Goal: Task Accomplishment & Management: Manage account settings

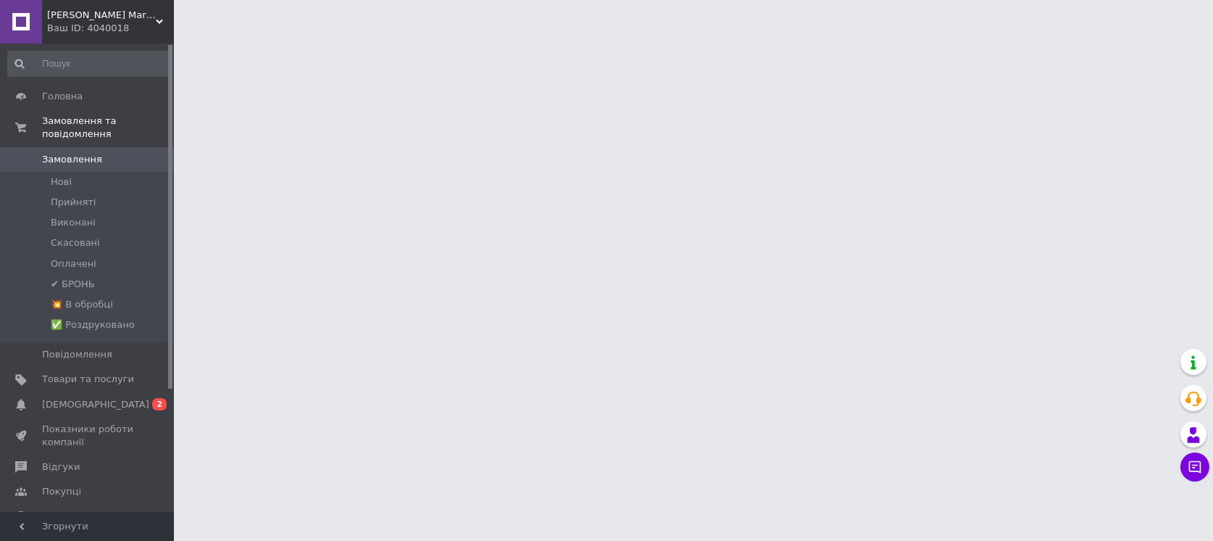
click at [88, 398] on span "[DEMOGRAPHIC_DATA]" at bounding box center [95, 404] width 107 height 13
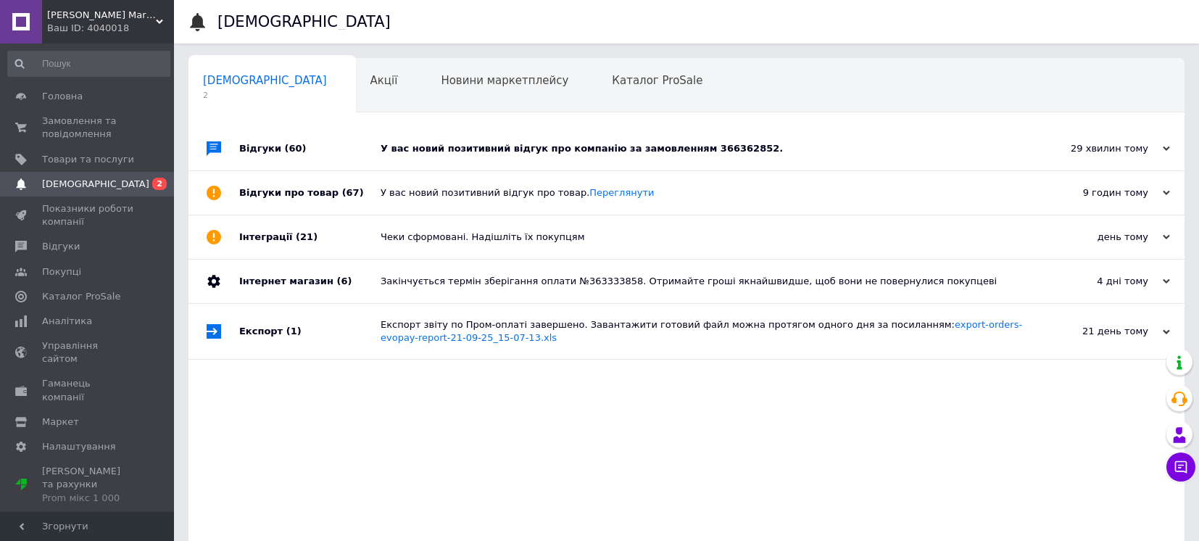
click at [462, 155] on div "У вас новий позитивний відгук про компанію за замовленням 366362852." at bounding box center [703, 148] width 644 height 43
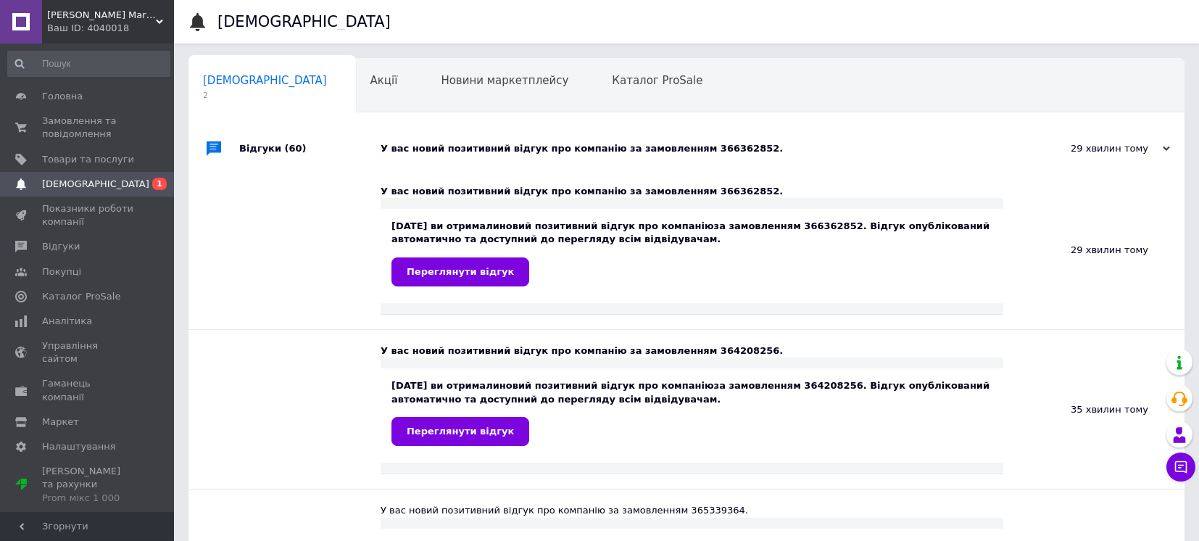
click at [130, 20] on div "Alex Green Market Ваш ID: 4040018" at bounding box center [108, 21] width 132 height 43
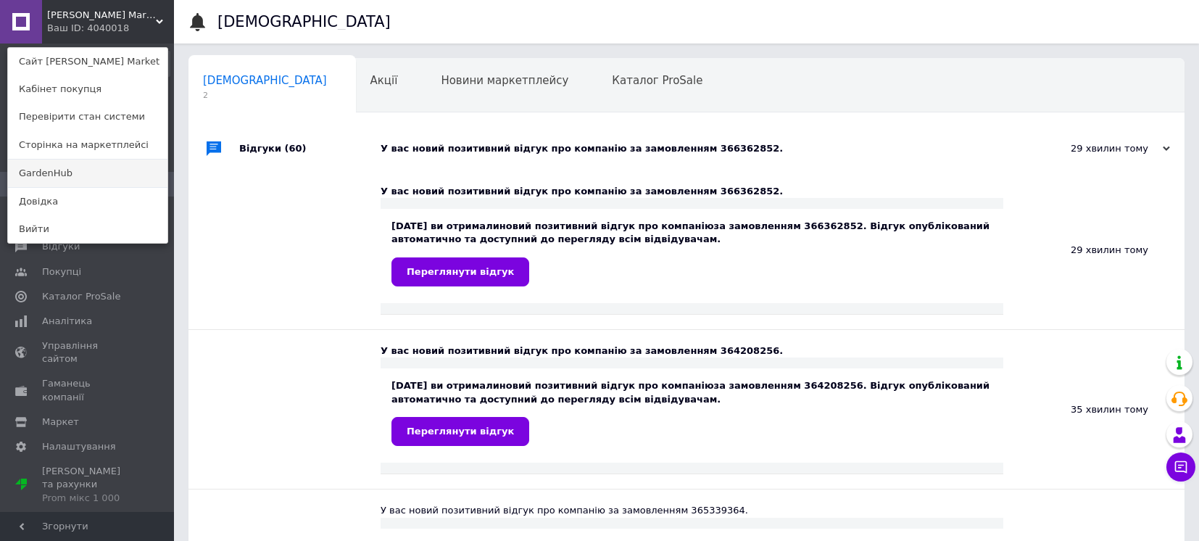
click at [88, 171] on link "GardenHub" at bounding box center [87, 173] width 159 height 28
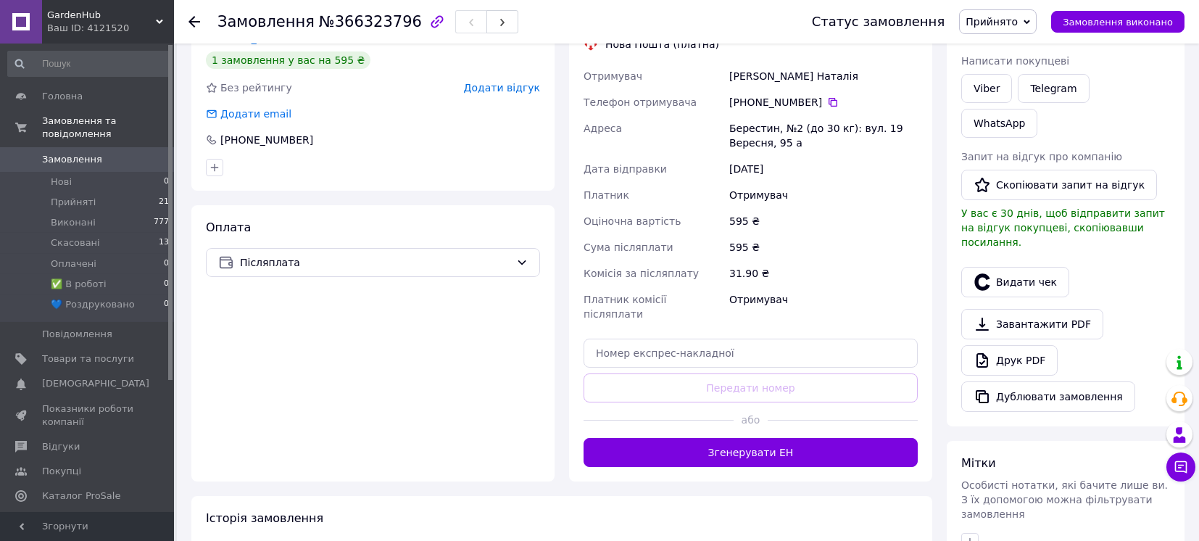
scroll to position [386, 0]
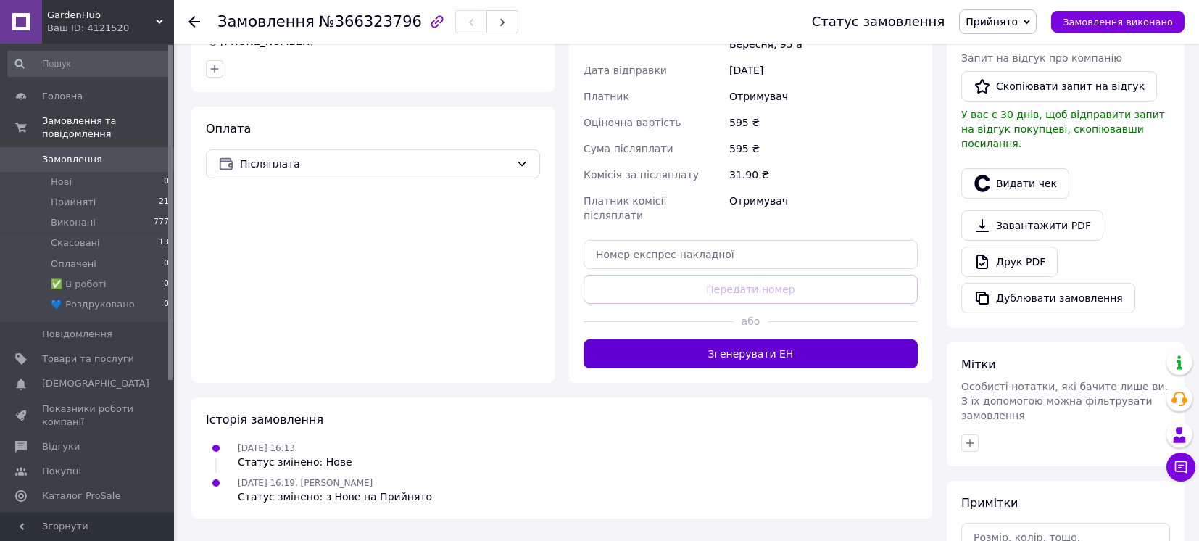
click at [794, 339] on button "Згенерувати ЕН" at bounding box center [750, 353] width 334 height 29
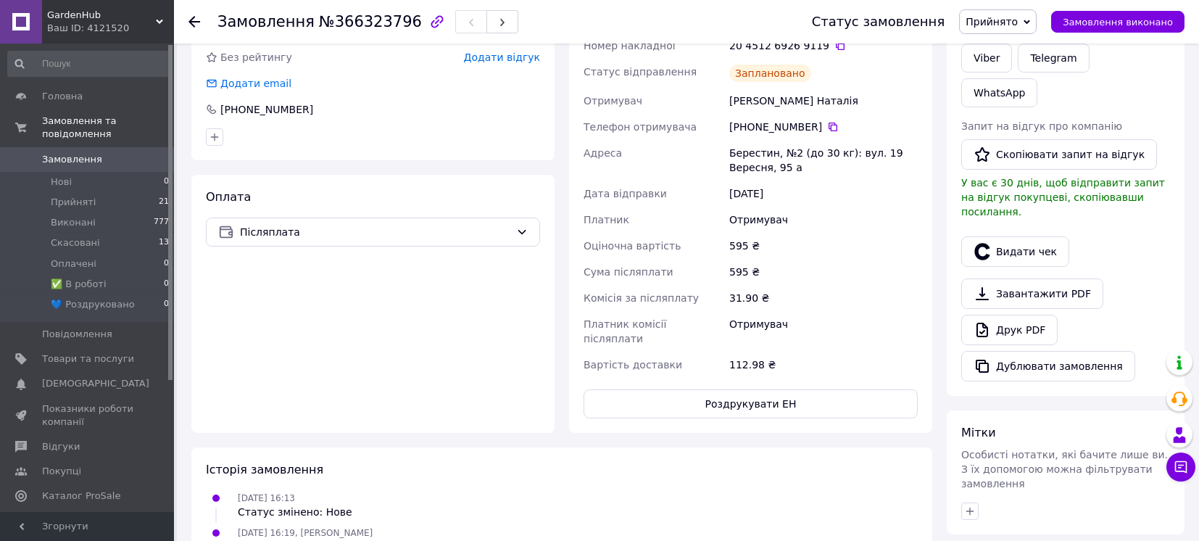
scroll to position [290, 0]
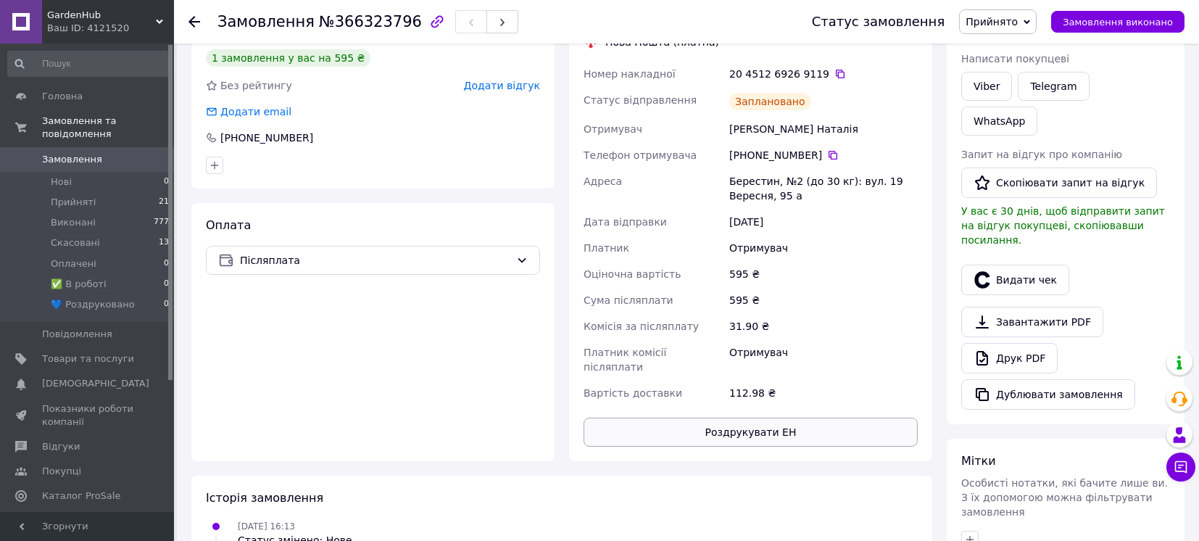
click at [776, 417] on button "Роздрукувати ЕН" at bounding box center [750, 431] width 334 height 29
click at [1018, 19] on span "Прийнято" at bounding box center [991, 22] width 52 height 12
click at [1010, 111] on li "✅ В роботі" at bounding box center [1009, 116] width 99 height 22
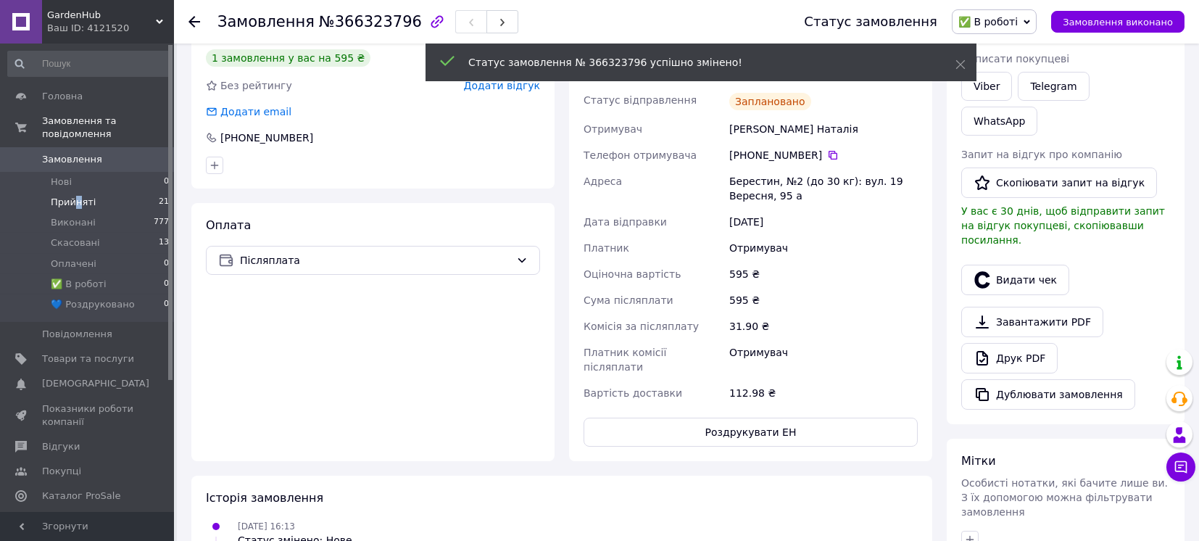
click at [75, 196] on span "Прийняті" at bounding box center [73, 202] width 45 height 13
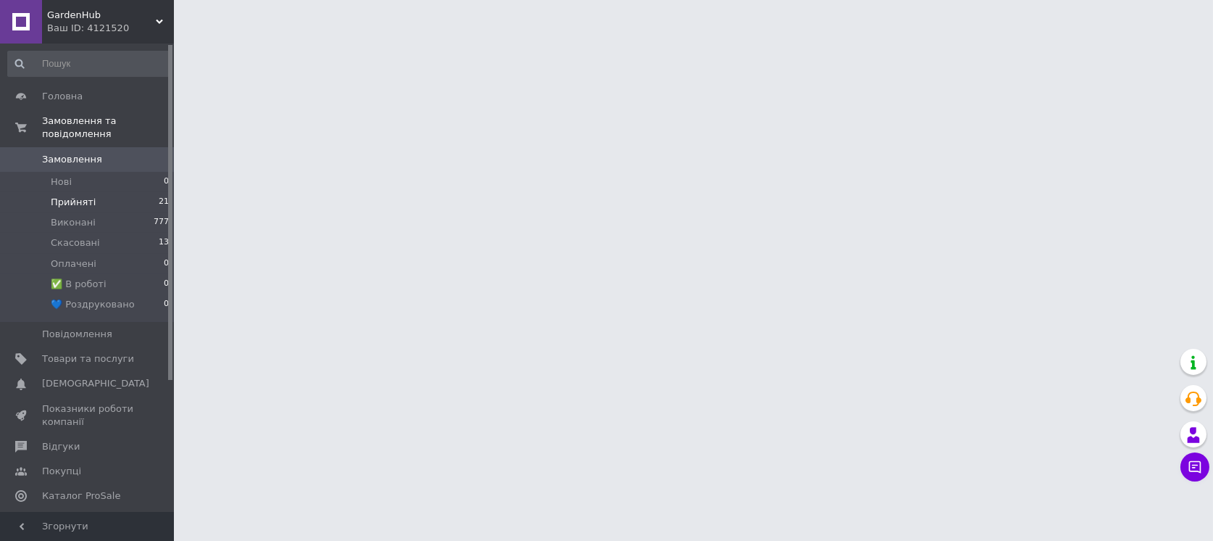
click at [121, 192] on li "Прийняті 21" at bounding box center [89, 202] width 178 height 20
click at [75, 196] on span "Прийняті" at bounding box center [73, 202] width 45 height 13
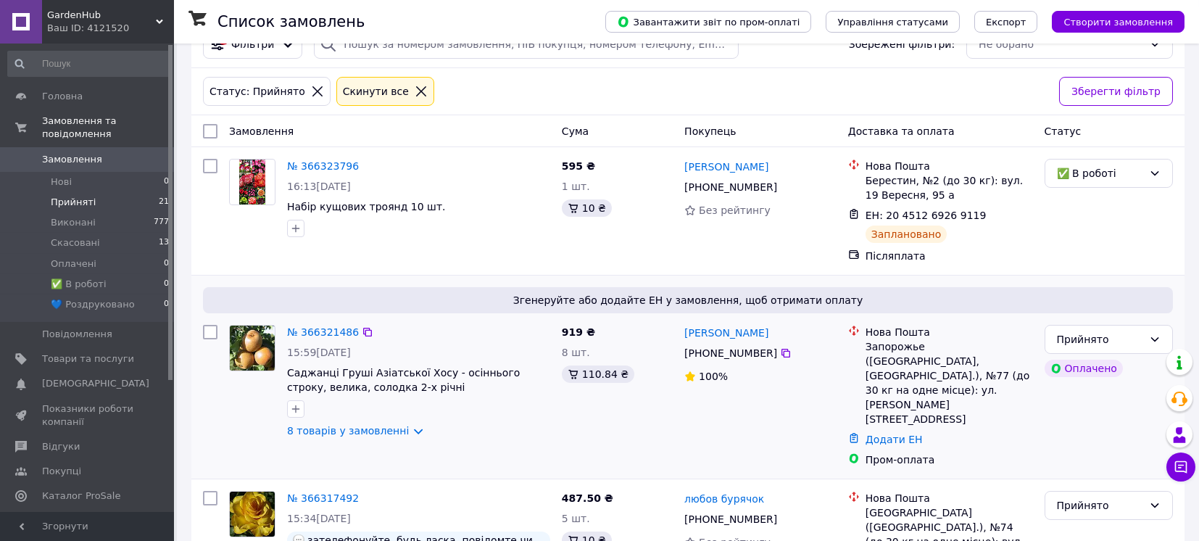
scroll to position [96, 0]
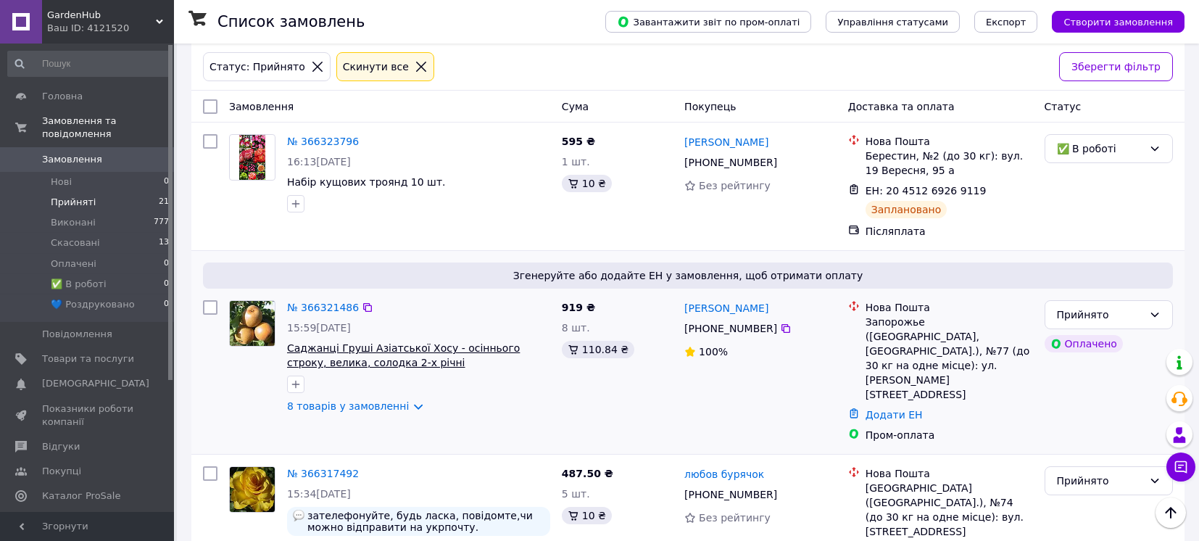
click at [431, 343] on span "Саджанці Груші Азіатської Хосу - осіннього строку, велика, солодка 2-х річні" at bounding box center [403, 355] width 233 height 26
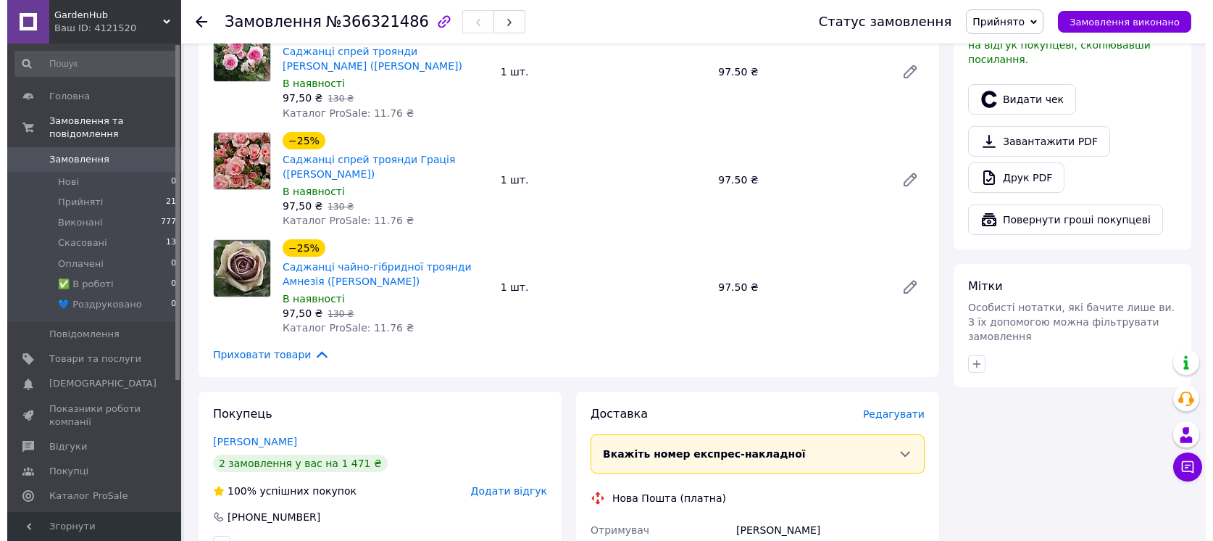
scroll to position [773, 0]
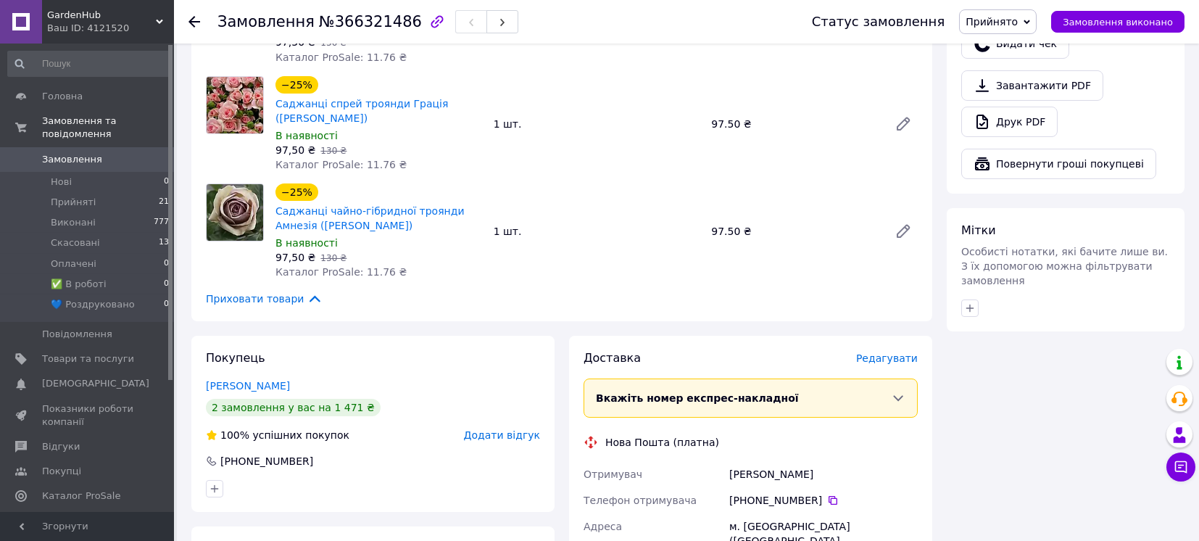
click at [889, 352] on span "Редагувати" at bounding box center [887, 358] width 62 height 12
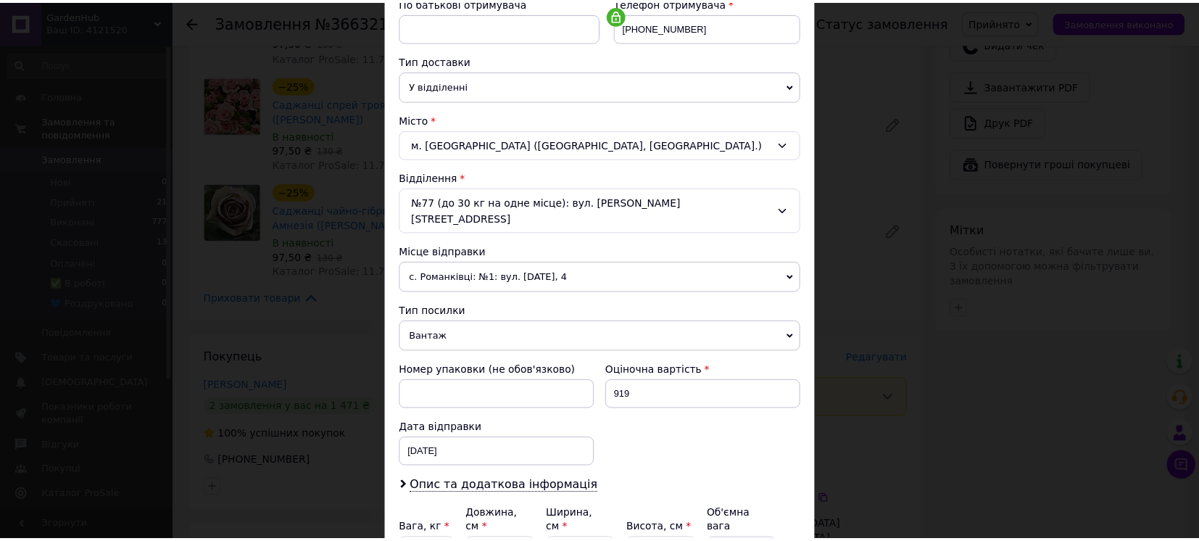
scroll to position [193, 0]
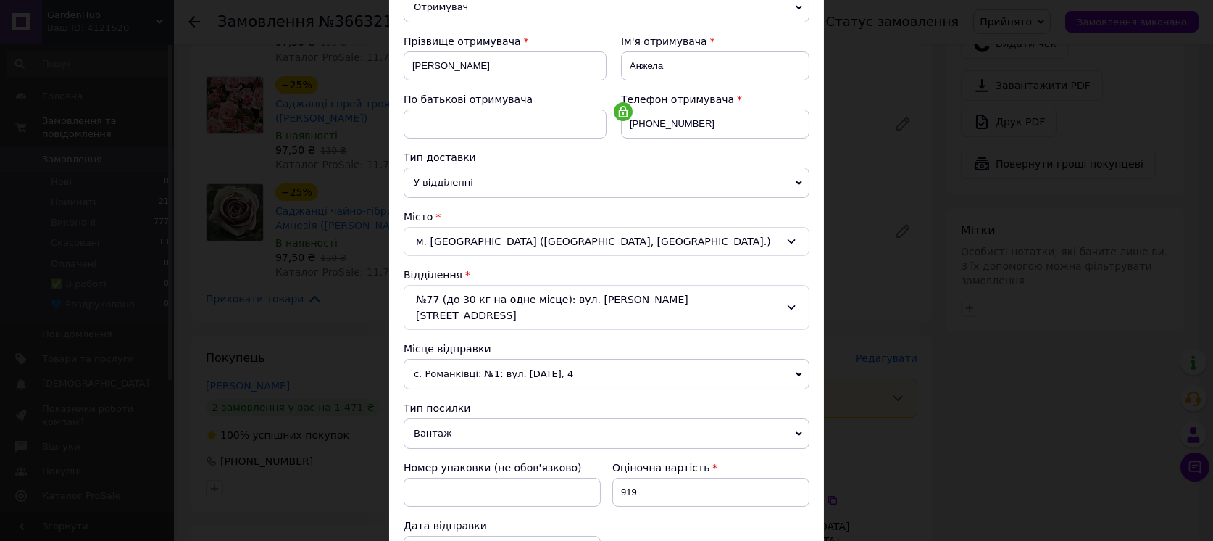
click at [341, 263] on div "× Редагування доставки Спосіб доставки Нова Пошта (платна) Платник Отримувач Ві…" at bounding box center [606, 270] width 1213 height 541
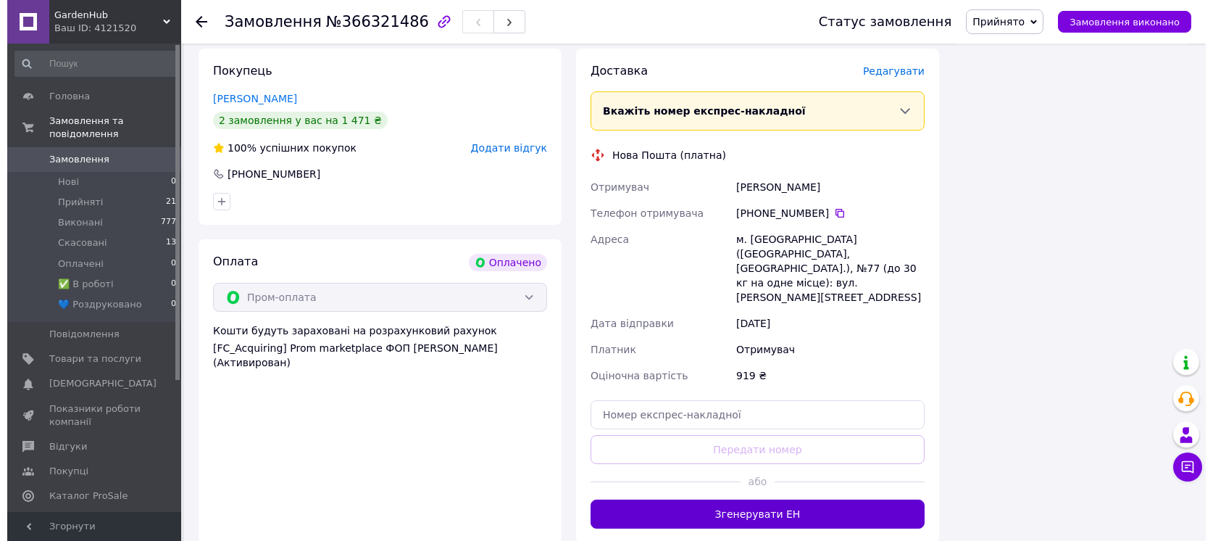
scroll to position [866, 0]
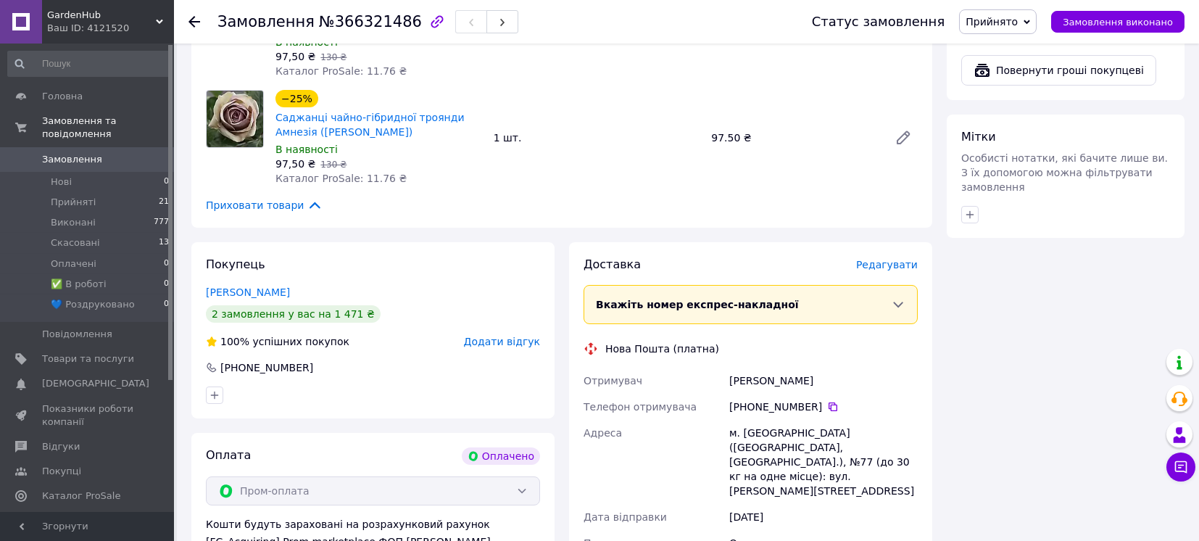
click at [897, 259] on span "Редагувати" at bounding box center [887, 265] width 62 height 12
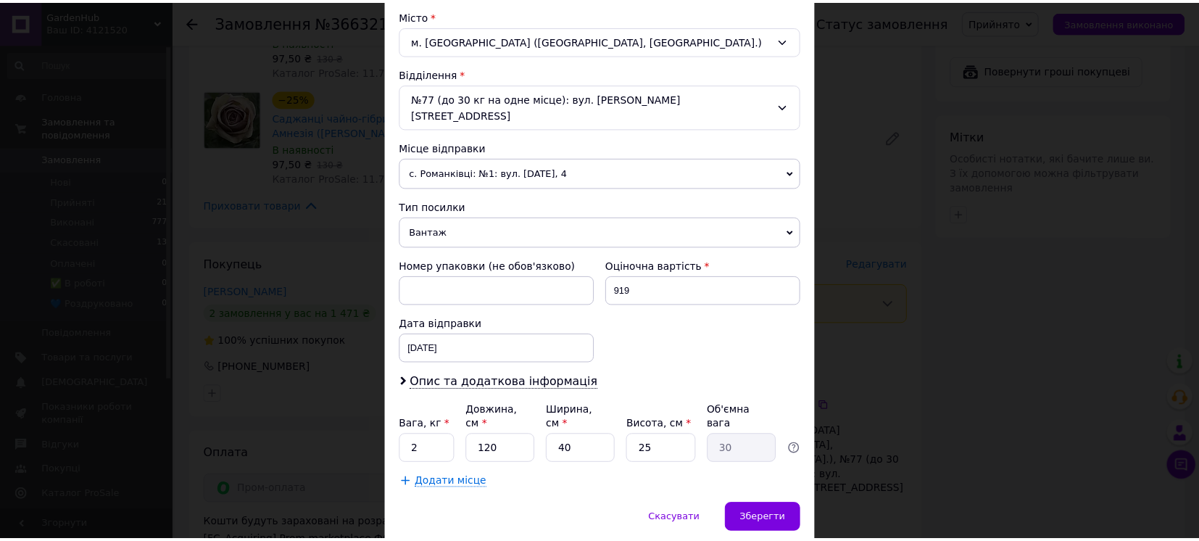
scroll to position [418, 0]
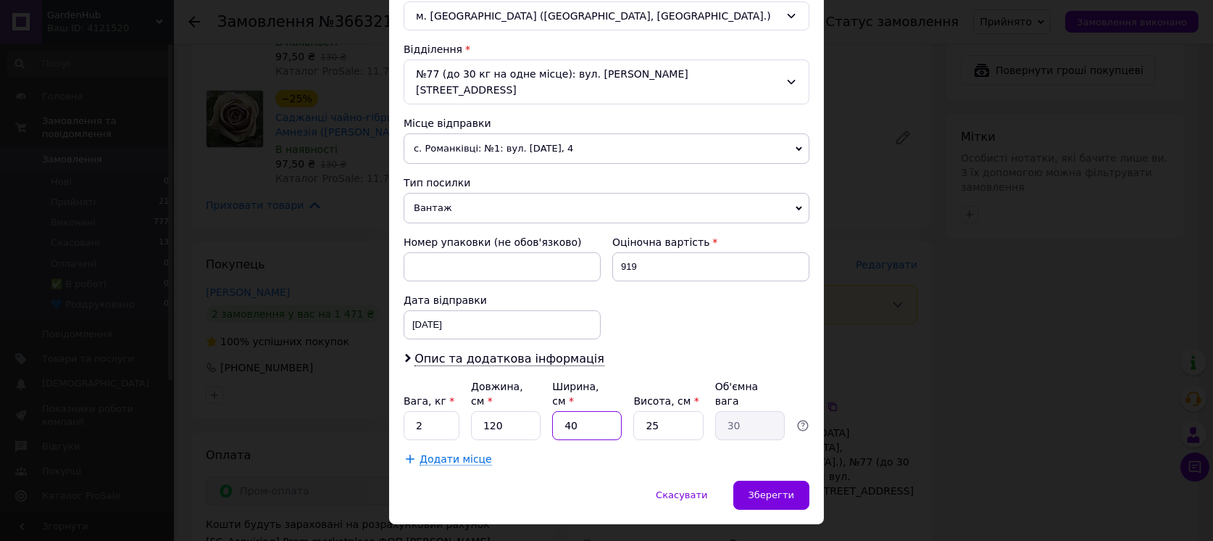
click at [591, 411] on input "40" at bounding box center [587, 425] width 70 height 29
type input "1"
type input "0.75"
type input "14"
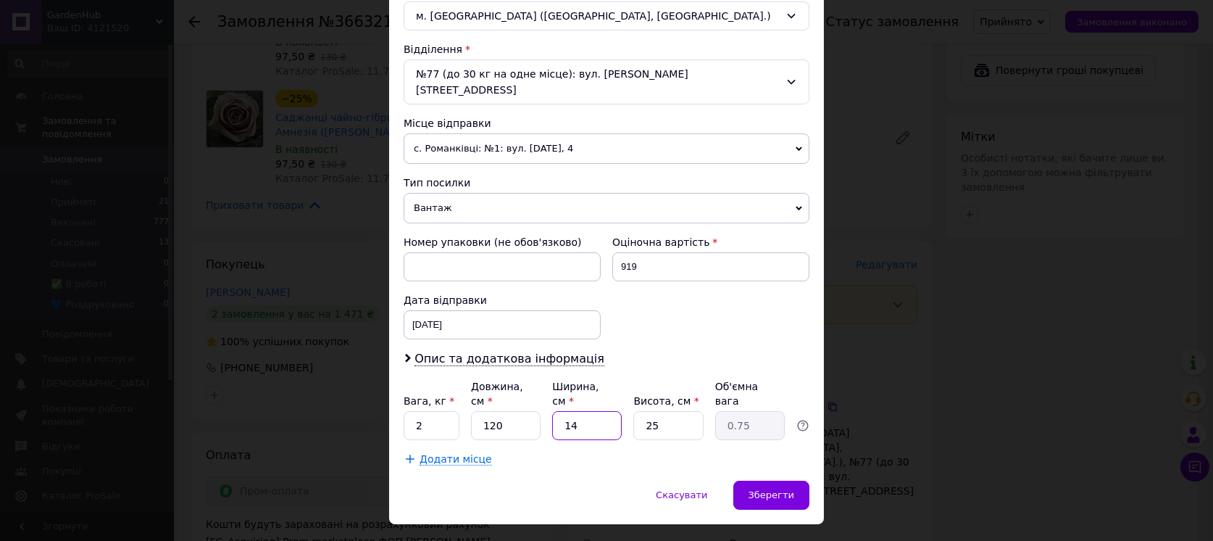
type input "10.5"
type input "14"
click at [647, 411] on input "25" at bounding box center [668, 425] width 70 height 29
type input "1"
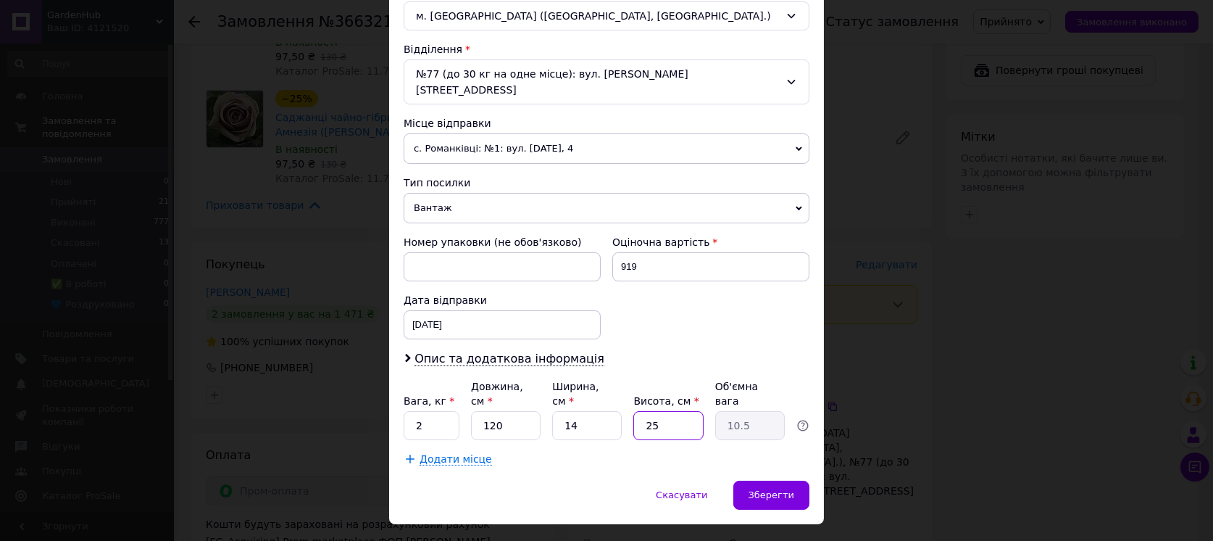
type input "0.42"
type input "11"
type input "4.62"
type input "11"
click at [426, 411] on input "2" at bounding box center [432, 425] width 56 height 29
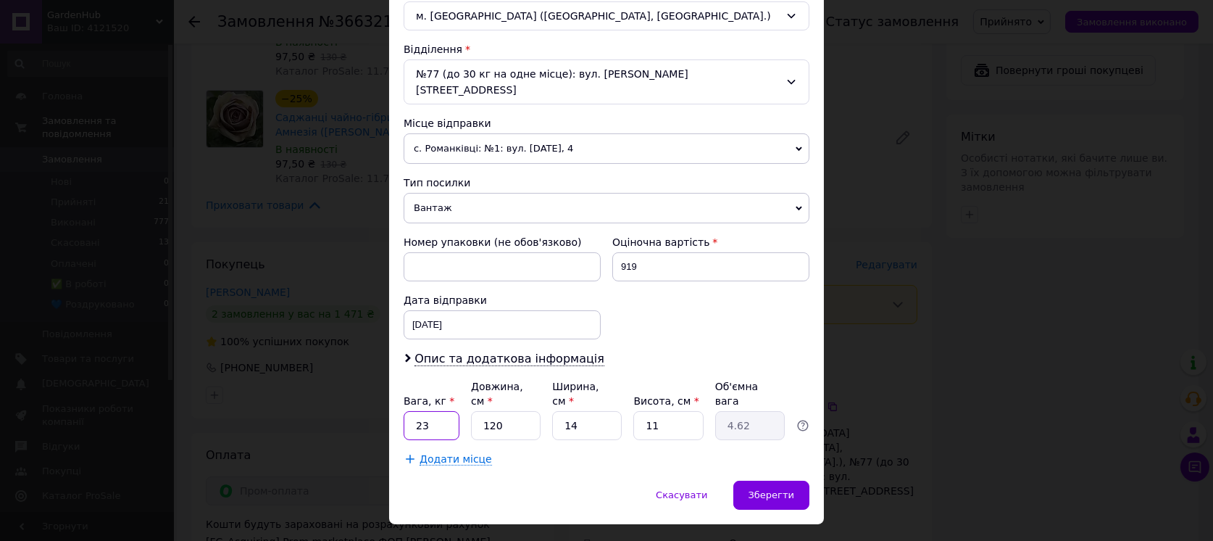
click at [423, 411] on input "23" at bounding box center [432, 425] width 56 height 29
type input "3"
click at [766, 489] on span "Зберегти" at bounding box center [772, 494] width 46 height 11
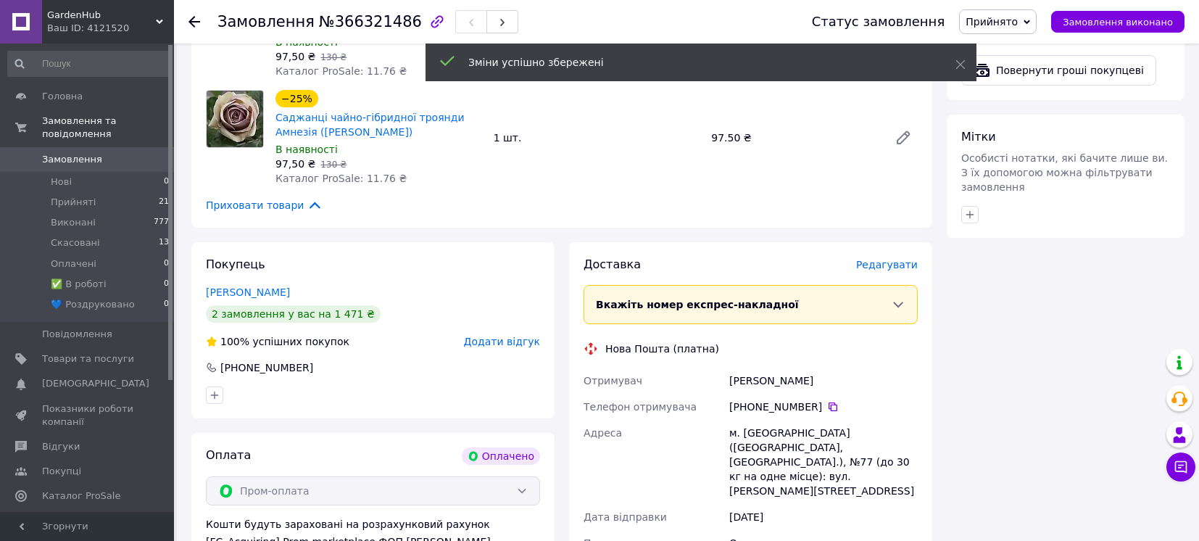
scroll to position [1060, 0]
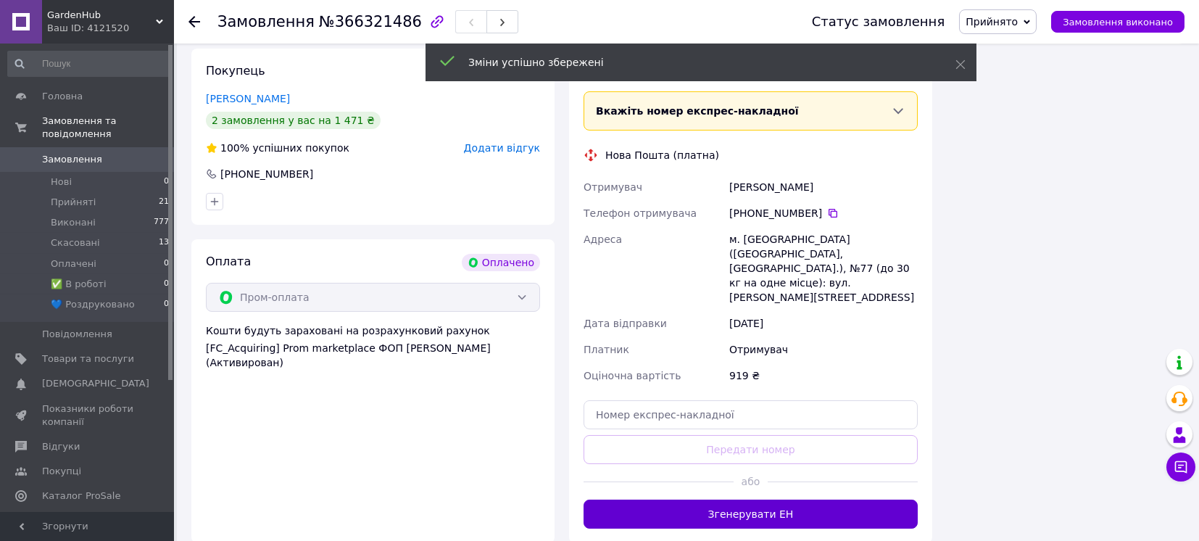
click at [733, 499] on button "Згенерувати ЕН" at bounding box center [750, 513] width 334 height 29
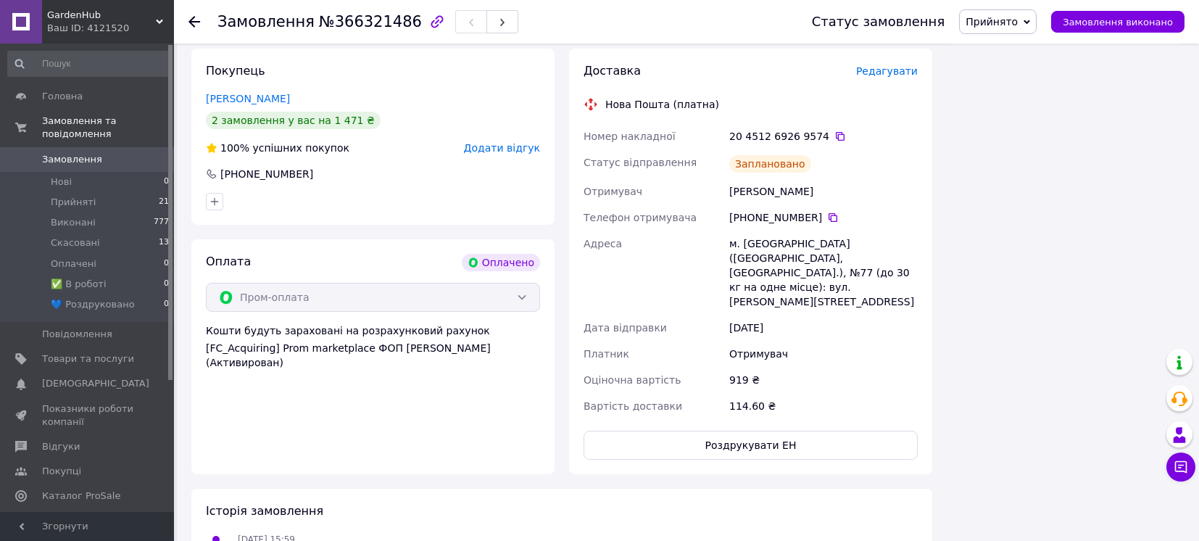
click at [1018, 18] on span "Прийнято" at bounding box center [991, 22] width 52 height 12
click at [1015, 112] on li "✅ В роботі" at bounding box center [1009, 116] width 99 height 22
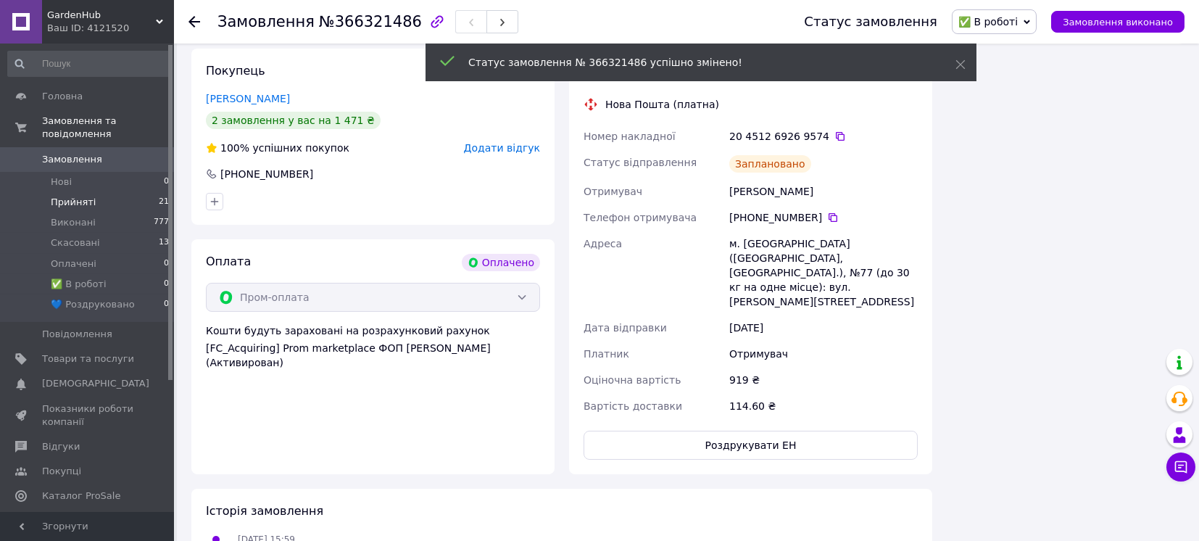
click at [67, 196] on span "Прийняті" at bounding box center [73, 202] width 45 height 13
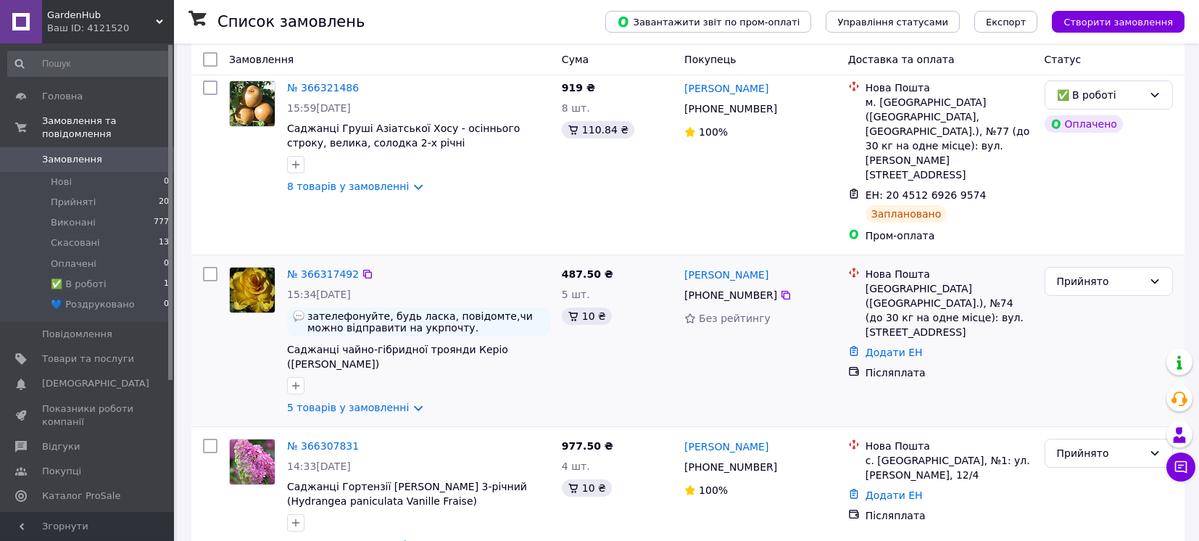
scroll to position [290, 0]
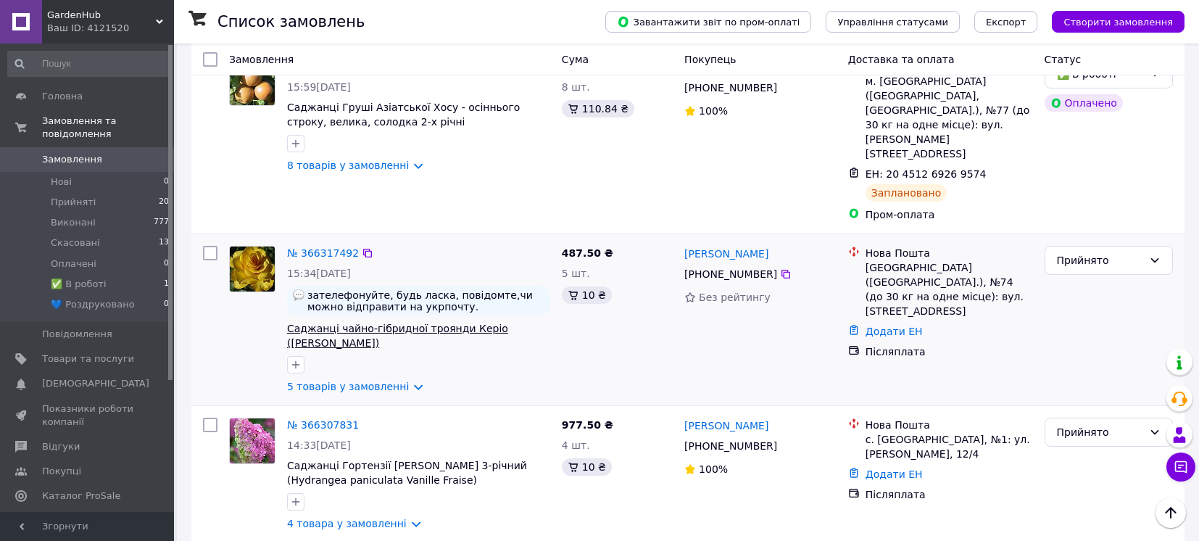
click at [463, 323] on span "Саджанці чайно-гібридної троянди Керіо ([PERSON_NAME])" at bounding box center [397, 336] width 221 height 26
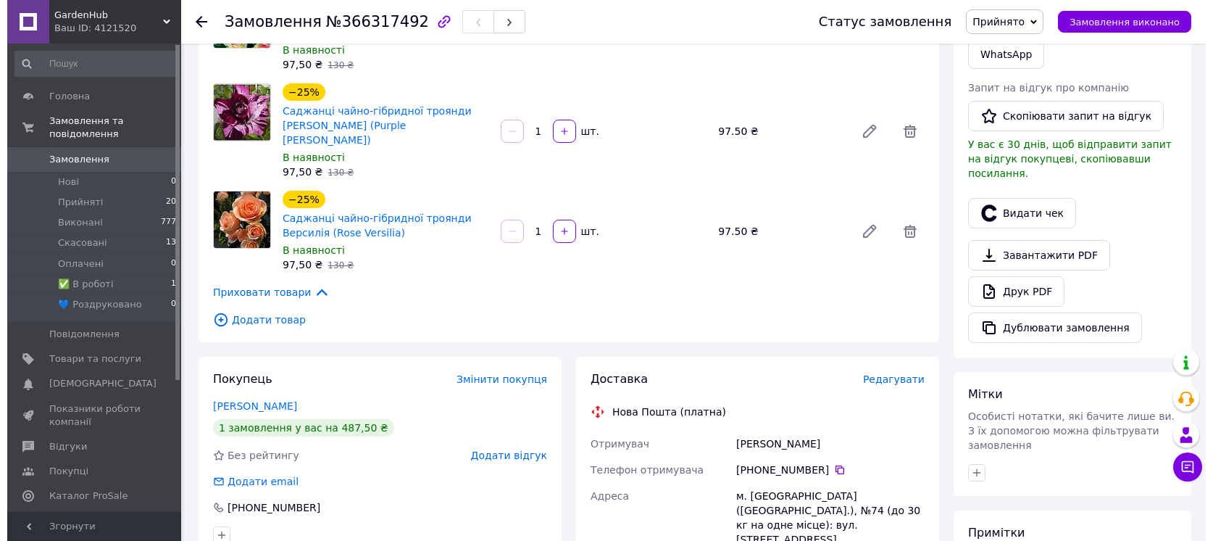
scroll to position [386, 0]
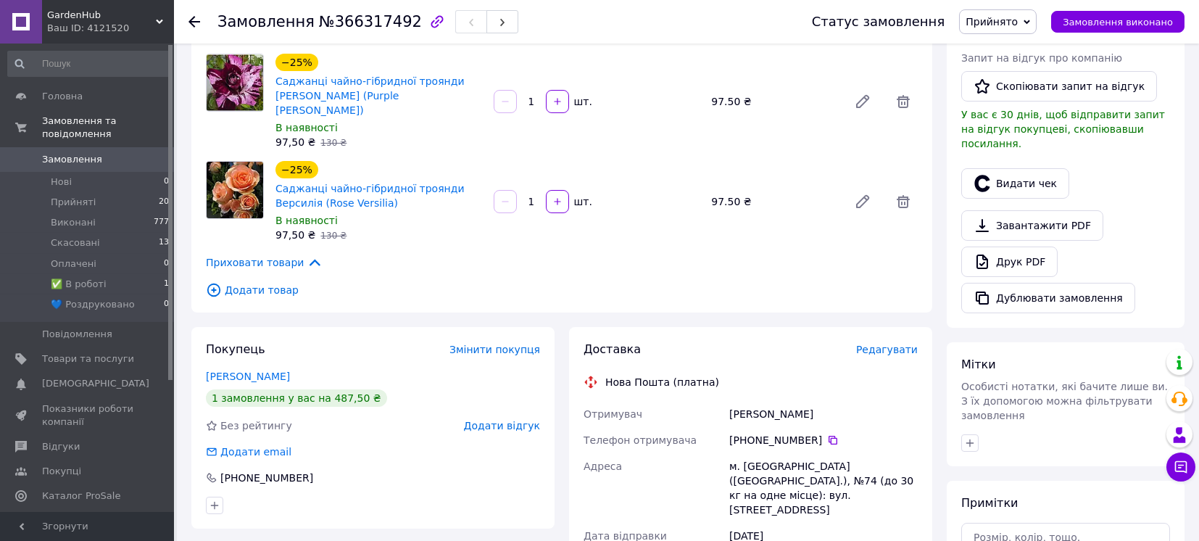
click at [892, 344] on span "Редагувати" at bounding box center [887, 350] width 62 height 12
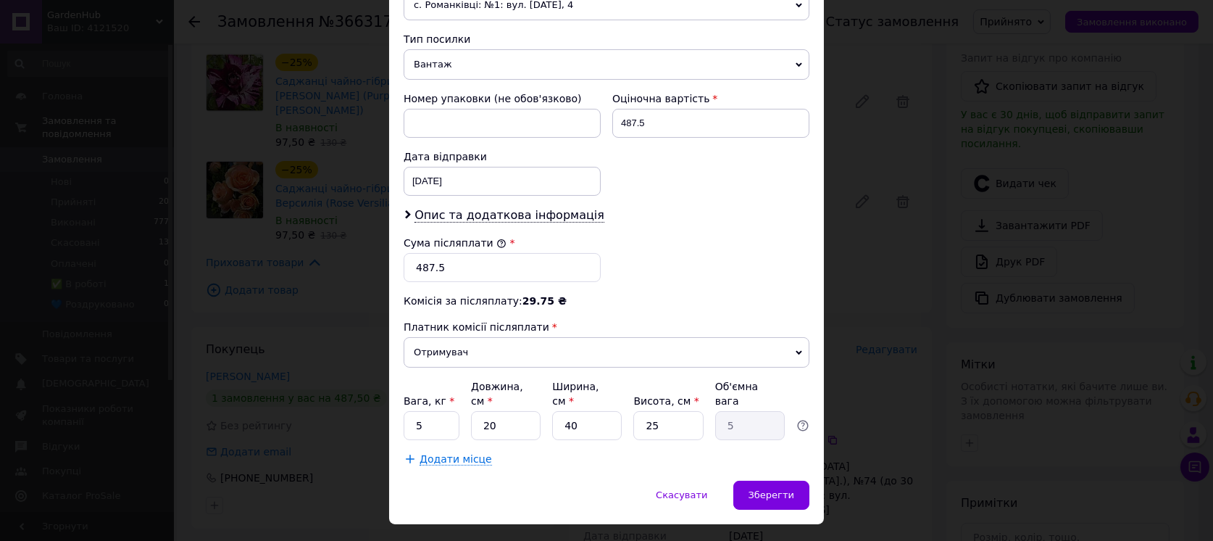
scroll to position [562, 0]
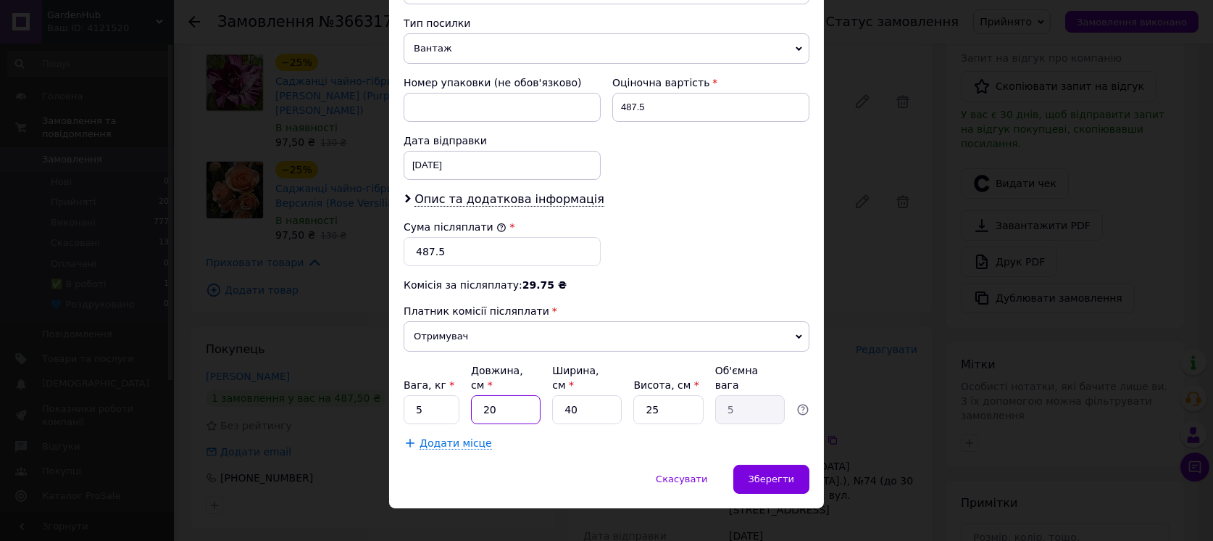
click at [506, 395] on input "20" at bounding box center [506, 409] width 70 height 29
type input "6"
type input "1.5"
type input "60"
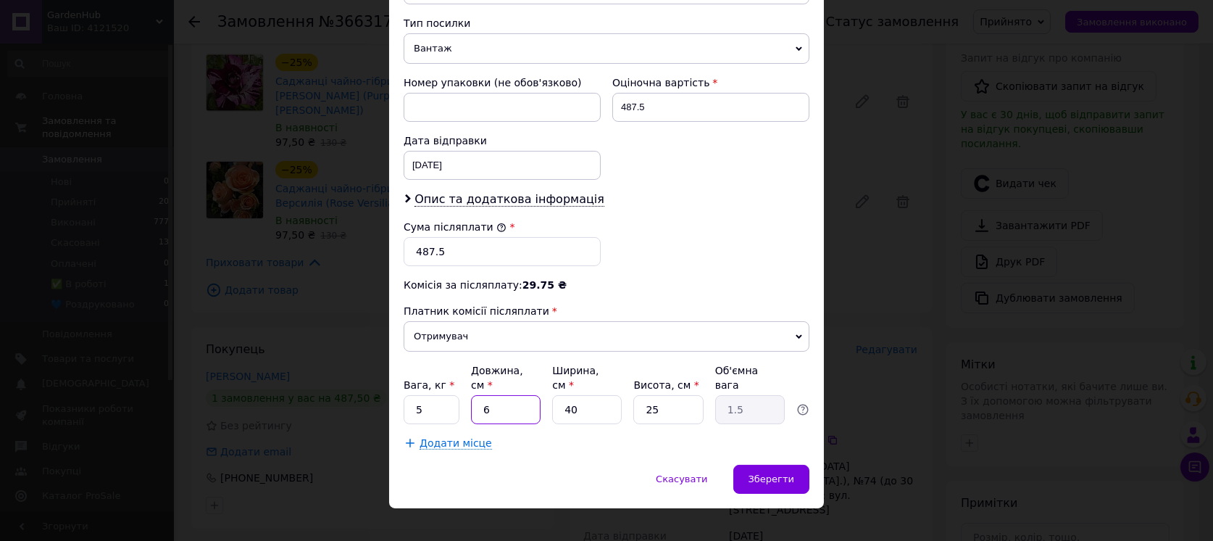
type input "15"
type input "60"
click at [577, 395] on input "40" at bounding box center [587, 409] width 70 height 29
type input "1"
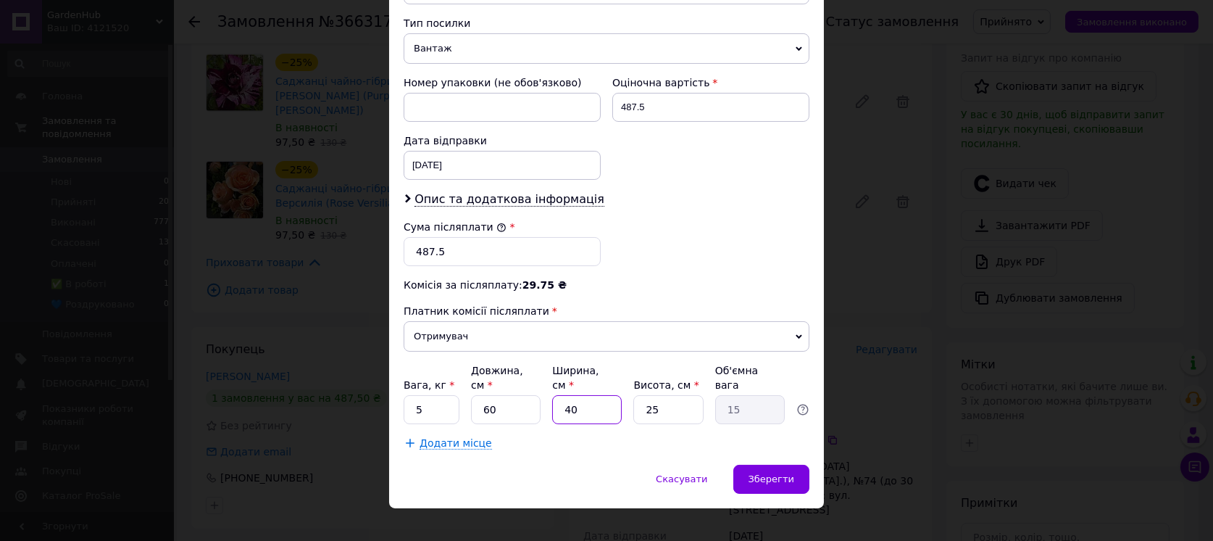
type input "0.38"
type input "16"
type input "6"
type input "16"
click at [681, 395] on input "25" at bounding box center [668, 409] width 70 height 29
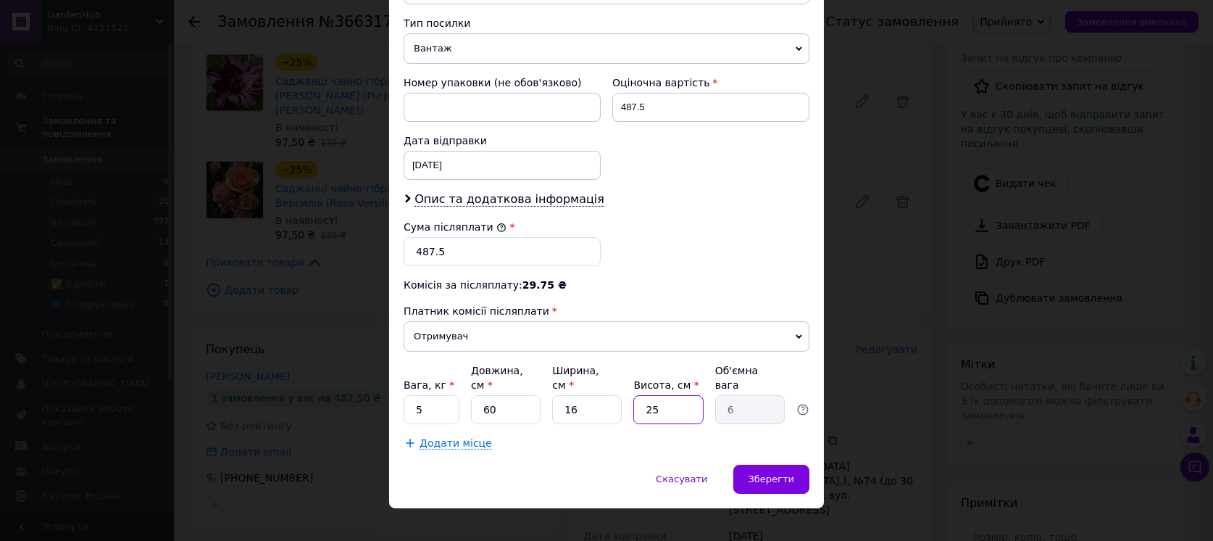
click at [681, 395] on input "25" at bounding box center [668, 409] width 70 height 29
type input "1"
type input "0.24"
type input "11"
type input "2.64"
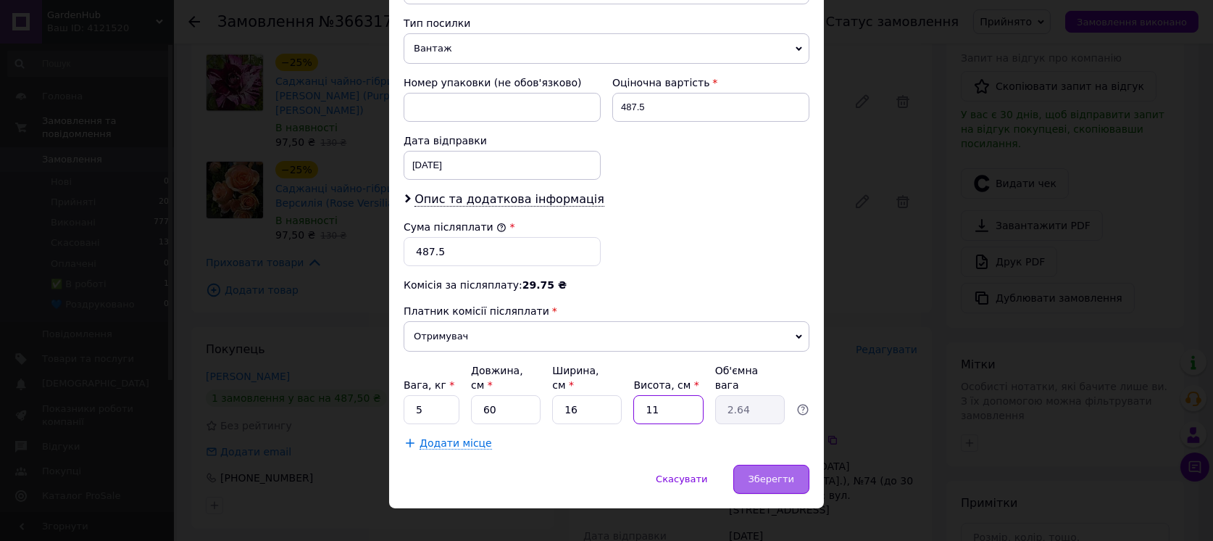
type input "11"
click at [768, 473] on span "Зберегти" at bounding box center [772, 478] width 46 height 11
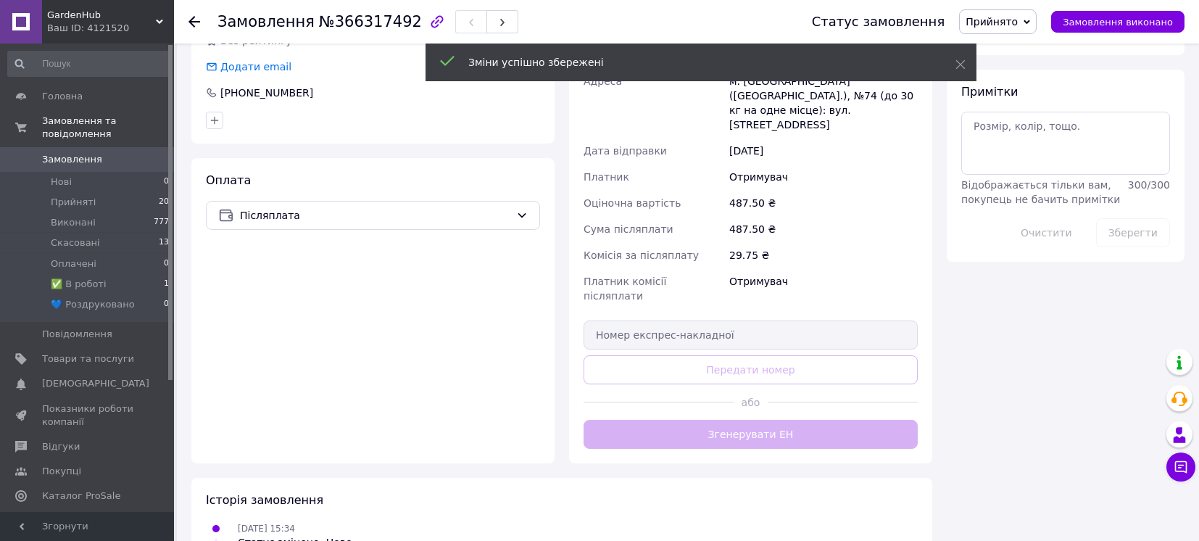
scroll to position [773, 0]
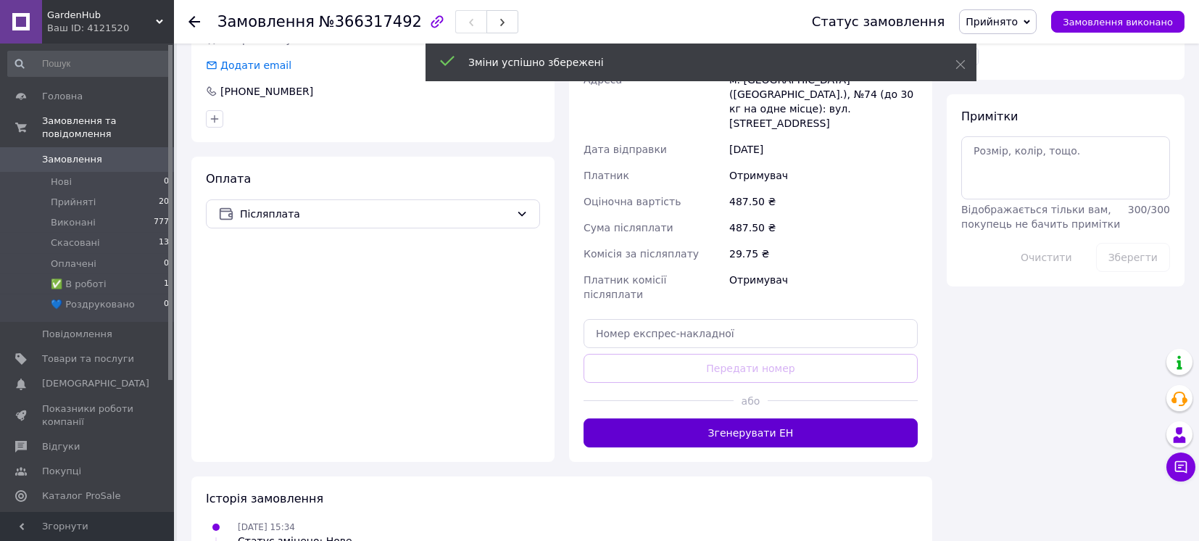
click at [708, 418] on button "Згенерувати ЕН" at bounding box center [750, 432] width 334 height 29
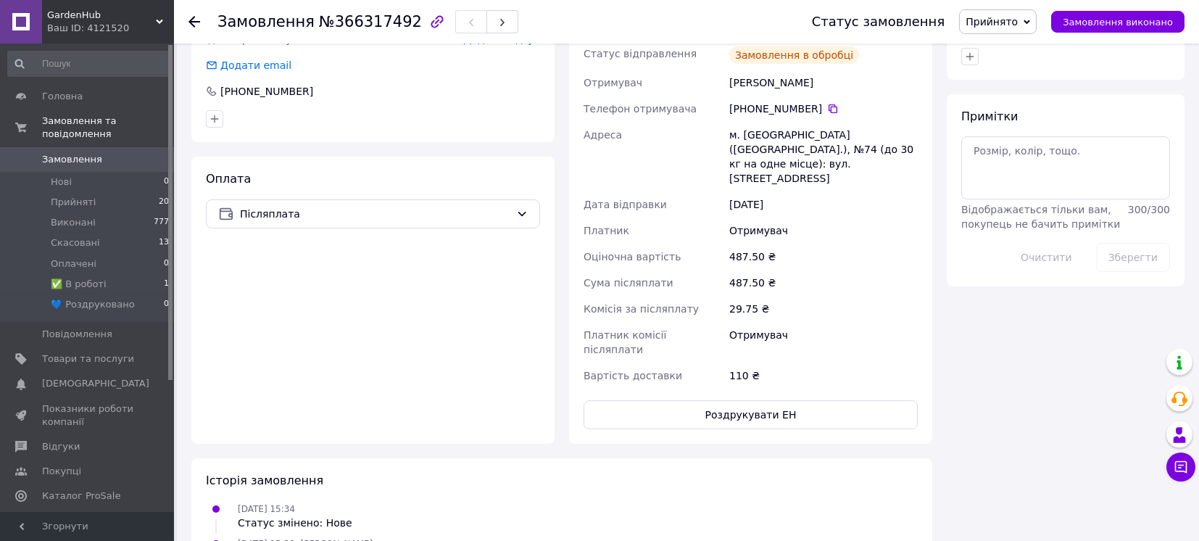
click at [1035, 25] on span "Прийнято" at bounding box center [998, 21] width 78 height 25
click at [1021, 112] on li "✅ В роботі" at bounding box center [1009, 116] width 99 height 22
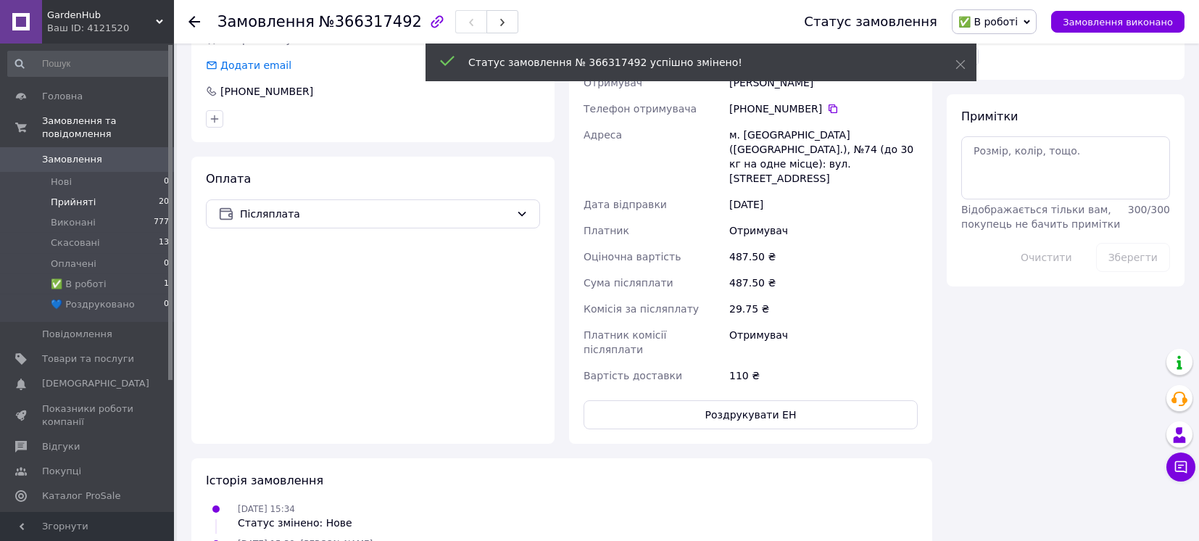
click at [76, 196] on span "Прийняті" at bounding box center [73, 202] width 45 height 13
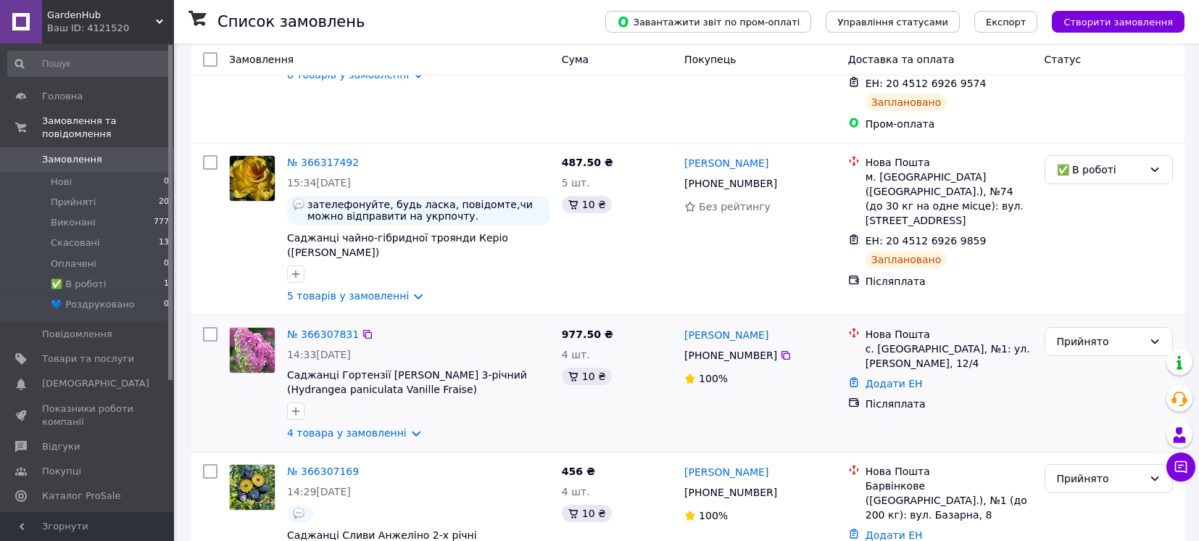
scroll to position [386, 0]
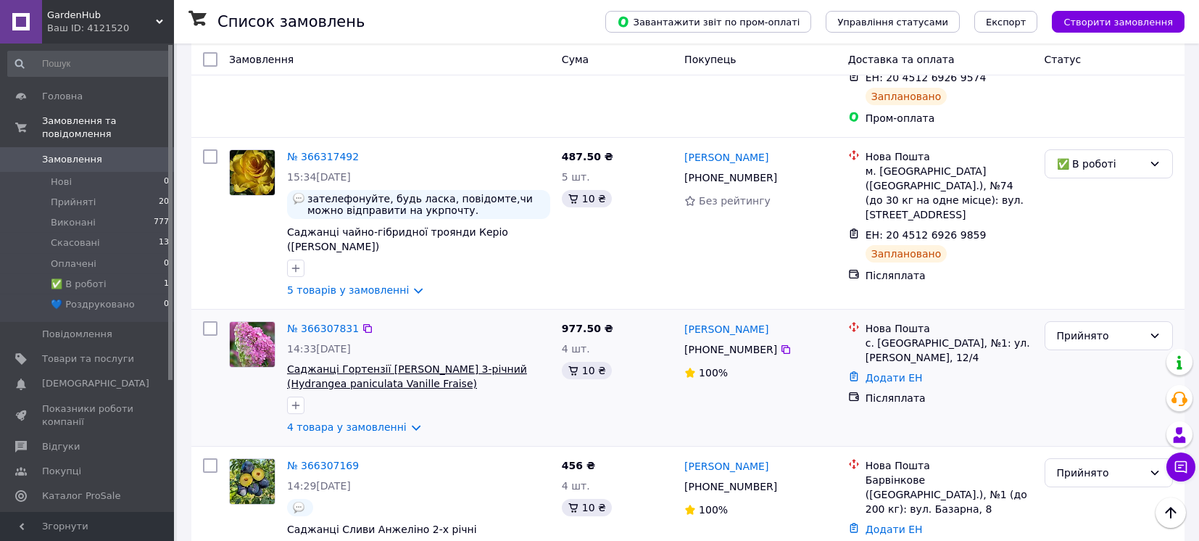
click at [427, 363] on span "Саджанці Гортензії [PERSON_NAME] 3-річний (Hydrangea paniculata Vanille Fraise)" at bounding box center [407, 376] width 240 height 26
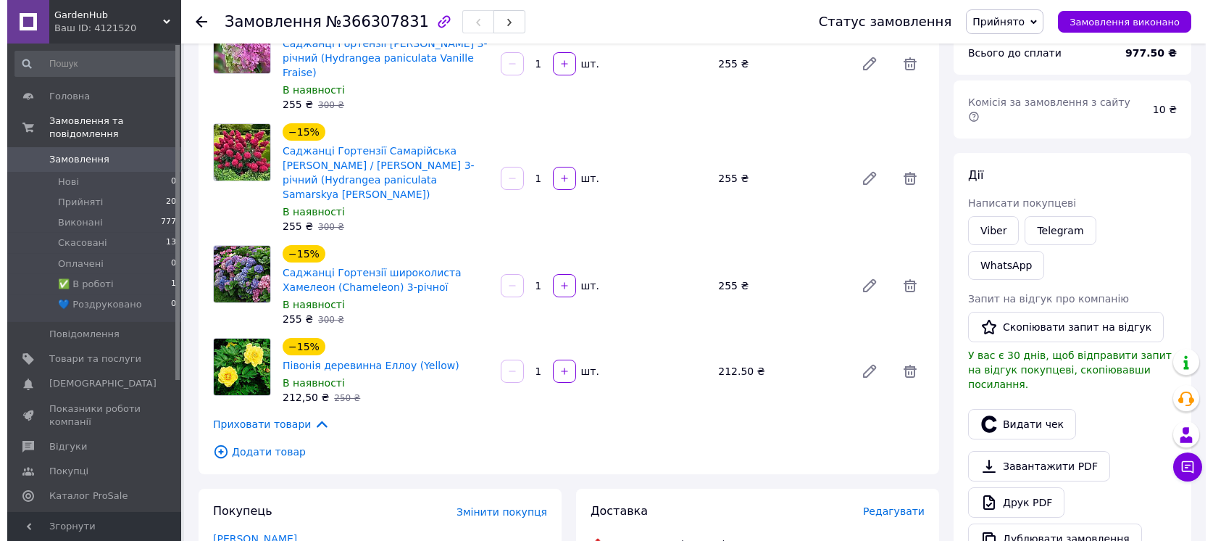
scroll to position [193, 0]
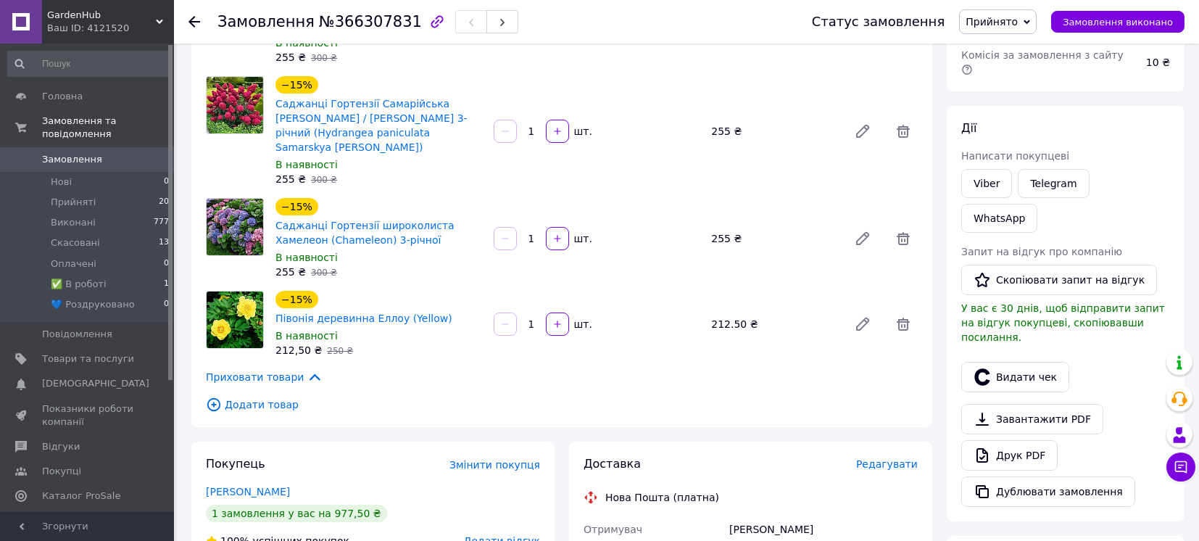
click at [878, 458] on span "Редагувати" at bounding box center [887, 464] width 62 height 12
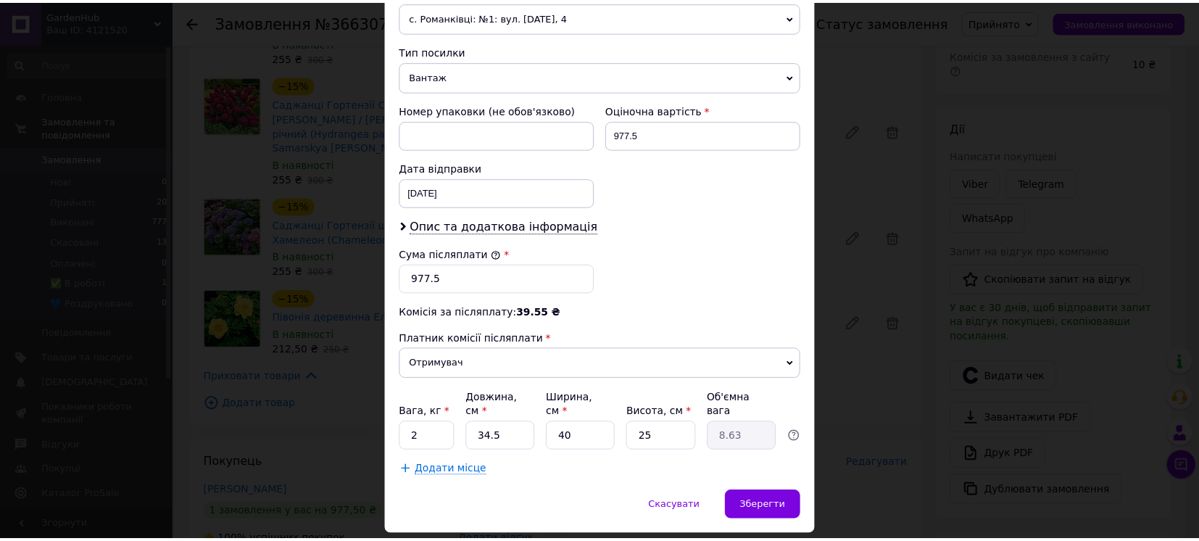
scroll to position [562, 0]
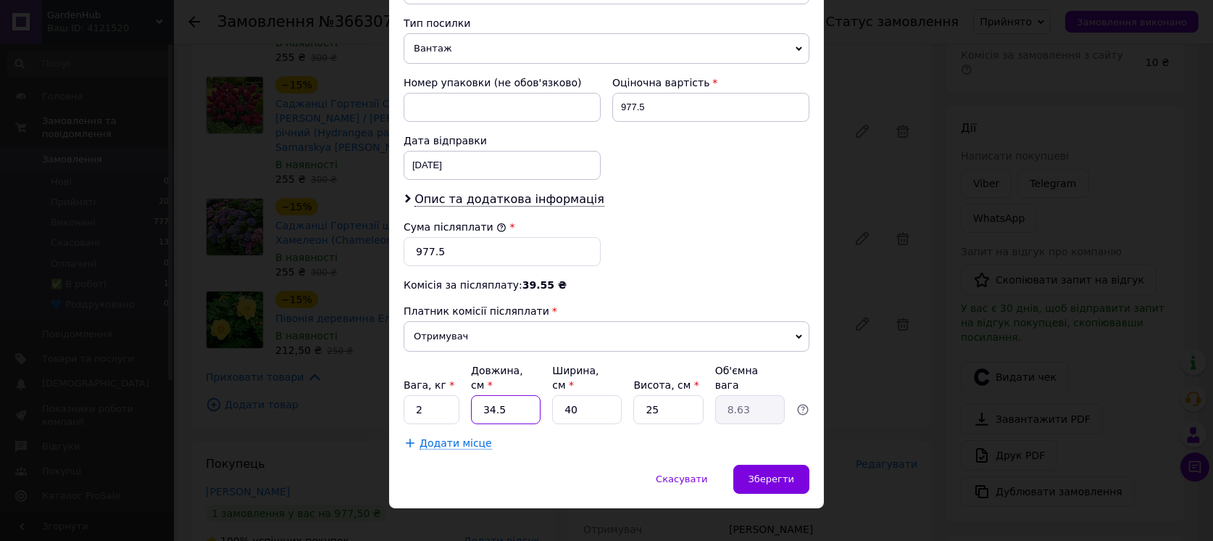
click at [501, 397] on input "34.5" at bounding box center [506, 409] width 70 height 29
type input "1"
type input "0.25"
type input "12"
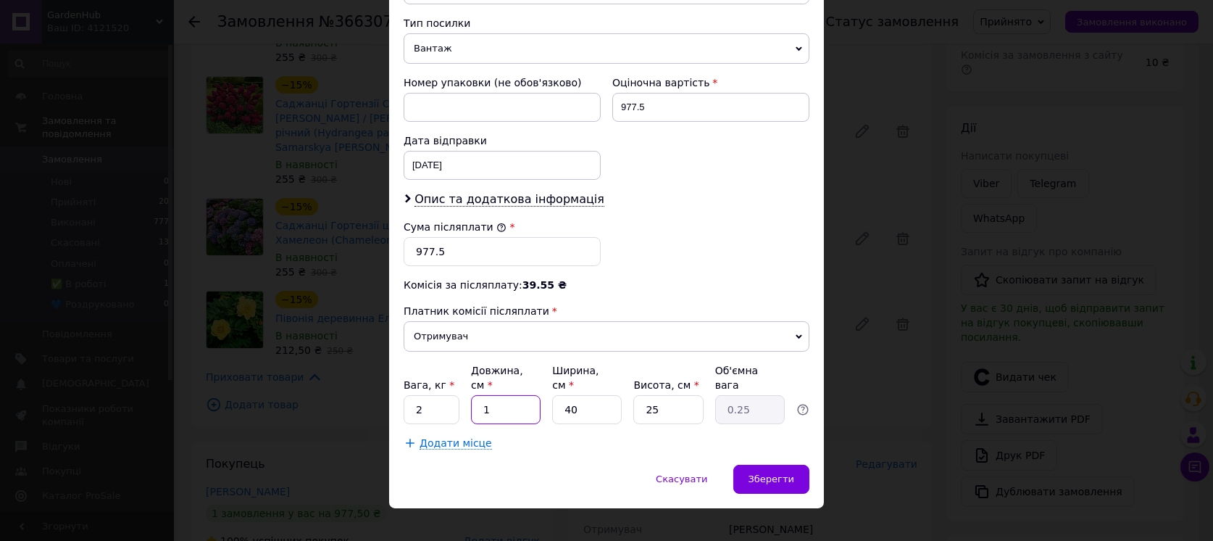
type input "3"
type input "120"
type input "30"
type input "120"
click at [589, 395] on input "40" at bounding box center [587, 409] width 70 height 29
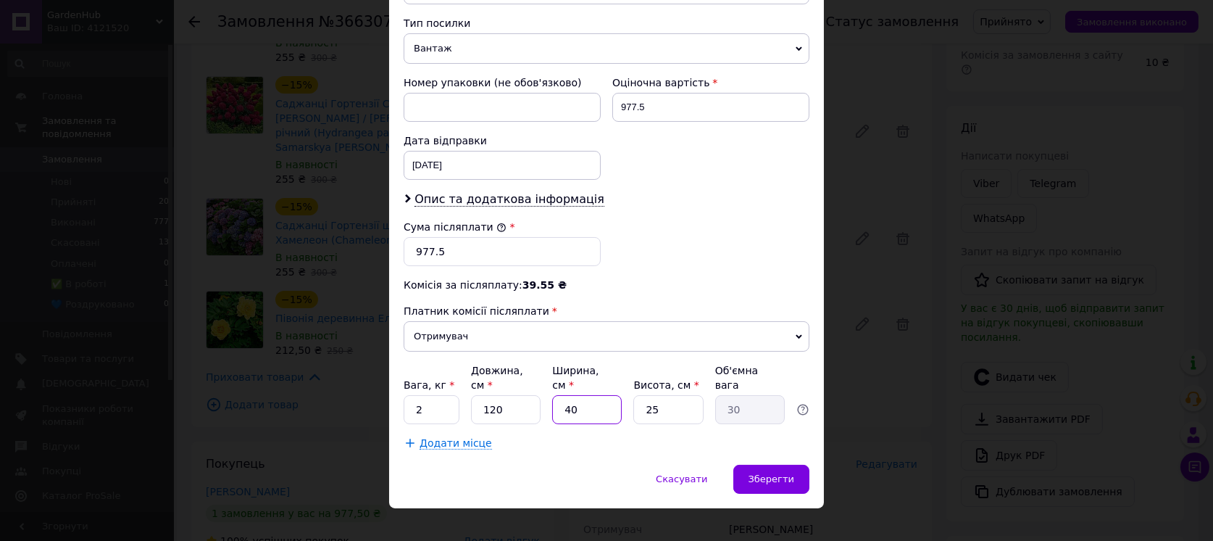
click at [589, 395] on input "40" at bounding box center [587, 409] width 70 height 29
type input "1"
type input "0.75"
type input "14"
type input "10.5"
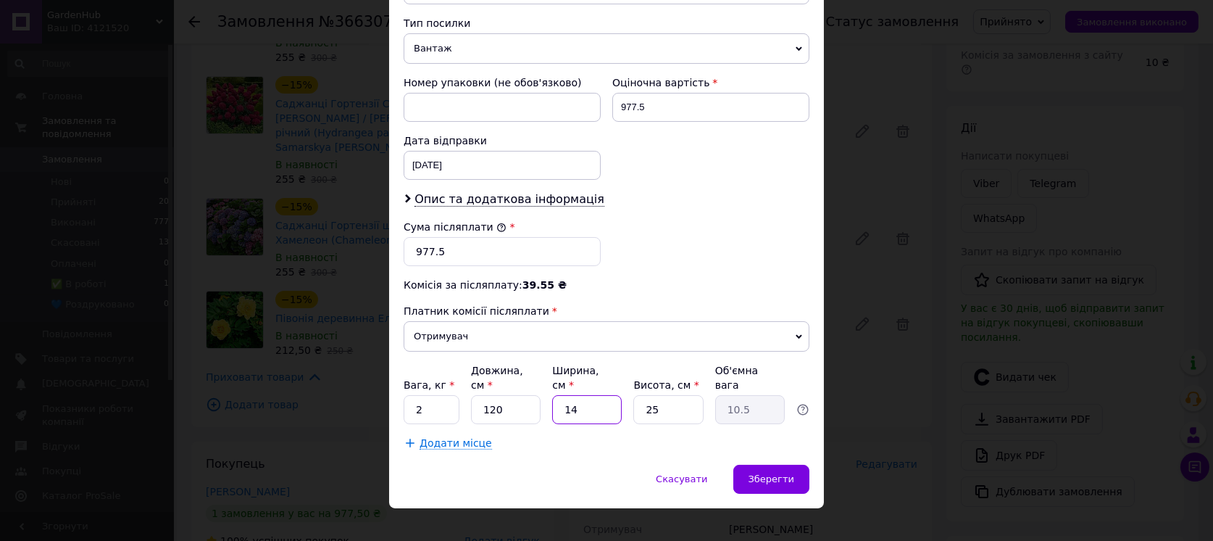
type input "14"
click at [654, 395] on input "25" at bounding box center [668, 409] width 70 height 29
type input "1"
type input "0.42"
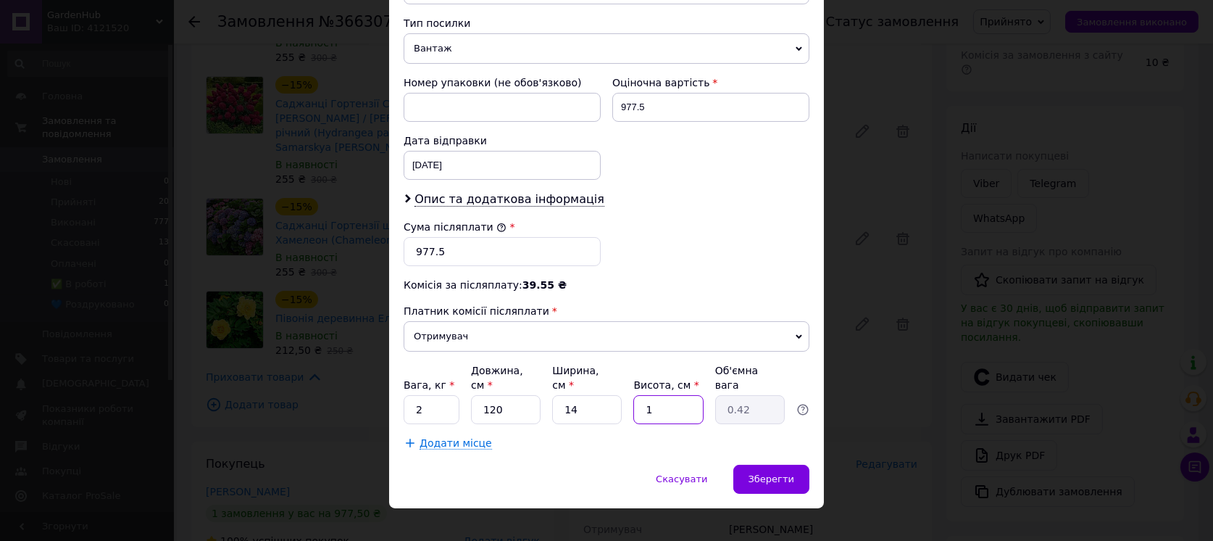
type input "11"
type input "4.62"
type input "11"
click at [760, 467] on div "Зберегти" at bounding box center [771, 479] width 76 height 29
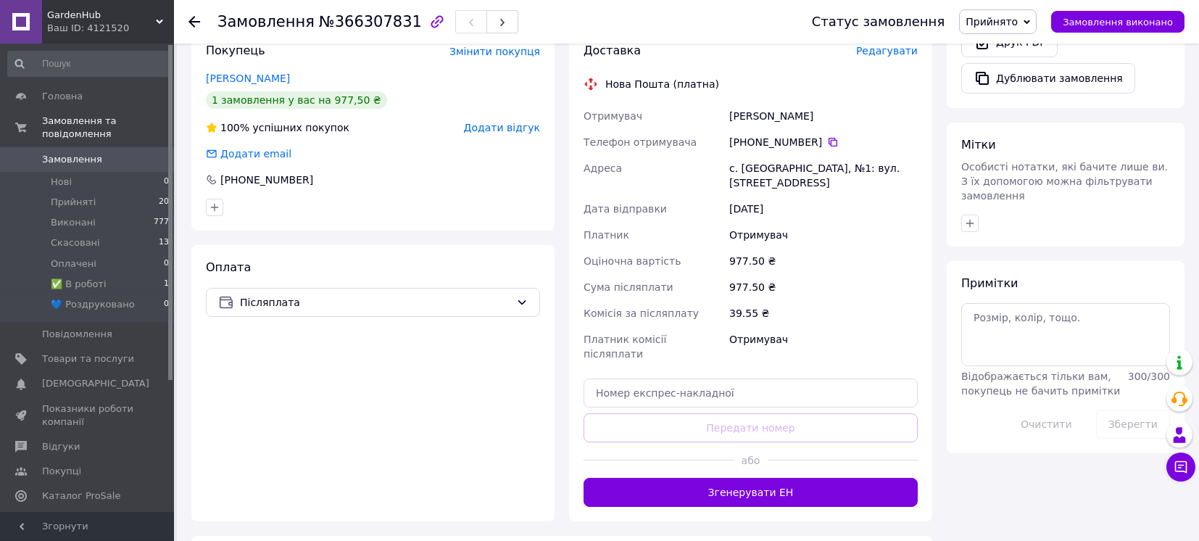
scroll to position [676, 0]
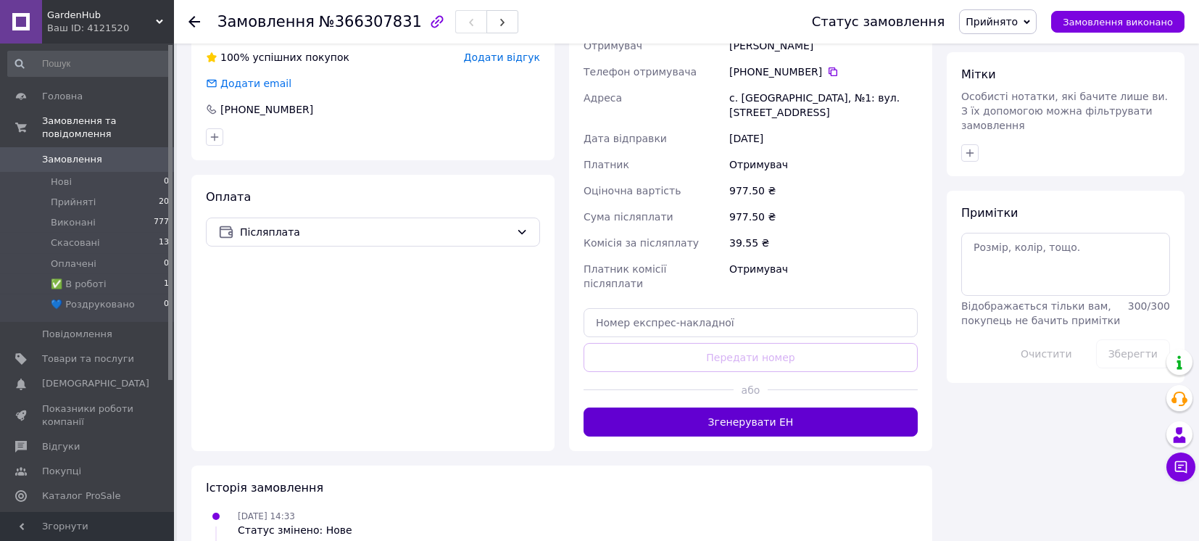
click at [745, 407] on button "Згенерувати ЕН" at bounding box center [750, 421] width 334 height 29
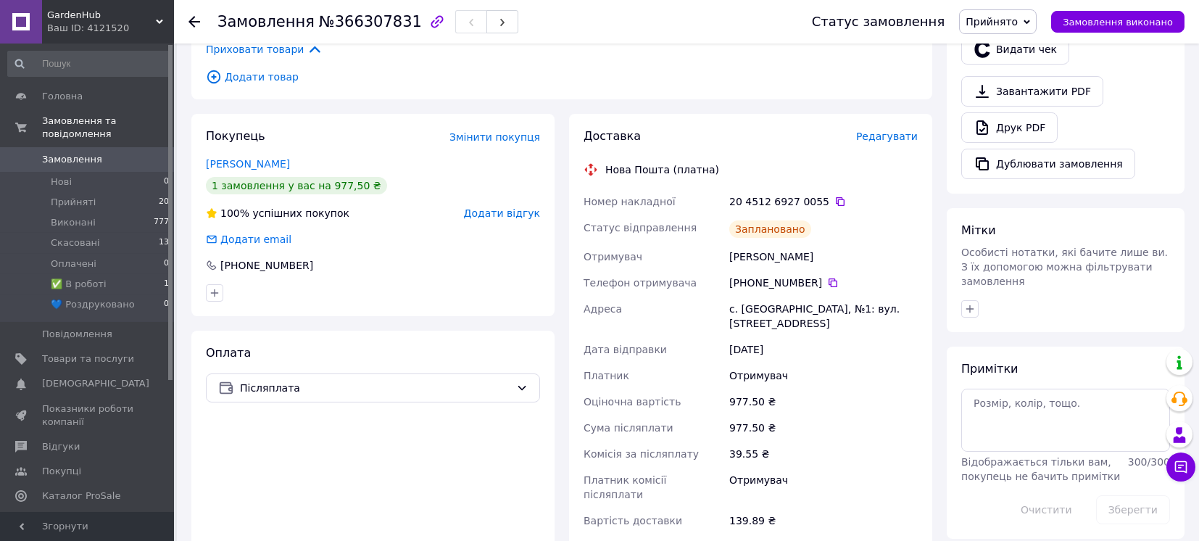
scroll to position [483, 0]
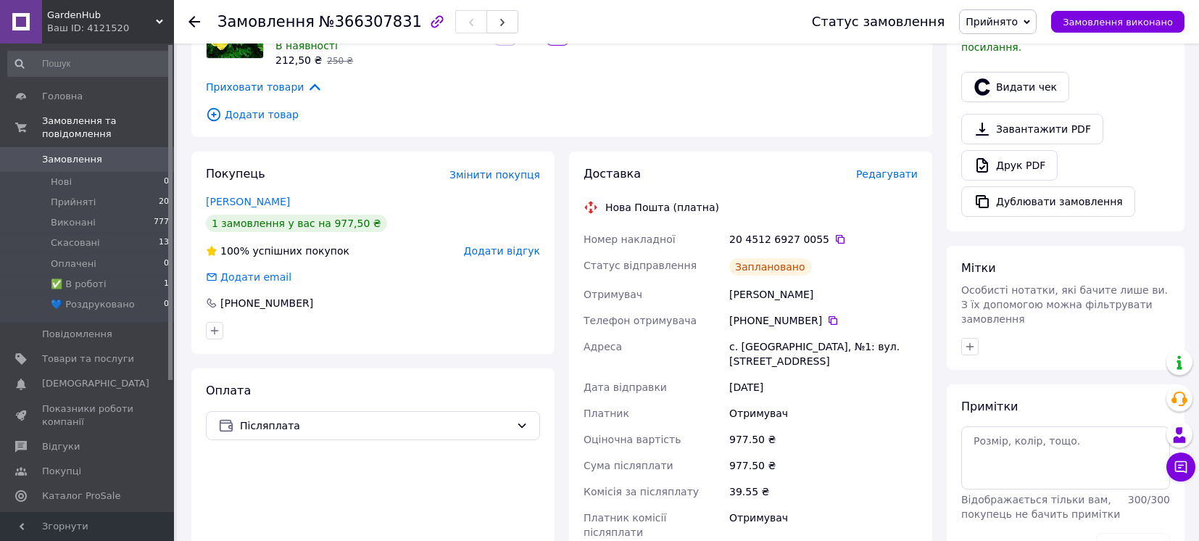
click at [999, 18] on span "Прийнято" at bounding box center [991, 22] width 52 height 12
click at [1006, 114] on li "✅ В роботі" at bounding box center [1009, 116] width 99 height 22
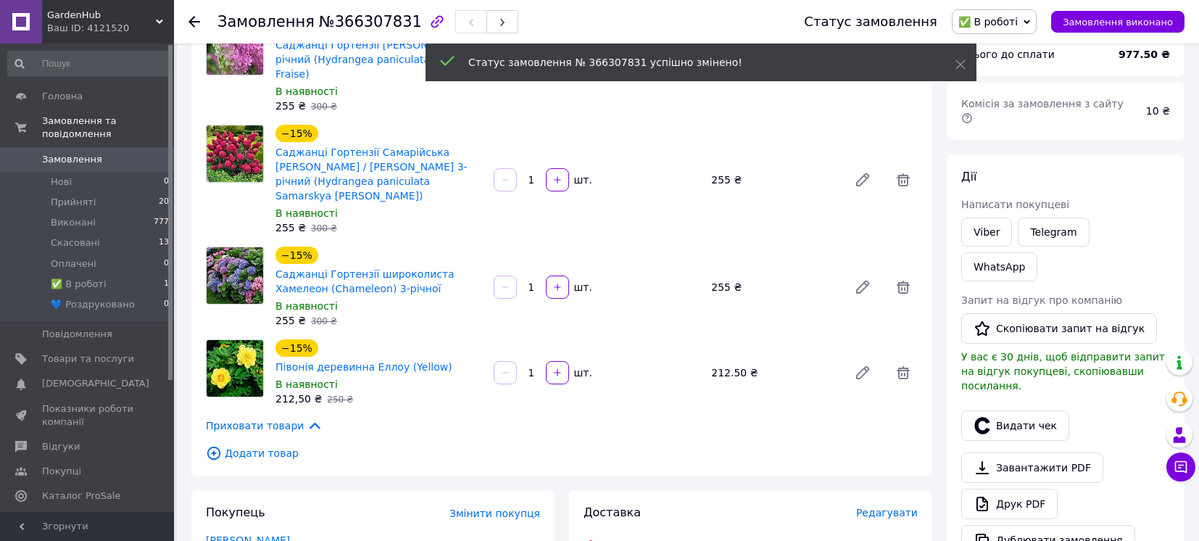
scroll to position [96, 0]
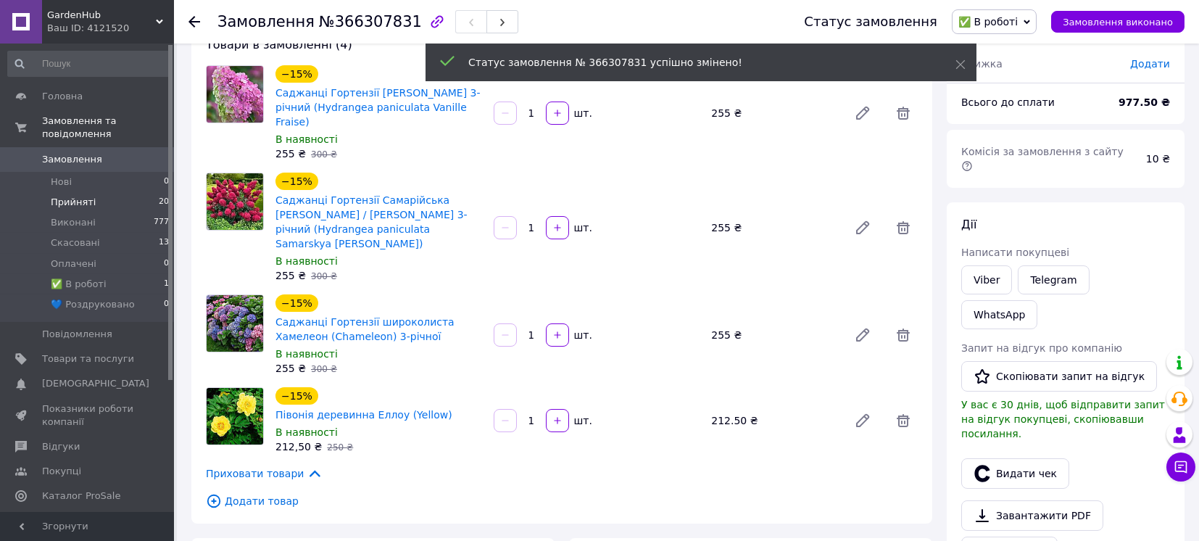
click at [100, 192] on li "Прийняті 20" at bounding box center [89, 202] width 178 height 20
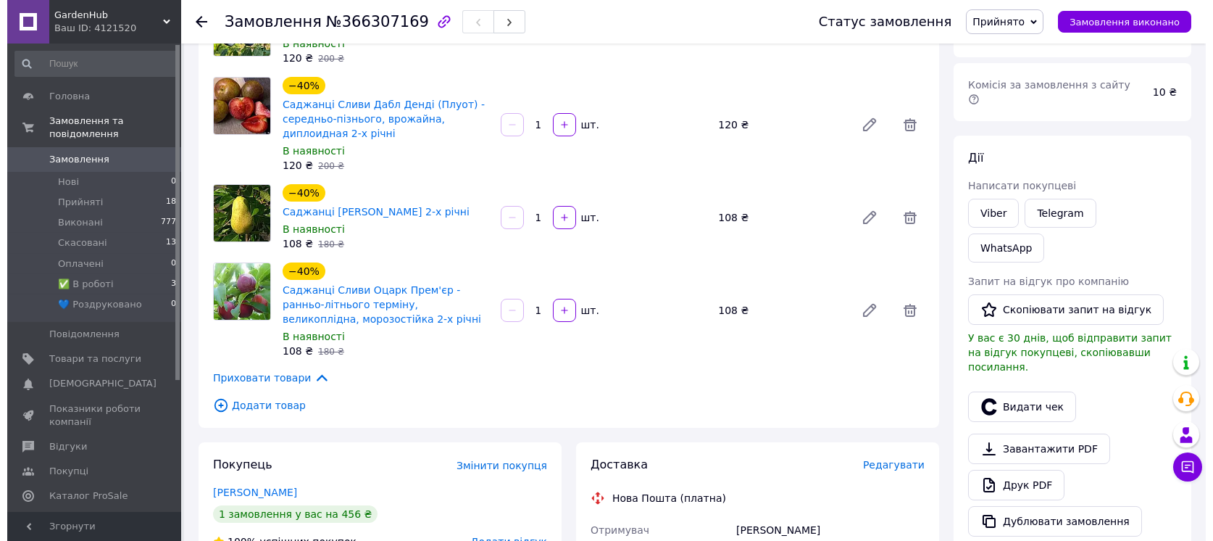
scroll to position [193, 0]
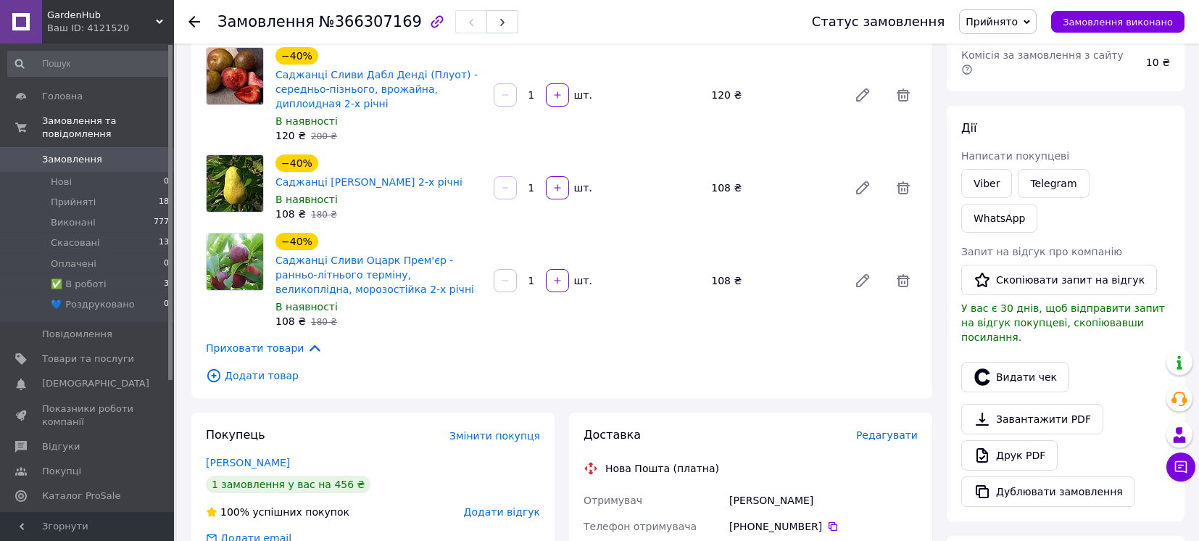
click at [873, 429] on span "Редагувати" at bounding box center [887, 435] width 62 height 12
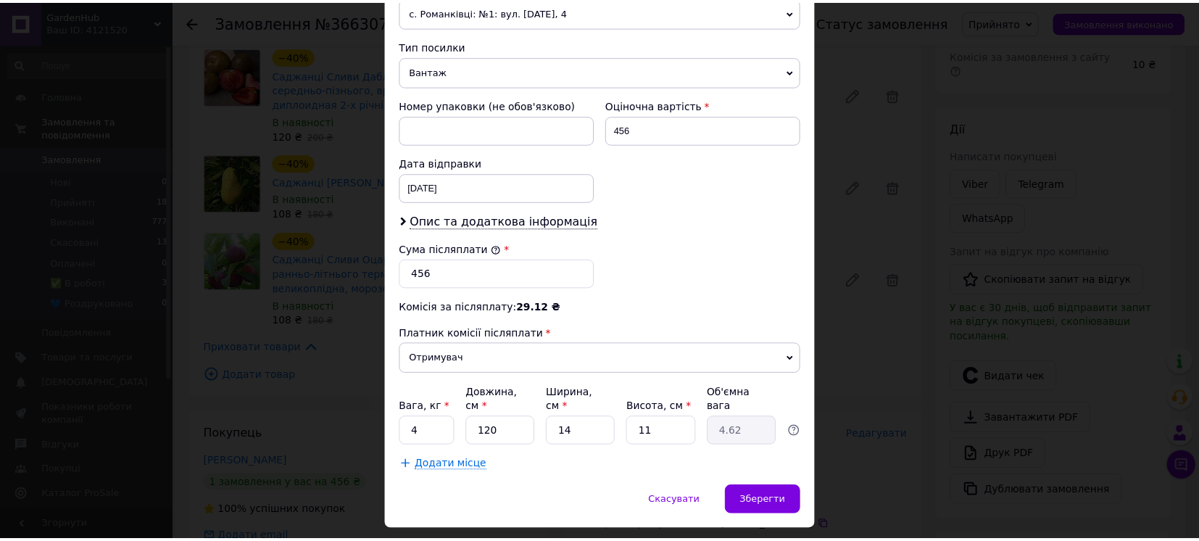
scroll to position [562, 0]
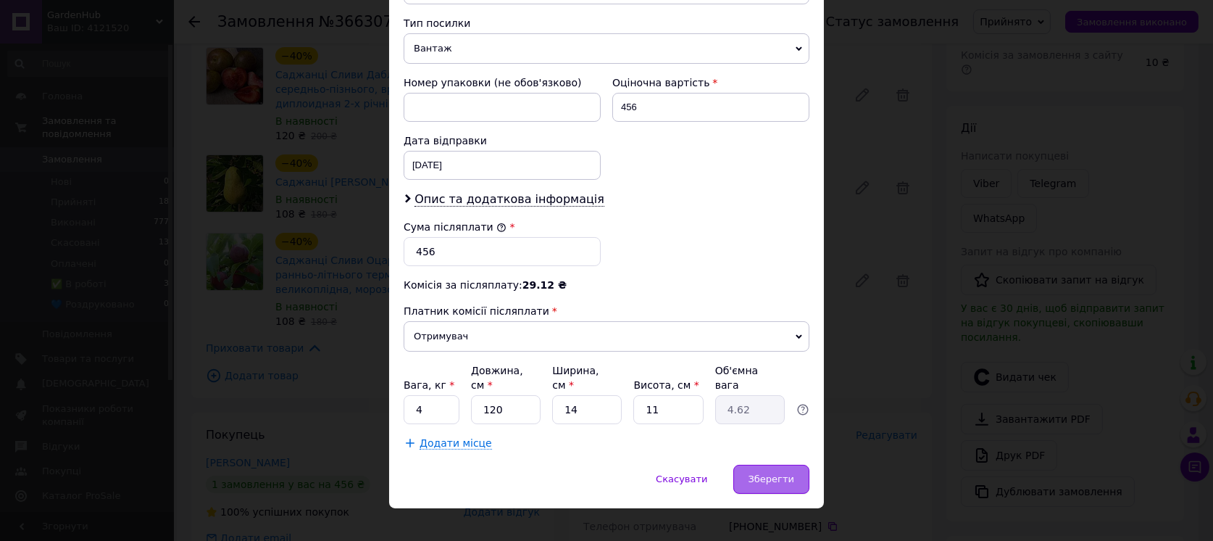
click at [799, 471] on div "Зберегти" at bounding box center [771, 479] width 76 height 29
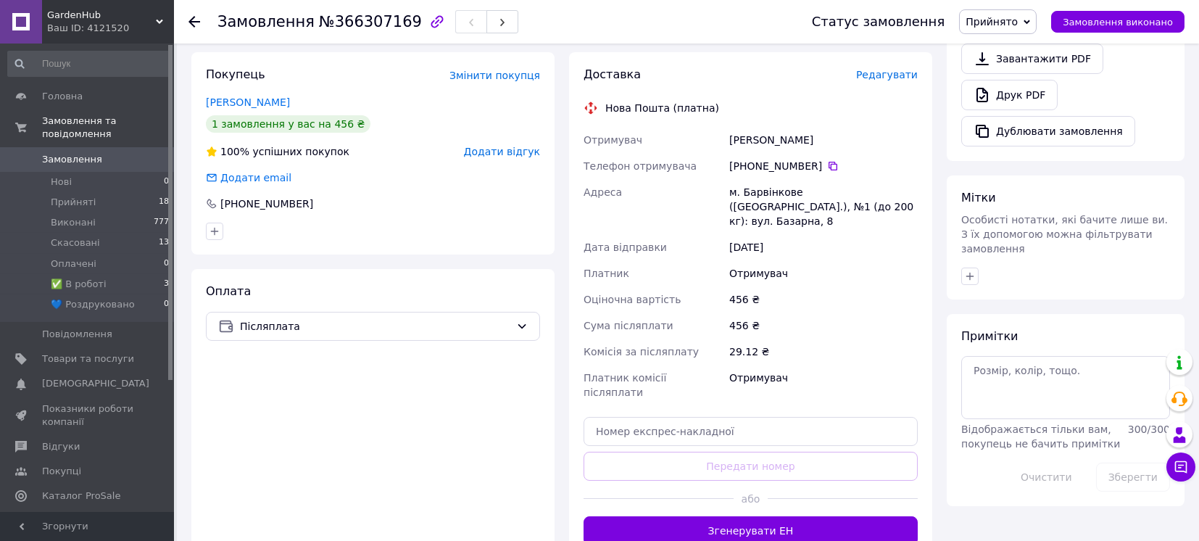
scroll to position [676, 0]
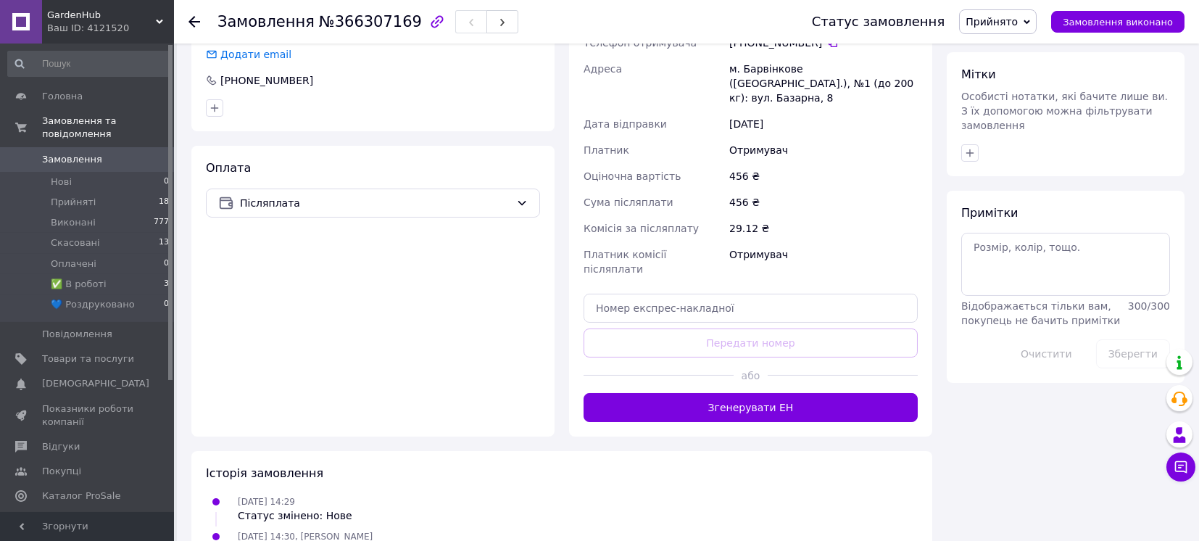
click at [747, 393] on button "Згенерувати ЕН" at bounding box center [750, 407] width 334 height 29
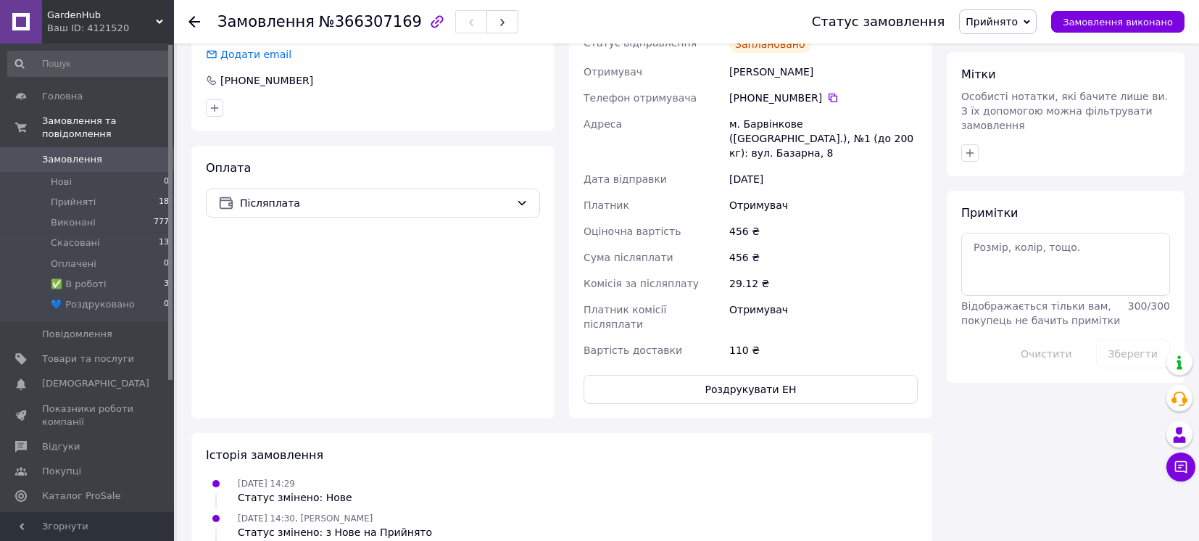
click at [1011, 25] on span "Прийнято" at bounding box center [991, 22] width 52 height 12
click at [999, 115] on li "✅ В роботі" at bounding box center [1009, 116] width 99 height 22
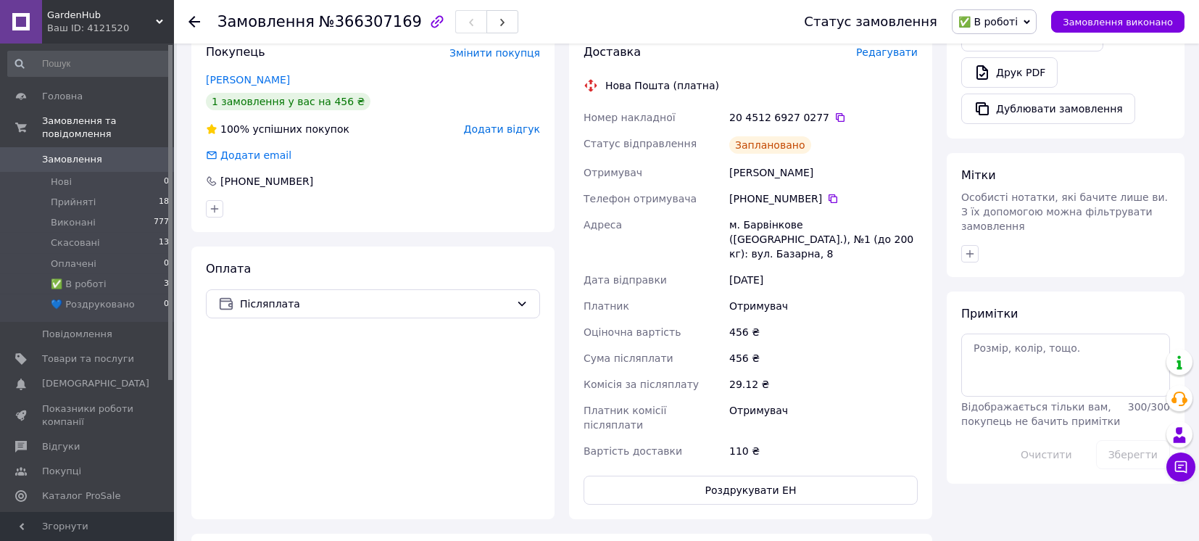
scroll to position [580, 0]
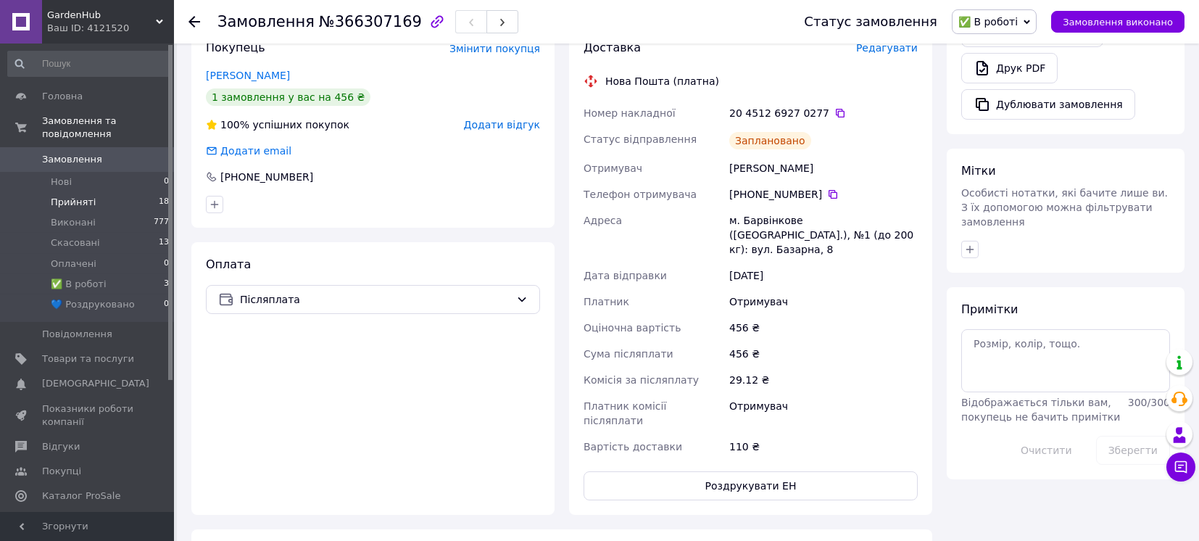
click at [79, 196] on span "Прийняті" at bounding box center [73, 202] width 45 height 13
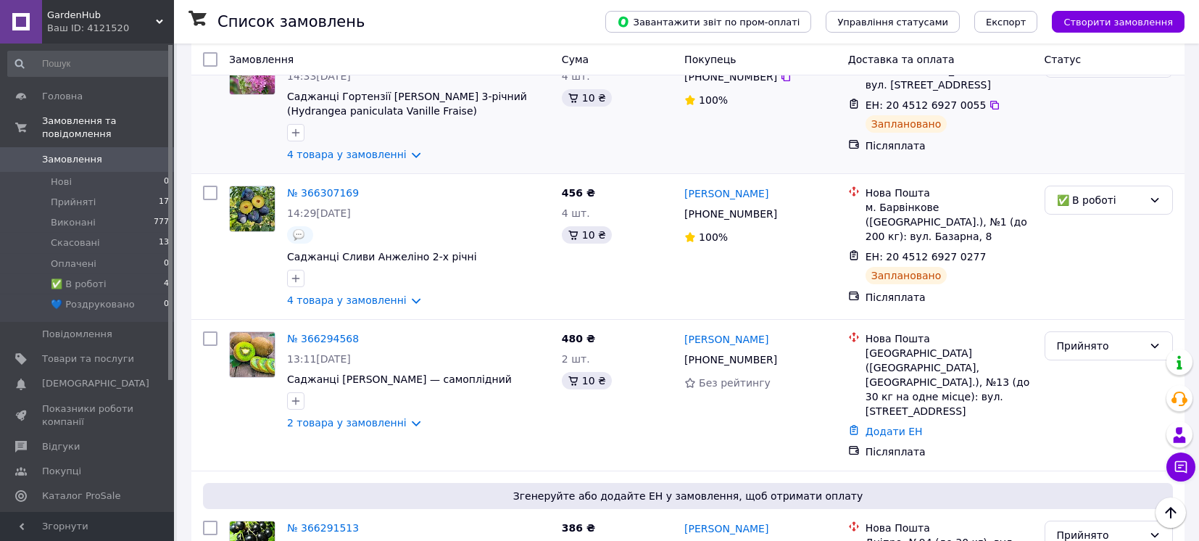
scroll to position [676, 0]
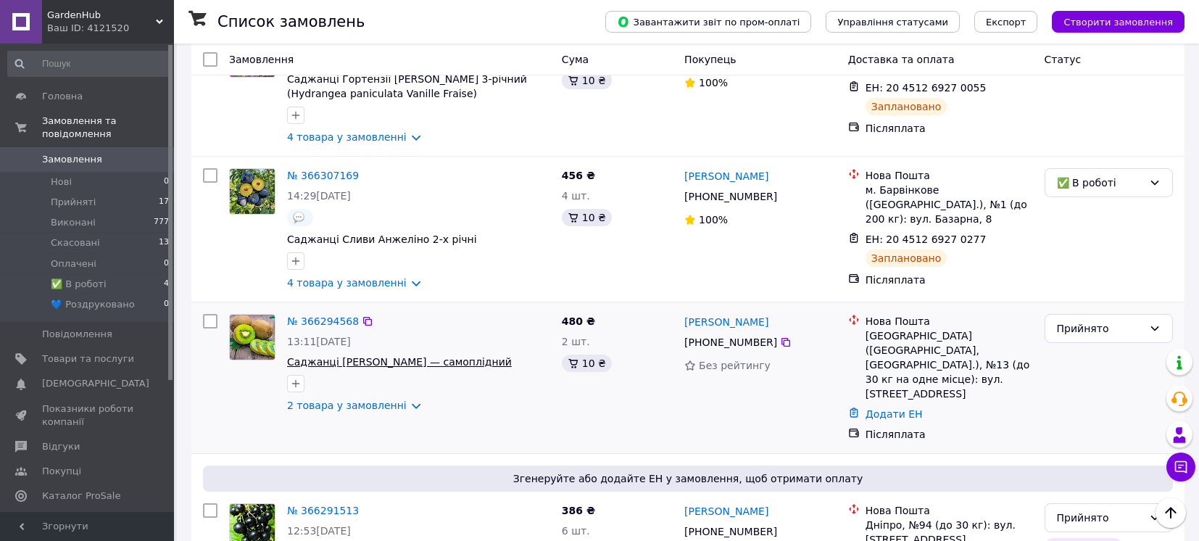
click at [358, 356] on span "Саджанці [PERSON_NAME] — самоплідний" at bounding box center [399, 362] width 225 height 12
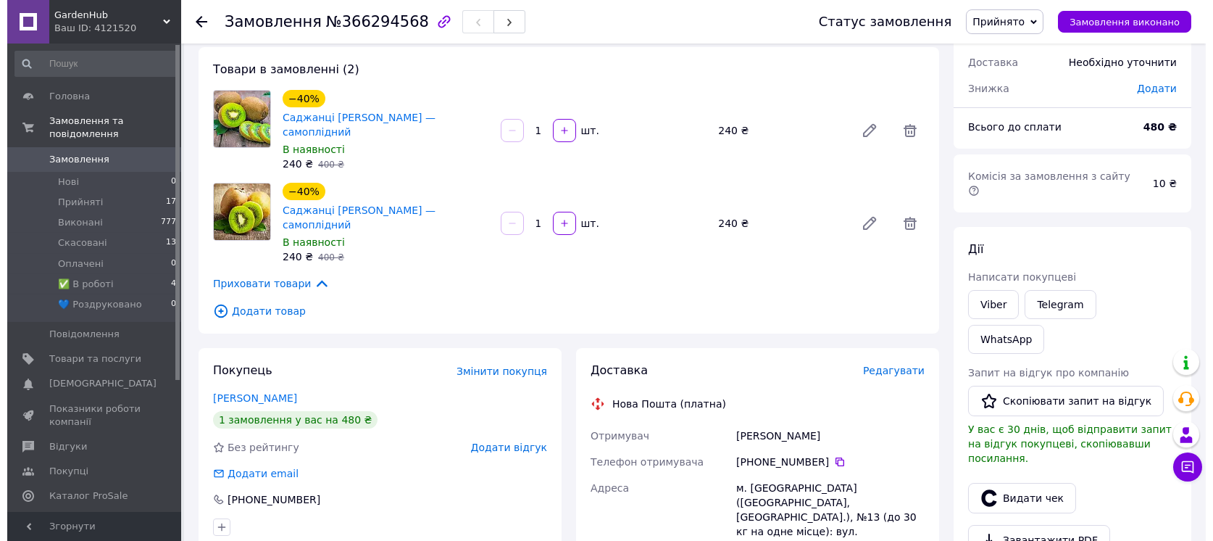
scroll to position [96, 0]
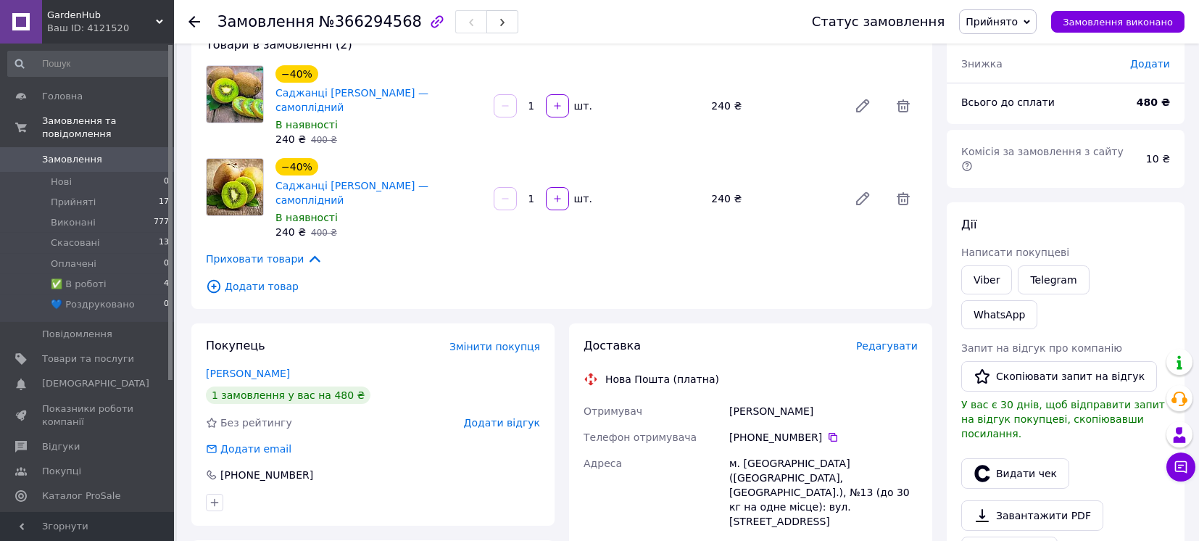
click at [886, 340] on span "Редагувати" at bounding box center [887, 346] width 62 height 12
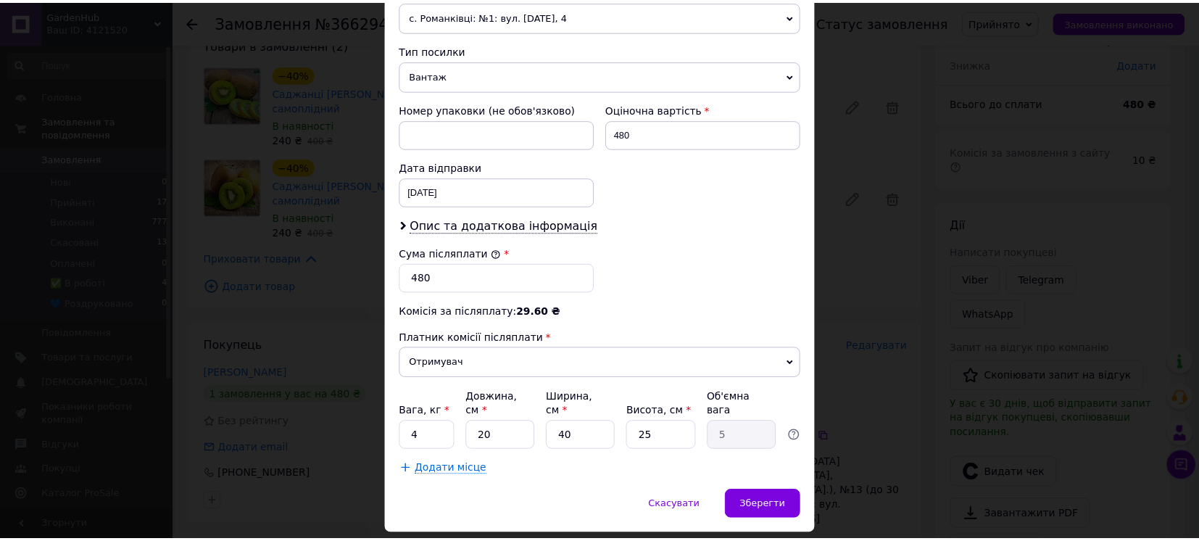
scroll to position [562, 0]
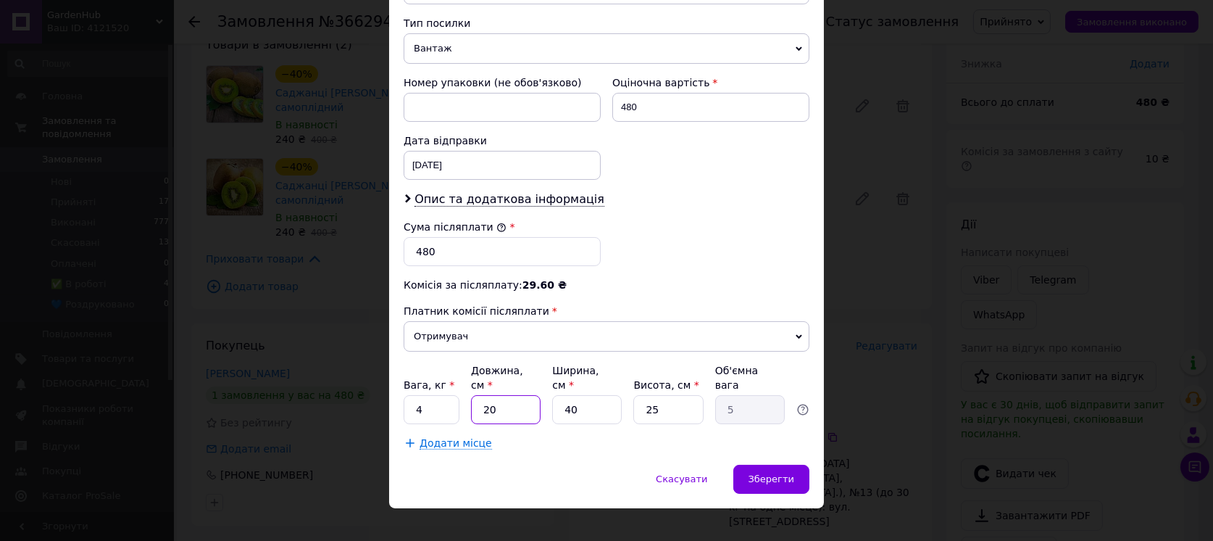
click at [511, 398] on input "20" at bounding box center [506, 409] width 70 height 29
click at [510, 396] on input "20" at bounding box center [506, 409] width 70 height 29
click at [475, 395] on input "20" at bounding box center [506, 409] width 70 height 29
type input "120"
type input "30"
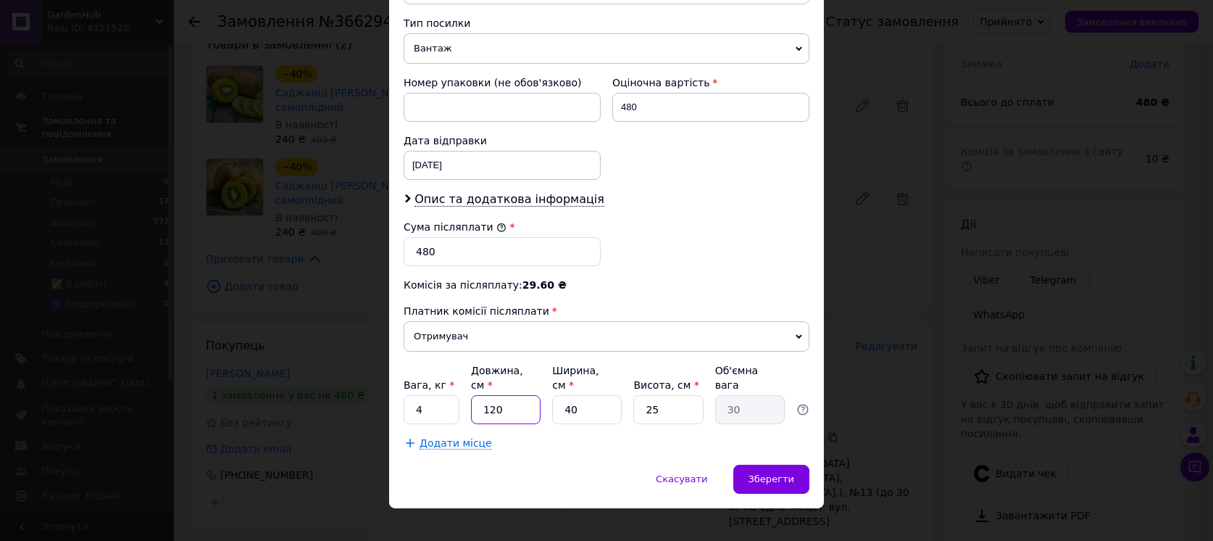
type input "120"
click at [602, 395] on input "40" at bounding box center [587, 409] width 70 height 29
type input "1"
type input "0.75"
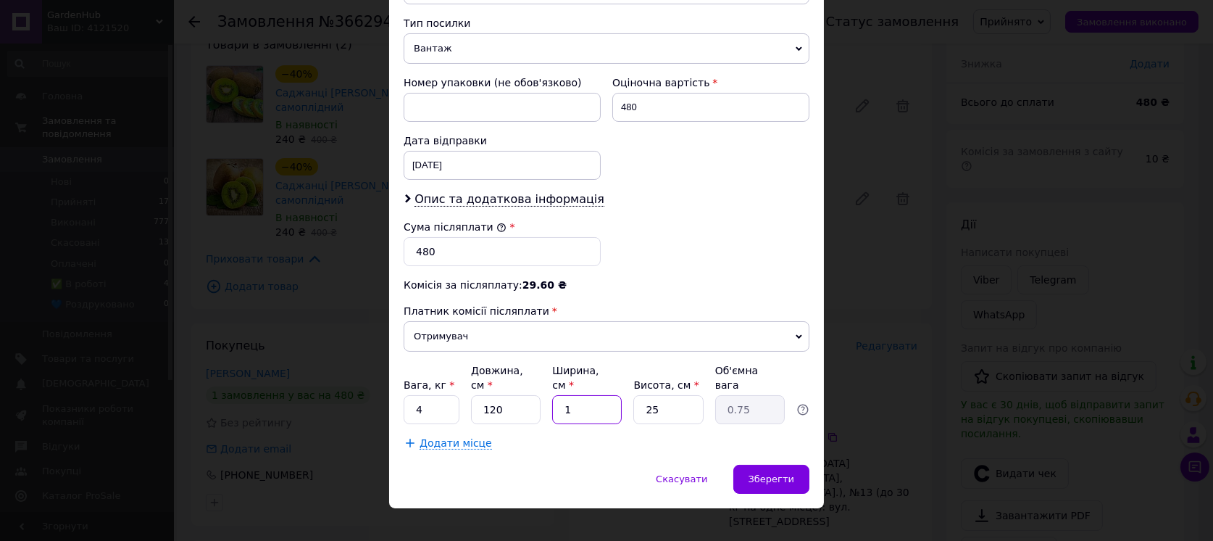
type input "14"
type input "10.5"
type input "14"
click at [661, 395] on input "25" at bounding box center [668, 409] width 70 height 29
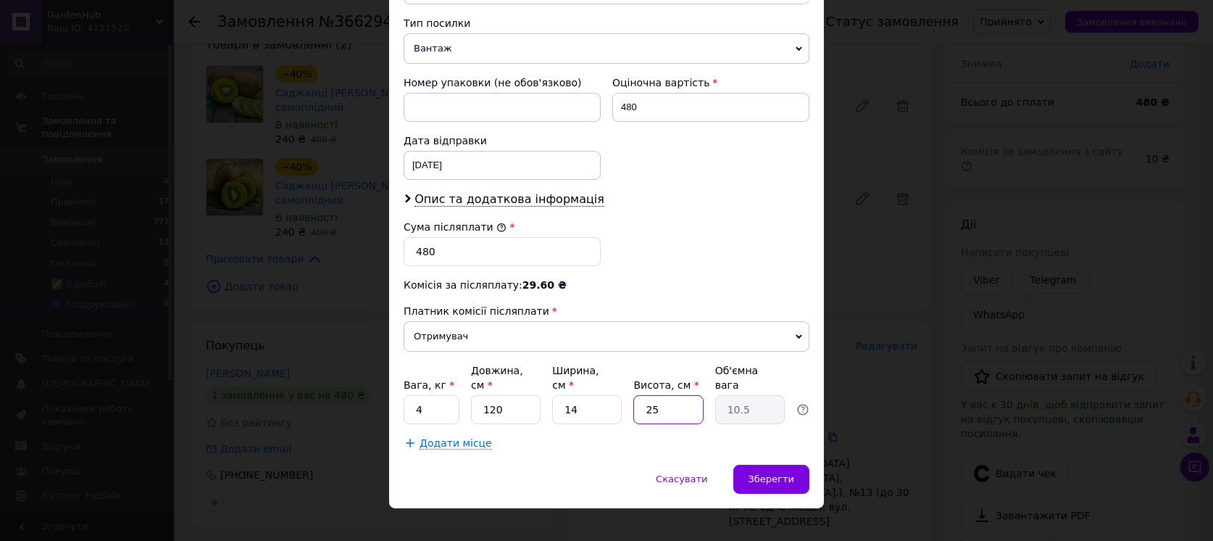
type input "1"
type input "0.42"
type input "11"
type input "4.62"
type input "11"
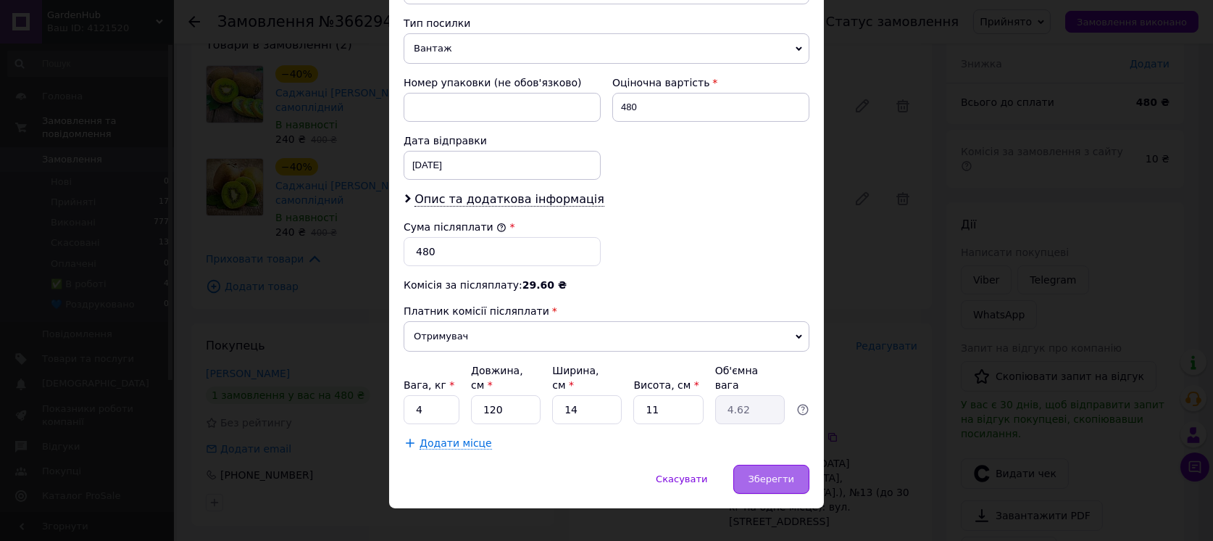
drag, startPoint x: 786, startPoint y: 481, endPoint x: 786, endPoint y: 470, distance: 10.1
click at [786, 473] on div "Скасувати   Зберегти" at bounding box center [606, 486] width 435 height 43
drag, startPoint x: 784, startPoint y: 465, endPoint x: 783, endPoint y: 457, distance: 7.4
click at [784, 473] on span "Зберегти" at bounding box center [772, 478] width 46 height 11
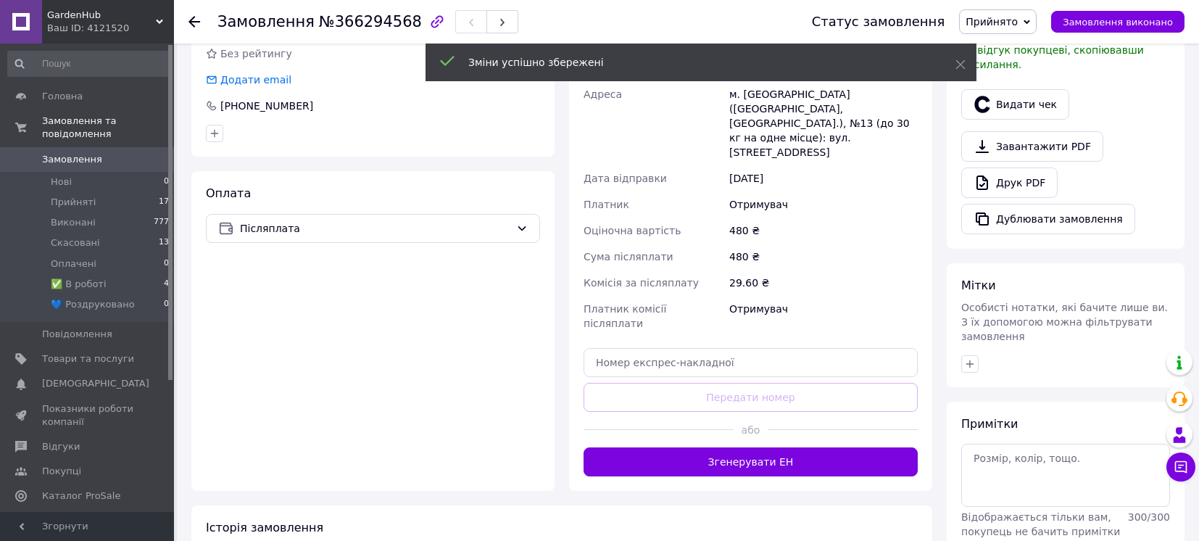
scroll to position [483, 0]
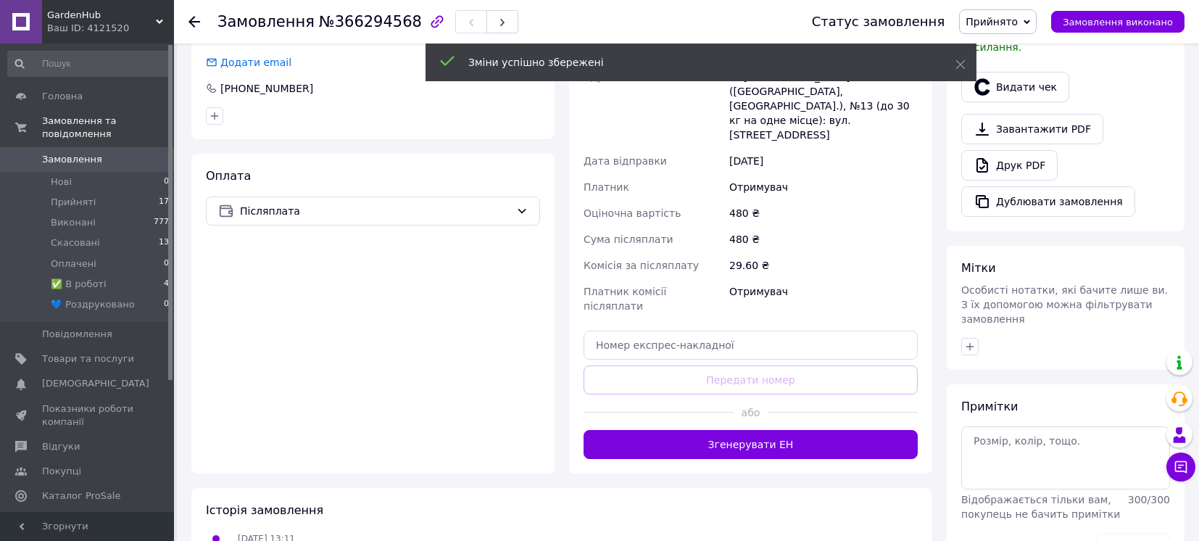
click at [750, 430] on button "Згенерувати ЕН" at bounding box center [750, 444] width 334 height 29
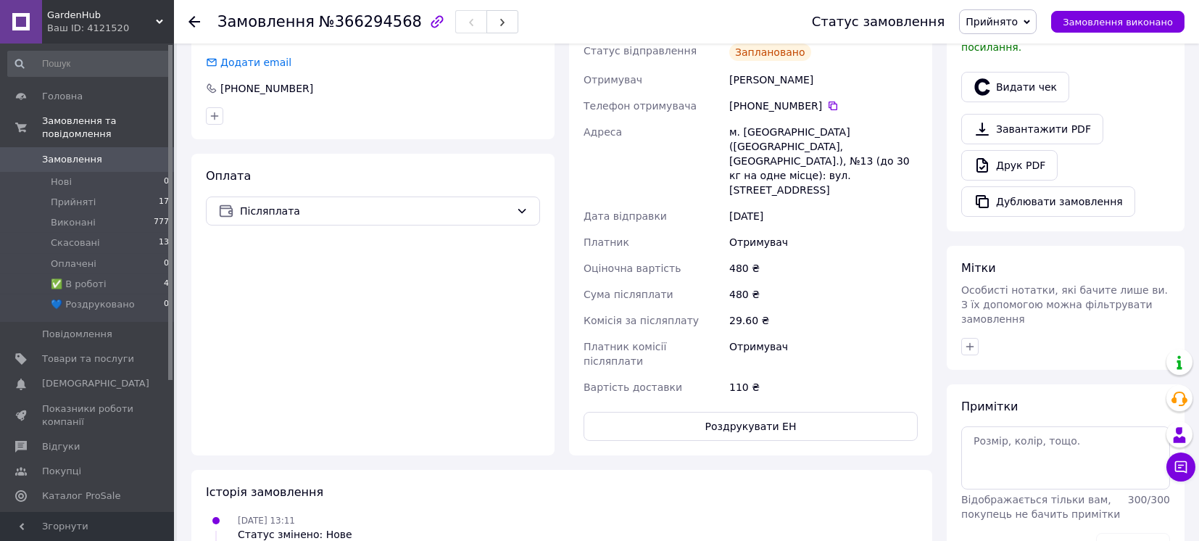
click at [1018, 19] on span "Прийнято" at bounding box center [991, 22] width 52 height 12
click at [1009, 111] on li "✅ В роботі" at bounding box center [1009, 116] width 99 height 22
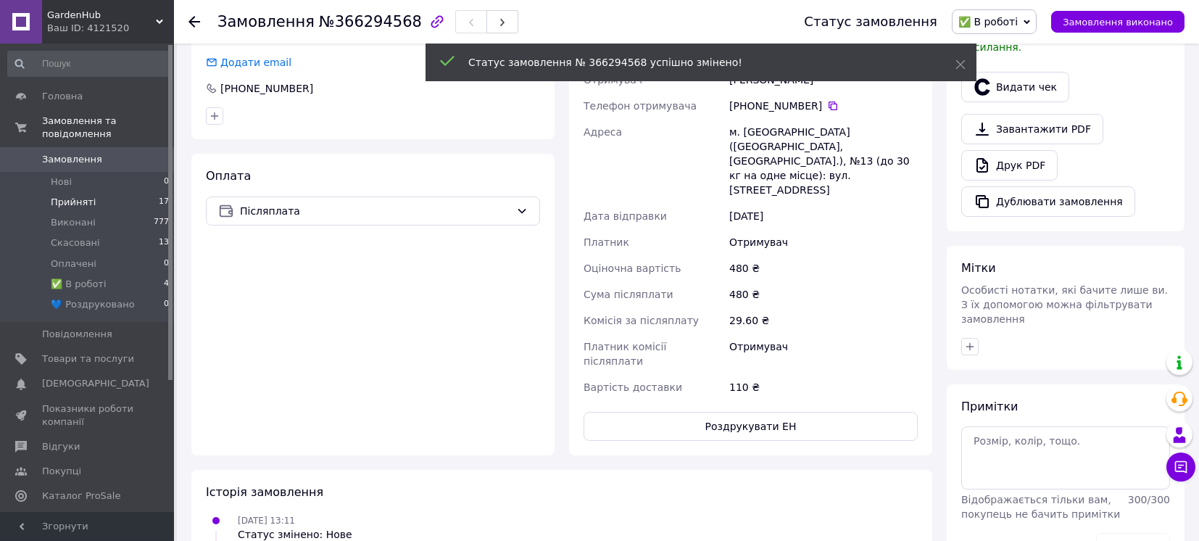
click at [64, 196] on span "Прийняті" at bounding box center [73, 202] width 45 height 13
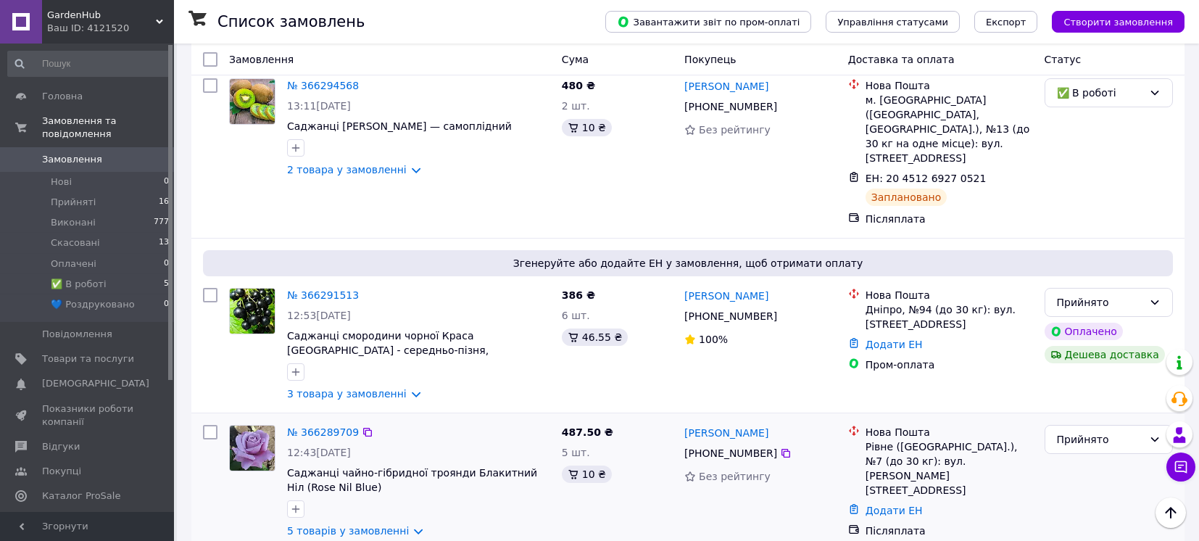
scroll to position [966, 0]
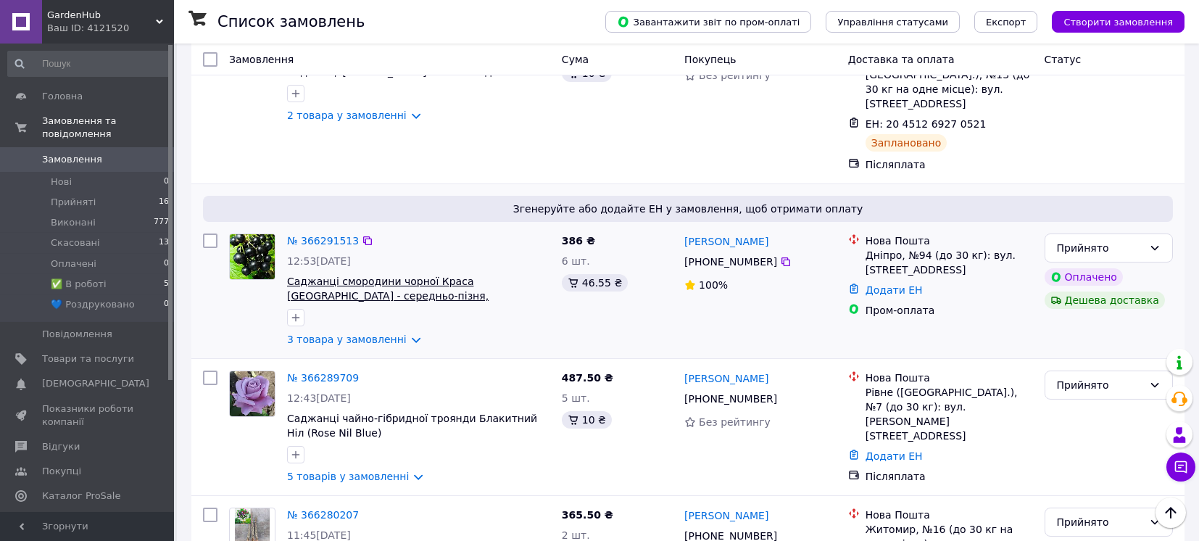
click at [382, 275] on span "Саджанці смородини чорної Краса [GEOGRAPHIC_DATA] - середньо-пізня, крупноплідн…" at bounding box center [387, 295] width 201 height 41
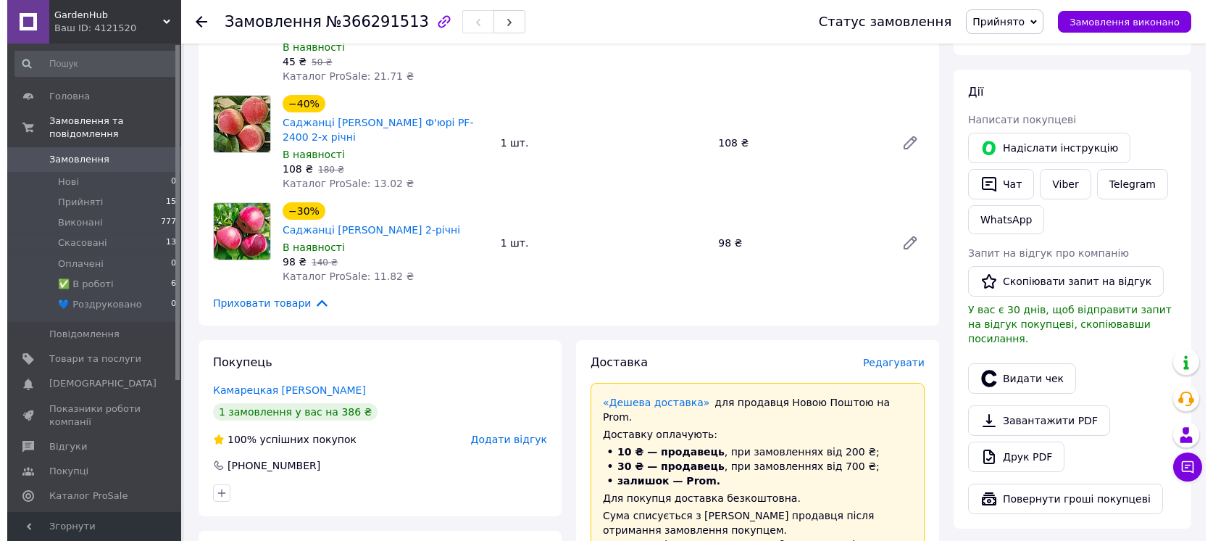
scroll to position [290, 0]
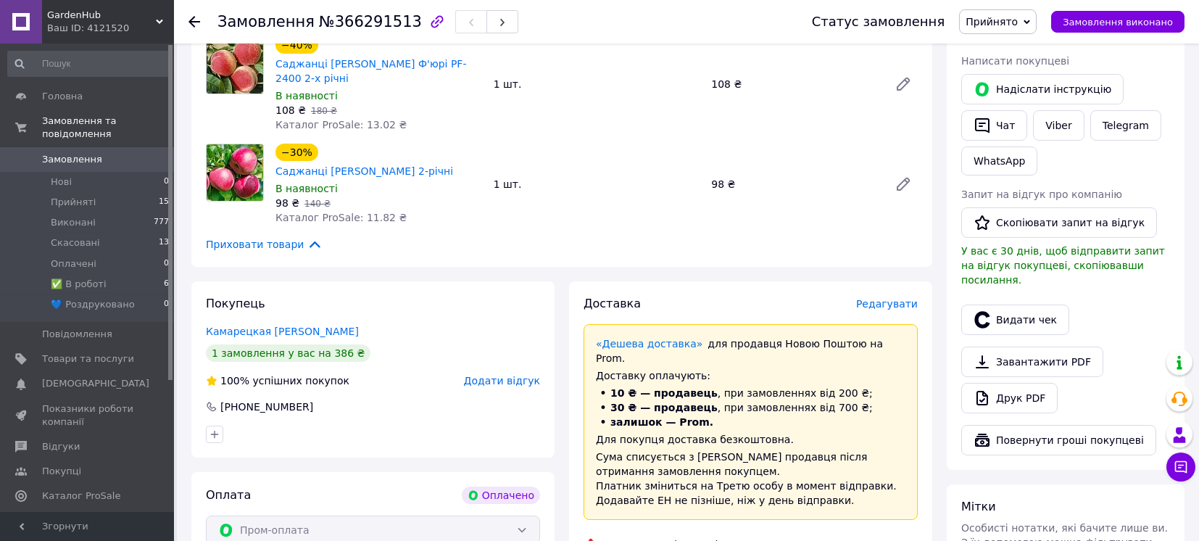
click at [885, 298] on span "Редагувати" at bounding box center [887, 304] width 62 height 12
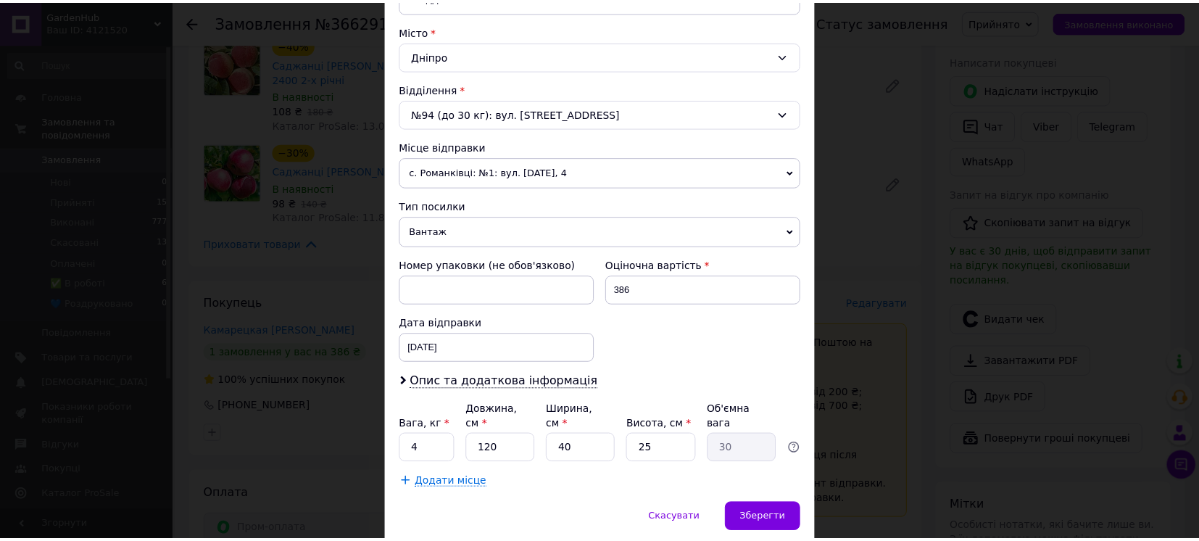
scroll to position [418, 0]
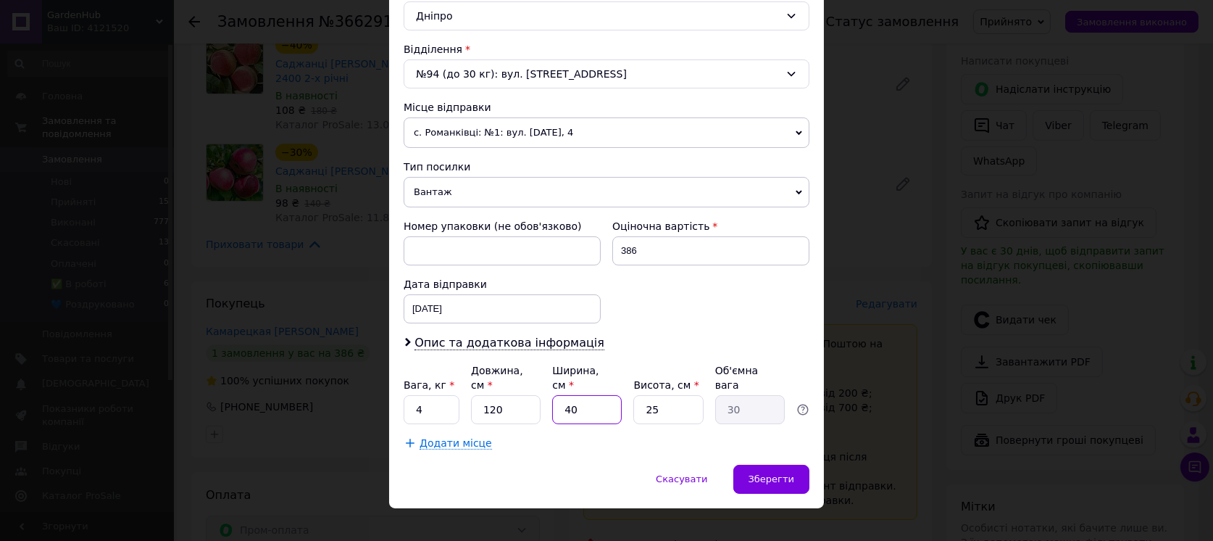
click at [578, 395] on input "40" at bounding box center [587, 409] width 70 height 29
type input "1"
type input "0.75"
type input "14"
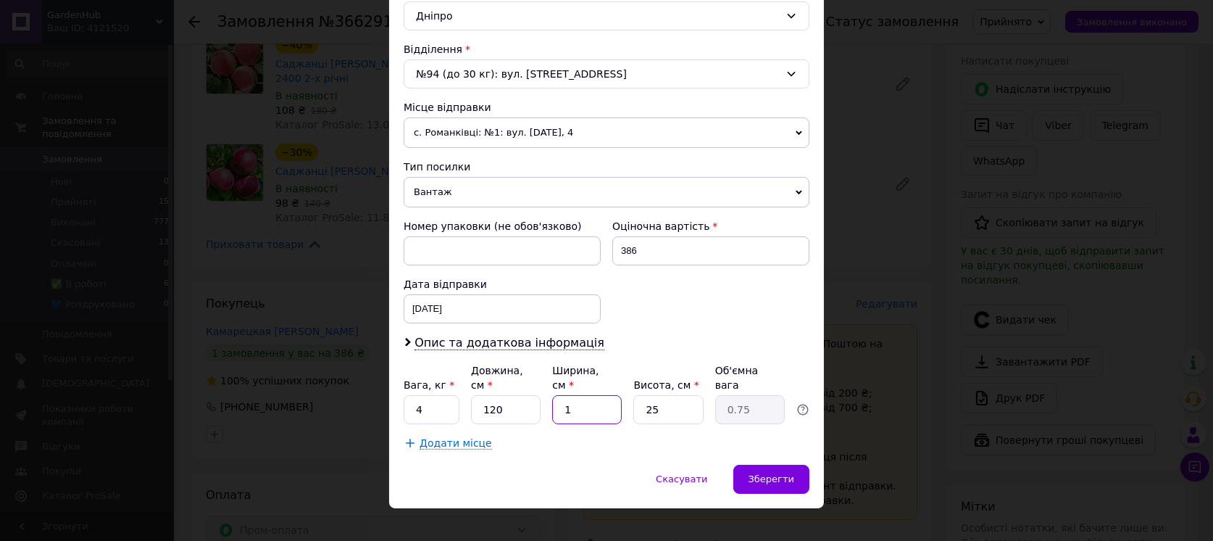
type input "10.5"
type input "14"
click at [657, 395] on input "25" at bounding box center [668, 409] width 70 height 29
type input "1"
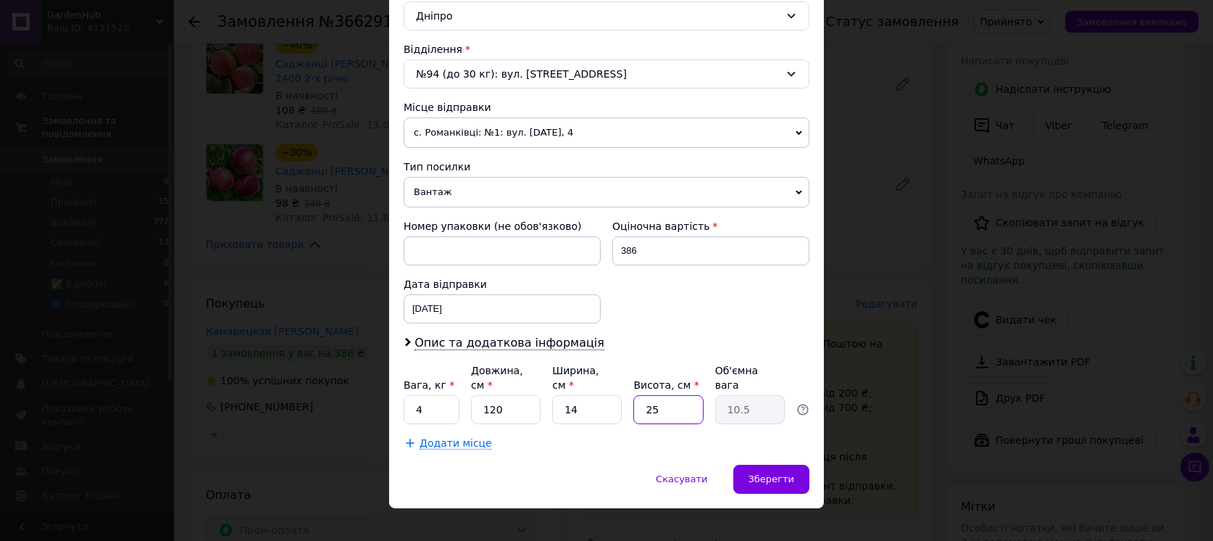
type input "0.42"
type input "11"
type input "4.62"
type input "11"
click at [761, 473] on span "Зберегти" at bounding box center [772, 478] width 46 height 11
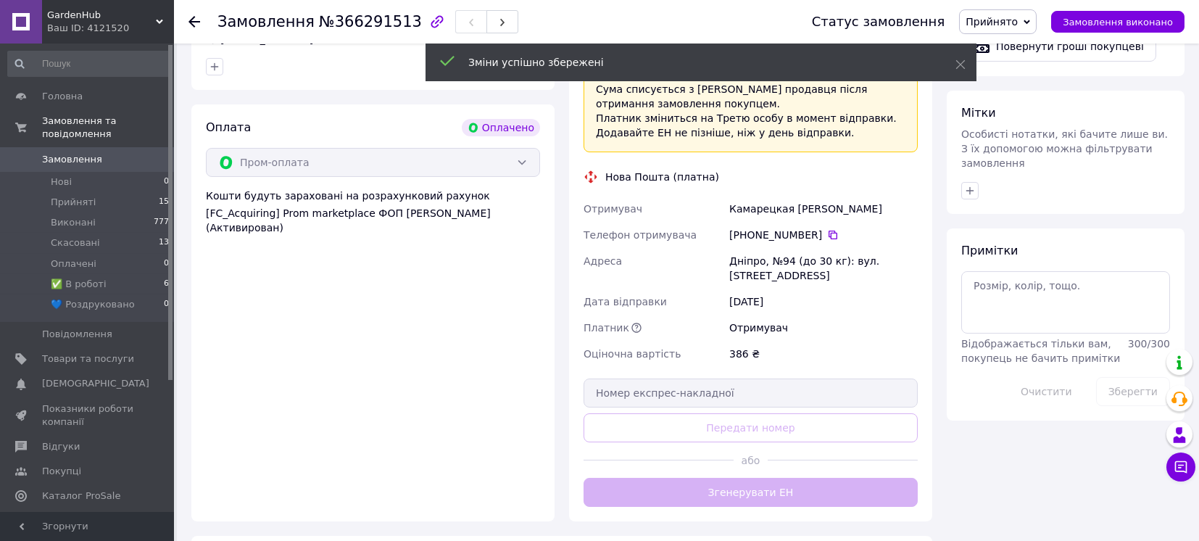
scroll to position [676, 0]
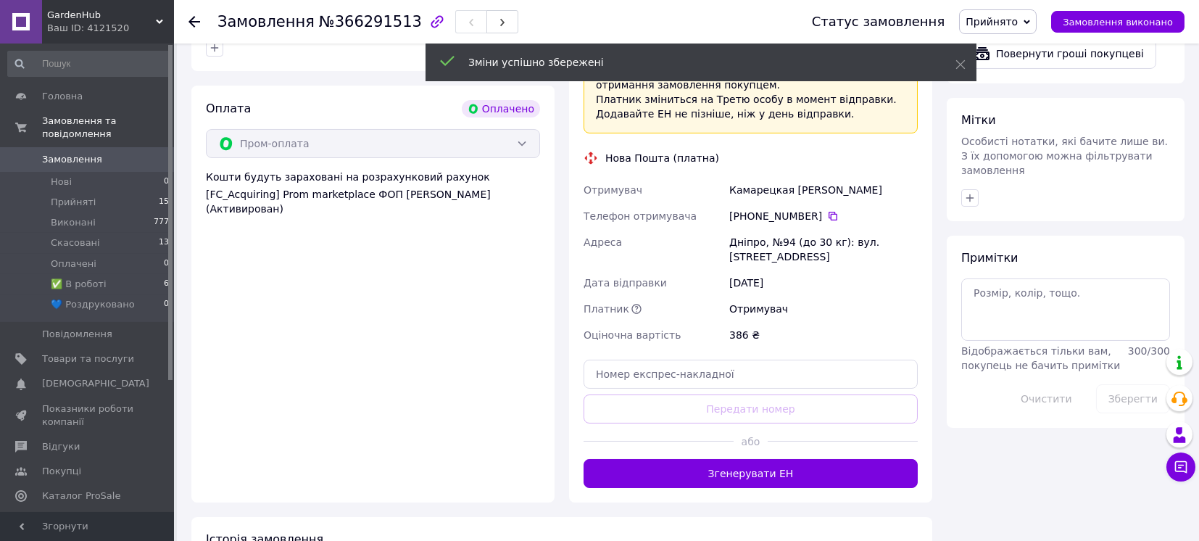
click at [742, 459] on button "Згенерувати ЕН" at bounding box center [750, 473] width 334 height 29
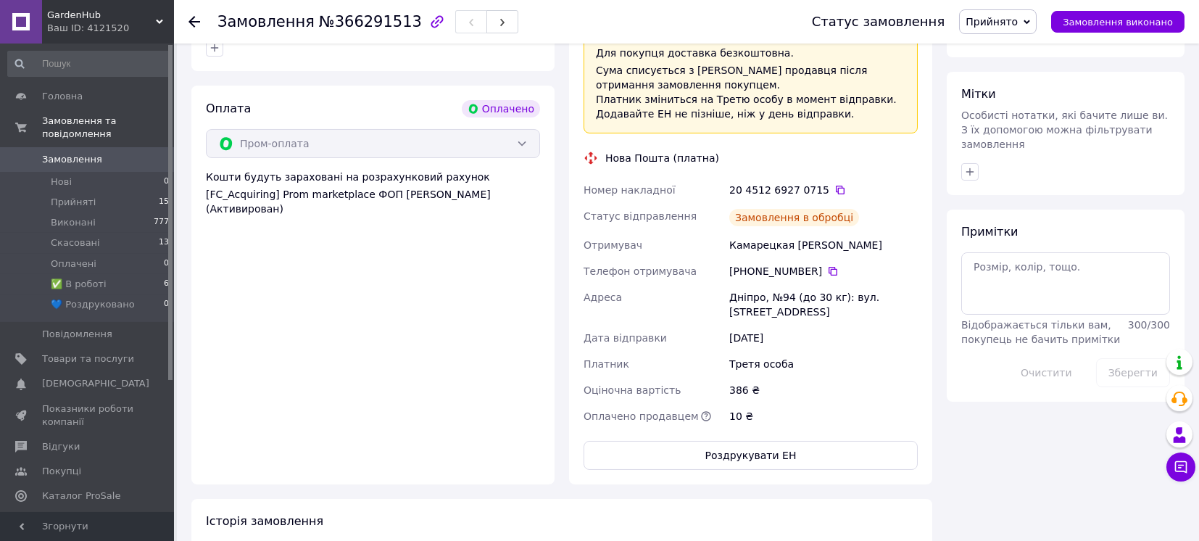
click at [1018, 17] on span "Прийнято" at bounding box center [991, 22] width 52 height 12
click at [1002, 117] on li "✅ В роботі" at bounding box center [1009, 116] width 99 height 22
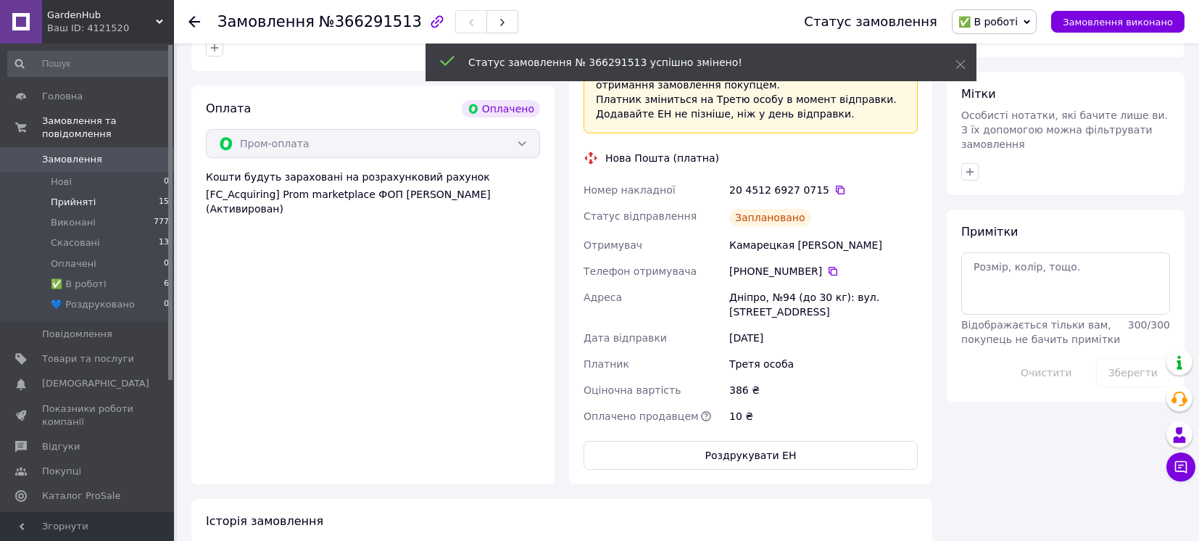
click at [117, 192] on li "Прийняті 15" at bounding box center [89, 202] width 178 height 20
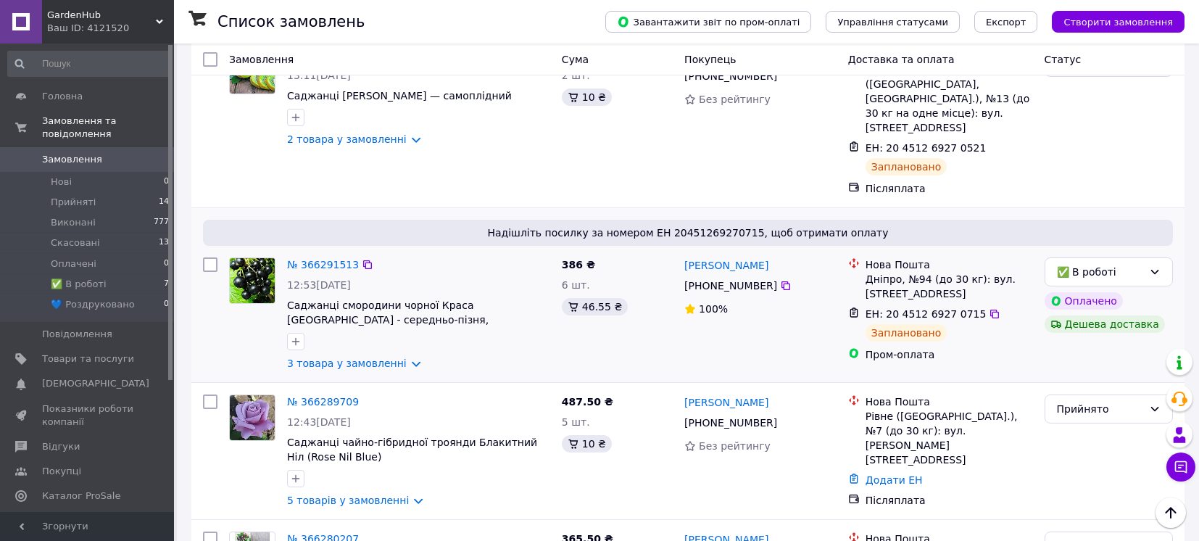
scroll to position [1063, 0]
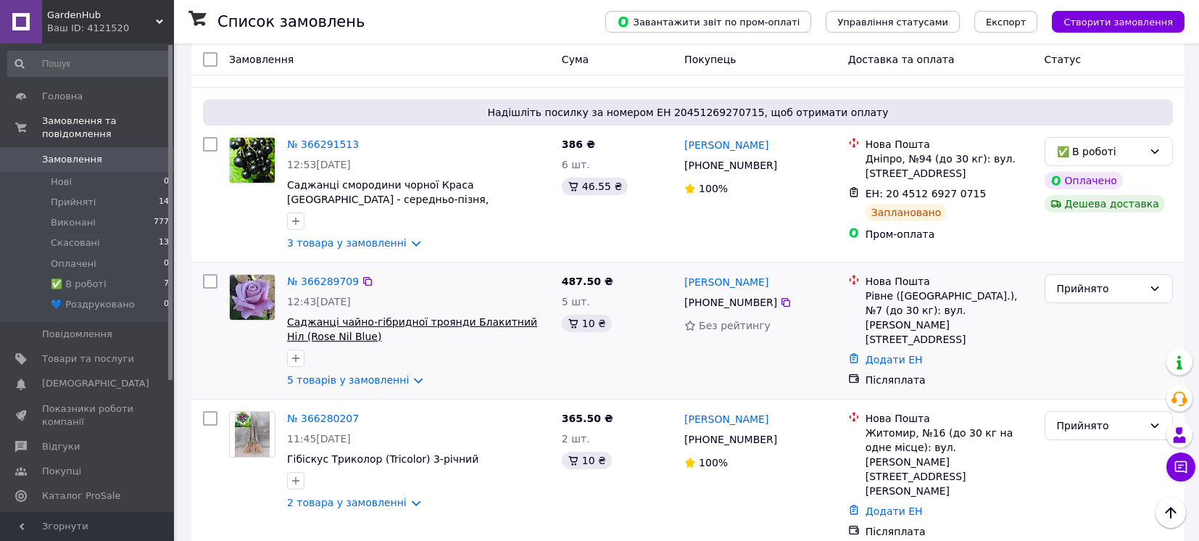
click at [433, 316] on span "Саджанці чайно-гібридної троянди Блакитний Ніл (Rose Nil Blue)" at bounding box center [412, 329] width 250 height 26
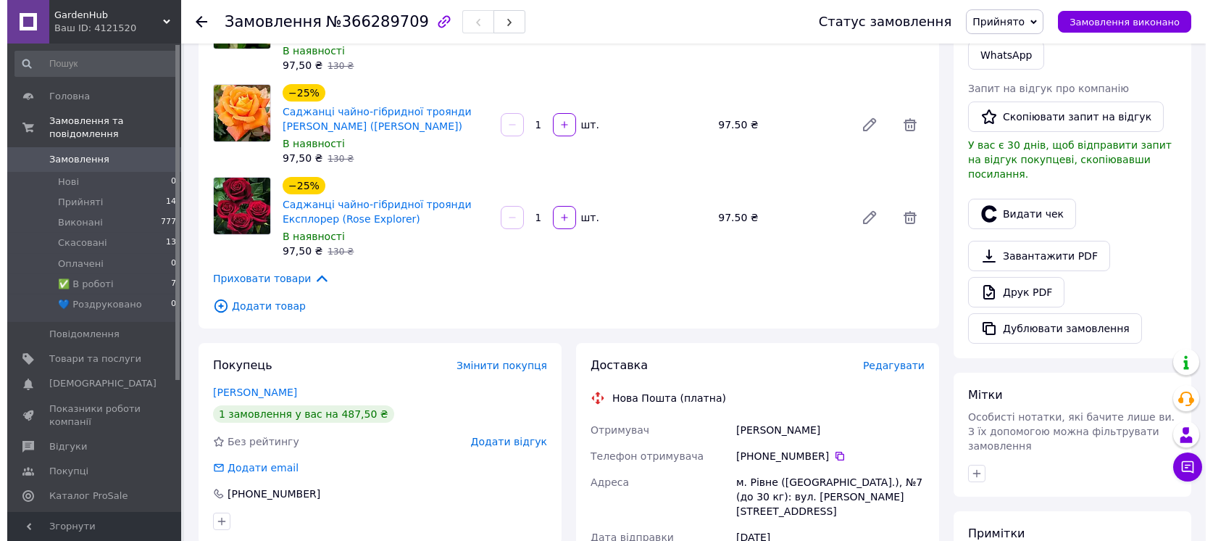
scroll to position [386, 0]
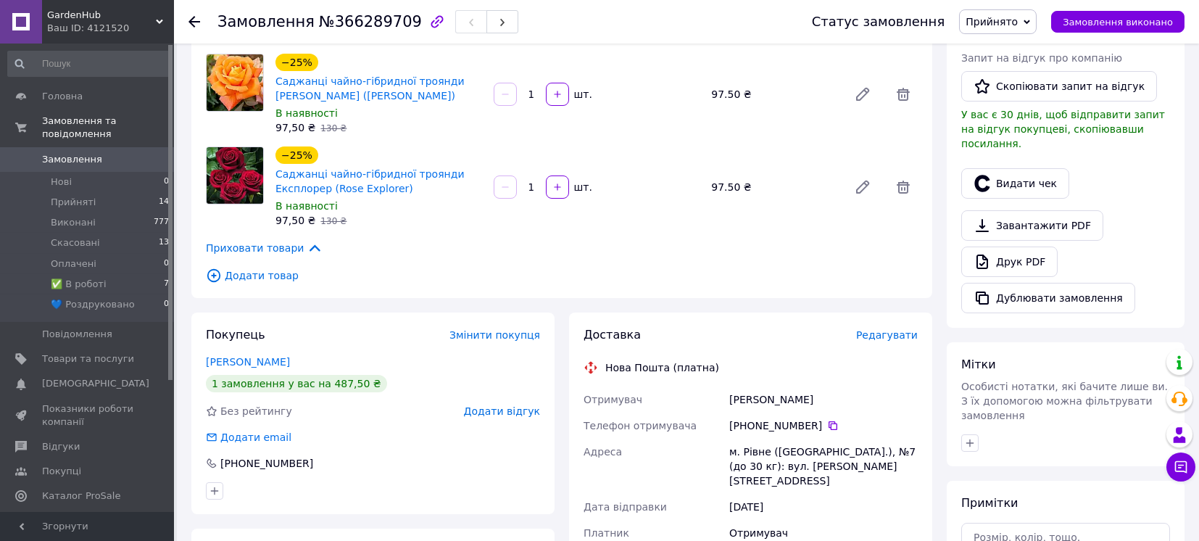
click at [880, 337] on span "Редагувати" at bounding box center [887, 335] width 62 height 12
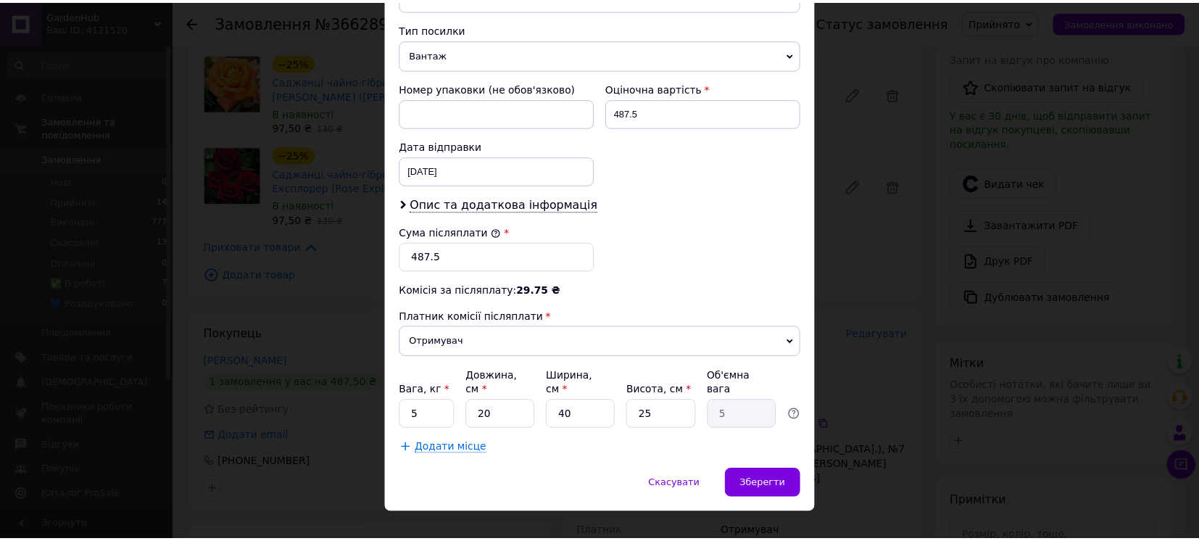
scroll to position [562, 0]
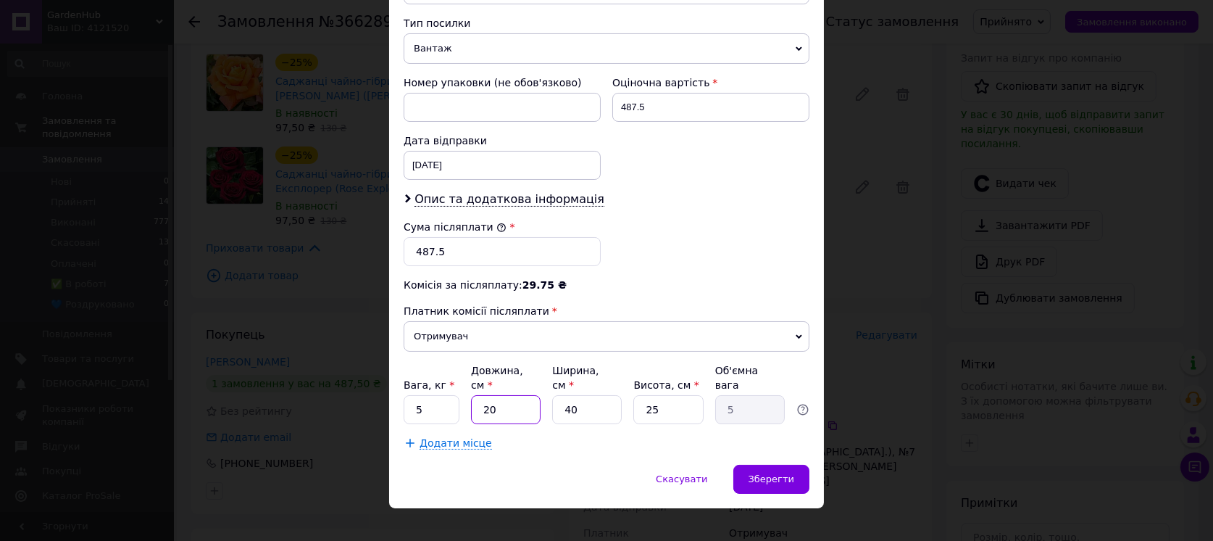
click at [505, 395] on input "20" at bounding box center [506, 409] width 70 height 29
type input "6"
type input "1.5"
type input "60"
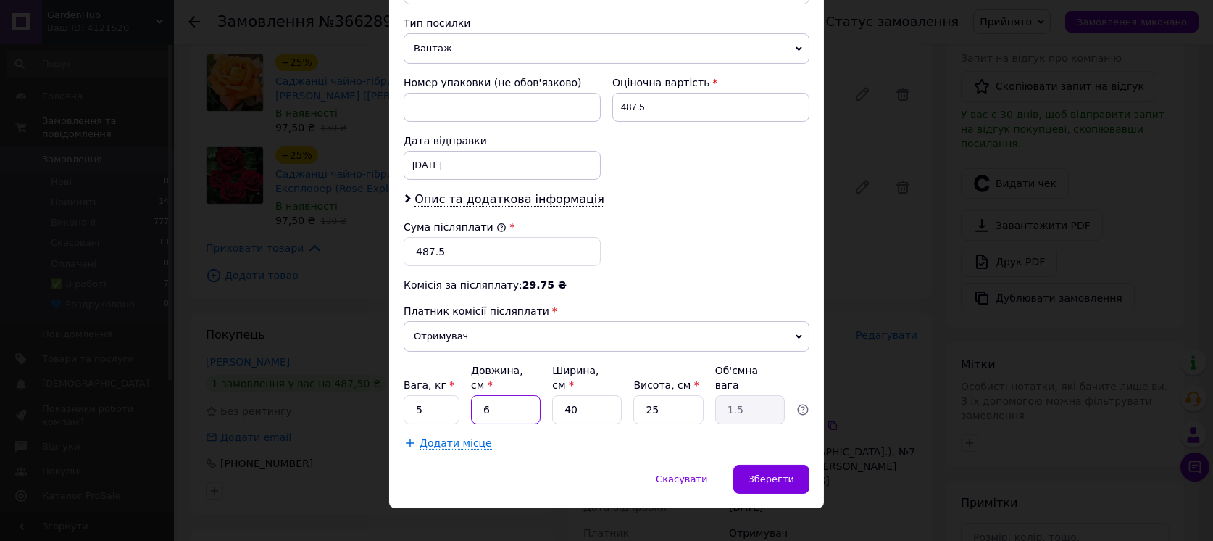
type input "15"
type input "60"
click at [575, 395] on input "40" at bounding box center [587, 409] width 70 height 29
type input "1"
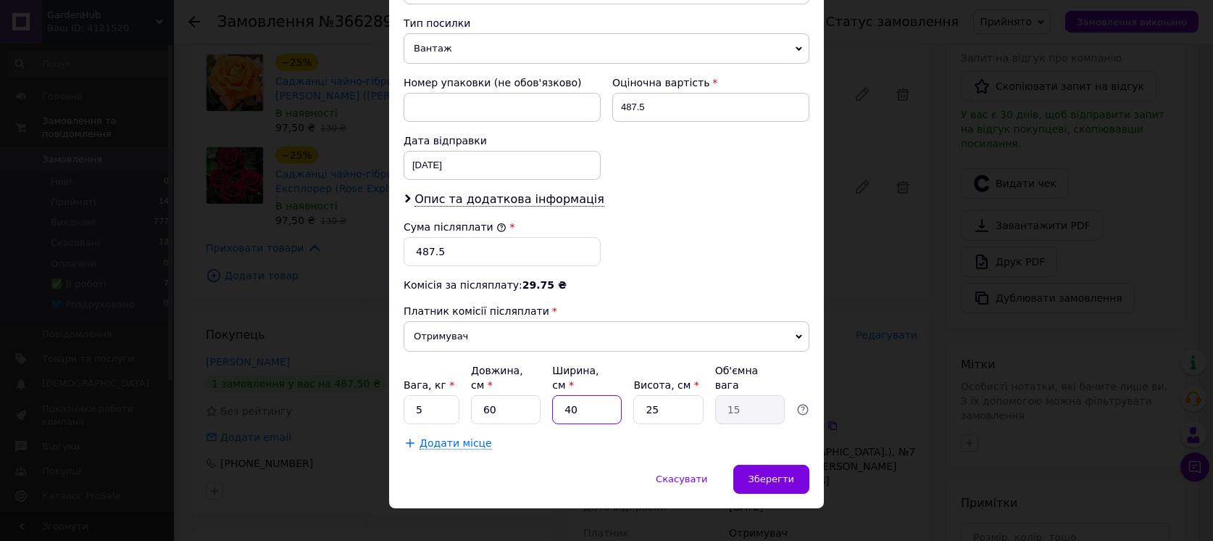
type input "0.38"
type input "14"
type input "5.25"
type input "14"
click at [652, 395] on input "25" at bounding box center [668, 409] width 70 height 29
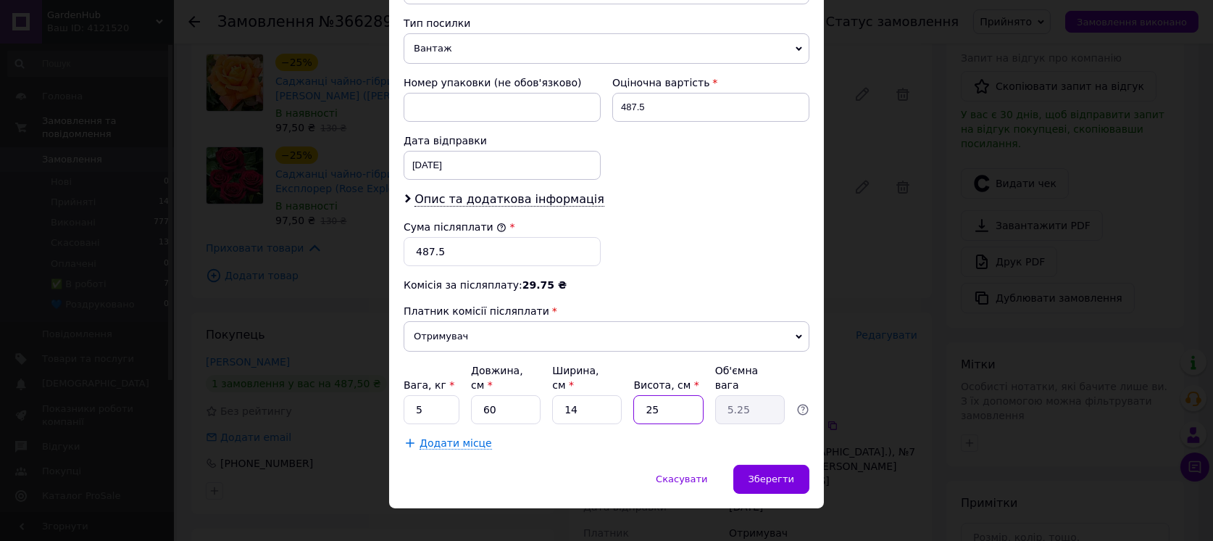
click at [652, 395] on input "25" at bounding box center [668, 409] width 70 height 29
type input "1"
type input "0.21"
type input "12"
type input "2.52"
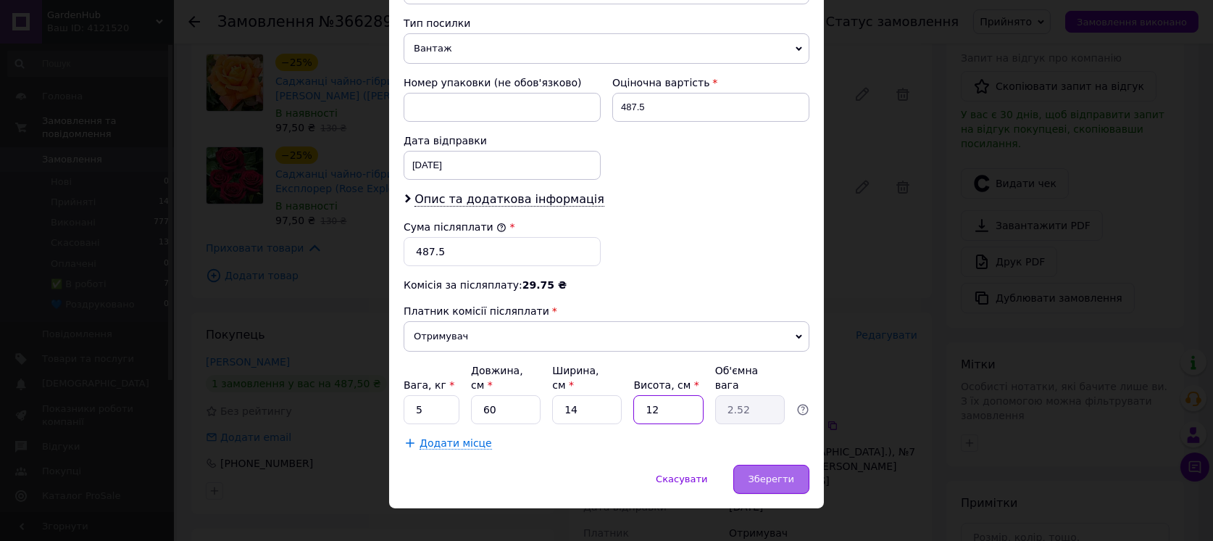
type input "12"
click at [760, 473] on span "Зберегти" at bounding box center [772, 478] width 46 height 11
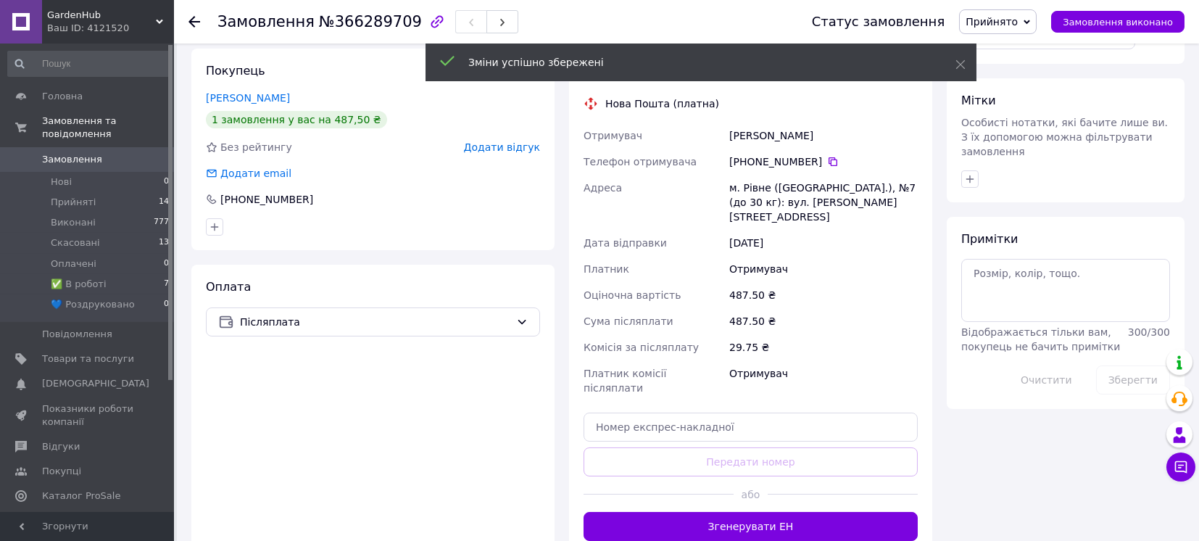
scroll to position [676, 0]
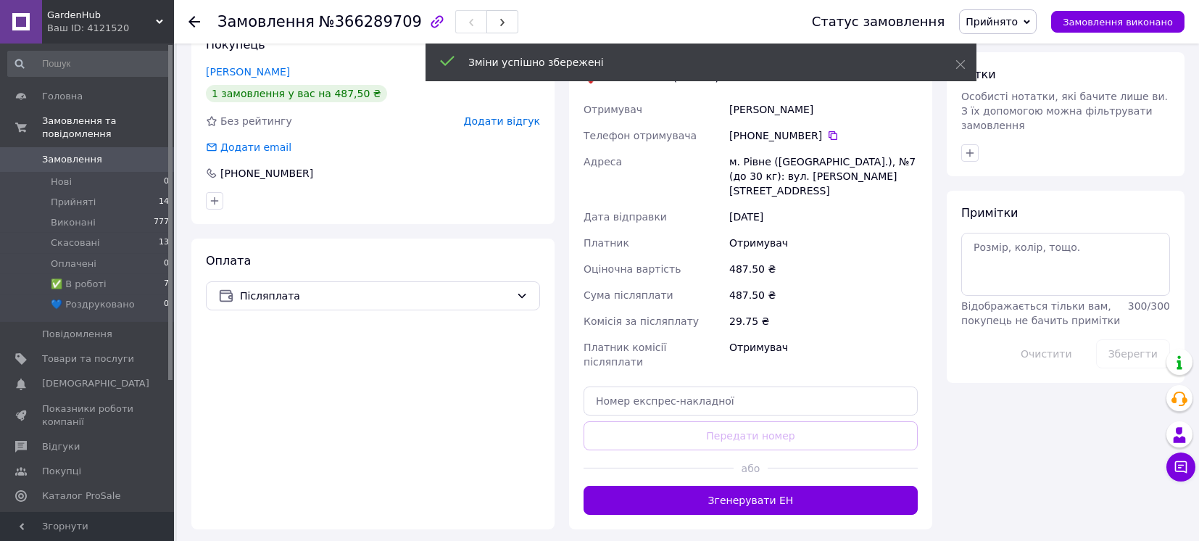
click at [734, 486] on button "Згенерувати ЕН" at bounding box center [750, 500] width 334 height 29
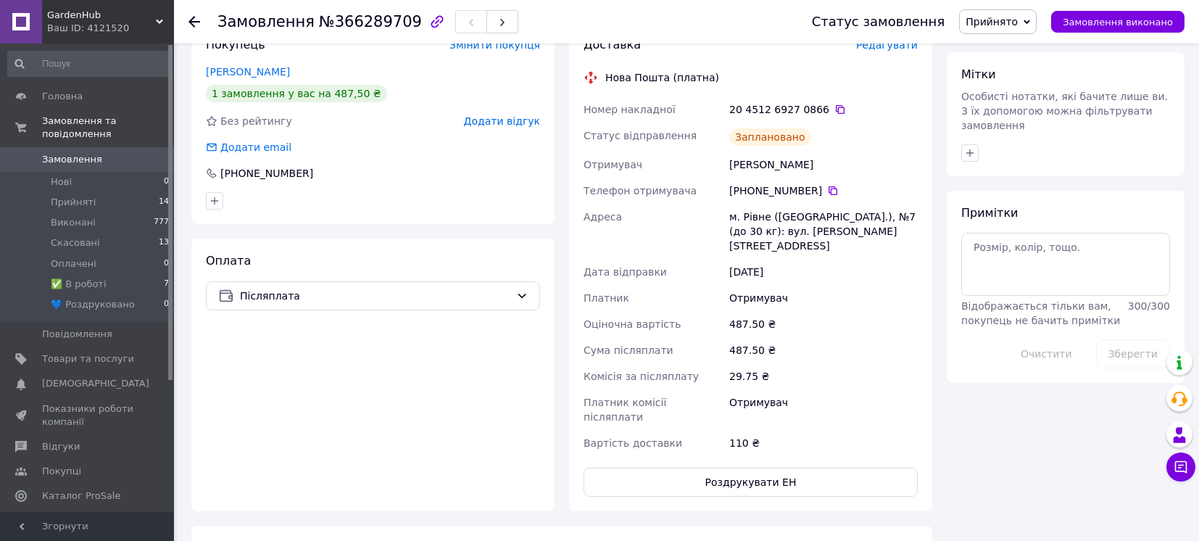
click at [1018, 17] on span "Прийнято" at bounding box center [991, 22] width 52 height 12
click at [1022, 117] on li "✅ В роботі" at bounding box center [1009, 116] width 99 height 22
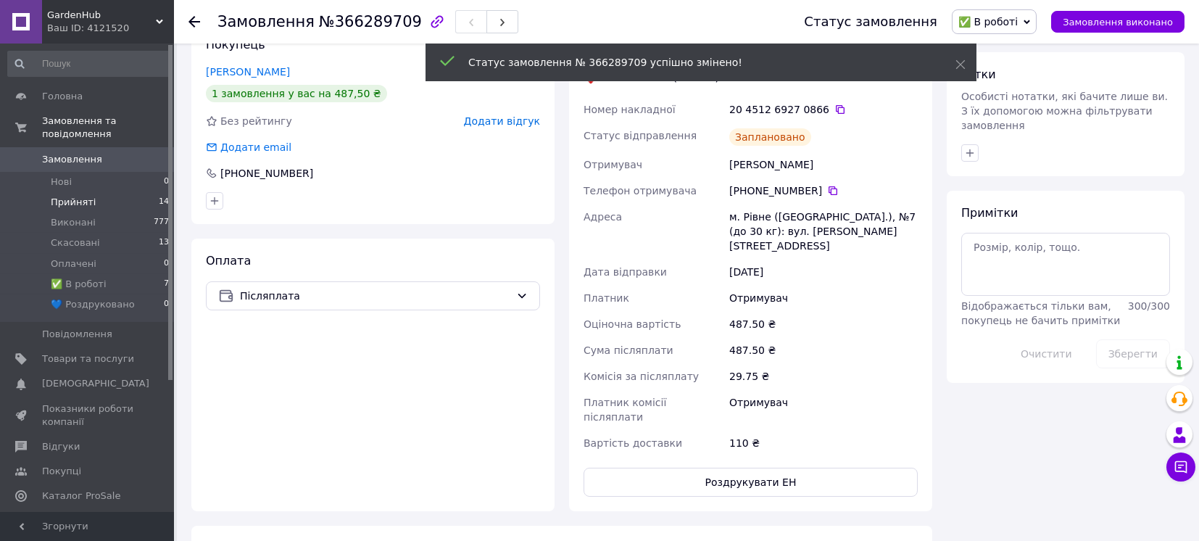
click at [68, 196] on span "Прийняті" at bounding box center [73, 202] width 45 height 13
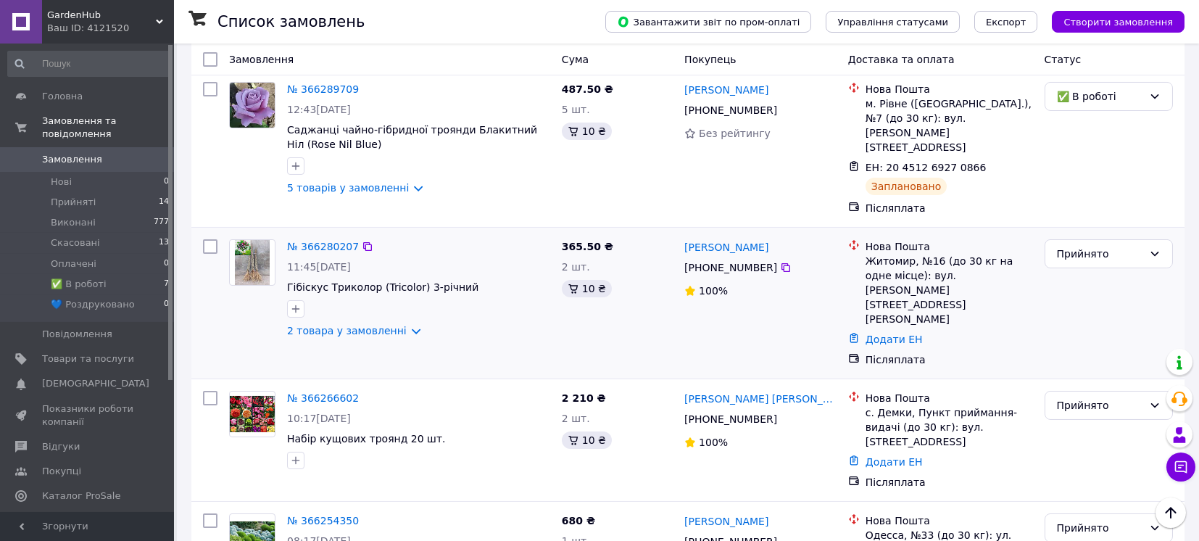
scroll to position [1256, 0]
click at [406, 280] on span "Гібіскус Триколор (Tricolor) 3-річний" at bounding box center [382, 286] width 191 height 12
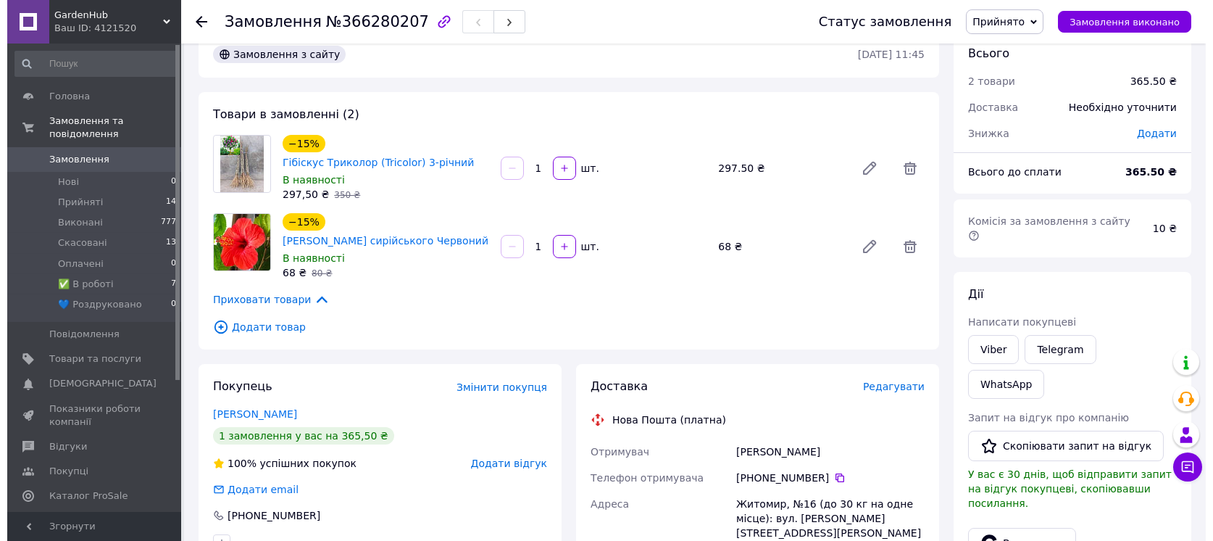
scroll to position [96, 0]
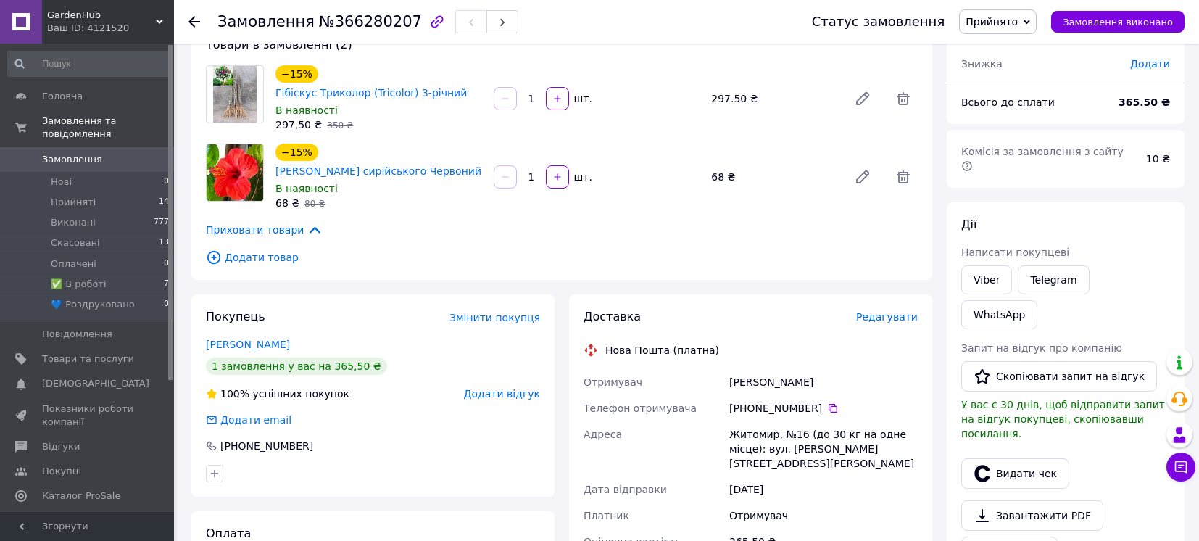
click at [882, 315] on span "Редагувати" at bounding box center [887, 317] width 62 height 12
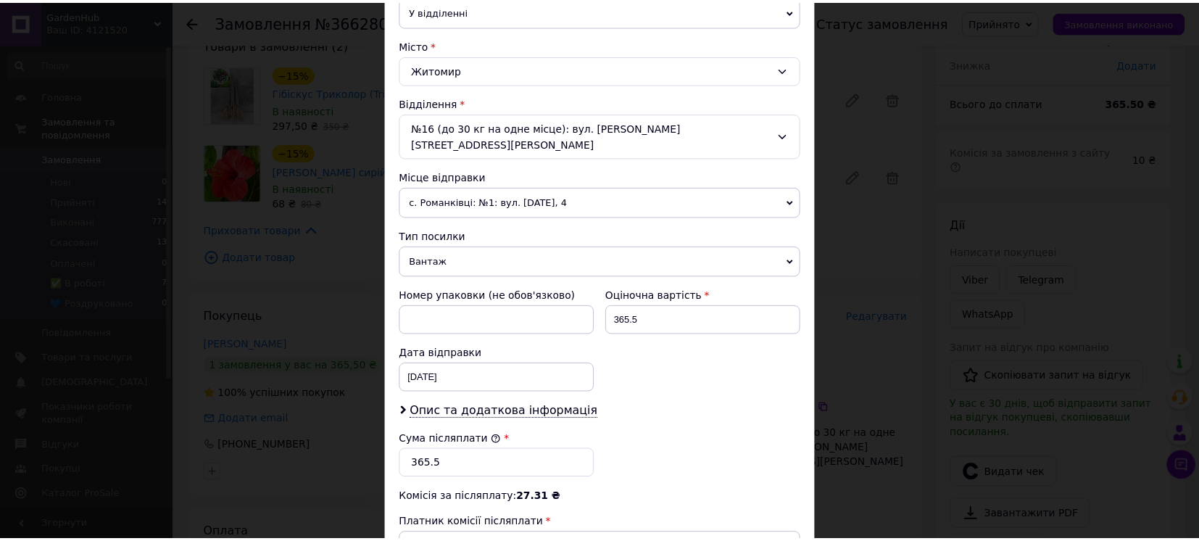
scroll to position [562, 0]
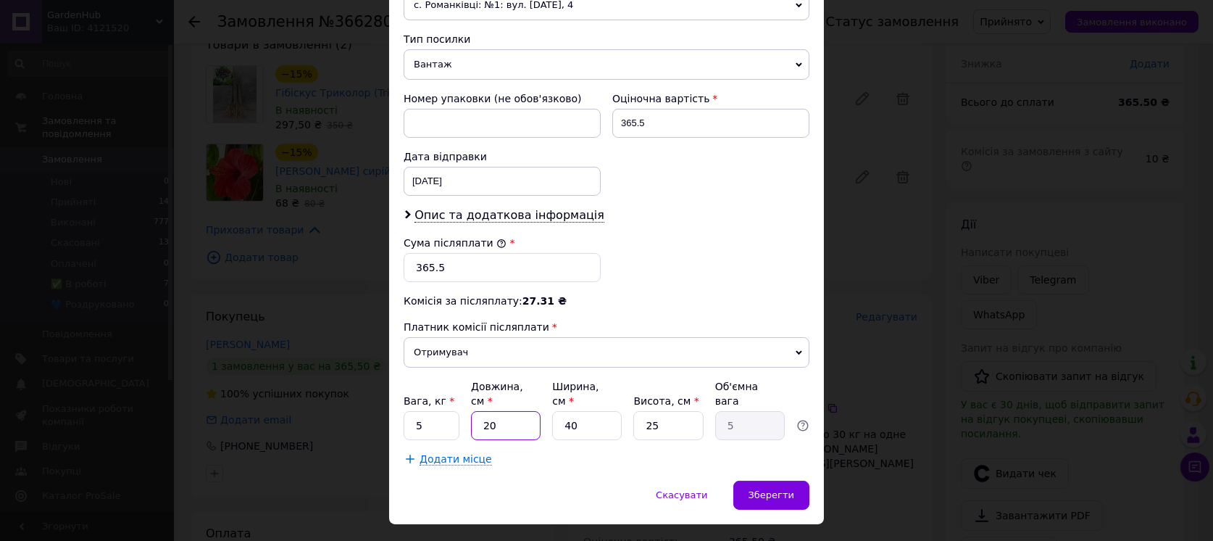
drag, startPoint x: 478, startPoint y: 391, endPoint x: 486, endPoint y: 390, distance: 8.8
click at [478, 411] on input "20" at bounding box center [506, 425] width 70 height 29
type input "120"
type input "30"
type input "120"
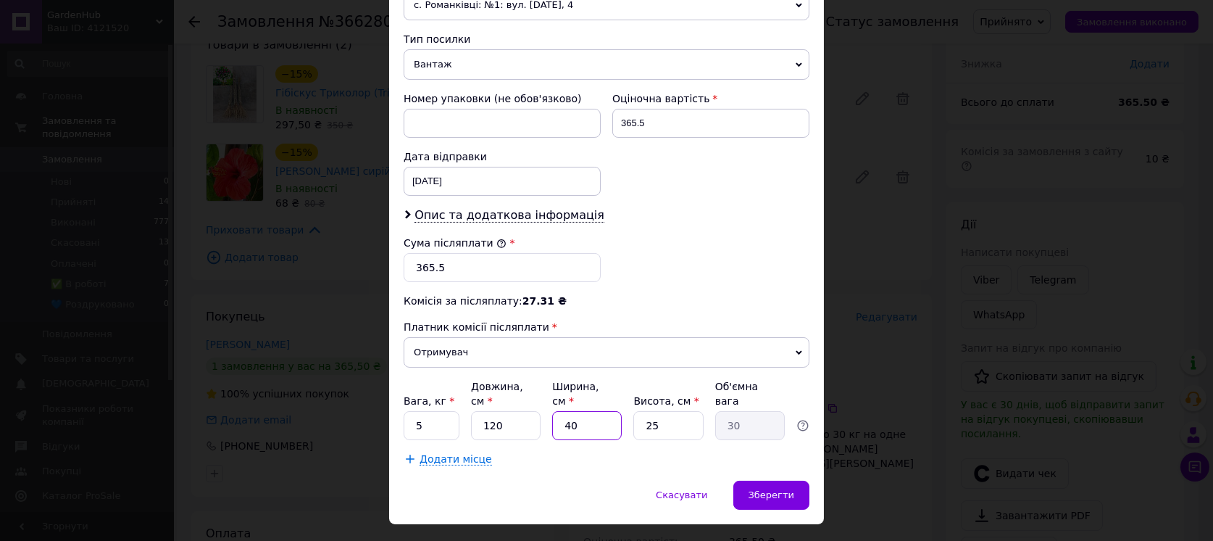
click at [574, 411] on input "40" at bounding box center [587, 425] width 70 height 29
type input "1"
type input "0.75"
type input "14"
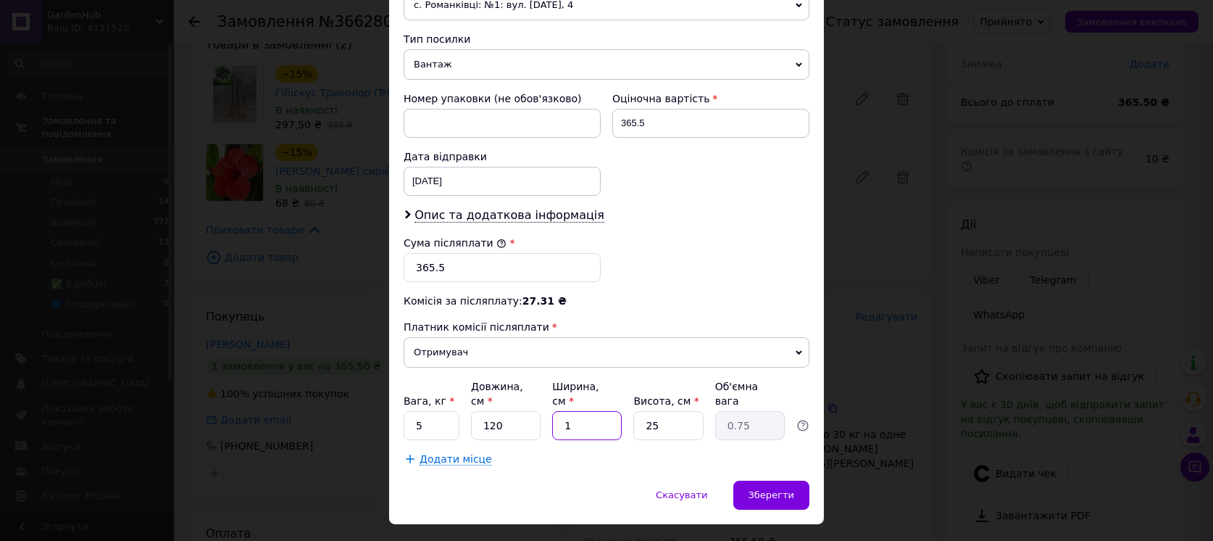
type input "10.5"
type input "14"
click at [673, 411] on input "25" at bounding box center [668, 425] width 70 height 29
type input "1"
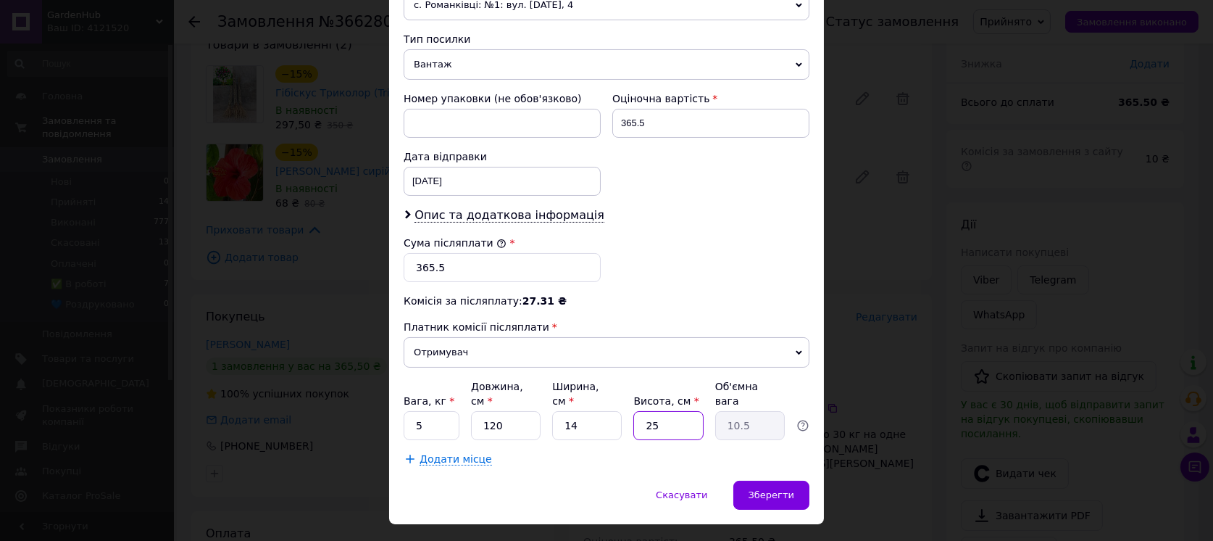
type input "0.42"
type input "11"
type input "4.62"
type input "11"
click at [765, 489] on span "Зберегти" at bounding box center [772, 494] width 46 height 11
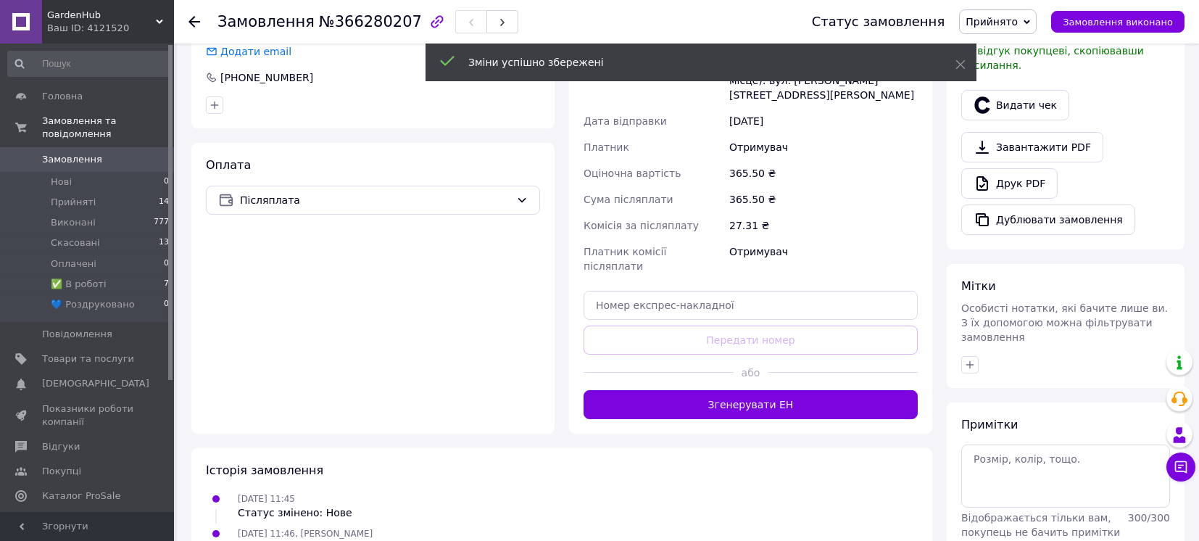
scroll to position [483, 0]
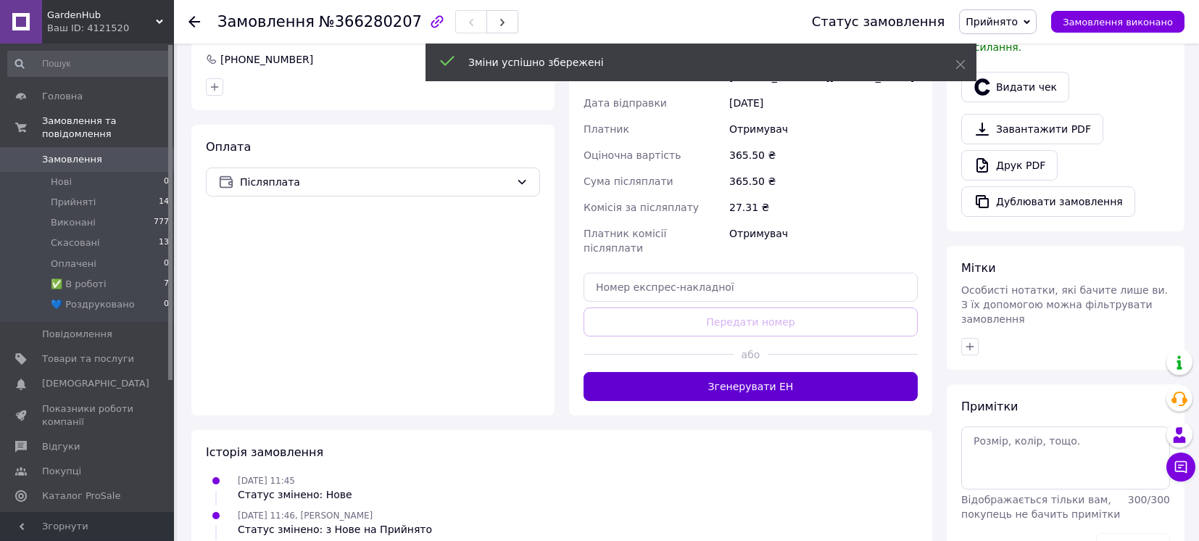
click at [768, 372] on button "Згенерувати ЕН" at bounding box center [750, 386] width 334 height 29
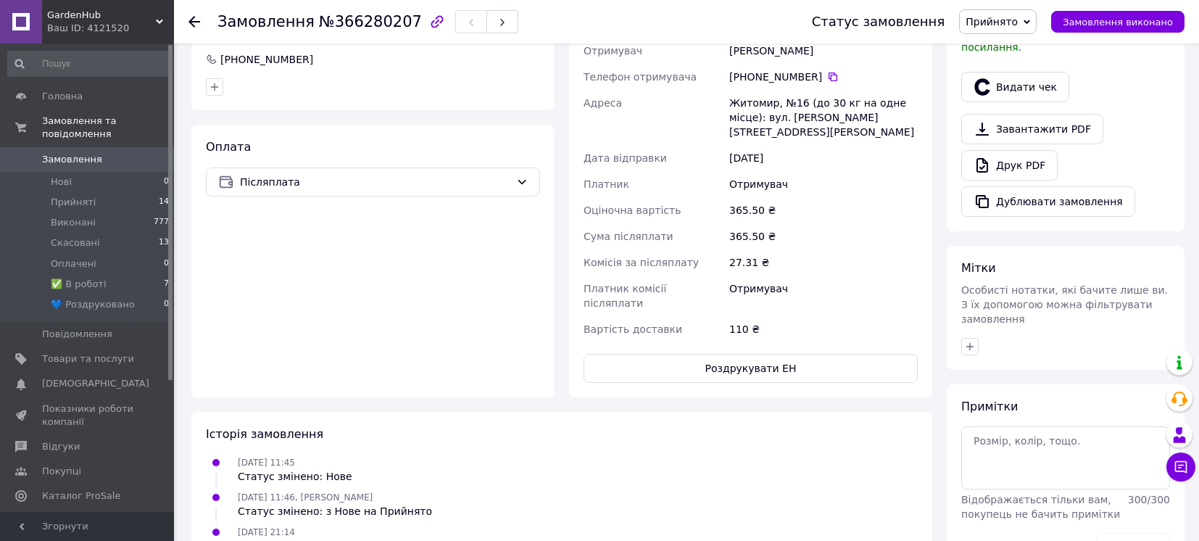
click at [999, 28] on span "Прийнято" at bounding box center [998, 21] width 78 height 25
click at [1007, 113] on li "✅ В роботі" at bounding box center [1009, 116] width 99 height 22
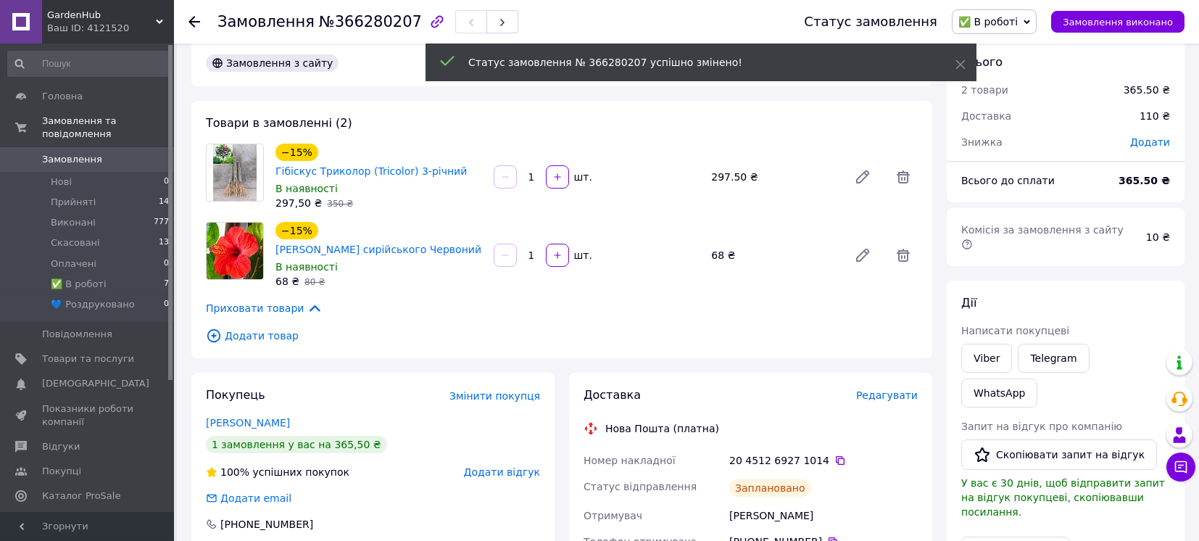
scroll to position [0, 0]
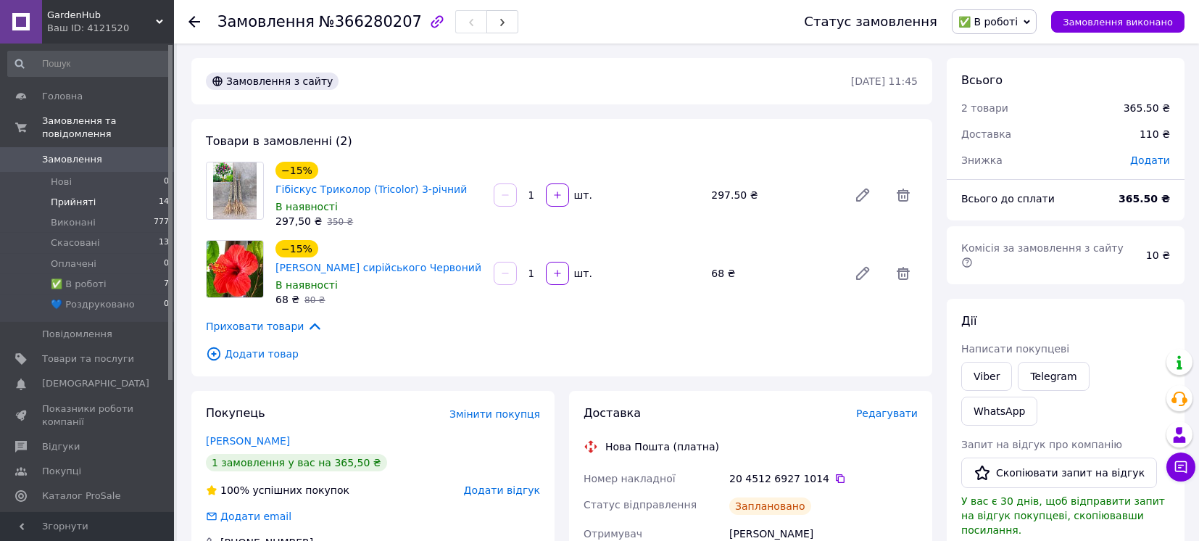
click at [77, 196] on span "Прийняті" at bounding box center [73, 202] width 45 height 13
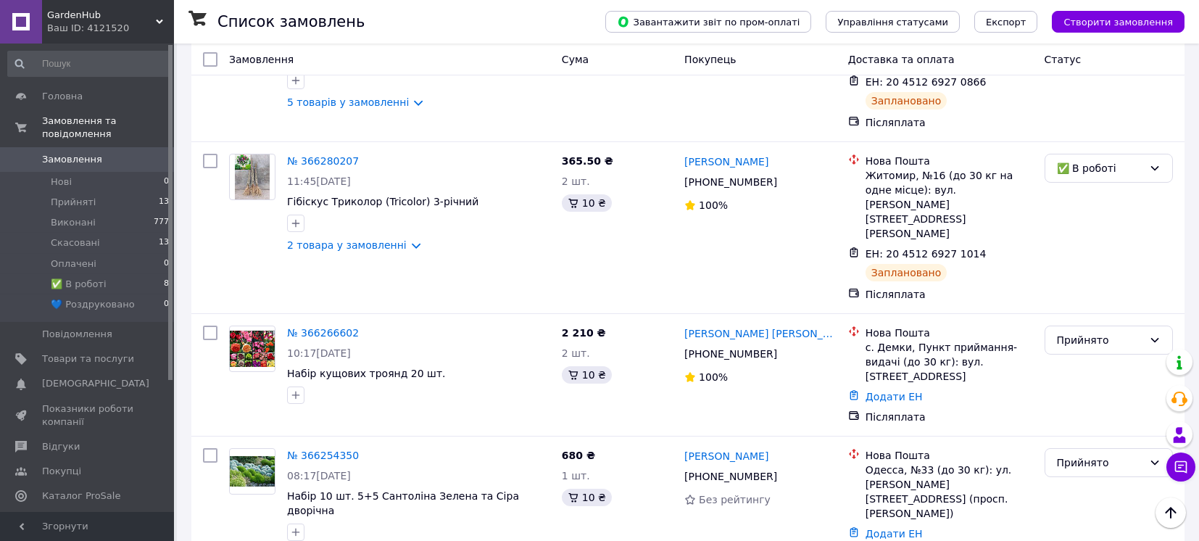
scroll to position [1352, 0]
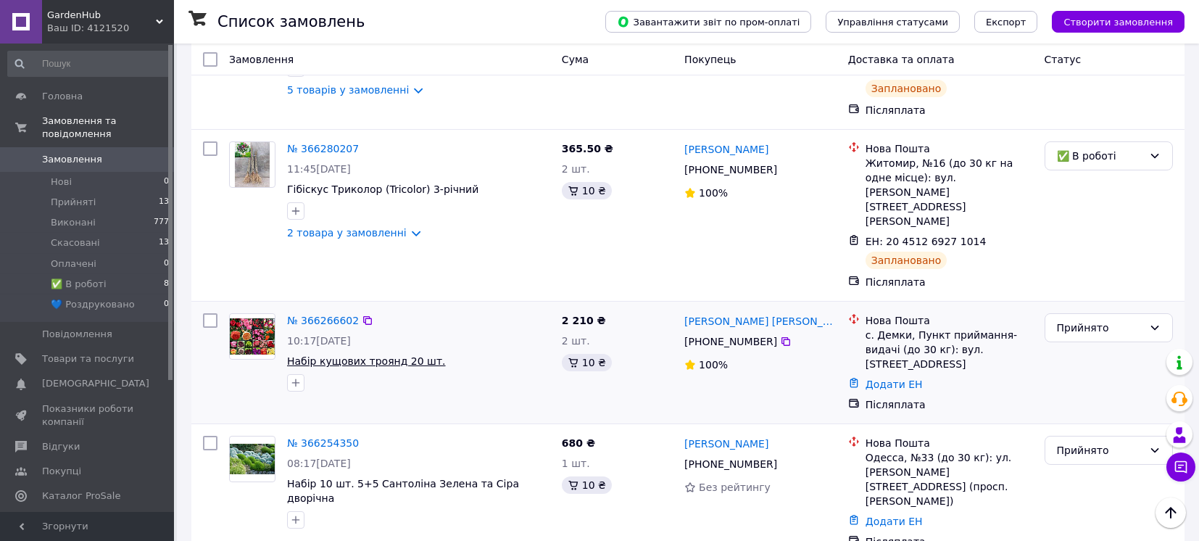
click at [373, 355] on span "Набір кущових троянд 20 шт." at bounding box center [366, 361] width 159 height 12
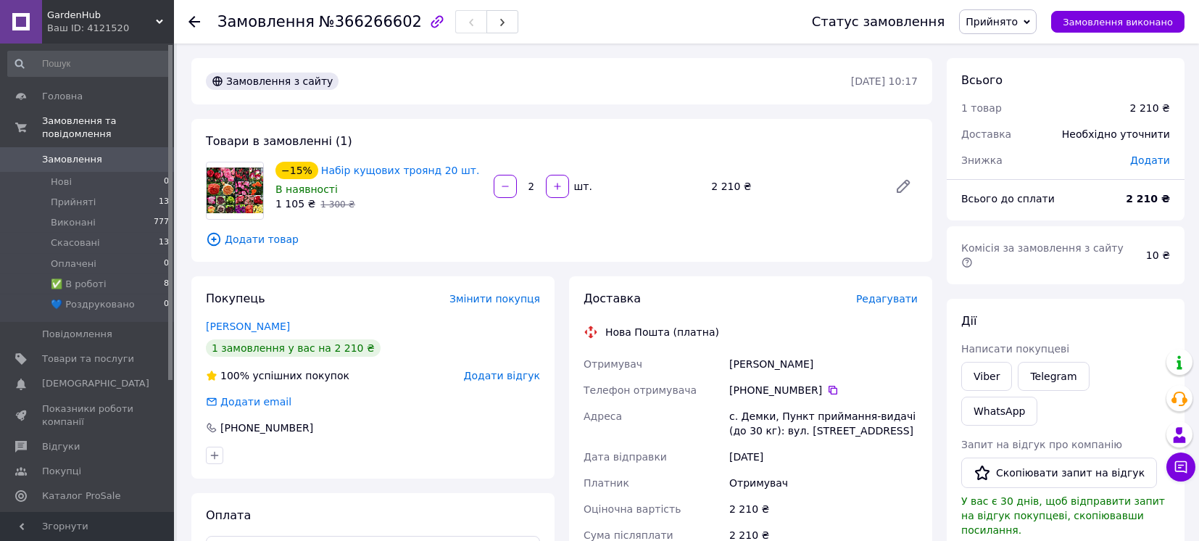
click at [899, 295] on span "Редагувати" at bounding box center [887, 299] width 62 height 12
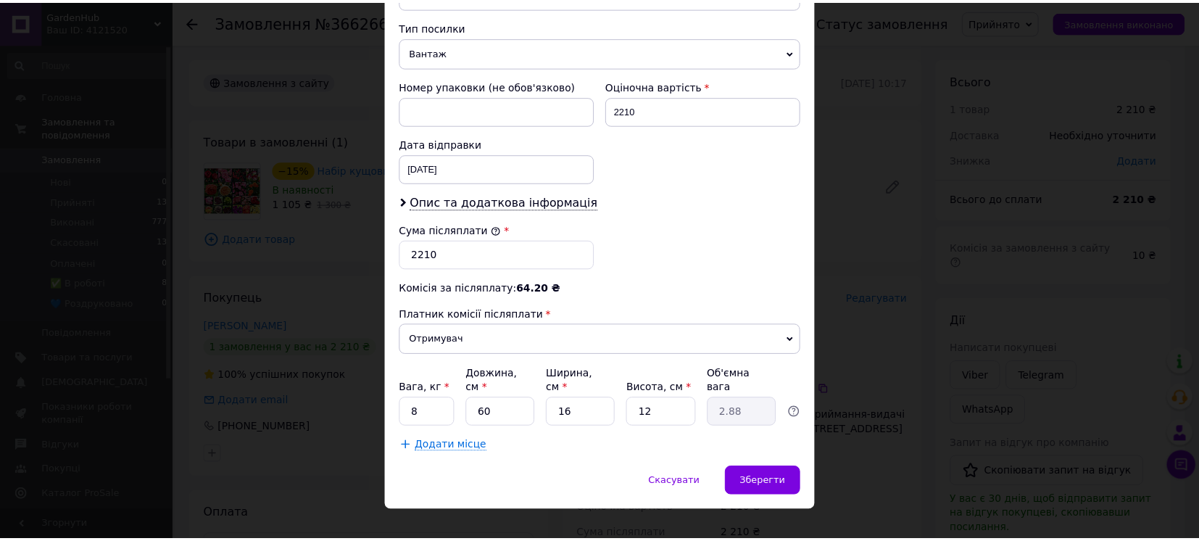
scroll to position [562, 0]
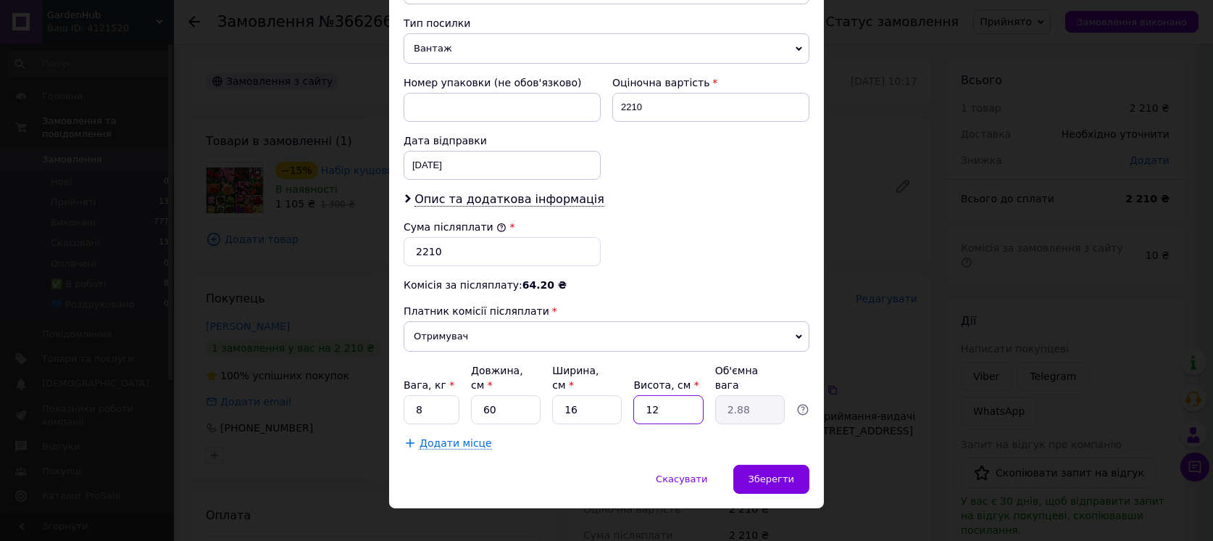
click at [671, 395] on input "12" at bounding box center [668, 409] width 70 height 29
click at [670, 395] on input "12" at bounding box center [668, 409] width 70 height 29
type input "1"
type input "0.24"
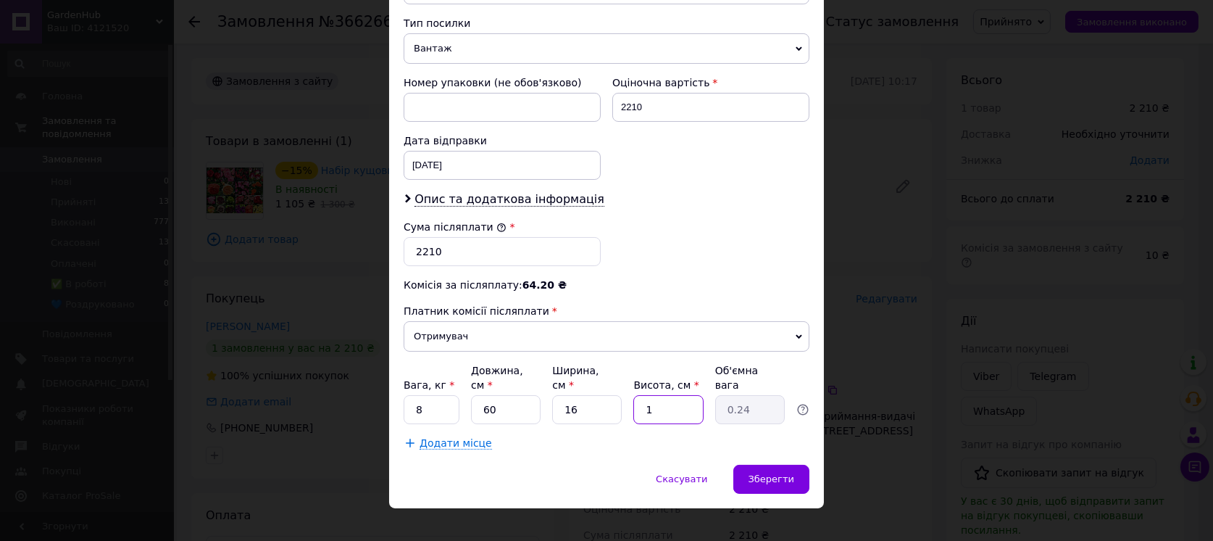
type input "15"
type input "3.6"
type input "15"
click at [780, 473] on span "Зберегти" at bounding box center [772, 478] width 46 height 11
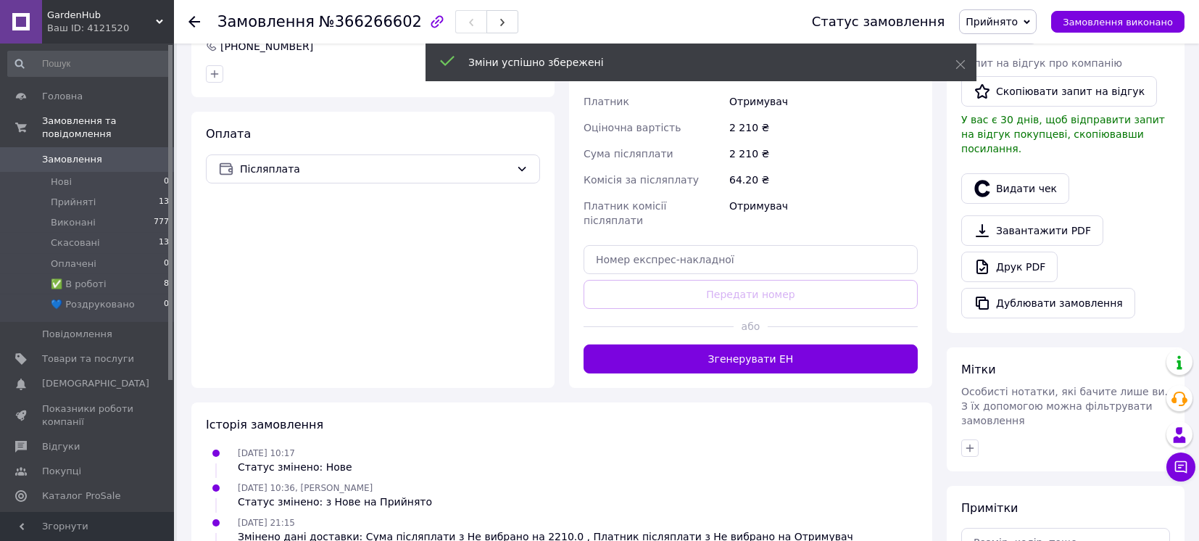
scroll to position [386, 0]
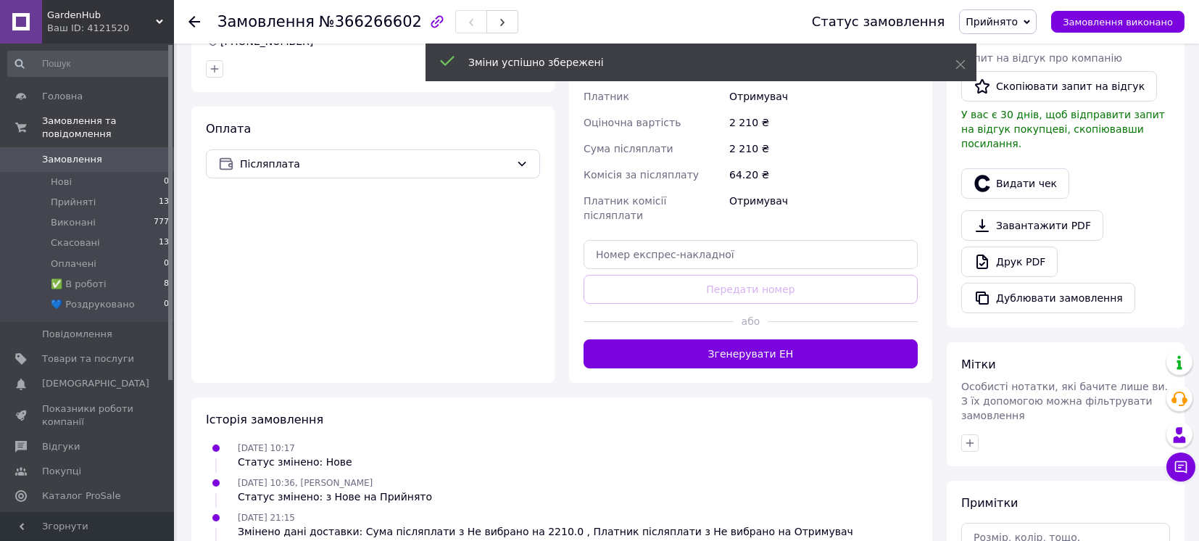
click at [749, 339] on button "Згенерувати ЕН" at bounding box center [750, 353] width 334 height 29
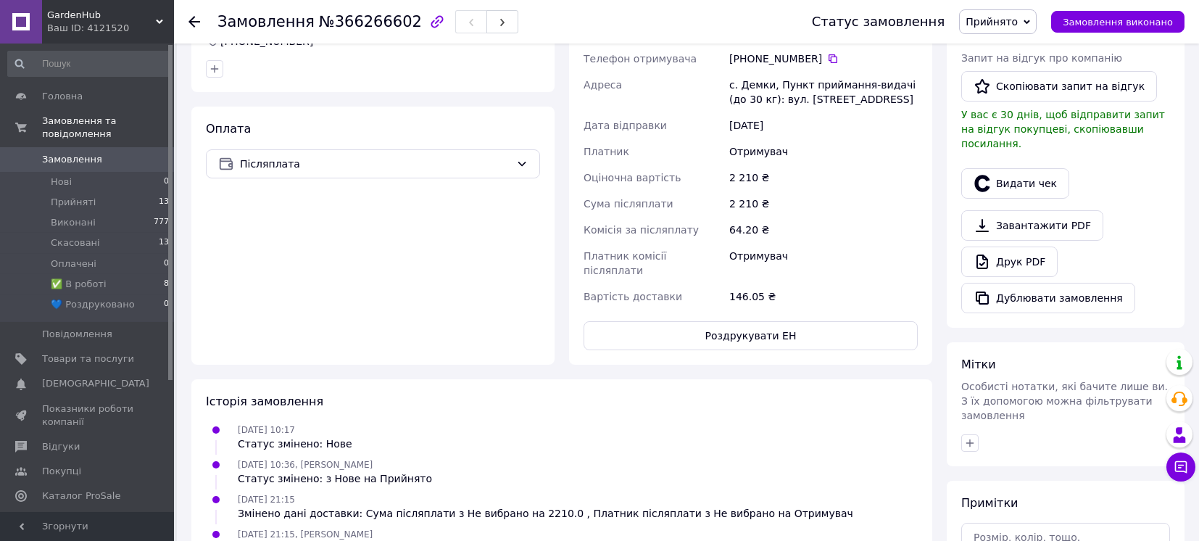
click at [1036, 17] on span "Прийнято" at bounding box center [998, 21] width 78 height 25
click at [1011, 113] on li "✅ В роботі" at bounding box center [1009, 116] width 99 height 22
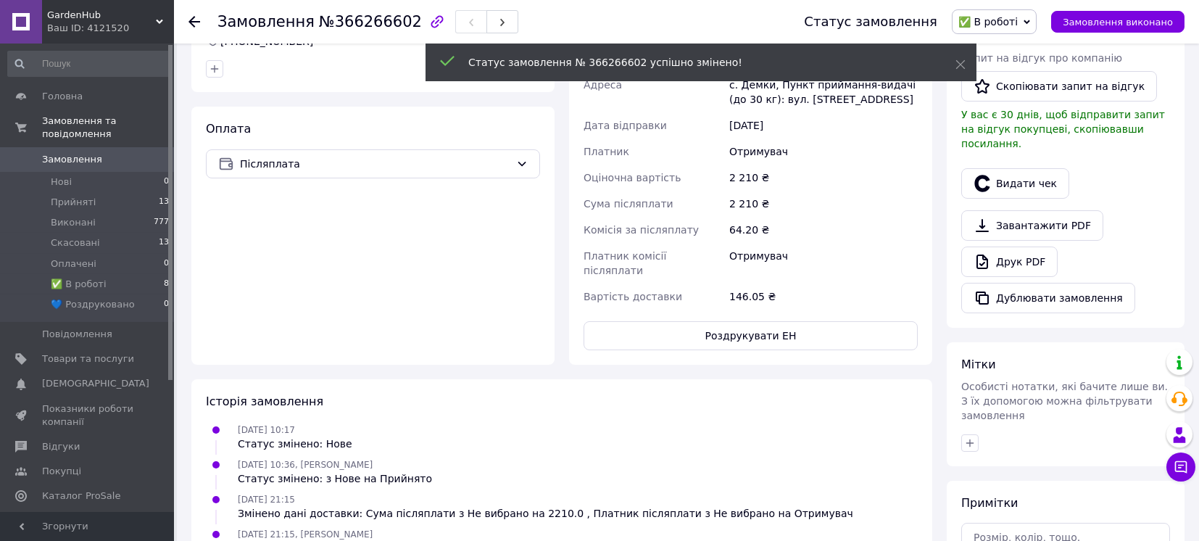
click at [67, 196] on span "Прийняті" at bounding box center [73, 202] width 45 height 13
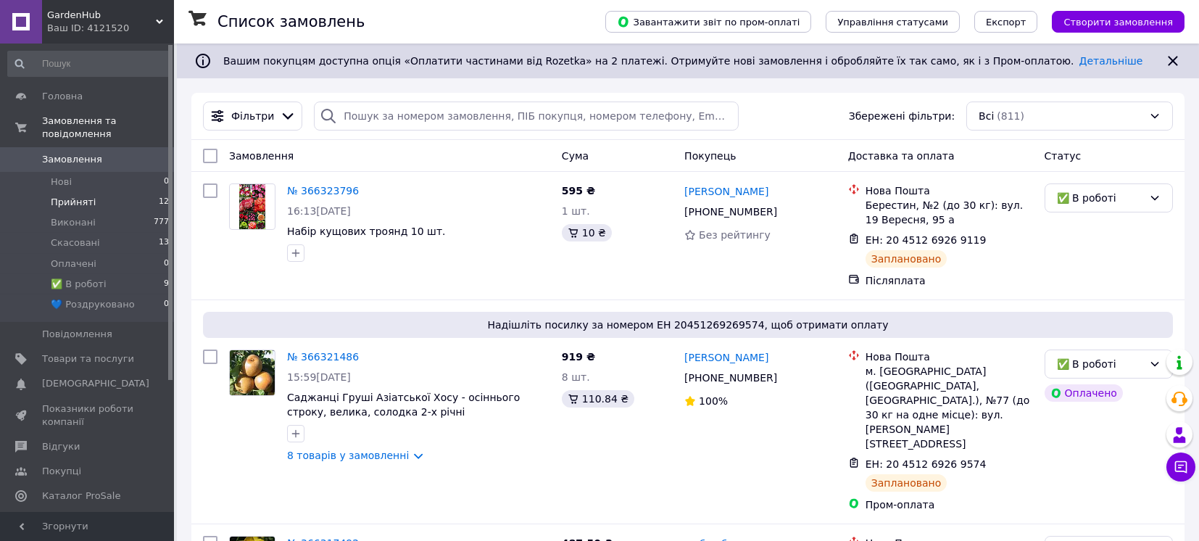
click at [71, 196] on span "Прийняті" at bounding box center [73, 202] width 45 height 13
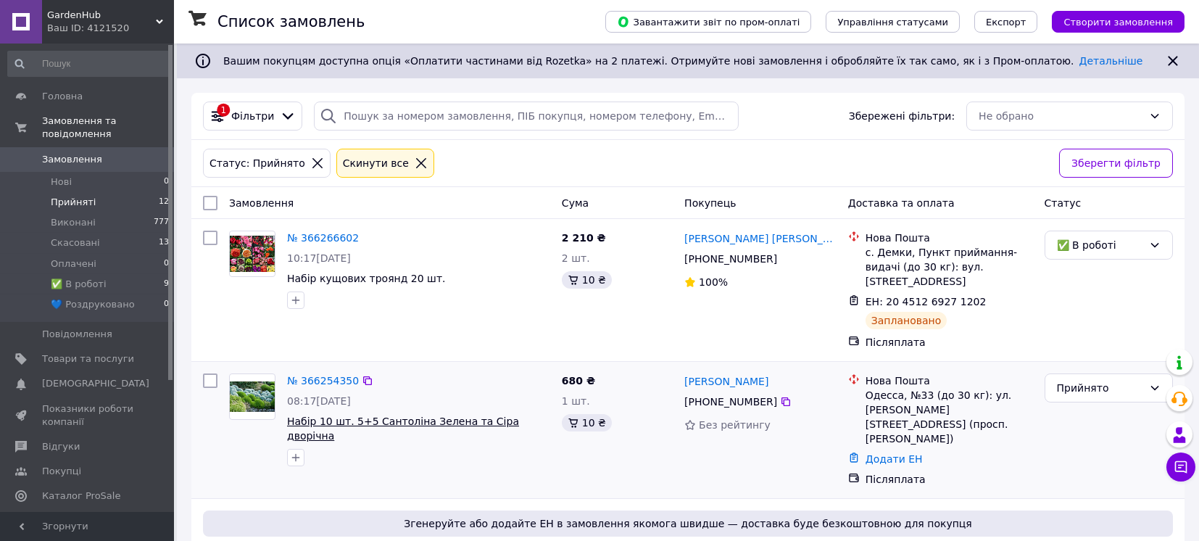
click at [448, 415] on span "Набір 10 шт. 5+5 Сантоліна Зелена та Сіра дворічна" at bounding box center [403, 428] width 232 height 26
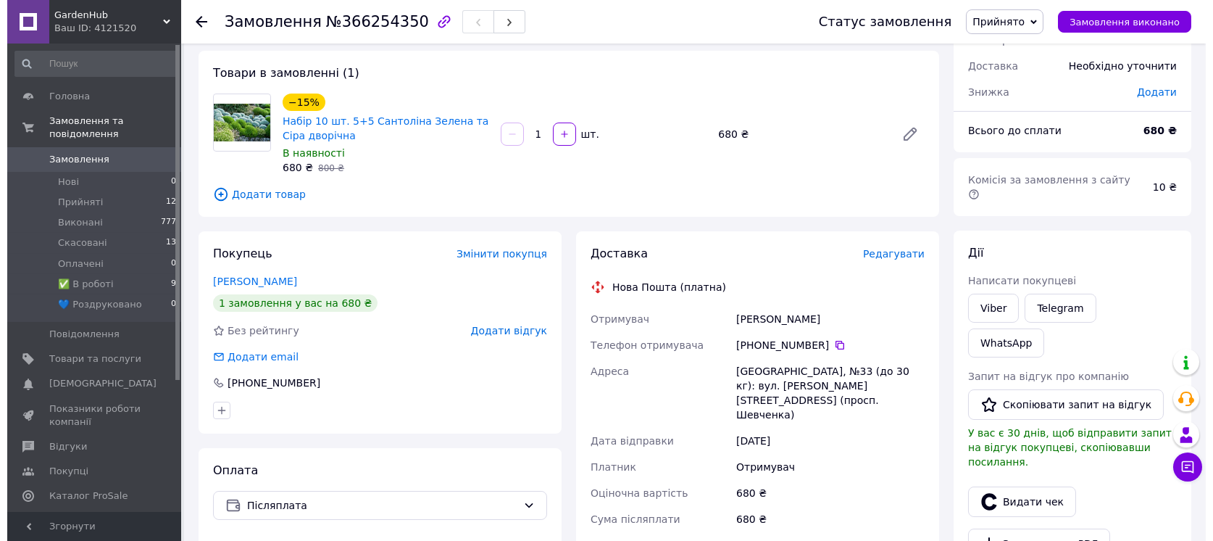
scroll to position [96, 0]
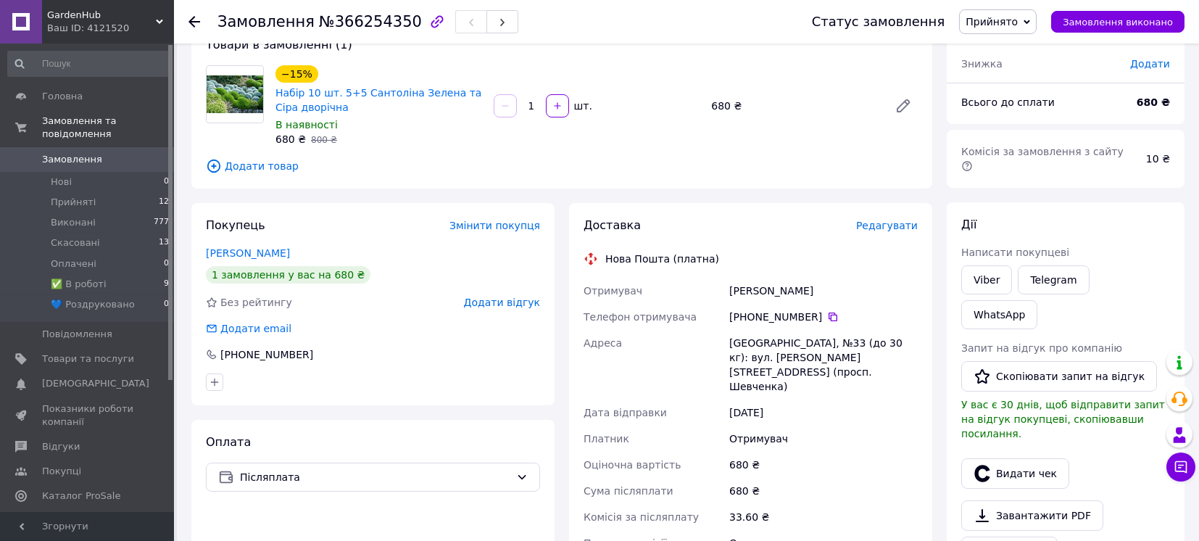
click at [903, 226] on span "Редагувати" at bounding box center [887, 226] width 62 height 12
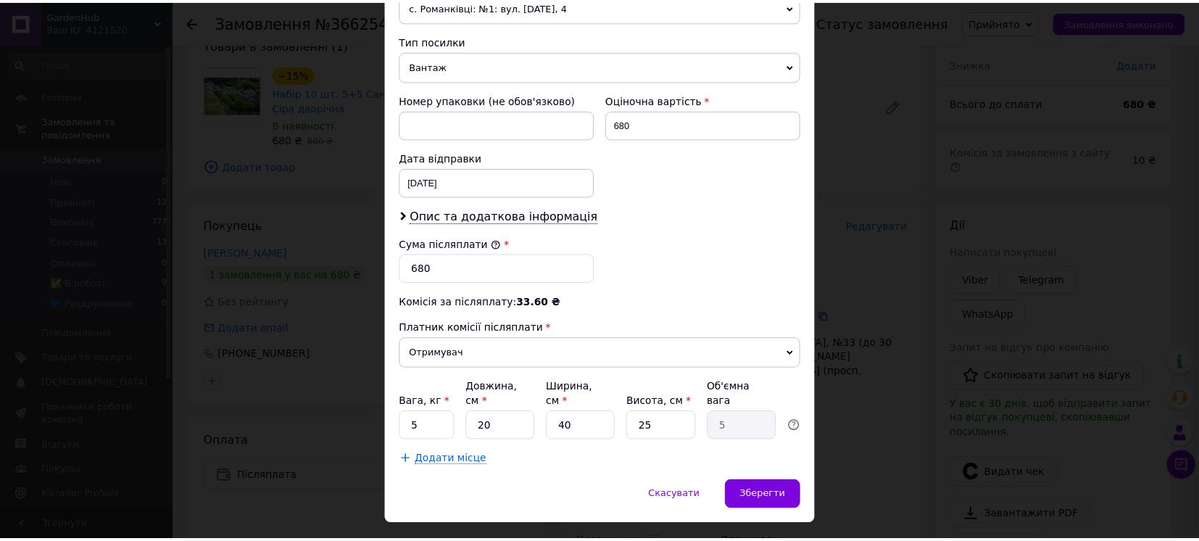
scroll to position [562, 0]
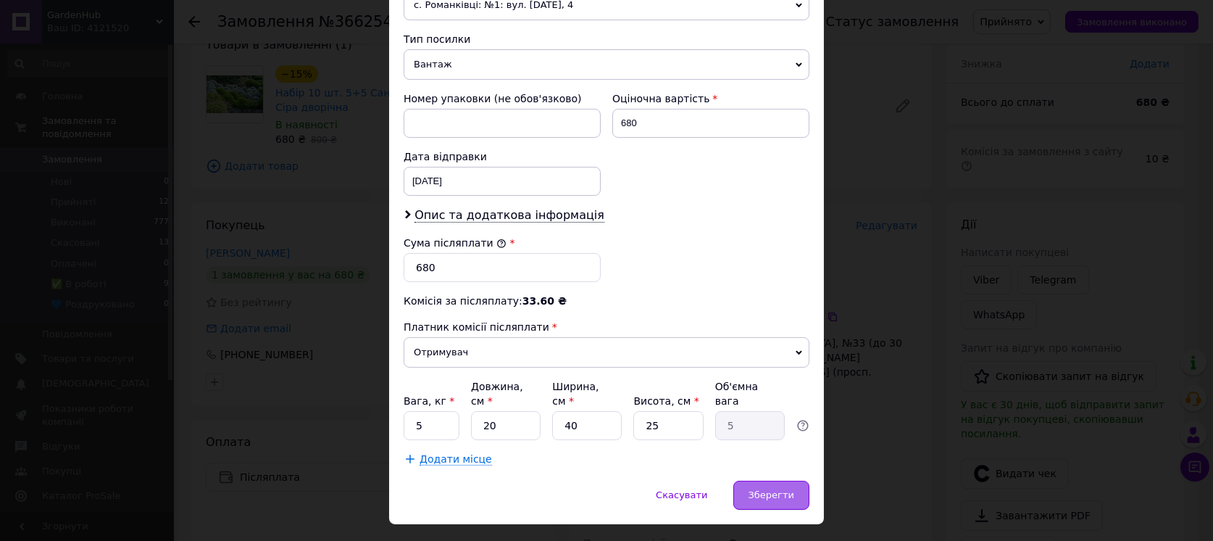
click at [785, 489] on span "Зберегти" at bounding box center [772, 494] width 46 height 11
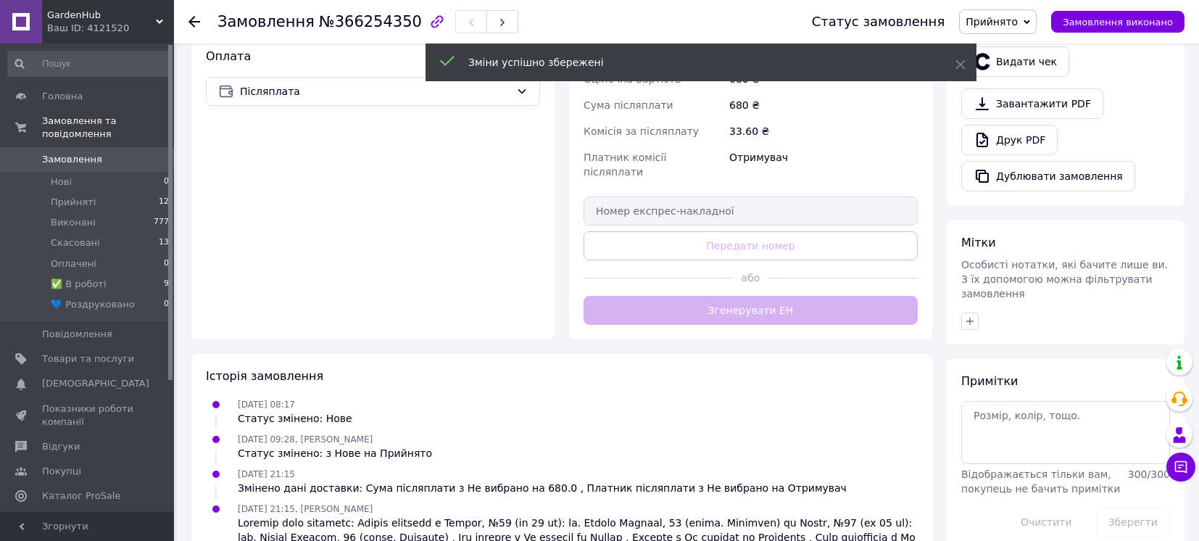
scroll to position [483, 0]
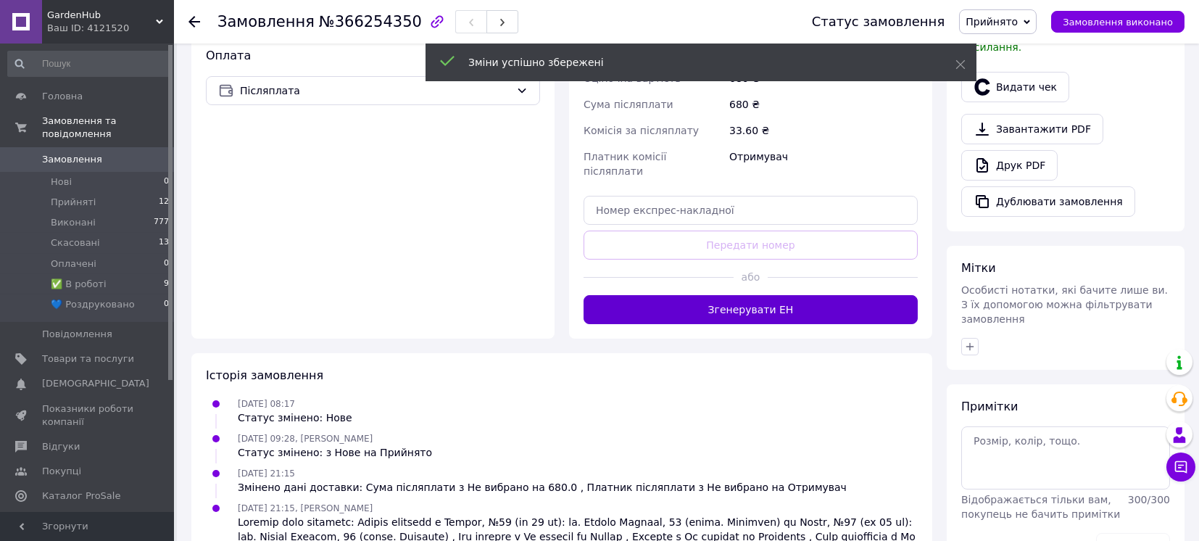
click at [781, 295] on button "Згенерувати ЕН" at bounding box center [750, 309] width 334 height 29
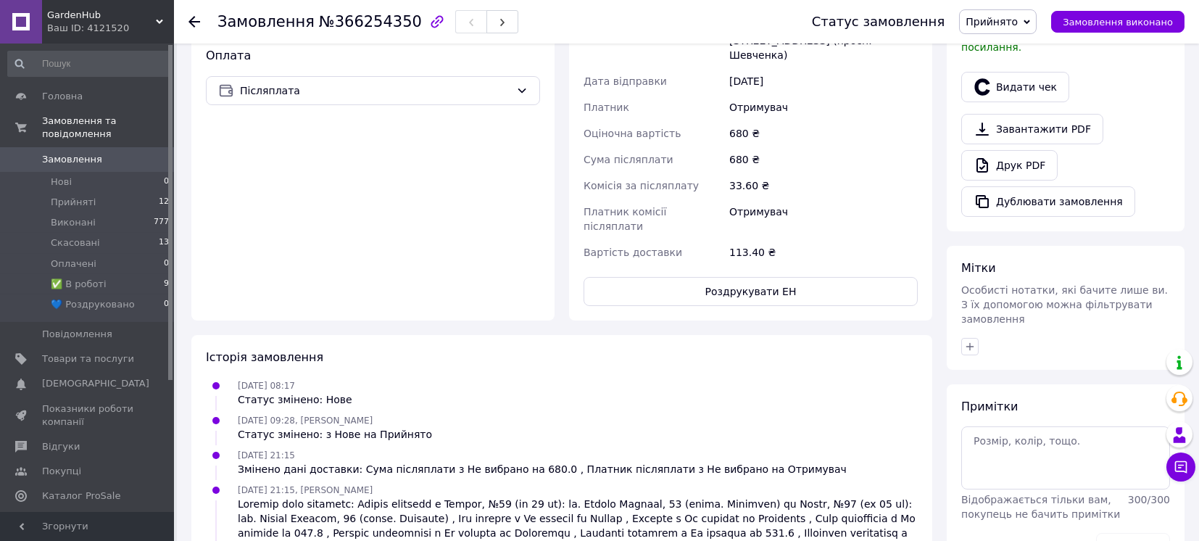
click at [1018, 21] on span "Прийнято" at bounding box center [991, 22] width 52 height 12
click at [1007, 115] on li "✅ В роботі" at bounding box center [1009, 116] width 99 height 22
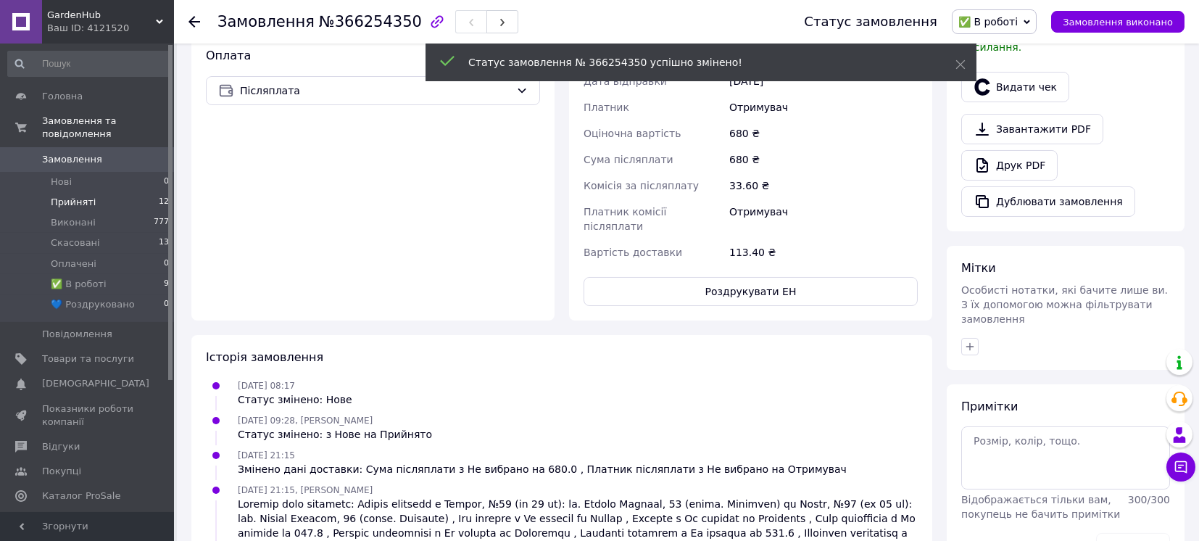
click at [65, 196] on span "Прийняті" at bounding box center [73, 202] width 45 height 13
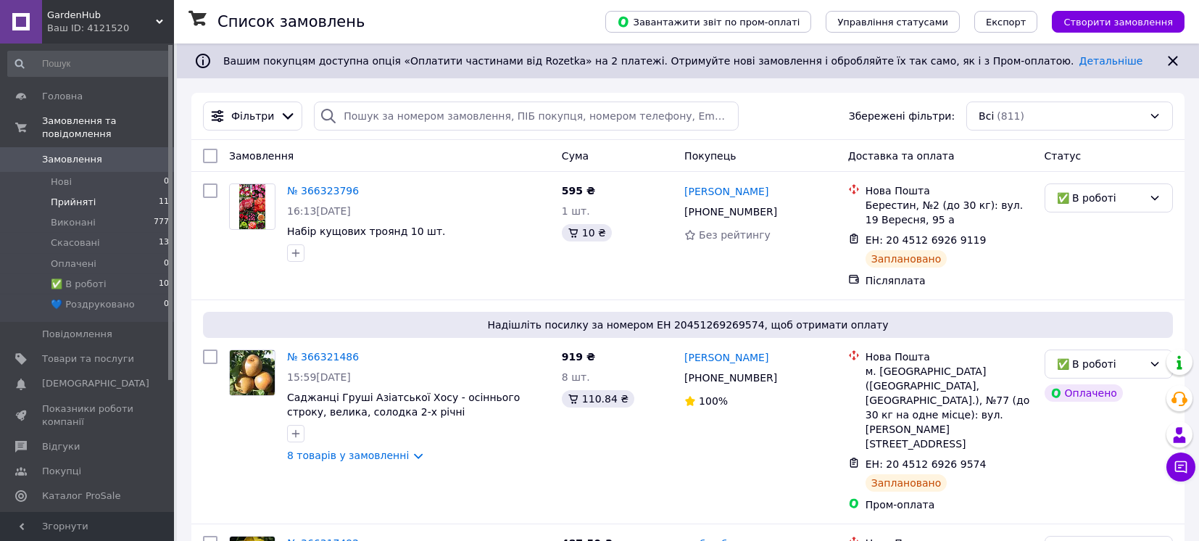
click at [64, 196] on span "Прийняті" at bounding box center [73, 202] width 45 height 13
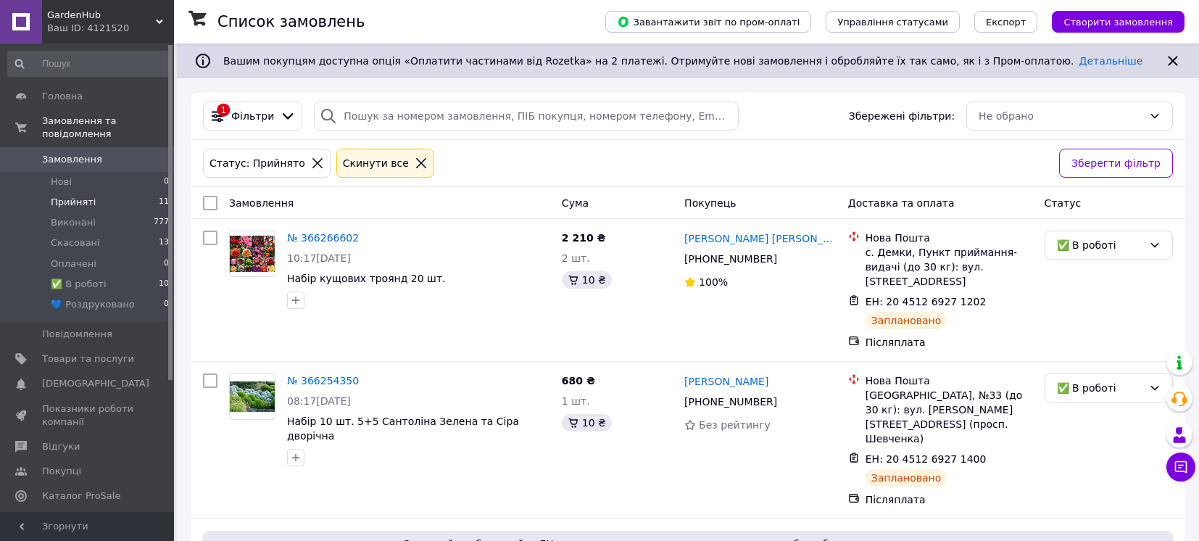
click at [64, 196] on span "Прийняті" at bounding box center [73, 202] width 45 height 13
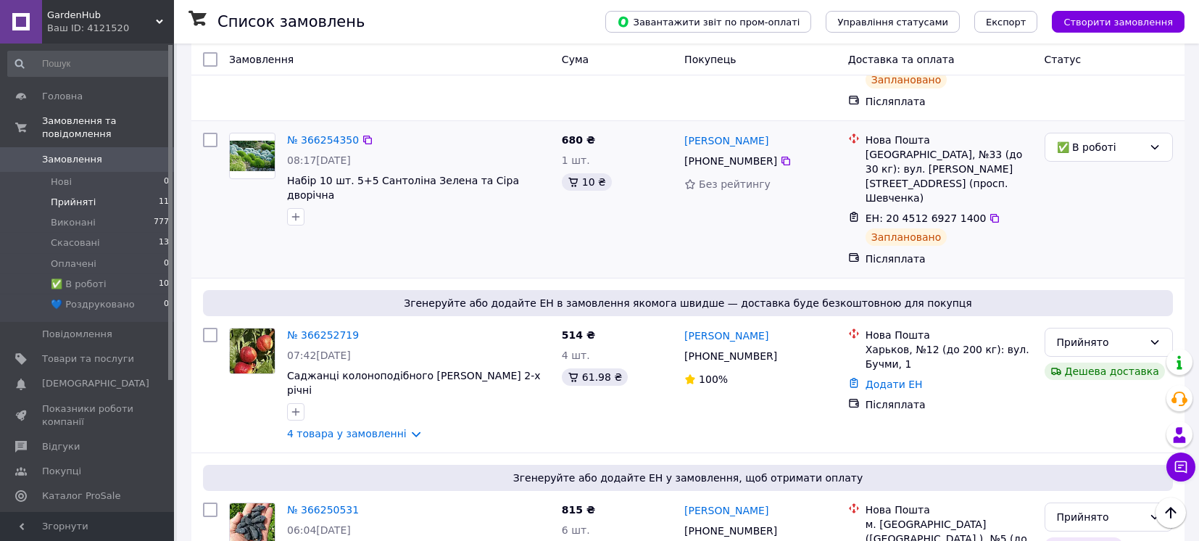
scroll to position [283, 0]
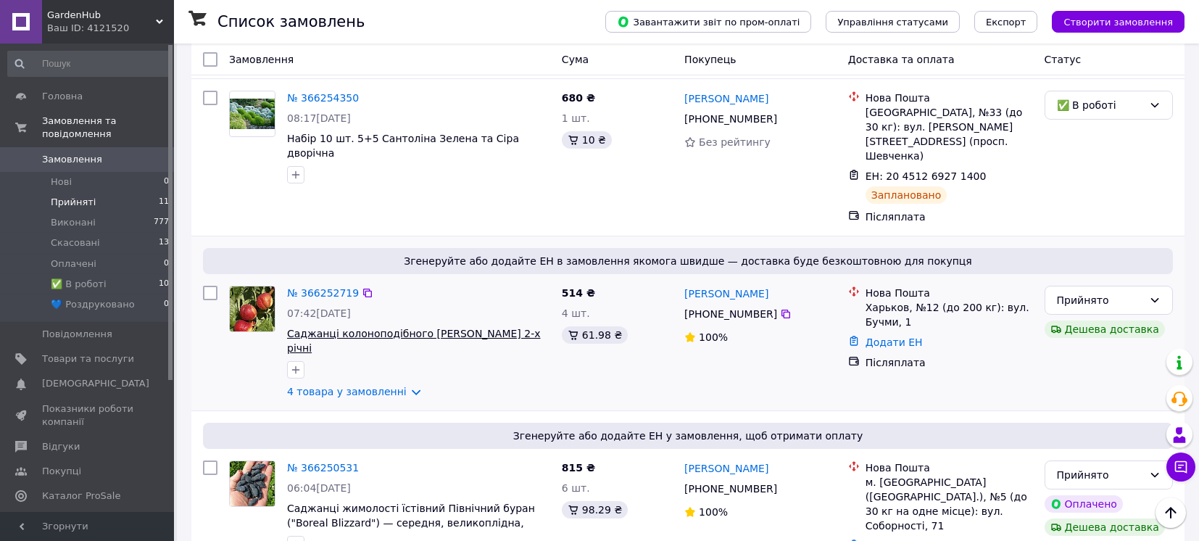
click at [402, 328] on span "Саджанці колоноподібного [PERSON_NAME] 2-х річні" at bounding box center [414, 341] width 254 height 26
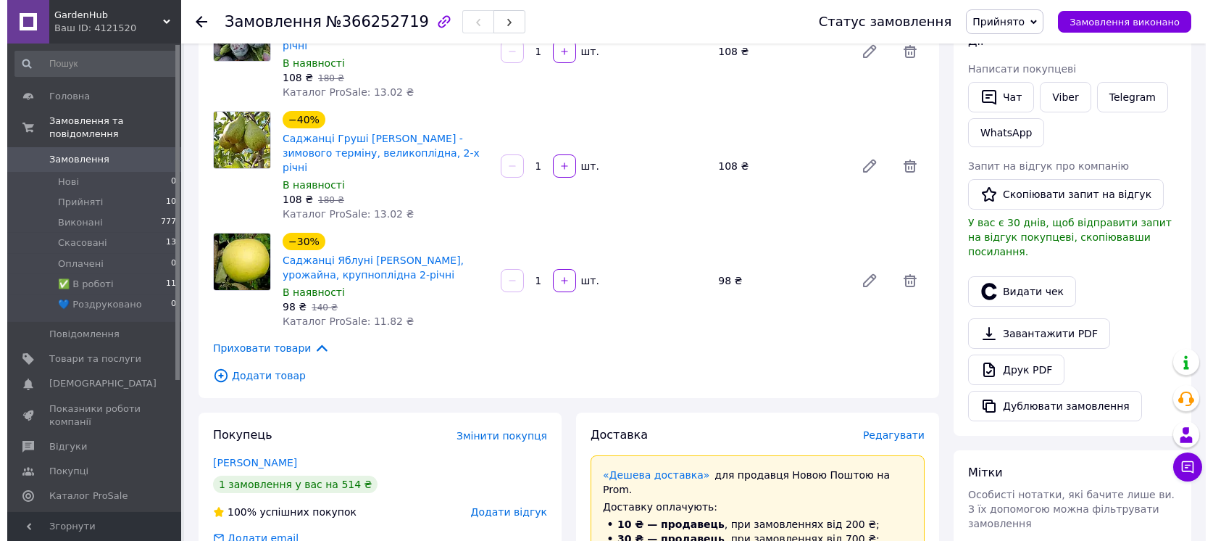
scroll to position [290, 0]
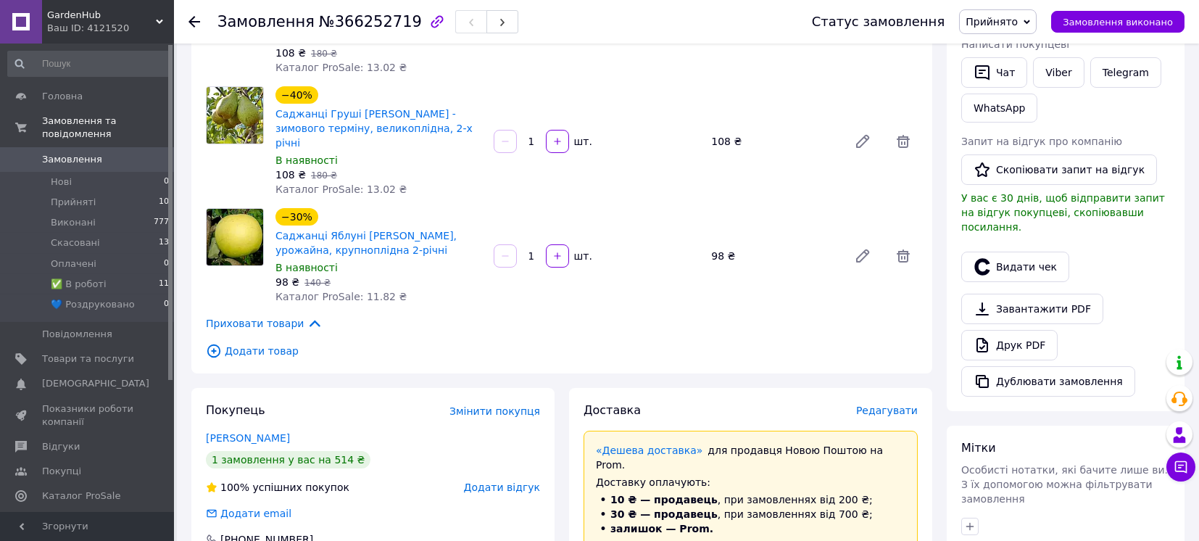
click at [884, 404] on span "Редагувати" at bounding box center [887, 410] width 62 height 12
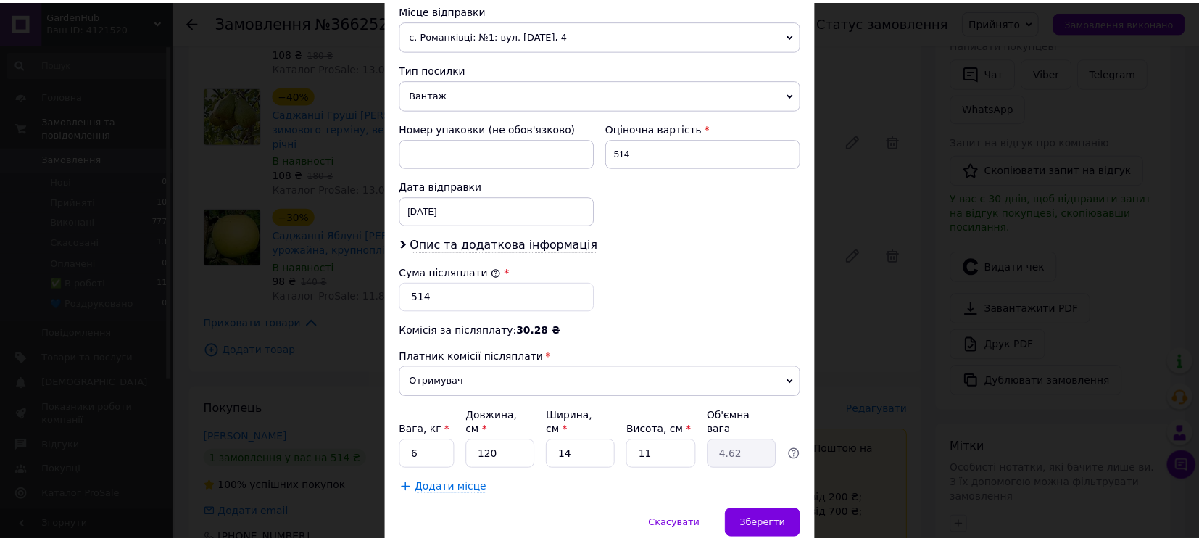
scroll to position [562, 0]
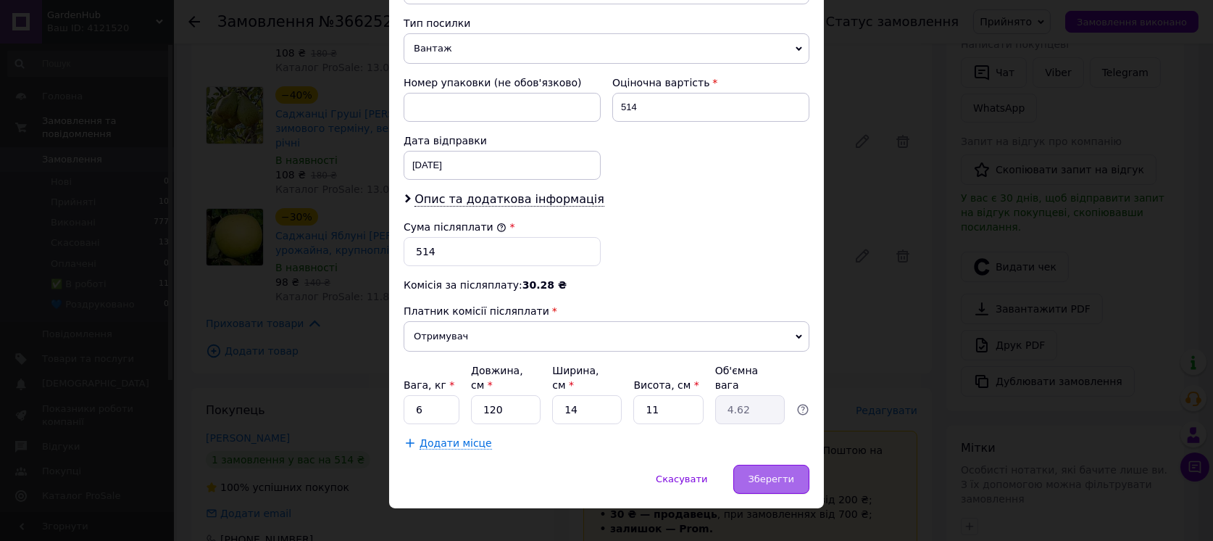
click at [752, 465] on div "Зберегти" at bounding box center [771, 479] width 76 height 29
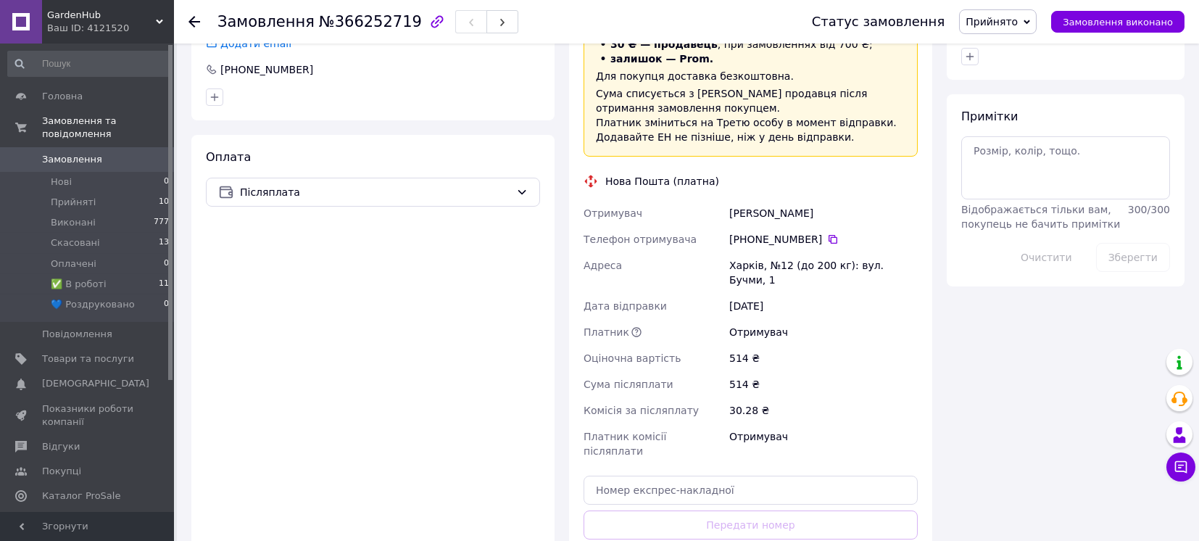
scroll to position [870, 0]
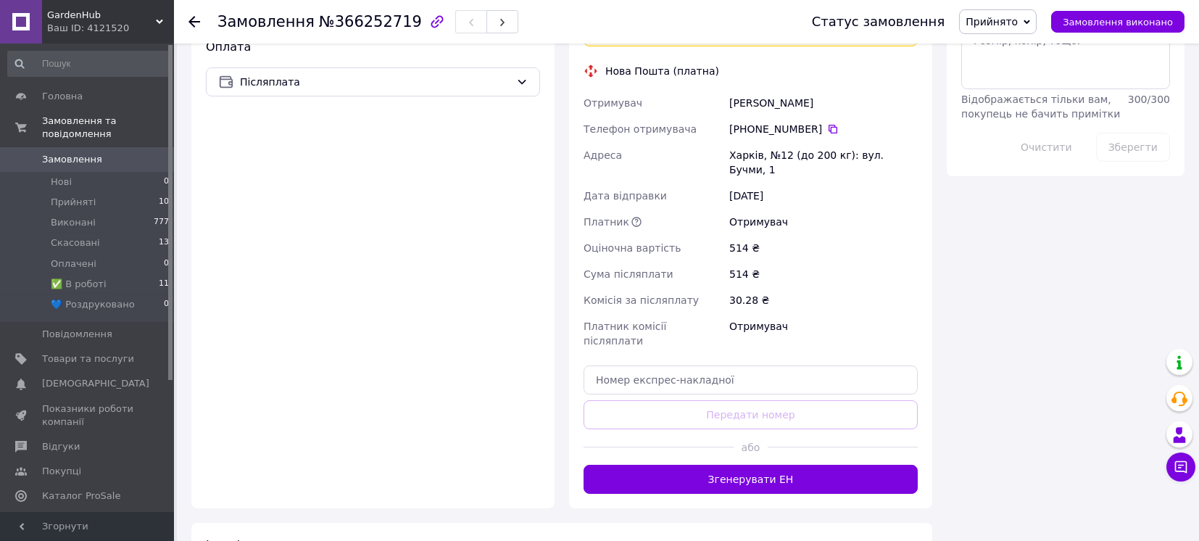
click at [749, 465] on button "Згенерувати ЕН" at bounding box center [750, 479] width 334 height 29
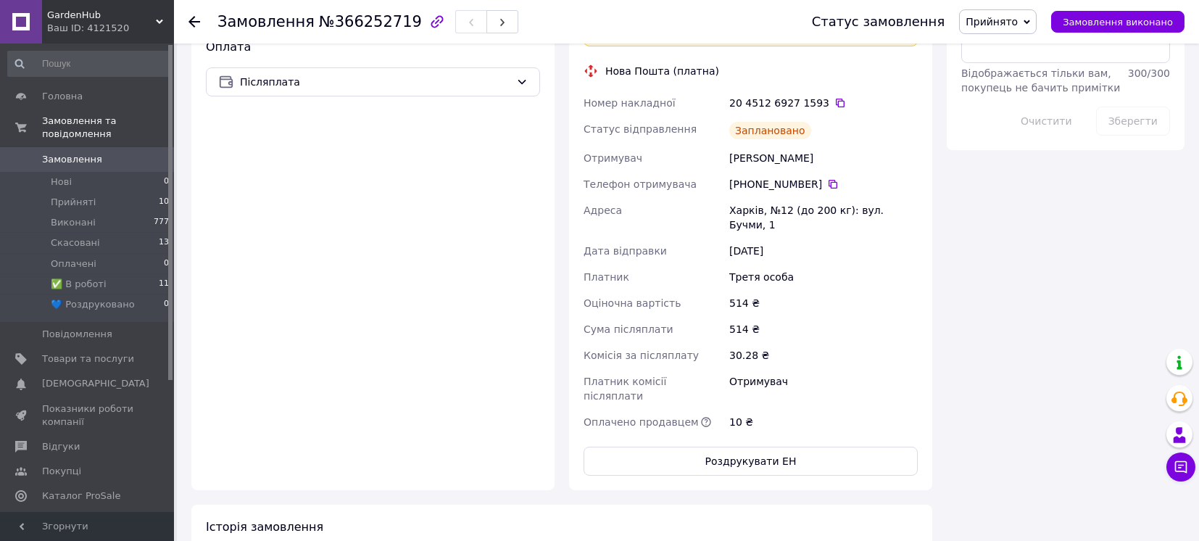
click at [1018, 22] on span "Прийнято" at bounding box center [991, 22] width 52 height 12
click at [1013, 110] on li "✅ В роботі" at bounding box center [1009, 116] width 99 height 22
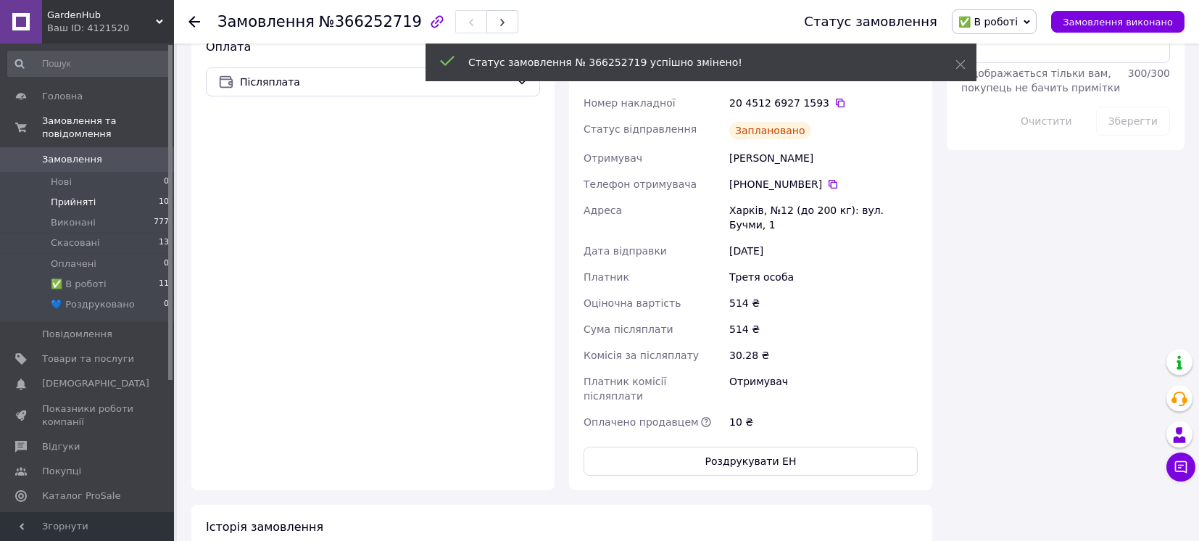
click at [82, 196] on span "Прийняті" at bounding box center [73, 202] width 45 height 13
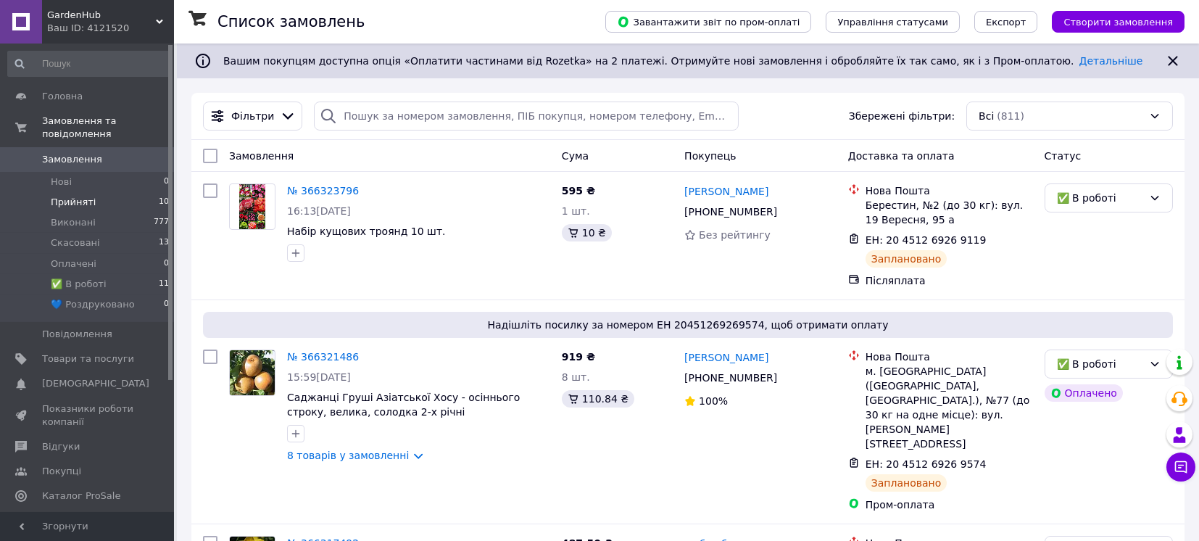
click at [82, 196] on span "Прийняті" at bounding box center [73, 202] width 45 height 13
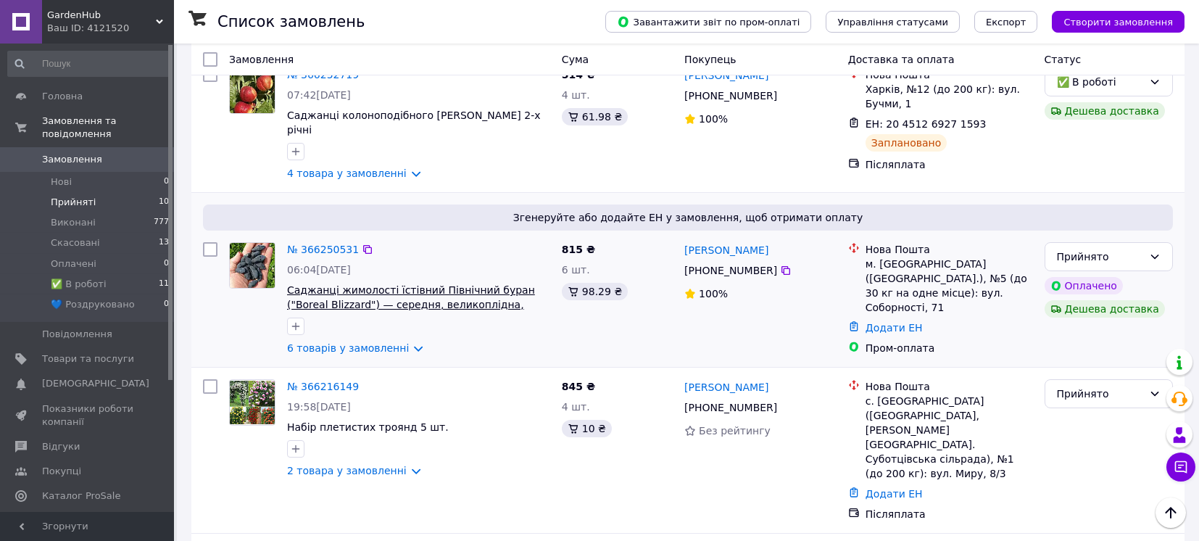
scroll to position [193, 0]
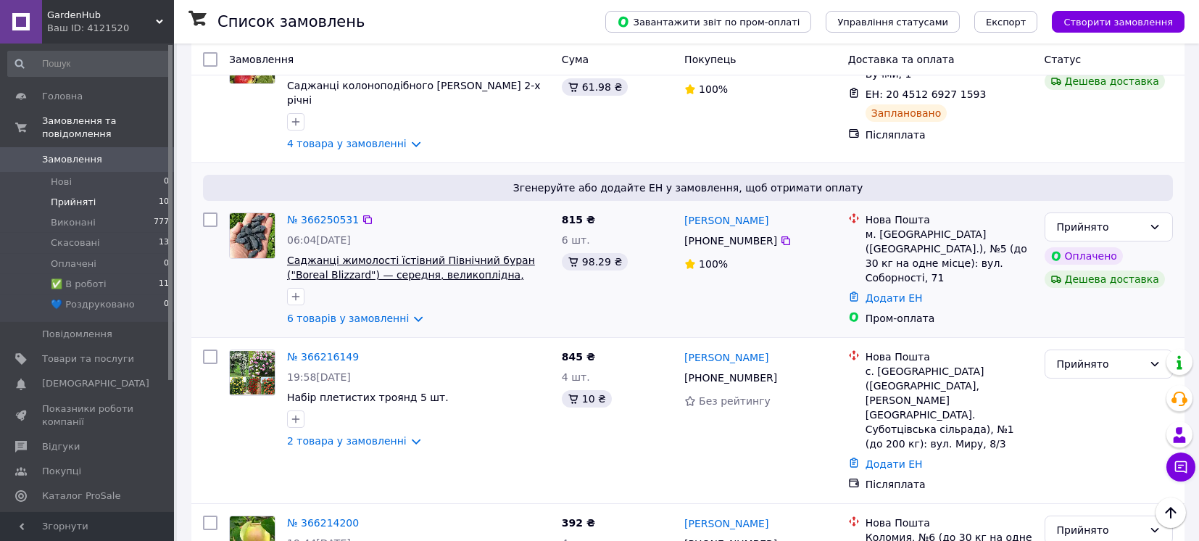
click at [398, 254] on span "Саджанці жимолості їстівний Північний буран ("Boreal Blizzard") — середня, вели…" at bounding box center [411, 274] width 248 height 41
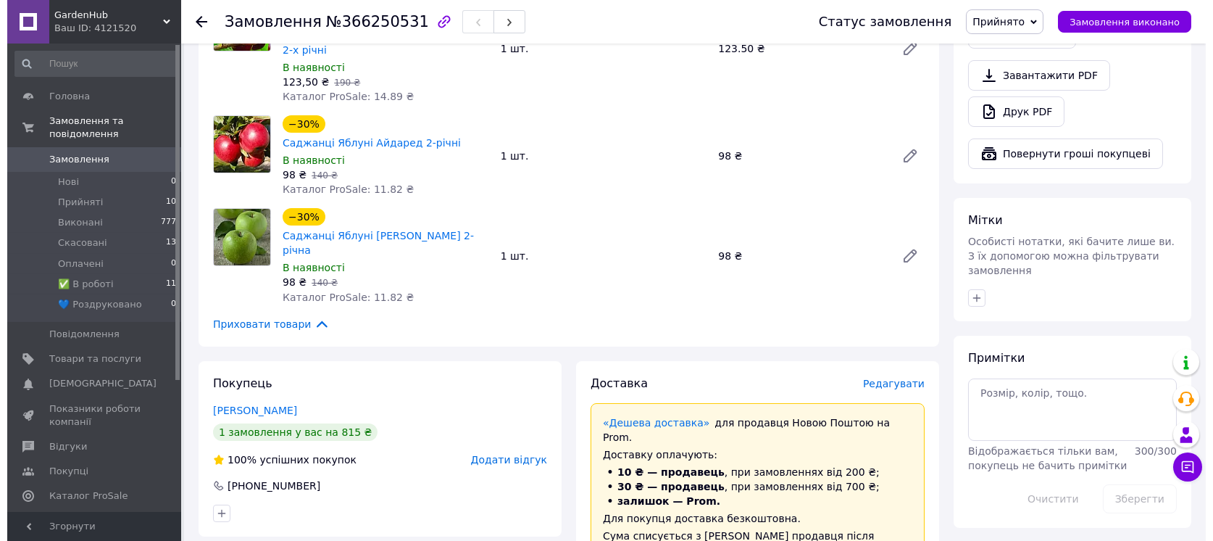
scroll to position [580, 0]
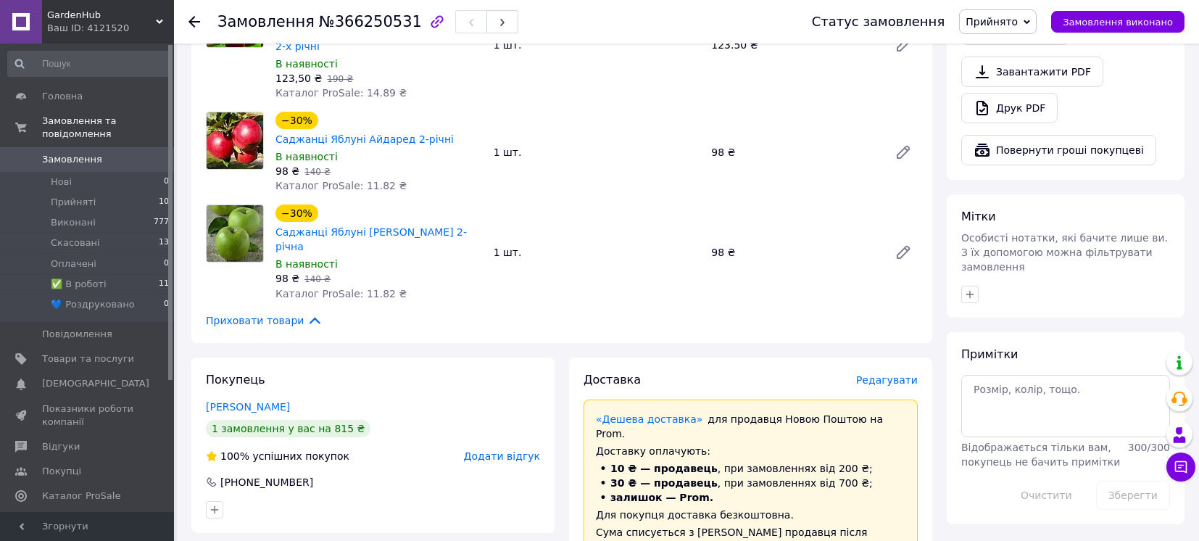
click at [894, 374] on span "Редагувати" at bounding box center [887, 380] width 62 height 12
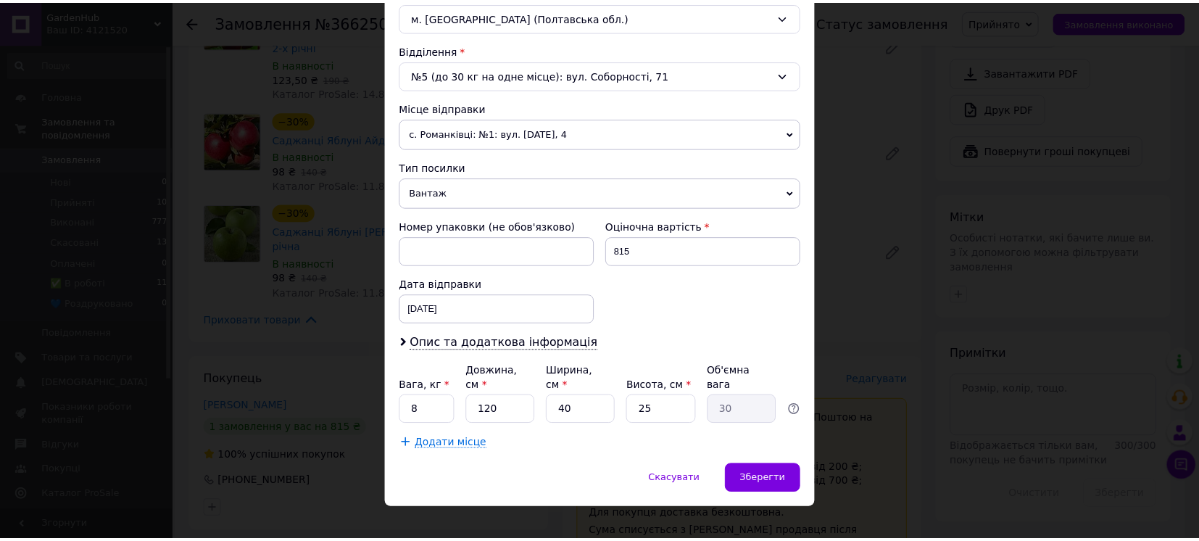
scroll to position [418, 0]
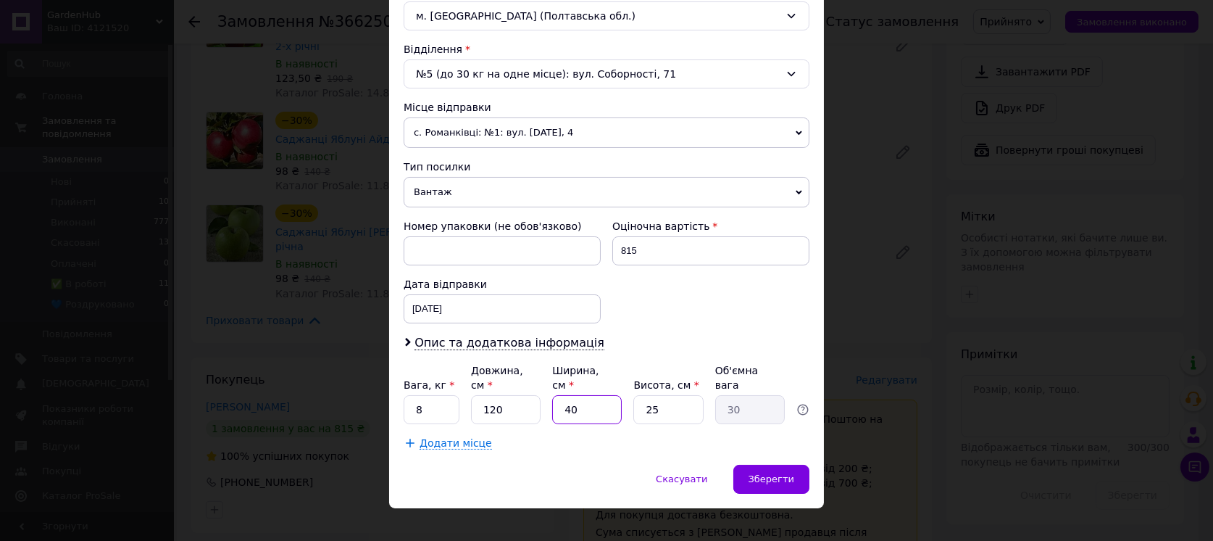
click at [582, 397] on input "40" at bounding box center [587, 409] width 70 height 29
type input "1"
type input "0.75"
type input "14"
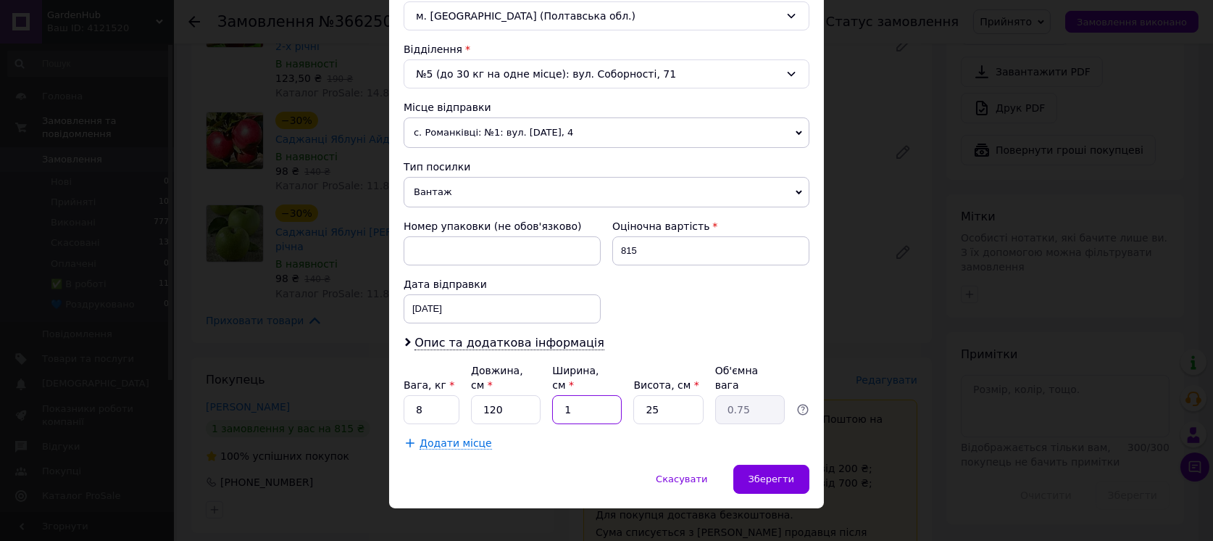
type input "10.5"
type input "14"
click at [668, 395] on input "25" at bounding box center [668, 409] width 70 height 29
type input "1"
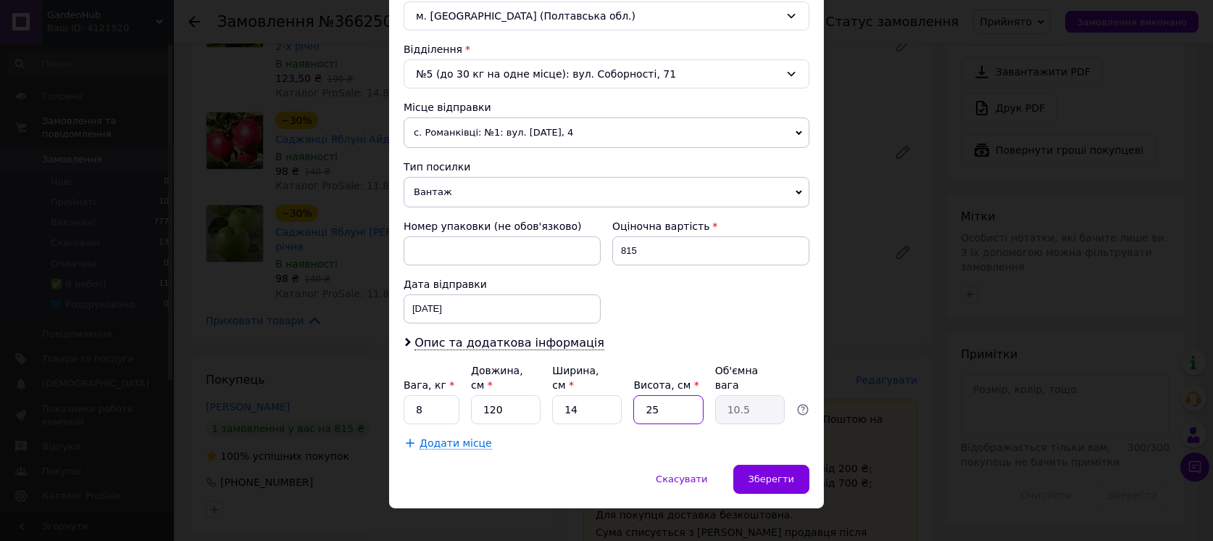
type input "0.42"
type input "12"
type input "5.04"
click at [662, 395] on input "12" at bounding box center [668, 409] width 70 height 29
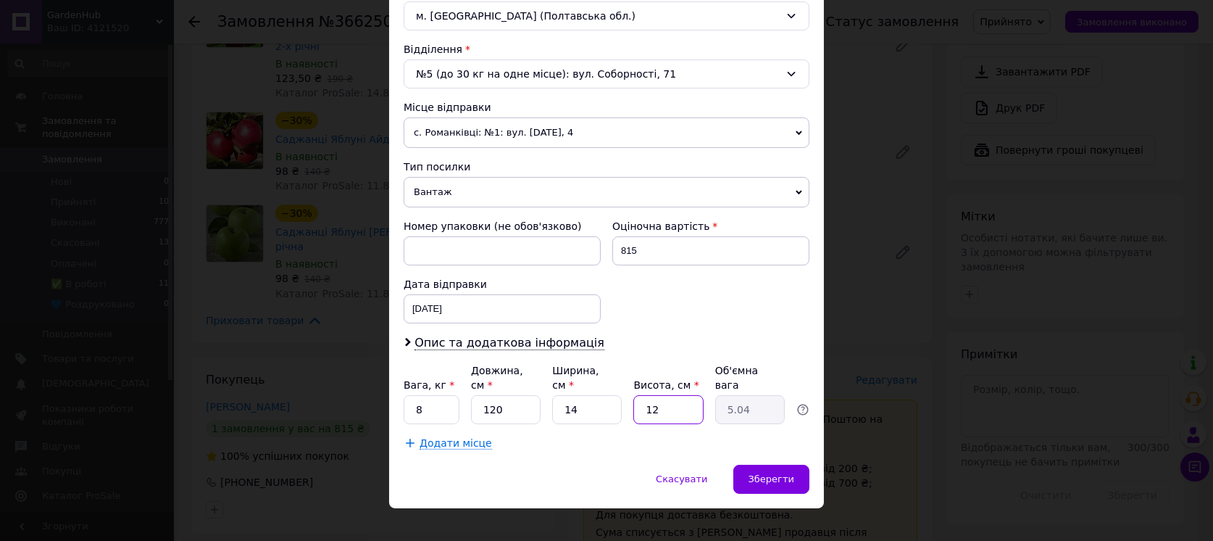
type input "1"
type input "0.42"
type input "11"
type input "4.62"
type input "11"
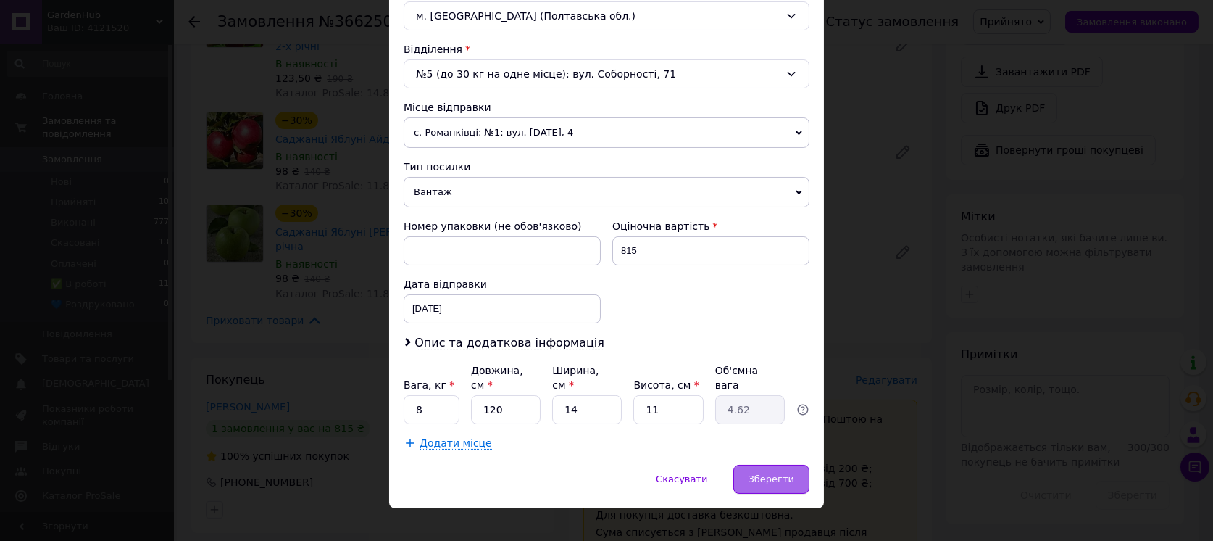
click at [760, 467] on div "Зберегти" at bounding box center [771, 479] width 76 height 29
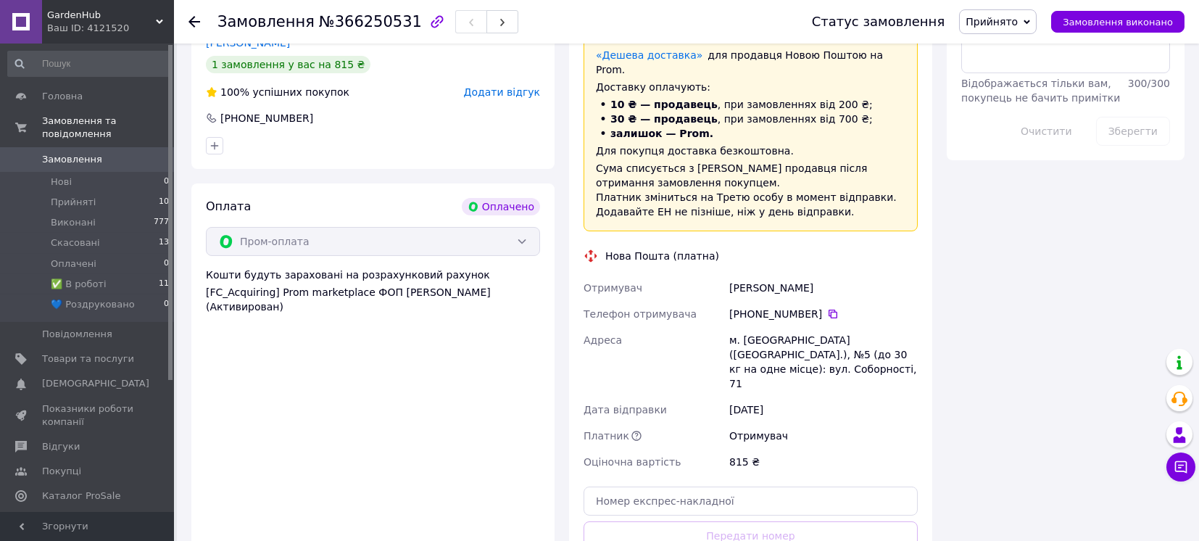
scroll to position [966, 0]
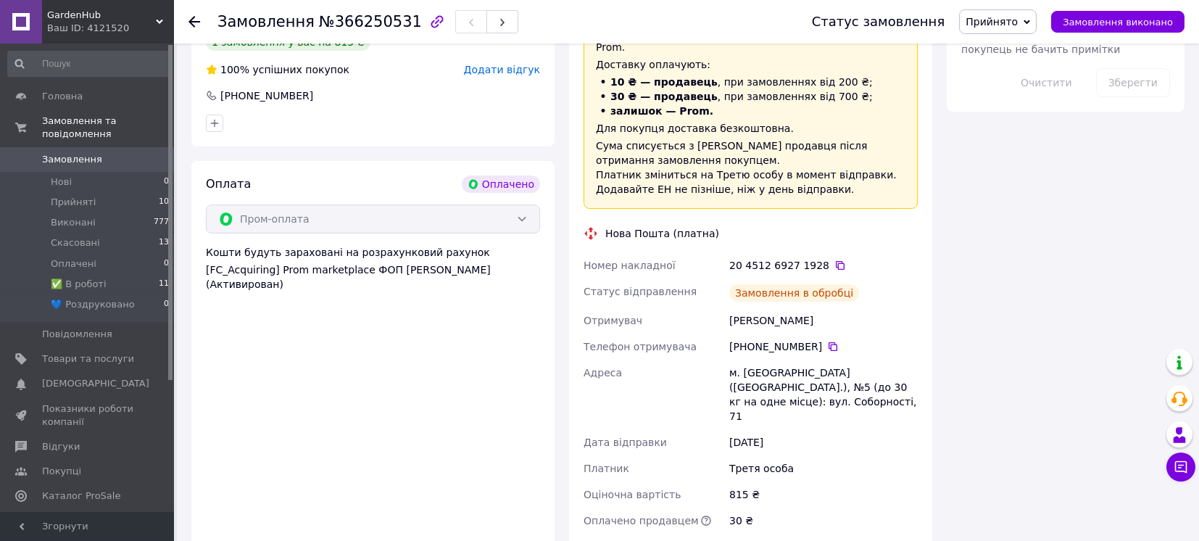
click at [1018, 20] on span "Прийнято" at bounding box center [991, 22] width 52 height 12
click at [1006, 115] on li "✅ В роботі" at bounding box center [1009, 116] width 99 height 22
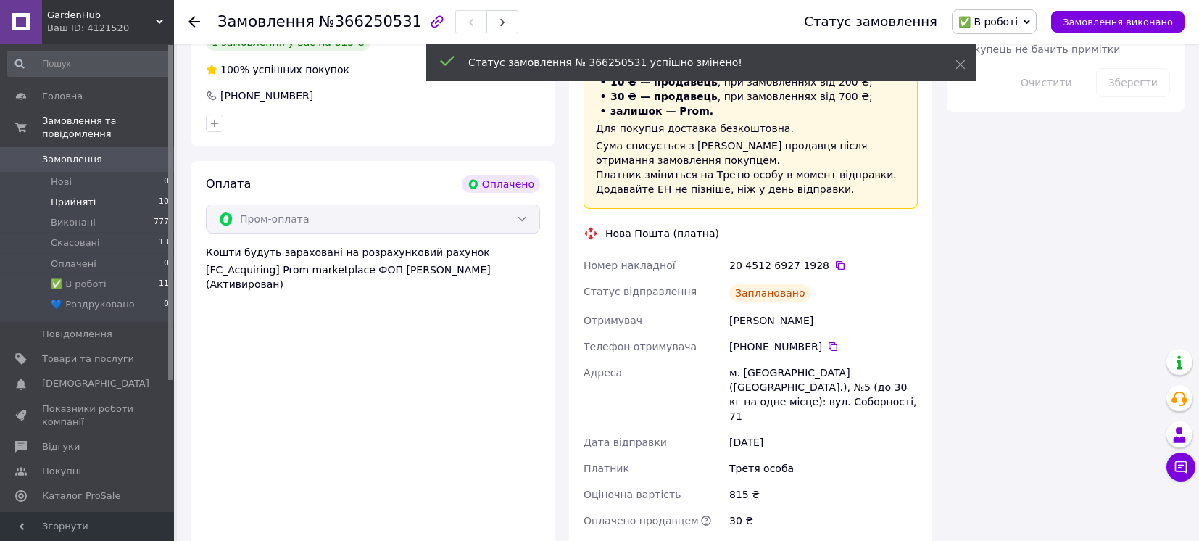
click at [68, 196] on span "Прийняті" at bounding box center [73, 202] width 45 height 13
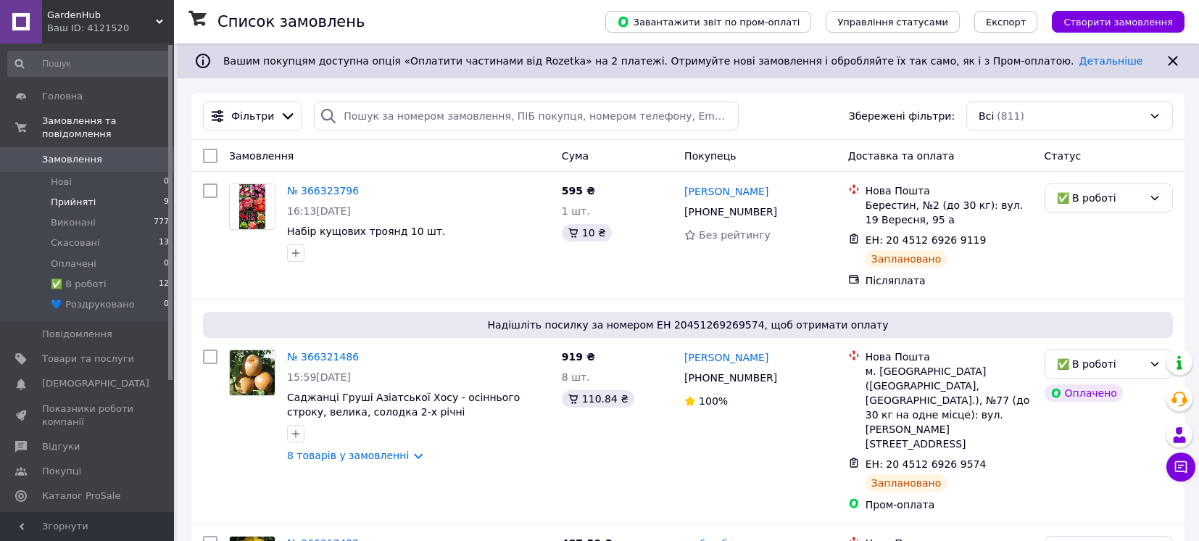
click at [80, 196] on span "Прийняті" at bounding box center [73, 202] width 45 height 13
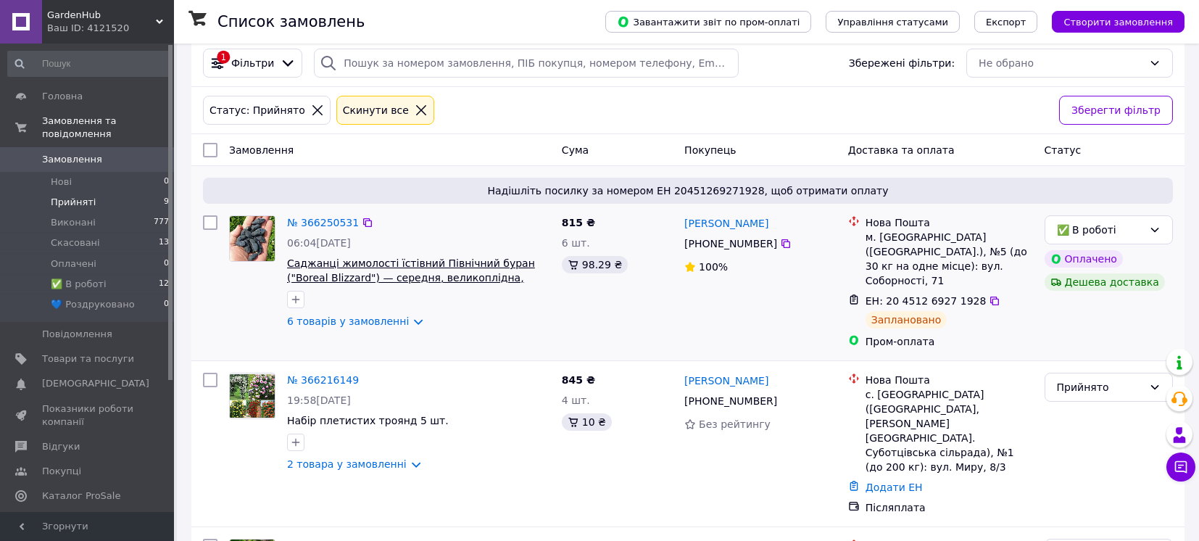
scroll to position [193, 0]
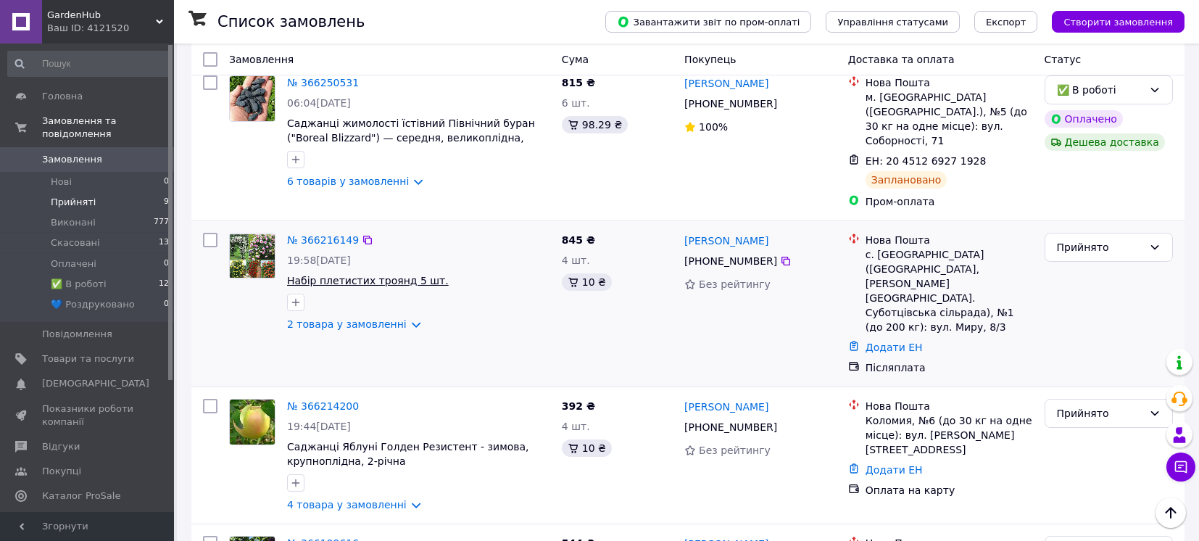
click at [376, 275] on span "Набір плетистих троянд 5 шт." at bounding box center [368, 281] width 162 height 12
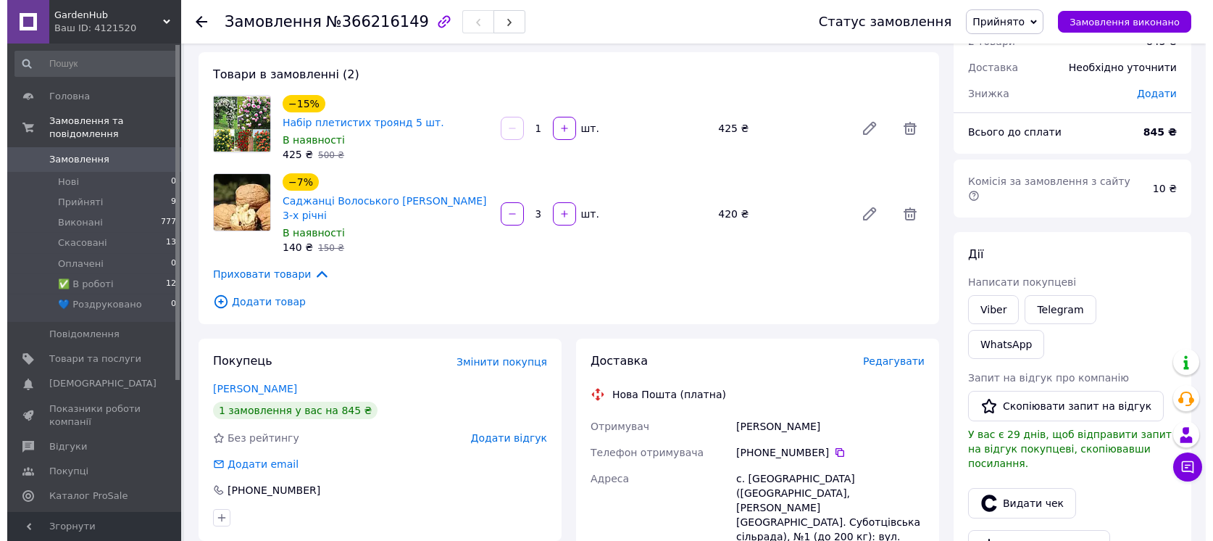
scroll to position [96, 0]
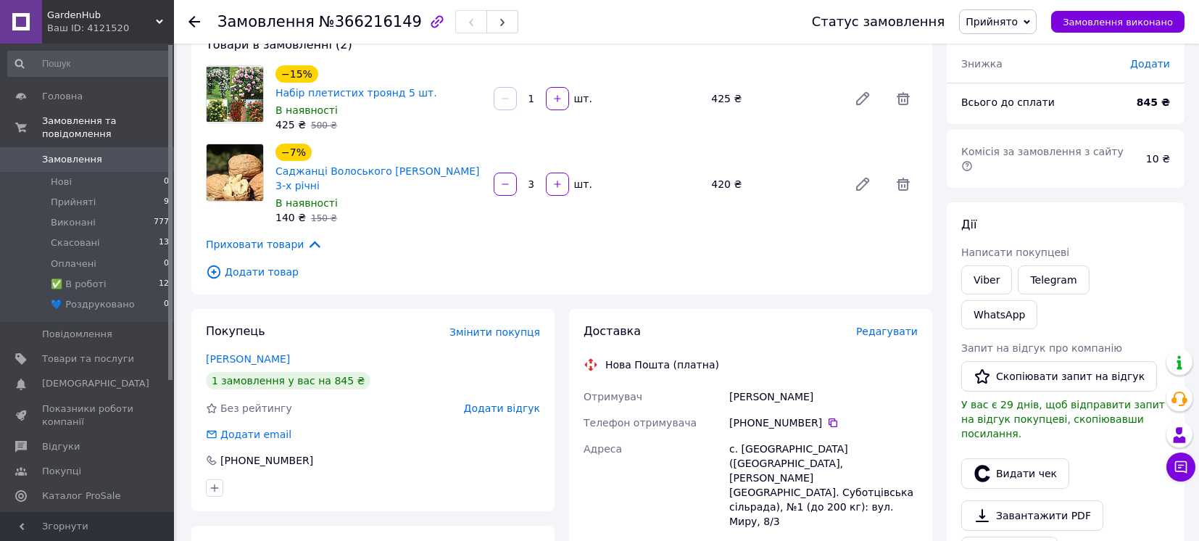
click at [902, 327] on span "Редагувати" at bounding box center [887, 331] width 62 height 12
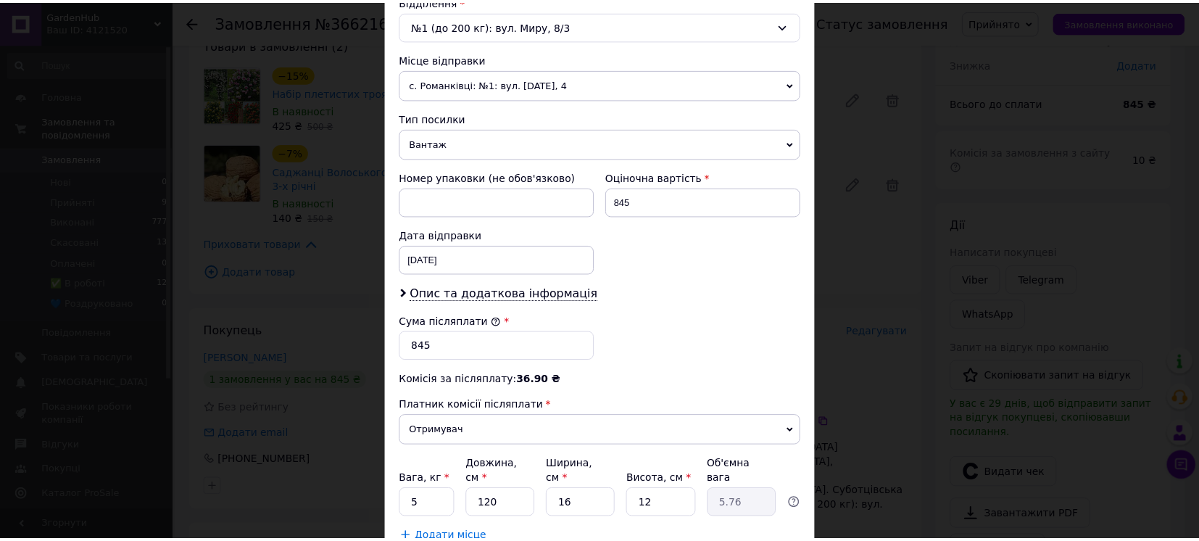
scroll to position [578, 0]
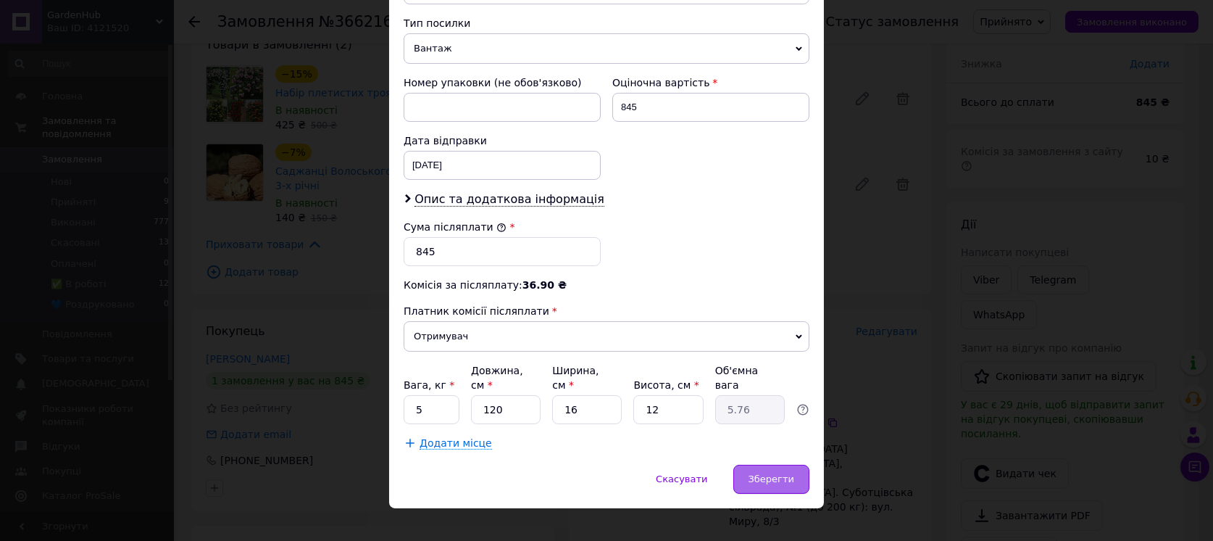
click at [794, 469] on div "Зберегти" at bounding box center [771, 479] width 76 height 29
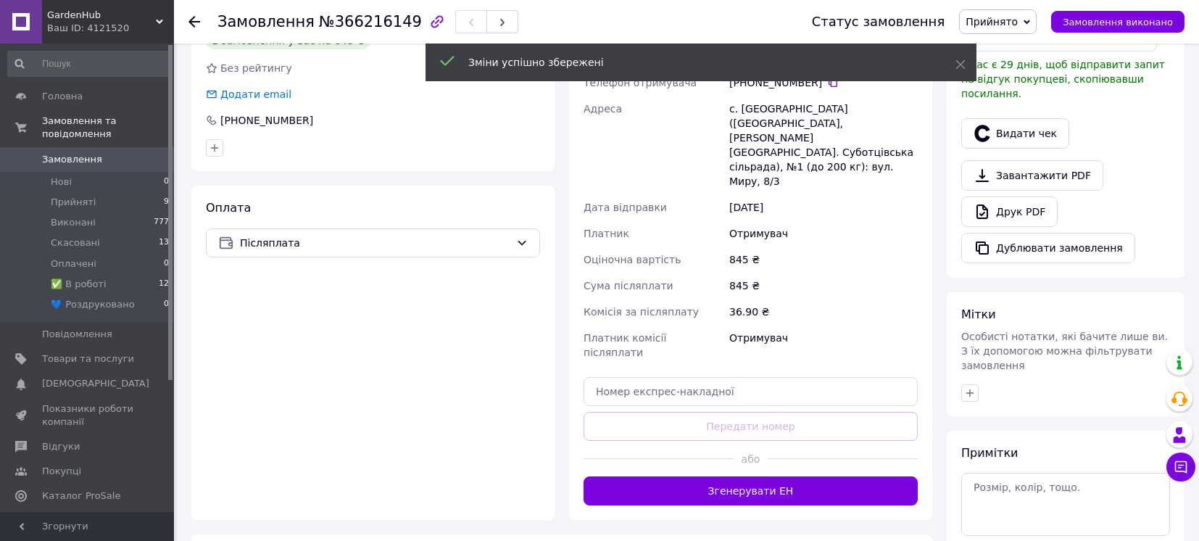
scroll to position [483, 0]
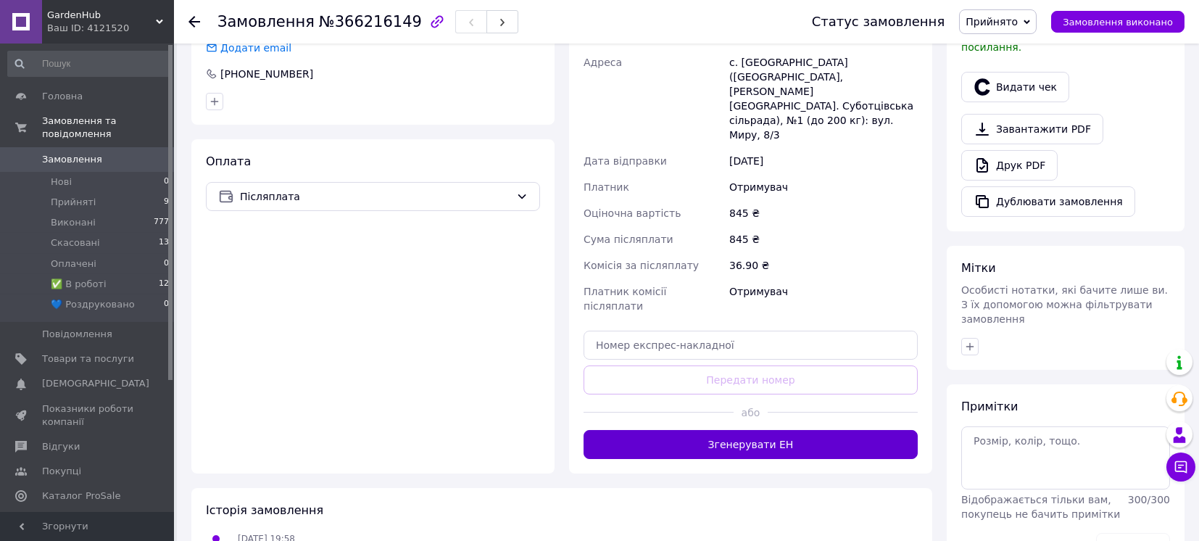
click at [717, 430] on button "Згенерувати ЕН" at bounding box center [750, 444] width 334 height 29
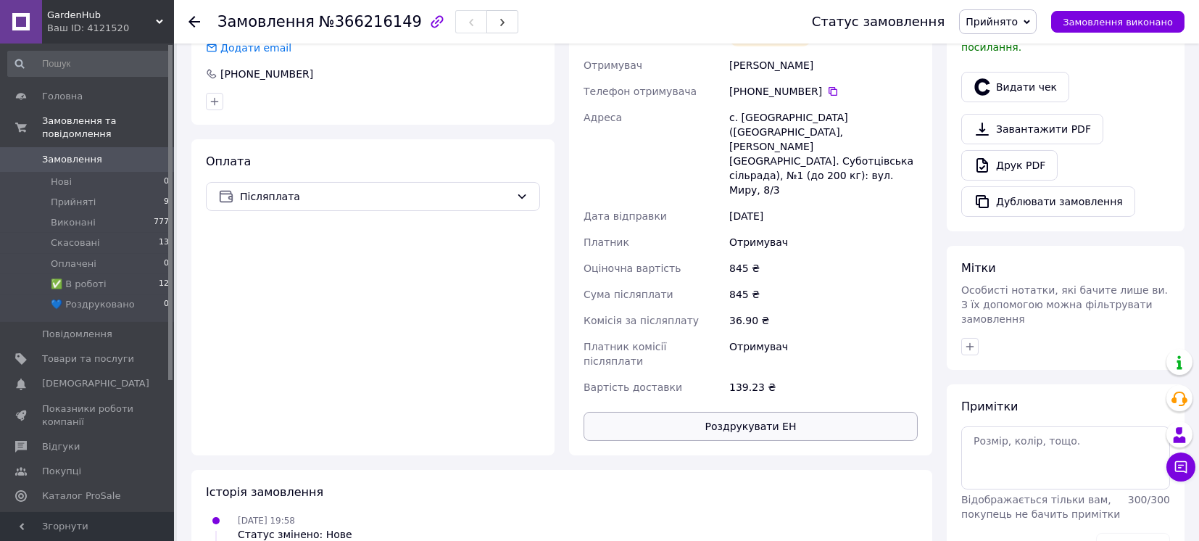
click at [834, 412] on button "Роздрукувати ЕН" at bounding box center [750, 426] width 334 height 29
click at [1030, 19] on icon at bounding box center [1026, 22] width 7 height 7
click at [1012, 116] on li "✅ В роботі" at bounding box center [1009, 116] width 99 height 22
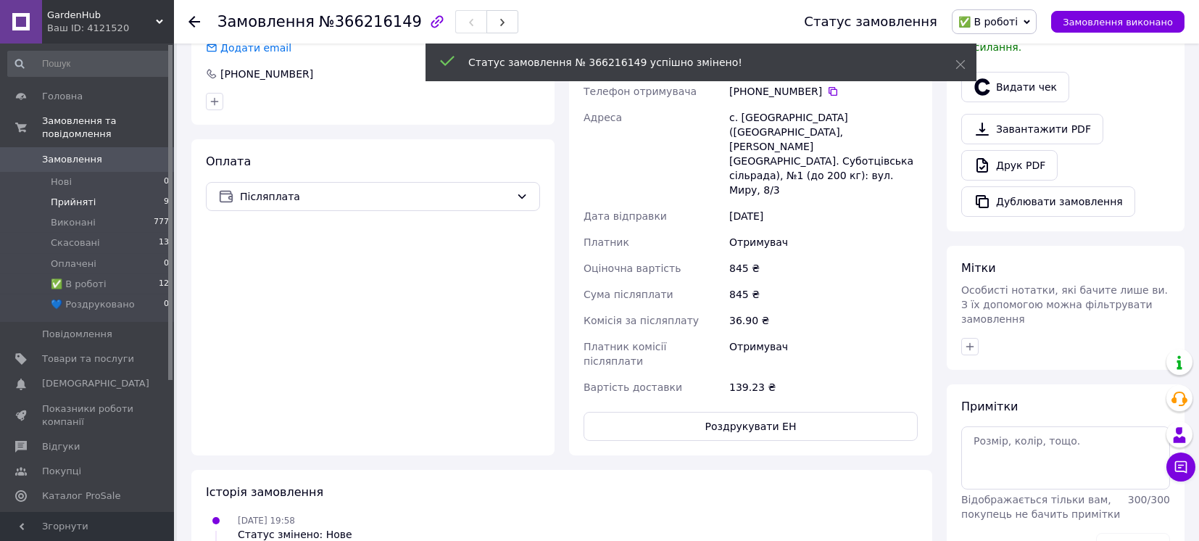
click at [83, 196] on span "Прийняті" at bounding box center [73, 202] width 45 height 13
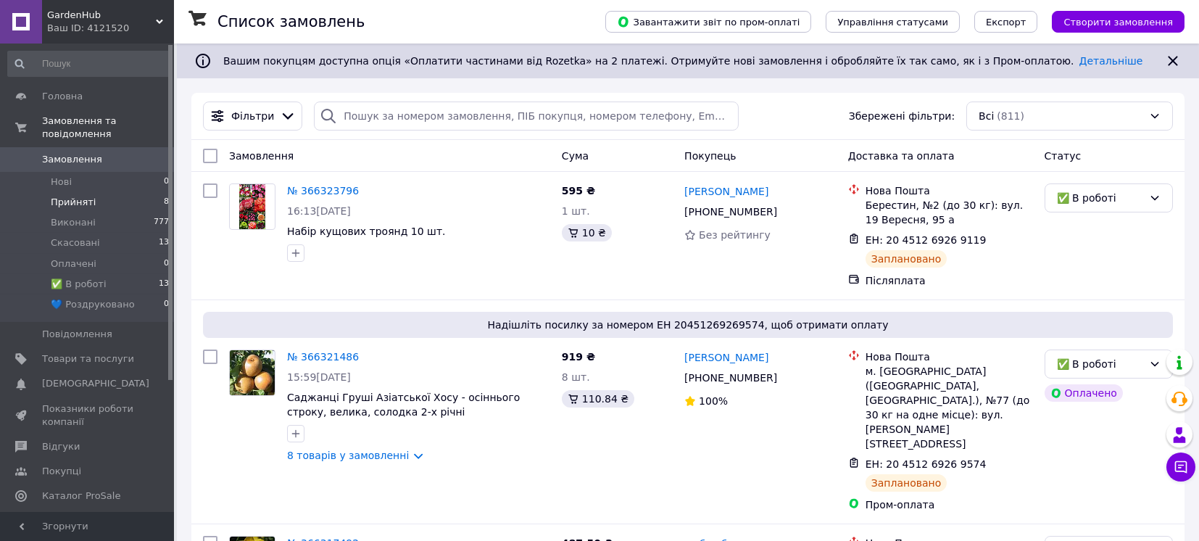
click at [56, 196] on span "Прийняті" at bounding box center [73, 202] width 45 height 13
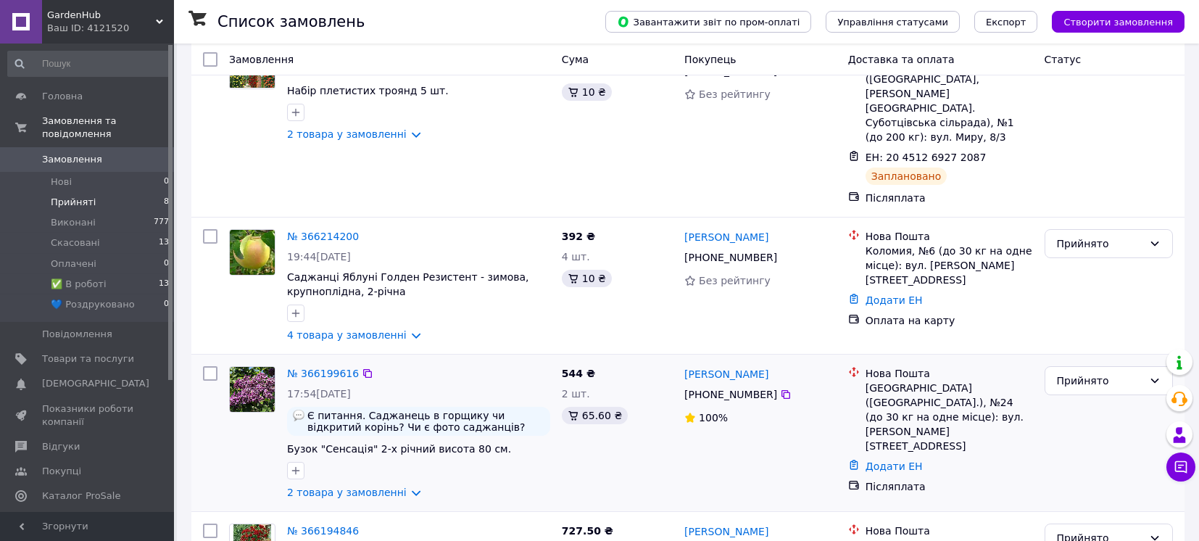
scroll to position [193, 0]
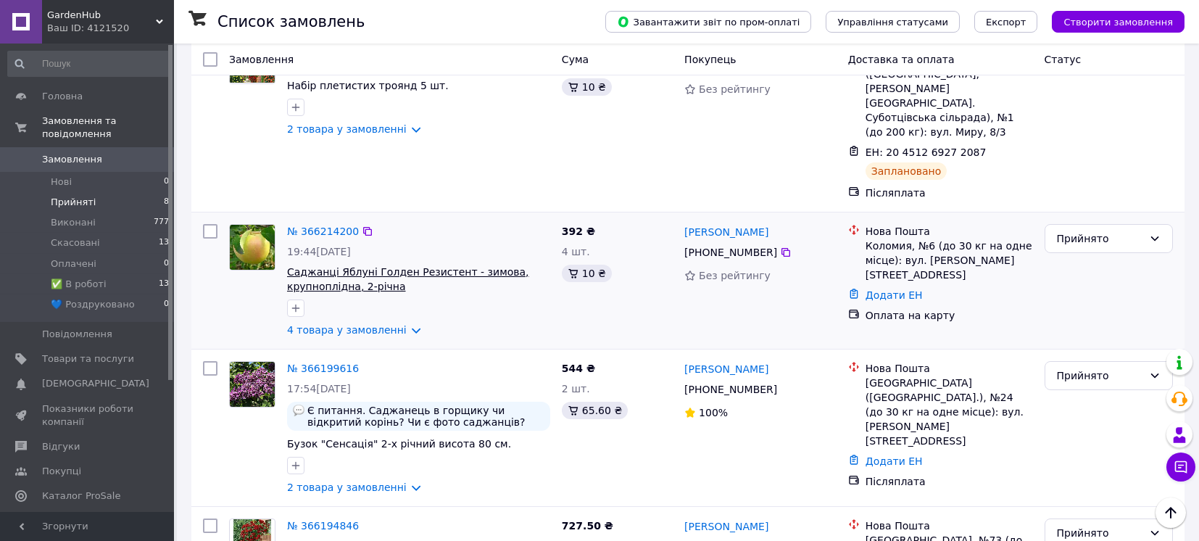
click at [412, 266] on span "Саджанці Яблуні Голден Резистент - зимова, крупноплідна, 2-річна" at bounding box center [408, 279] width 242 height 26
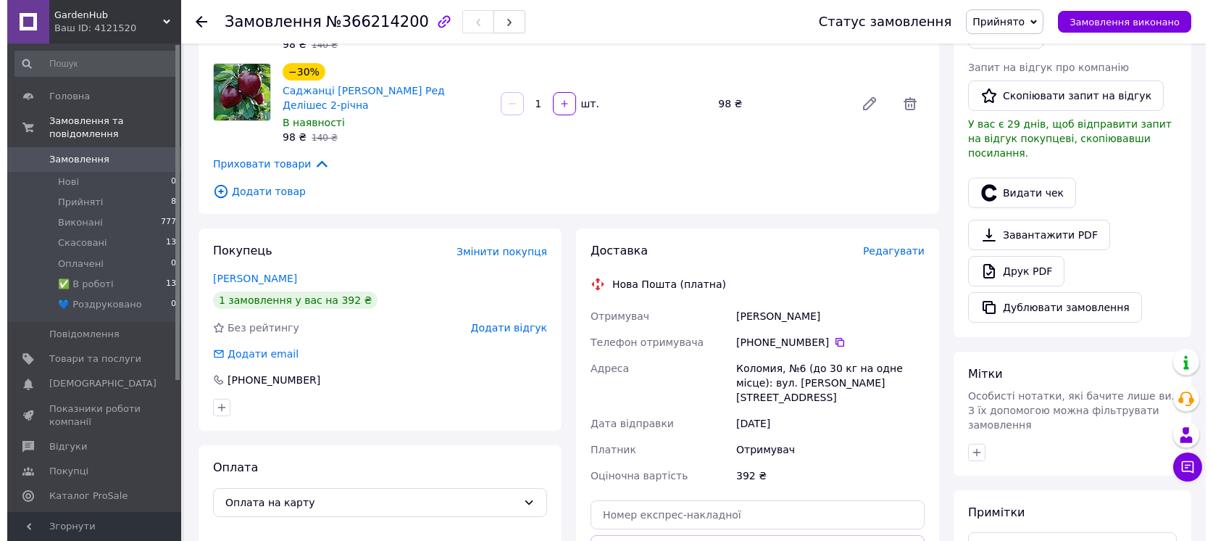
scroll to position [386, 0]
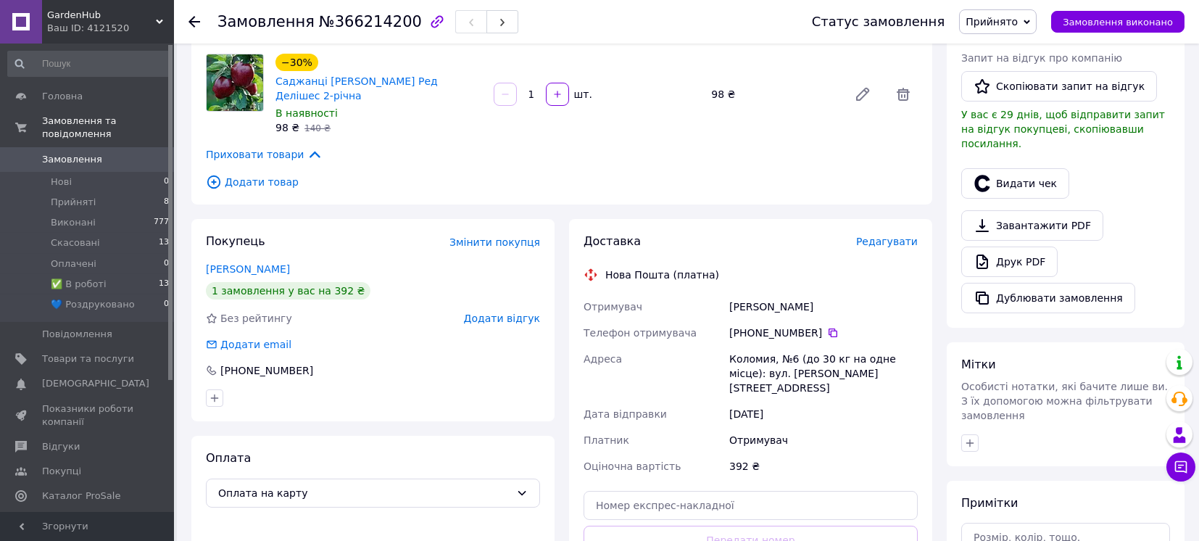
click at [896, 236] on span "Редагувати" at bounding box center [887, 242] width 62 height 12
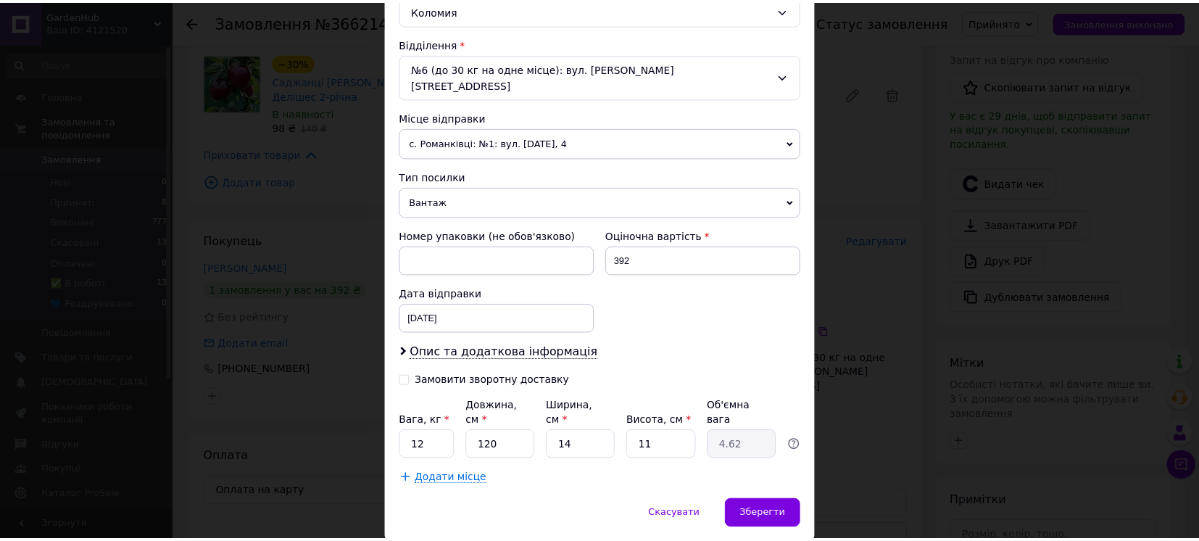
scroll to position [445, 0]
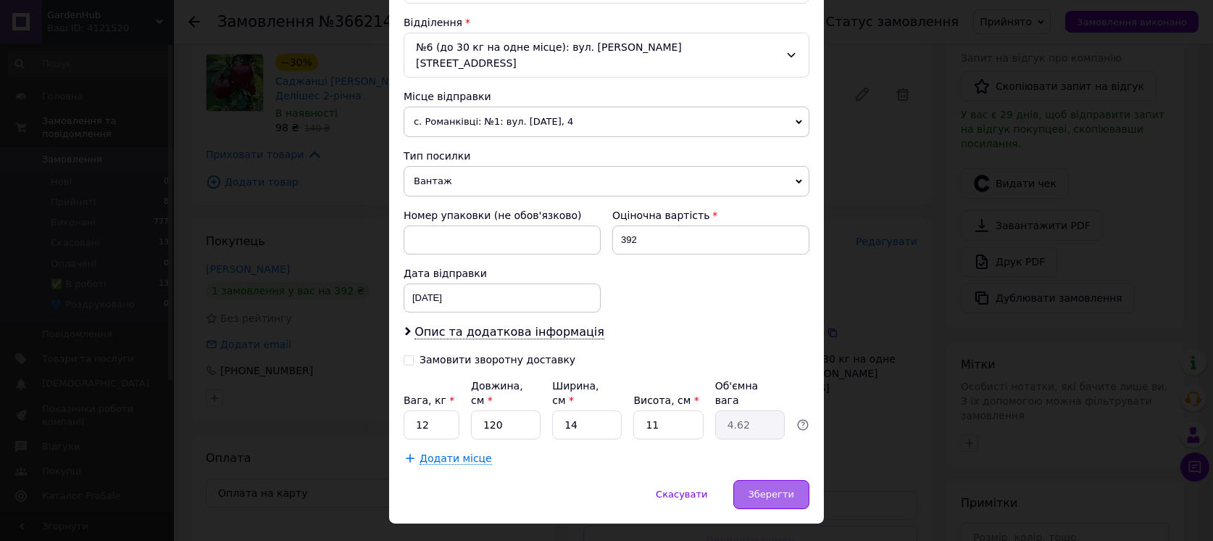
click at [771, 489] on span "Зберегти" at bounding box center [772, 494] width 46 height 11
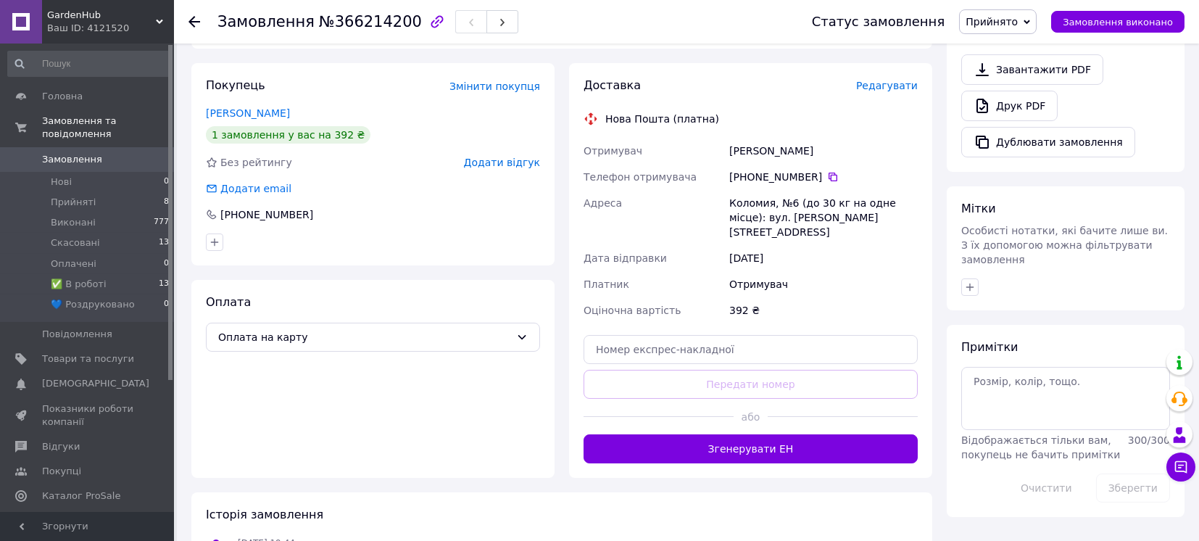
scroll to position [580, 0]
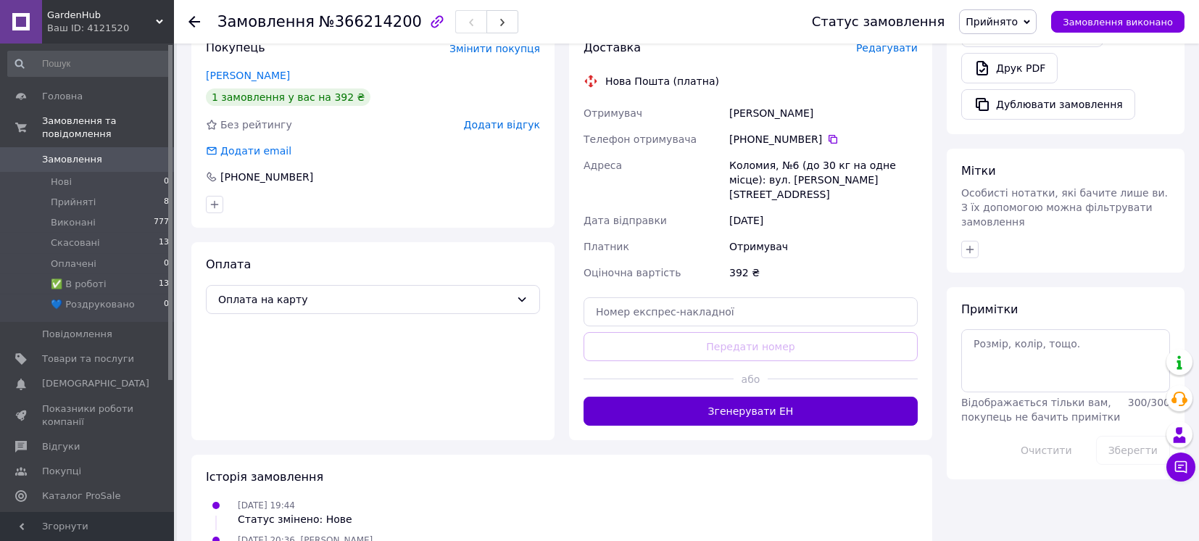
click at [810, 396] on button "Згенерувати ЕН" at bounding box center [750, 410] width 334 height 29
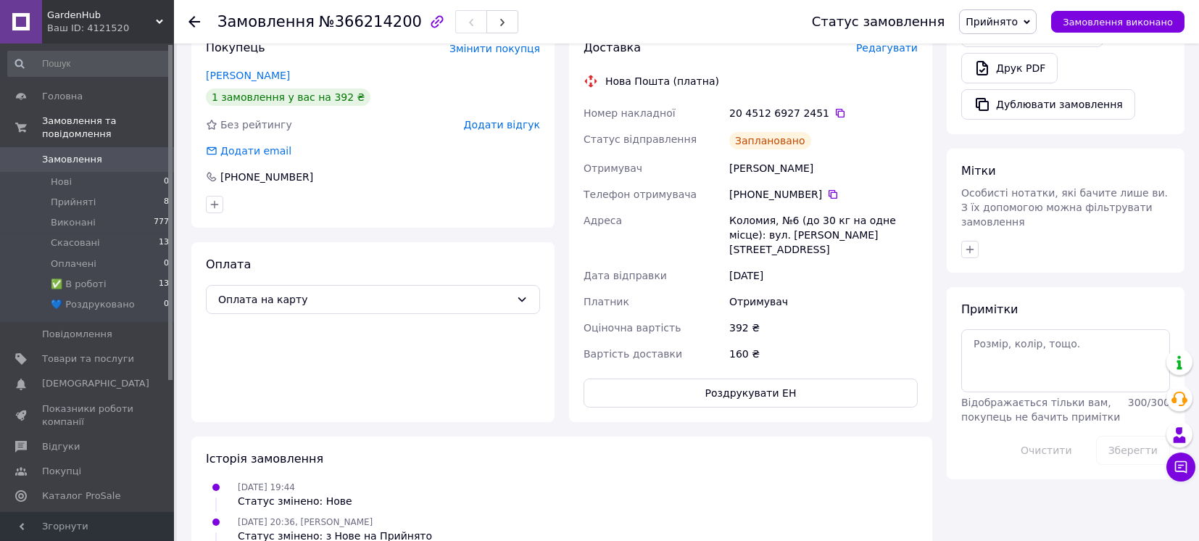
click at [1034, 17] on span "Прийнято" at bounding box center [998, 21] width 78 height 25
click at [1017, 114] on li "✅ В роботі" at bounding box center [1009, 116] width 99 height 22
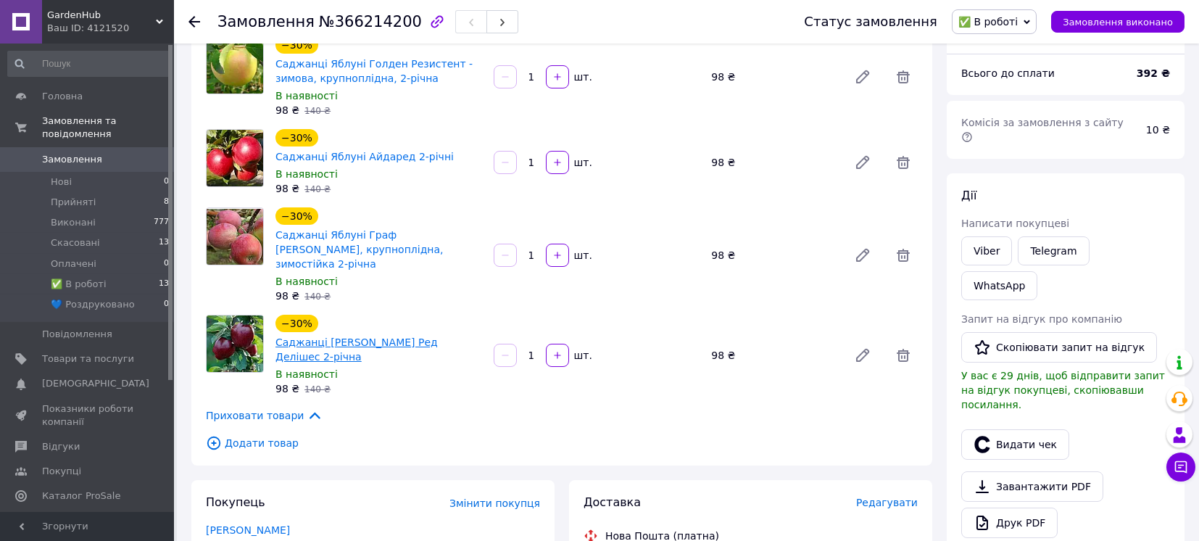
scroll to position [0, 0]
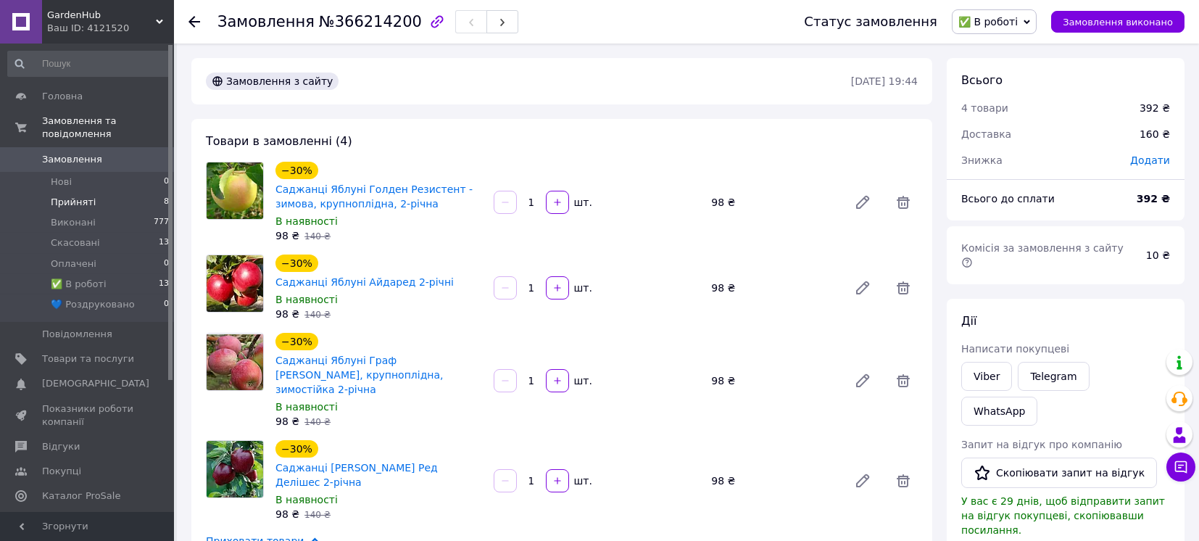
click at [63, 196] on span "Прийняті" at bounding box center [73, 202] width 45 height 13
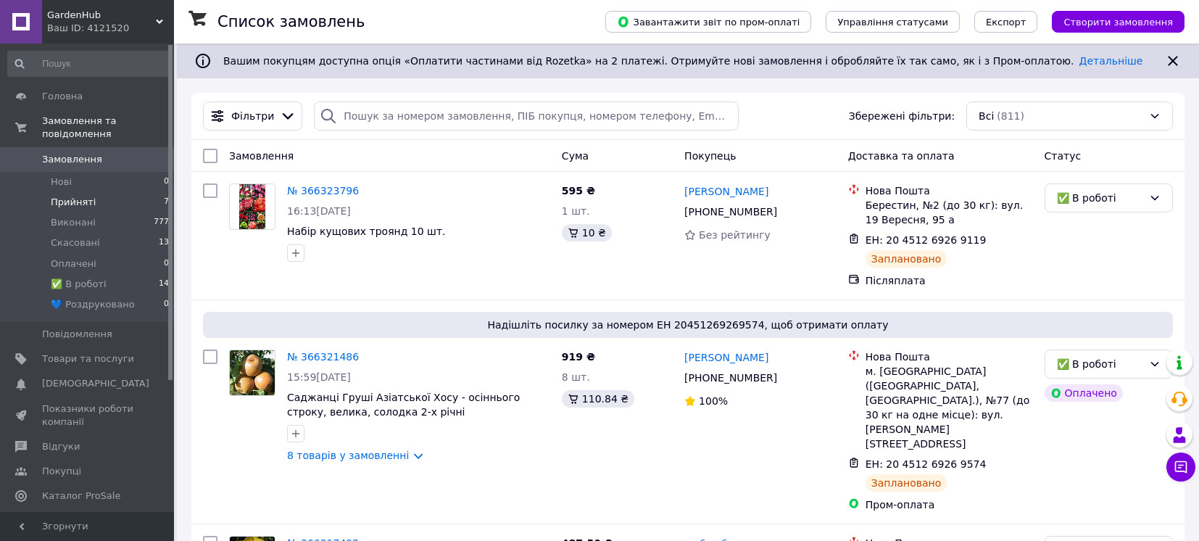
click at [67, 196] on span "Прийняті" at bounding box center [73, 202] width 45 height 13
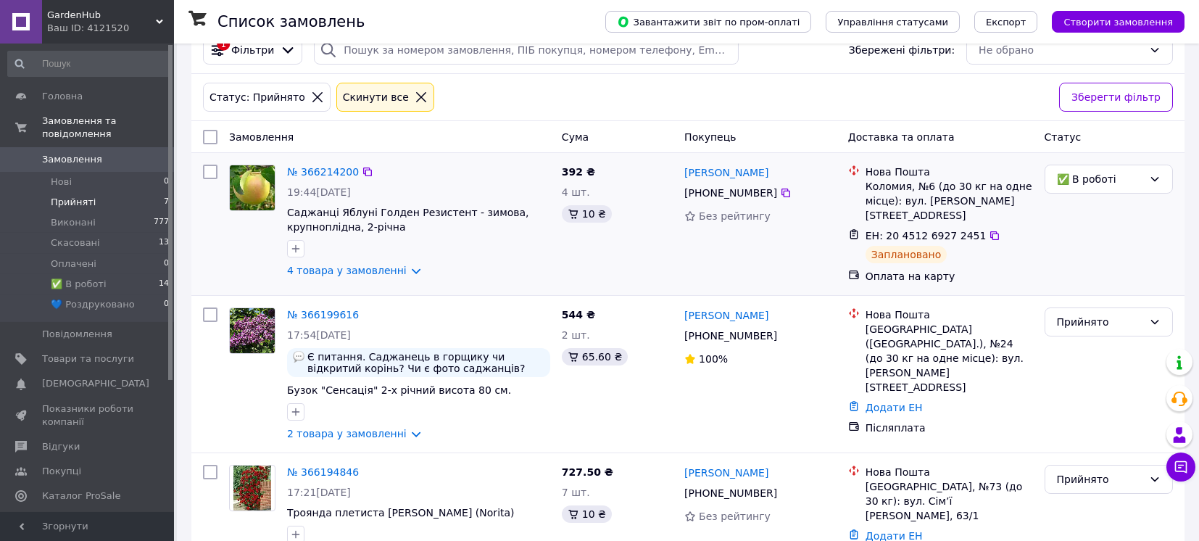
scroll to position [96, 0]
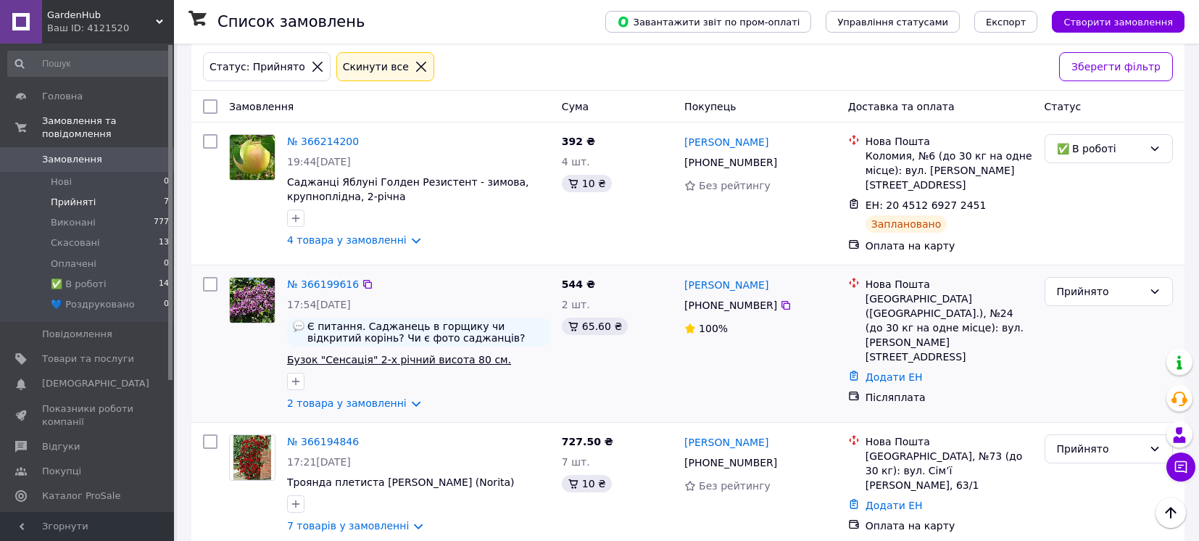
click at [412, 357] on span "Бузок "Сенсація" 2-х річний висота 80 см." at bounding box center [399, 360] width 224 height 12
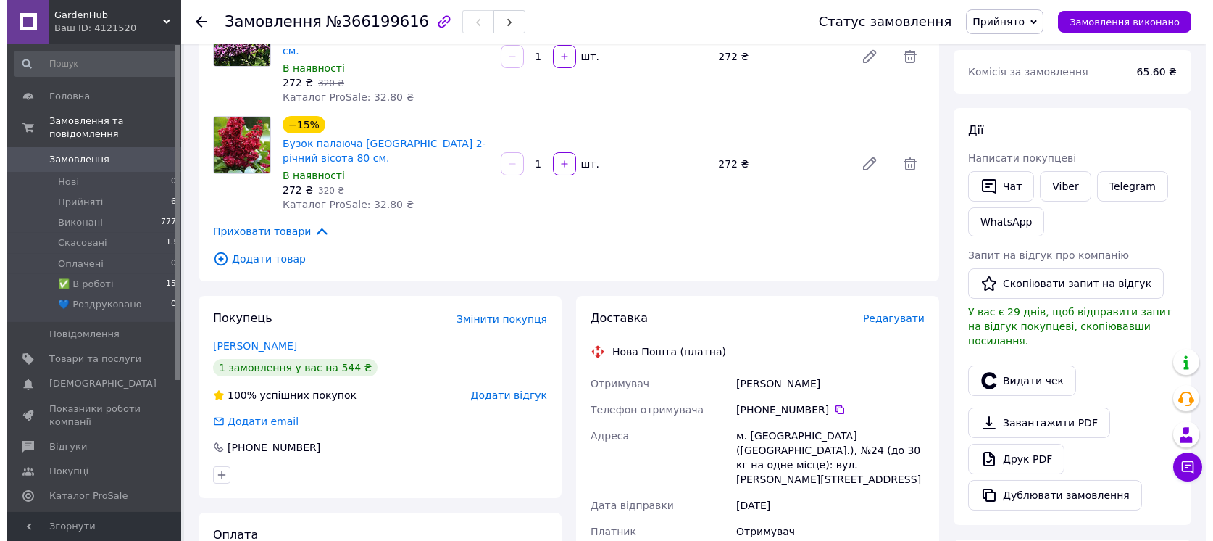
scroll to position [193, 0]
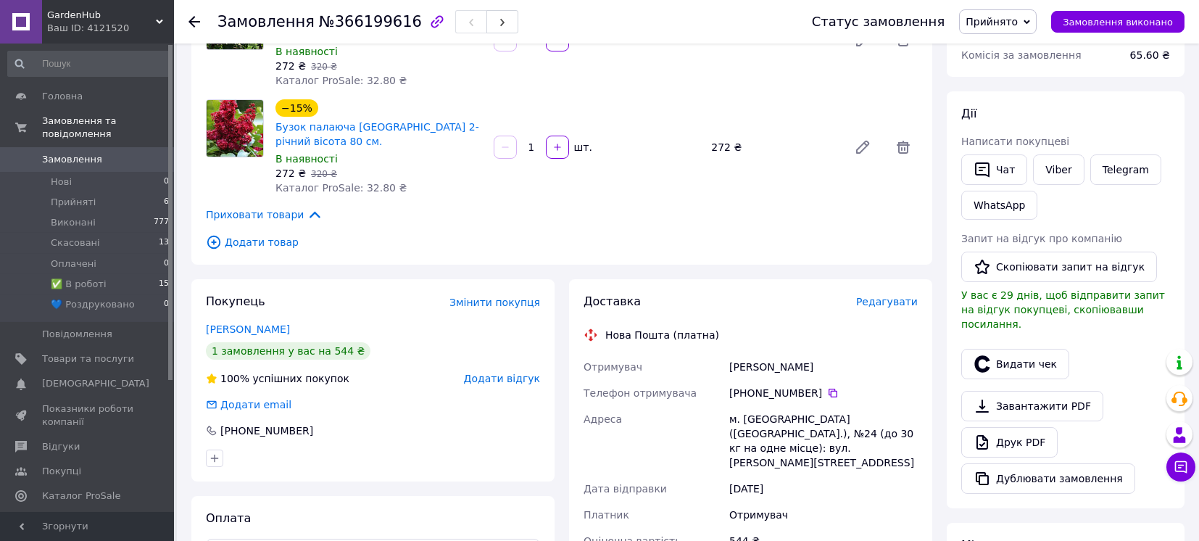
click at [885, 296] on span "Редагувати" at bounding box center [887, 302] width 62 height 12
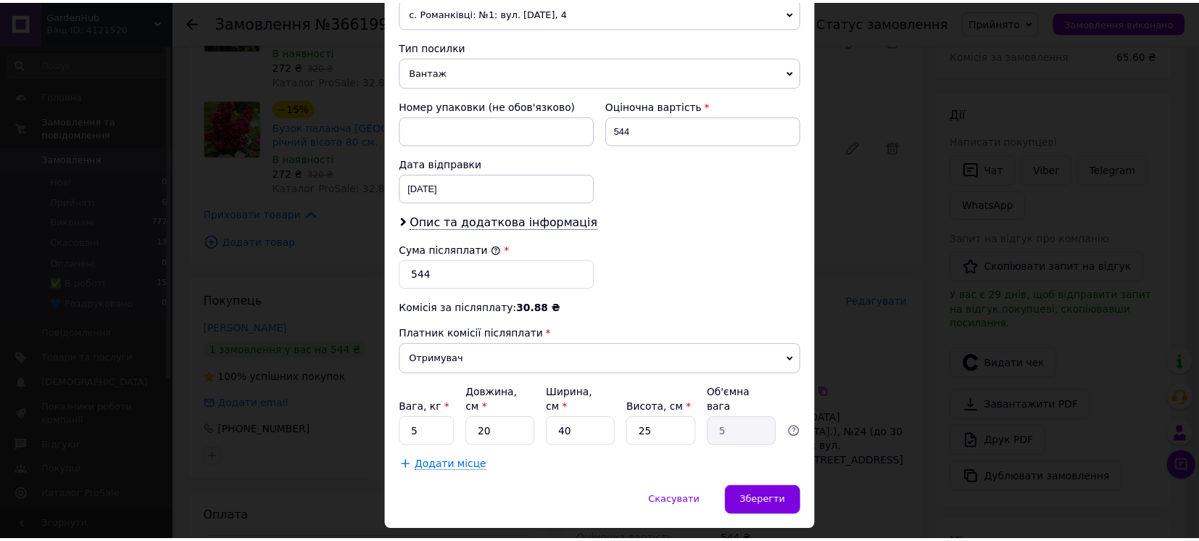
scroll to position [562, 0]
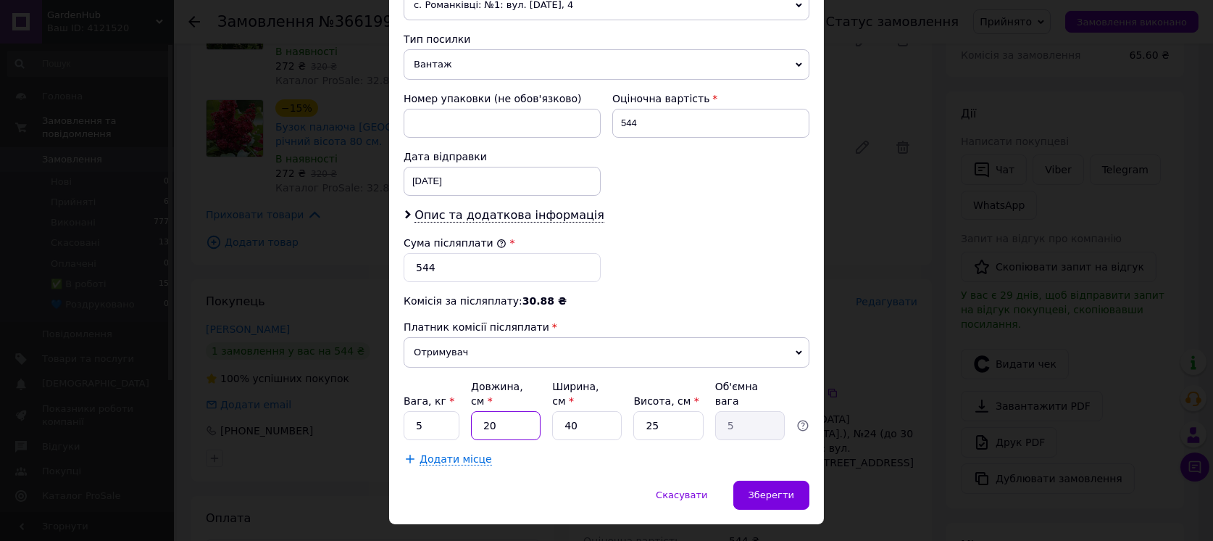
click at [501, 411] on input "20" at bounding box center [506, 425] width 70 height 29
click at [481, 411] on input "20" at bounding box center [506, 425] width 70 height 29
type input "120"
type input "30"
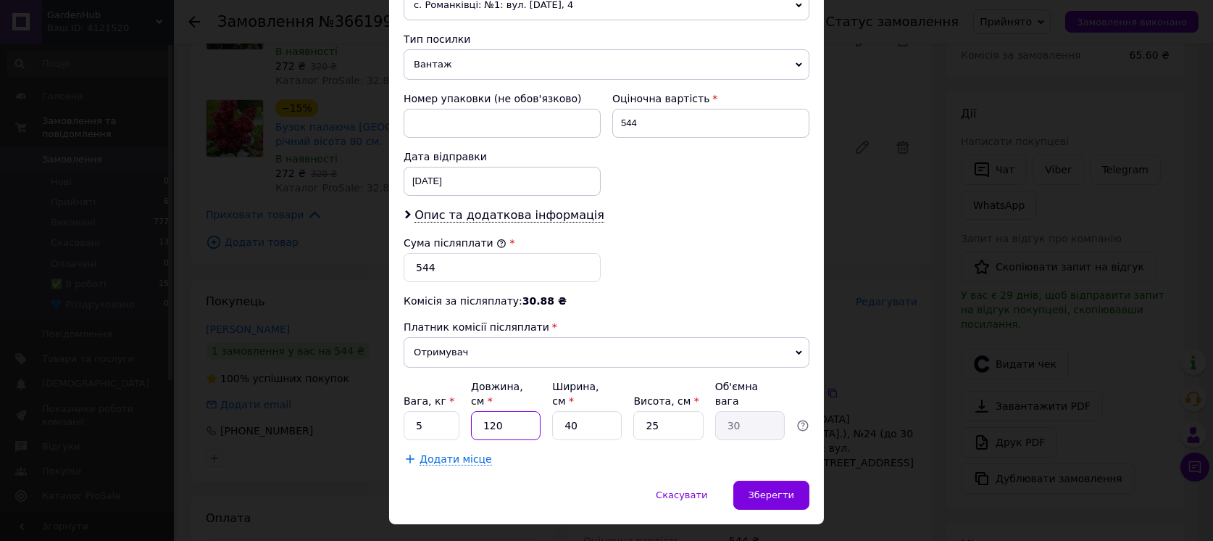
type input "120"
click at [589, 411] on input "40" at bounding box center [587, 425] width 70 height 29
type input "1"
type input "0.75"
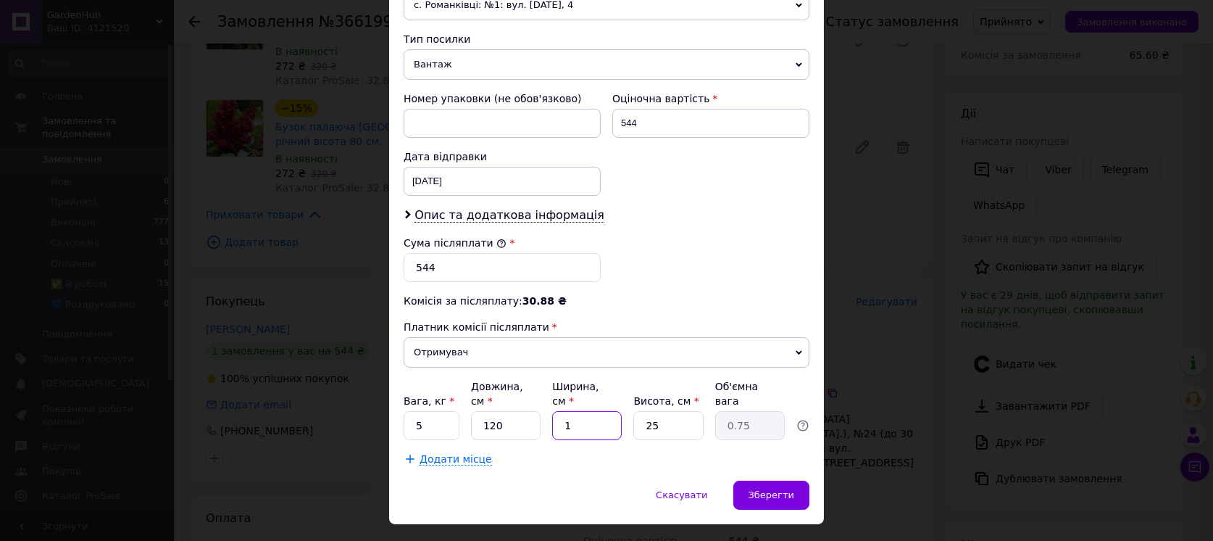
type input "14"
type input "10.5"
type input "14"
click at [636, 411] on input "25" at bounding box center [668, 425] width 70 height 29
click at [639, 411] on input "25" at bounding box center [668, 425] width 70 height 29
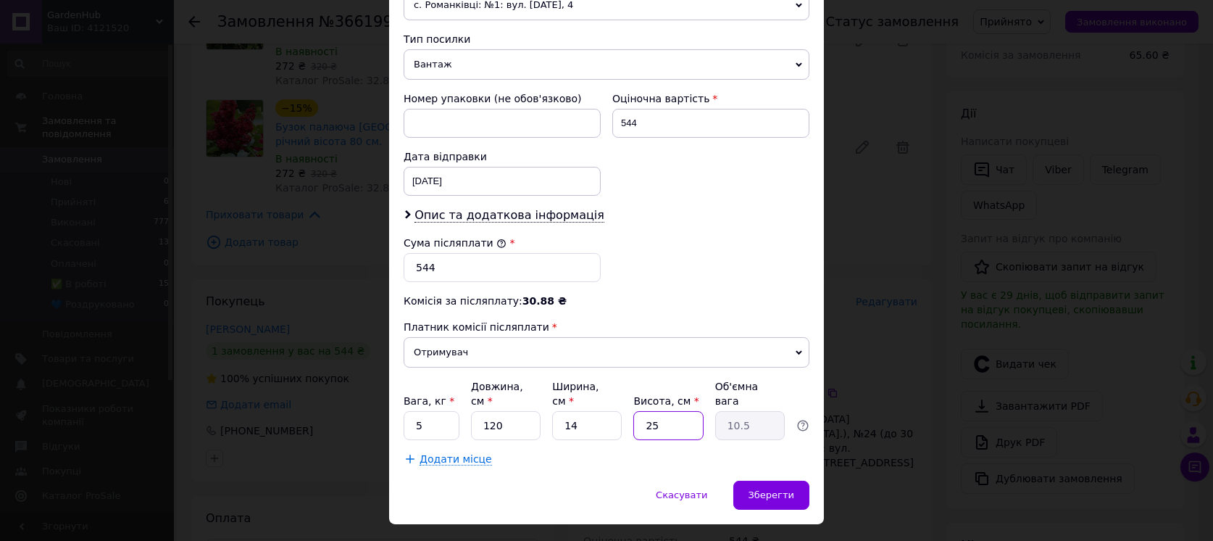
click at [654, 411] on input "25" at bounding box center [668, 425] width 70 height 29
type input "1"
type input "0.42"
type input "11"
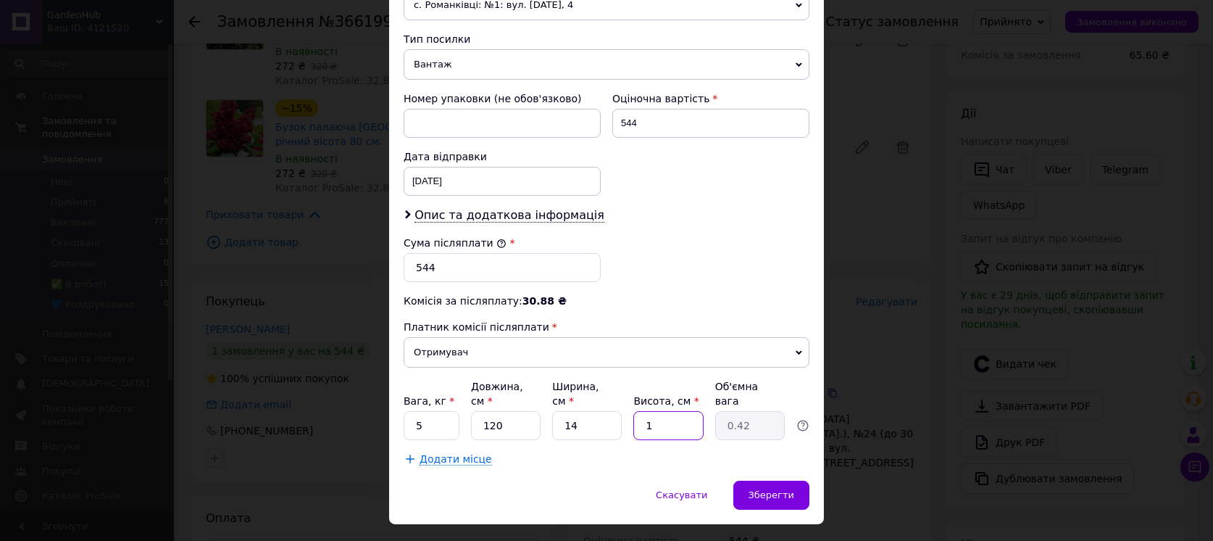
type input "4.62"
type input "11"
click at [760, 489] on span "Зберегти" at bounding box center [772, 494] width 46 height 11
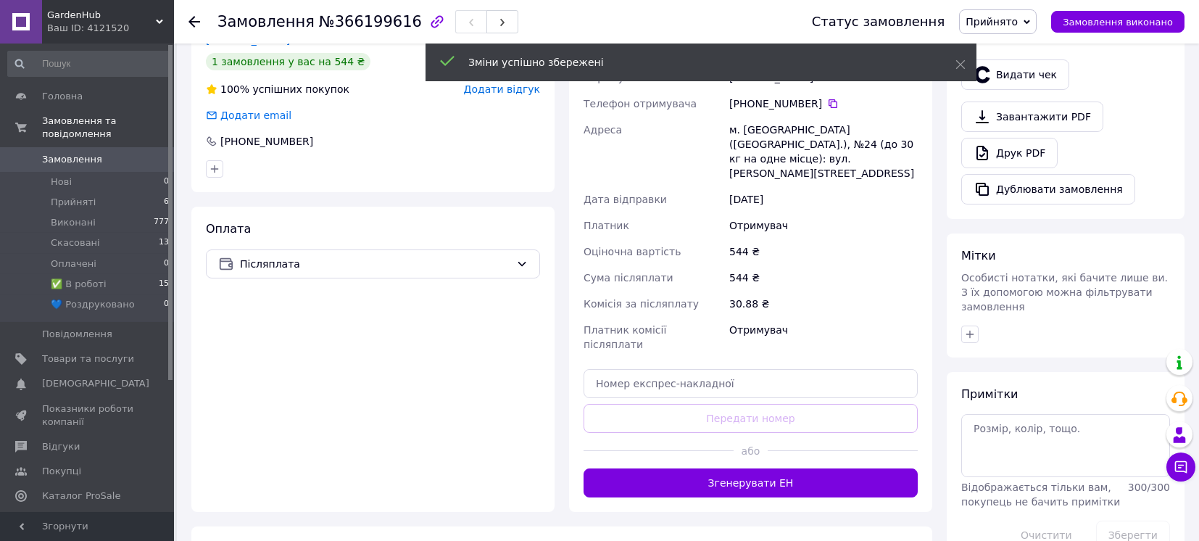
scroll to position [483, 0]
click at [738, 467] on button "Згенерувати ЕН" at bounding box center [750, 481] width 334 height 29
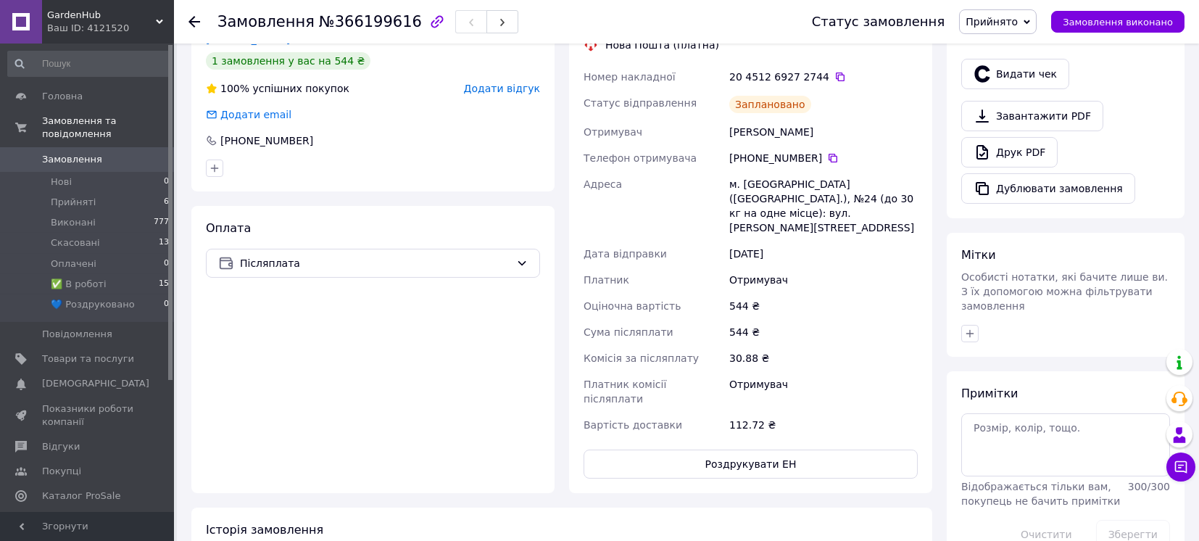
click at [1018, 22] on span "Прийнято" at bounding box center [991, 22] width 52 height 12
click at [1026, 112] on li "✅ В роботі" at bounding box center [1009, 116] width 99 height 22
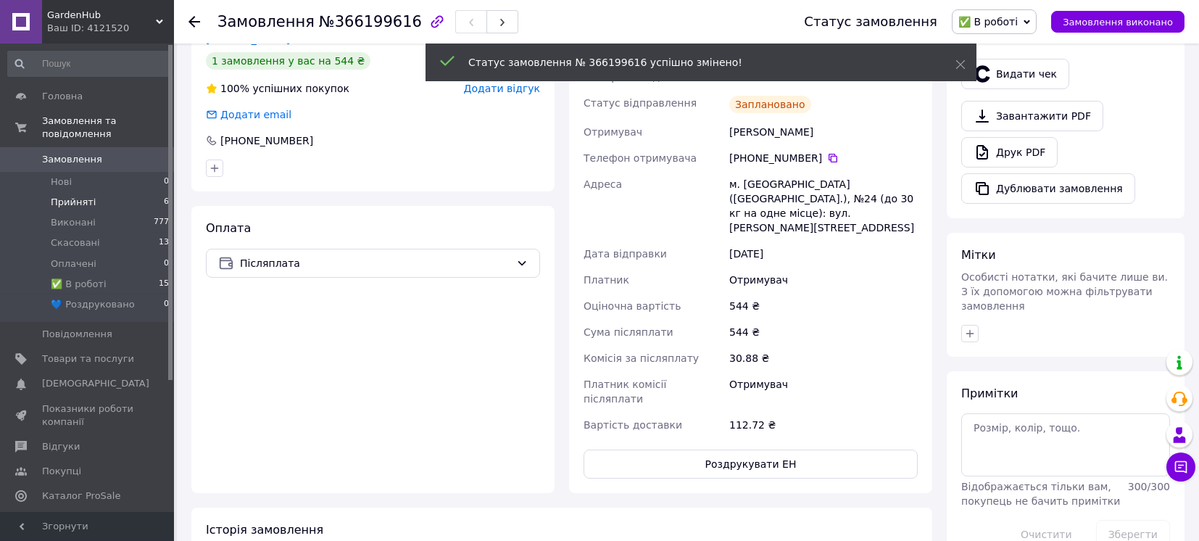
click at [83, 192] on li "Прийняті 6" at bounding box center [89, 202] width 178 height 20
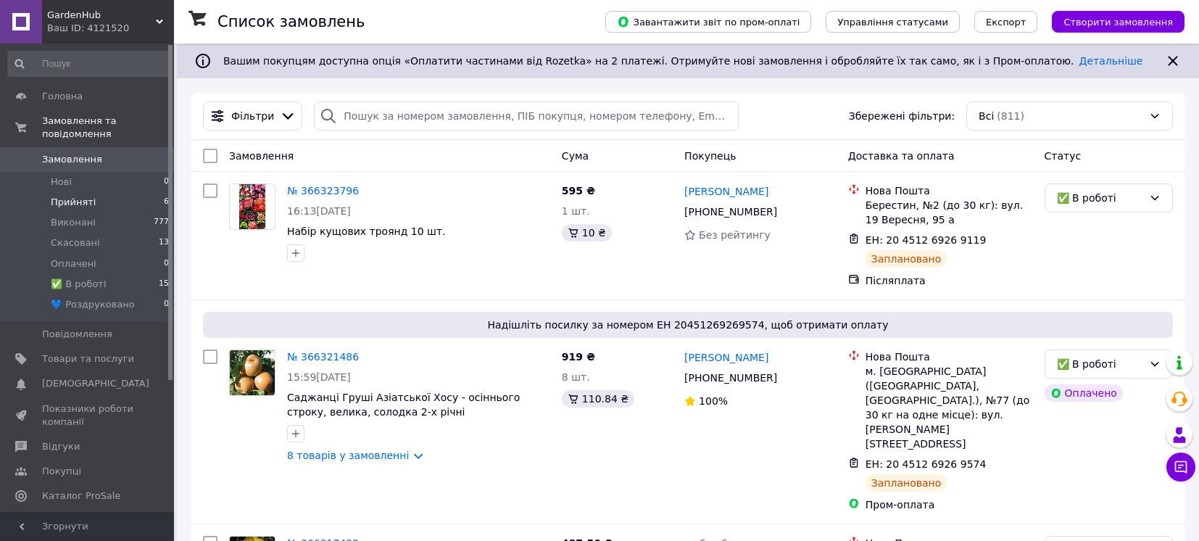
click at [59, 196] on span "Прийняті" at bounding box center [73, 202] width 45 height 13
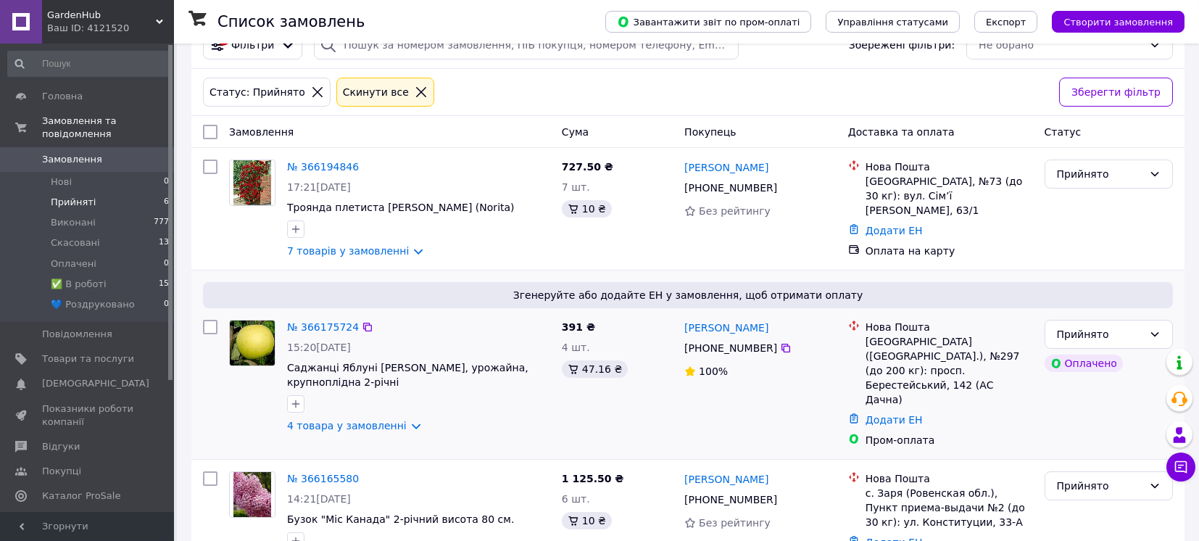
scroll to position [96, 0]
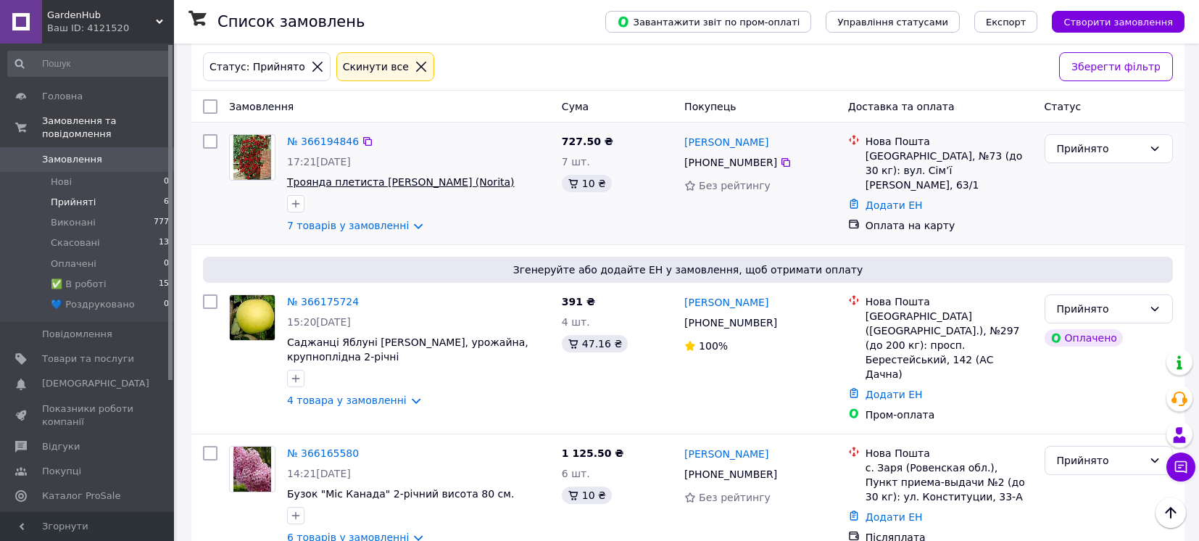
click at [351, 180] on span "Троянда плетиста [PERSON_NAME] (Norita)" at bounding box center [401, 182] width 228 height 12
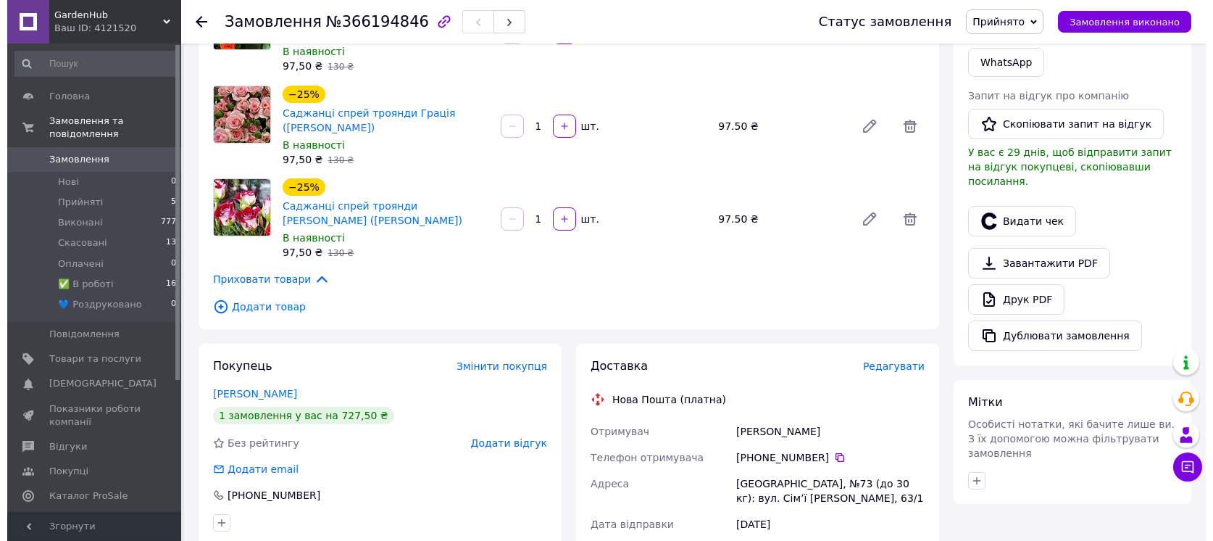
scroll to position [580, 0]
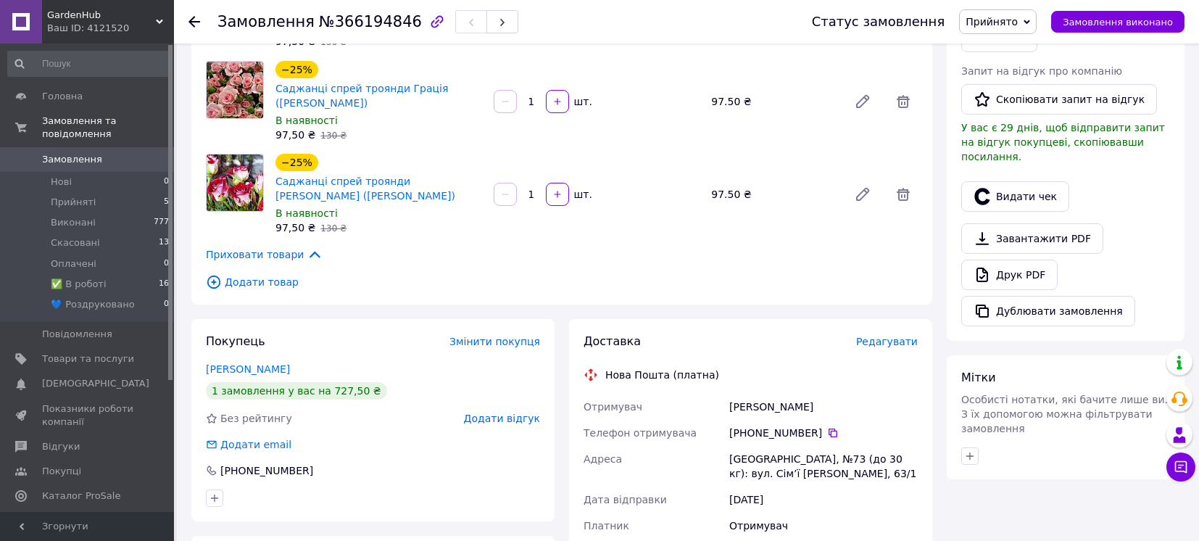
click at [882, 336] on span "Редагувати" at bounding box center [887, 342] width 62 height 12
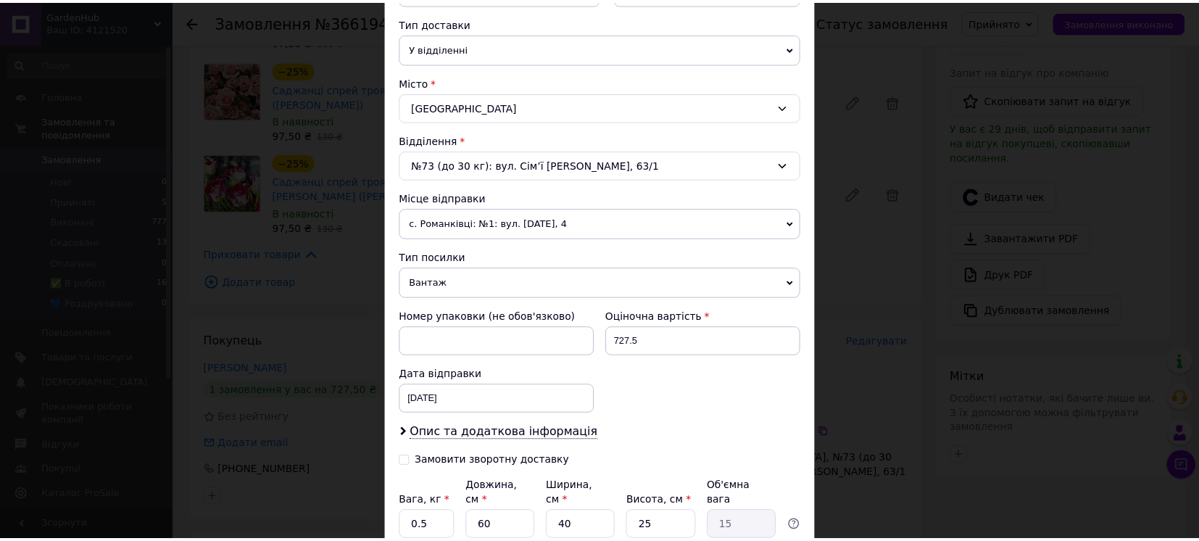
scroll to position [386, 0]
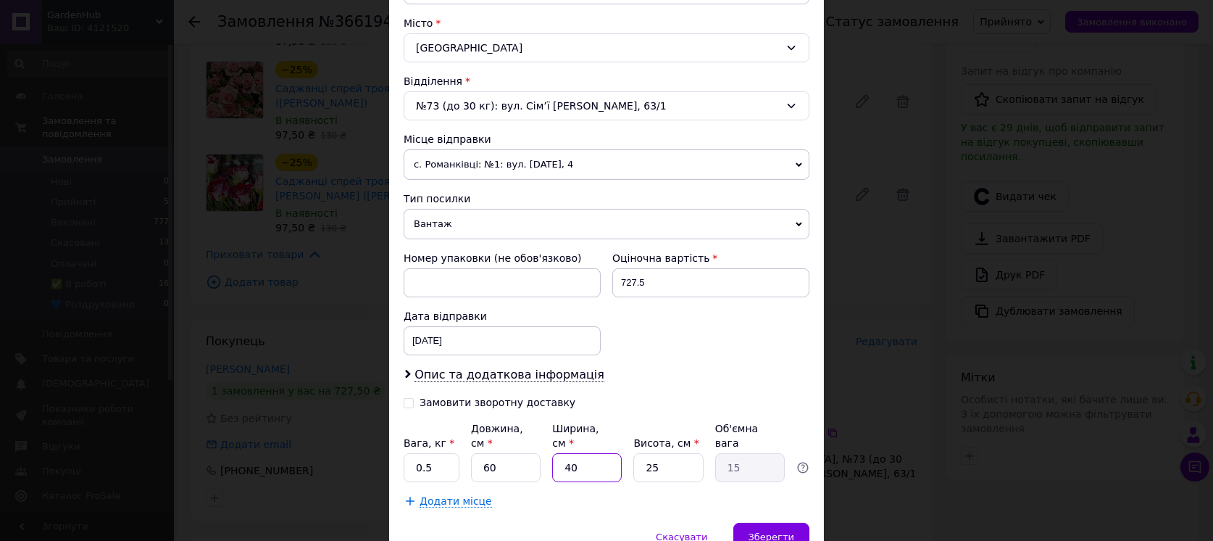
click at [581, 453] on input "40" at bounding box center [587, 467] width 70 height 29
type input "1"
type input "0.38"
type input "16"
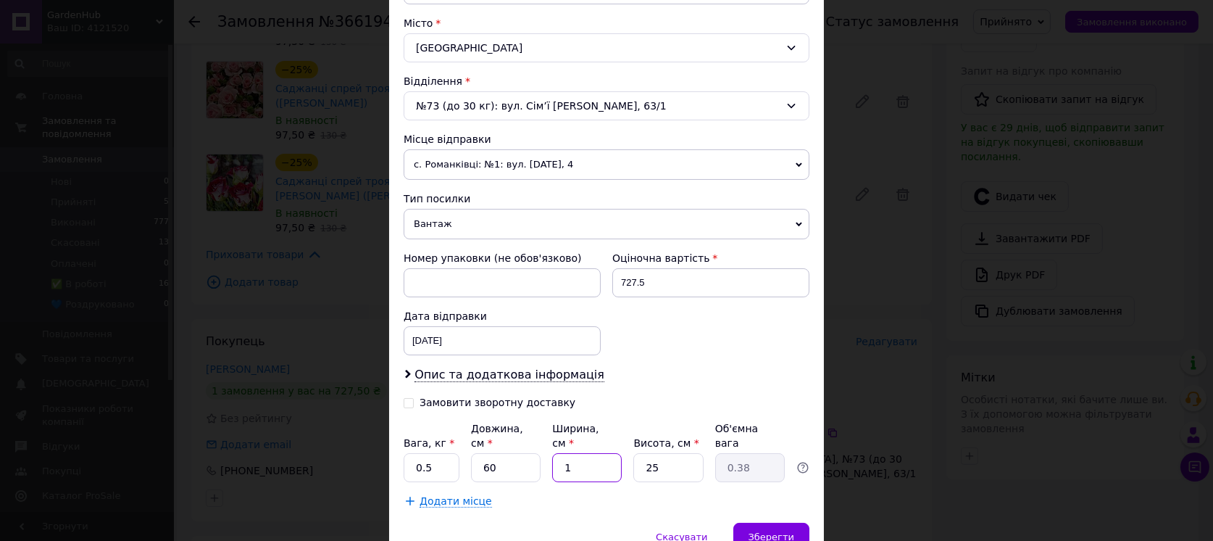
type input "6"
type input "16"
click at [662, 453] on input "25" at bounding box center [668, 467] width 70 height 29
type input "1"
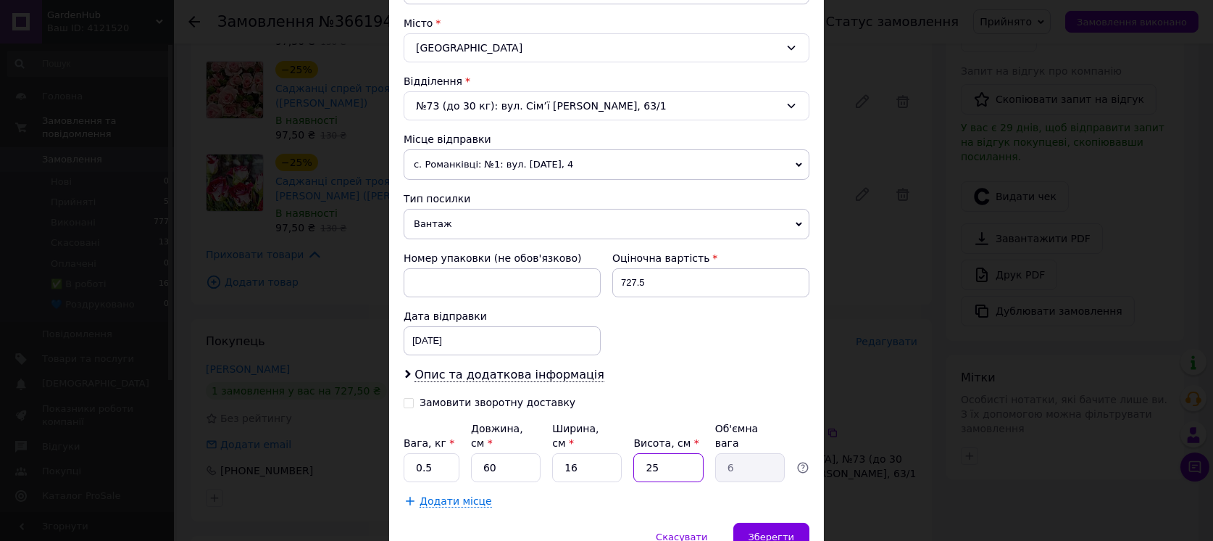
type input "0.24"
type input "12"
type input "2.88"
type input "12"
click at [421, 453] on input "0.5" at bounding box center [432, 467] width 56 height 29
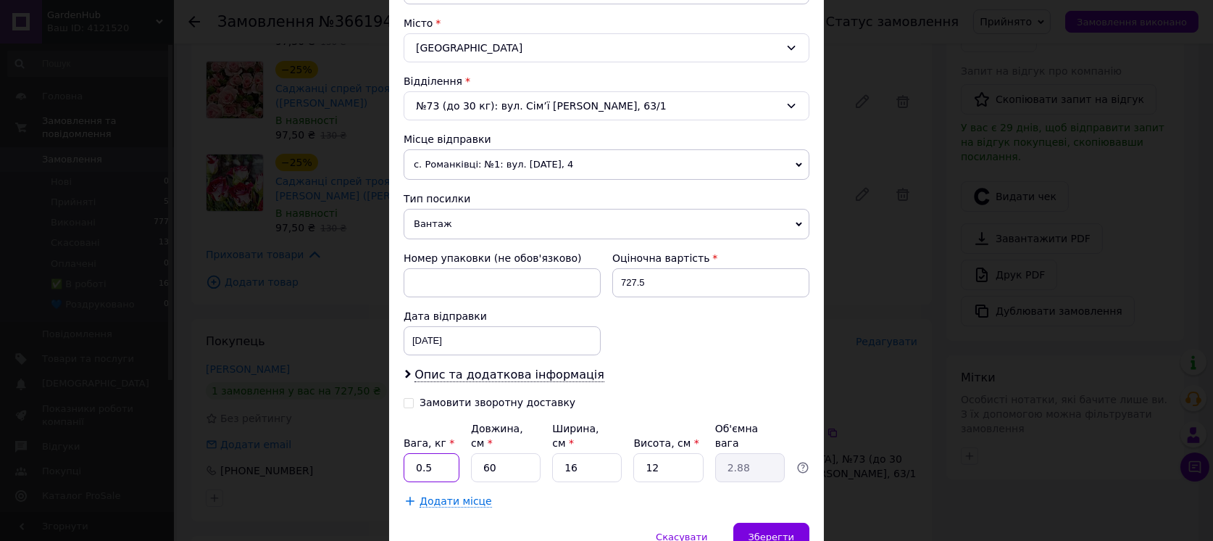
click at [421, 453] on input "0.5" at bounding box center [432, 467] width 56 height 29
type input "5"
click at [762, 531] on span "Зберегти" at bounding box center [772, 536] width 46 height 11
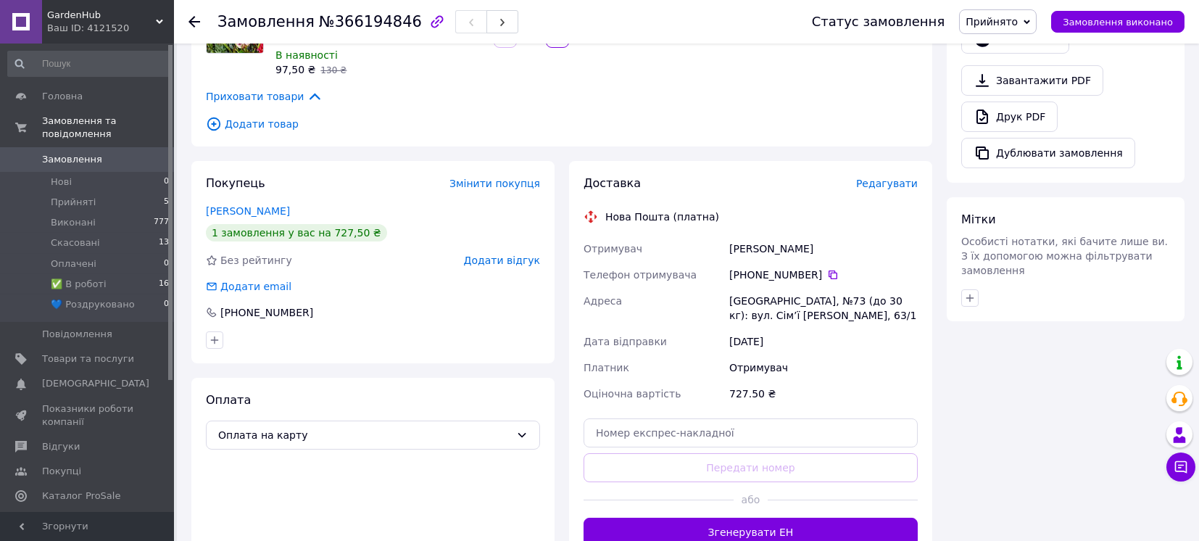
scroll to position [870, 0]
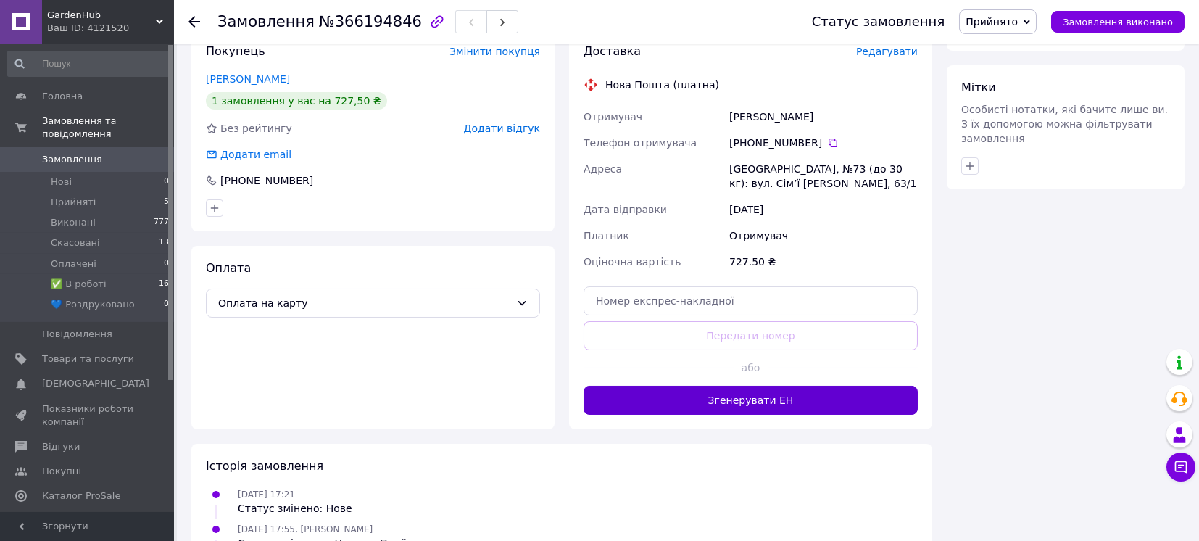
click at [736, 386] on button "Згенерувати ЕН" at bounding box center [750, 400] width 334 height 29
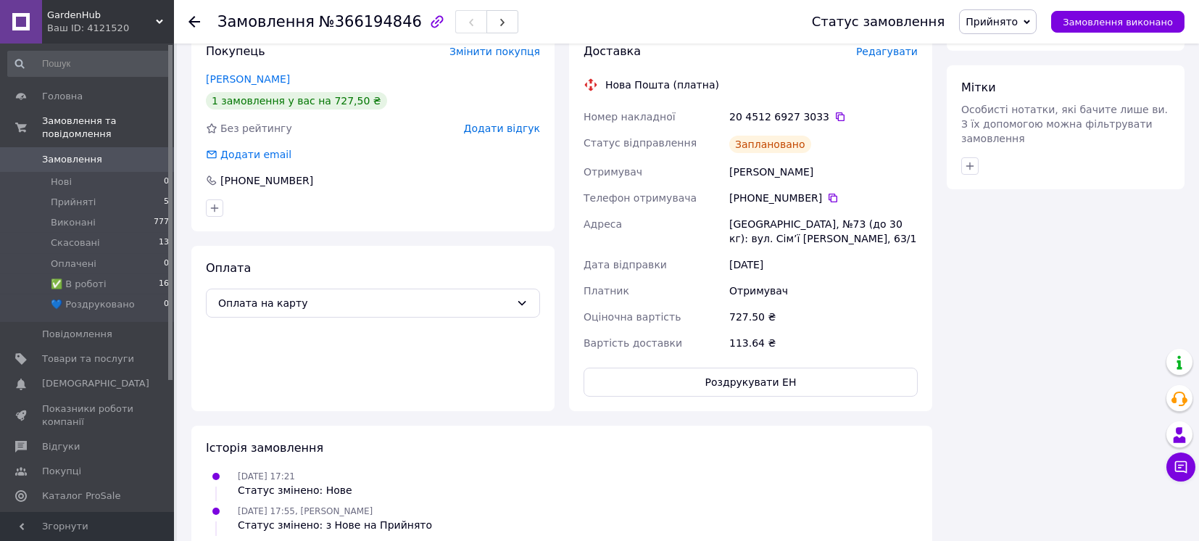
click at [1008, 26] on span "Прийнято" at bounding box center [991, 22] width 52 height 12
click at [1011, 117] on li "✅ В роботі" at bounding box center [1009, 116] width 99 height 22
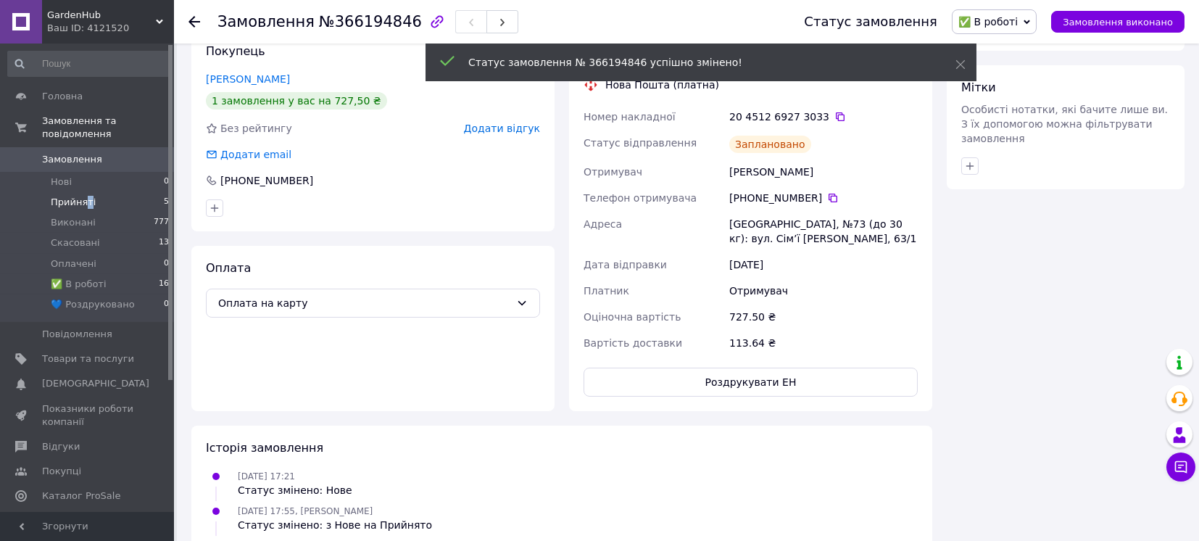
click at [86, 196] on span "Прийняті" at bounding box center [73, 202] width 45 height 13
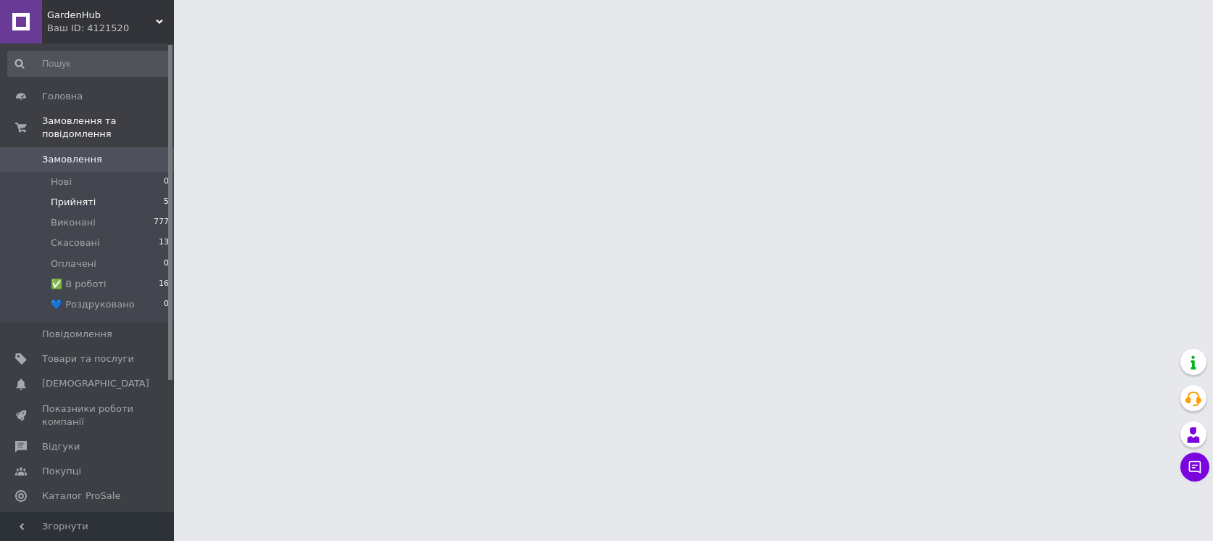
click at [15, 192] on li "Прийняті 5" at bounding box center [89, 202] width 178 height 20
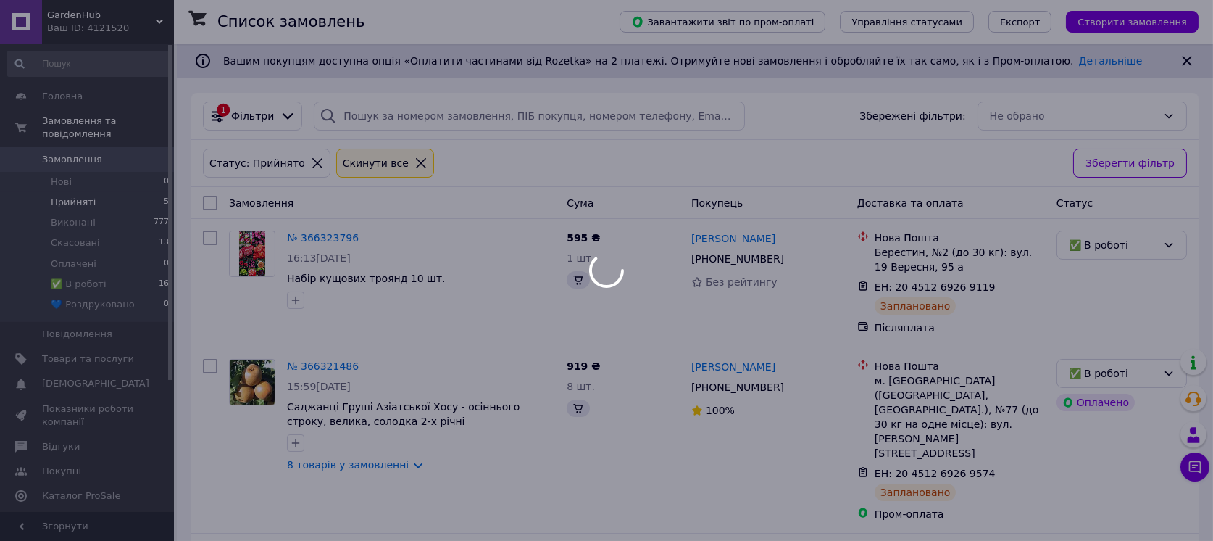
click at [75, 196] on span "Прийняті" at bounding box center [73, 202] width 45 height 13
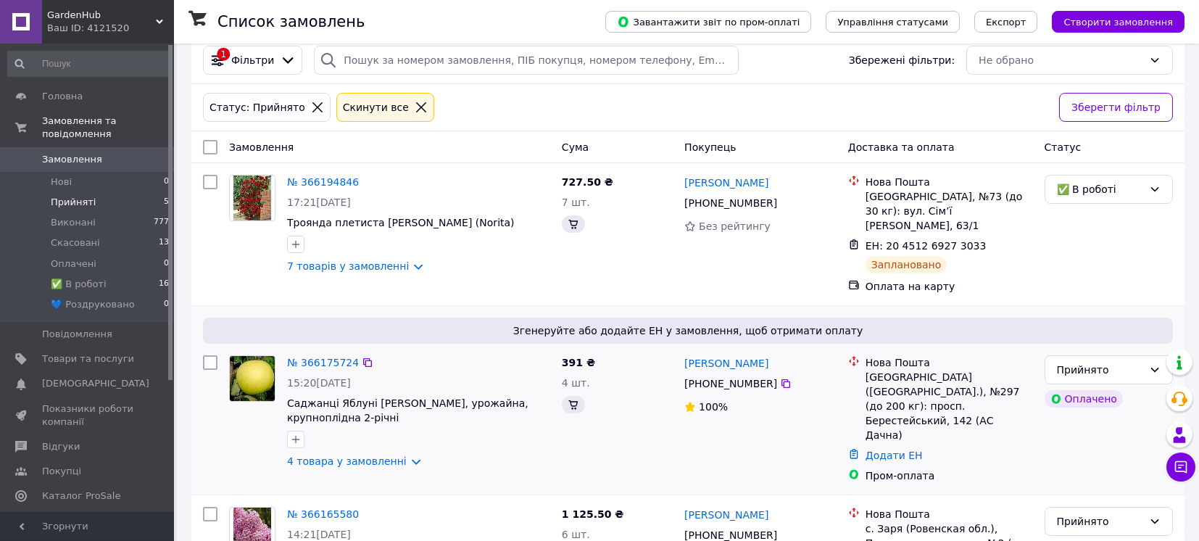
scroll to position [110, 0]
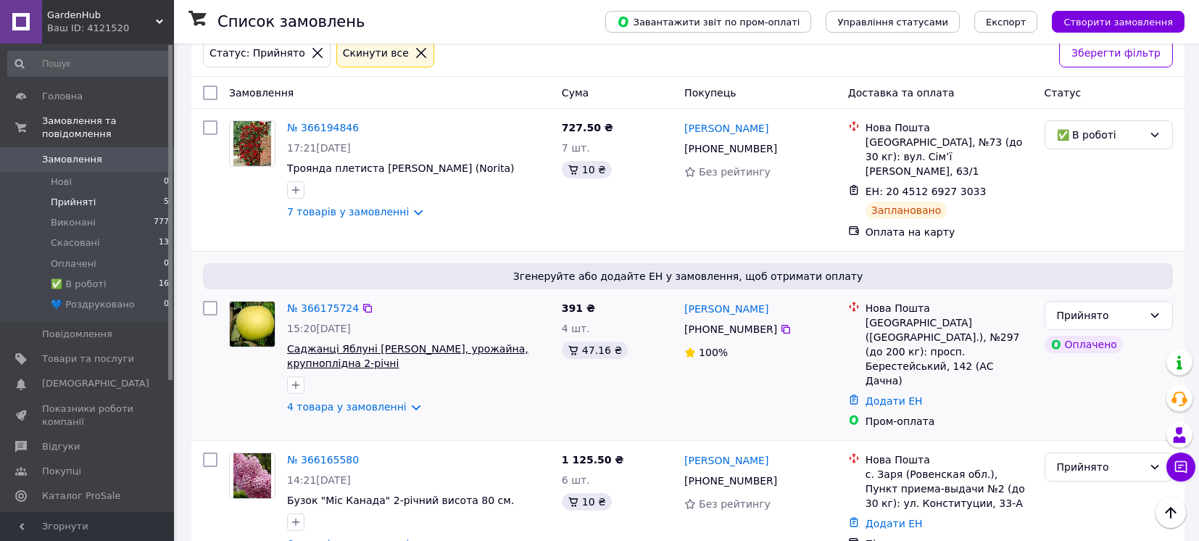
click at [416, 343] on span "Саджанці Яблуні Богемія Голд - зимова, урожайна, крупноплідна 2-річні" at bounding box center [407, 356] width 241 height 26
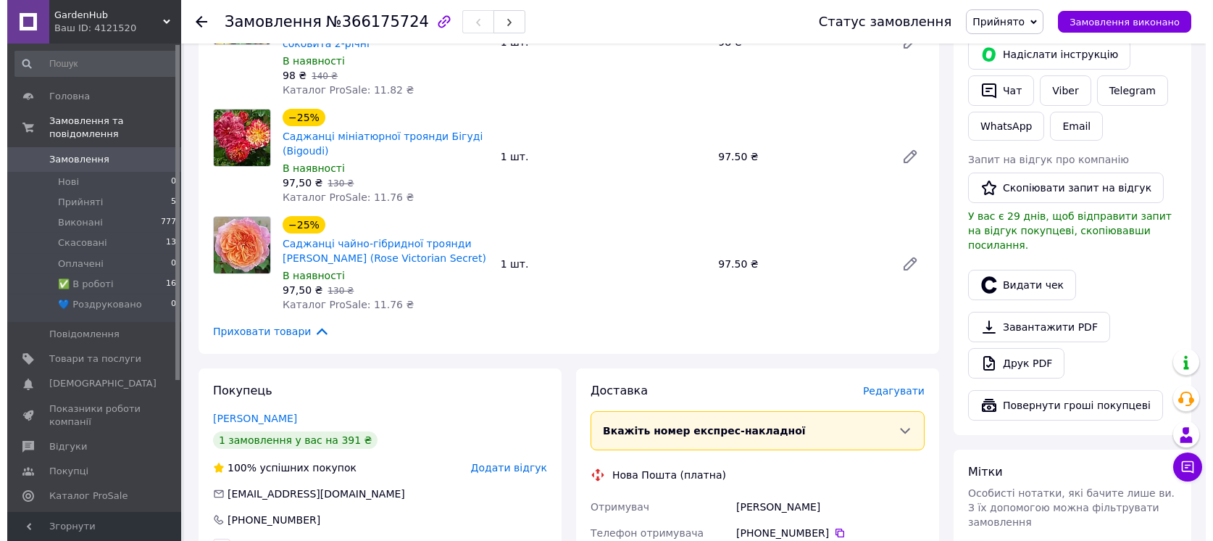
scroll to position [386, 0]
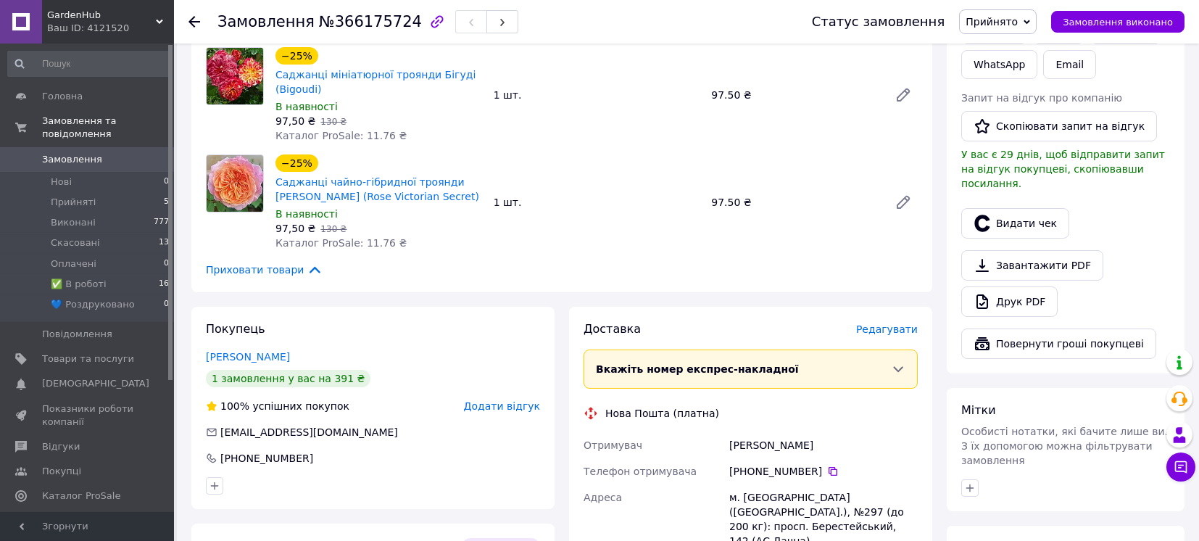
click at [889, 330] on span "Редагувати" at bounding box center [887, 329] width 62 height 12
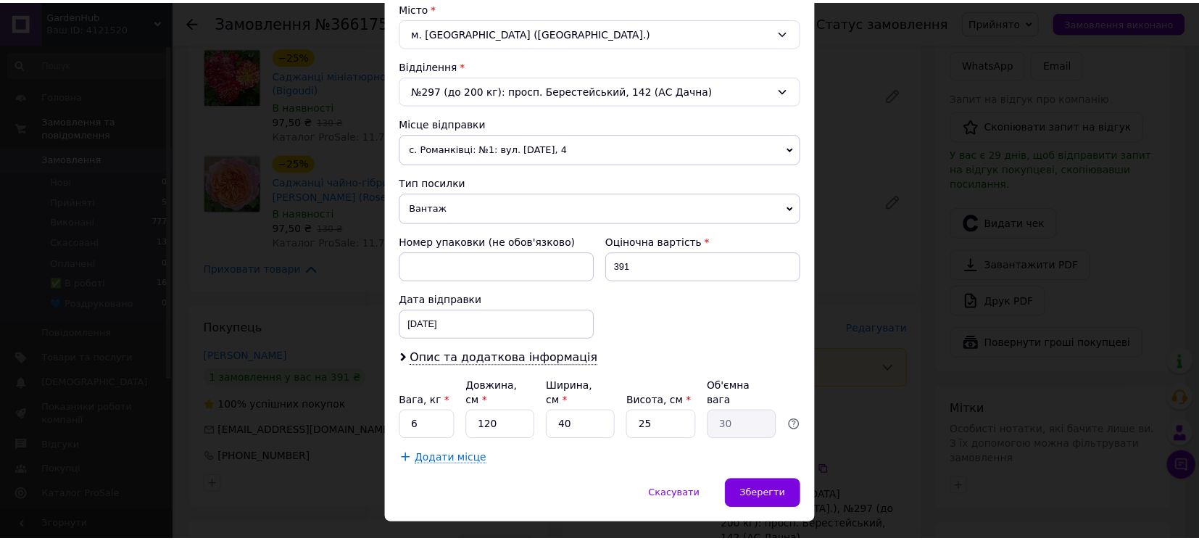
scroll to position [418, 0]
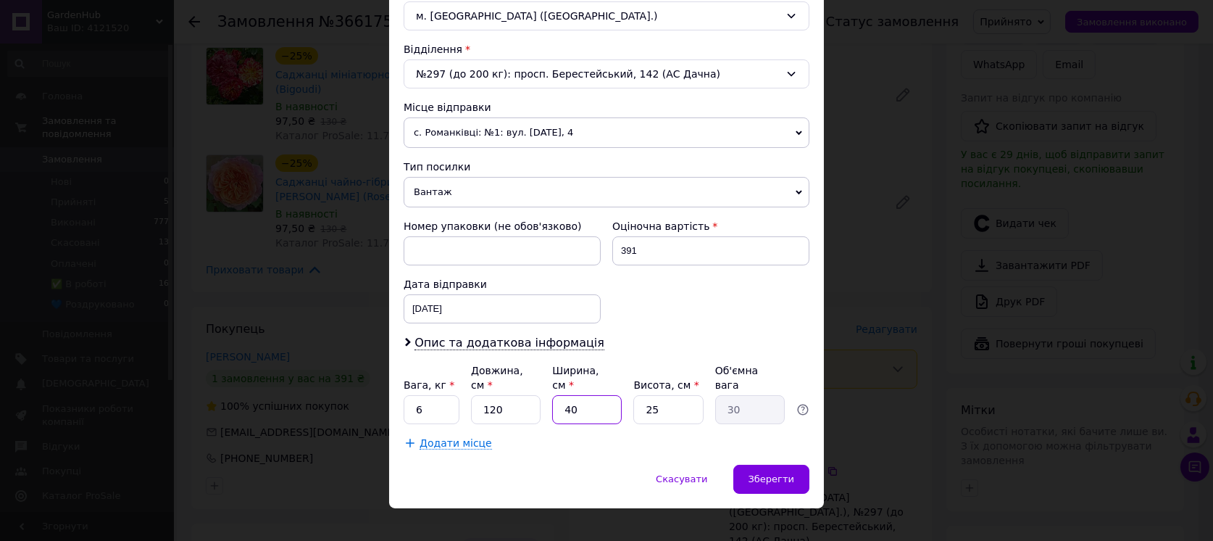
click at [556, 395] on input "40" at bounding box center [587, 409] width 70 height 29
type input "1"
type input "0.75"
type input "14"
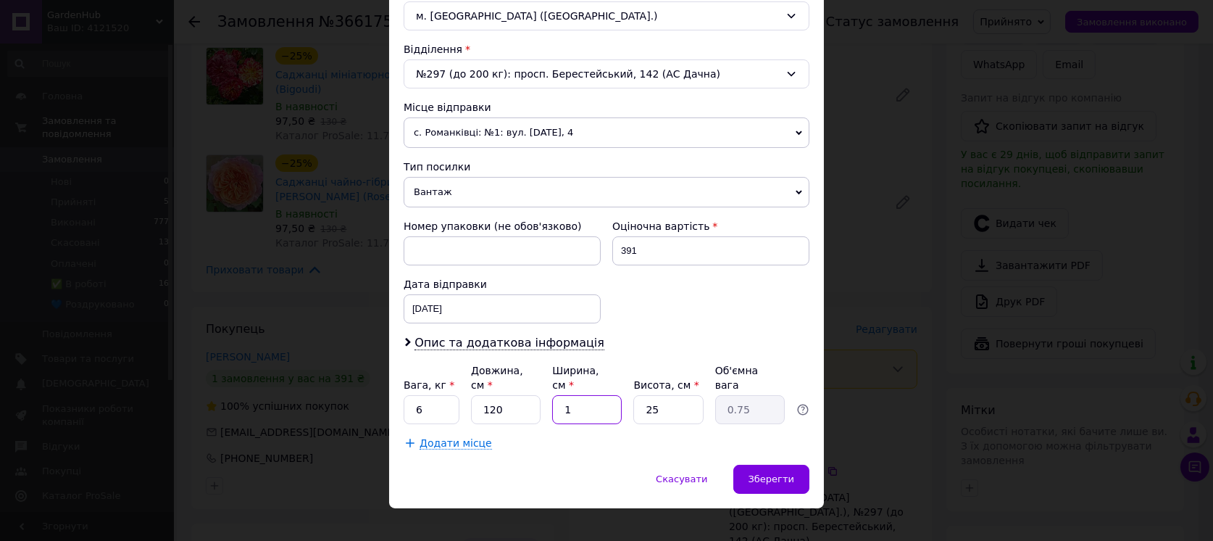
type input "10.5"
type input "14"
click at [672, 395] on input "25" at bounding box center [668, 409] width 70 height 29
type input "1"
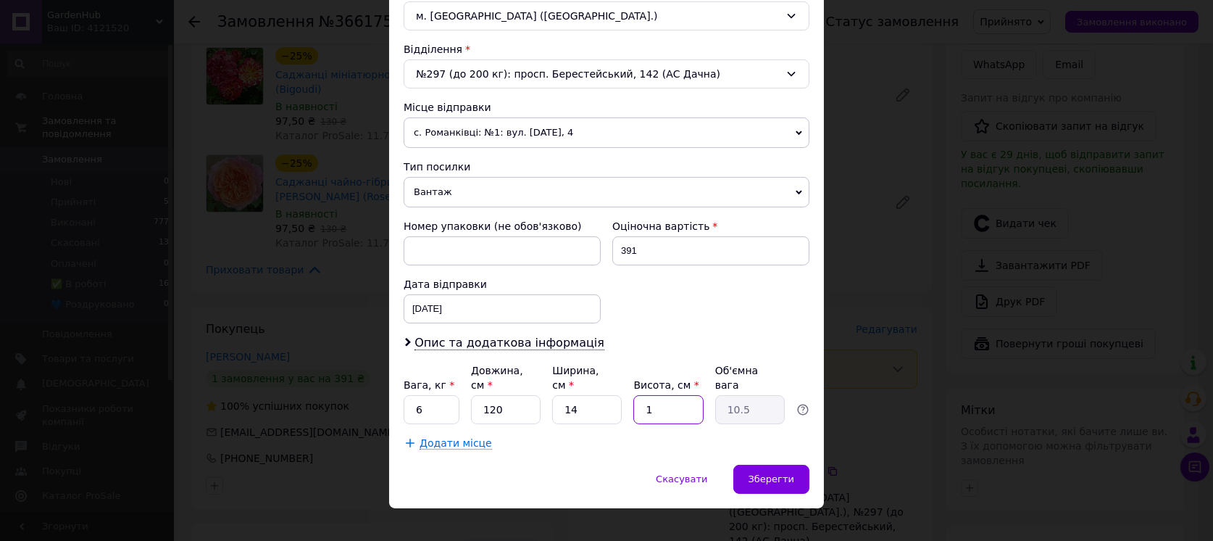
type input "0.42"
type input "11"
type input "4.62"
type input "11"
click at [778, 467] on div "Зберегти" at bounding box center [771, 479] width 76 height 29
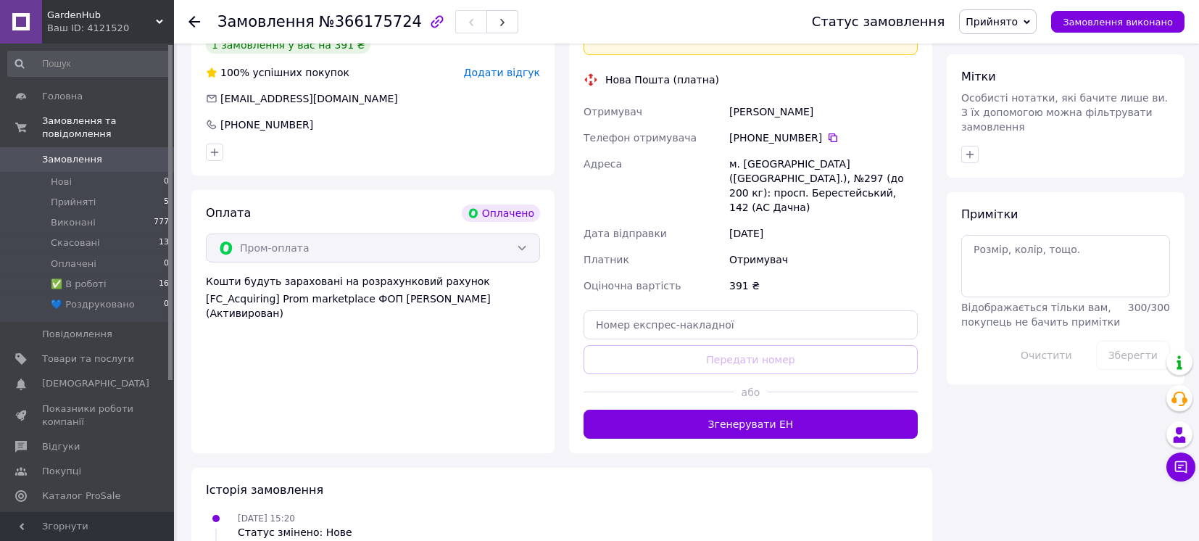
scroll to position [773, 0]
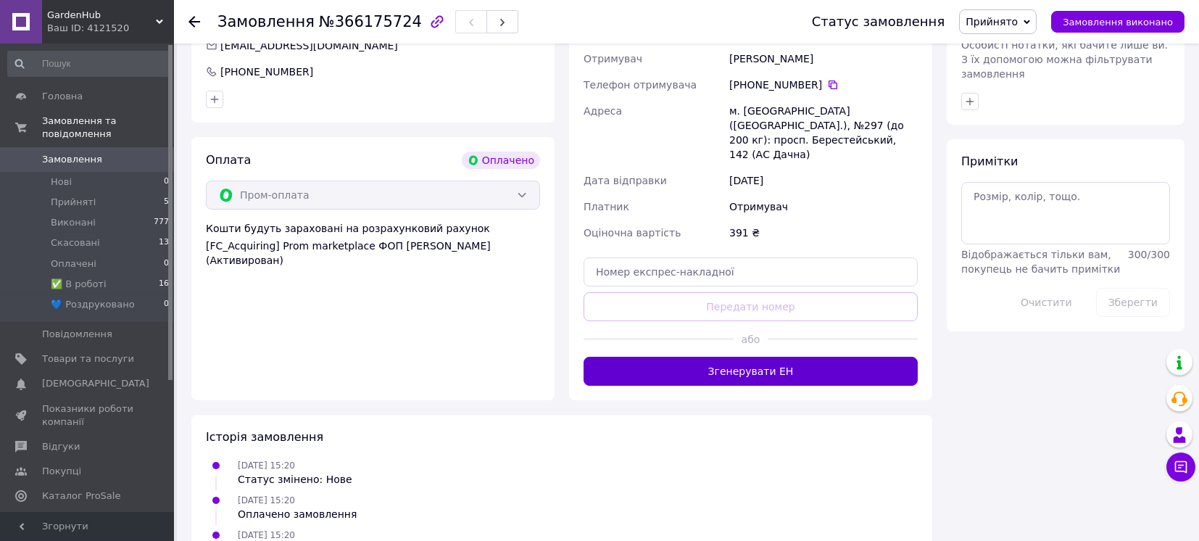
click at [752, 357] on button "Згенерувати ЕН" at bounding box center [750, 371] width 334 height 29
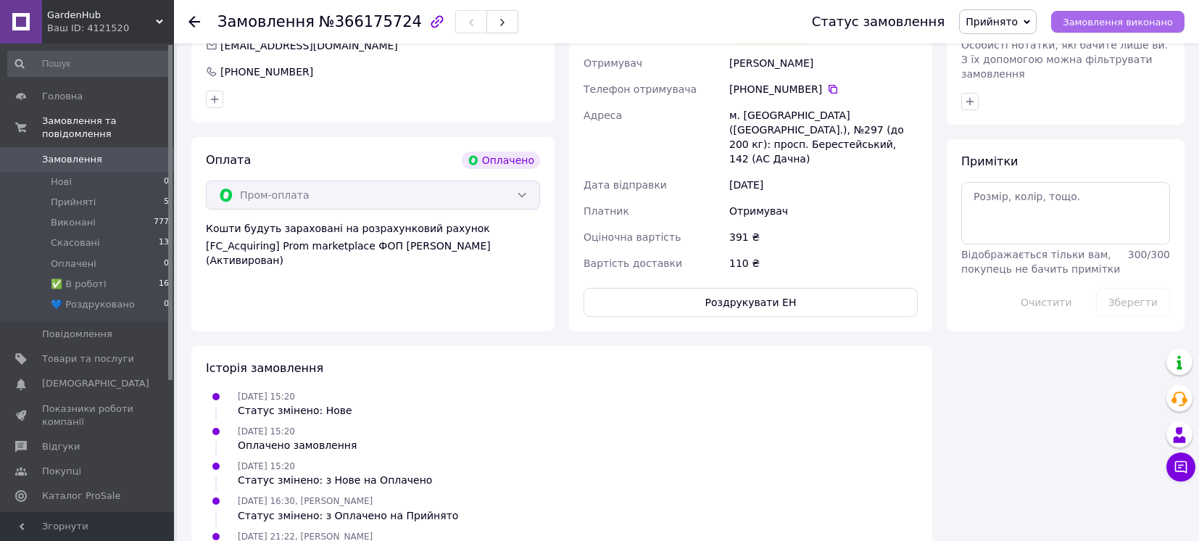
click at [1065, 18] on button "Замовлення виконано" at bounding box center [1117, 22] width 133 height 22
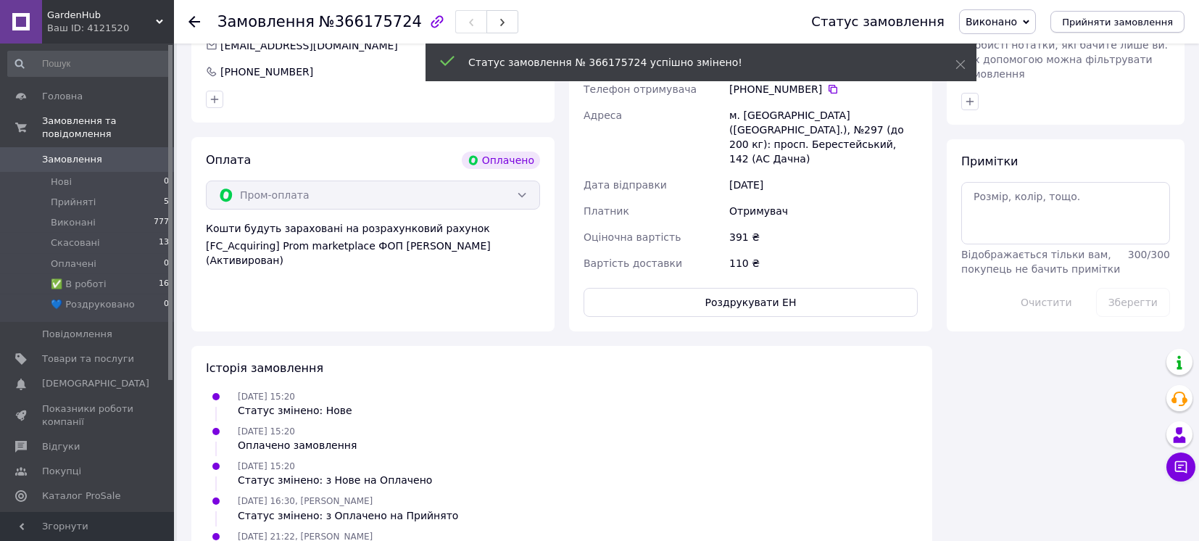
click at [1090, 23] on span "Прийняти замовлення" at bounding box center [1117, 22] width 111 height 11
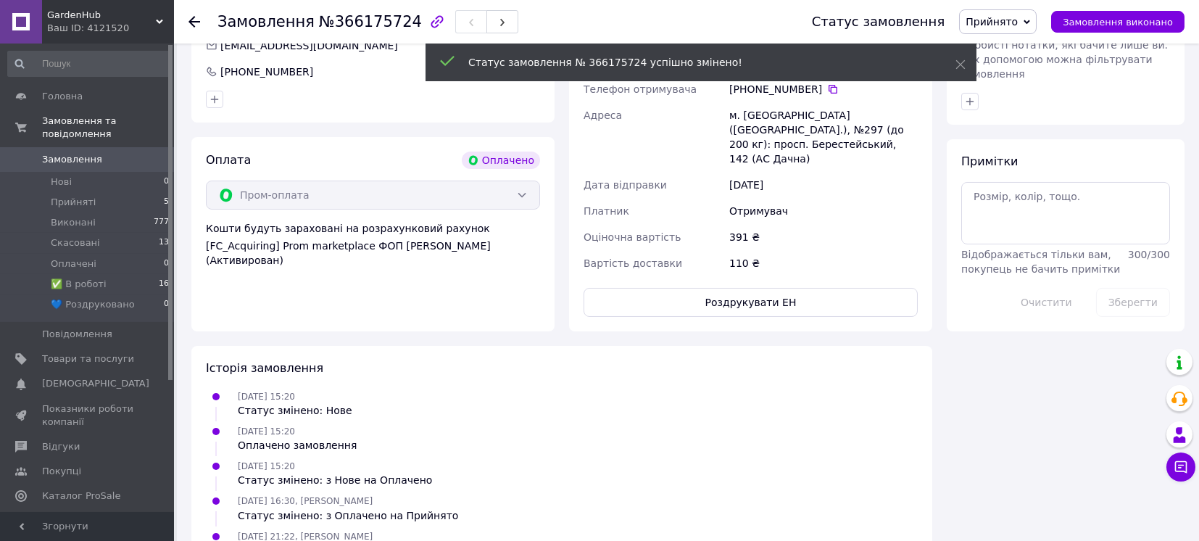
click at [1018, 22] on span "Прийнято" at bounding box center [991, 22] width 52 height 12
click at [1022, 118] on li "✅ В роботі" at bounding box center [1009, 116] width 99 height 22
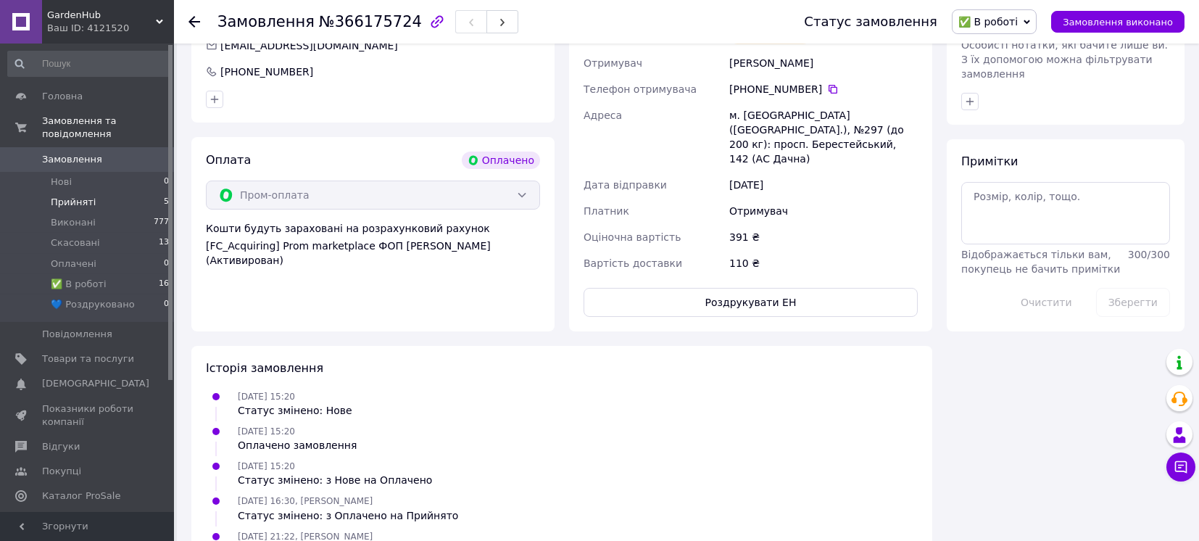
click at [73, 196] on span "Прийняті" at bounding box center [73, 202] width 45 height 13
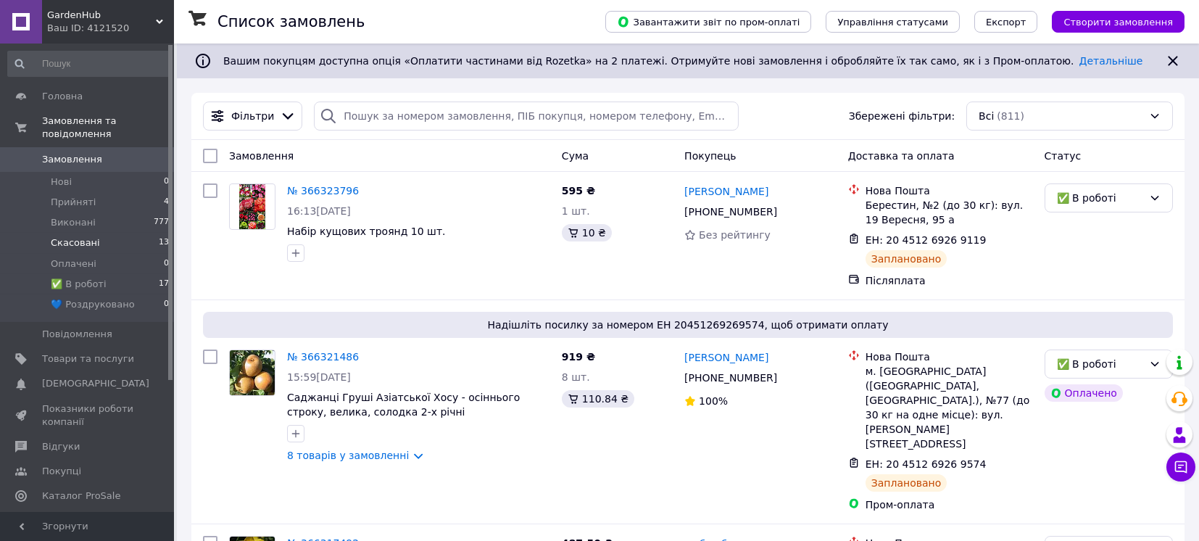
drag, startPoint x: 78, startPoint y: 184, endPoint x: 103, endPoint y: 235, distance: 56.7
click at [77, 196] on span "Прийняті" at bounding box center [73, 202] width 45 height 13
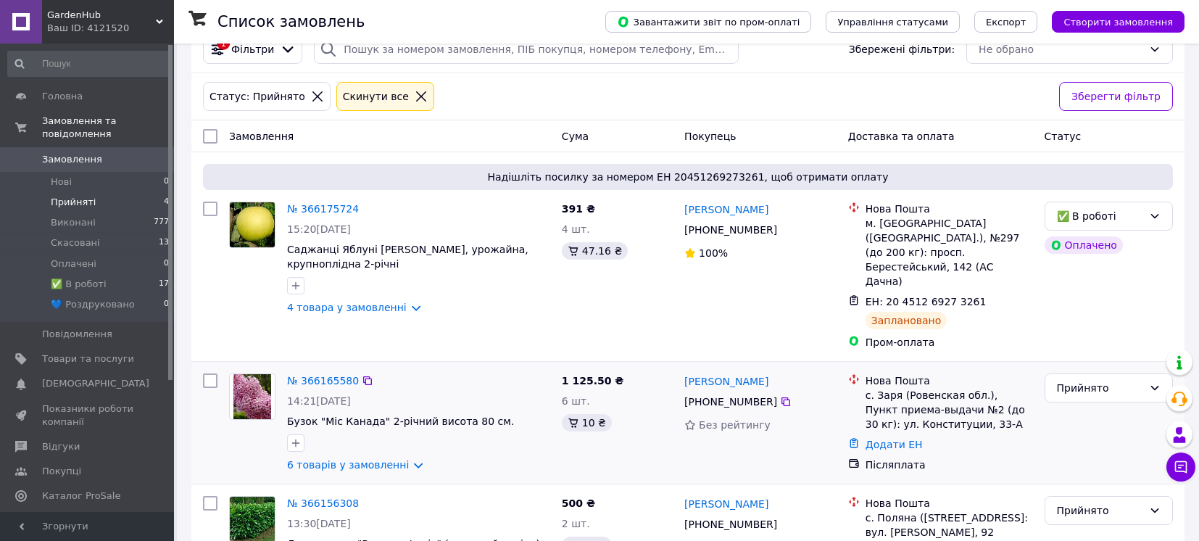
scroll to position [193, 0]
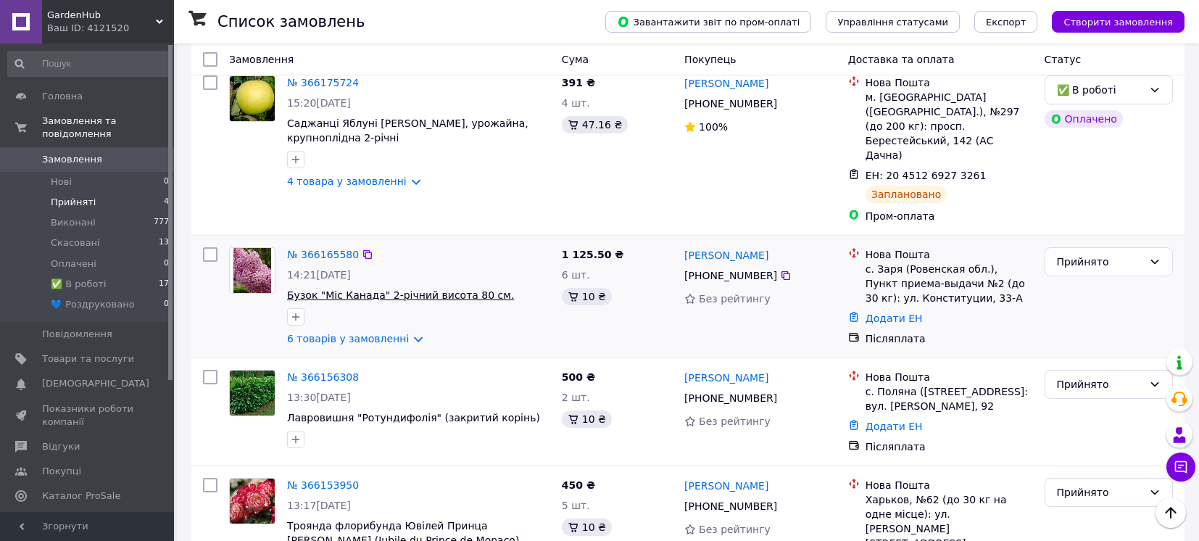
click at [393, 289] on span "Бузок "Міс Канада" 2-річний висота 80 см." at bounding box center [400, 295] width 227 height 12
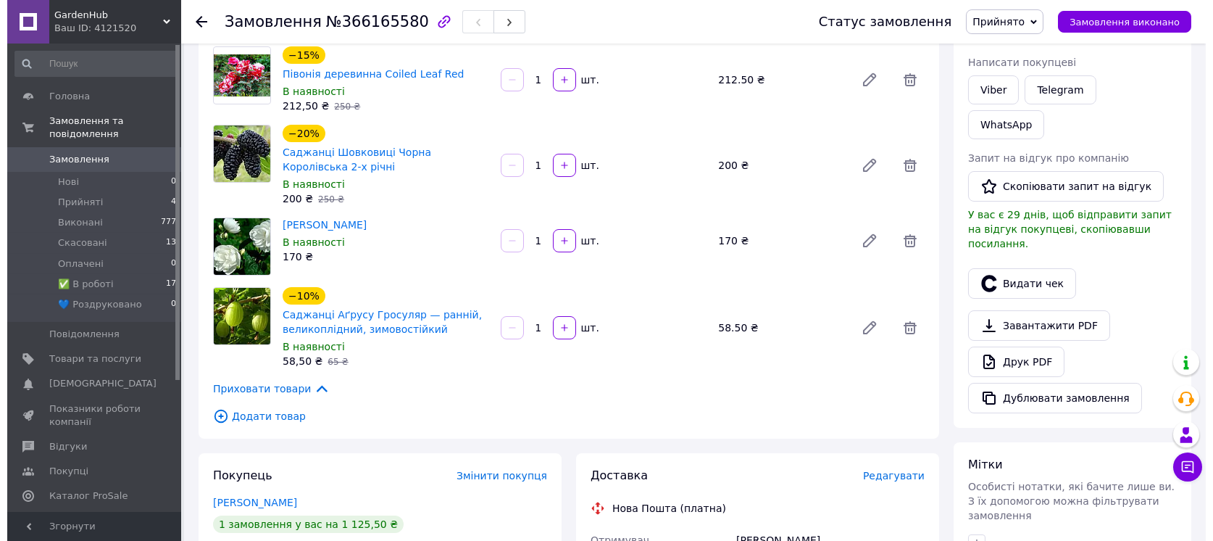
scroll to position [290, 0]
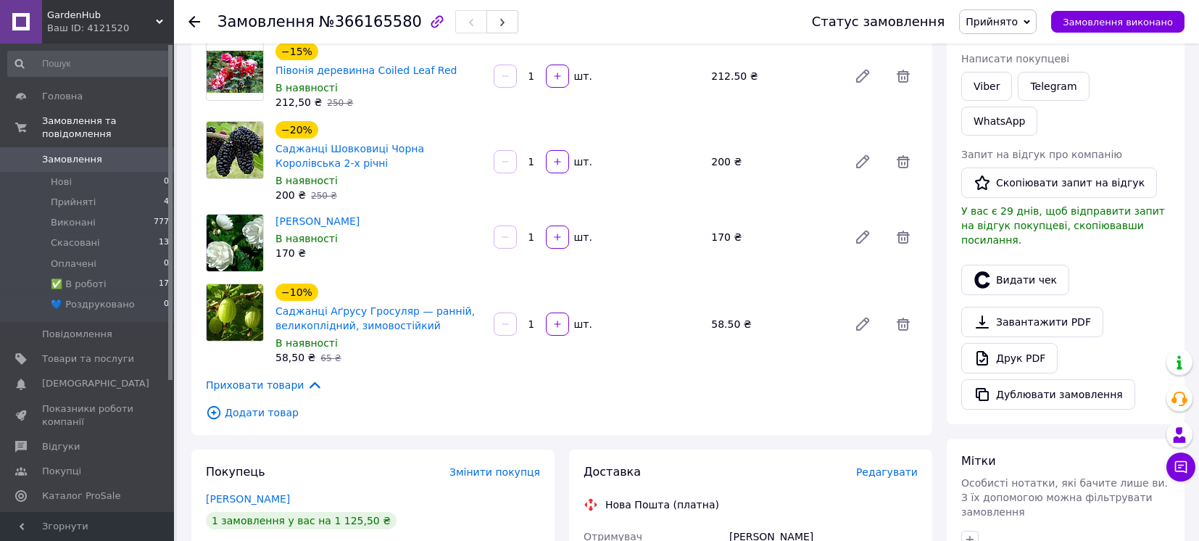
click at [889, 466] on span "Редагувати" at bounding box center [887, 472] width 62 height 12
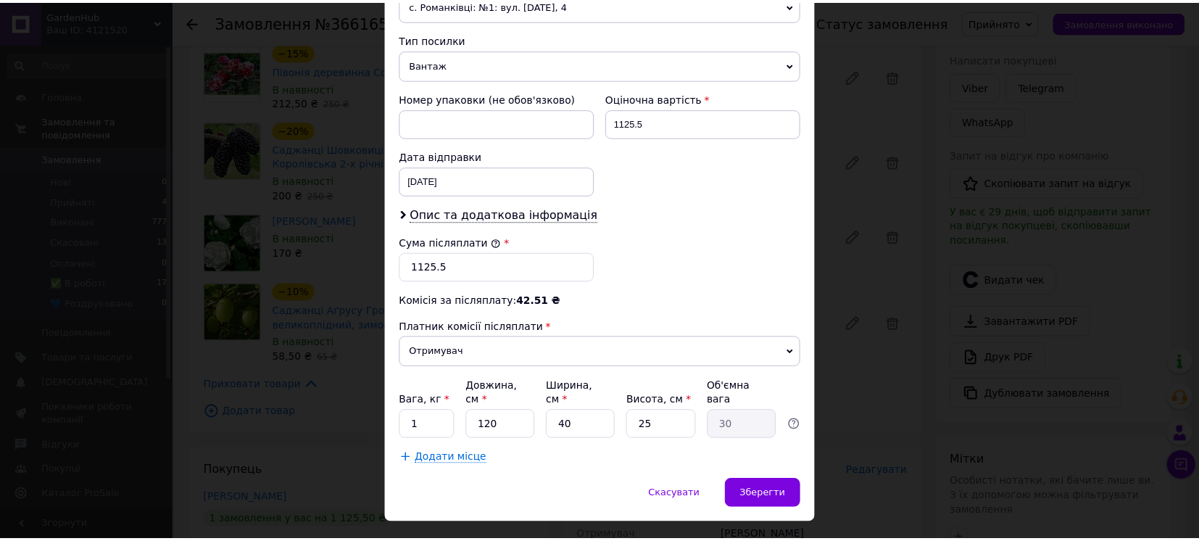
scroll to position [562, 0]
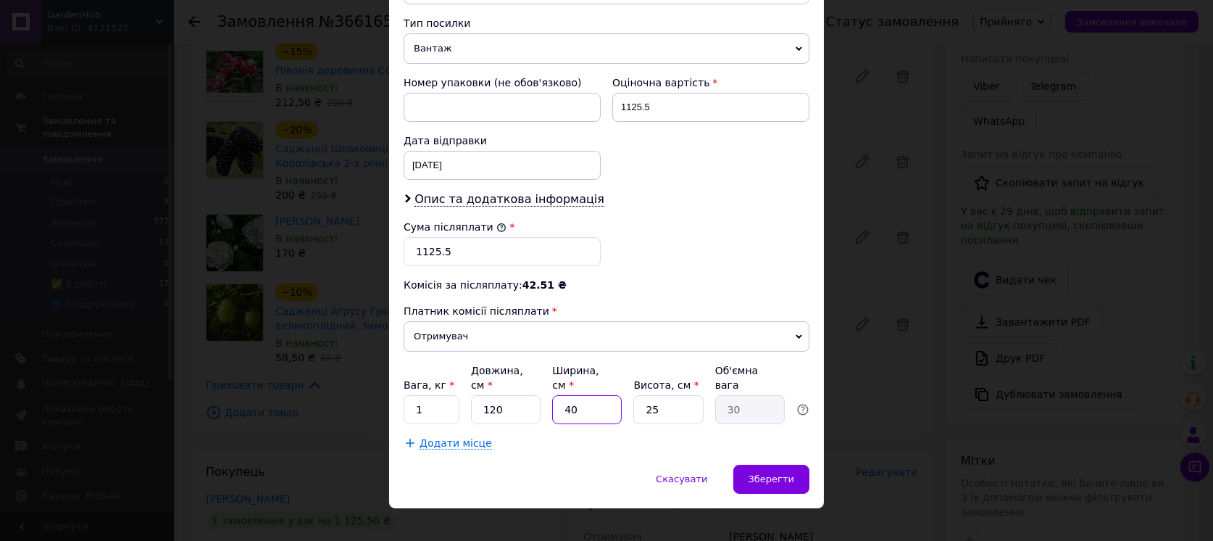
click at [560, 395] on input "40" at bounding box center [587, 409] width 70 height 29
type input "1"
type input "0.75"
type input "14"
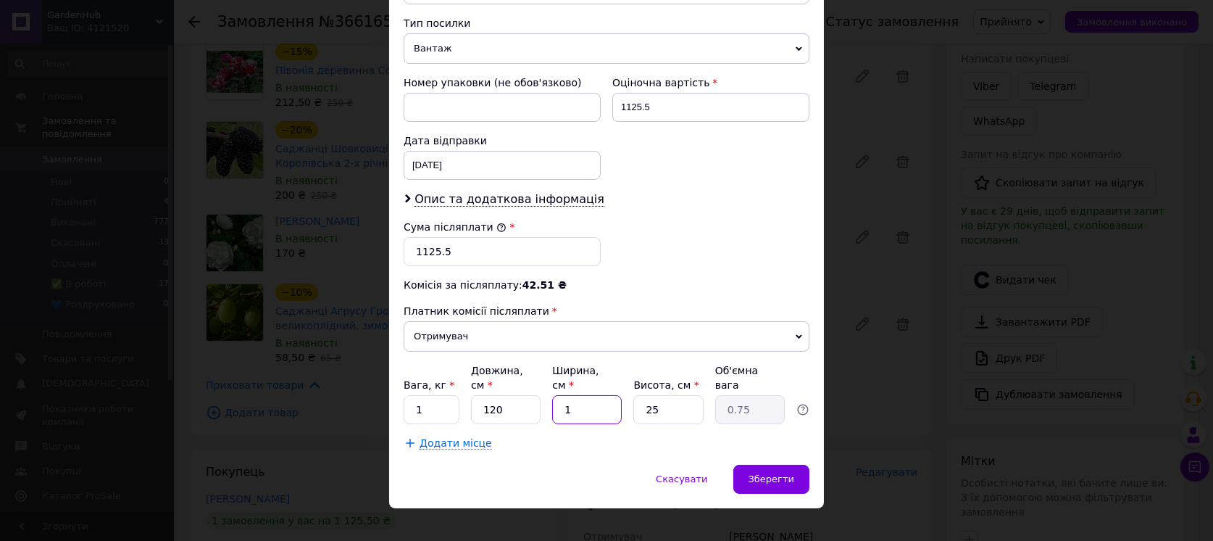
type input "10.5"
type input "14"
click at [652, 396] on input "25" at bounding box center [668, 409] width 70 height 29
type input "2"
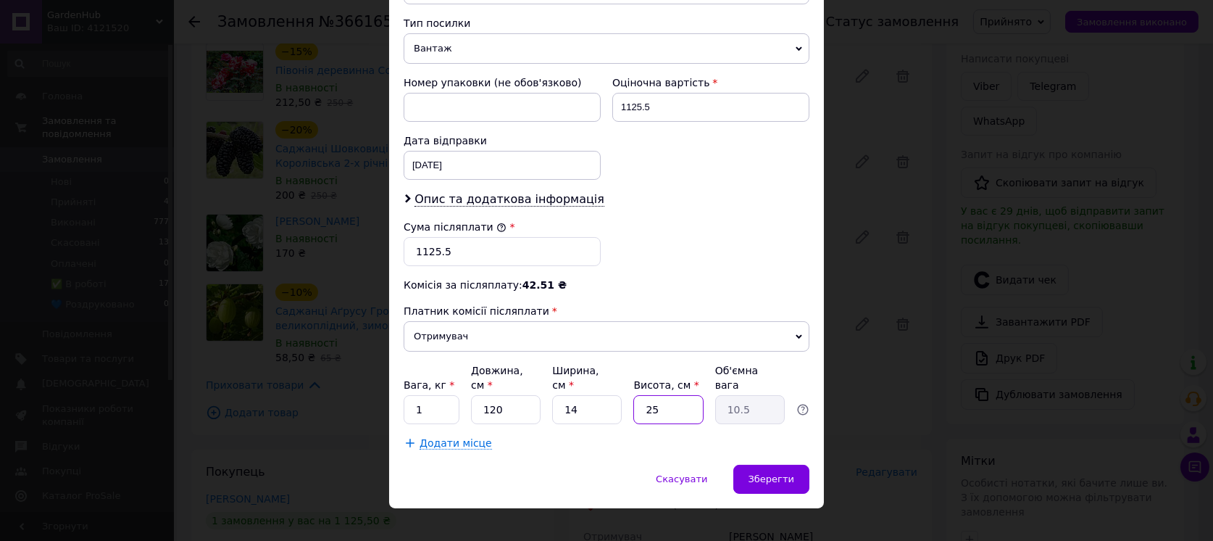
type input "0.84"
type input "22"
type input "9.24"
click at [673, 395] on input "22" at bounding box center [668, 409] width 70 height 29
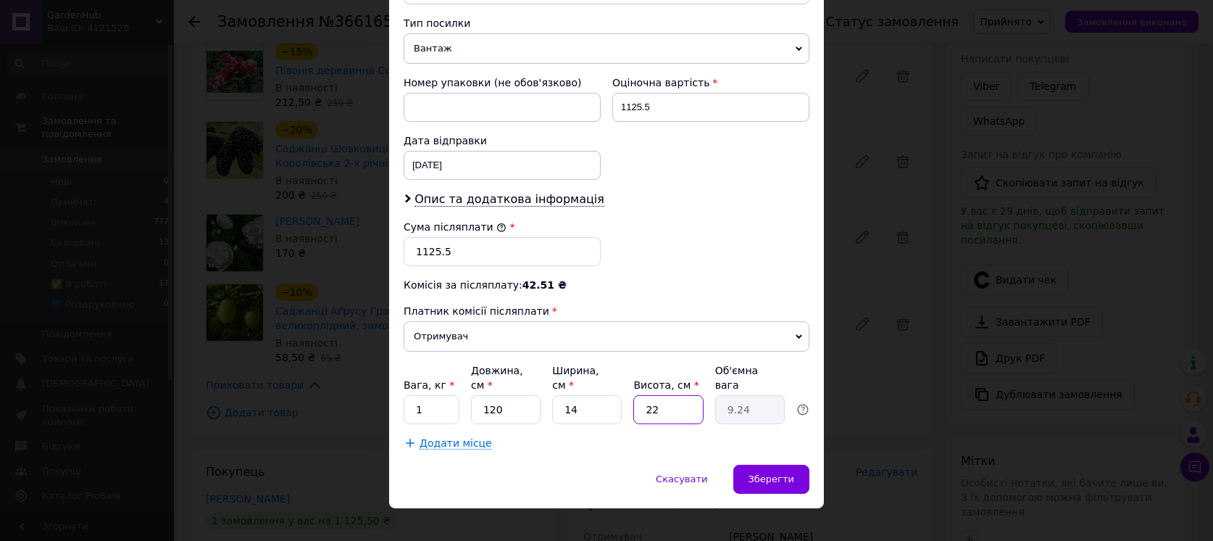
type input "1"
type input "0.42"
type input "11"
type input "4.62"
type input "11"
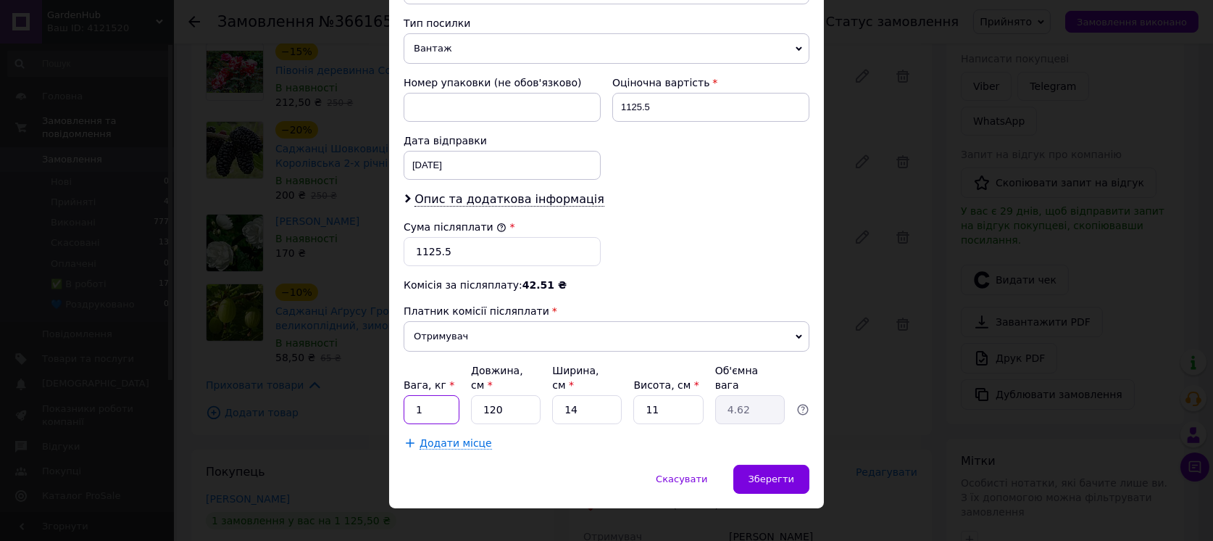
click at [448, 395] on input "1" at bounding box center [432, 409] width 56 height 29
type input "5"
click at [760, 473] on span "Зберегти" at bounding box center [772, 478] width 46 height 11
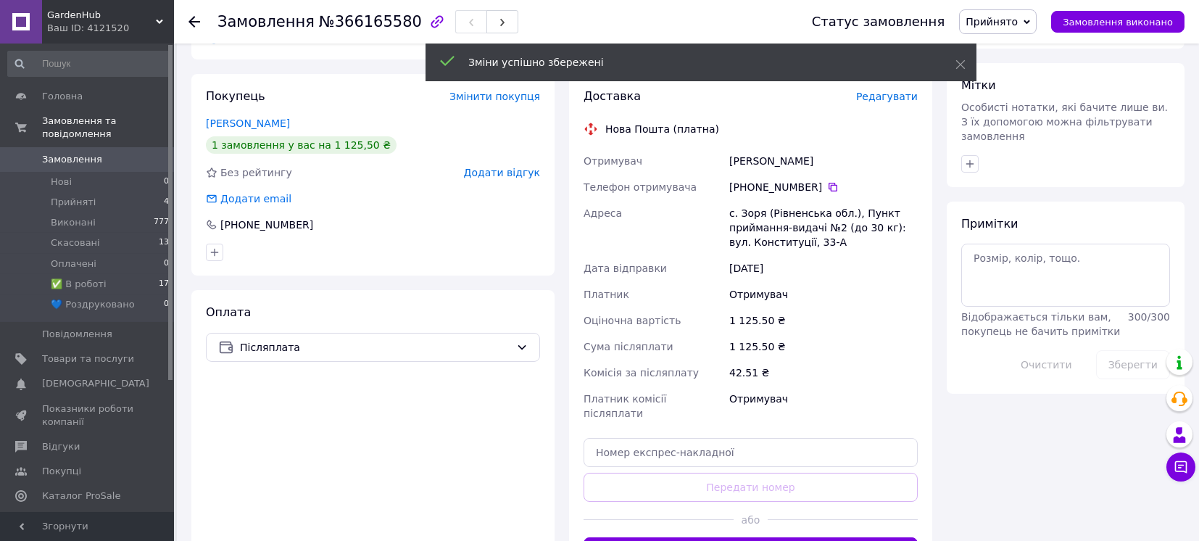
scroll to position [773, 0]
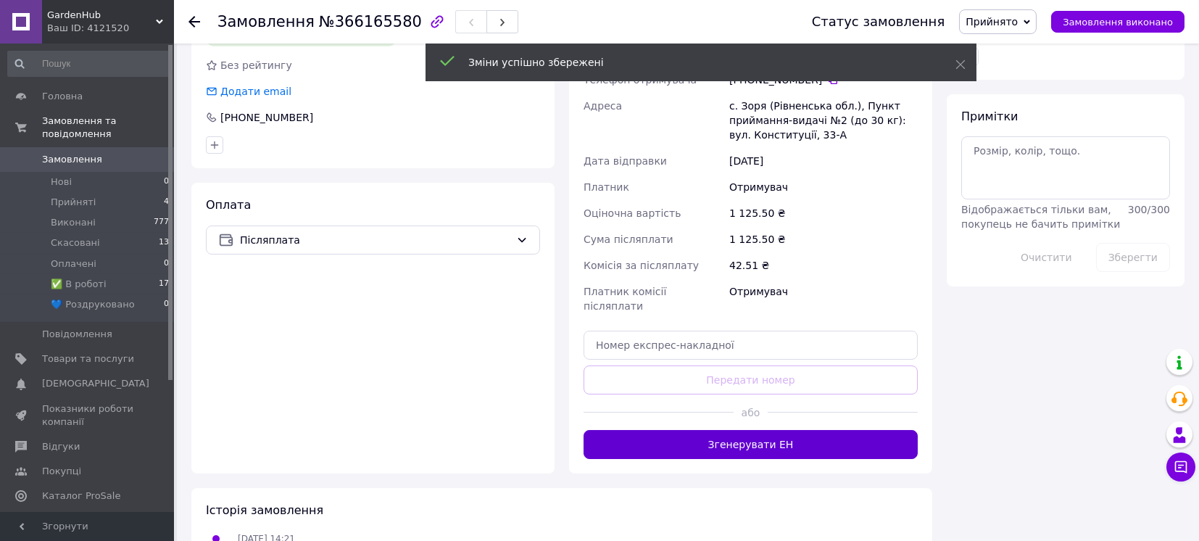
click at [722, 430] on button "Згенерувати ЕН" at bounding box center [750, 444] width 334 height 29
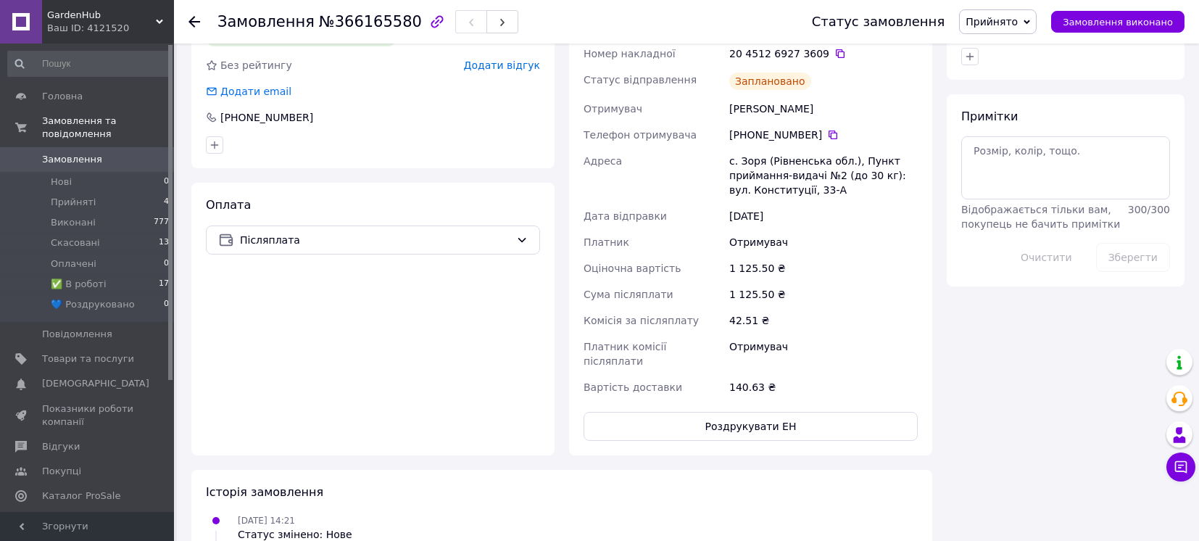
click at [1015, 24] on span "Прийнято" at bounding box center [991, 22] width 52 height 12
click at [1002, 112] on li "✅ В роботі" at bounding box center [1009, 116] width 99 height 22
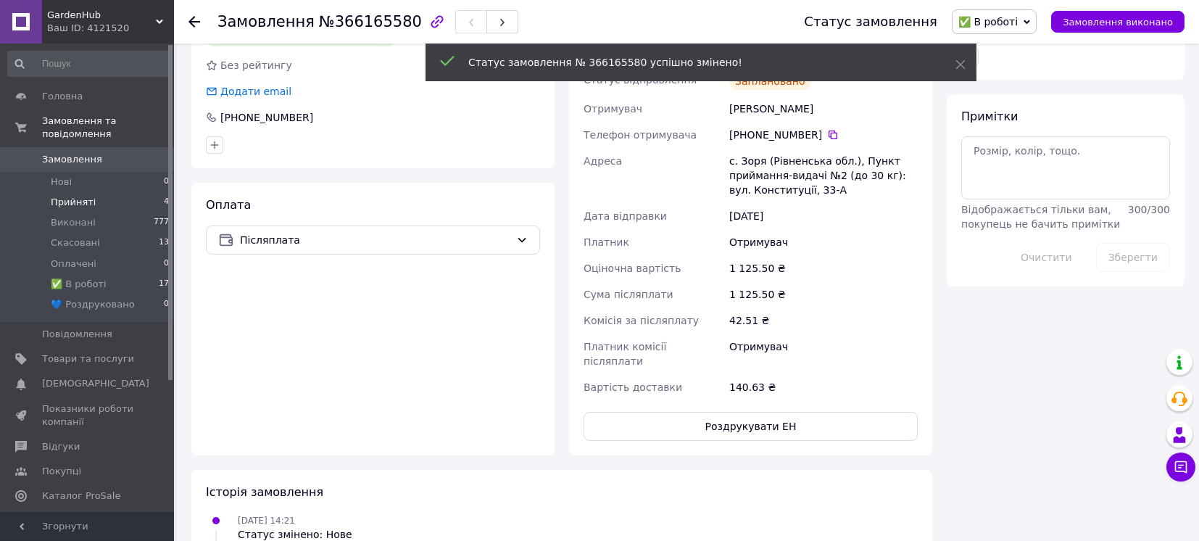
click at [78, 196] on span "Прийняті" at bounding box center [73, 202] width 45 height 13
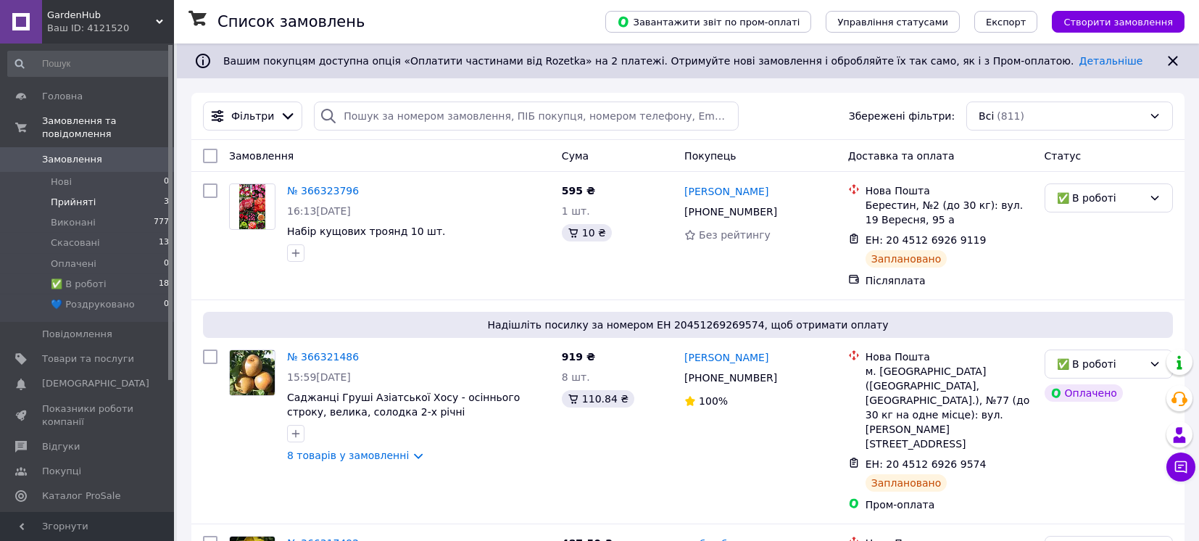
click at [59, 196] on span "Прийняті" at bounding box center [73, 202] width 45 height 13
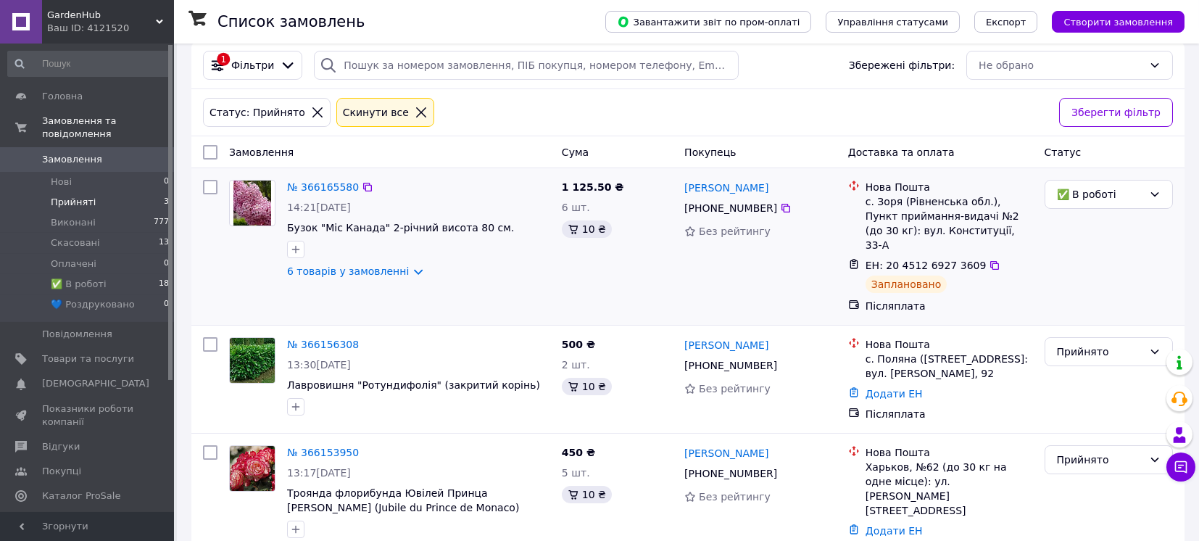
scroll to position [73, 0]
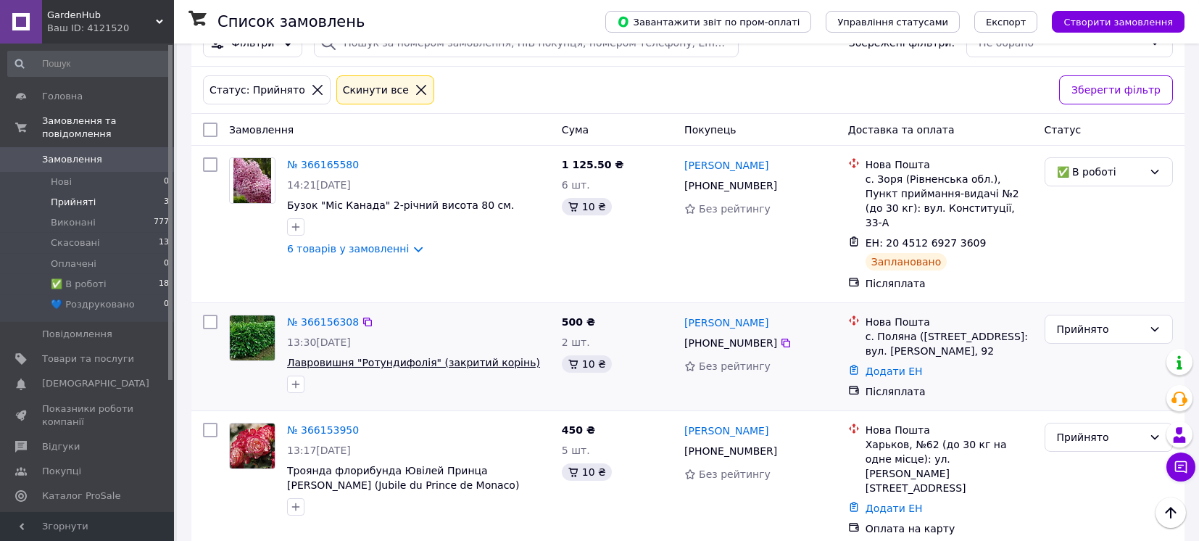
click at [382, 357] on span "Лавровишня "Ротундифолія" (закритий корінь)" at bounding box center [413, 363] width 253 height 12
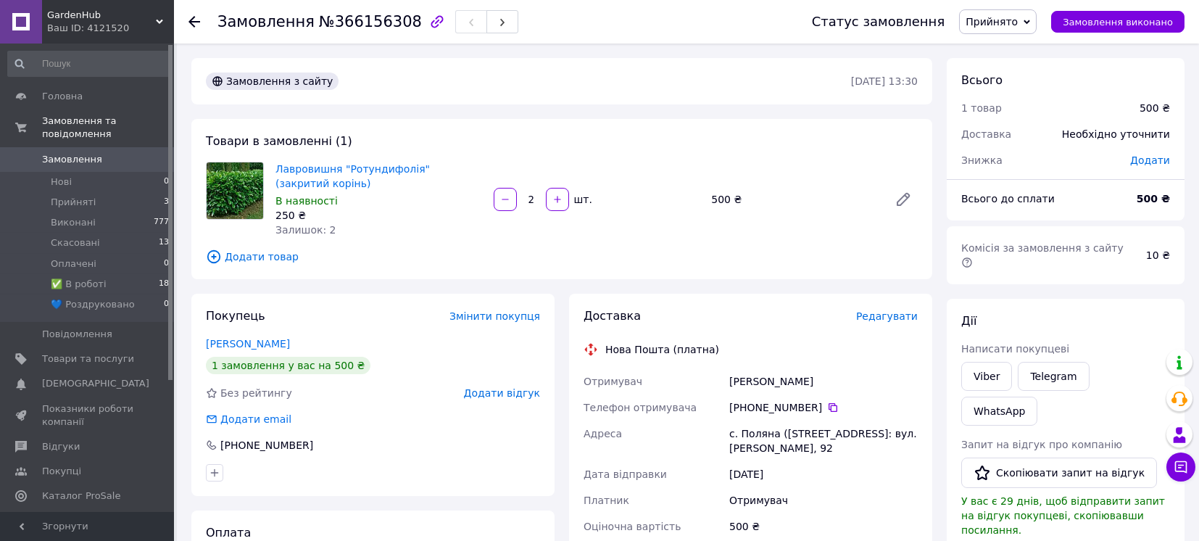
click at [874, 317] on span "Редагувати" at bounding box center [887, 316] width 62 height 12
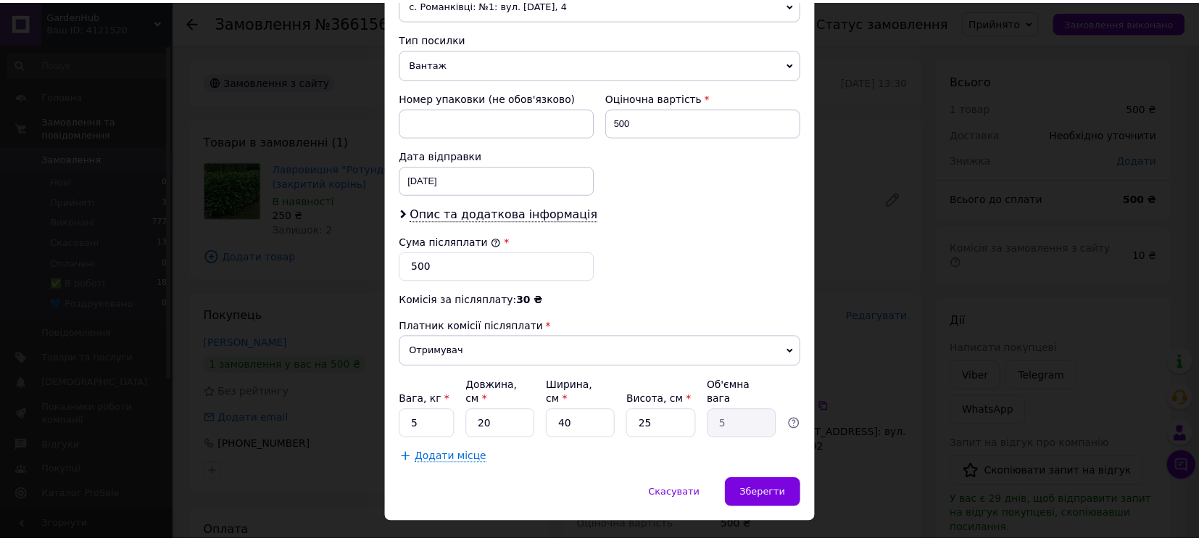
scroll to position [562, 0]
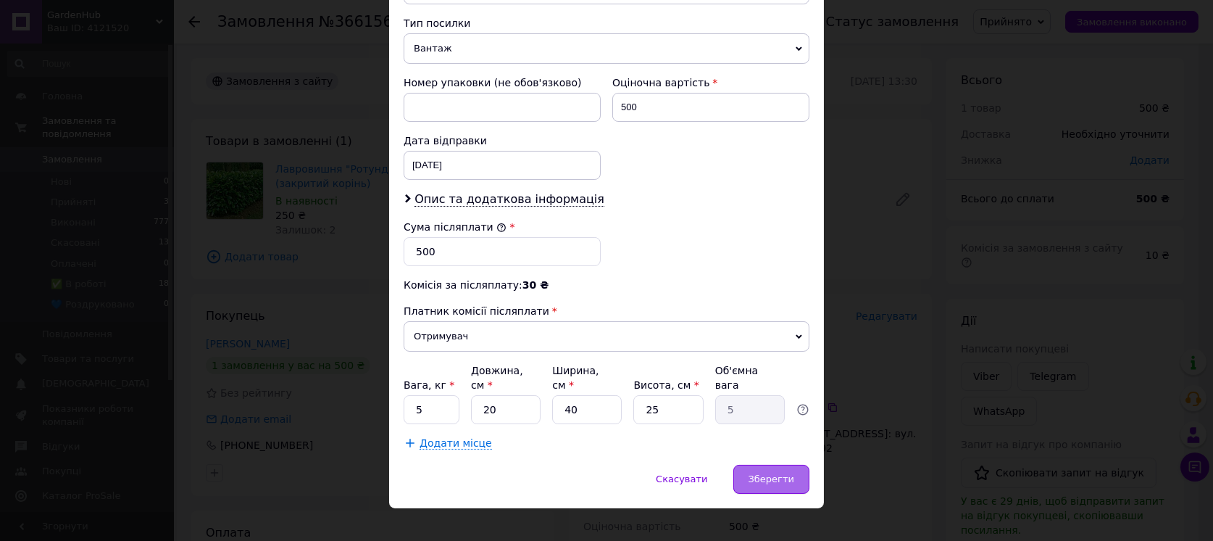
drag, startPoint x: 773, startPoint y: 477, endPoint x: 772, endPoint y: 466, distance: 11.0
click at [772, 470] on div "Скасувати   Зберегти" at bounding box center [606, 486] width 435 height 43
click at [772, 473] on span "Зберегти" at bounding box center [772, 478] width 46 height 11
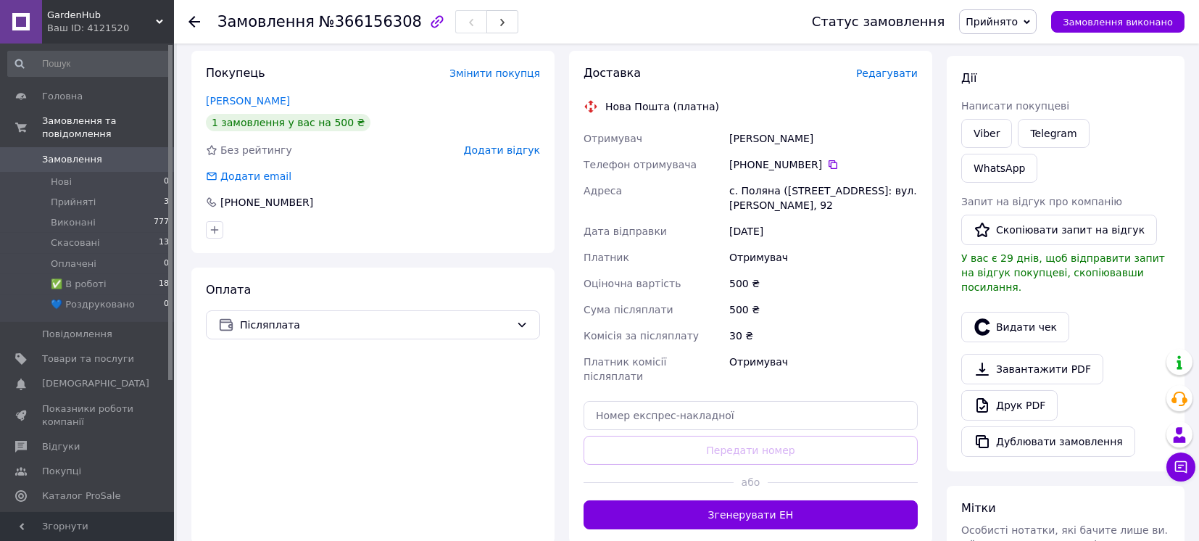
scroll to position [290, 0]
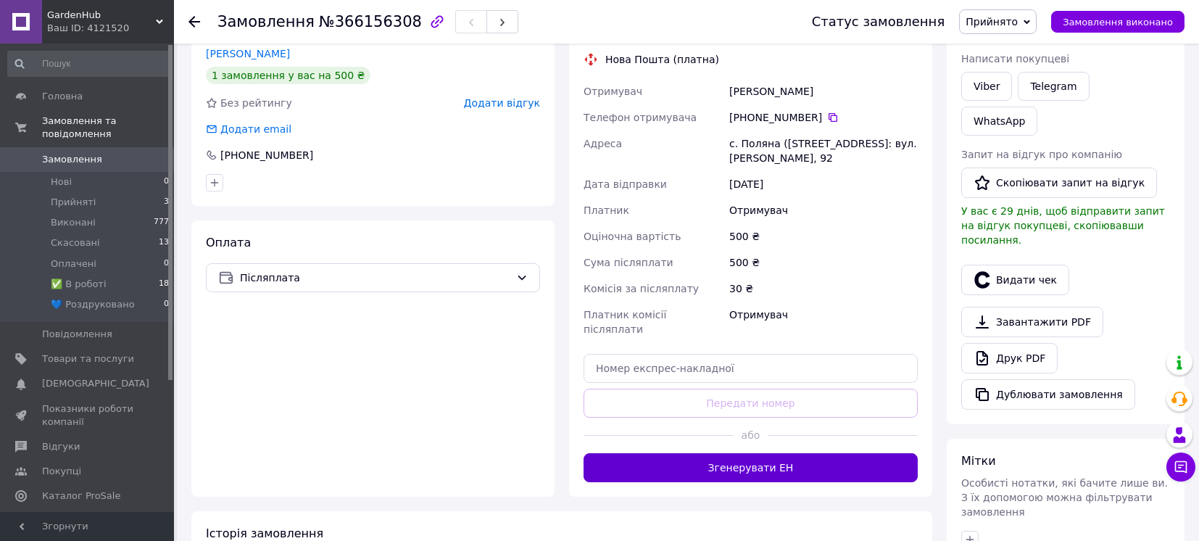
click at [739, 470] on button "Згенерувати ЕН" at bounding box center [750, 467] width 334 height 29
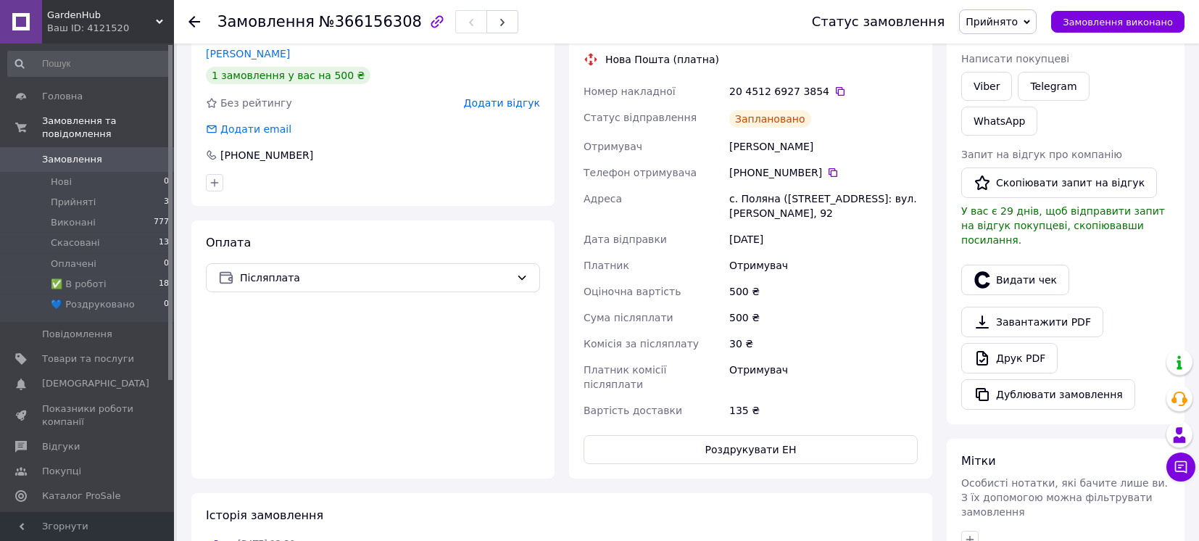
click at [1034, 18] on span "Прийнято" at bounding box center [998, 21] width 78 height 25
click at [1013, 113] on li "✅ В роботі" at bounding box center [1009, 116] width 99 height 22
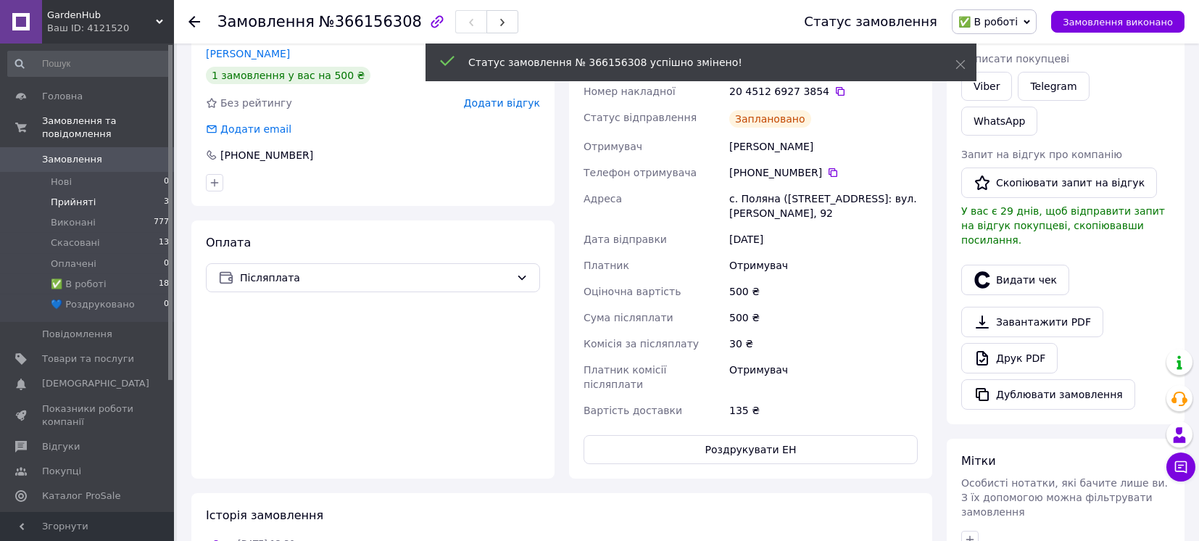
click at [62, 196] on span "Прийняті" at bounding box center [73, 202] width 45 height 13
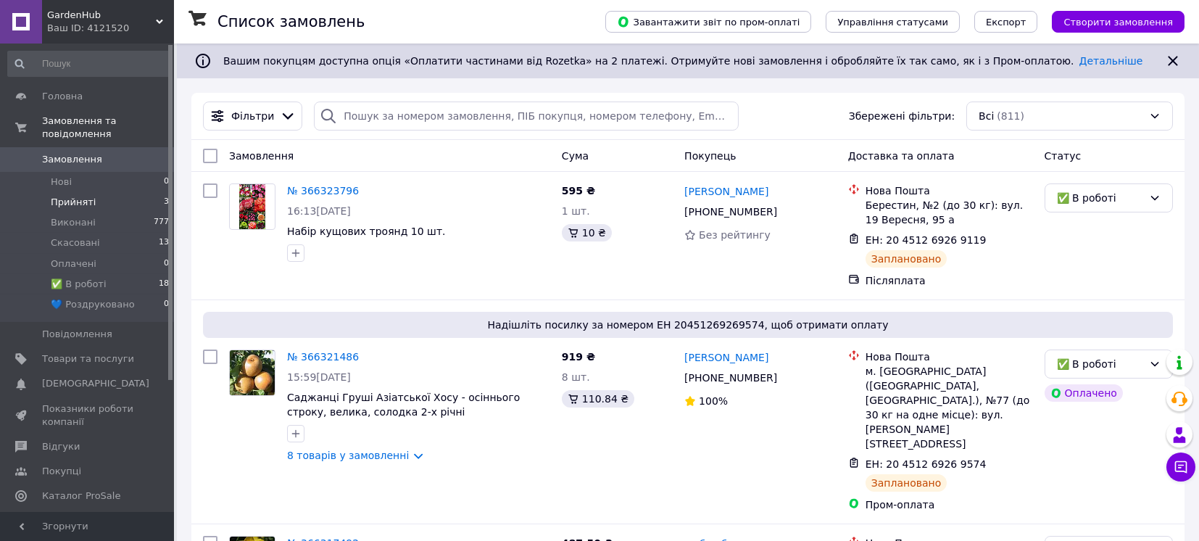
click at [66, 196] on span "Прийняті" at bounding box center [73, 202] width 45 height 13
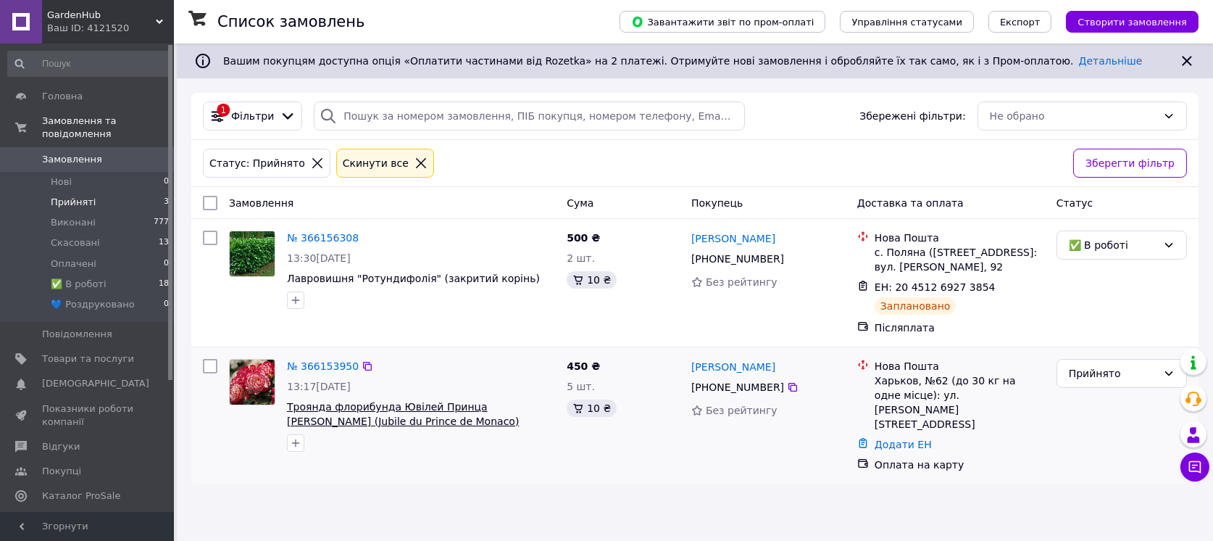
click at [396, 422] on span "Троянда флорибунда Ювілей Принца [PERSON_NAME] (Jubile du Prince de Monaco)" at bounding box center [403, 414] width 232 height 26
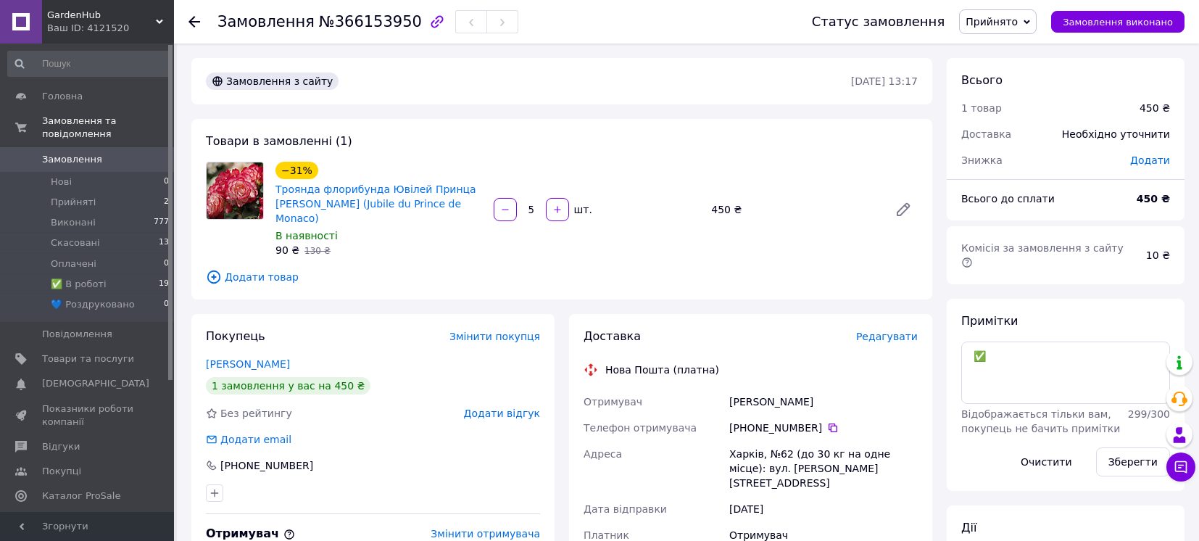
click at [894, 331] on span "Редагувати" at bounding box center [887, 337] width 62 height 12
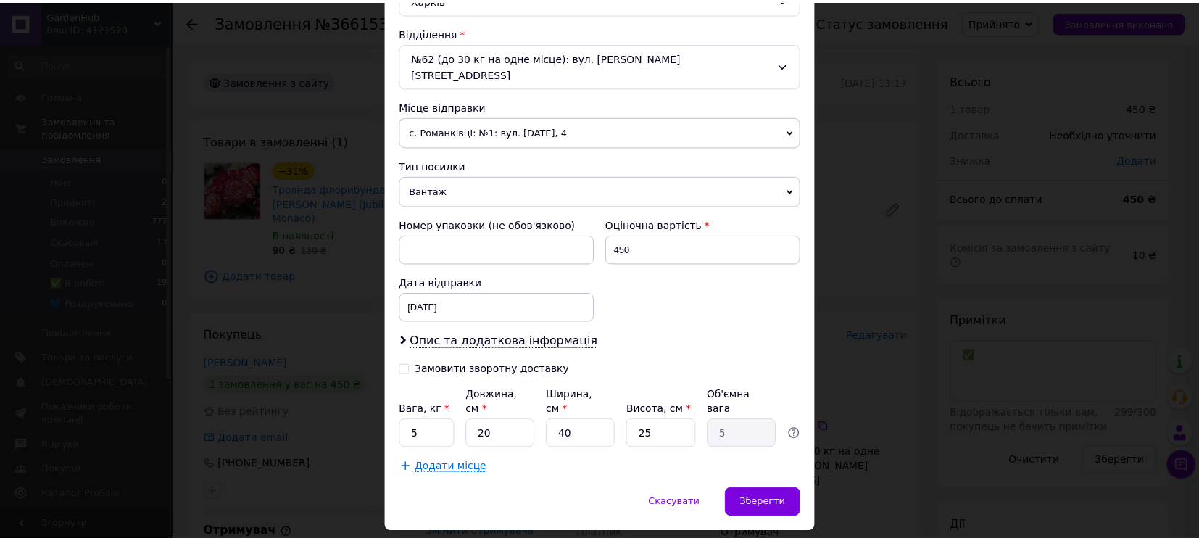
scroll to position [445, 0]
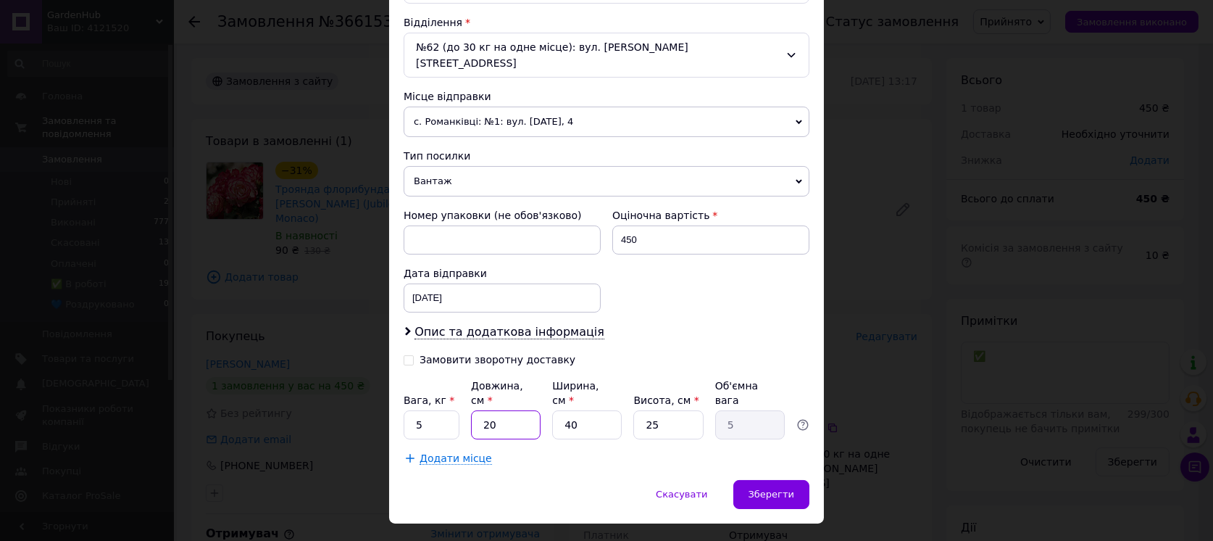
click at [515, 410] on input "20" at bounding box center [506, 424] width 70 height 29
type input "6"
type input "1.5"
type input "60"
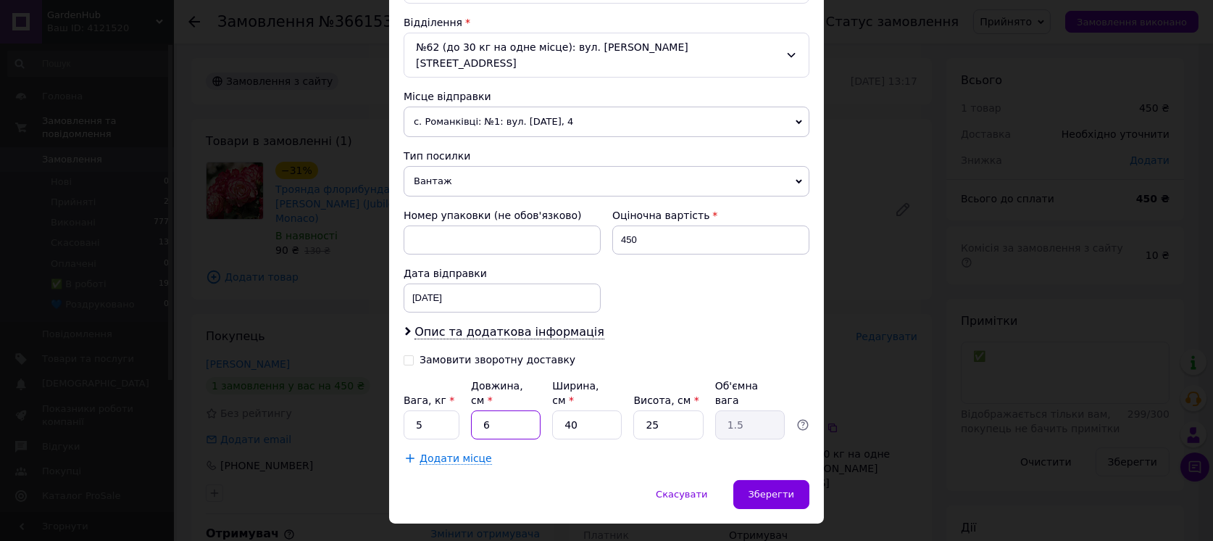
type input "15"
type input "60"
click at [587, 410] on input "40" at bounding box center [587, 424] width 70 height 29
type input "1"
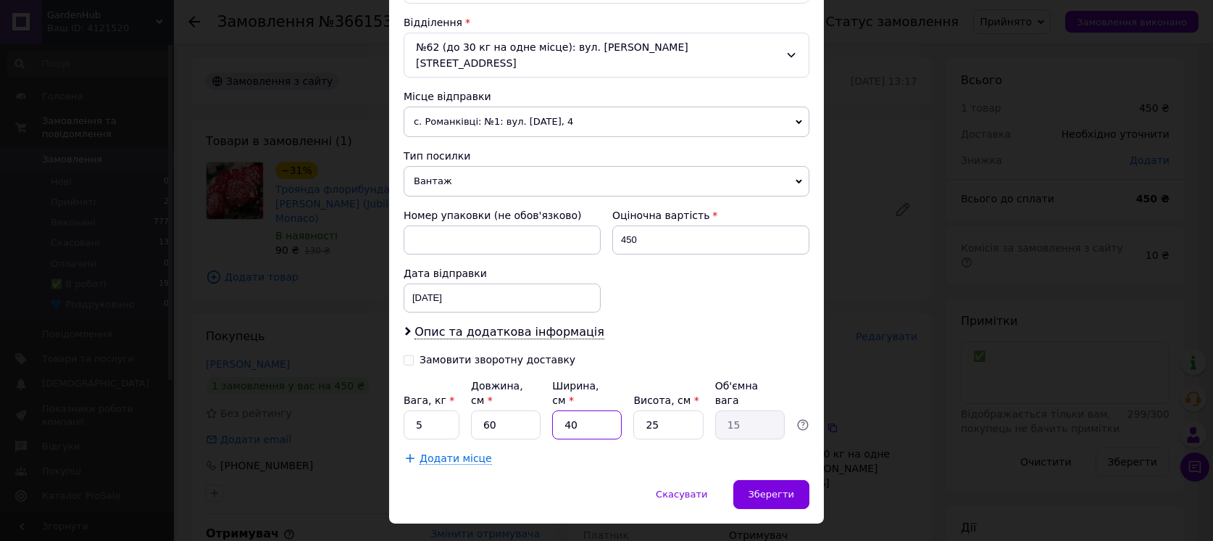
type input "0.38"
type input "16"
type input "6"
type input "16"
click at [668, 410] on input "25" at bounding box center [668, 424] width 70 height 29
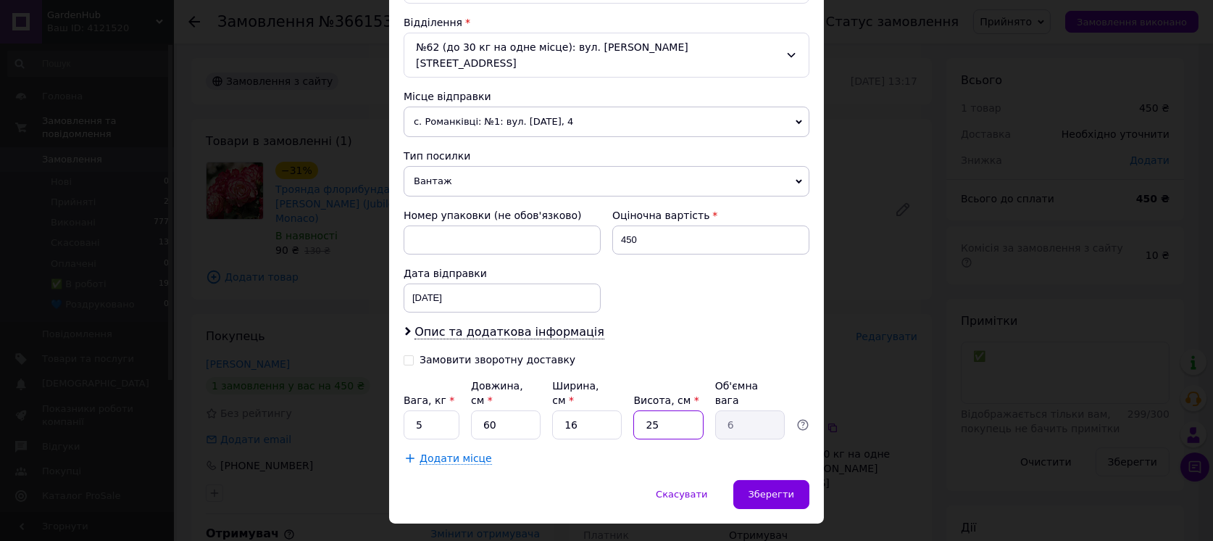
click at [668, 410] on input "25" at bounding box center [668, 424] width 70 height 29
type input "1"
type input "0.24"
type input "12"
type input "2.88"
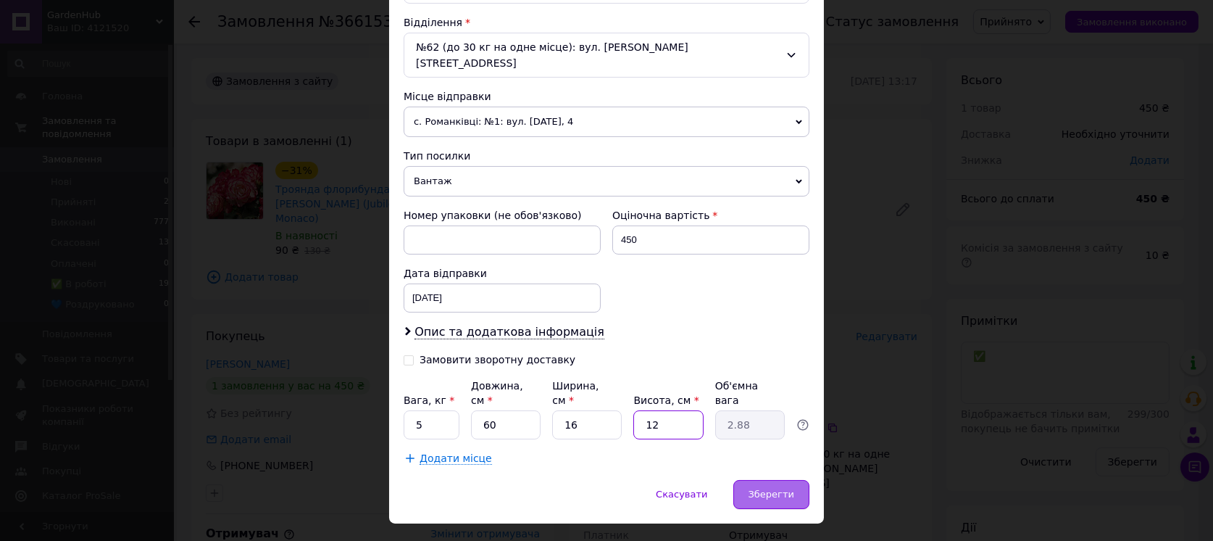
type input "12"
click at [744, 480] on div "Скасувати   Зберегти" at bounding box center [606, 501] width 435 height 43
click at [752, 480] on div "Зберегти" at bounding box center [771, 494] width 76 height 29
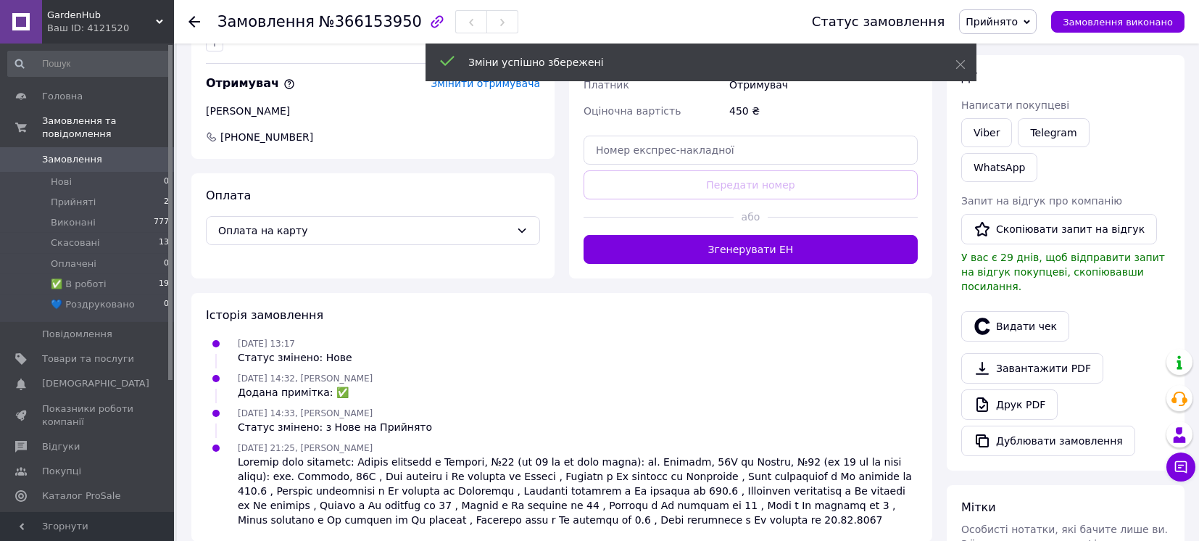
scroll to position [452, 0]
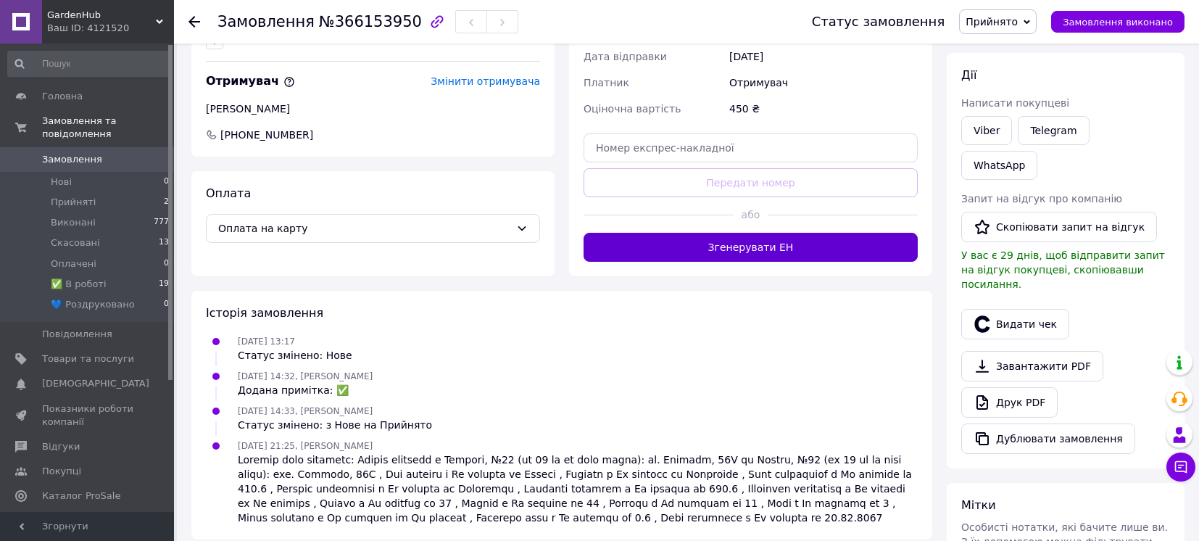
click at [784, 233] on button "Згенерувати ЕН" at bounding box center [750, 247] width 334 height 29
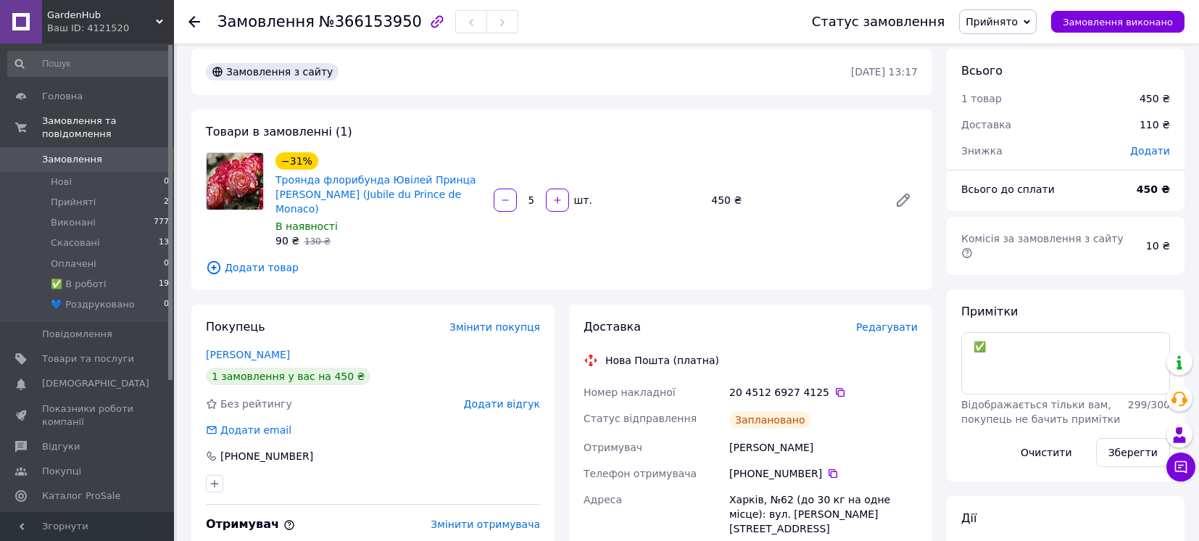
scroll to position [0, 0]
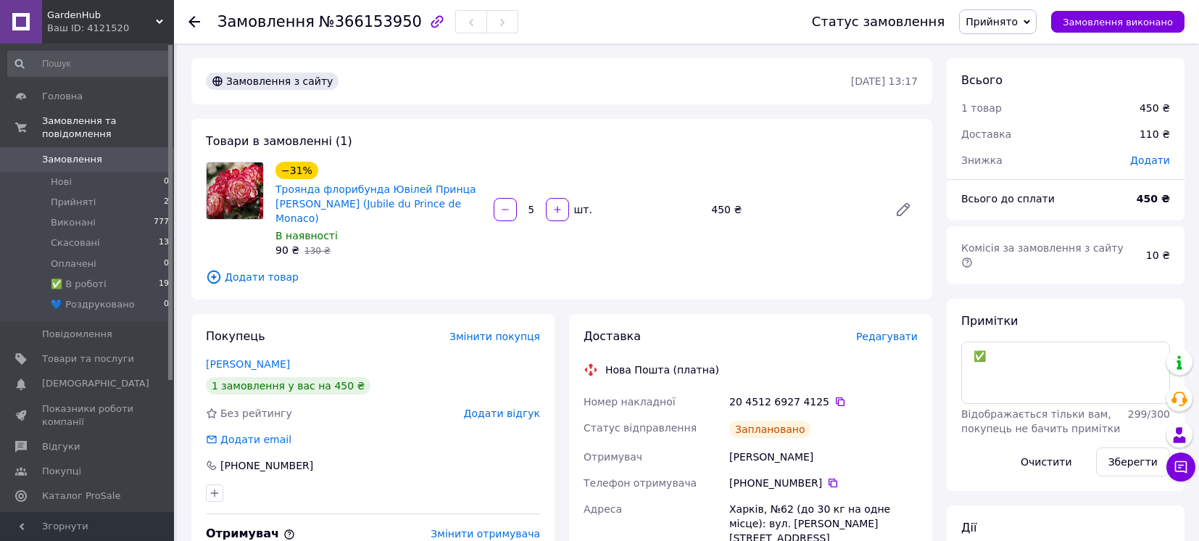
click at [1017, 17] on span "Прийнято" at bounding box center [991, 22] width 52 height 12
click at [1012, 109] on li "✅ В роботі" at bounding box center [1009, 116] width 99 height 22
click at [151, 22] on div "Ваш ID: 4121520" at bounding box center [110, 28] width 127 height 13
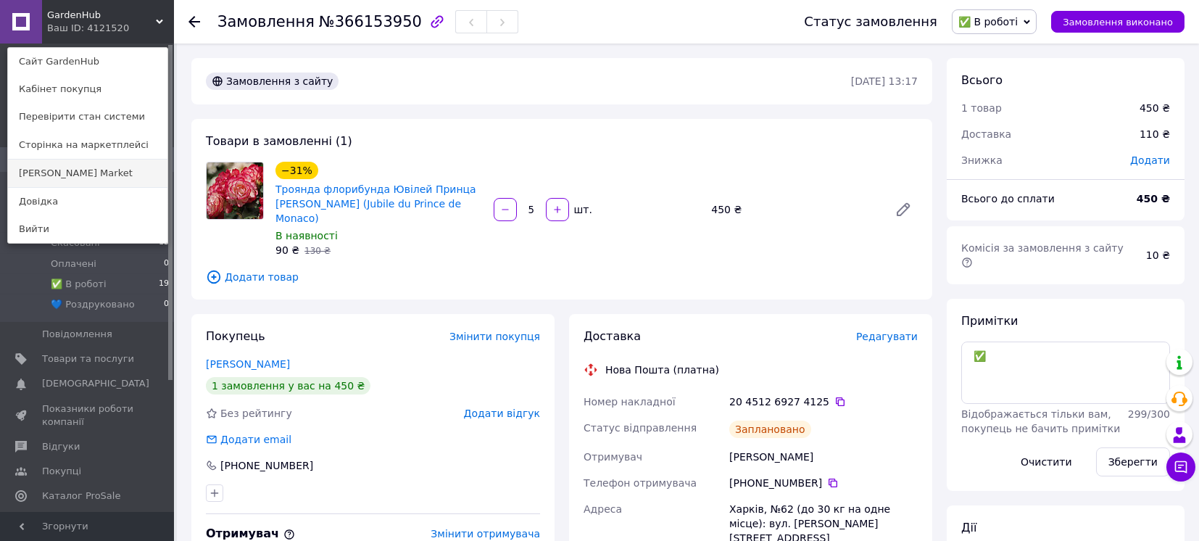
click at [66, 172] on link "[PERSON_NAME] Market" at bounding box center [87, 173] width 159 height 28
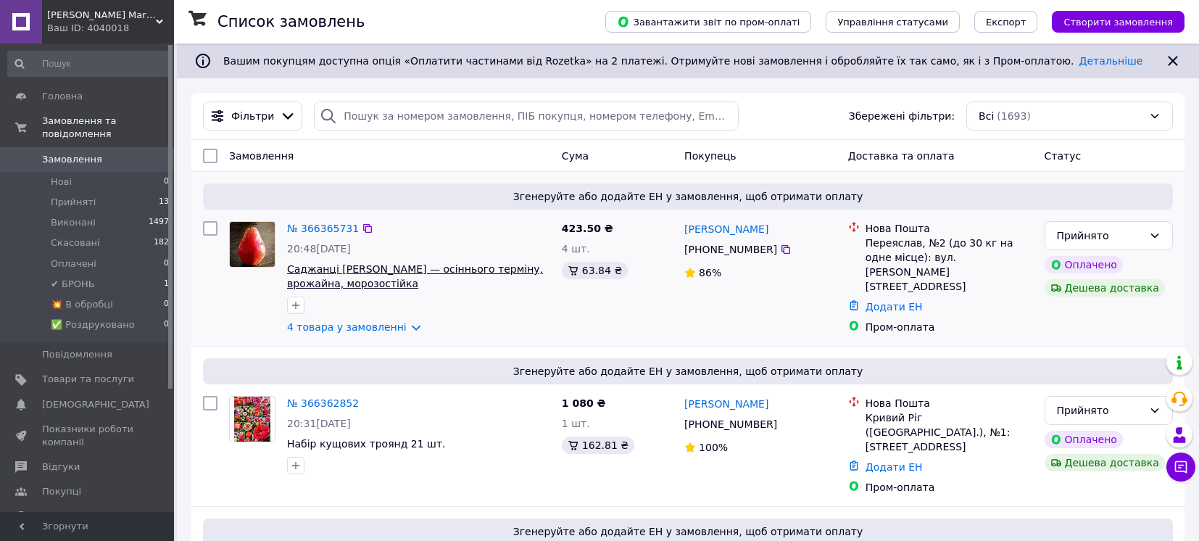
click at [333, 267] on span "Саджанці [PERSON_NAME] — осіннього терміну, врожайна, морозостійка" at bounding box center [415, 276] width 256 height 26
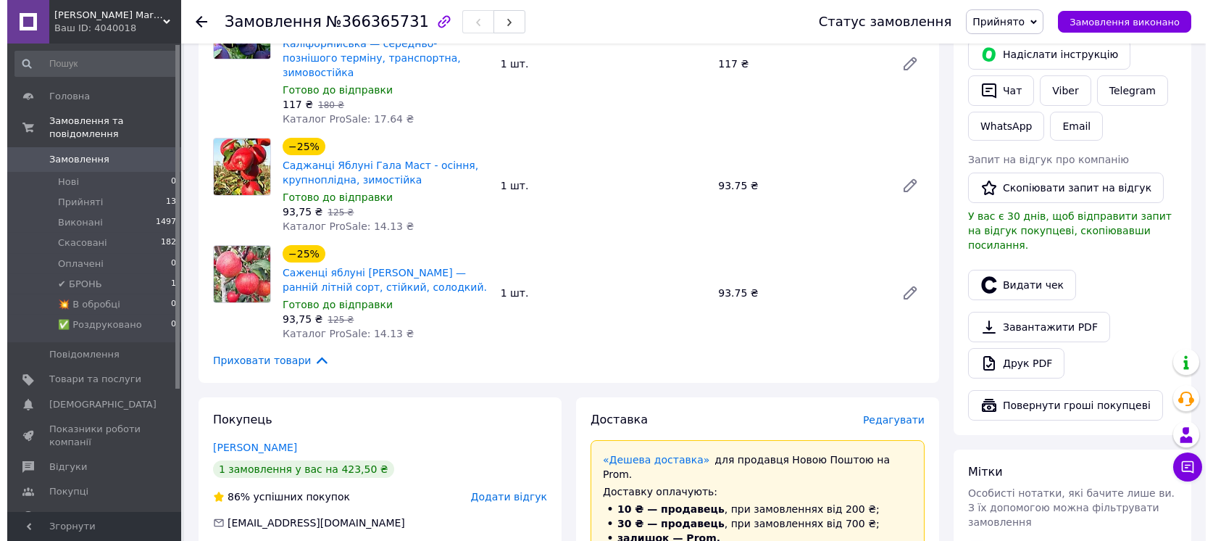
scroll to position [386, 0]
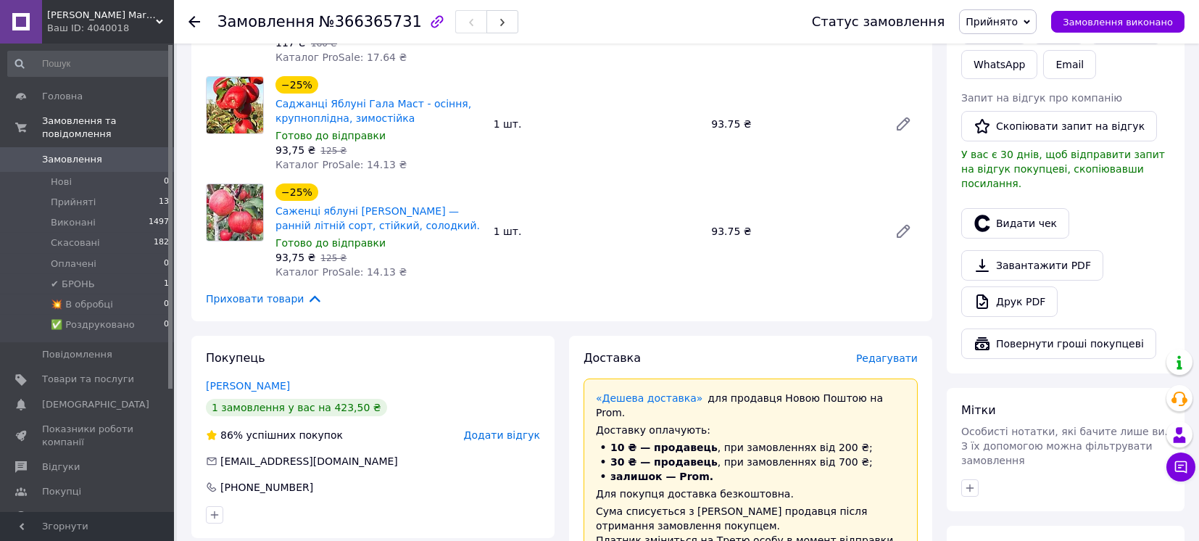
click at [883, 352] on span "Редагувати" at bounding box center [887, 358] width 62 height 12
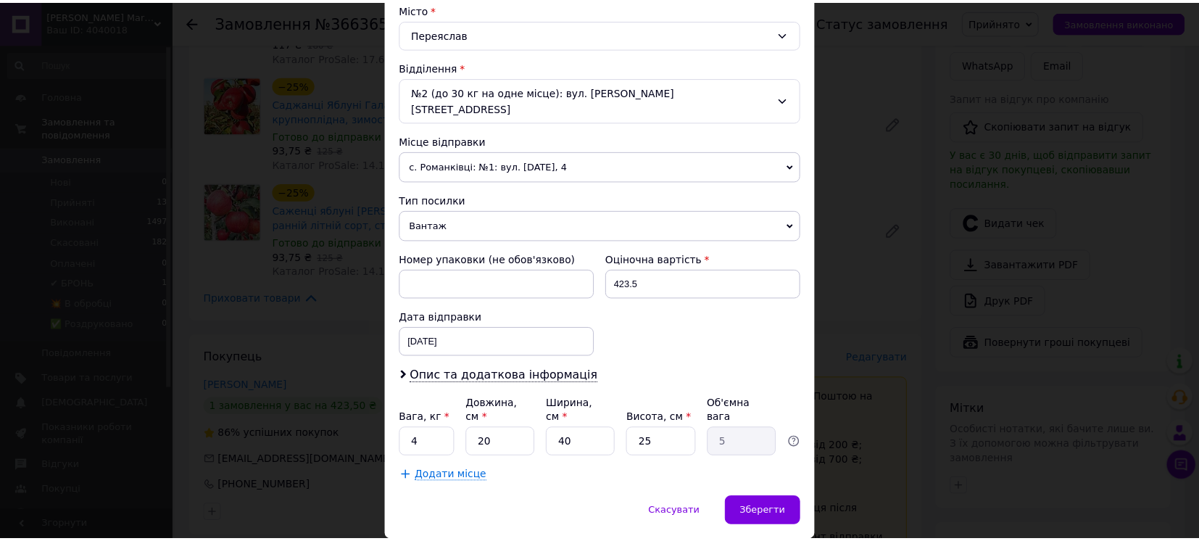
scroll to position [418, 0]
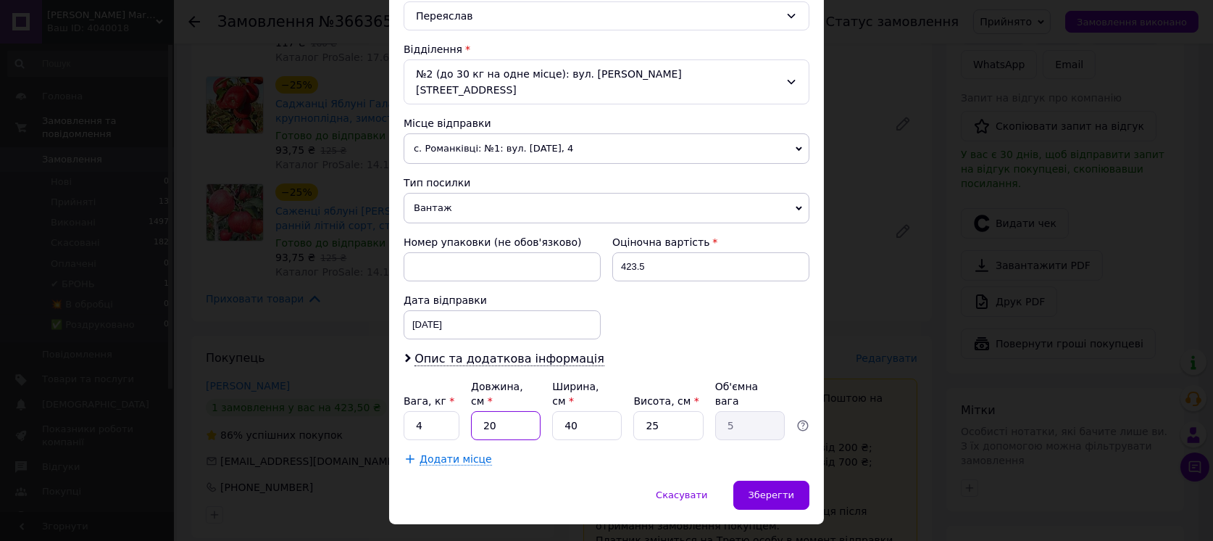
click at [474, 411] on input "20" at bounding box center [506, 425] width 70 height 29
type input "120"
type input "30"
type input "120"
click at [577, 411] on input "40" at bounding box center [587, 425] width 70 height 29
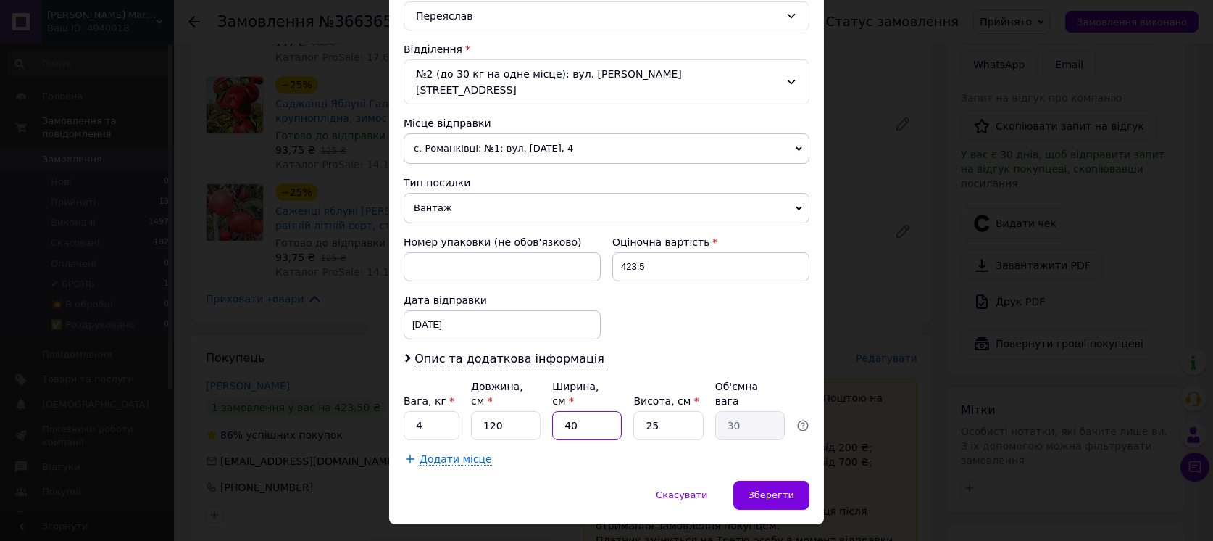
click at [577, 411] on input "40" at bounding box center [587, 425] width 70 height 29
type input "1"
type input "0.75"
type input "14"
type input "10.5"
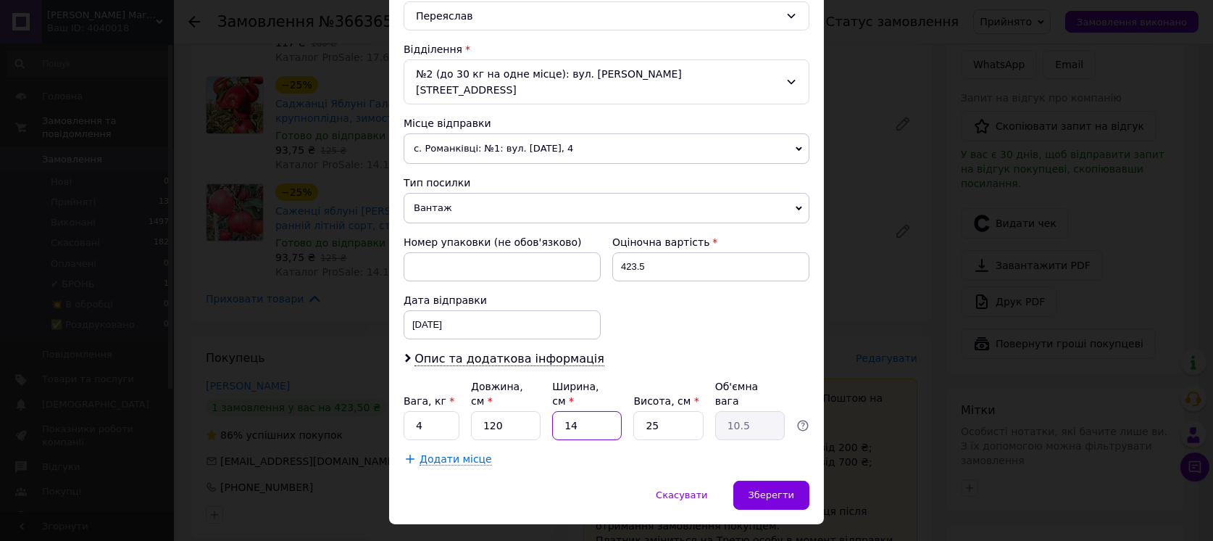
type input "14"
click at [675, 411] on input "25" at bounding box center [668, 425] width 70 height 29
type input "1"
type input "0.42"
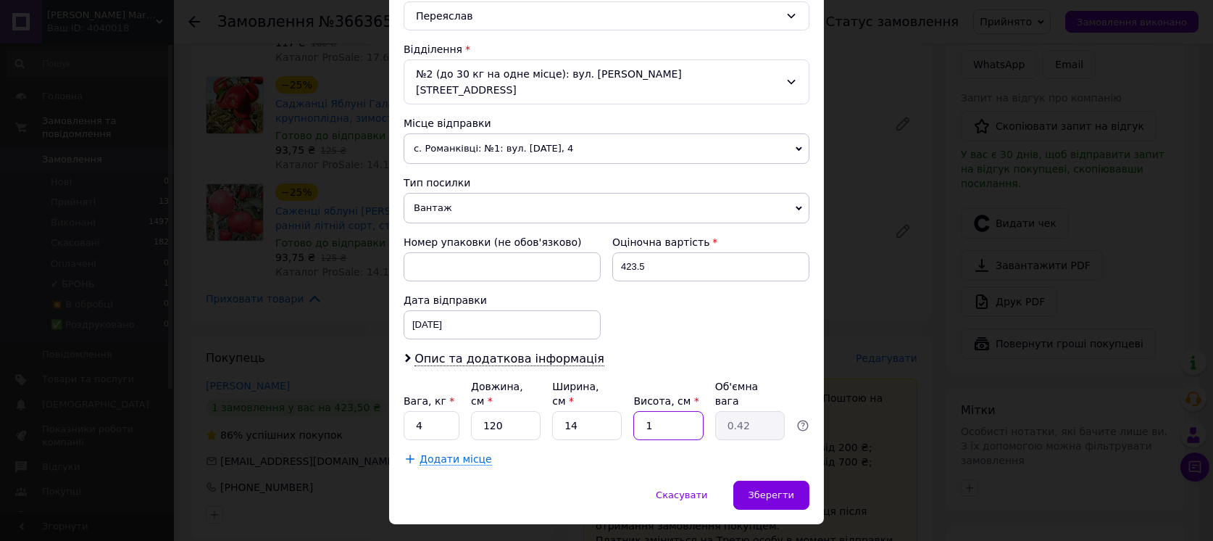
type input "11"
type input "4.62"
type input "11"
click at [759, 481] on div "Зберегти" at bounding box center [771, 495] width 76 height 29
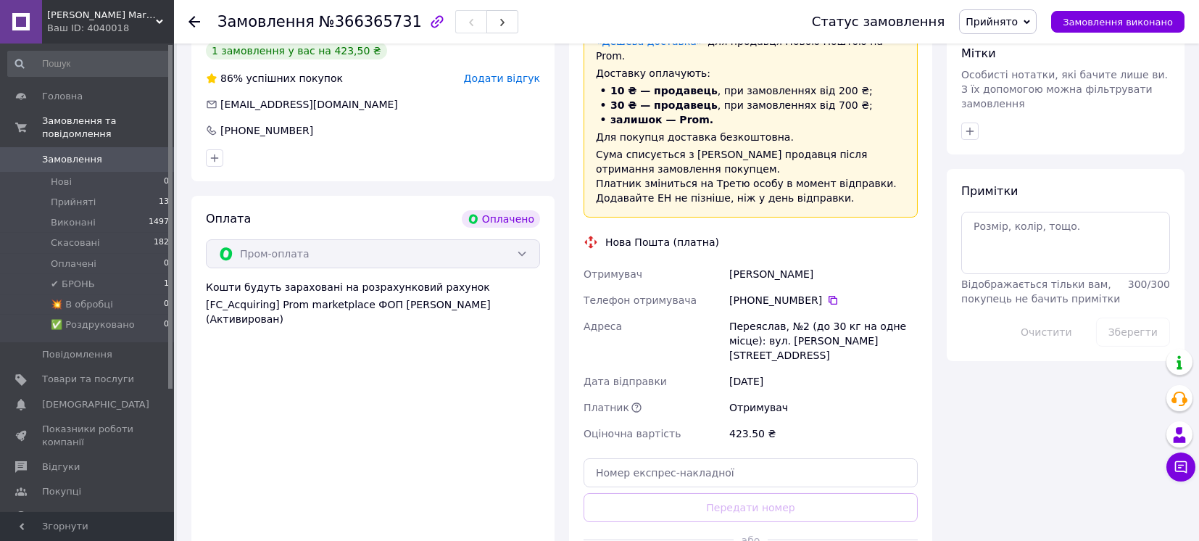
scroll to position [773, 0]
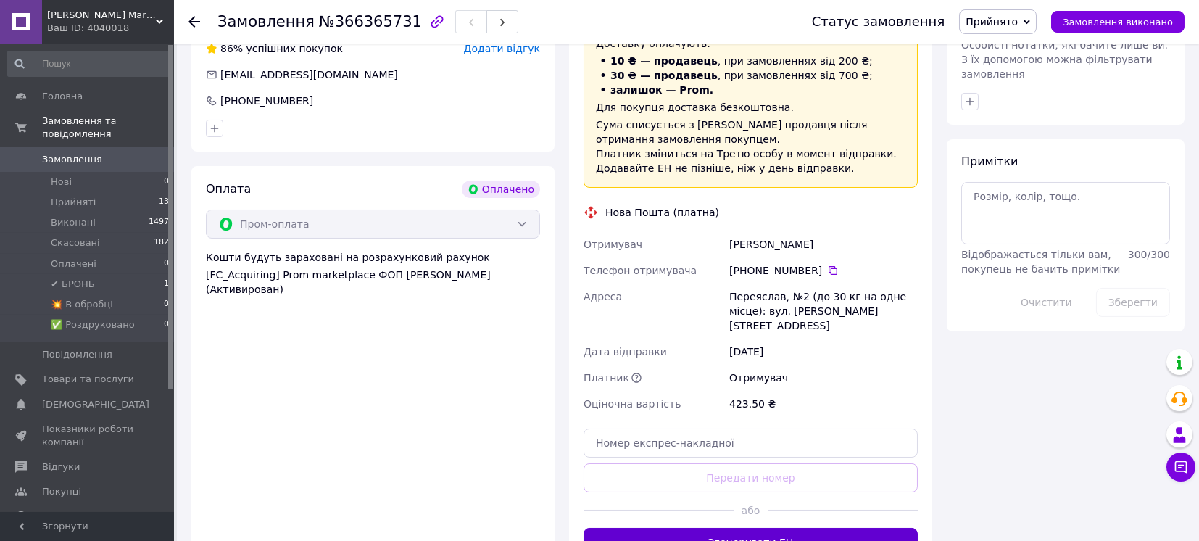
click at [746, 528] on button "Згенерувати ЕН" at bounding box center [750, 542] width 334 height 29
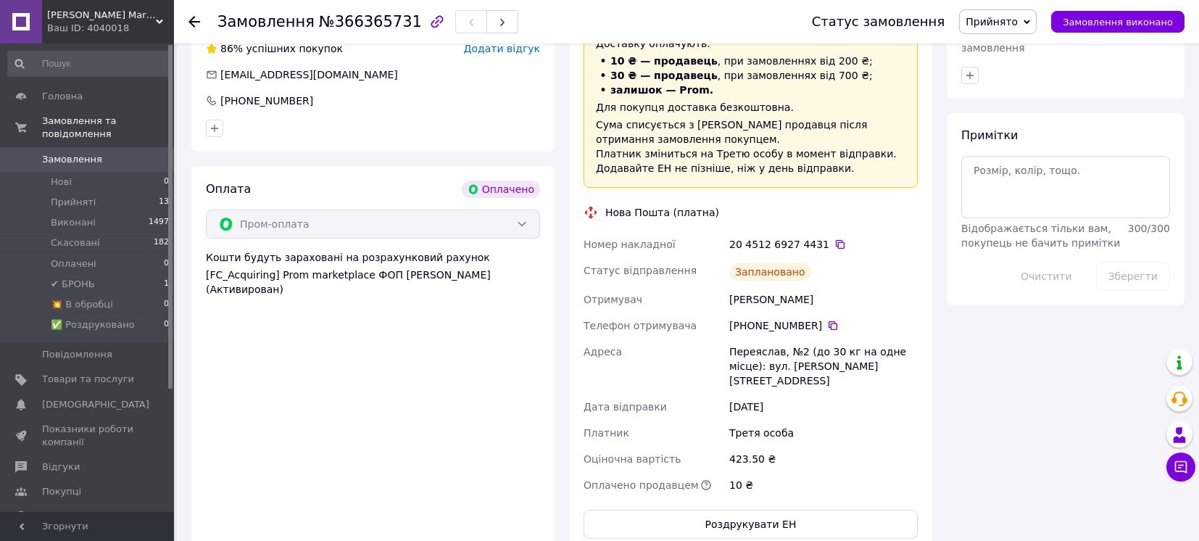
click at [1018, 24] on span "Прийнято" at bounding box center [991, 22] width 52 height 12
click at [1007, 127] on li "💥 В обробці" at bounding box center [1009, 138] width 99 height 22
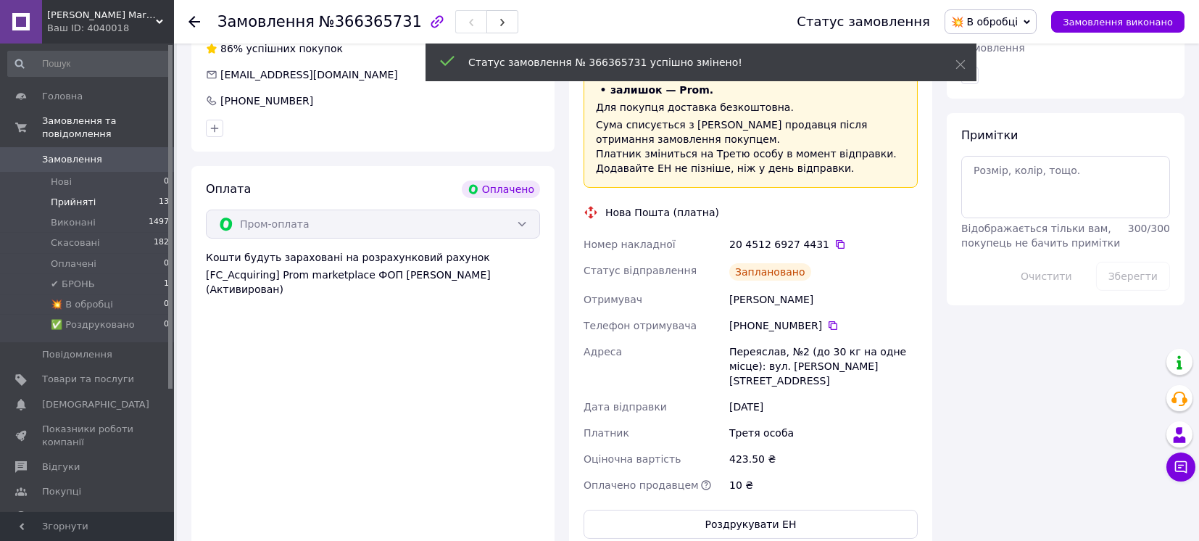
click at [122, 192] on li "Прийняті 13" at bounding box center [89, 202] width 178 height 20
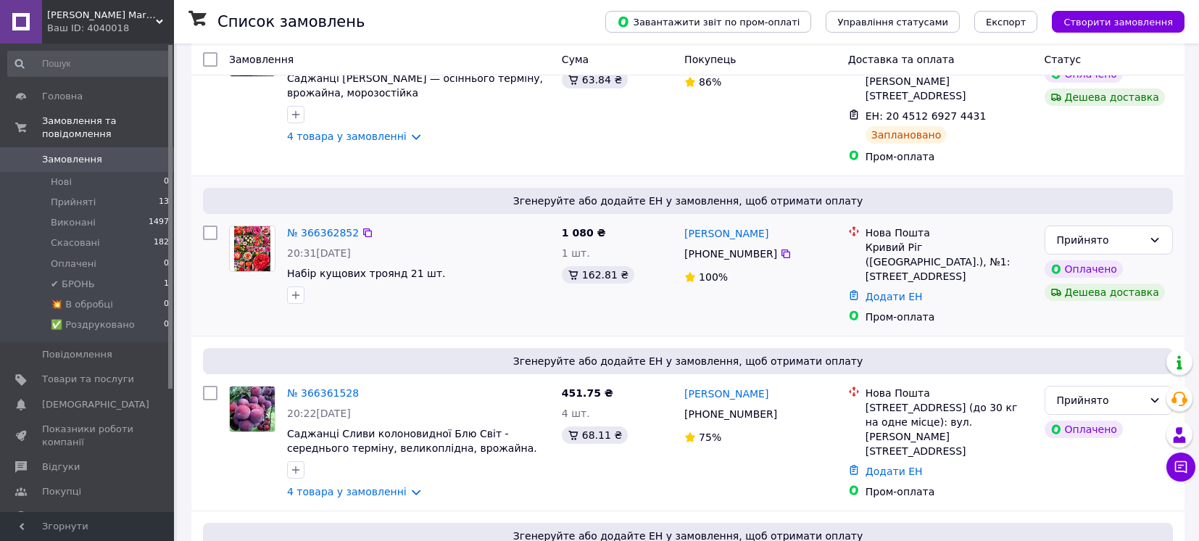
scroll to position [193, 0]
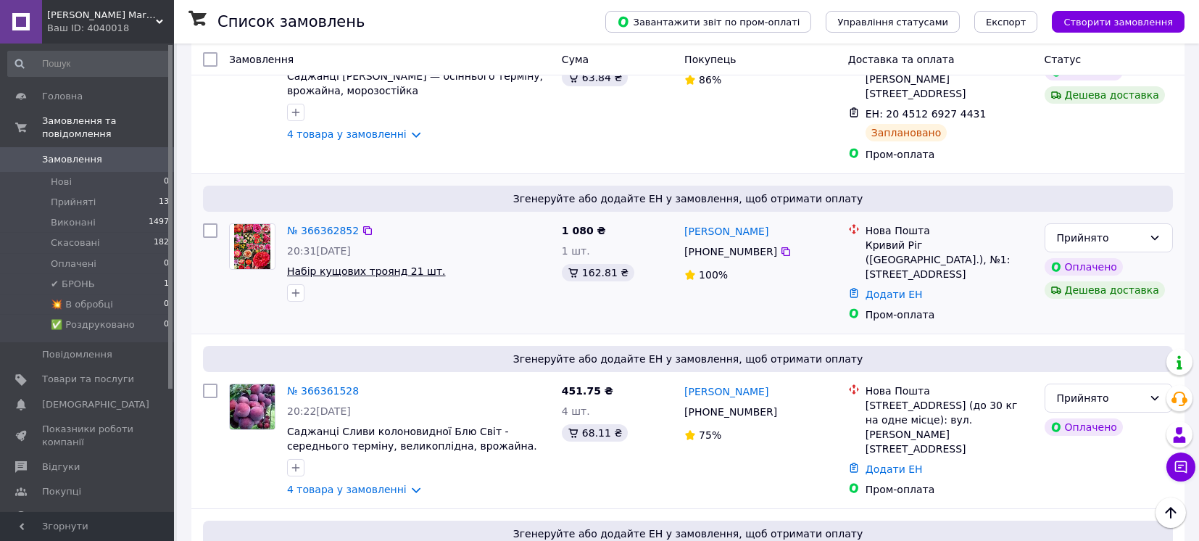
click at [329, 265] on span "Набір кущових троянд 21 шт." at bounding box center [366, 271] width 159 height 12
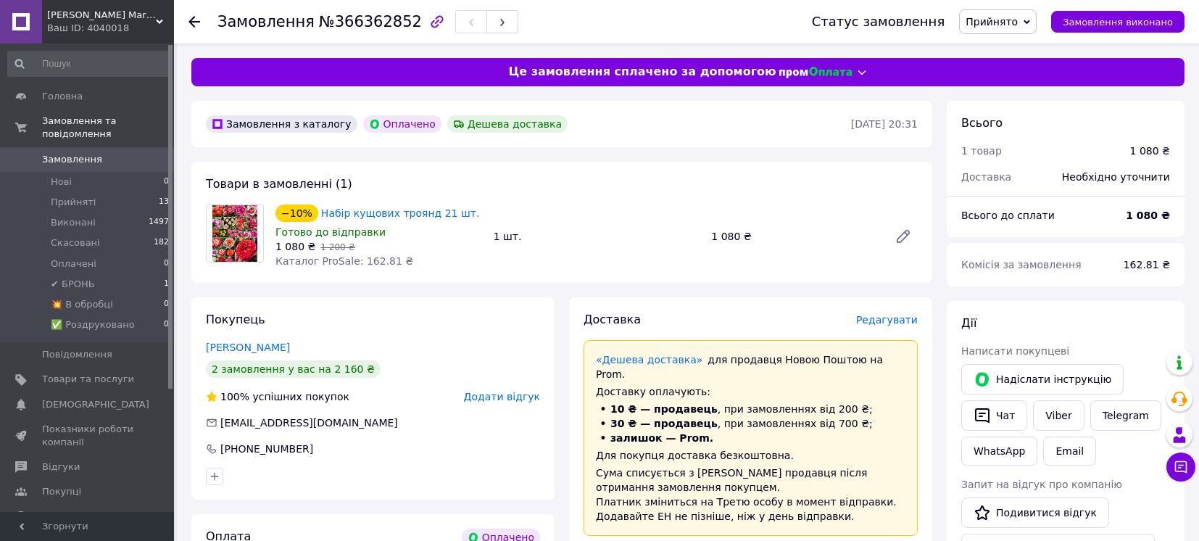
click at [891, 318] on span "Редагувати" at bounding box center [887, 320] width 62 height 12
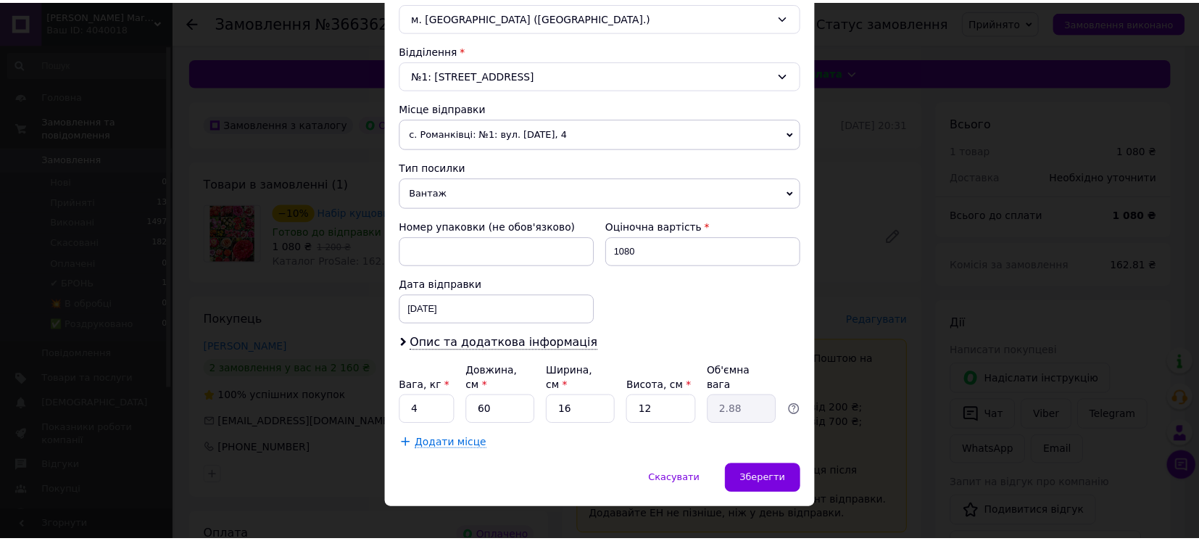
scroll to position [418, 0]
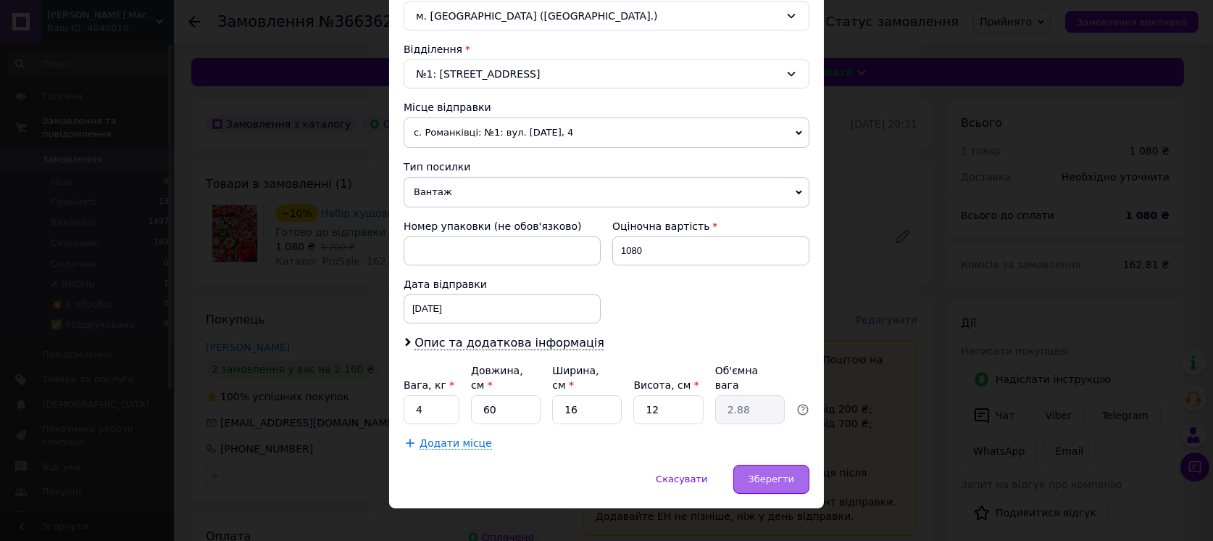
click at [763, 473] on span "Зберегти" at bounding box center [772, 478] width 46 height 11
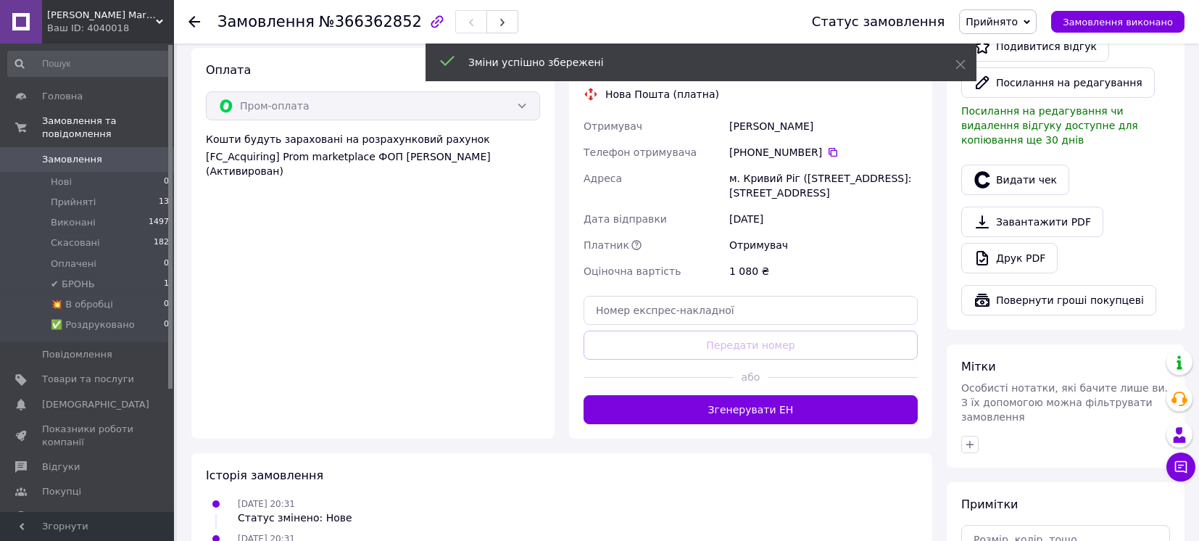
scroll to position [483, 0]
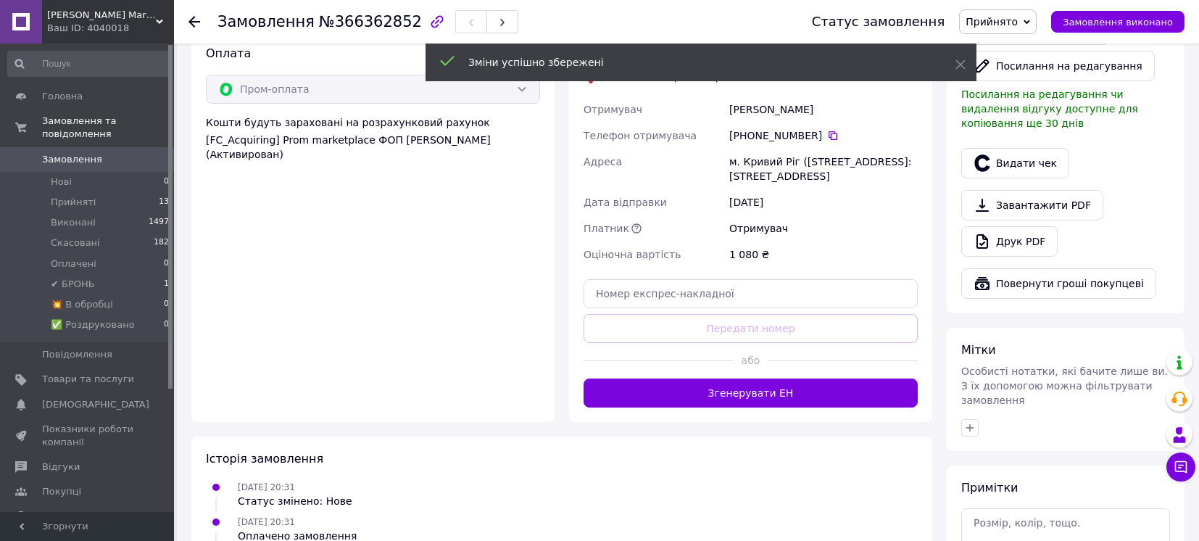
click at [718, 396] on button "Згенерувати ЕН" at bounding box center [750, 392] width 334 height 29
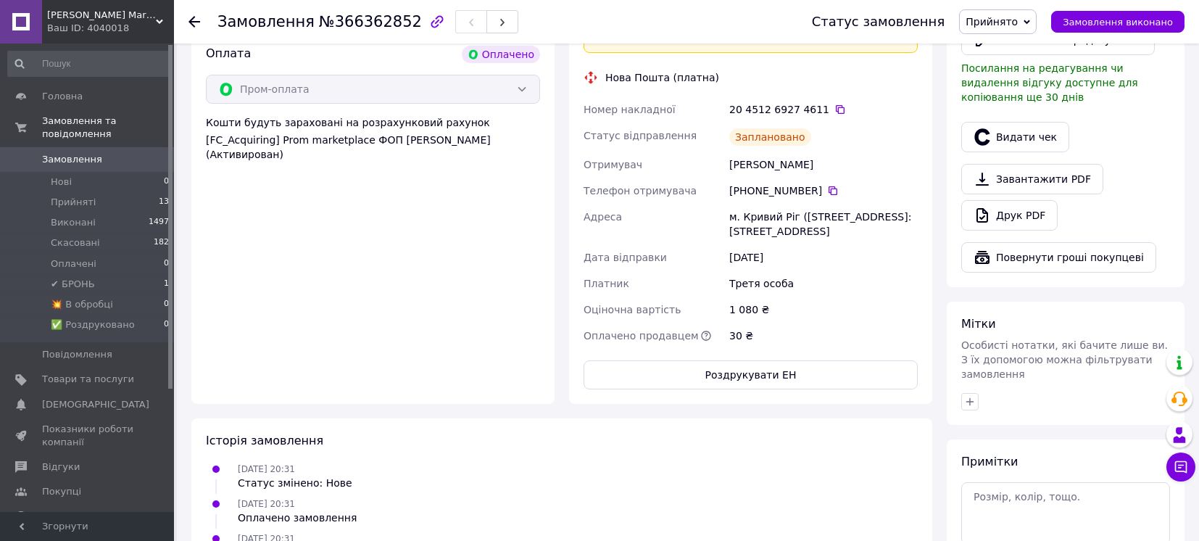
click at [1011, 20] on span "Прийнято" at bounding box center [991, 22] width 52 height 12
click at [1009, 133] on li "💥 В обробці" at bounding box center [1009, 138] width 99 height 22
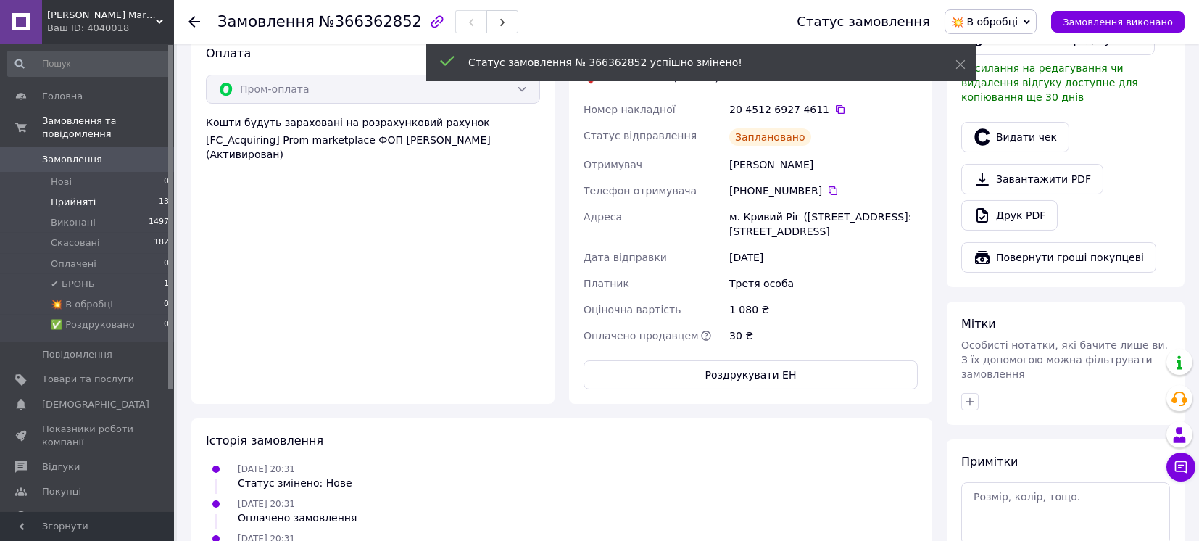
click at [67, 196] on span "Прийняті" at bounding box center [73, 202] width 45 height 13
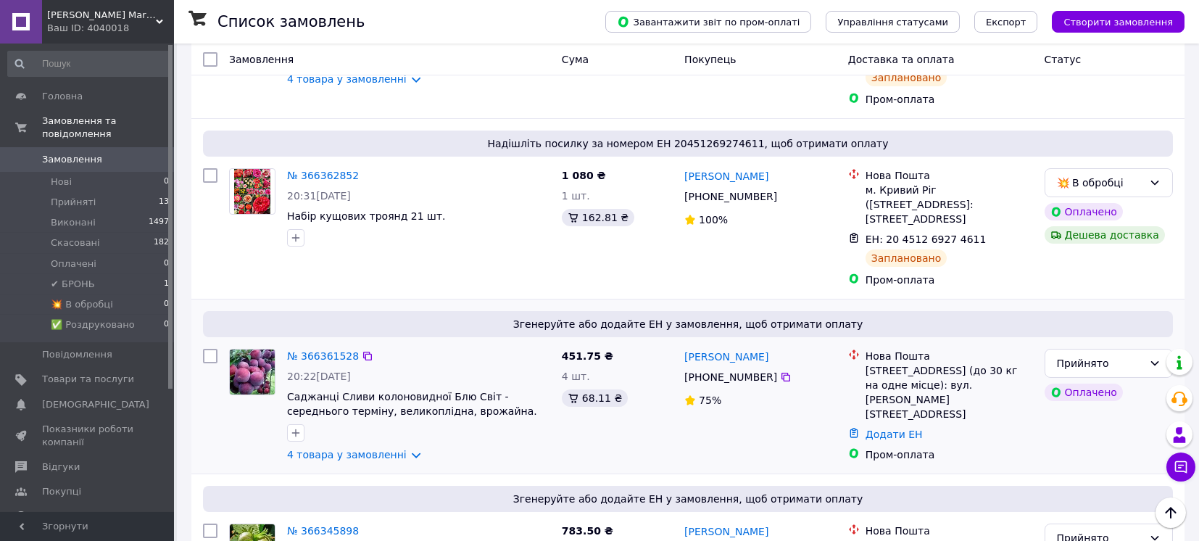
scroll to position [290, 0]
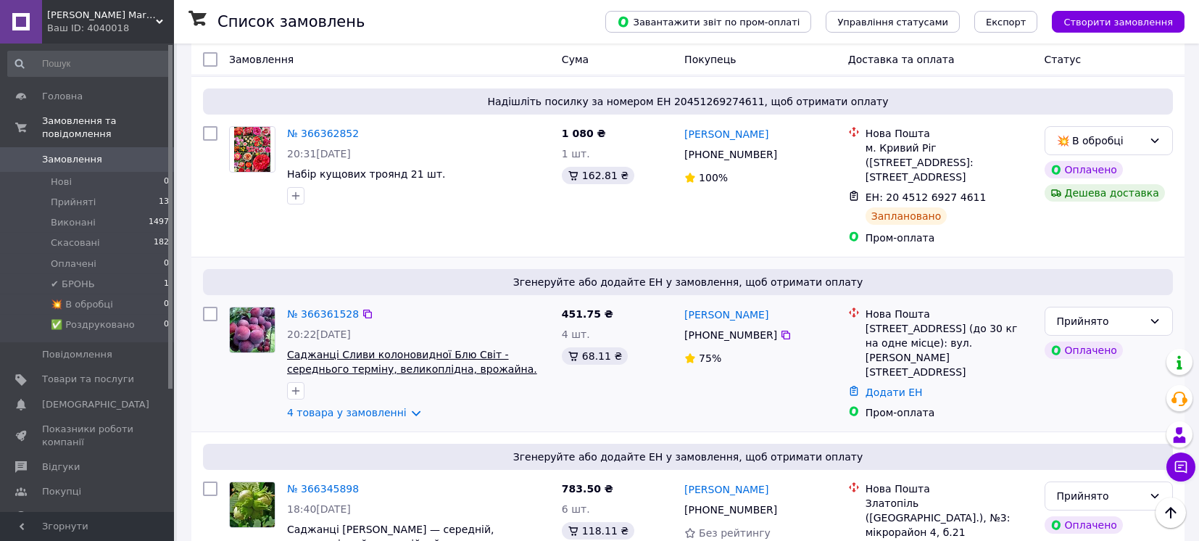
click at [427, 349] on span "Саджанці Сливи колоновидної Блю Світ - середнього терміну, великоплідна, врожай…" at bounding box center [412, 362] width 250 height 26
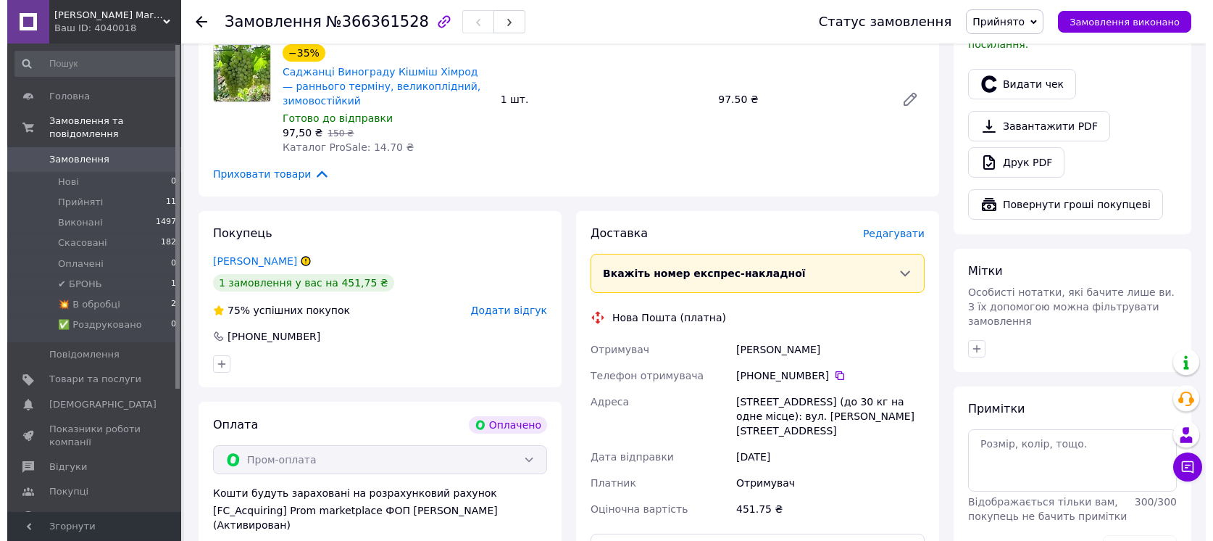
scroll to position [580, 0]
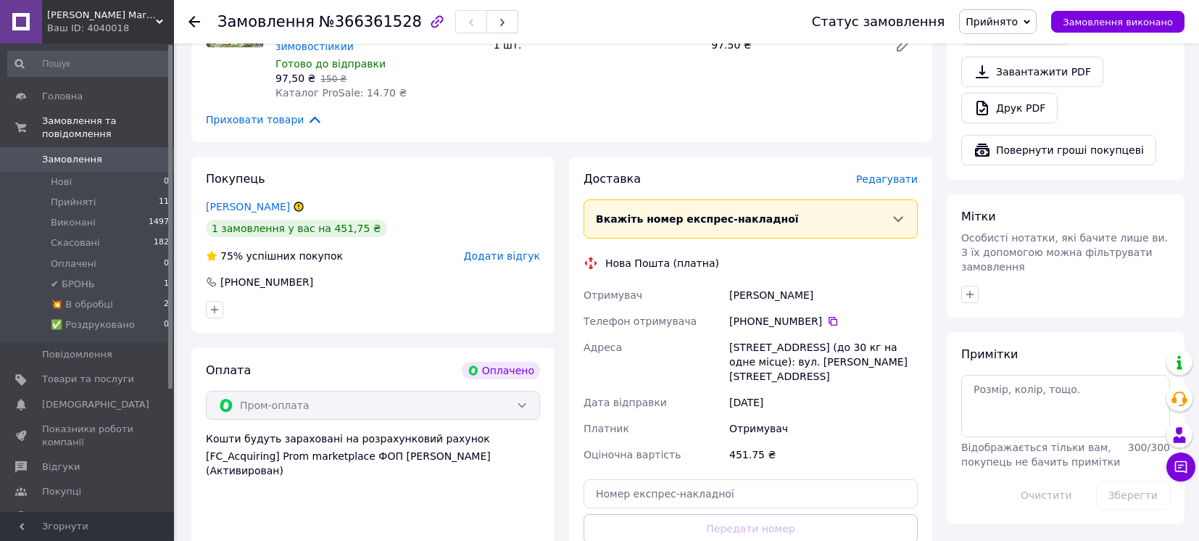
click at [899, 180] on span "Редагувати" at bounding box center [887, 179] width 62 height 12
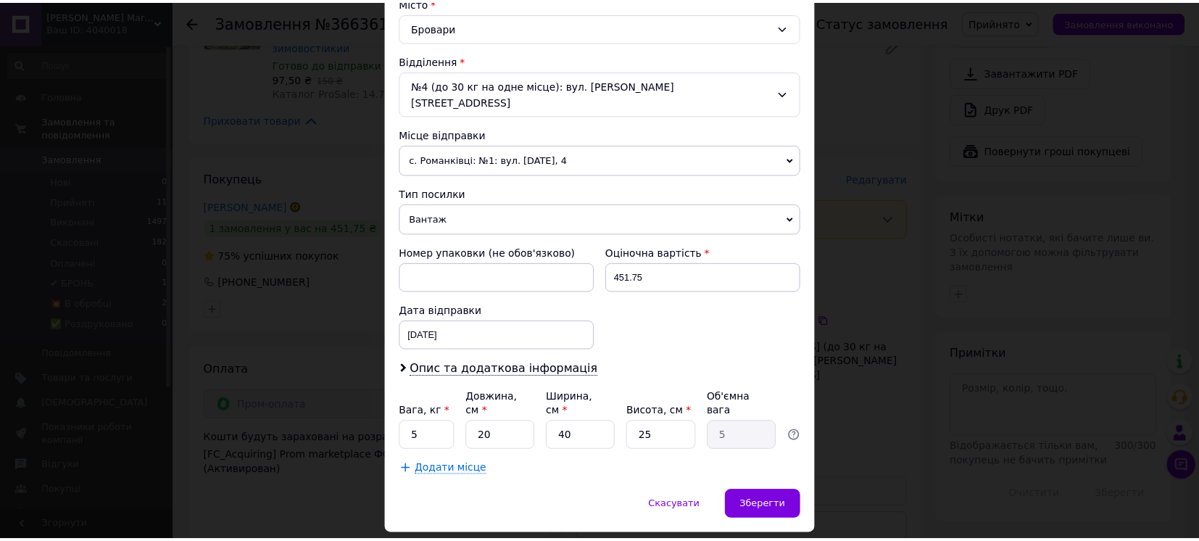
scroll to position [418, 0]
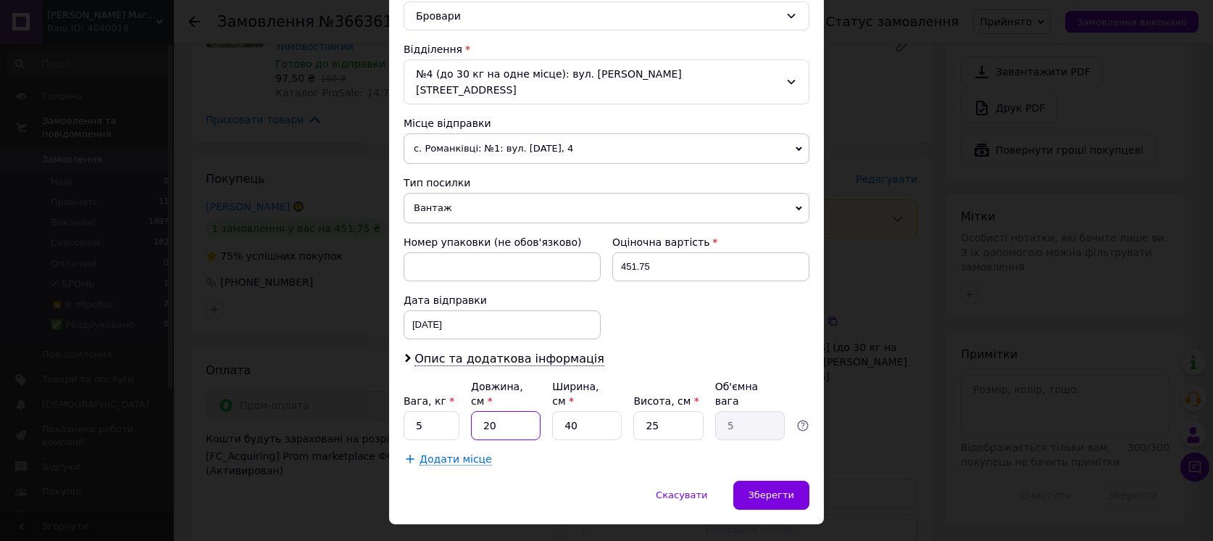
click at [476, 411] on input "20" at bounding box center [506, 425] width 70 height 29
type input "120"
type input "30"
type input "120"
click at [582, 411] on input "40" at bounding box center [587, 425] width 70 height 29
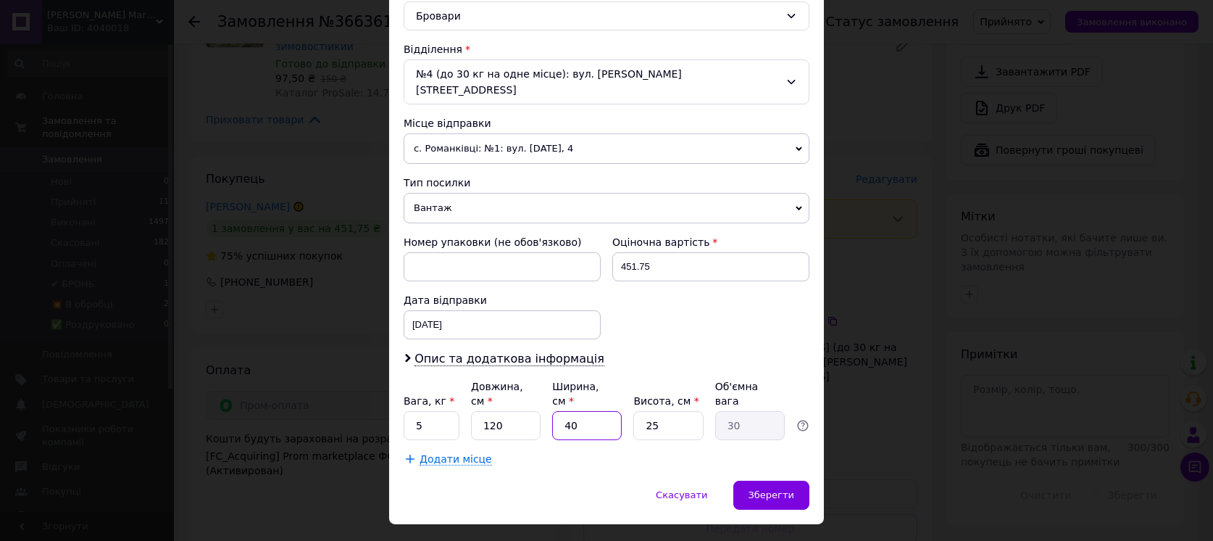
click at [582, 411] on input "40" at bounding box center [587, 425] width 70 height 29
type input "1"
type input "0.75"
type input "14"
type input "10.5"
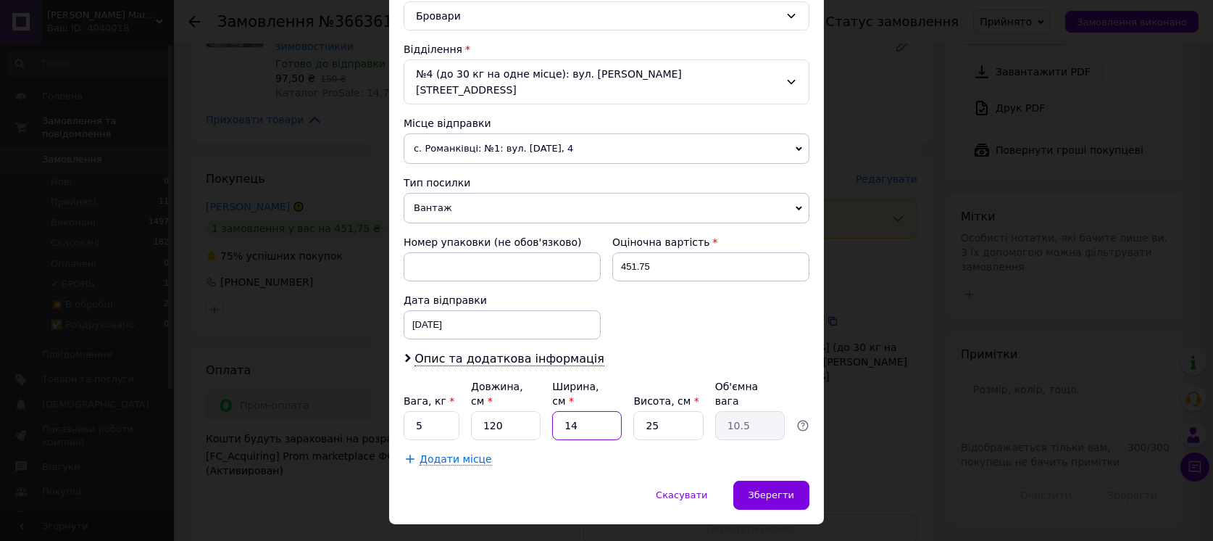
type input "14"
click at [678, 411] on input "25" at bounding box center [668, 425] width 70 height 29
click at [677, 411] on input "25" at bounding box center [668, 425] width 70 height 29
type input "1"
type input "0.42"
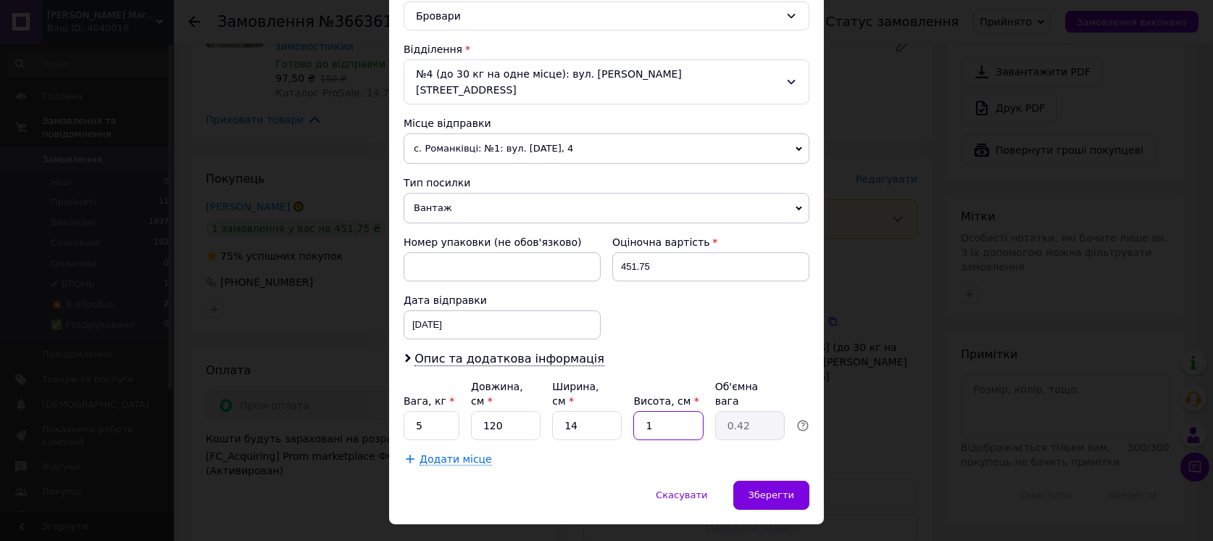
type input "11"
type input "4.62"
type input "11"
click at [781, 481] on div "Зберегти" at bounding box center [771, 495] width 76 height 29
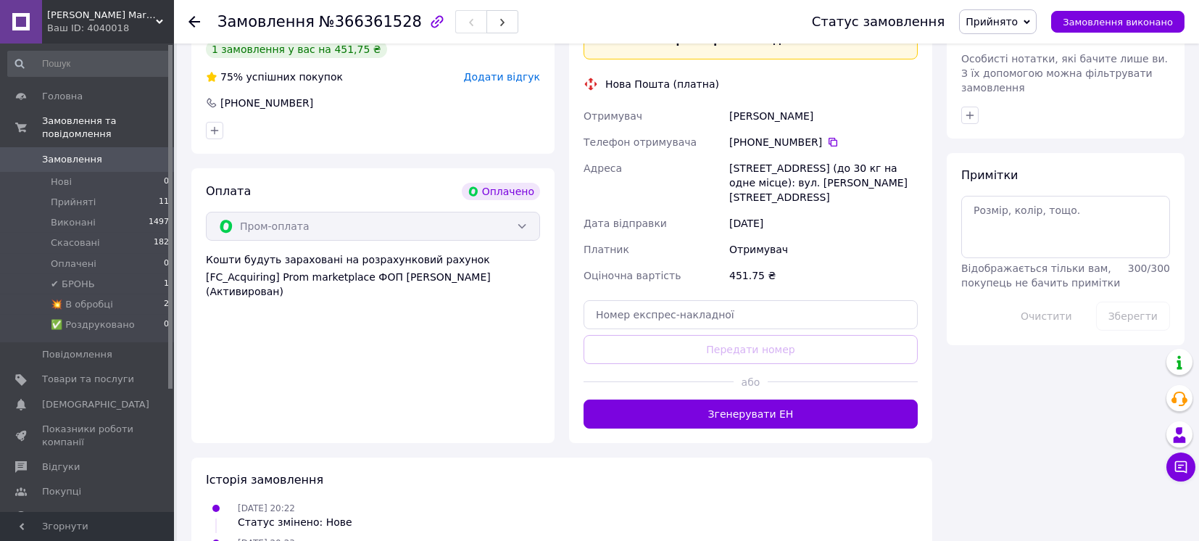
scroll to position [773, 0]
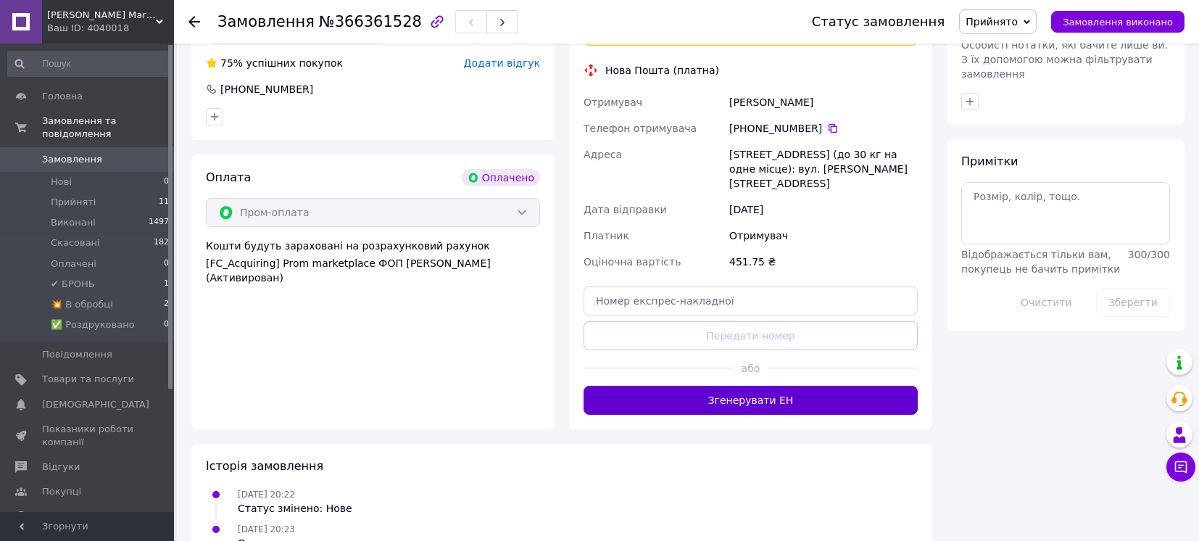
click at [783, 386] on button "Згенерувати ЕН" at bounding box center [750, 400] width 334 height 29
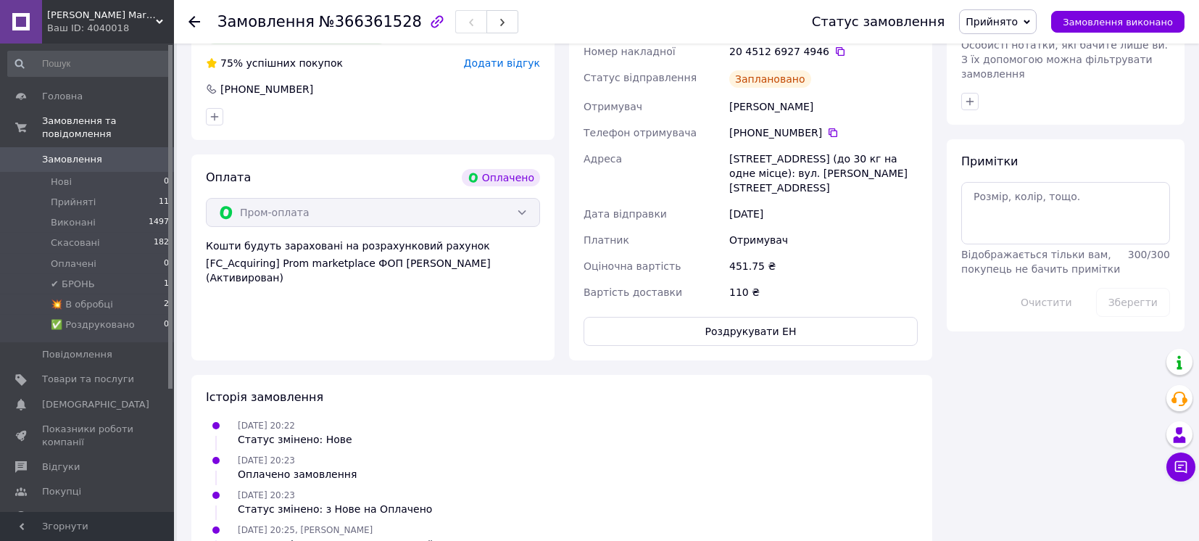
click at [1014, 20] on span "Прийнято" at bounding box center [991, 22] width 52 height 12
click at [1009, 138] on li "💥 В обробці" at bounding box center [1009, 138] width 99 height 22
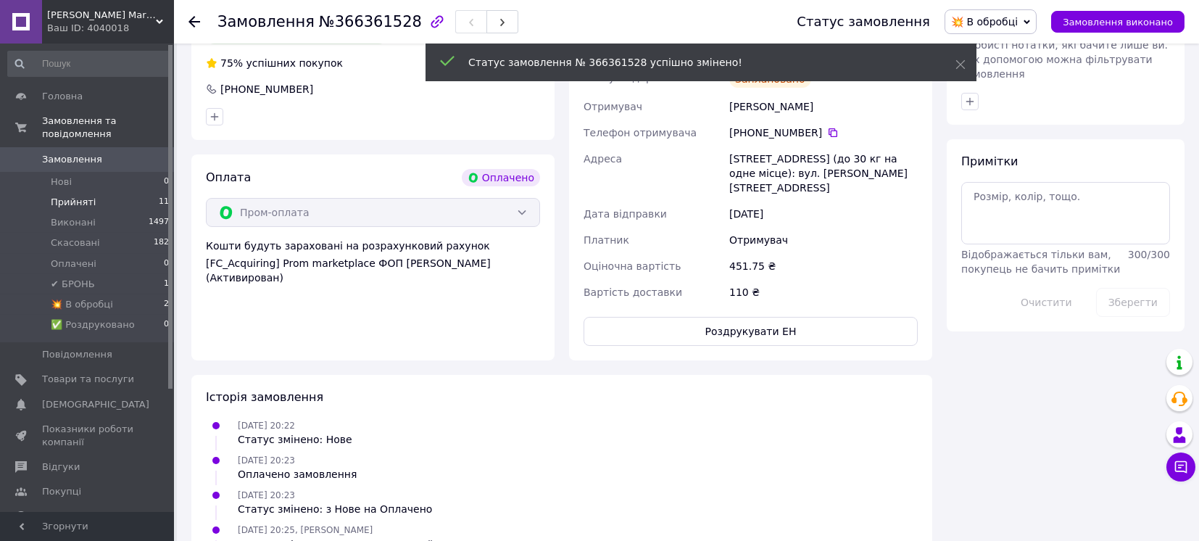
click at [97, 192] on li "Прийняті 11" at bounding box center [89, 202] width 178 height 20
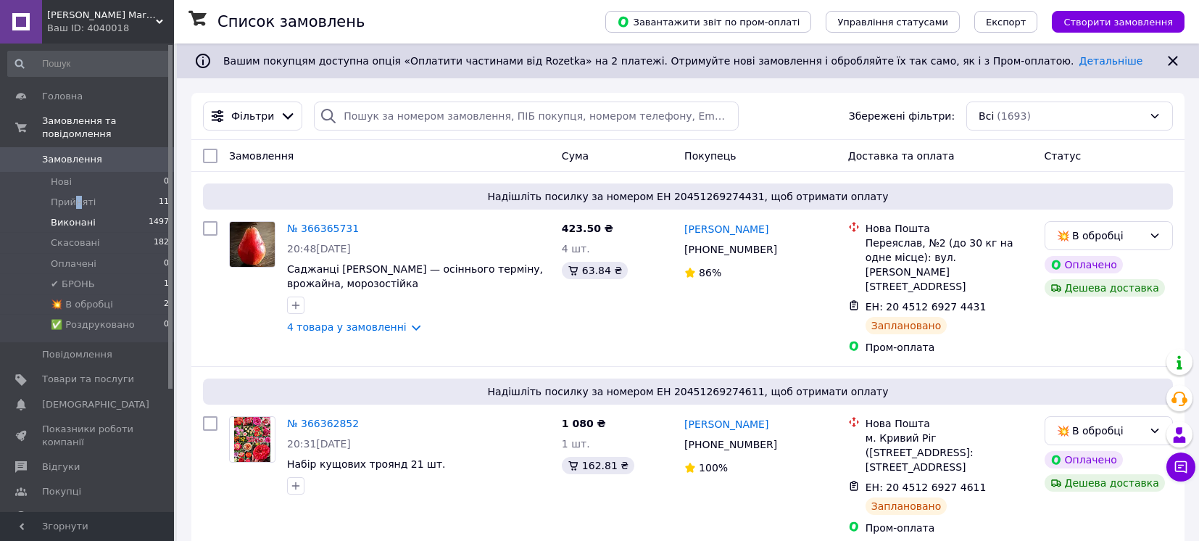
drag, startPoint x: 78, startPoint y: 185, endPoint x: 83, endPoint y: 215, distance: 30.3
click at [75, 196] on span "Прийняті" at bounding box center [73, 202] width 45 height 13
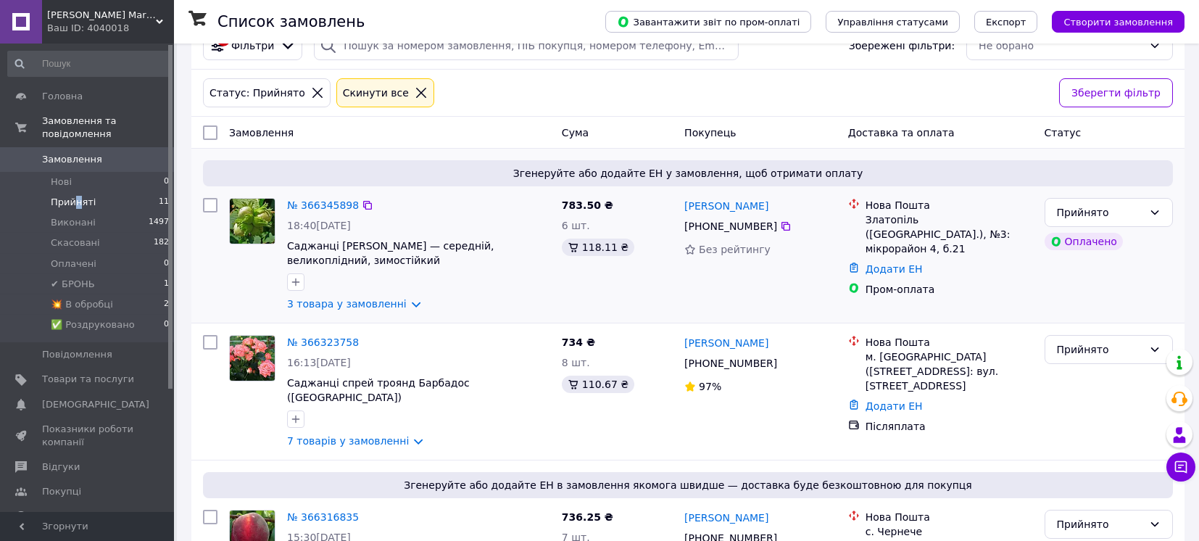
scroll to position [96, 0]
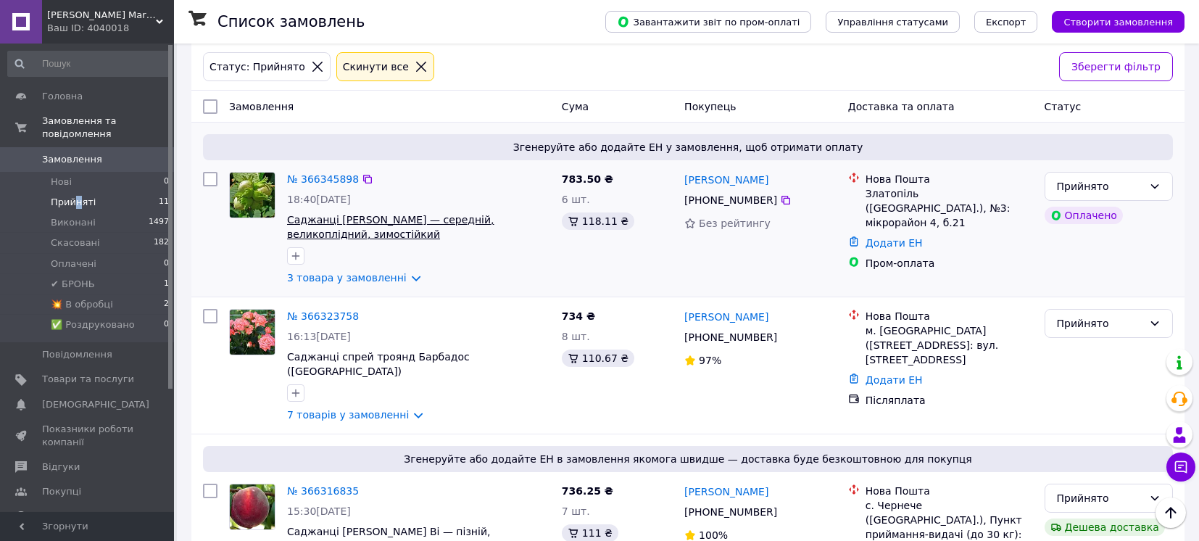
click at [354, 217] on span "Саджанці [PERSON_NAME] — середній, великоплідний, зимостійкий" at bounding box center [390, 227] width 207 height 26
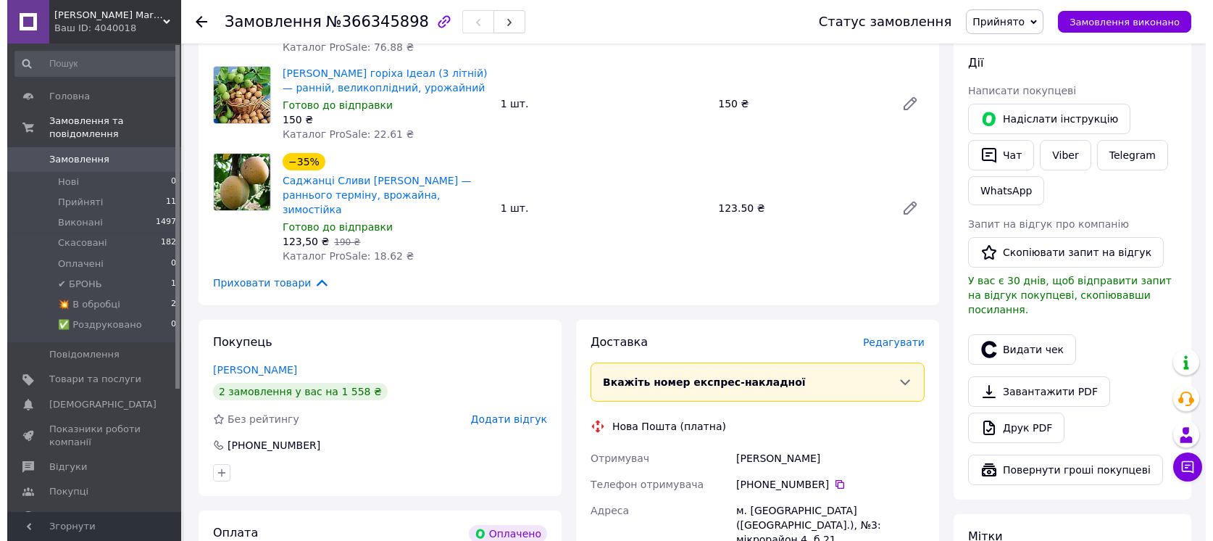
scroll to position [290, 0]
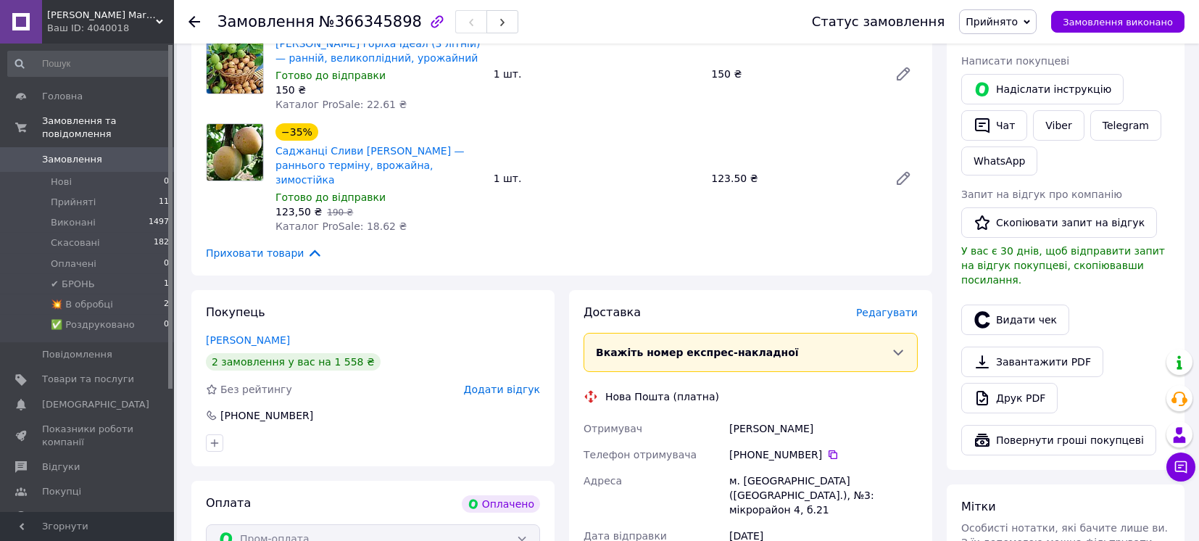
click at [891, 307] on span "Редагувати" at bounding box center [887, 313] width 62 height 12
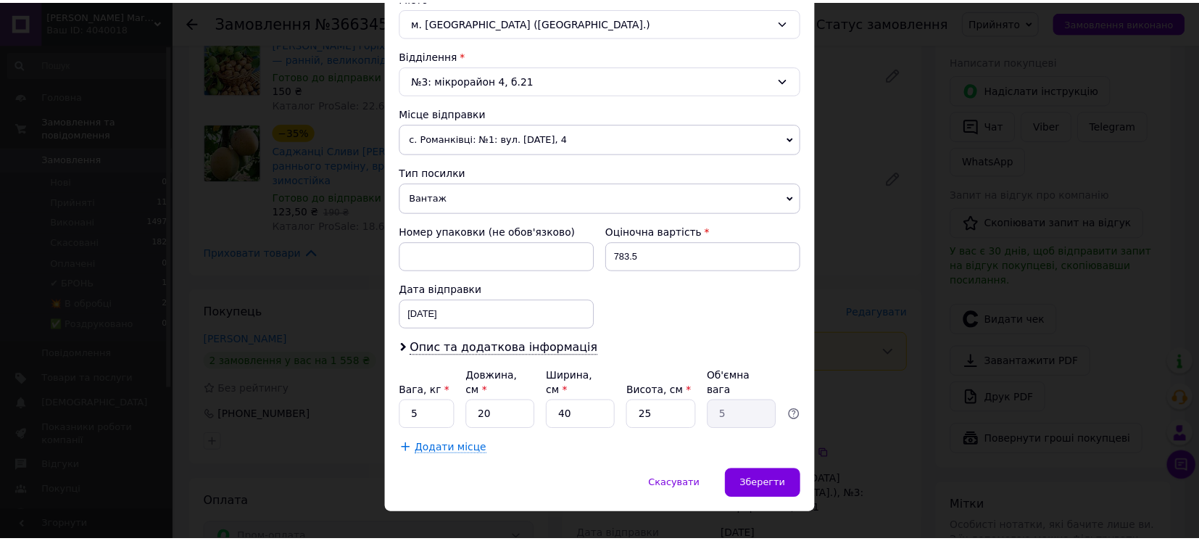
scroll to position [418, 0]
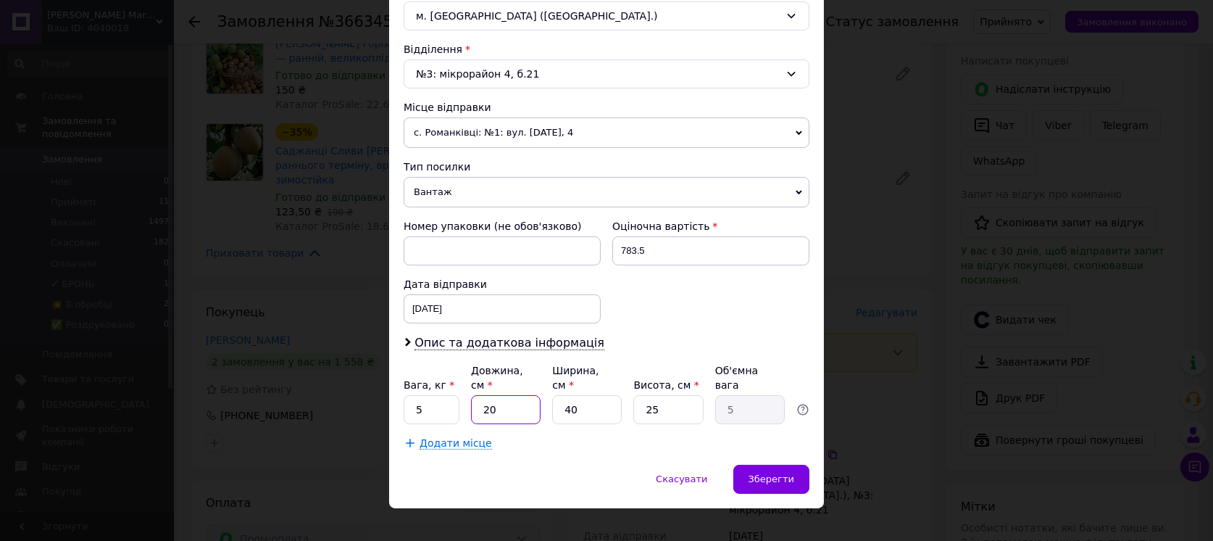
click at [479, 395] on input "20" at bounding box center [506, 409] width 70 height 29
type input "120"
type input "30"
type input "120"
click at [580, 395] on input "40" at bounding box center [587, 409] width 70 height 29
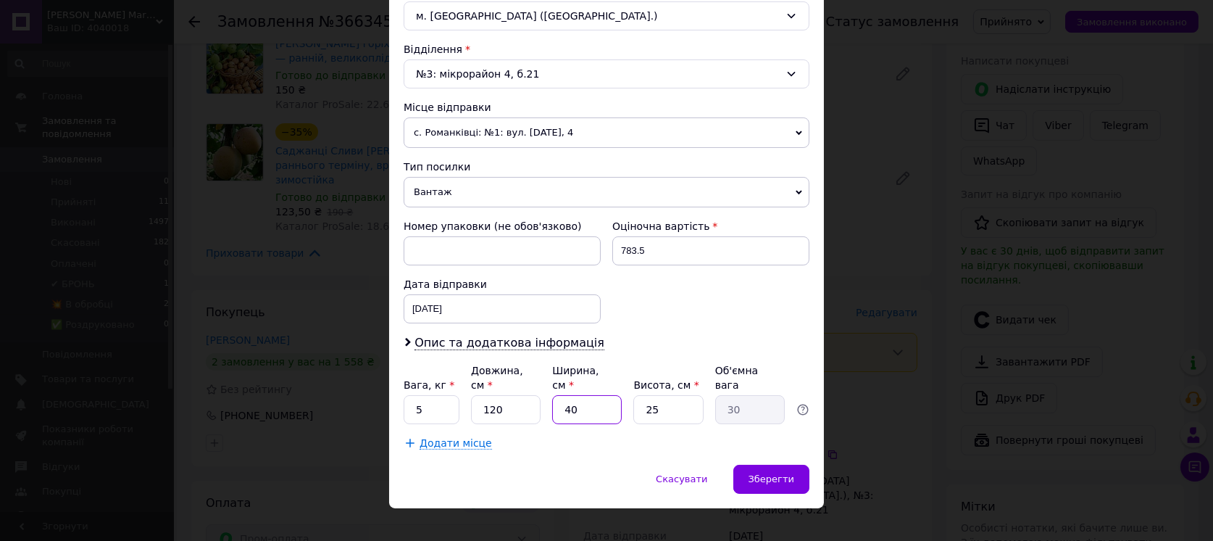
click at [580, 395] on input "40" at bounding box center [587, 409] width 70 height 29
type input "1"
type input "0.75"
type input "11"
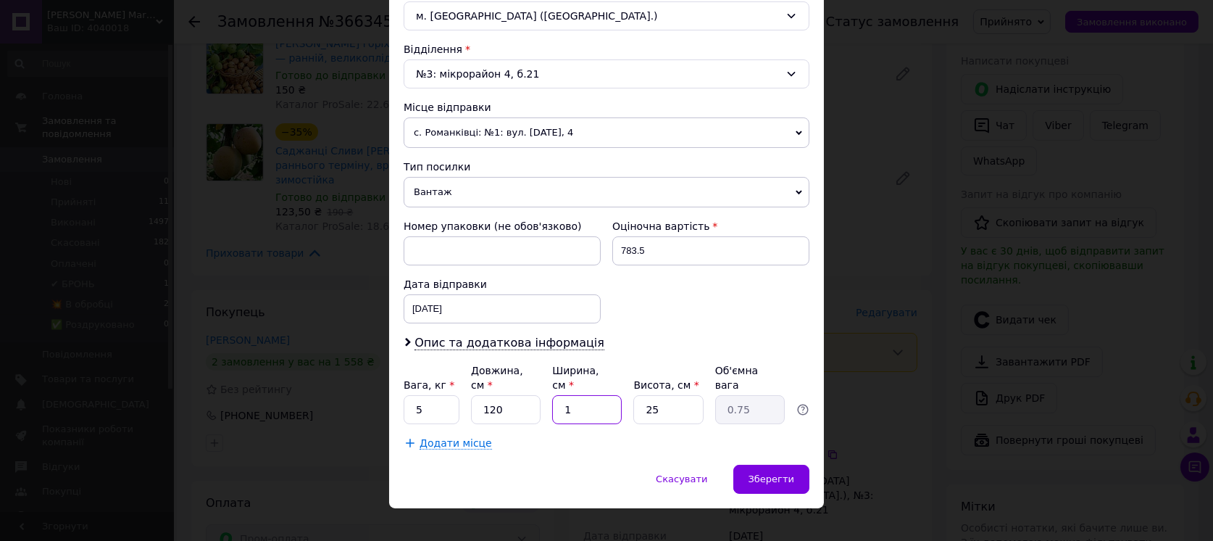
type input "8.25"
type input "11"
click at [660, 397] on input "25" at bounding box center [668, 409] width 70 height 29
type input "1"
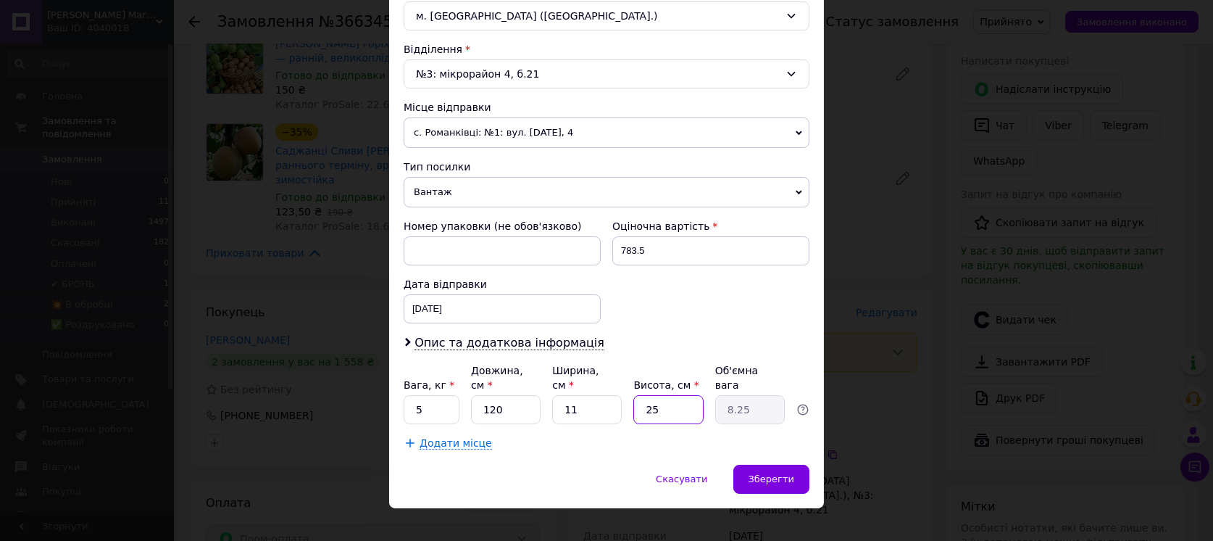
type input "0.33"
type input "11"
type input "3.63"
type input "11"
click at [768, 473] on span "Зберегти" at bounding box center [772, 478] width 46 height 11
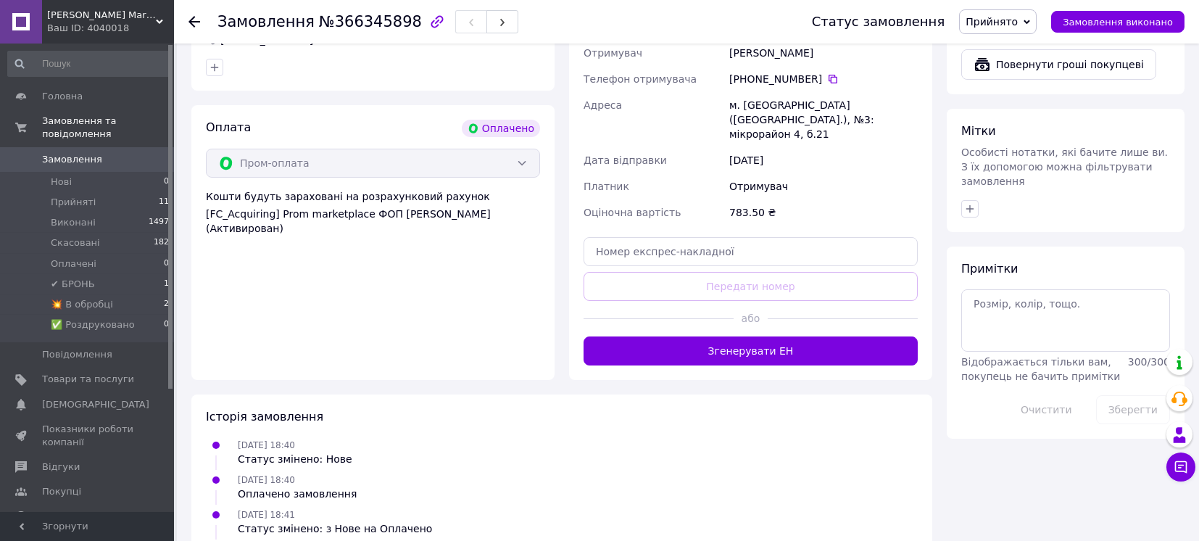
scroll to position [676, 0]
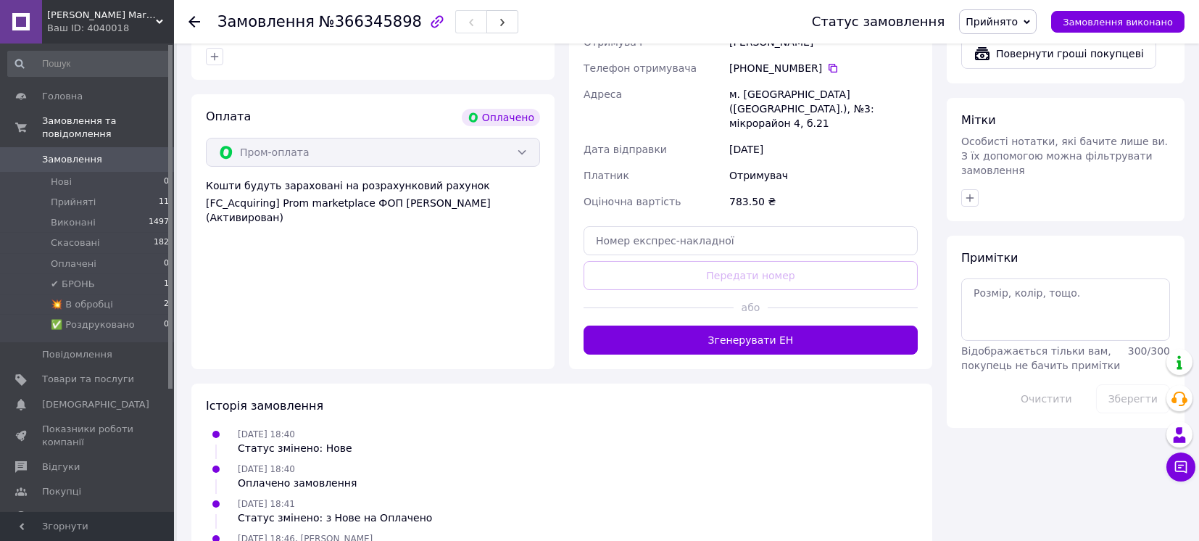
click at [755, 325] on button "Згенерувати ЕН" at bounding box center [750, 339] width 334 height 29
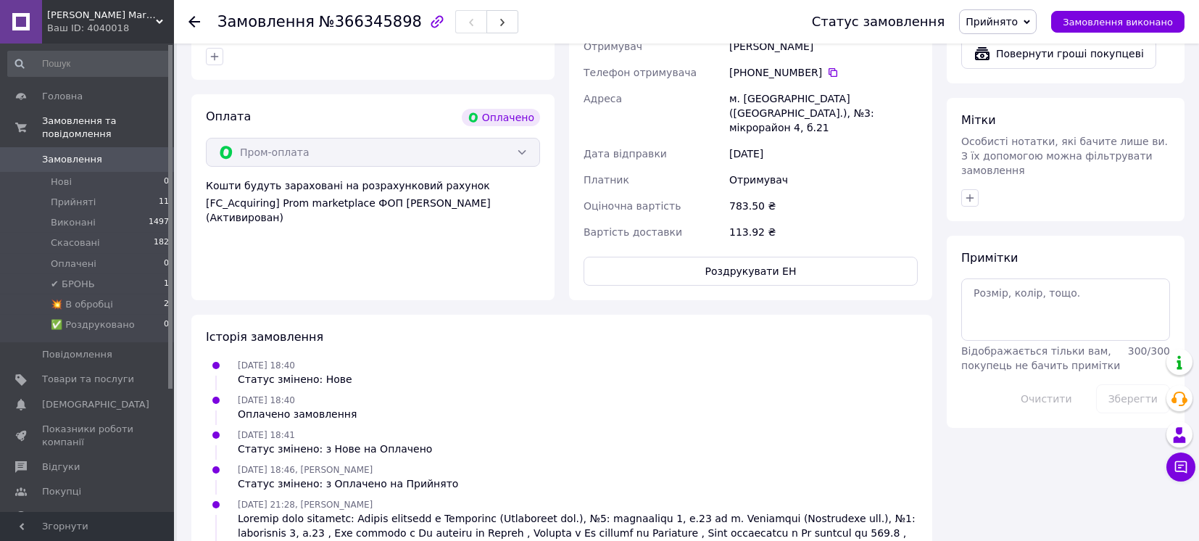
click at [1018, 20] on span "Прийнято" at bounding box center [991, 22] width 52 height 12
click at [1014, 139] on li "💥 В обробці" at bounding box center [1009, 138] width 99 height 22
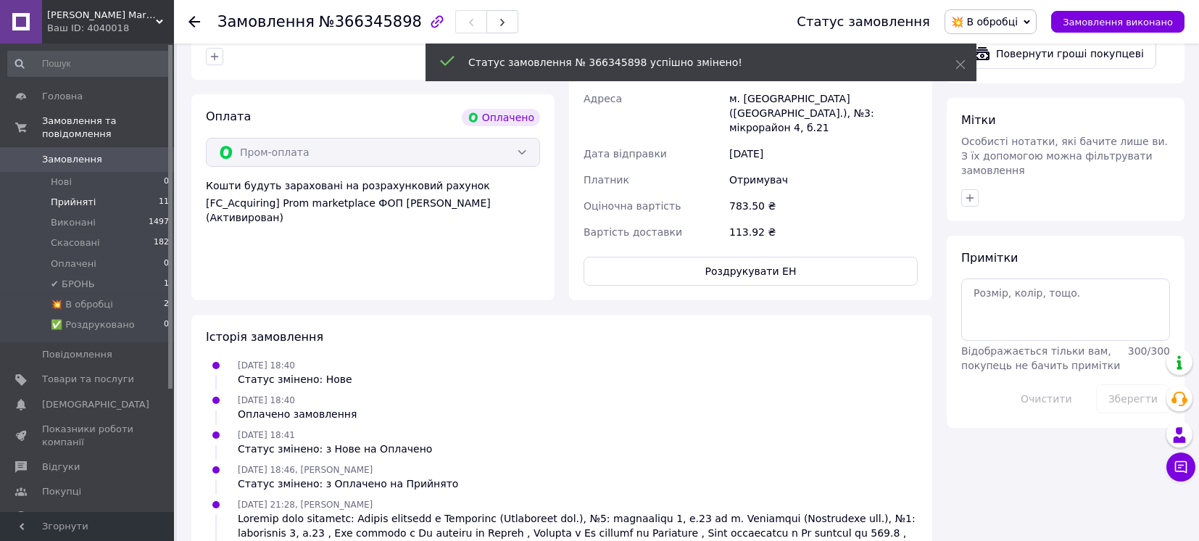
click at [51, 196] on span "Прийняті" at bounding box center [73, 202] width 45 height 13
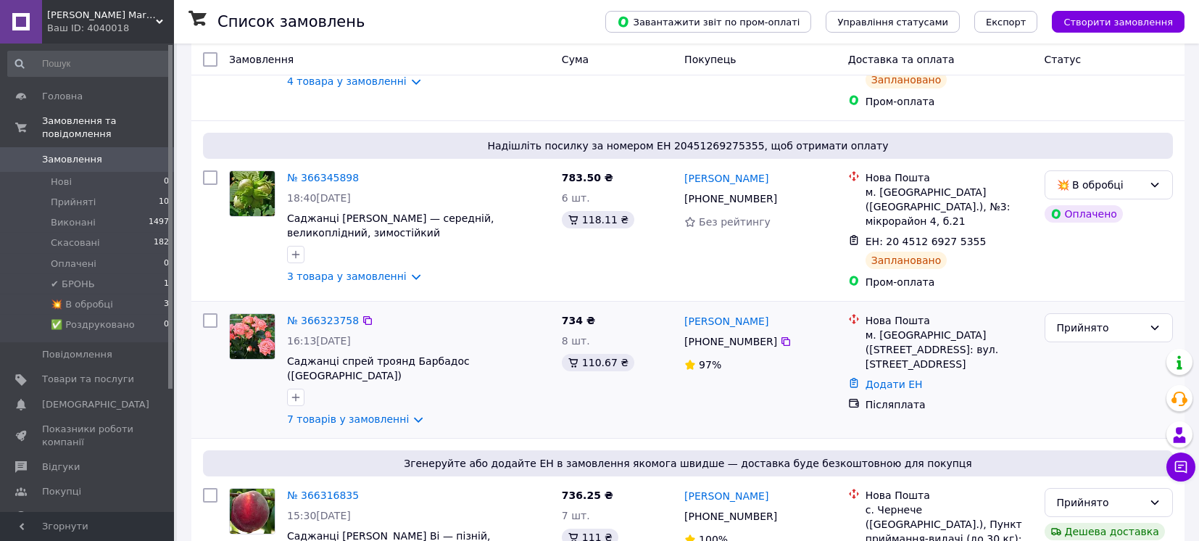
scroll to position [676, 0]
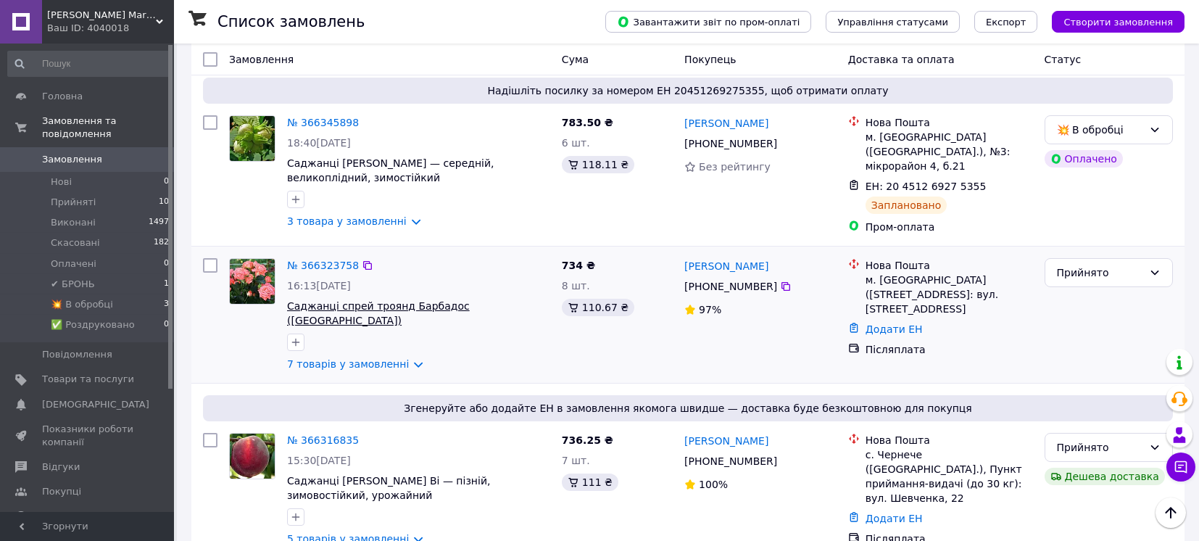
click at [365, 300] on span "Саджанці спрей троянд Барбадос ([GEOGRAPHIC_DATA])" at bounding box center [378, 313] width 183 height 26
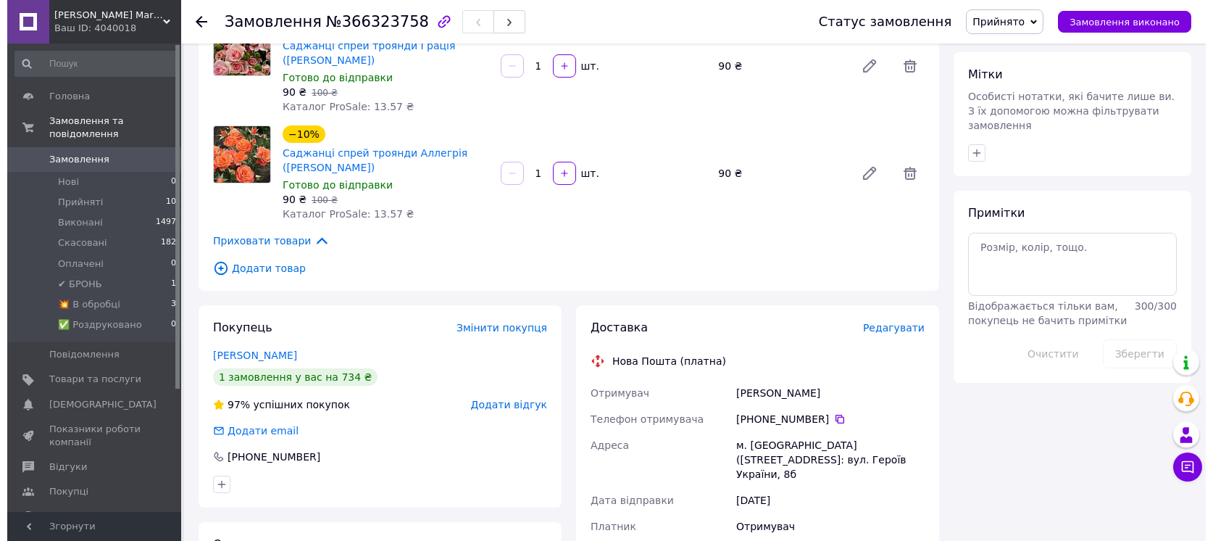
scroll to position [676, 0]
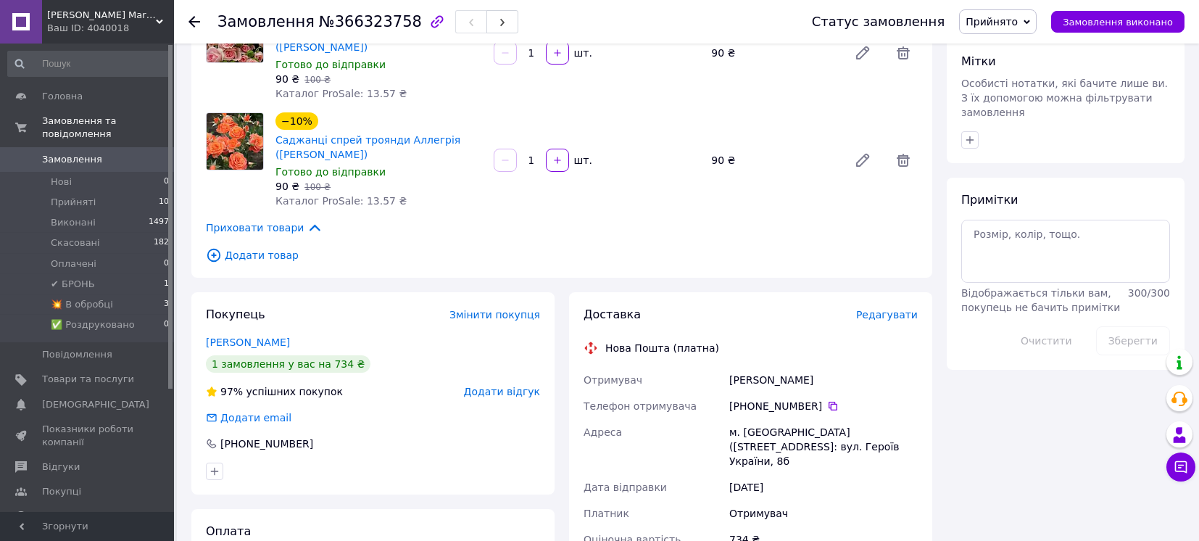
click at [895, 309] on span "Редагувати" at bounding box center [887, 315] width 62 height 12
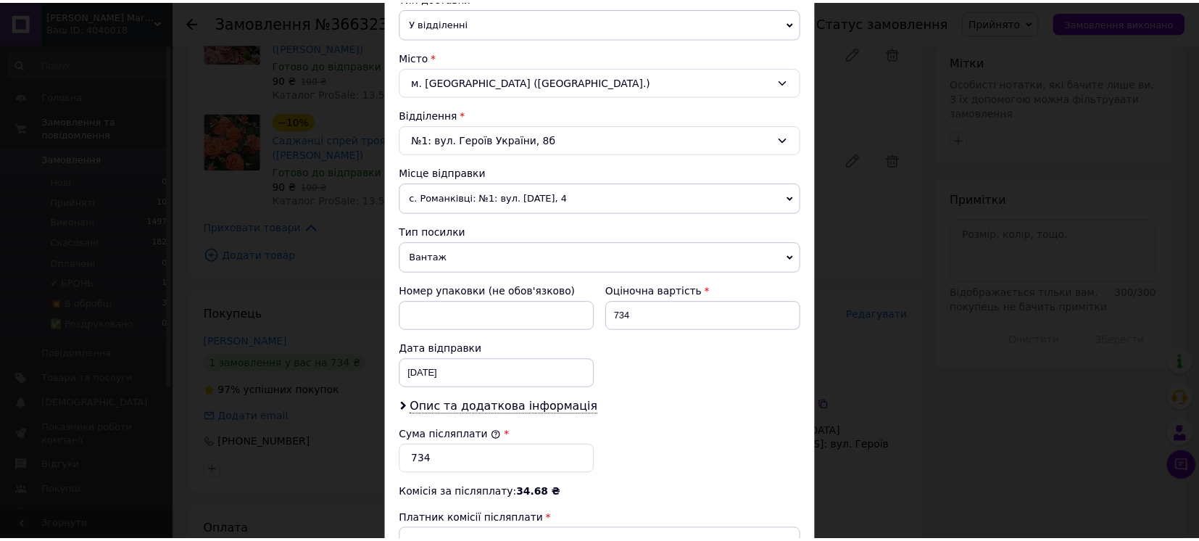
scroll to position [562, 0]
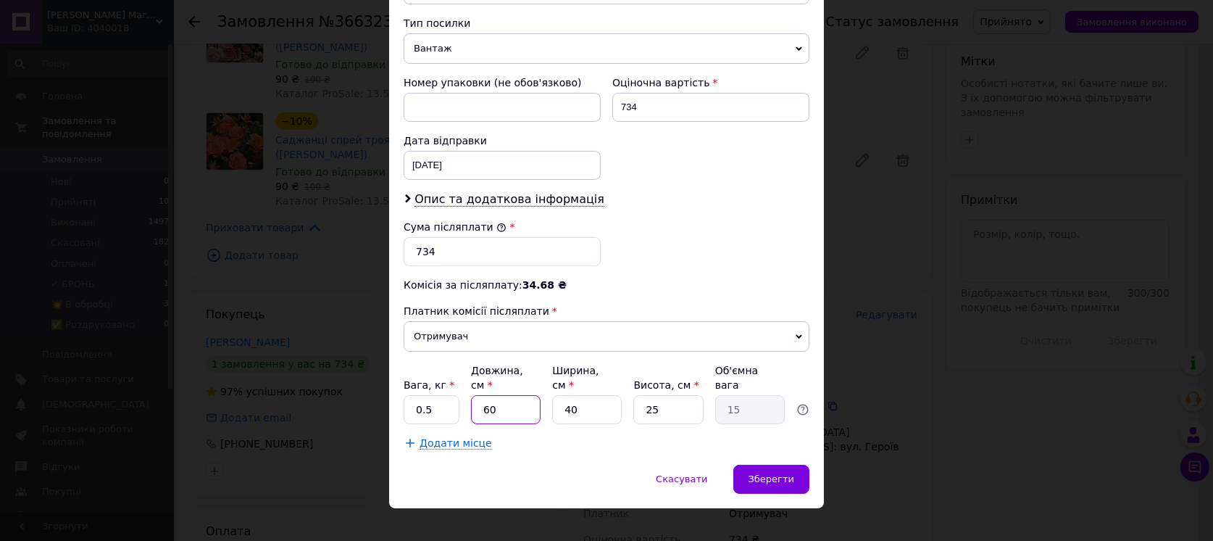
click at [505, 395] on input "60" at bounding box center [506, 409] width 70 height 29
click at [593, 395] on input "40" at bounding box center [587, 409] width 70 height 29
click at [591, 395] on input "40" at bounding box center [587, 409] width 70 height 29
type input "1"
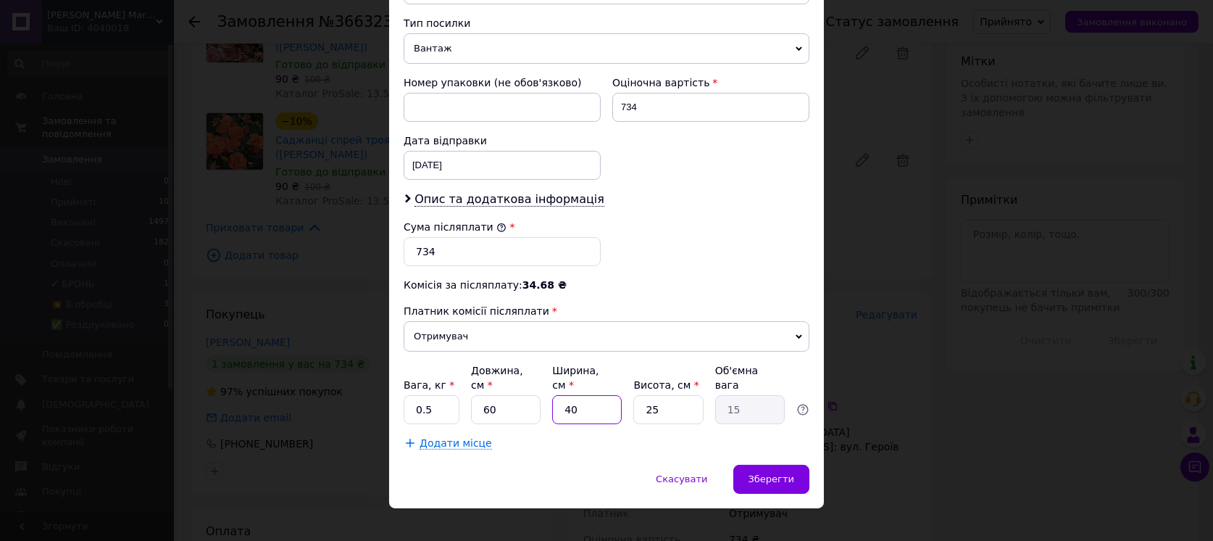
type input "0.38"
type input "11"
type input "4.13"
type input "11"
click at [668, 395] on input "25" at bounding box center [668, 409] width 70 height 29
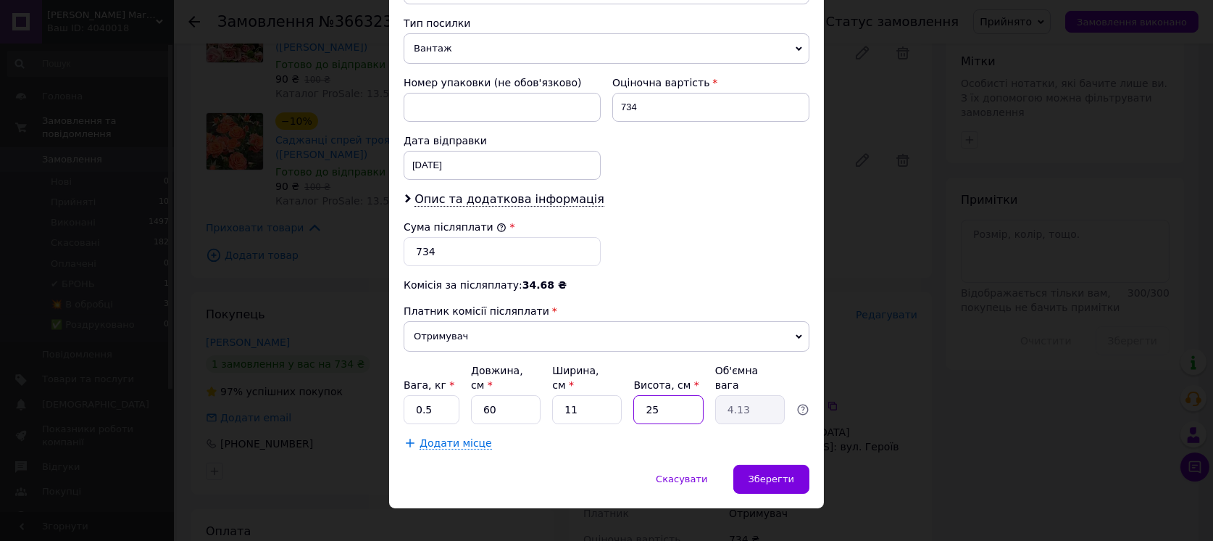
click at [668, 395] on input "25" at bounding box center [668, 409] width 70 height 29
type input "251"
type input "41.42"
click at [668, 395] on input "251" at bounding box center [668, 409] width 70 height 29
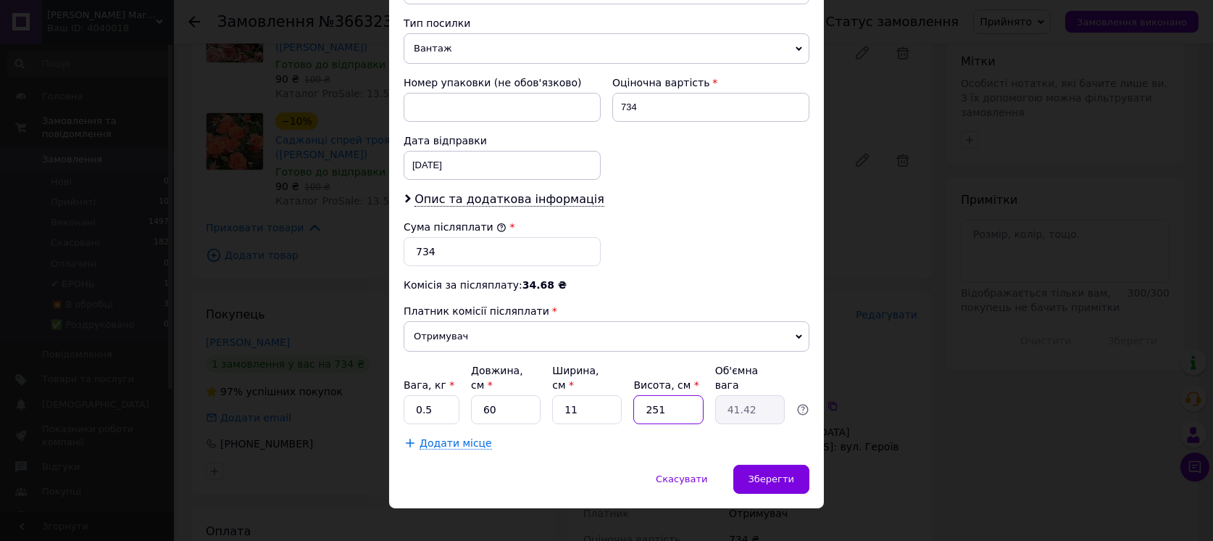
type input "1"
type input "0.17"
type input "11"
type input "1.82"
type input "11"
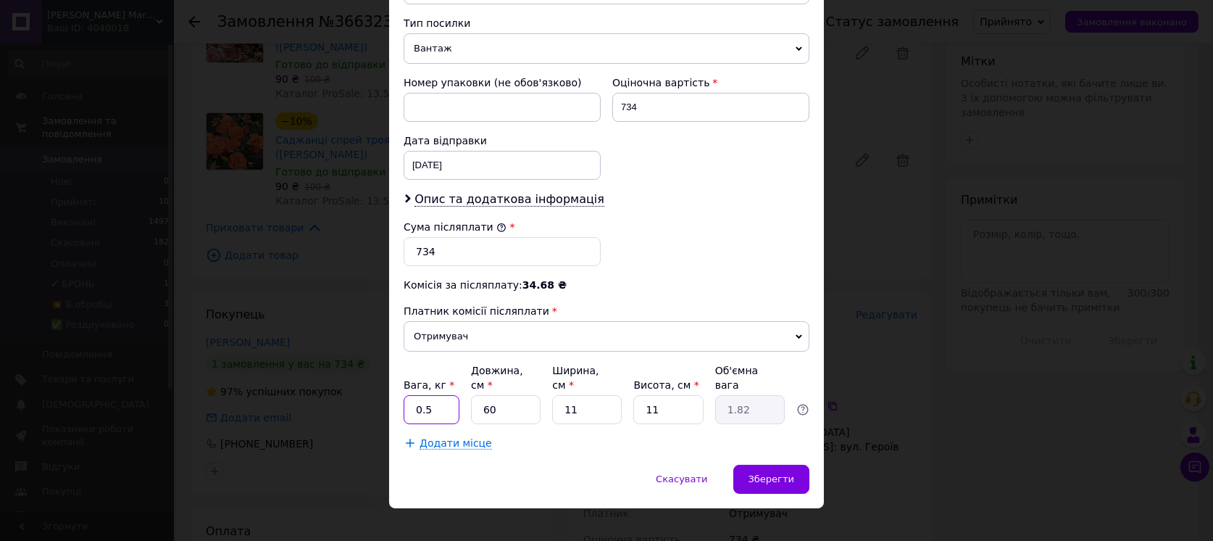
click at [436, 395] on input "0.5" at bounding box center [432, 409] width 56 height 29
type input "5"
click at [751, 469] on div "Зберегти" at bounding box center [771, 479] width 76 height 29
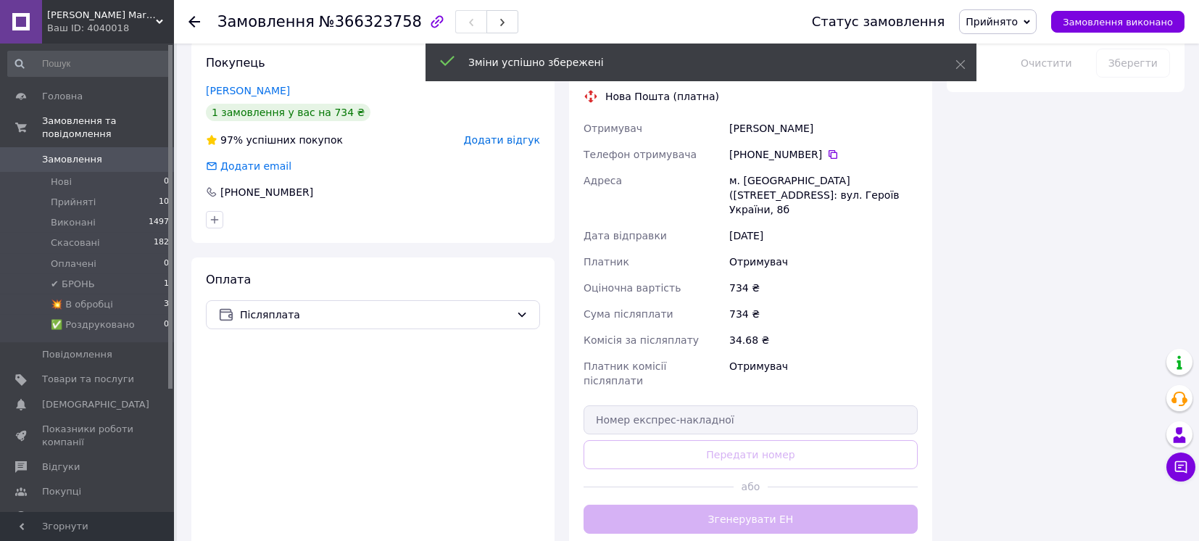
scroll to position [966, 0]
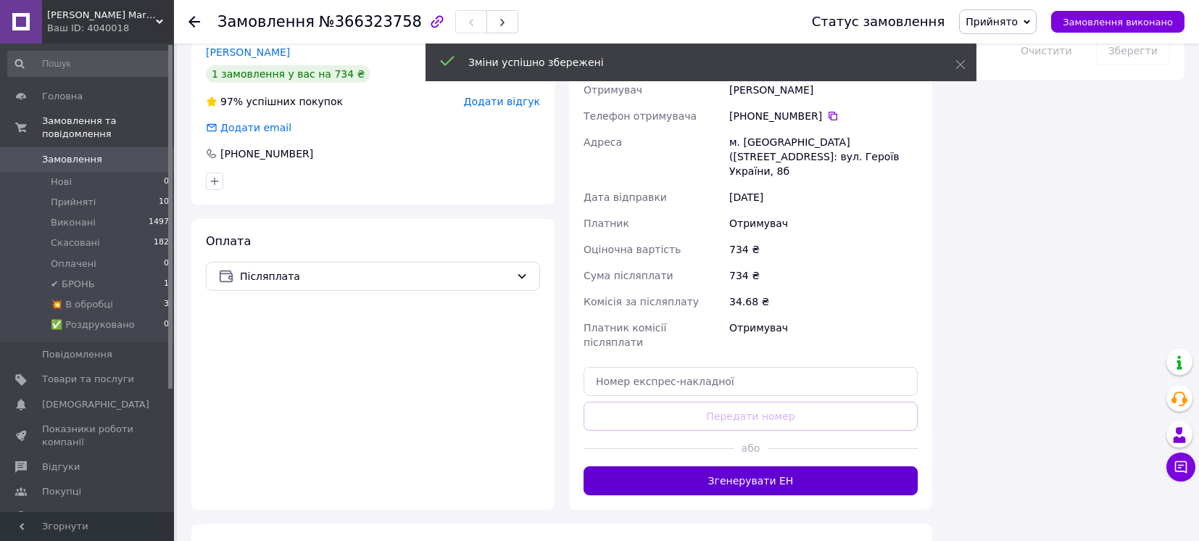
click at [757, 466] on button "Згенерувати ЕН" at bounding box center [750, 480] width 334 height 29
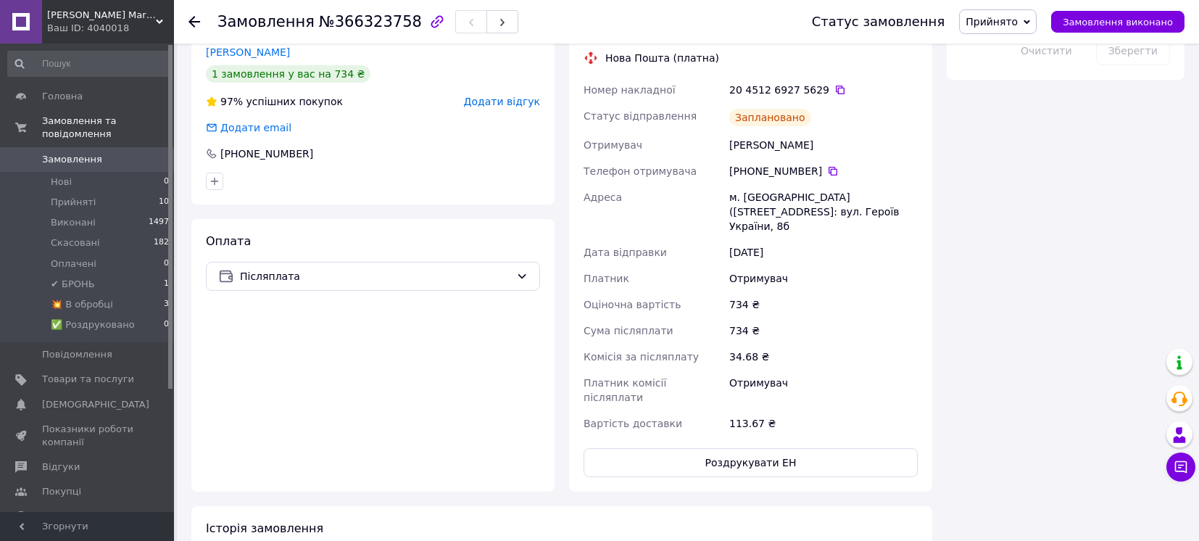
click at [1018, 16] on span "Прийнято" at bounding box center [991, 22] width 52 height 12
click at [1017, 136] on li "💥 В обробці" at bounding box center [1009, 138] width 99 height 22
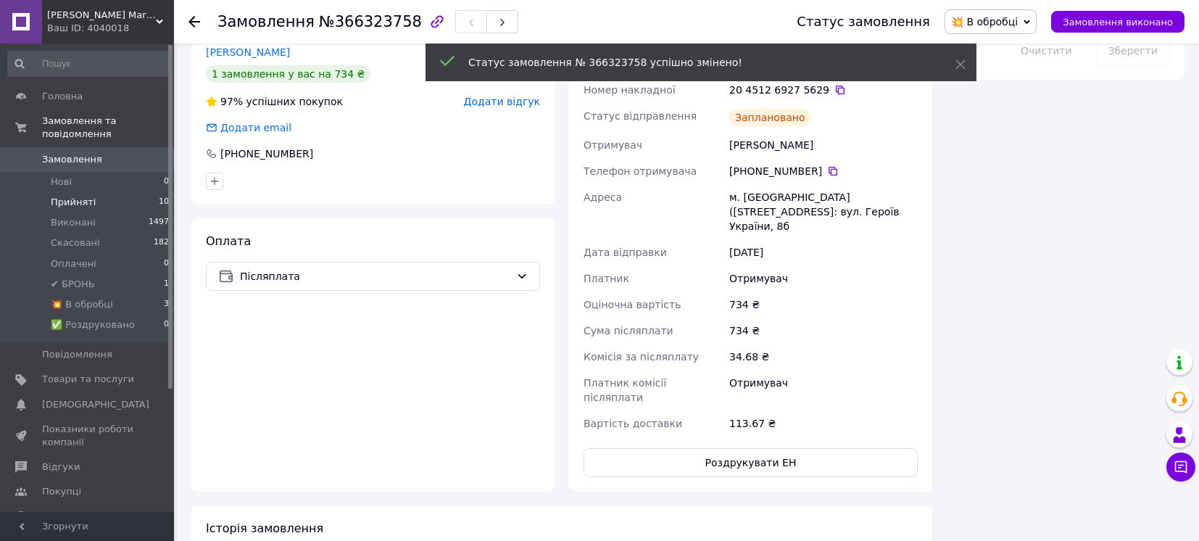
click at [59, 196] on span "Прийняті" at bounding box center [73, 202] width 45 height 13
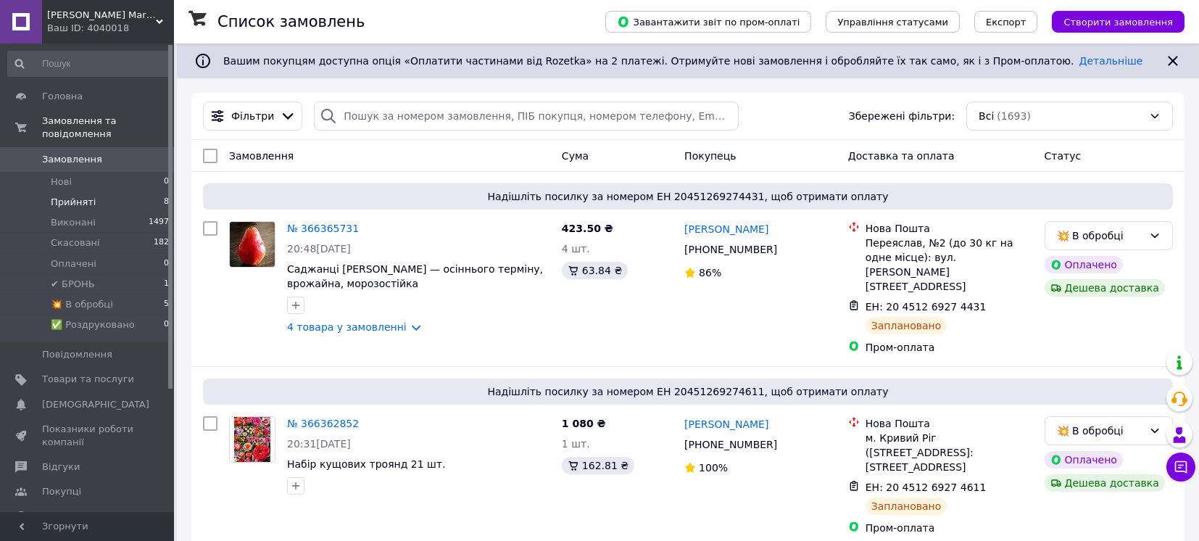
click at [59, 196] on span "Прийняті" at bounding box center [73, 202] width 45 height 13
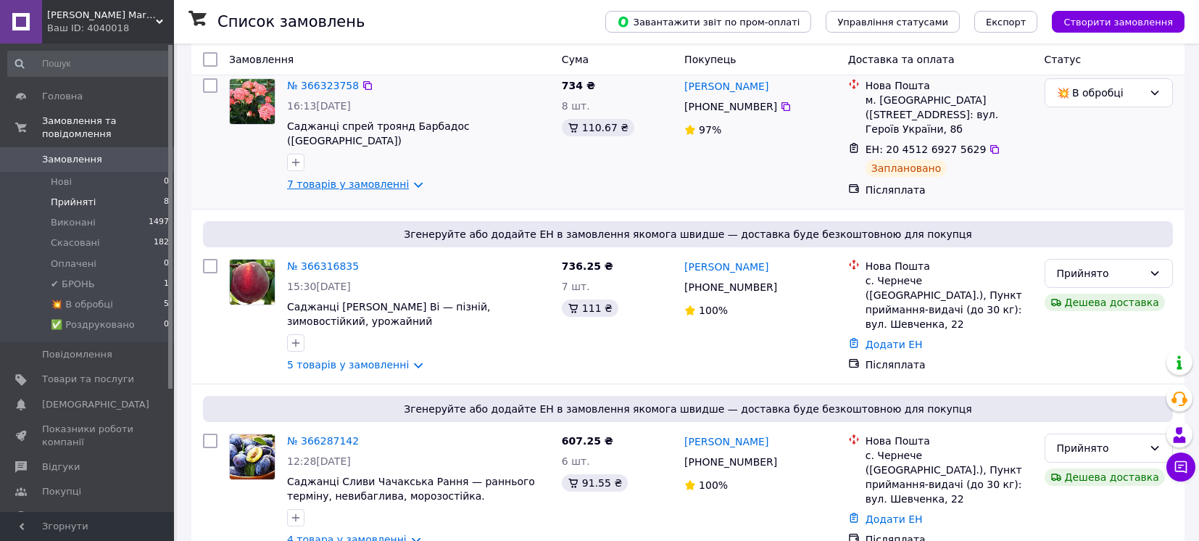
scroll to position [193, 0]
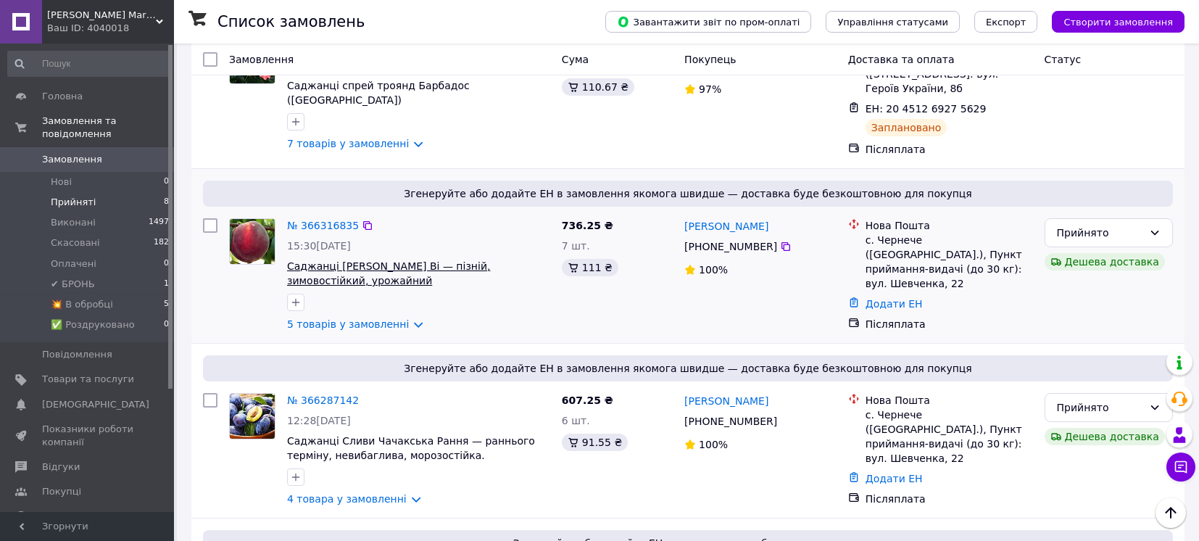
click at [346, 260] on span "Саджанці [PERSON_NAME] Ві — пізній, зимовостійкий, урожайний" at bounding box center [388, 273] width 203 height 26
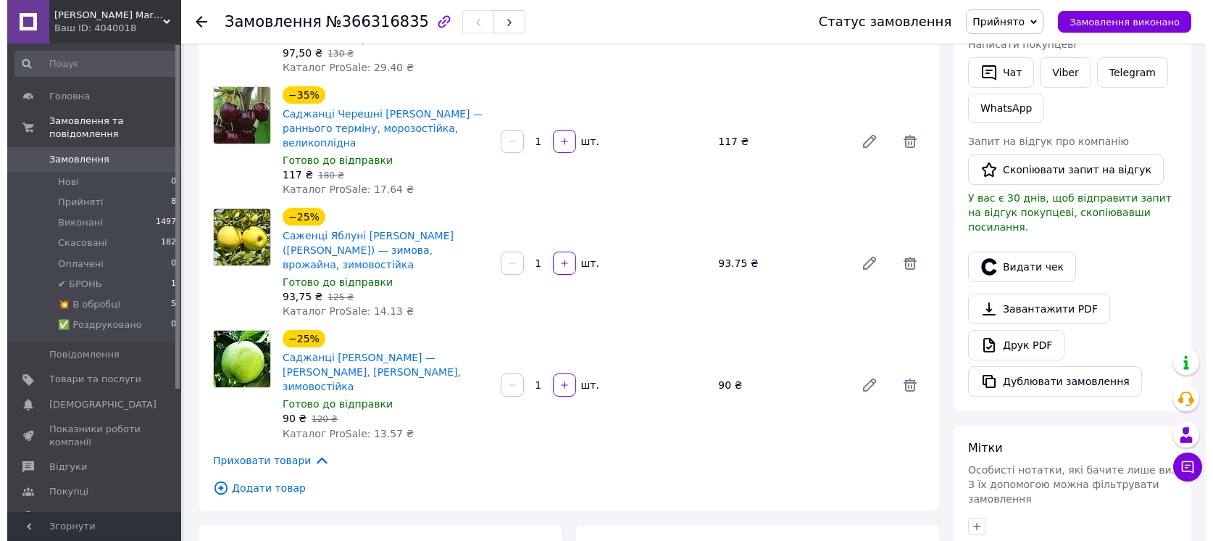
scroll to position [386, 0]
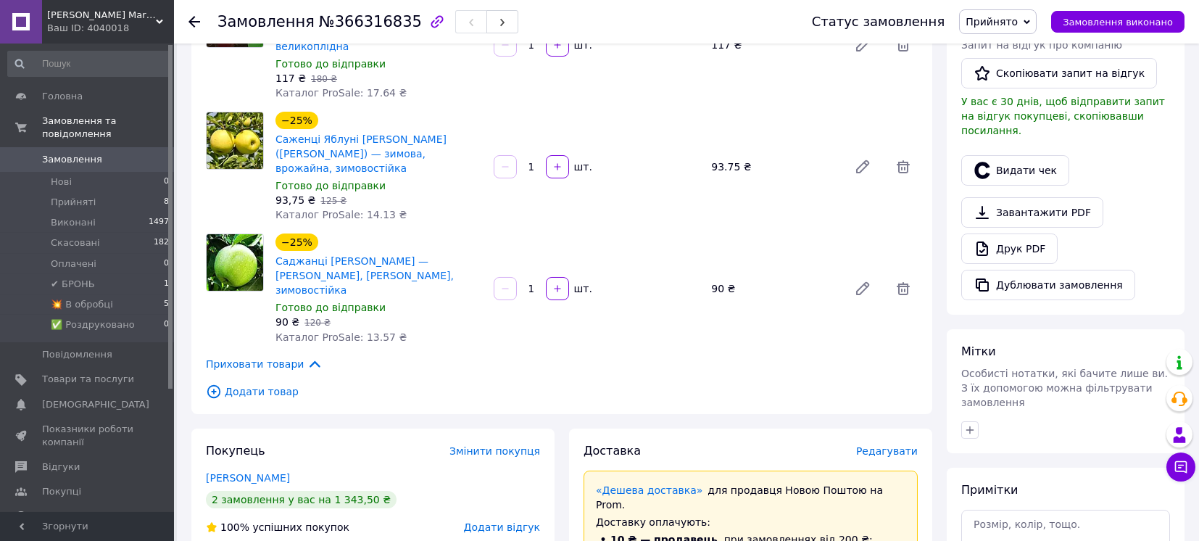
click at [904, 445] on span "Редагувати" at bounding box center [887, 451] width 62 height 12
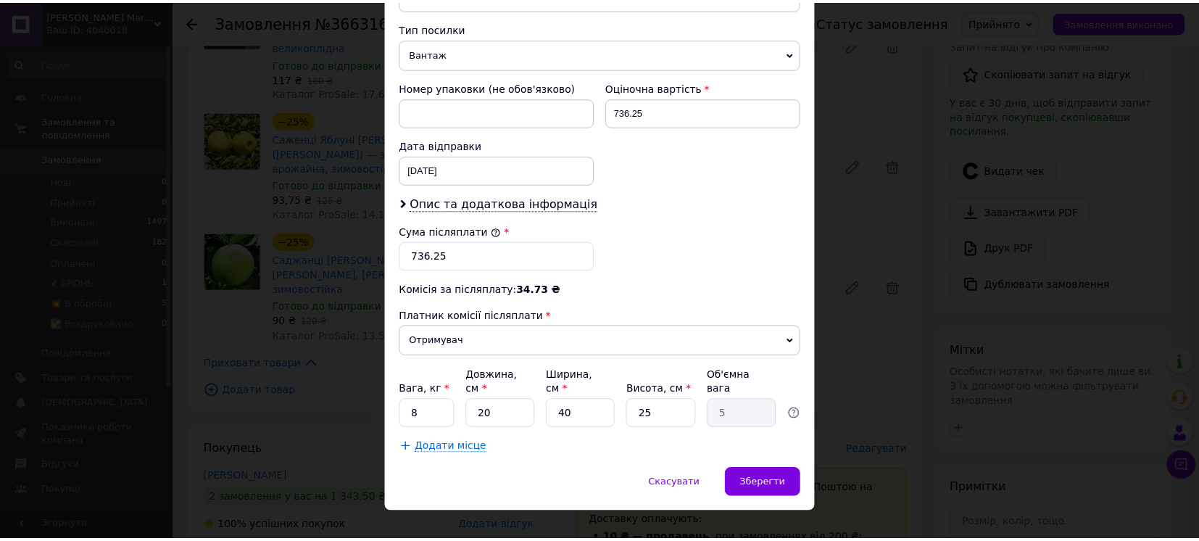
scroll to position [562, 0]
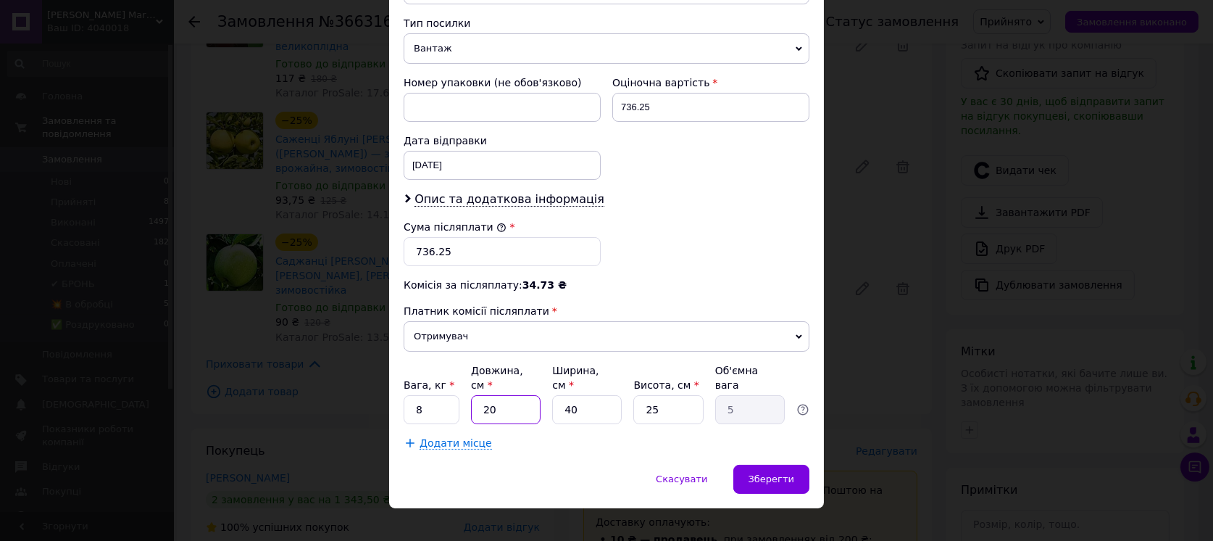
click at [476, 398] on input "20" at bounding box center [506, 409] width 70 height 29
type input "120"
type input "30"
type input "120"
click at [594, 395] on input "40" at bounding box center [587, 409] width 70 height 29
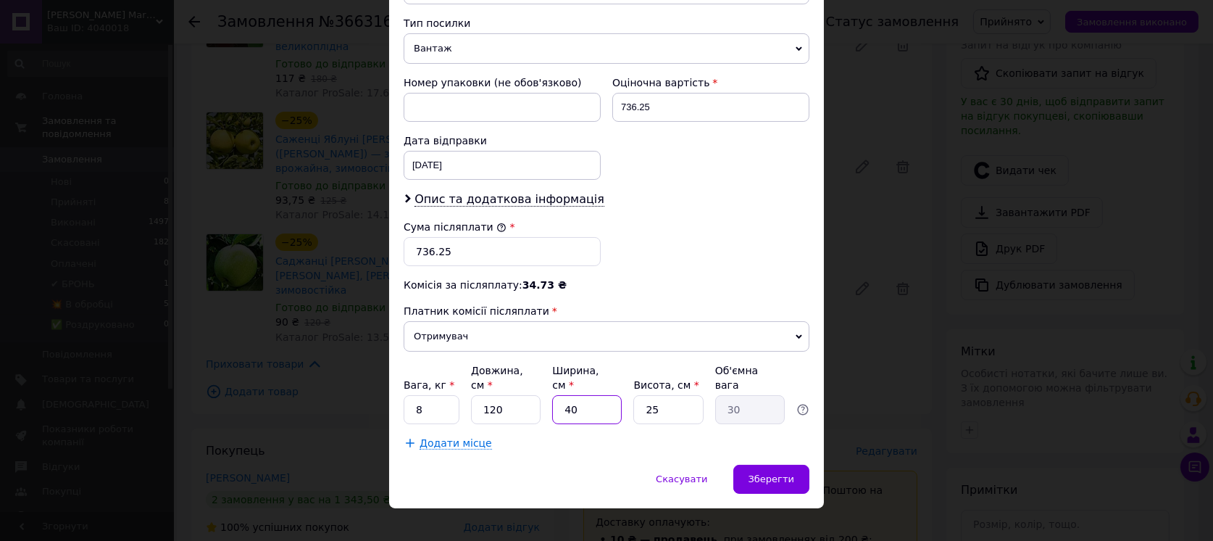
click at [594, 395] on input "40" at bounding box center [587, 409] width 70 height 29
type input "1"
type input "0.75"
type input "11"
type input "8.25"
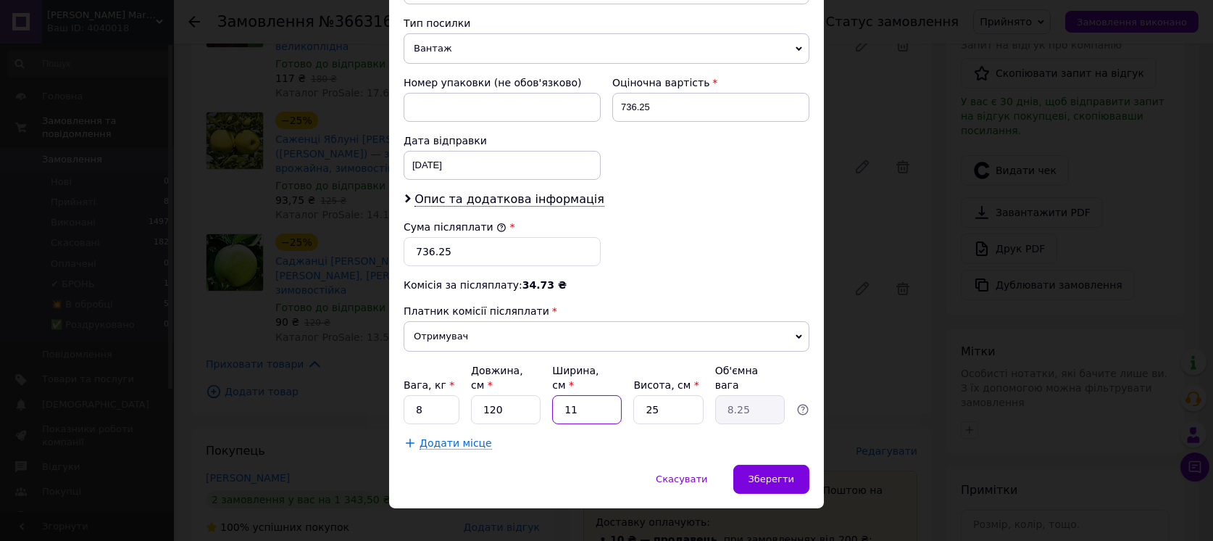
type input "11"
click at [670, 395] on input "25" at bounding box center [668, 409] width 70 height 29
type input "1"
type input "0.33"
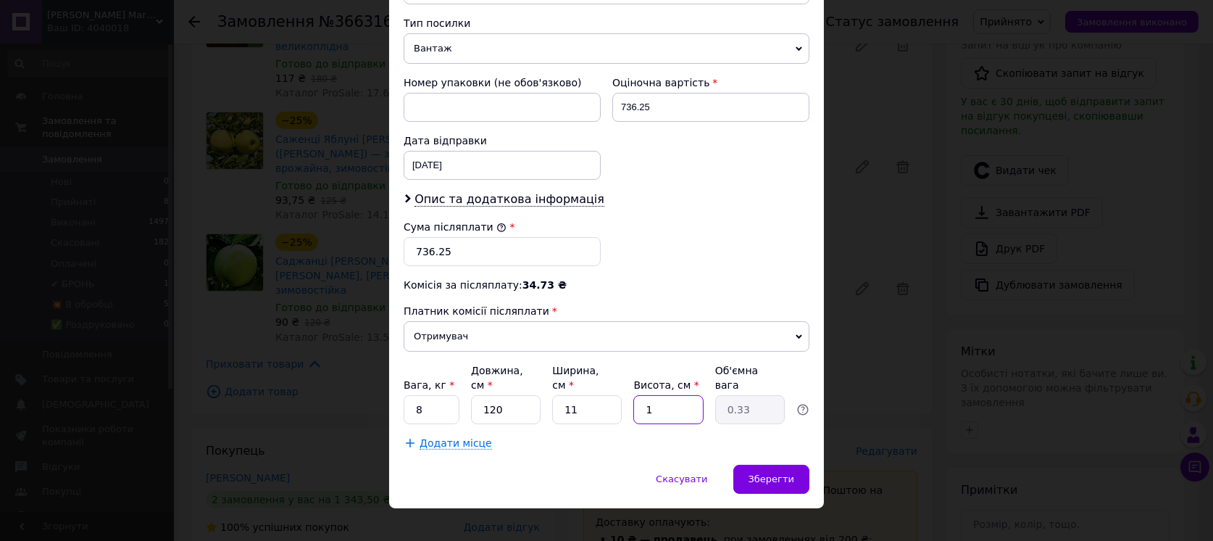
type input "11"
type input "3.63"
type input "11"
click at [436, 395] on input "8" at bounding box center [432, 409] width 56 height 29
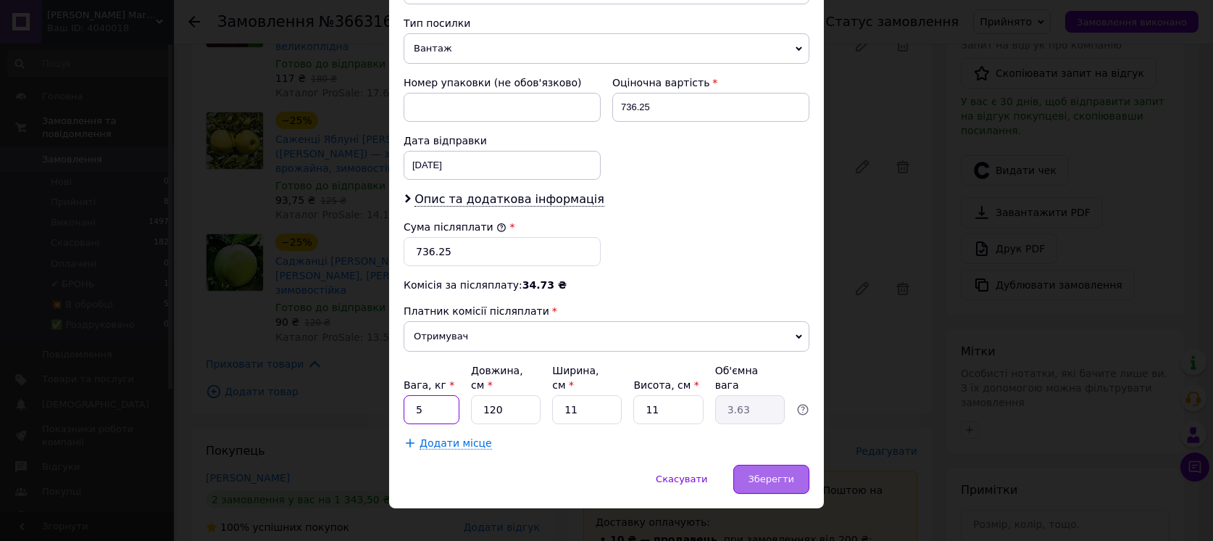
type input "5"
click at [796, 465] on div "Зберегти" at bounding box center [771, 479] width 76 height 29
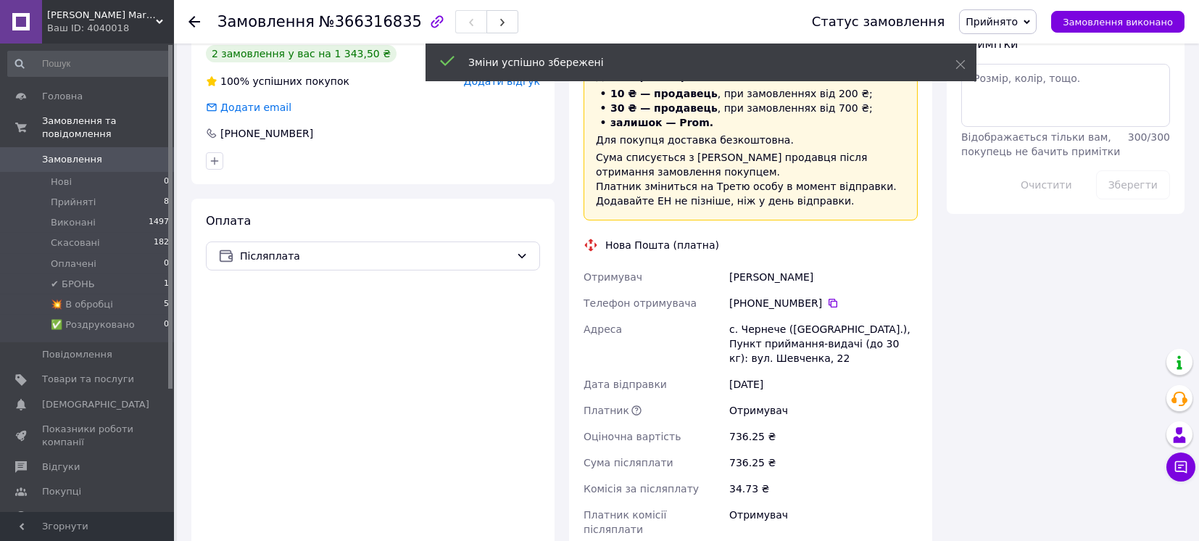
scroll to position [1063, 0]
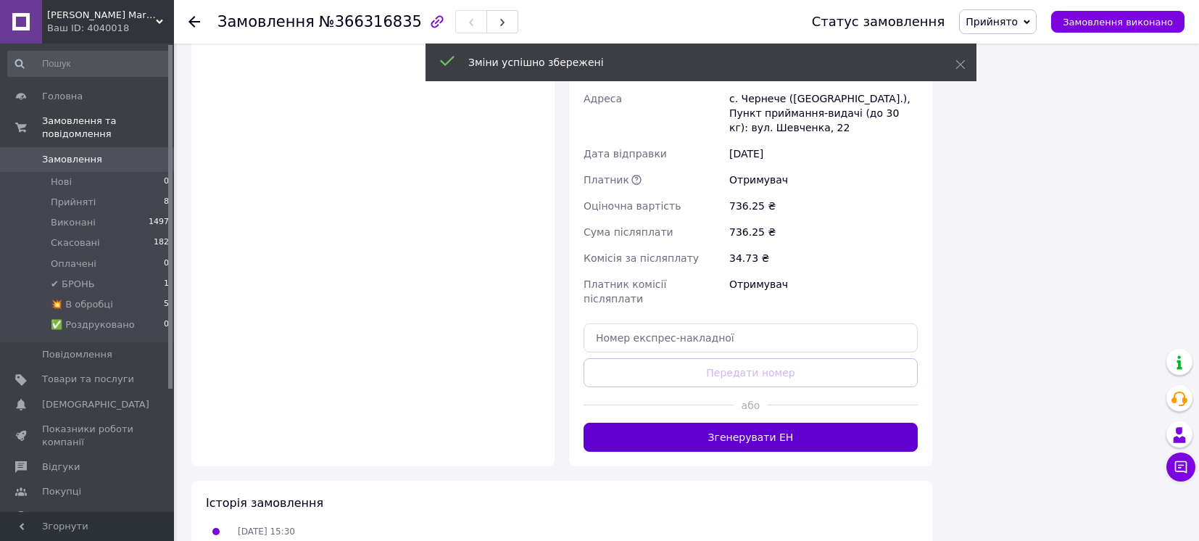
click at [704, 423] on button "Згенерувати ЕН" at bounding box center [750, 437] width 334 height 29
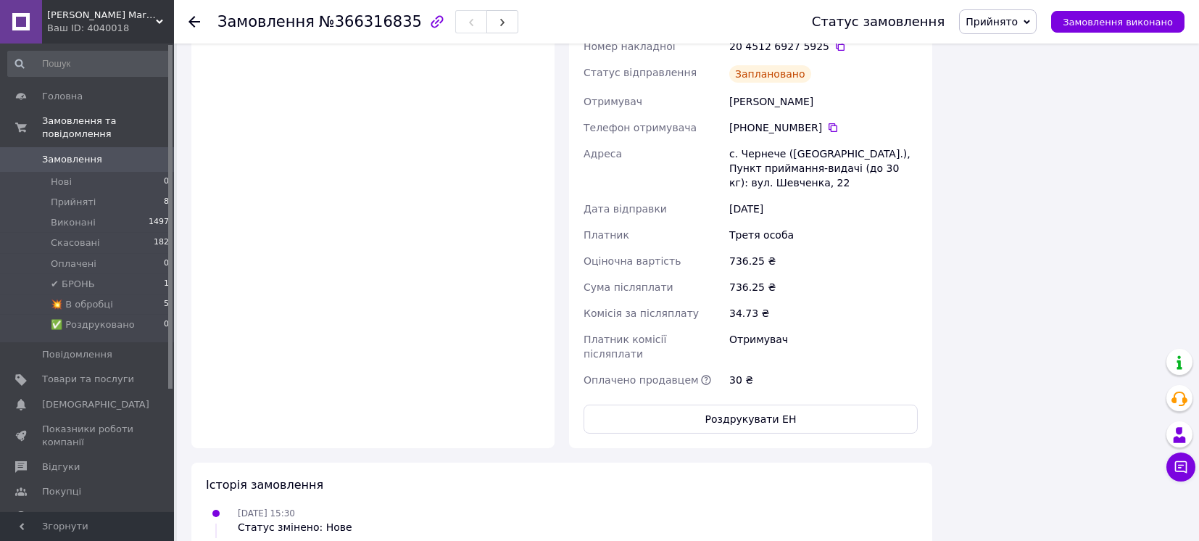
click at [1013, 14] on span "Прийнято" at bounding box center [998, 21] width 78 height 25
click at [1007, 136] on li "💥 В обробці" at bounding box center [1009, 138] width 99 height 22
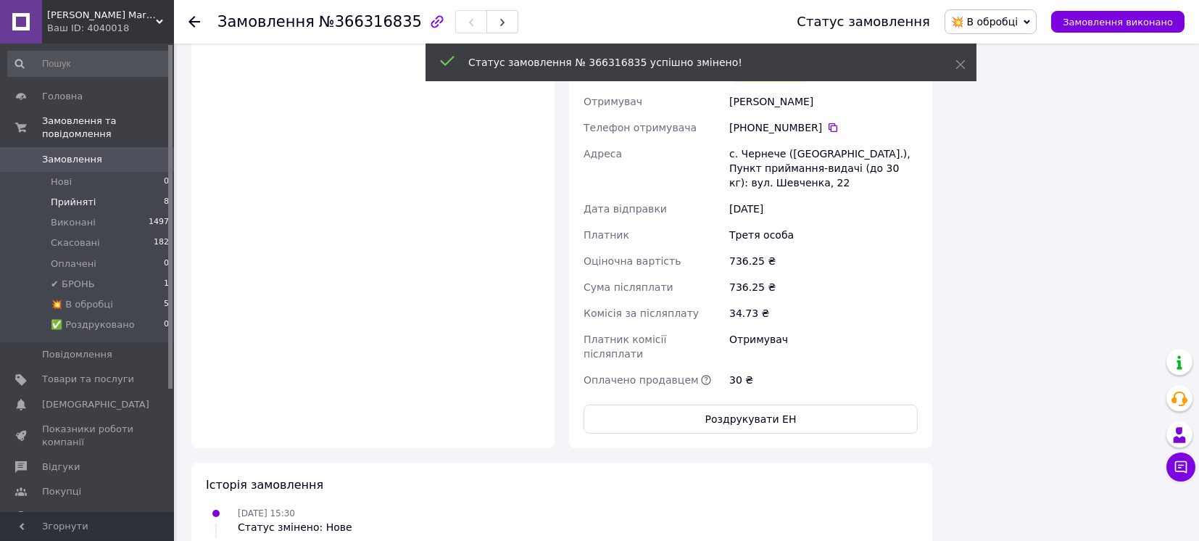
click at [54, 196] on span "Прийняті" at bounding box center [73, 202] width 45 height 13
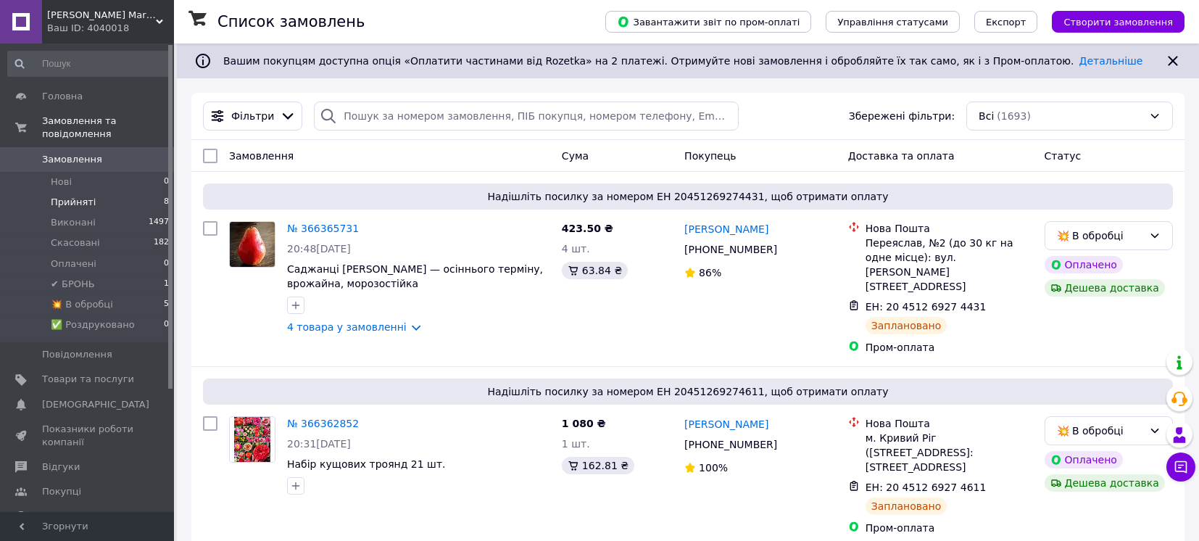
click at [53, 196] on span "Прийняті" at bounding box center [73, 202] width 45 height 13
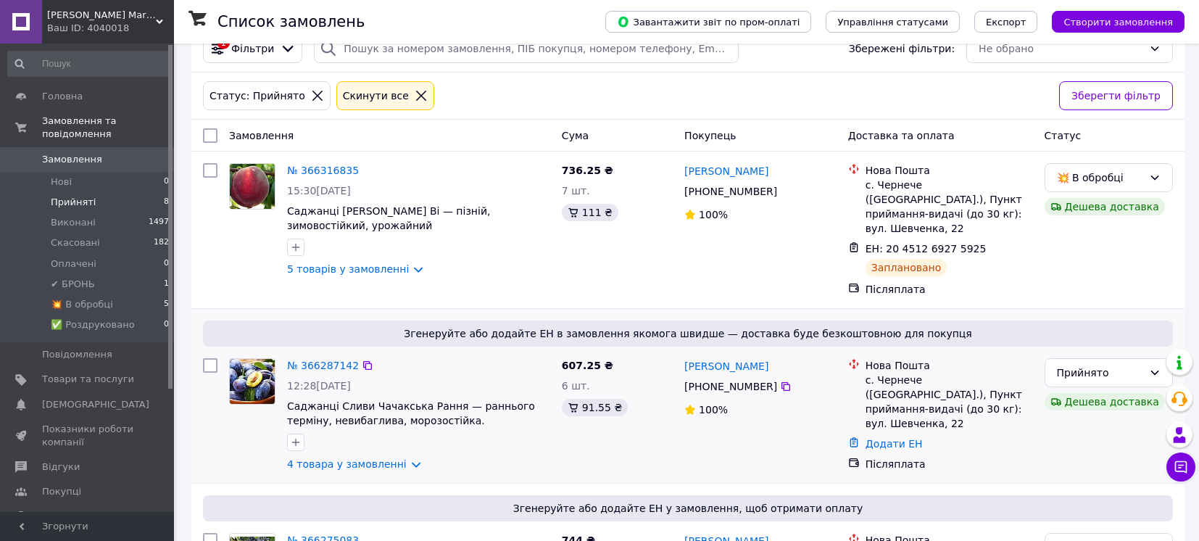
scroll to position [96, 0]
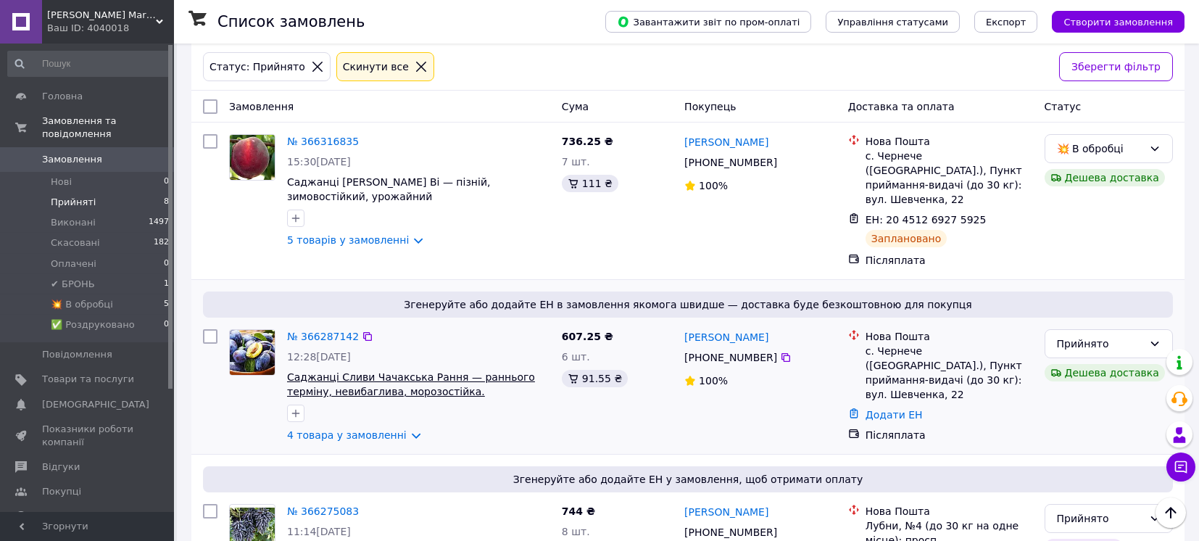
click at [401, 371] on span "Саджанці Сливи Чачакська Рання — раннього терміну, невибаглива, морозостійка." at bounding box center [411, 384] width 248 height 26
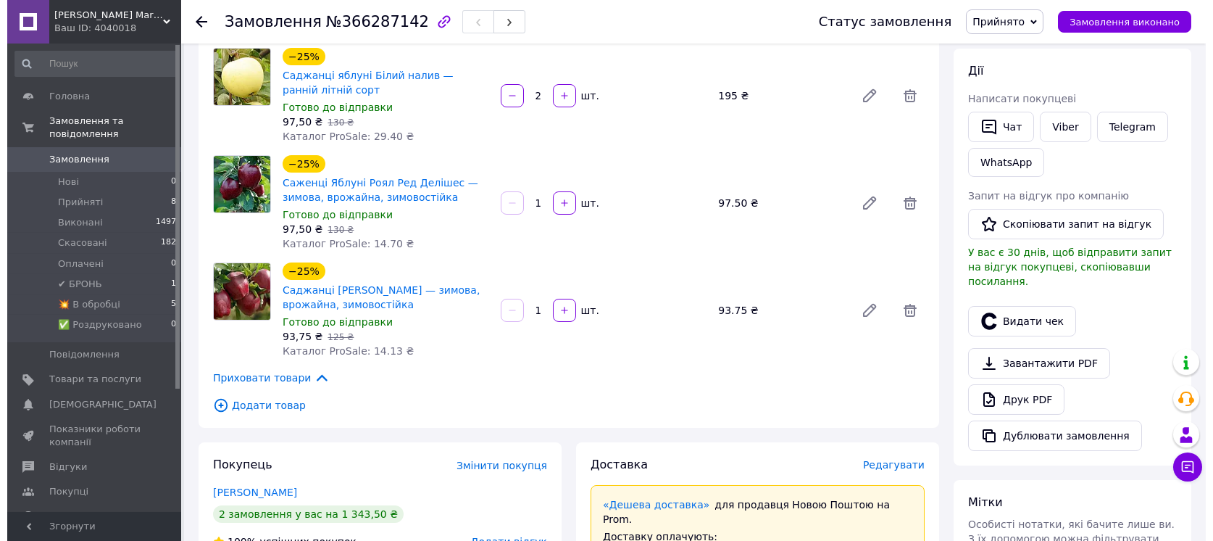
scroll to position [290, 0]
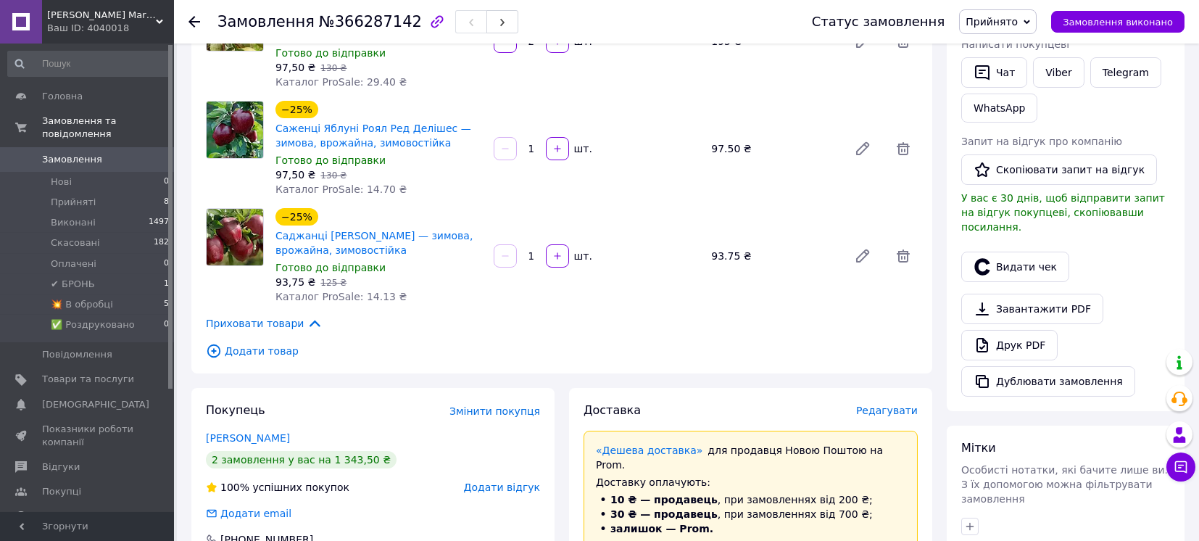
click at [877, 407] on span "Редагувати" at bounding box center [887, 410] width 62 height 12
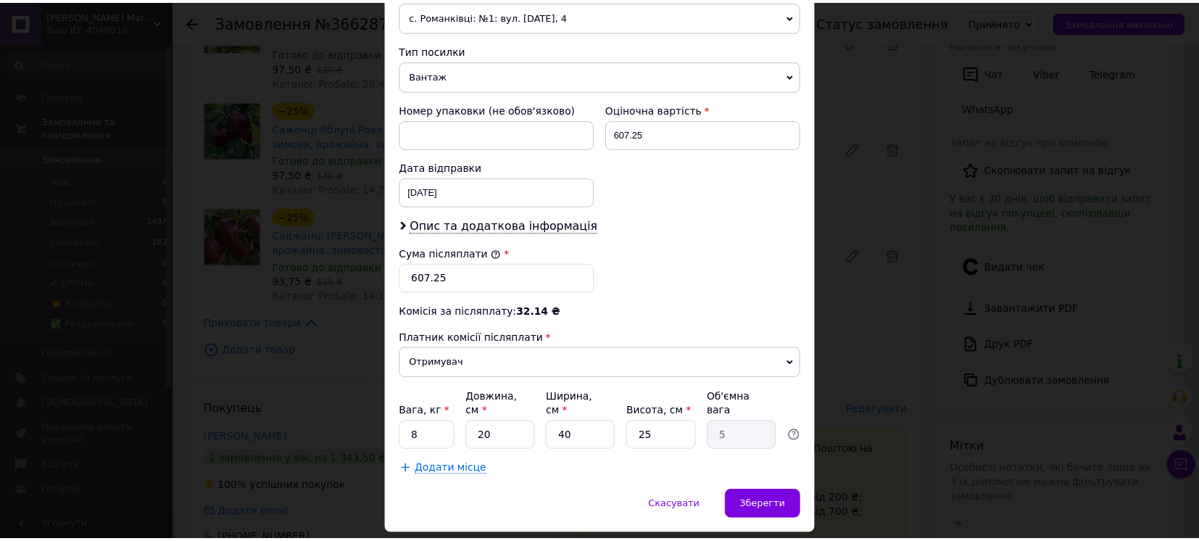
scroll to position [562, 0]
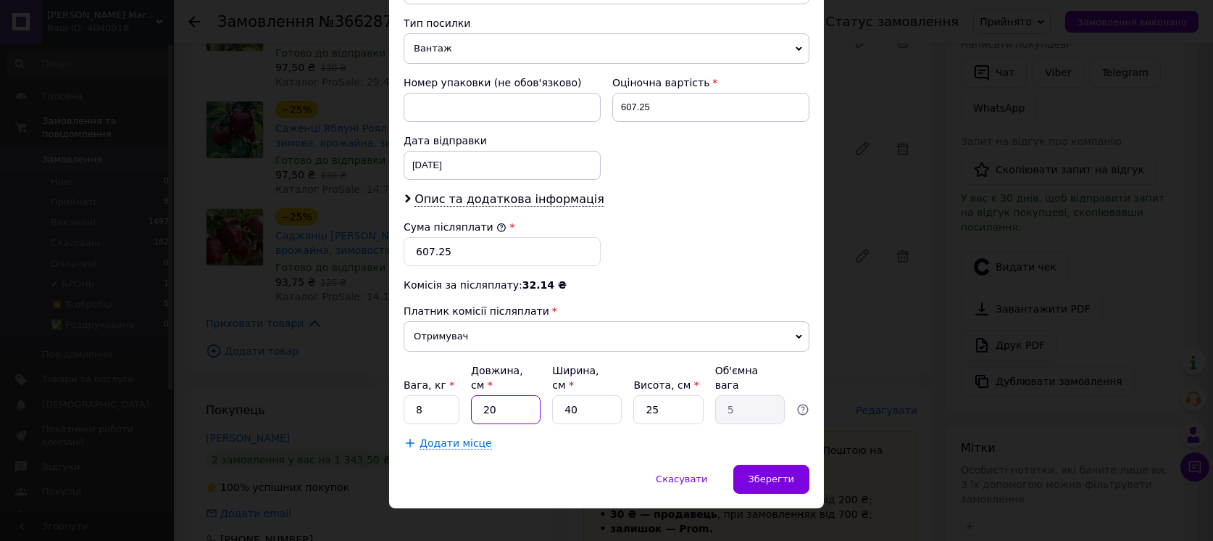
click at [480, 396] on input "20" at bounding box center [506, 409] width 70 height 29
type input "120"
type input "30"
type input "120"
click at [581, 395] on input "40" at bounding box center [587, 409] width 70 height 29
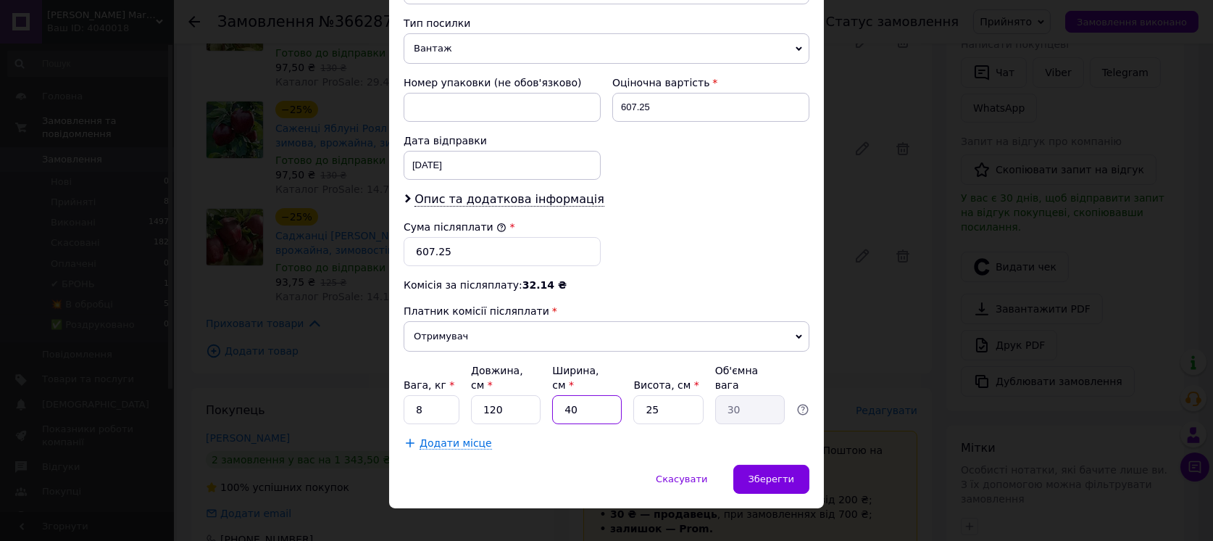
click at [581, 395] on input "40" at bounding box center [587, 409] width 70 height 29
type input "1"
type input "0.75"
type input "11"
type input "8.25"
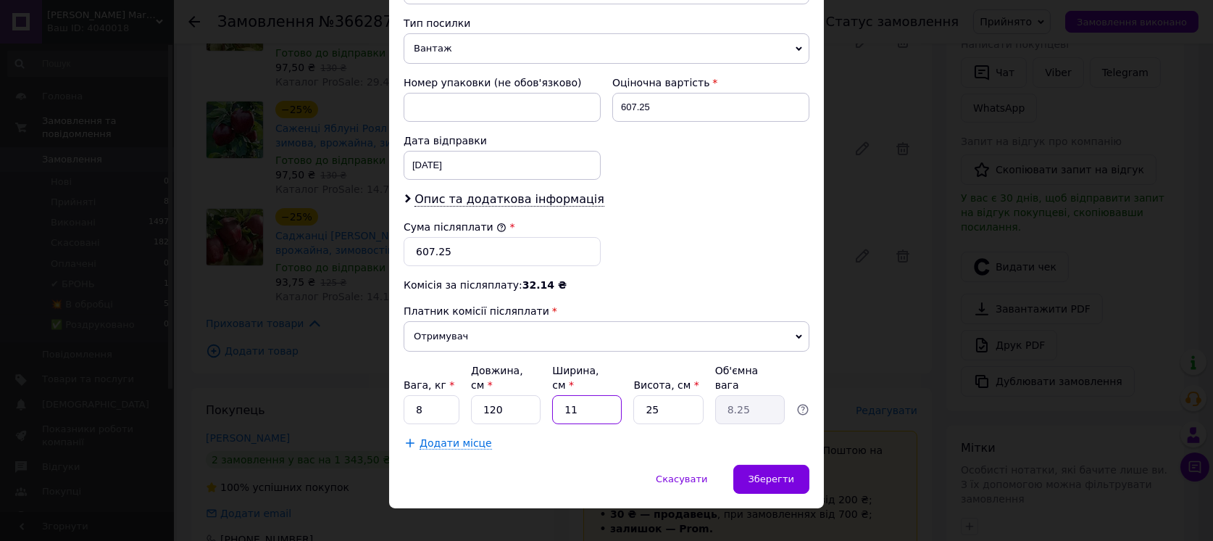
type input "11"
click at [691, 396] on input "25" at bounding box center [668, 409] width 70 height 29
type input "1"
type input "0.33"
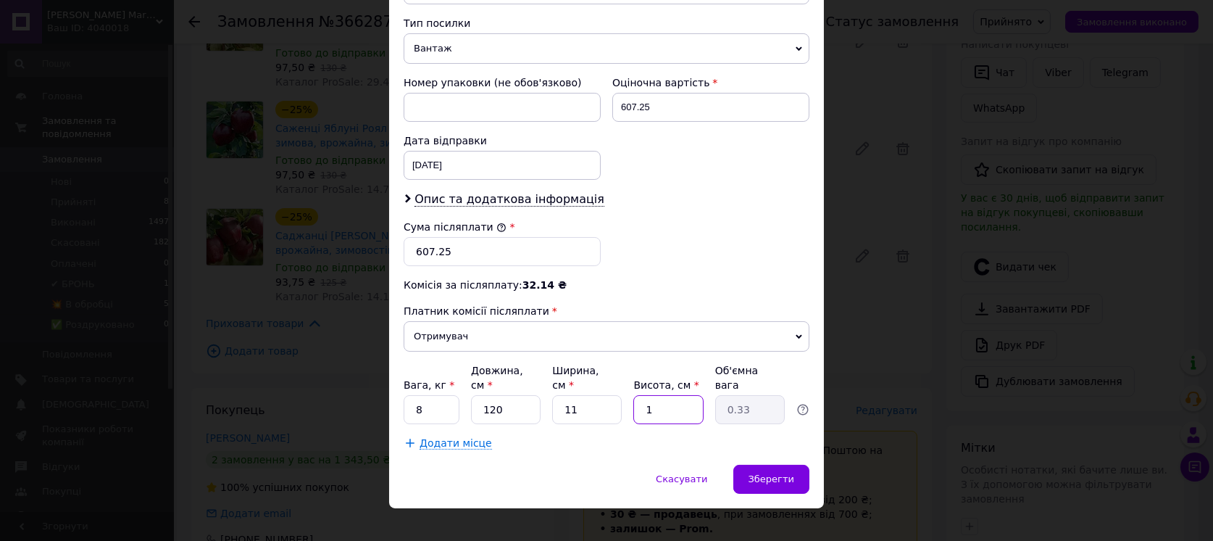
type input "11"
type input "3.63"
type input "11"
click at [432, 395] on input "8" at bounding box center [432, 409] width 56 height 29
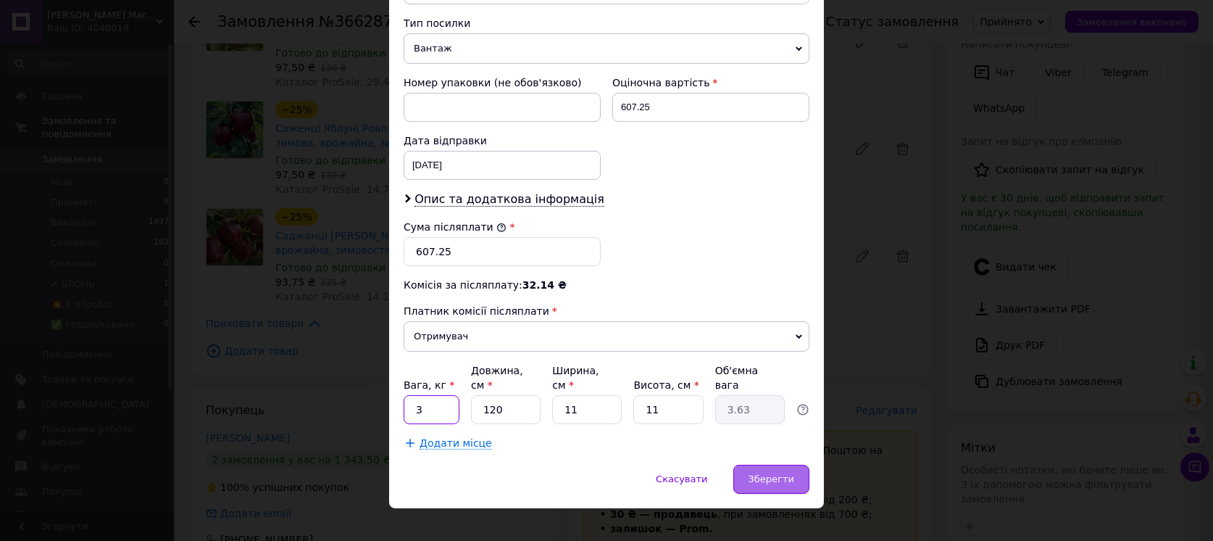
type input "3"
click at [805, 465] on div "Зберегти" at bounding box center [771, 479] width 76 height 29
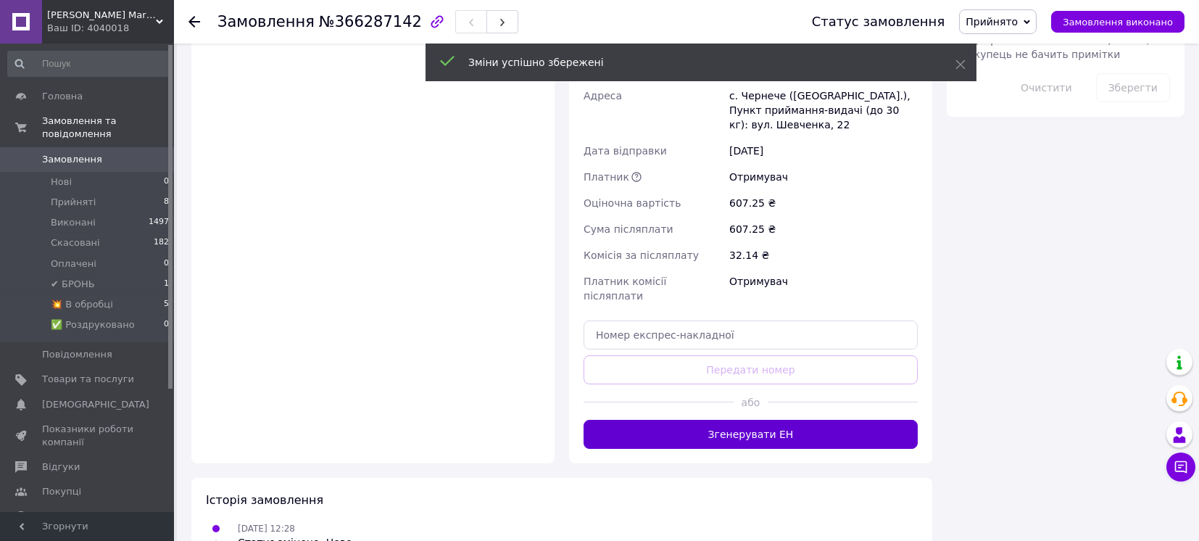
scroll to position [966, 0]
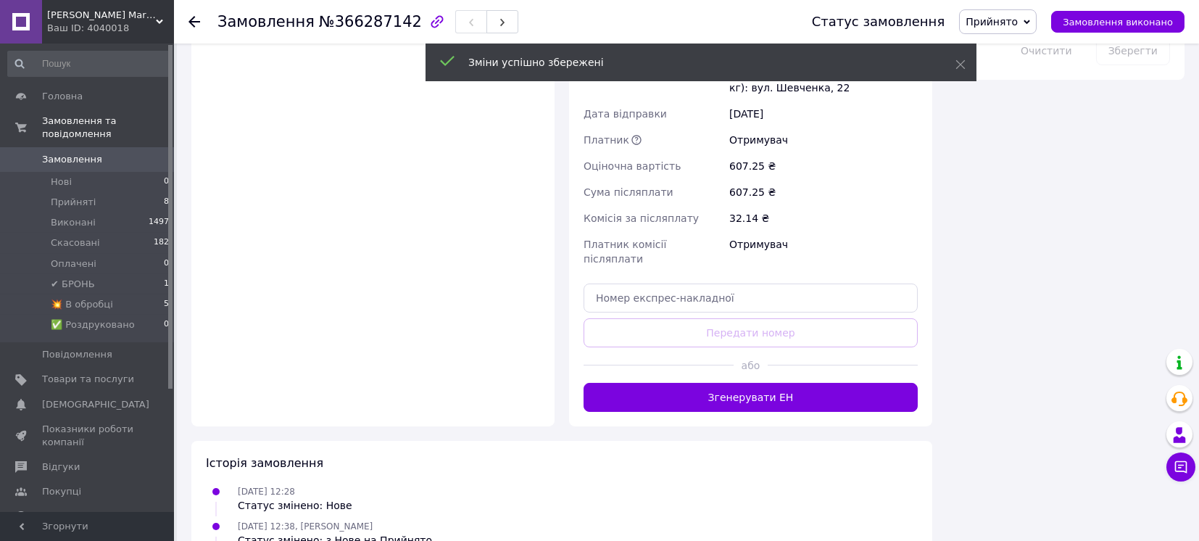
click at [778, 383] on button "Згенерувати ЕН" at bounding box center [750, 397] width 334 height 29
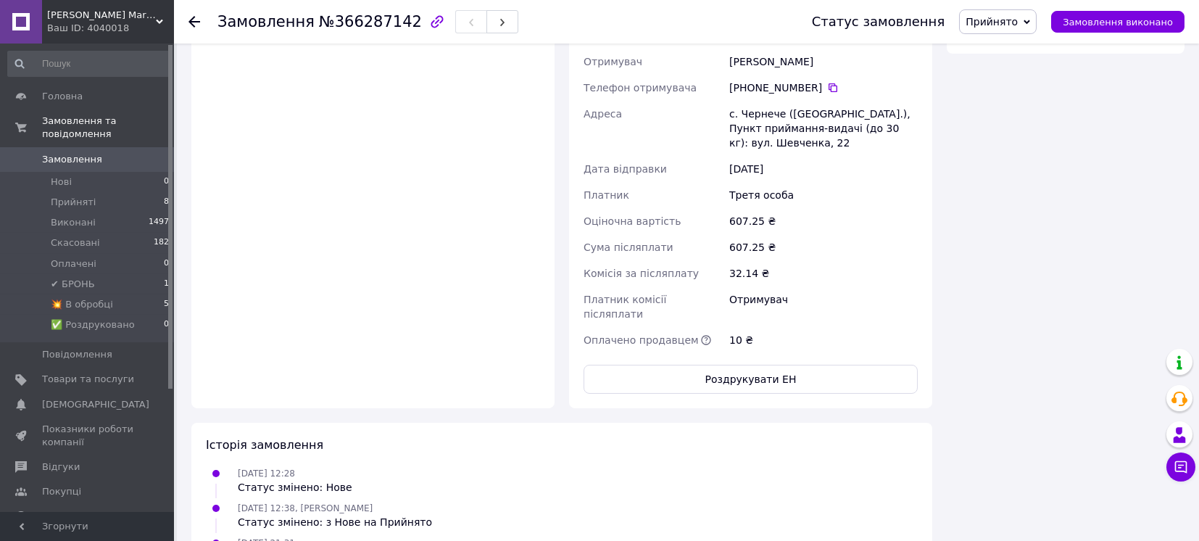
click at [1018, 19] on span "Прийнято" at bounding box center [991, 22] width 52 height 12
click at [1015, 136] on li "💥 В обробці" at bounding box center [1009, 138] width 99 height 22
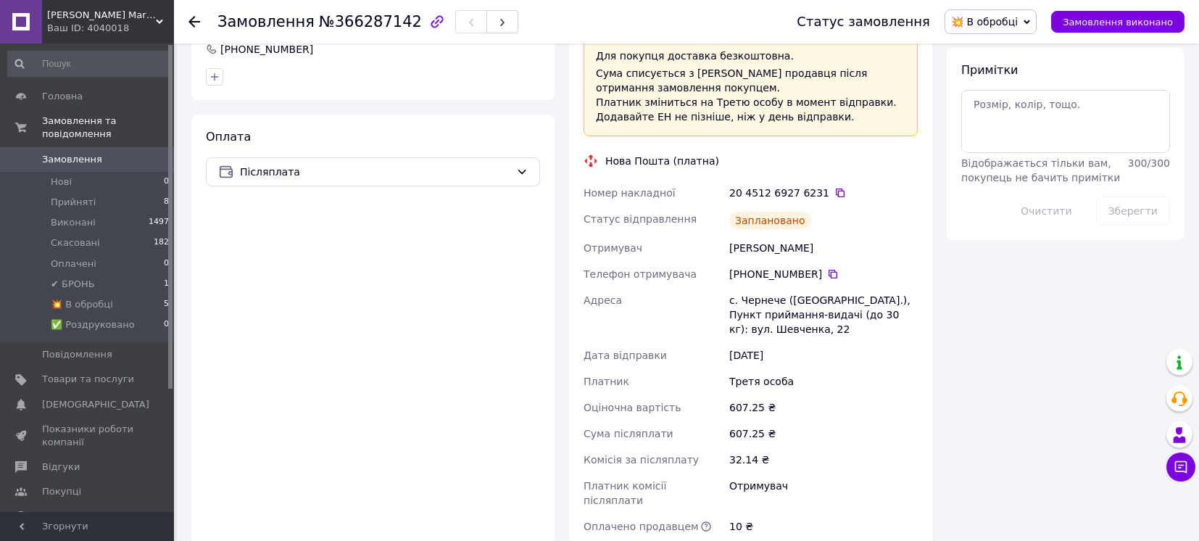
scroll to position [773, 0]
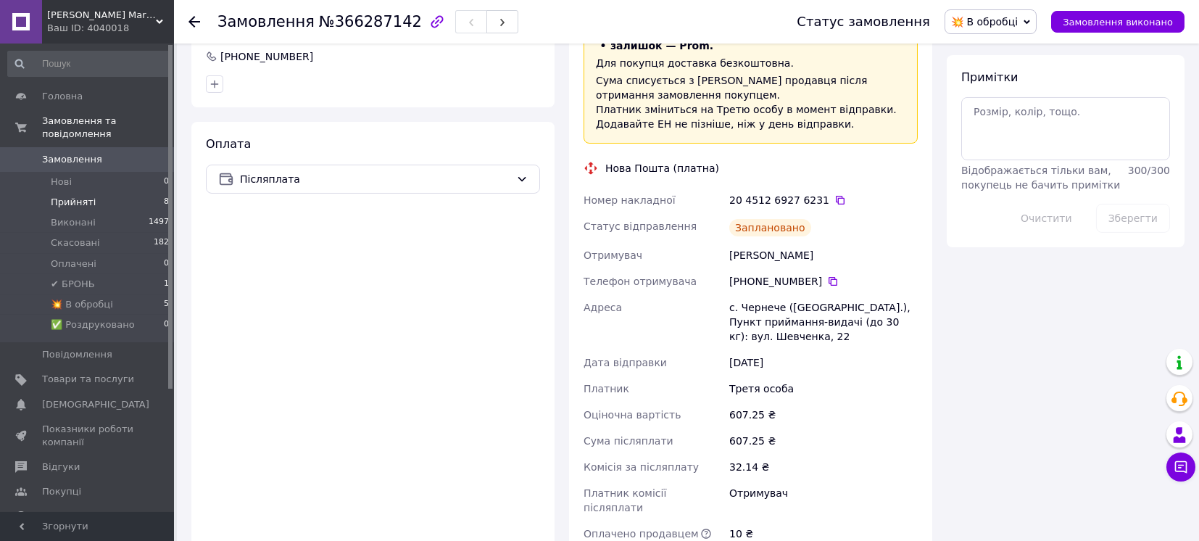
click at [104, 192] on li "Прийняті 8" at bounding box center [89, 202] width 178 height 20
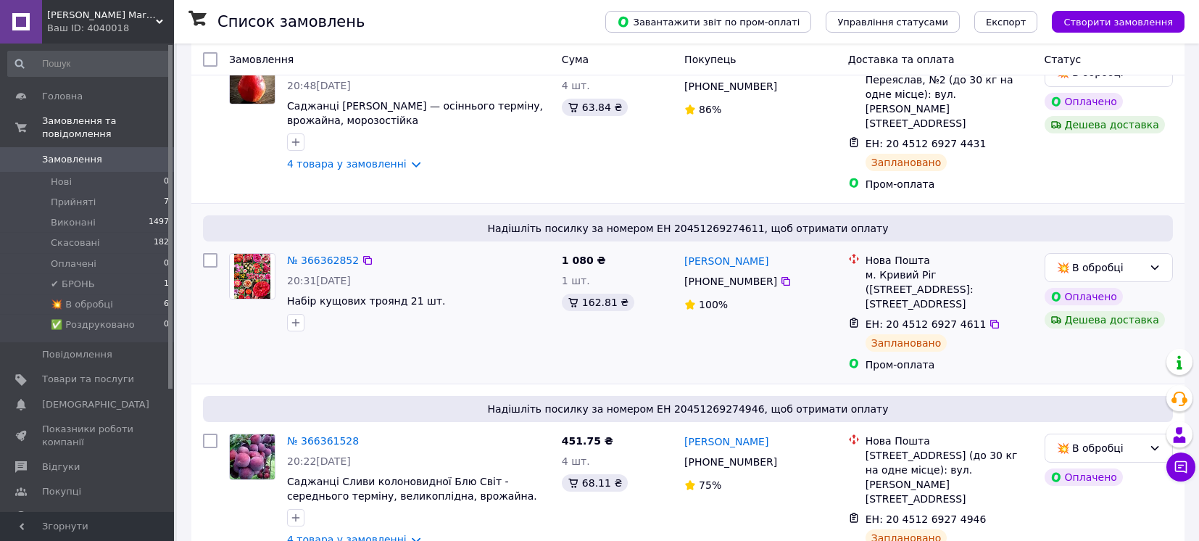
scroll to position [193, 0]
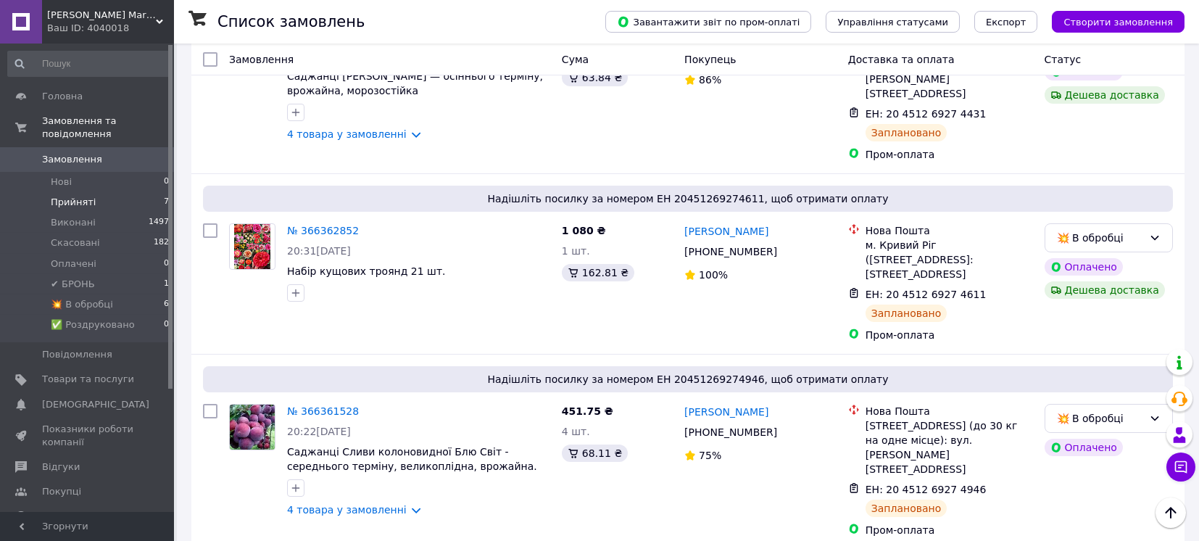
click at [64, 196] on span "Прийняті" at bounding box center [73, 202] width 45 height 13
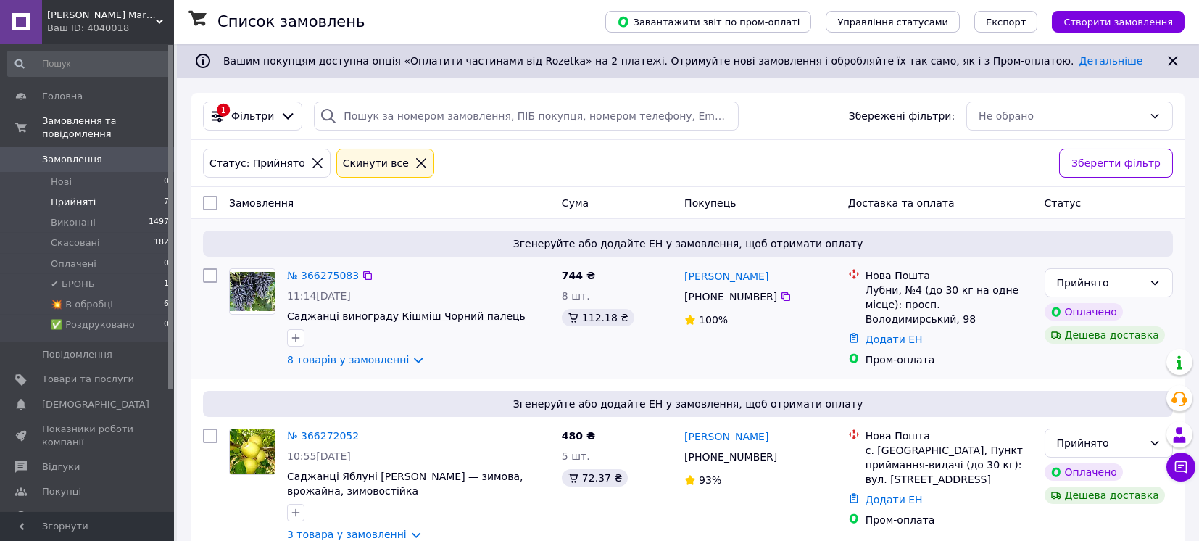
click at [394, 315] on span "Саджанці винограду Кішміш Чорний палець" at bounding box center [406, 316] width 238 height 12
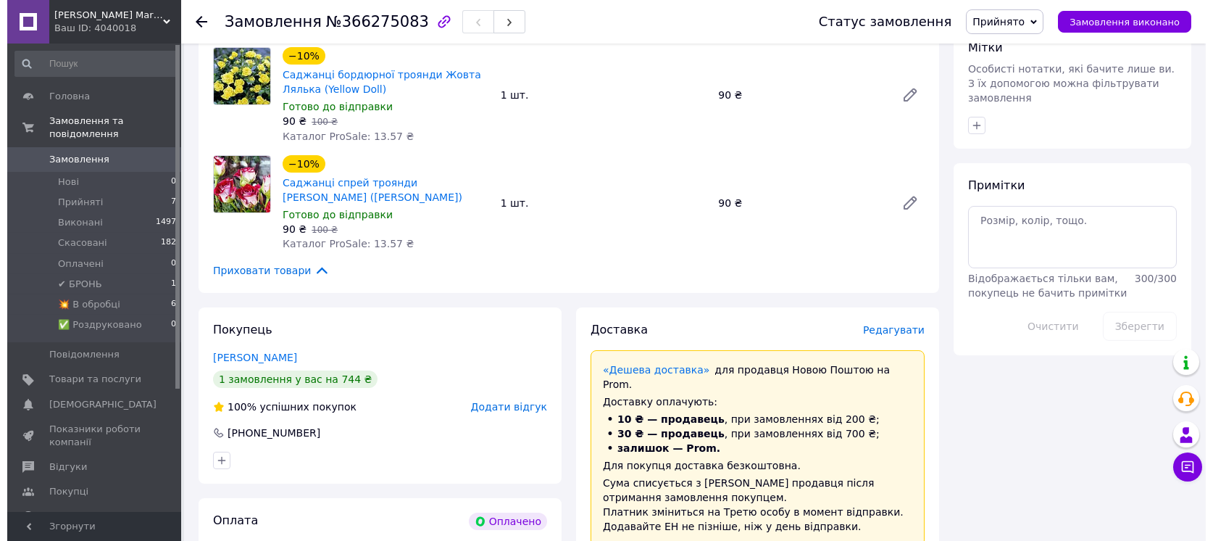
scroll to position [773, 0]
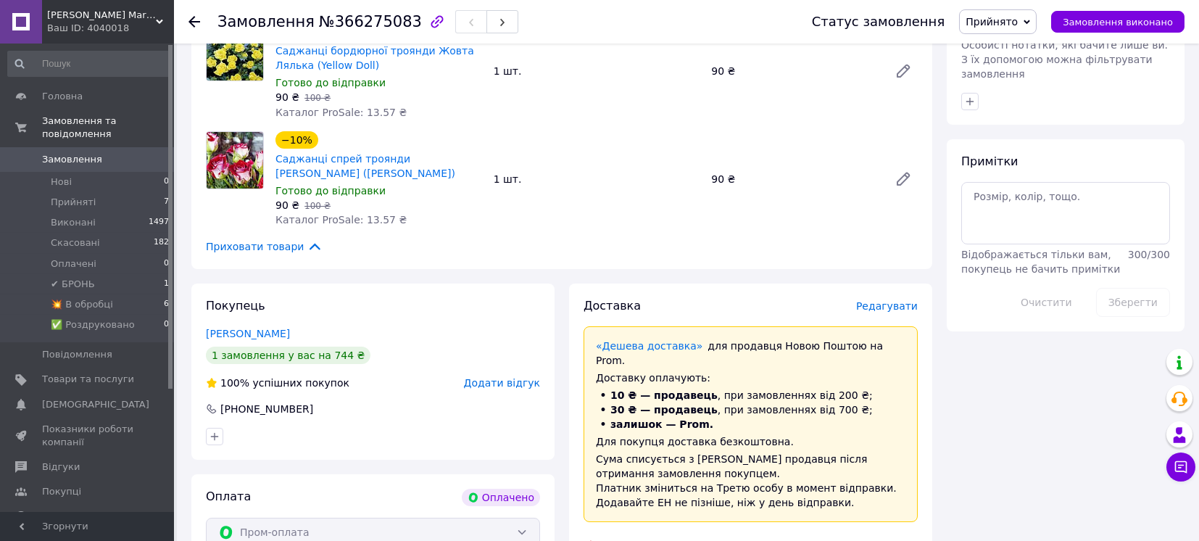
click at [890, 300] on span "Редагувати" at bounding box center [887, 306] width 62 height 12
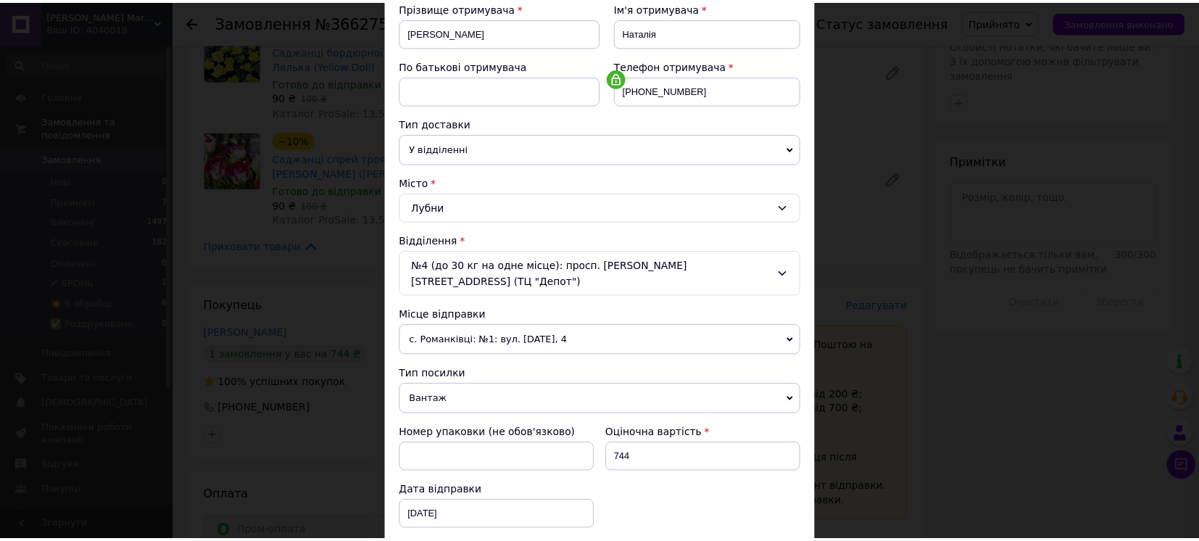
scroll to position [386, 0]
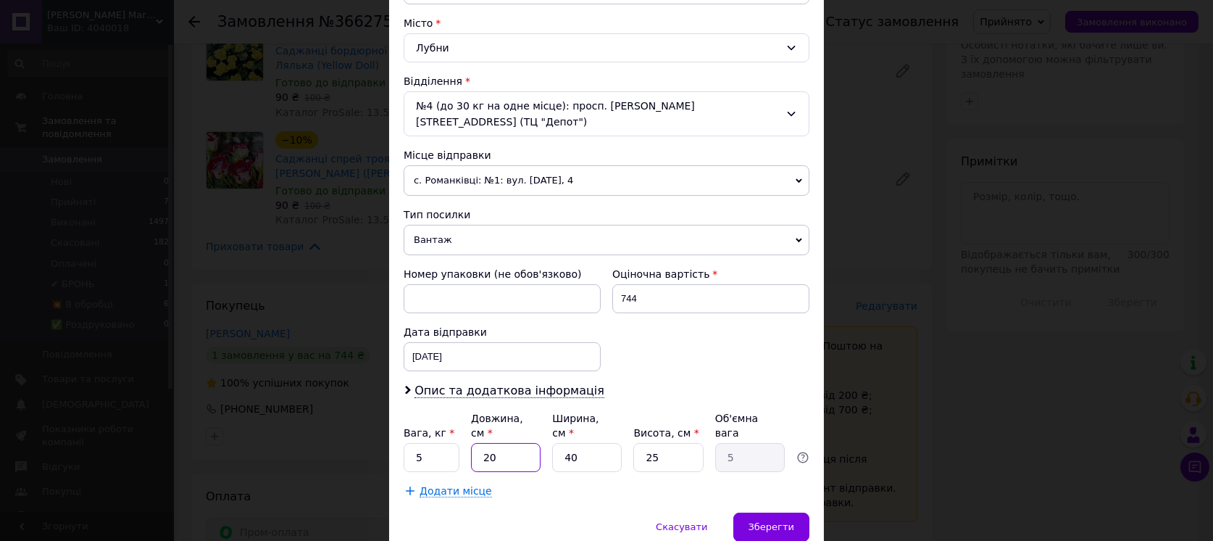
click at [489, 443] on input "20" at bounding box center [506, 457] width 70 height 29
type input "6"
type input "1.5"
type input "66"
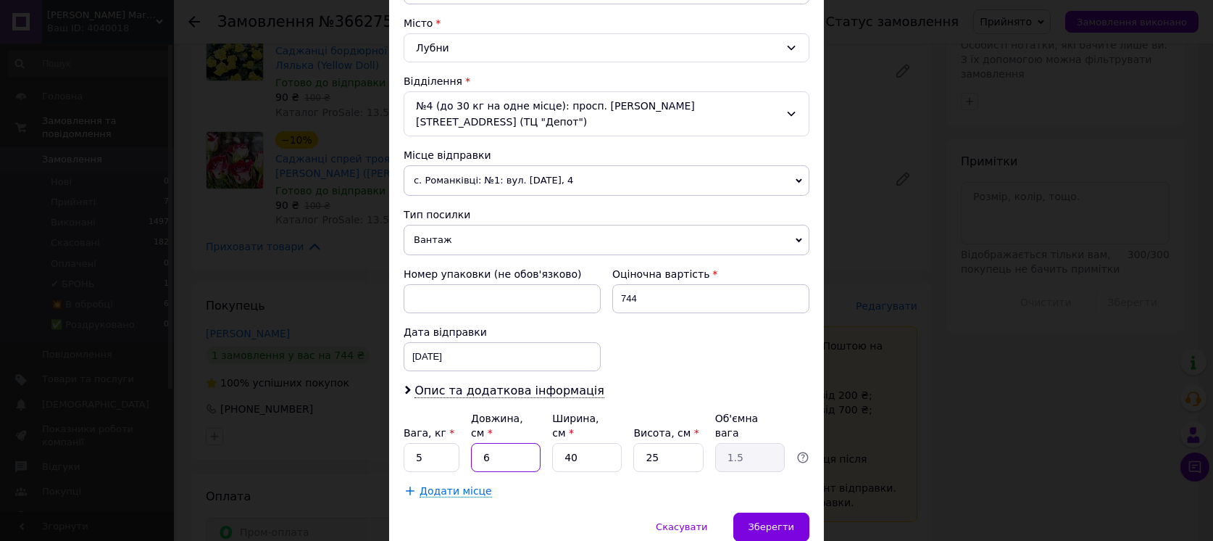
type input "16.5"
click at [494, 443] on input "66" at bounding box center [506, 457] width 70 height 29
type input "6"
type input "1.5"
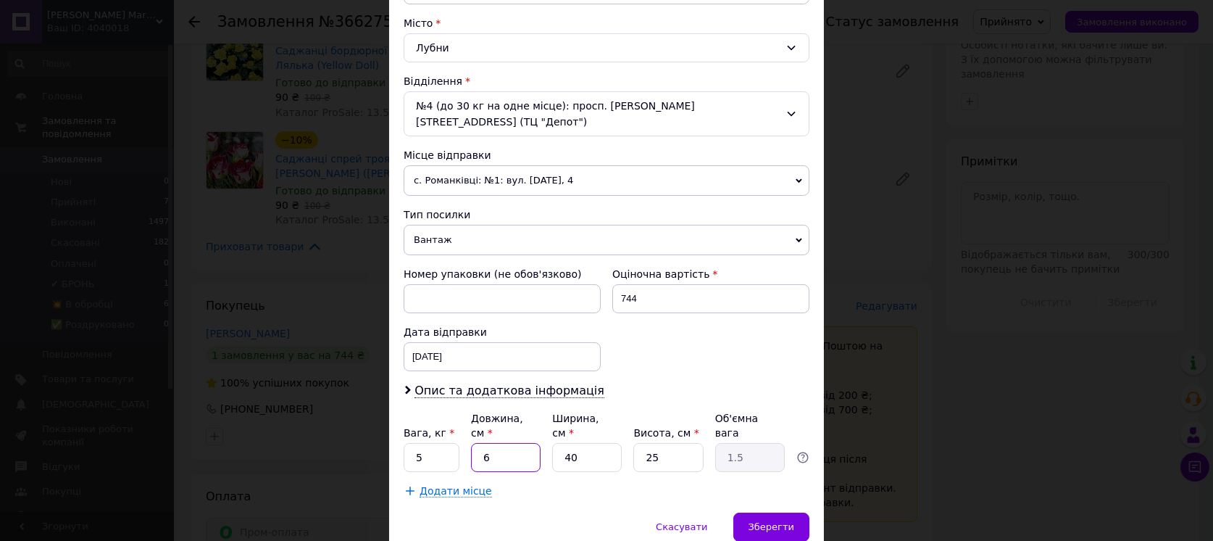
type input "60"
type input "15"
type input "60"
click at [589, 443] on input "40" at bounding box center [587, 457] width 70 height 29
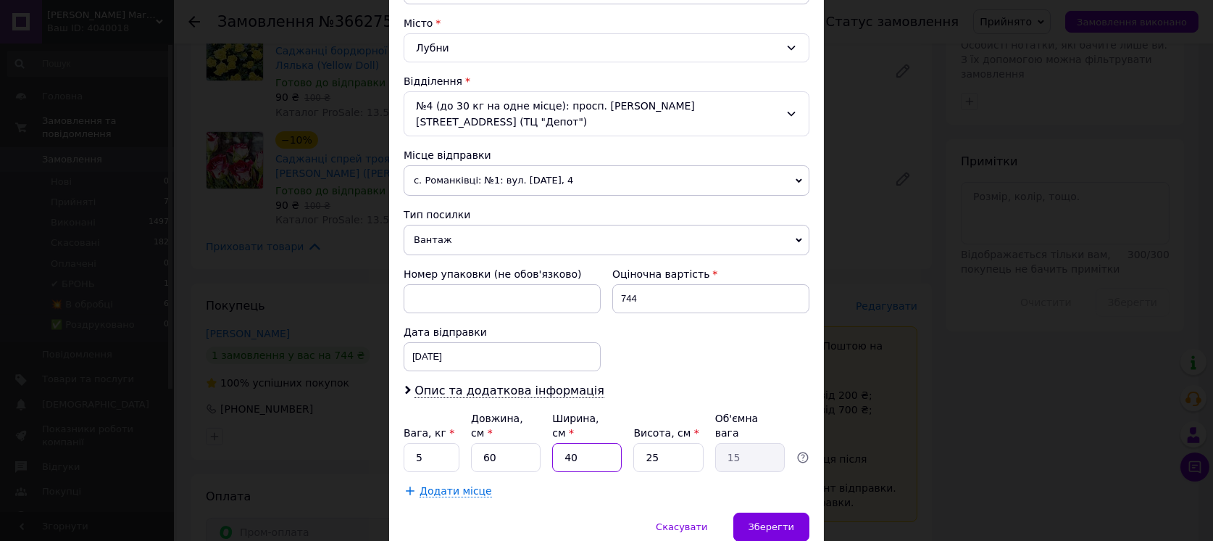
type input "1"
type input "0.38"
type input "16"
type input "6"
type input "16"
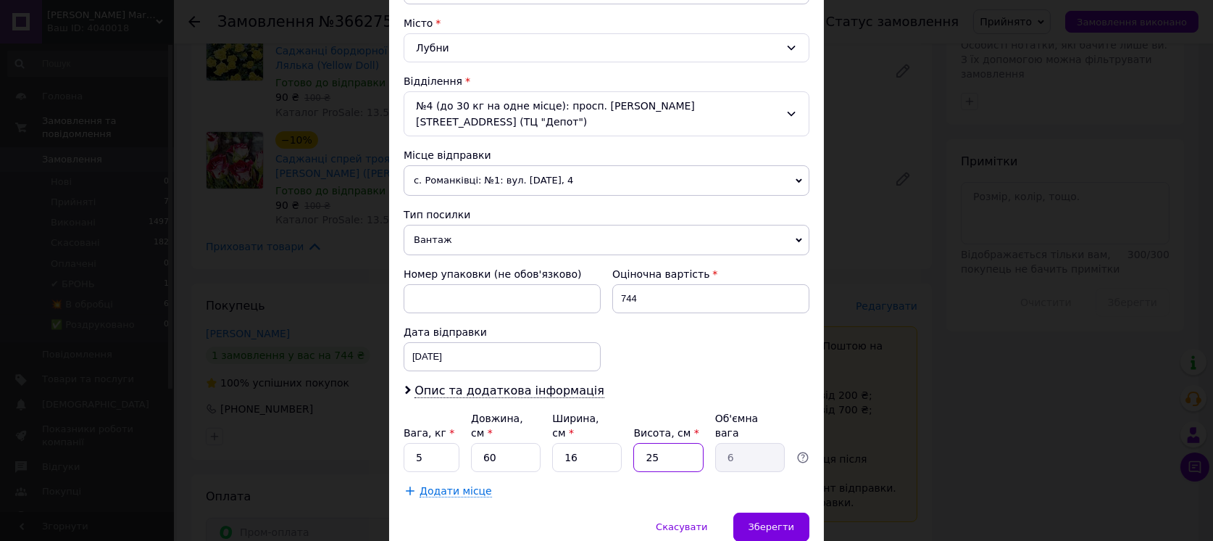
click at [668, 443] on input "25" at bounding box center [668, 457] width 70 height 29
type input "1"
type input "0.24"
type input "12"
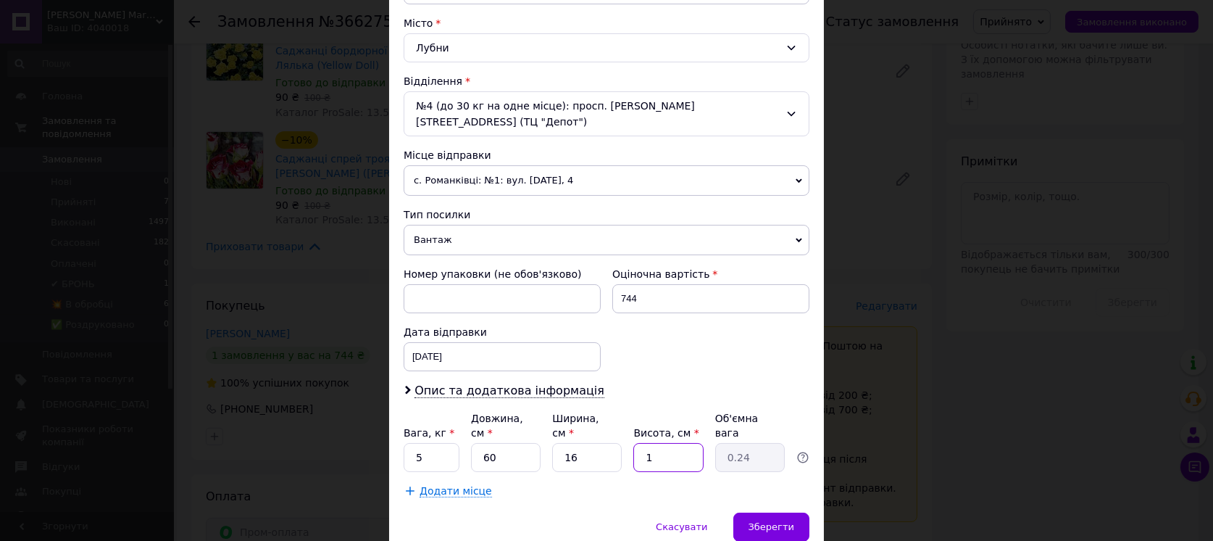
type input "2.88"
type input "12"
click at [780, 521] on span "Зберегти" at bounding box center [772, 526] width 46 height 11
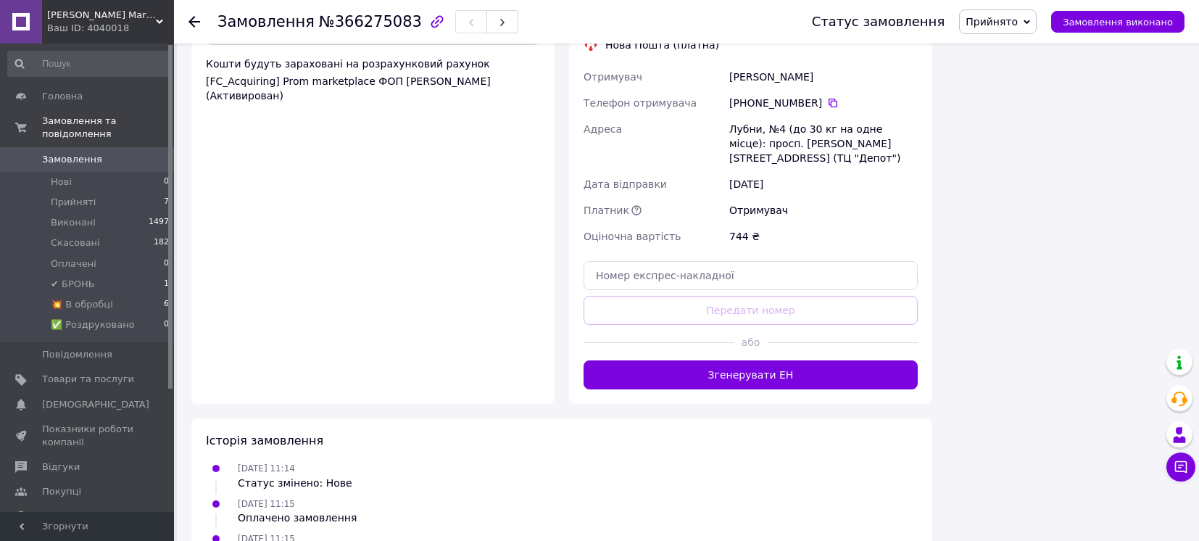
scroll to position [1352, 0]
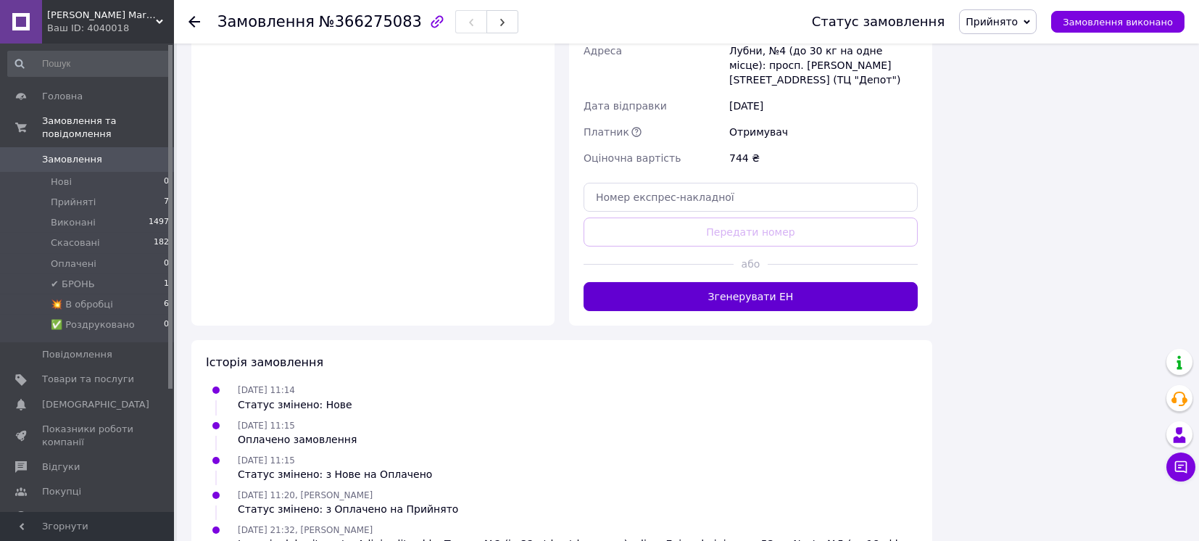
click at [805, 282] on button "Згенерувати ЕН" at bounding box center [750, 296] width 334 height 29
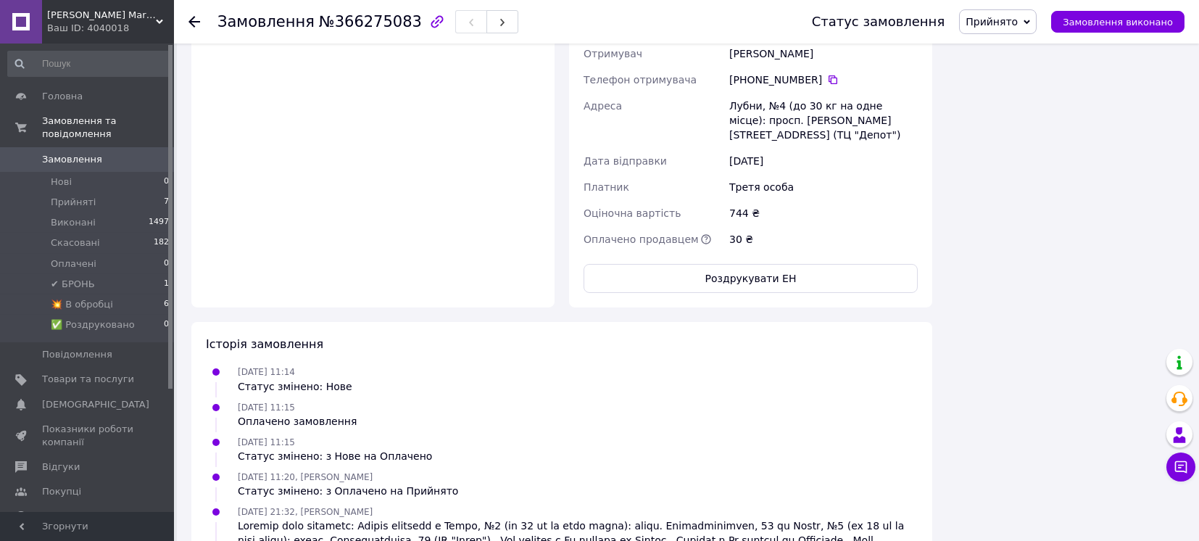
click at [1018, 21] on span "Прийнято" at bounding box center [991, 22] width 52 height 12
click at [1021, 157] on li "✅ Роздруковано" at bounding box center [1009, 160] width 99 height 22
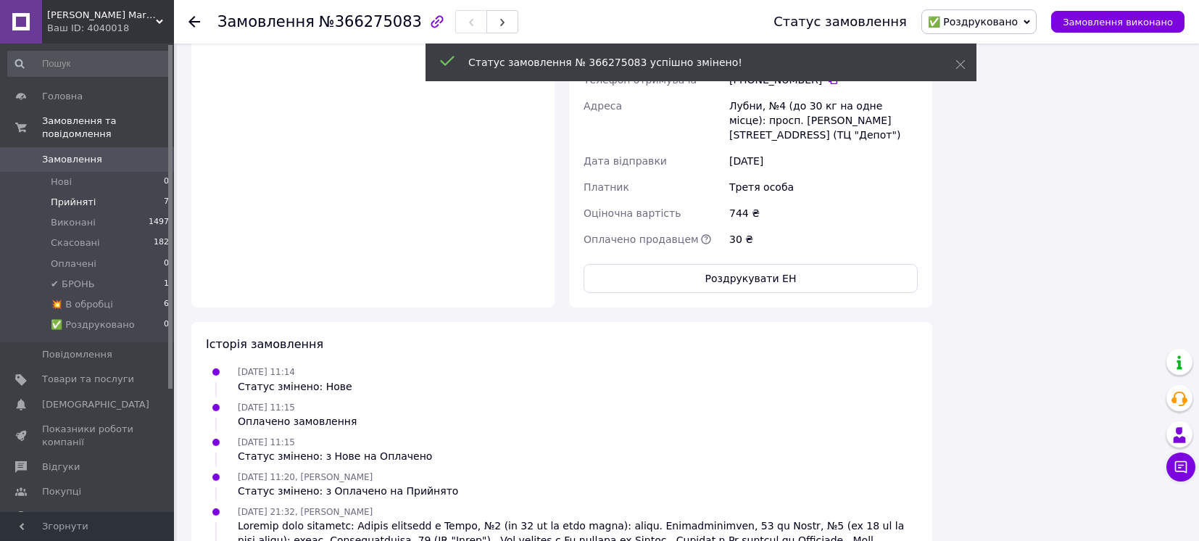
click at [59, 196] on span "Прийняті" at bounding box center [73, 202] width 45 height 13
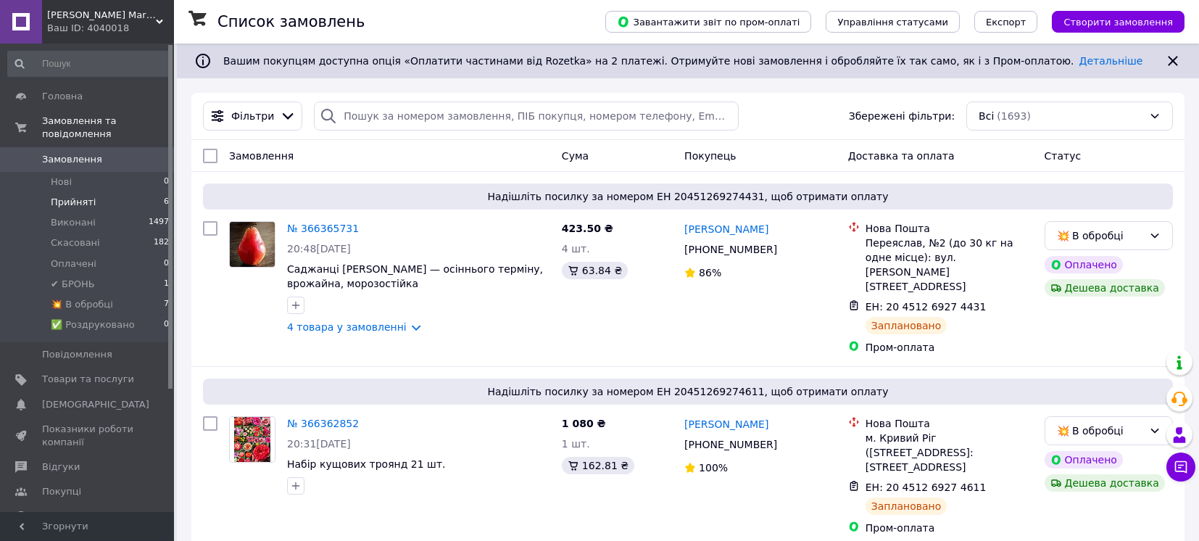
click at [98, 192] on li "Прийняті 6" at bounding box center [89, 202] width 178 height 20
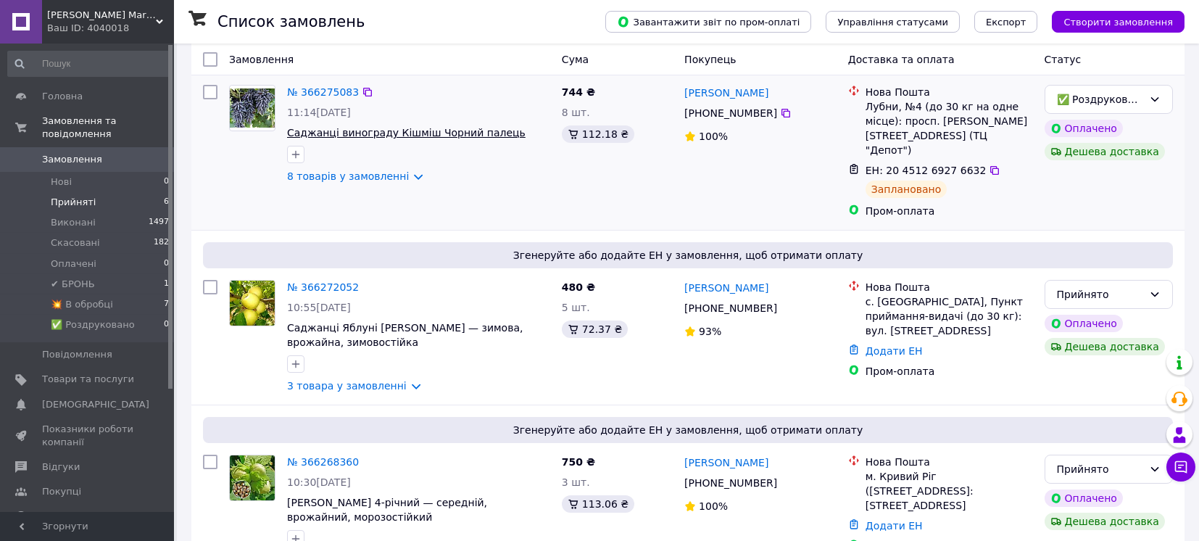
scroll to position [193, 0]
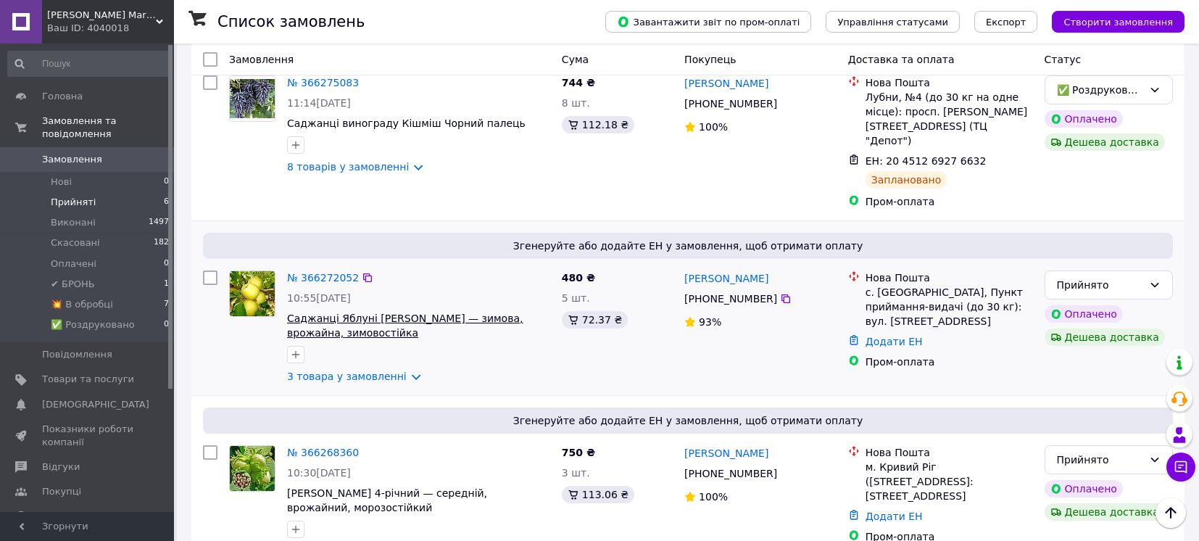
click at [369, 312] on span "Саджанці Яблуні [PERSON_NAME] — зимова, врожайна, зимовостійка" at bounding box center [405, 325] width 236 height 26
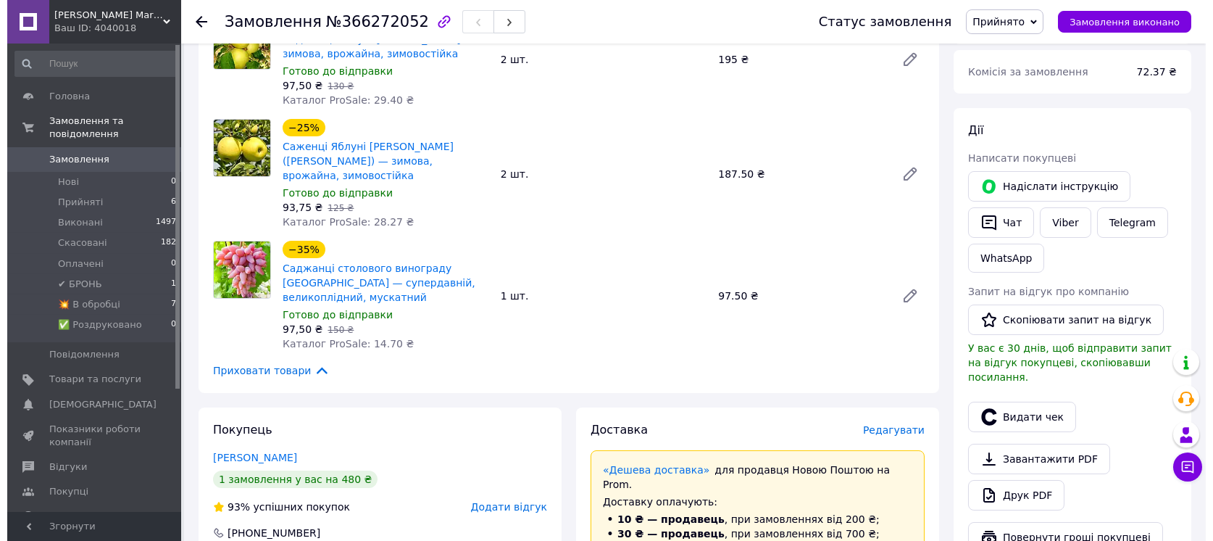
scroll to position [290, 0]
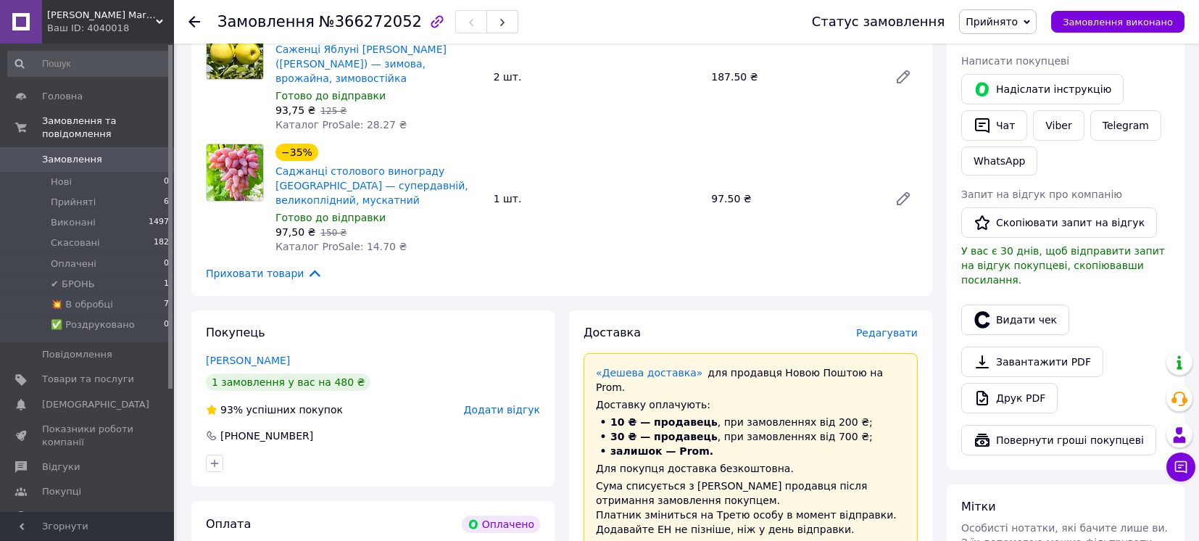
click at [904, 327] on span "Редагувати" at bounding box center [887, 333] width 62 height 12
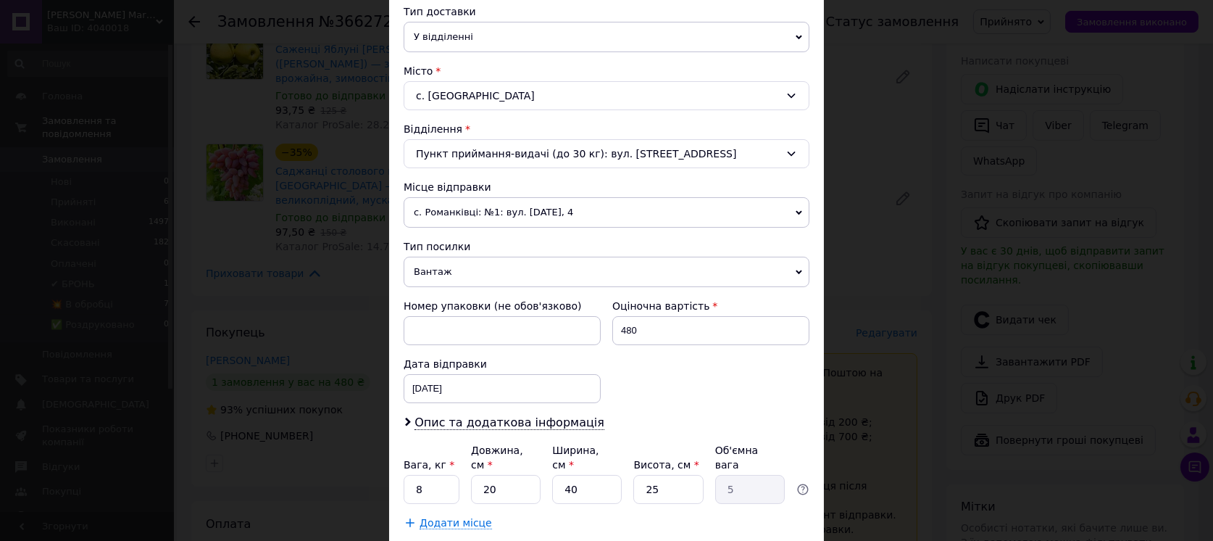
scroll to position [386, 0]
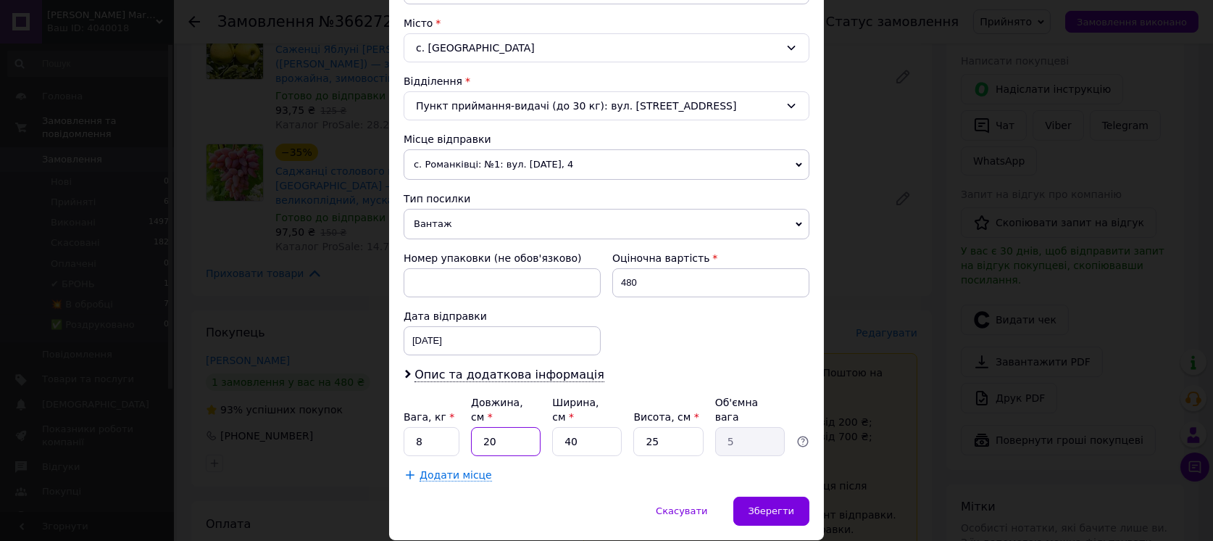
click at [479, 427] on input "20" at bounding box center [506, 441] width 70 height 29
type input "120"
type input "30"
type input "120"
click at [599, 427] on input "40" at bounding box center [587, 441] width 70 height 29
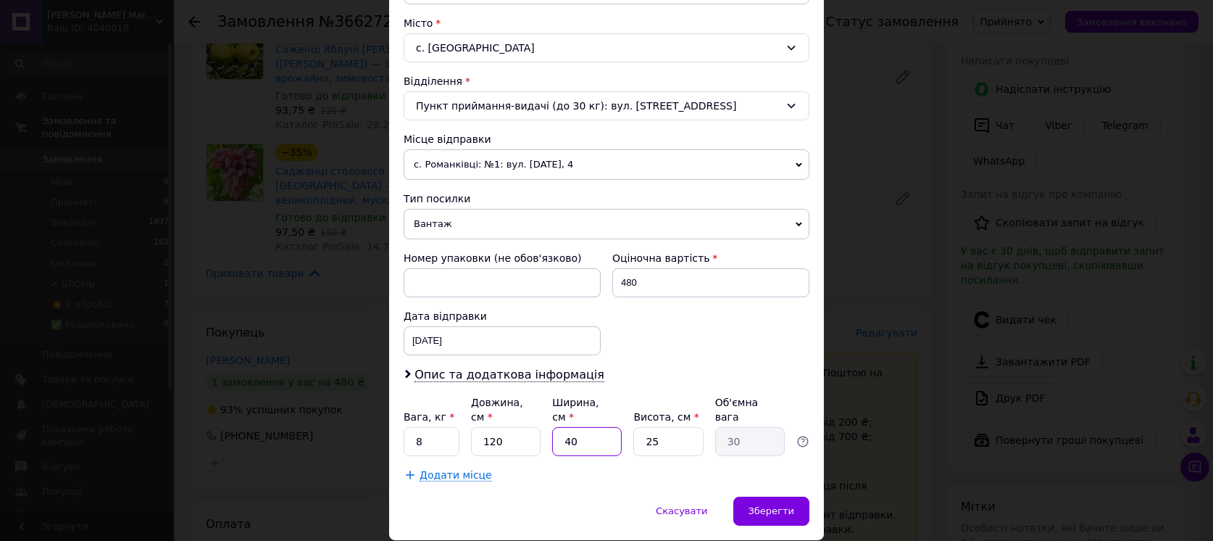
click at [599, 427] on input "40" at bounding box center [587, 441] width 70 height 29
type input "1"
type input "0.75"
type input "14"
type input "10.5"
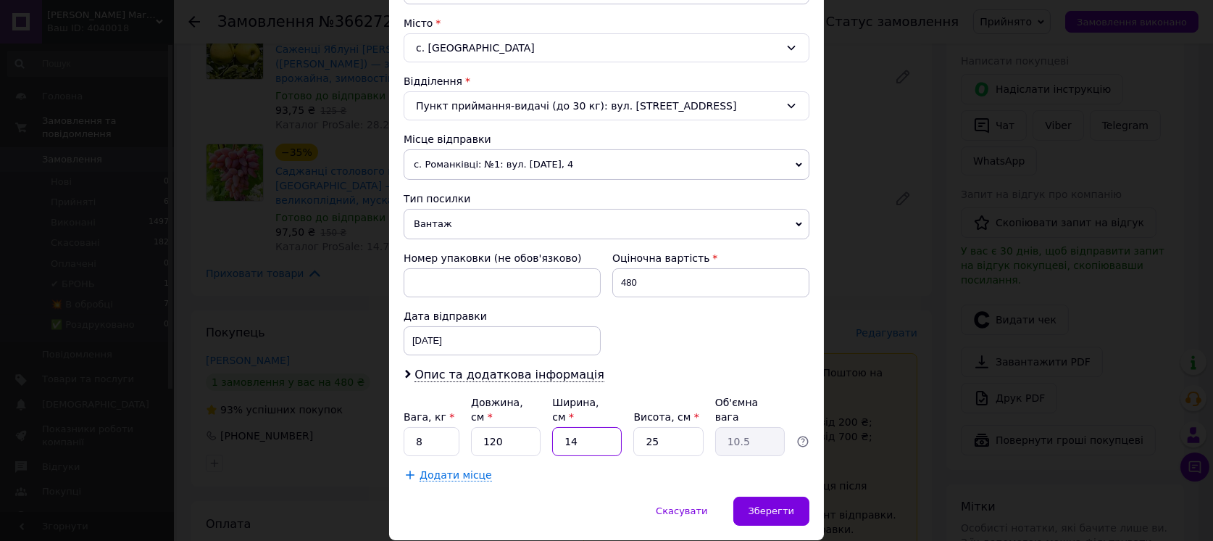
type input "14"
click at [662, 427] on input "25" at bounding box center [668, 441] width 70 height 29
type input "1"
type input "0.42"
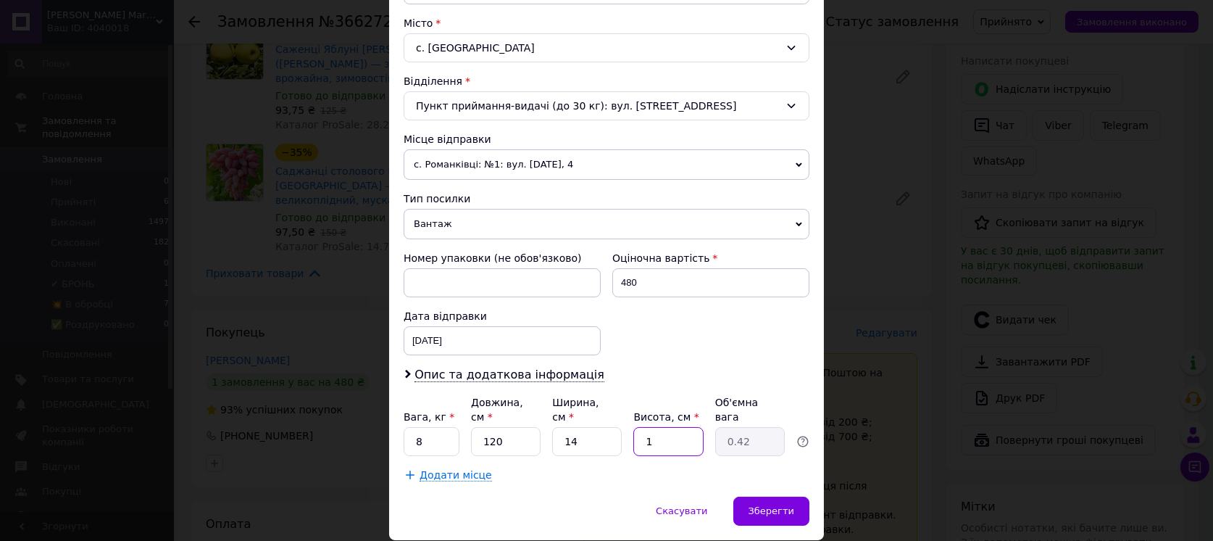
type input "11"
type input "4.62"
type input "11"
click at [761, 505] on span "Зберегти" at bounding box center [772, 510] width 46 height 11
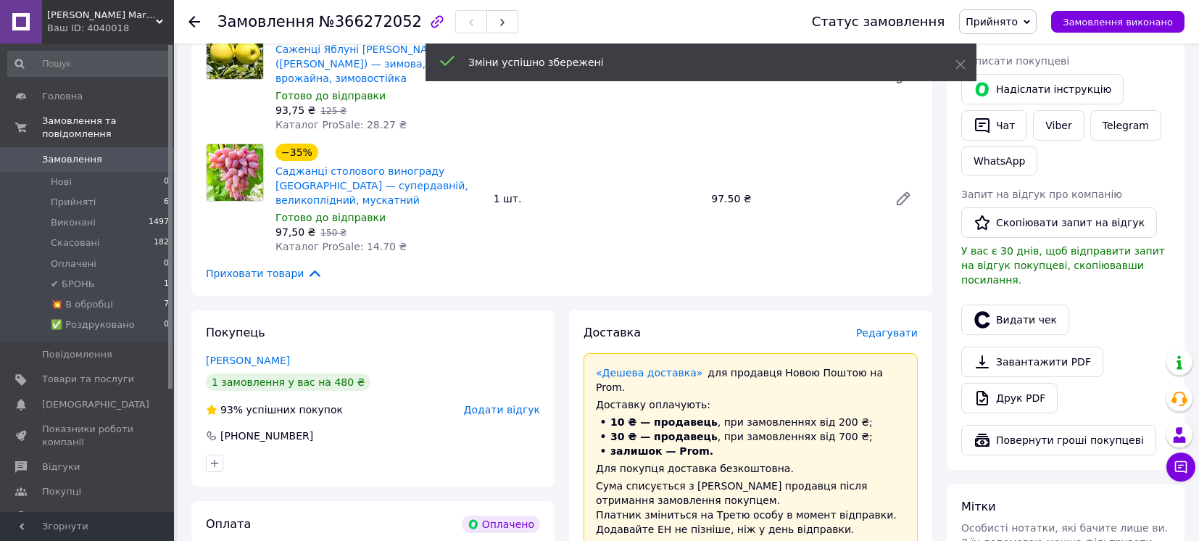
click at [894, 327] on span "Редагувати" at bounding box center [887, 333] width 62 height 12
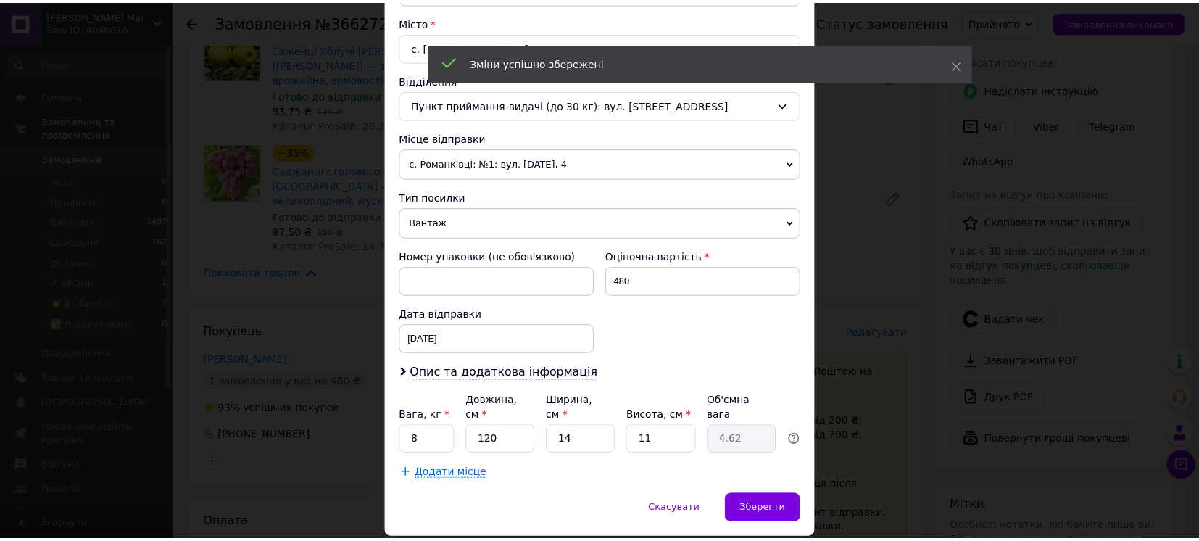
scroll to position [418, 0]
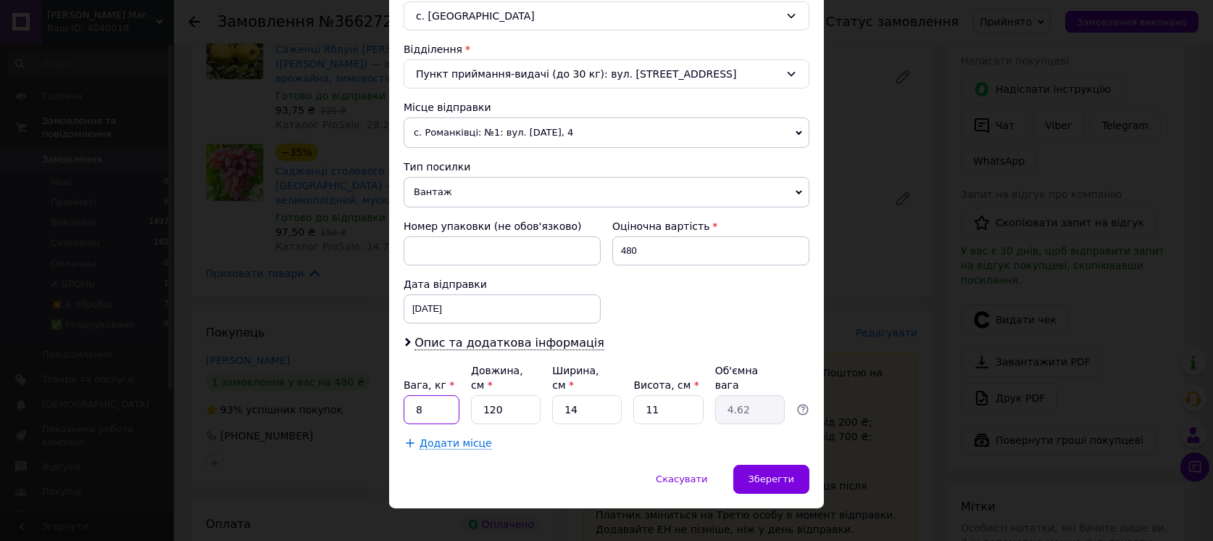
click at [425, 395] on input "8" at bounding box center [432, 409] width 56 height 29
type input "5"
click at [795, 470] on div "Зберегти" at bounding box center [771, 479] width 76 height 29
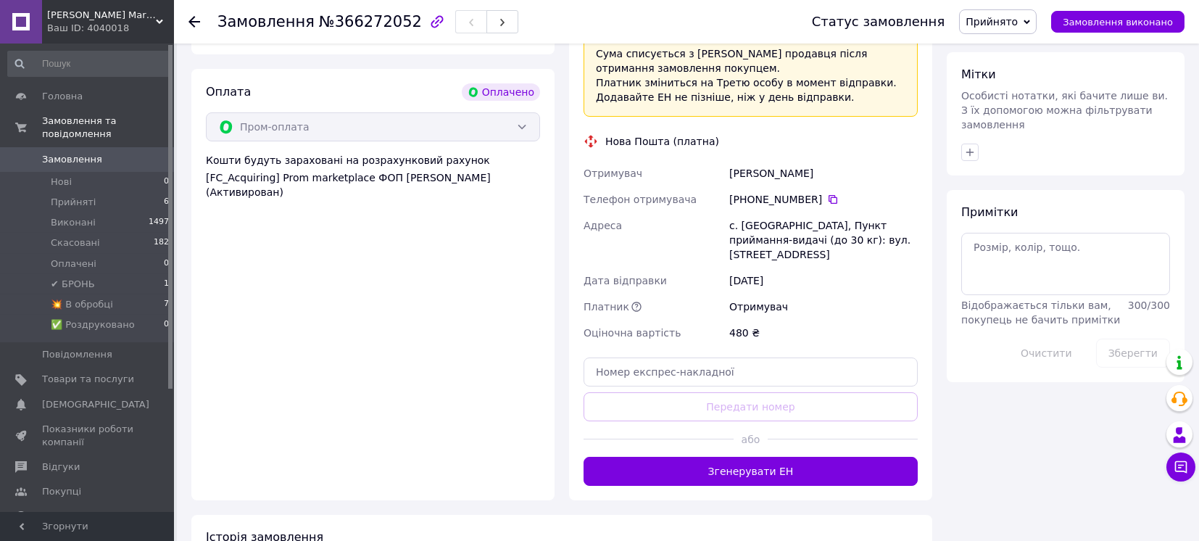
scroll to position [773, 0]
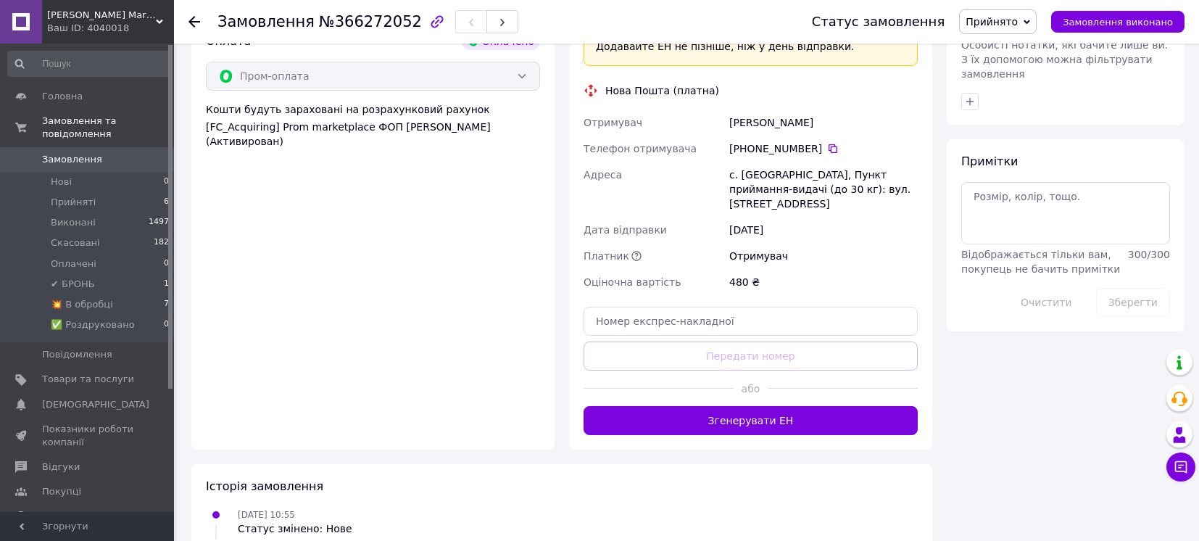
click at [678, 406] on button "Згенерувати ЕН" at bounding box center [750, 420] width 334 height 29
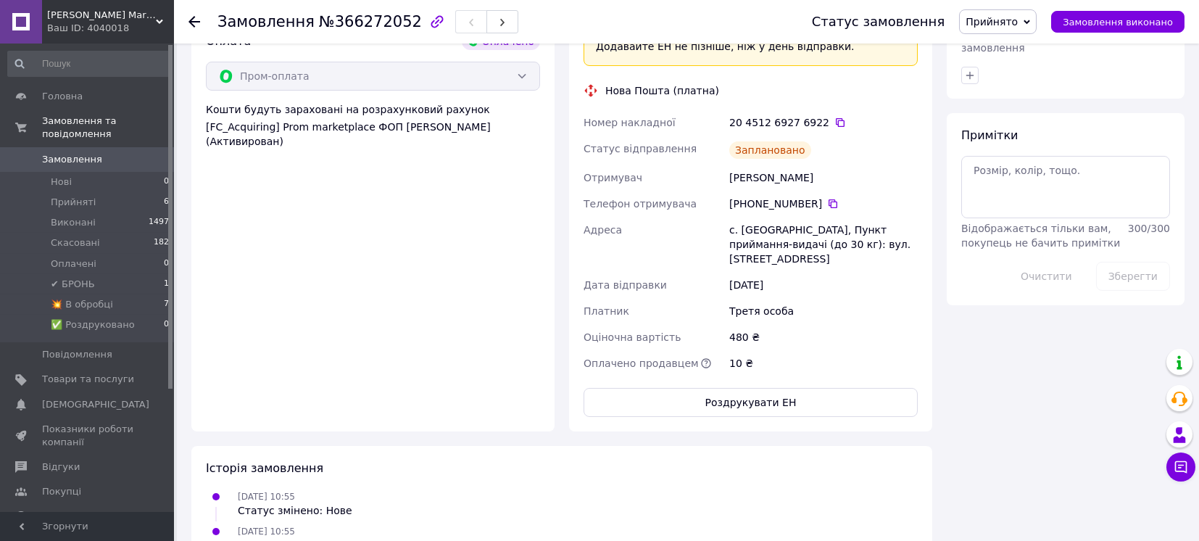
click at [1018, 16] on span "Прийнято" at bounding box center [991, 22] width 52 height 12
click at [1007, 132] on li "💥 В обробці" at bounding box center [1009, 138] width 99 height 22
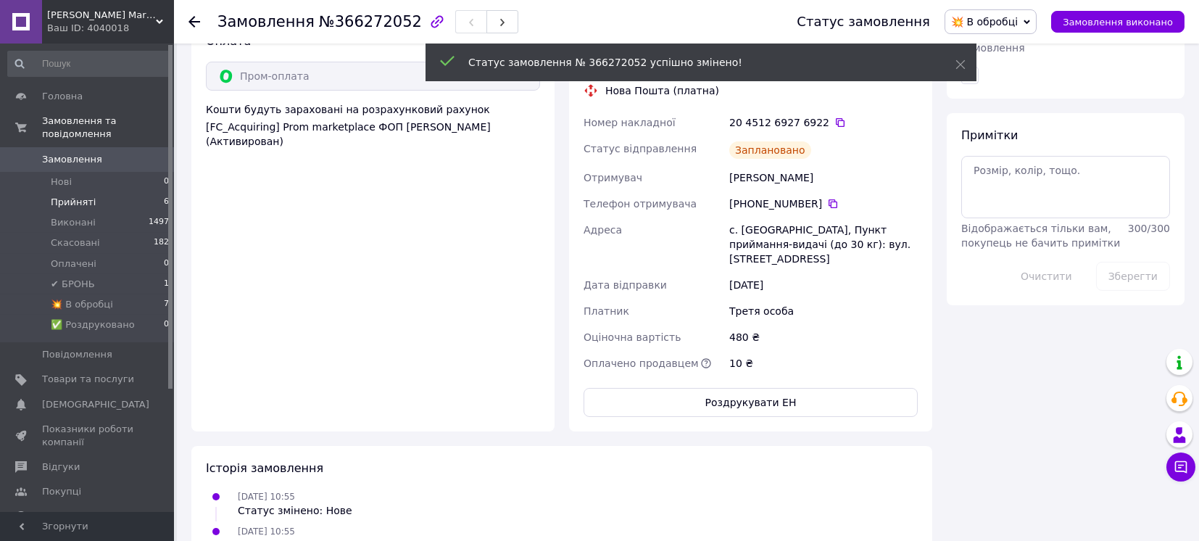
click at [70, 196] on span "Прийняті" at bounding box center [73, 202] width 45 height 13
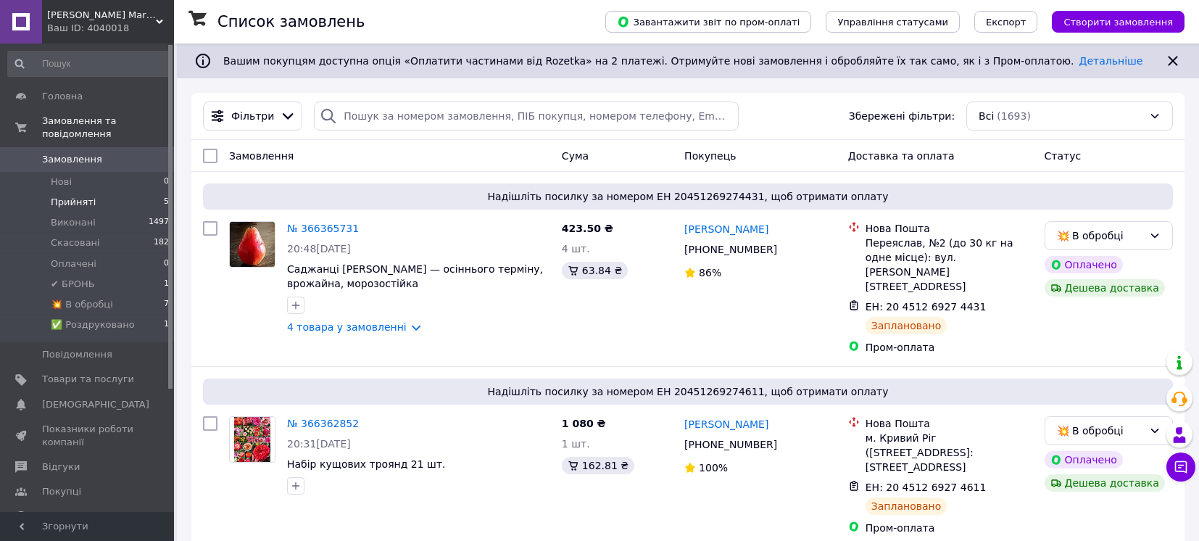
click at [69, 196] on span "Прийняті" at bounding box center [73, 202] width 45 height 13
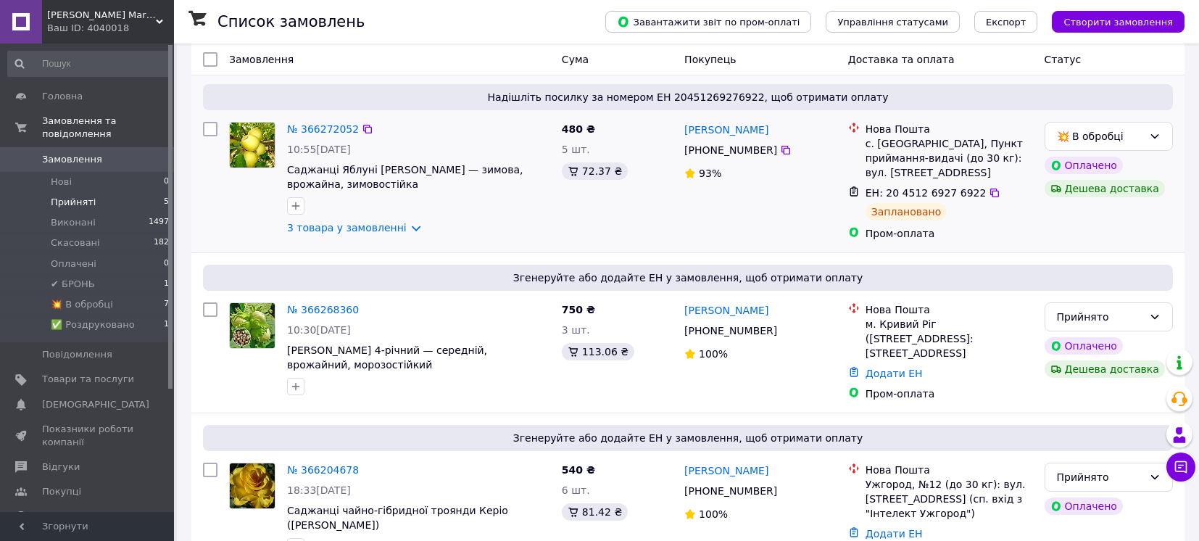
scroll to position [193, 0]
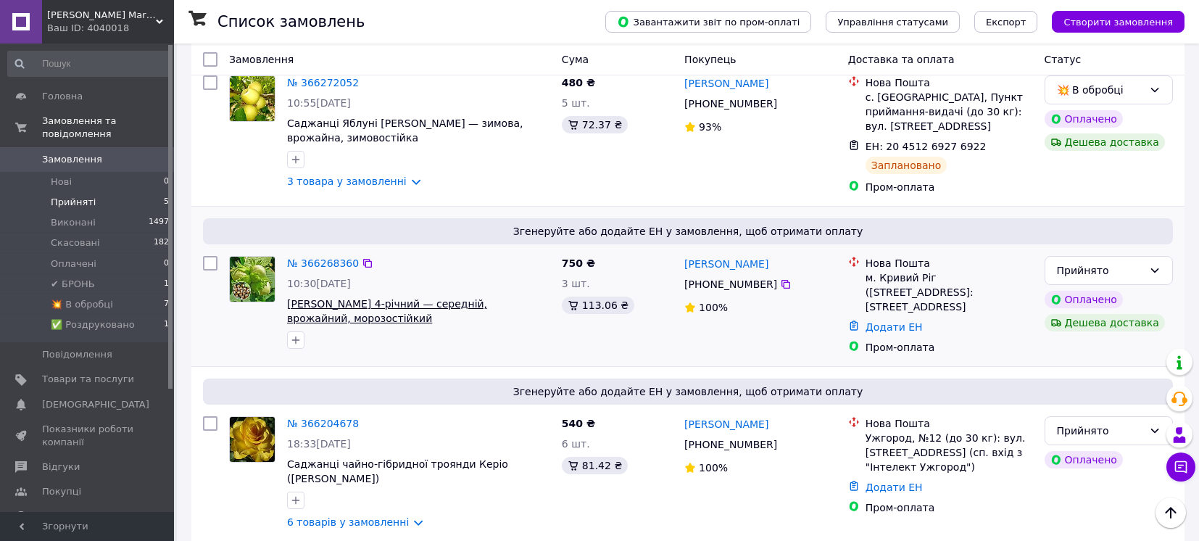
click at [425, 300] on span "[PERSON_NAME] 4-річний — середній, врожайний, морозостійкий" at bounding box center [387, 311] width 200 height 26
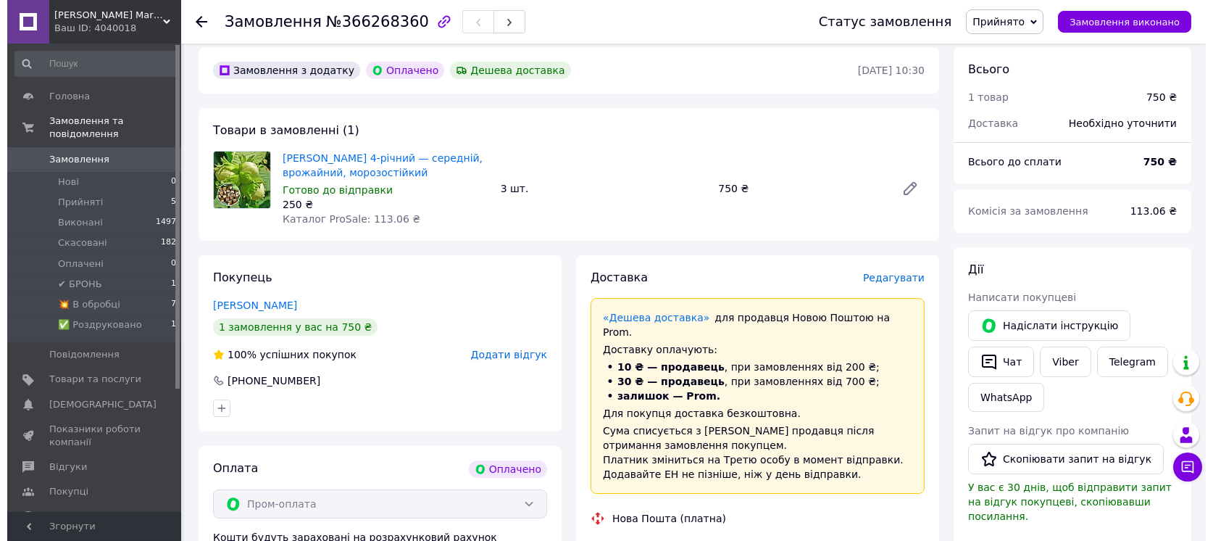
scroll to position [96, 0]
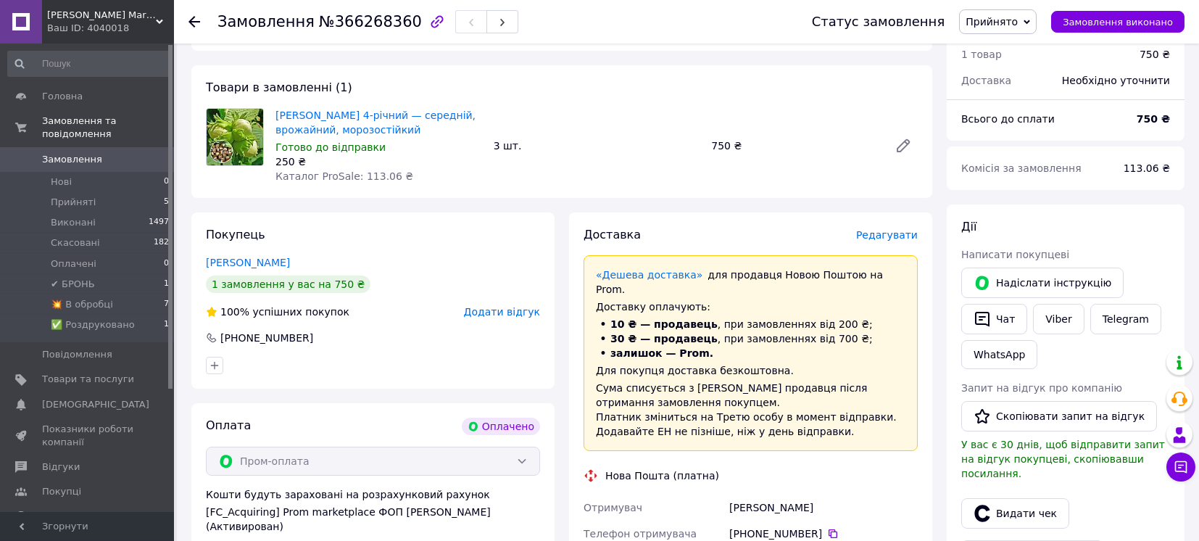
click at [902, 239] on span "Редагувати" at bounding box center [887, 235] width 62 height 12
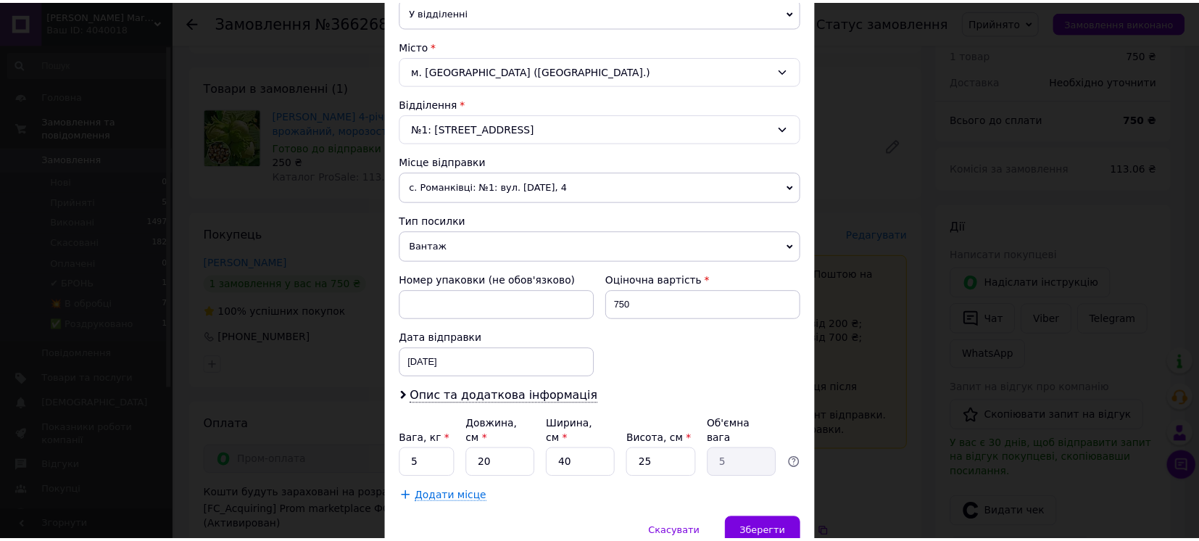
scroll to position [418, 0]
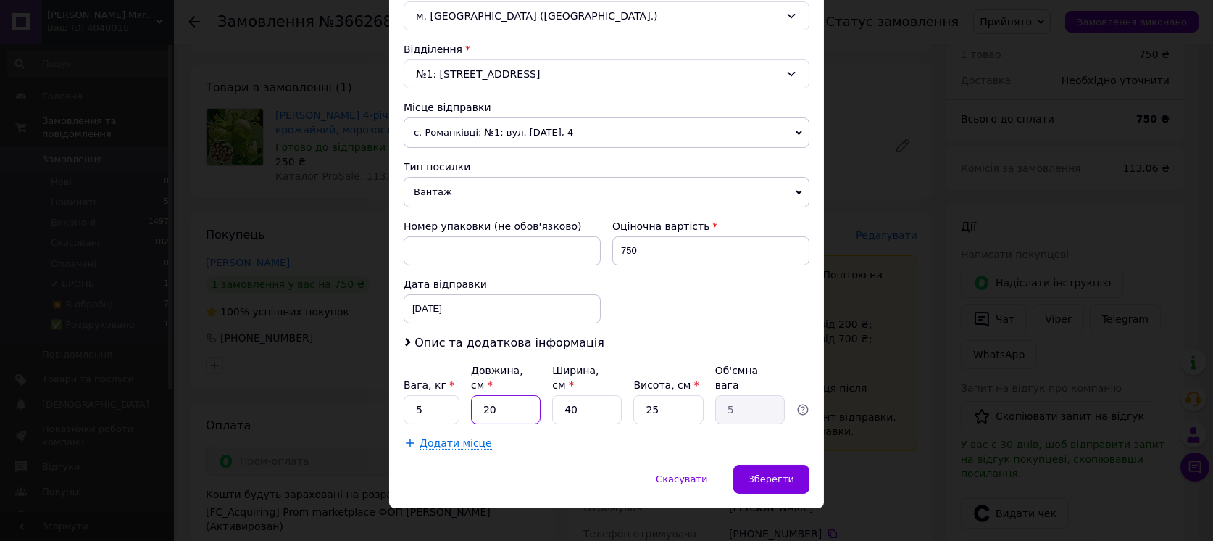
click at [473, 395] on input "20" at bounding box center [506, 409] width 70 height 29
type input "120"
type input "30"
type input "120"
click at [585, 396] on input "40" at bounding box center [587, 409] width 70 height 29
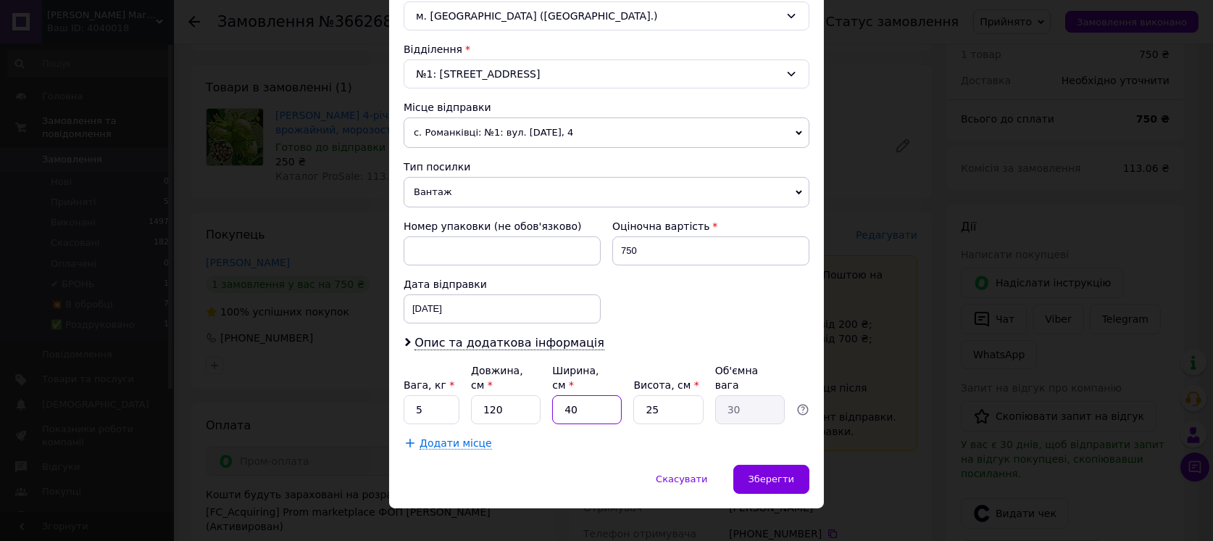
click at [585, 396] on input "40" at bounding box center [587, 409] width 70 height 29
type input "1"
type input "0.75"
type input "11"
type input "8.25"
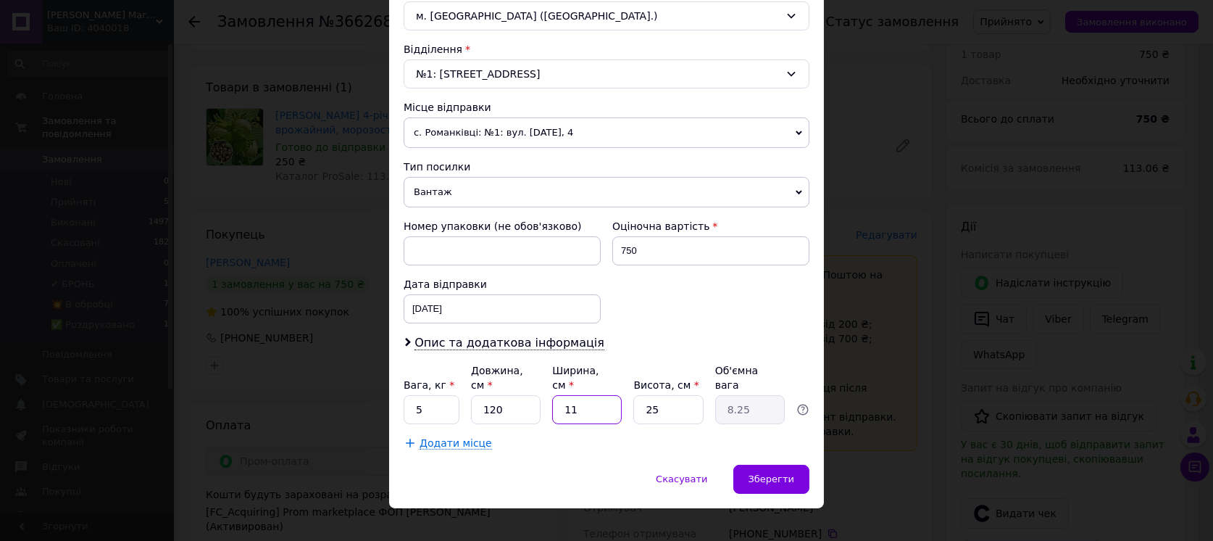
type input "11"
click at [656, 399] on input "25" at bounding box center [668, 409] width 70 height 29
type input "1"
type input "0.33"
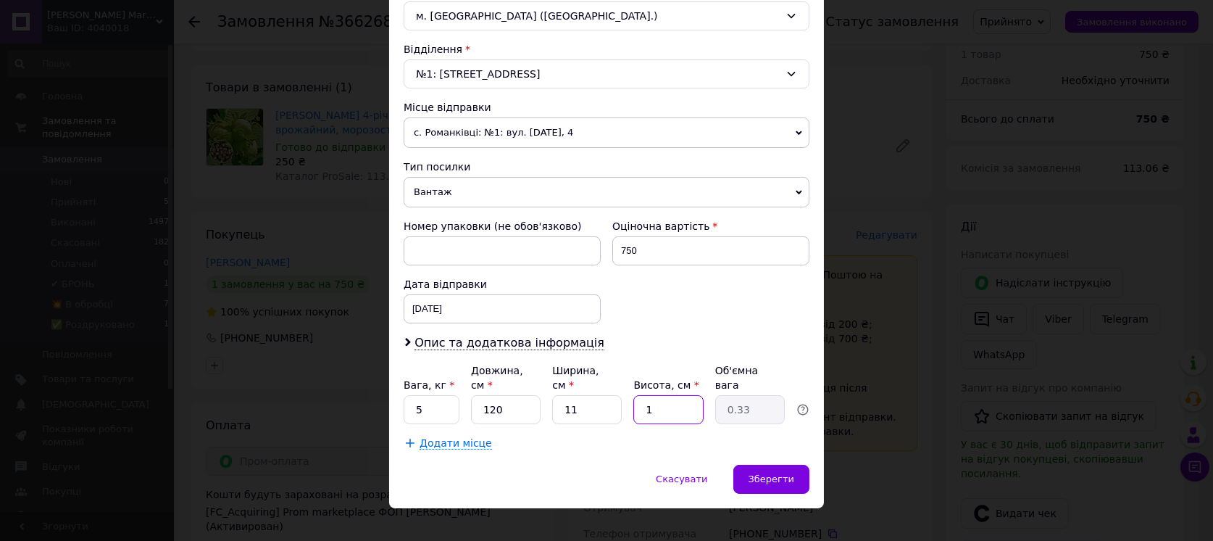
type input "11"
type input "3.63"
type input "11"
click at [786, 473] on span "Зберегти" at bounding box center [772, 478] width 46 height 11
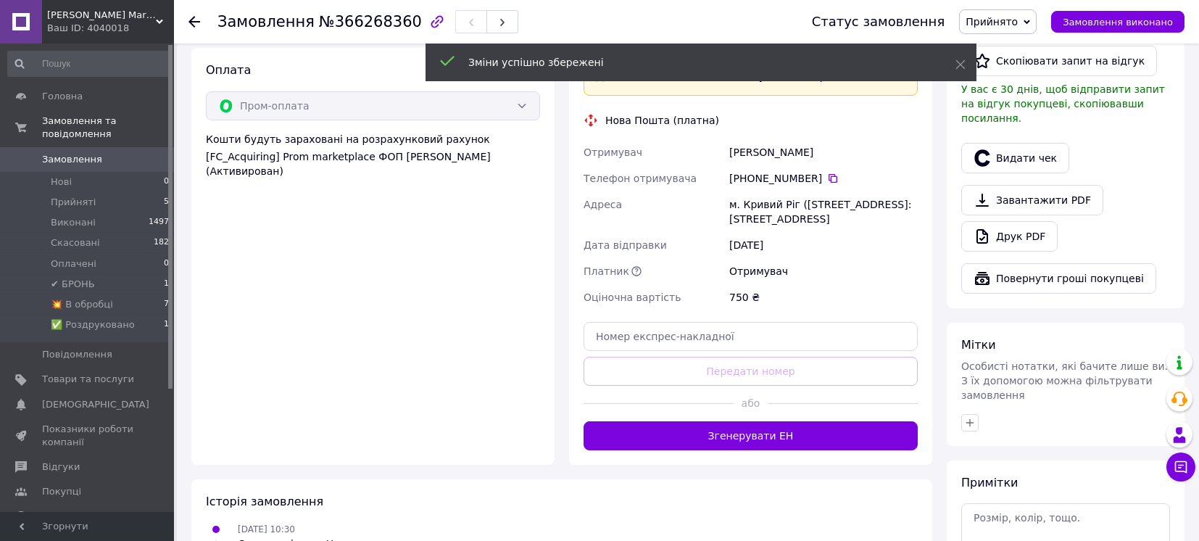
scroll to position [483, 0]
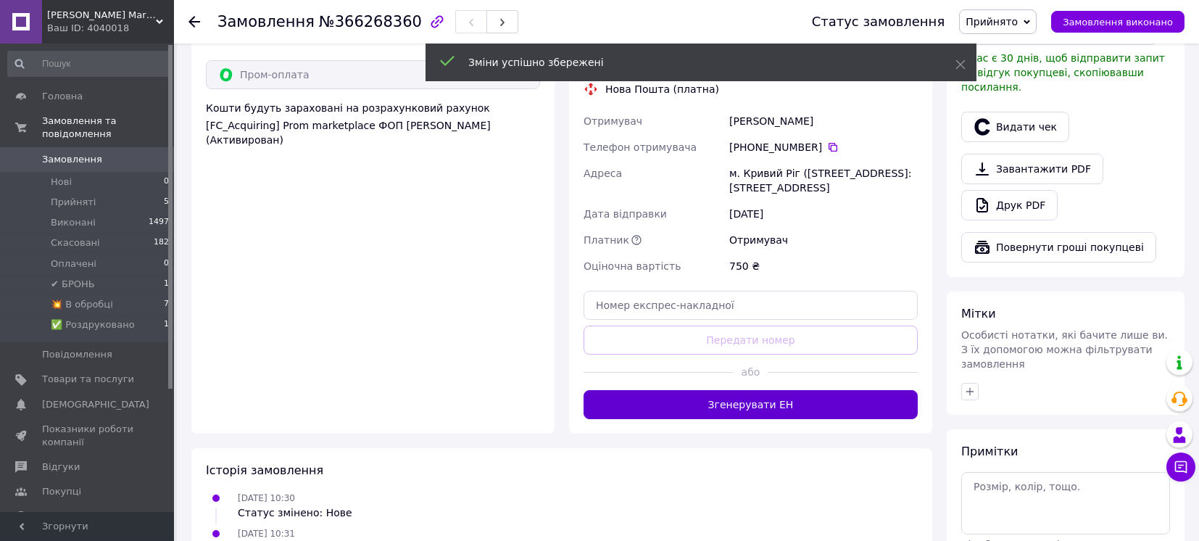
click at [752, 404] on button "Згенерувати ЕН" at bounding box center [750, 404] width 334 height 29
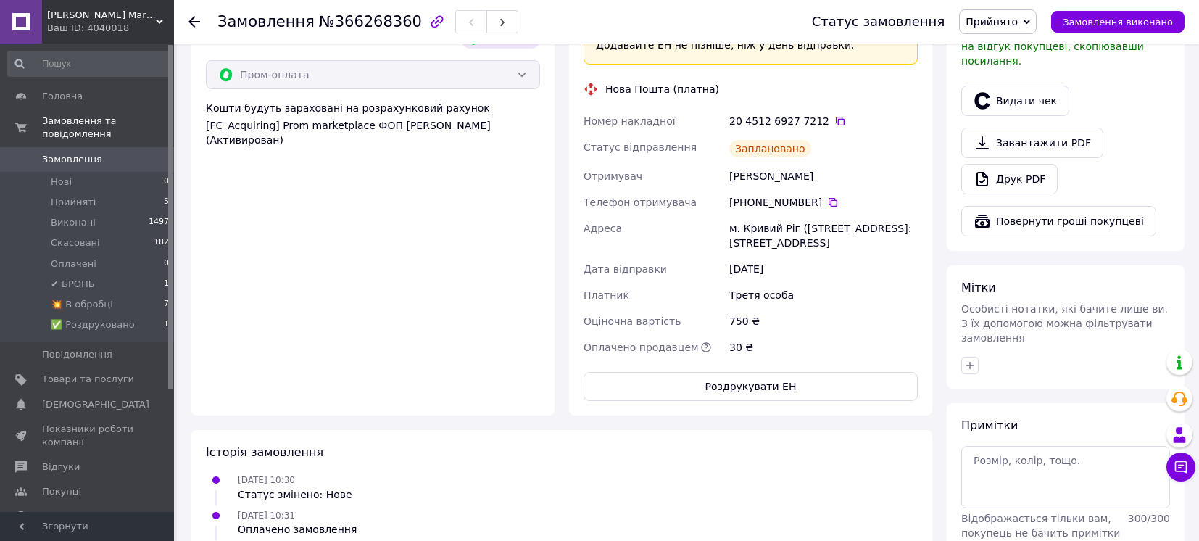
click at [1015, 18] on span "Прийнято" at bounding box center [991, 22] width 52 height 12
click at [1004, 136] on li "💥 В обробці" at bounding box center [1009, 138] width 99 height 22
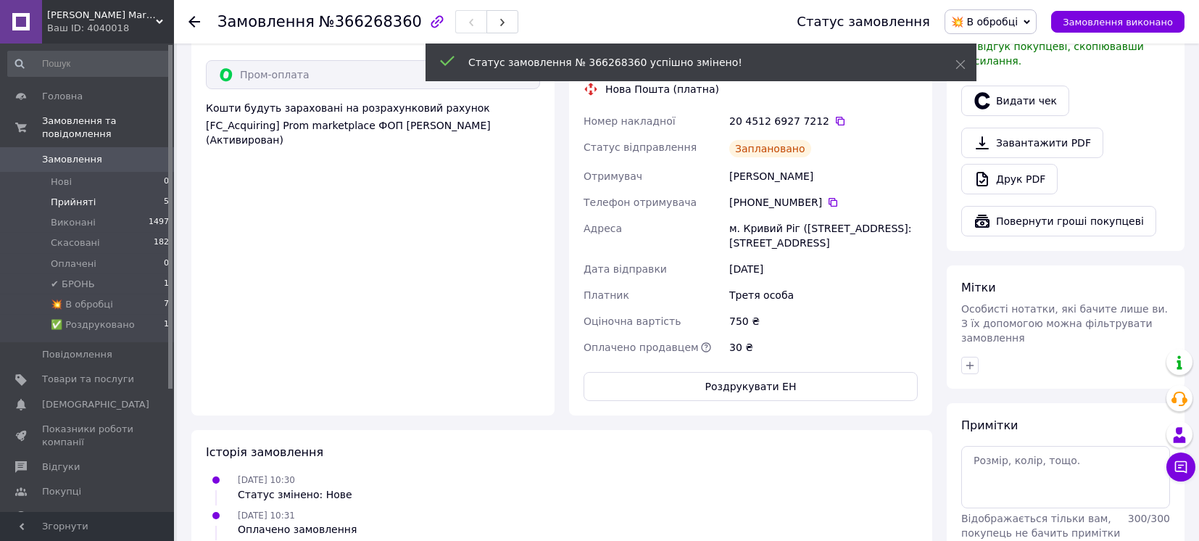
click at [71, 196] on span "Прийняті" at bounding box center [73, 202] width 45 height 13
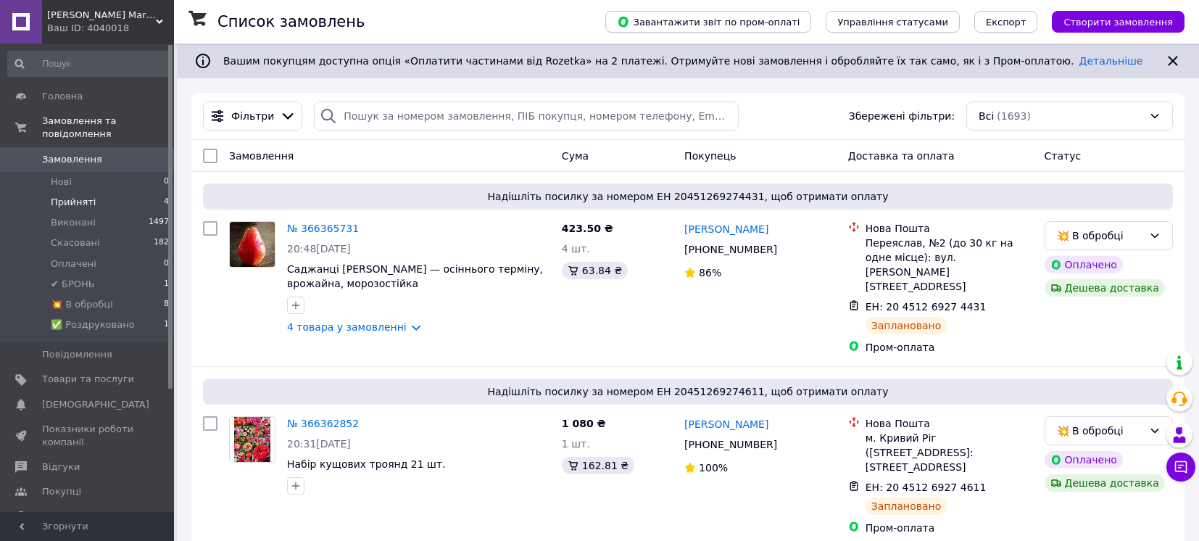
click at [60, 196] on span "Прийняті" at bounding box center [73, 202] width 45 height 13
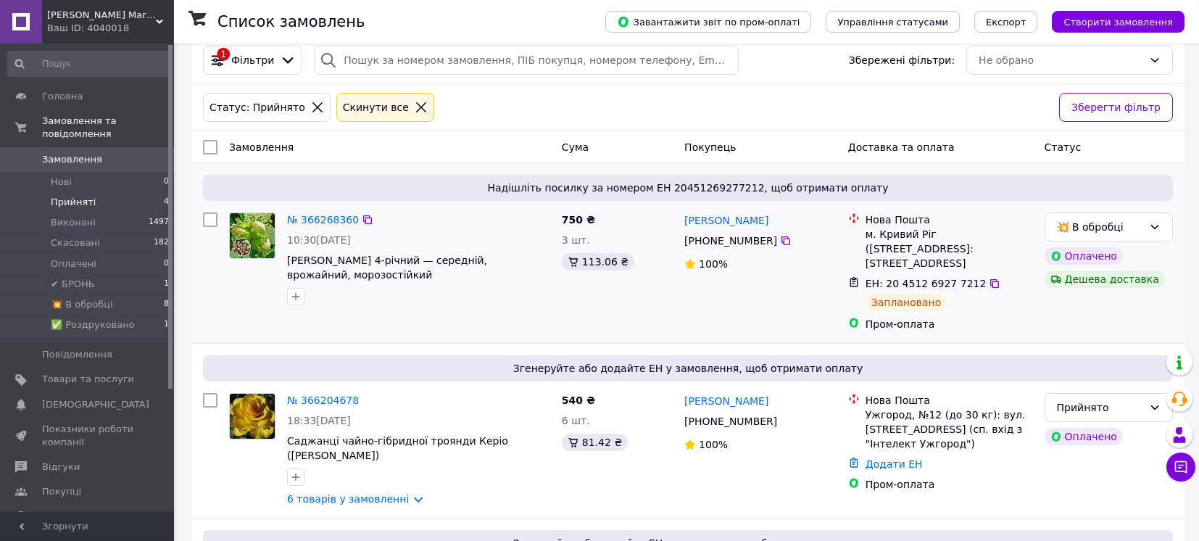
scroll to position [96, 0]
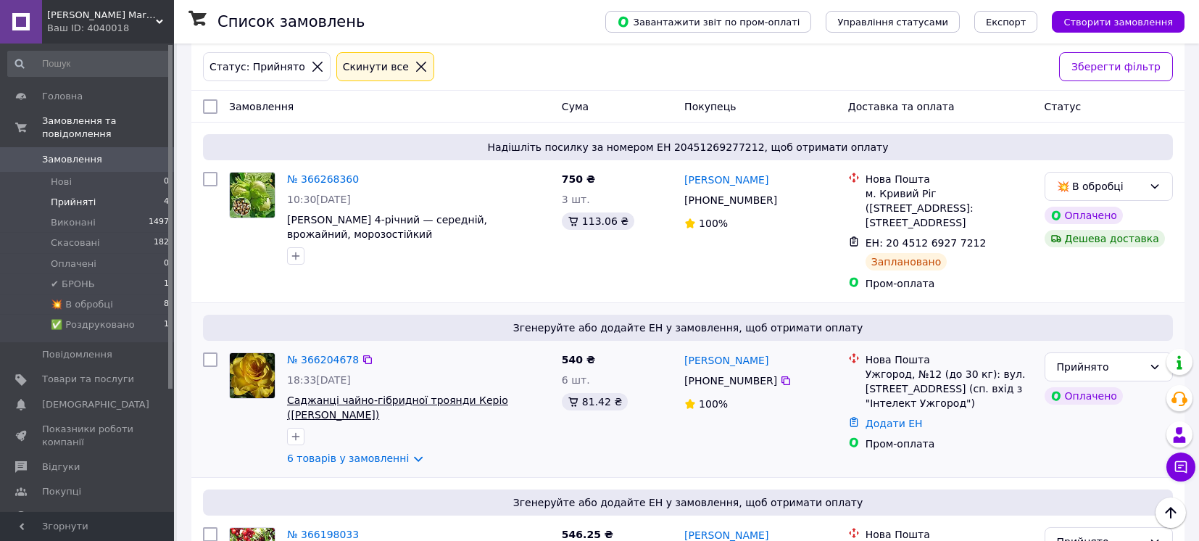
click at [407, 399] on span "Саджанці чайно-гібридної троянди Керіо ([PERSON_NAME])" at bounding box center [397, 407] width 221 height 26
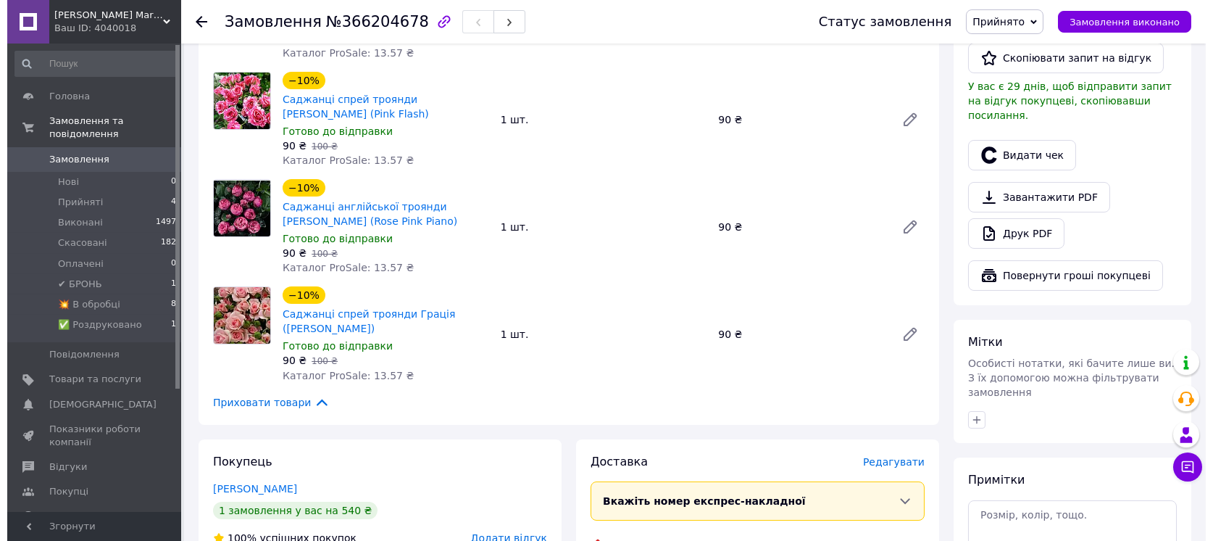
scroll to position [580, 0]
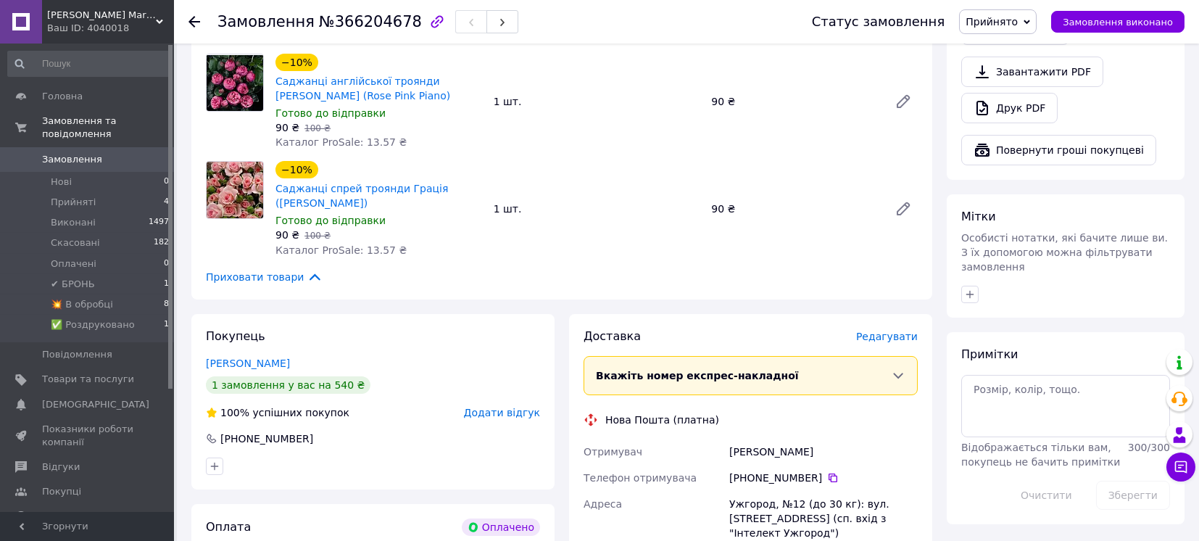
click at [882, 331] on span "Редагувати" at bounding box center [887, 337] width 62 height 12
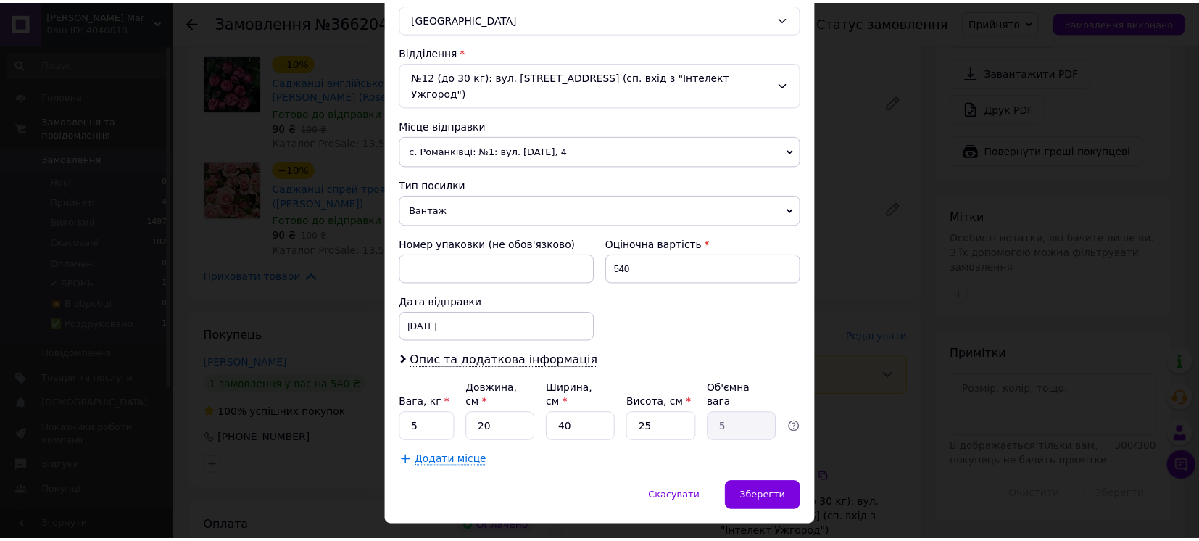
scroll to position [418, 0]
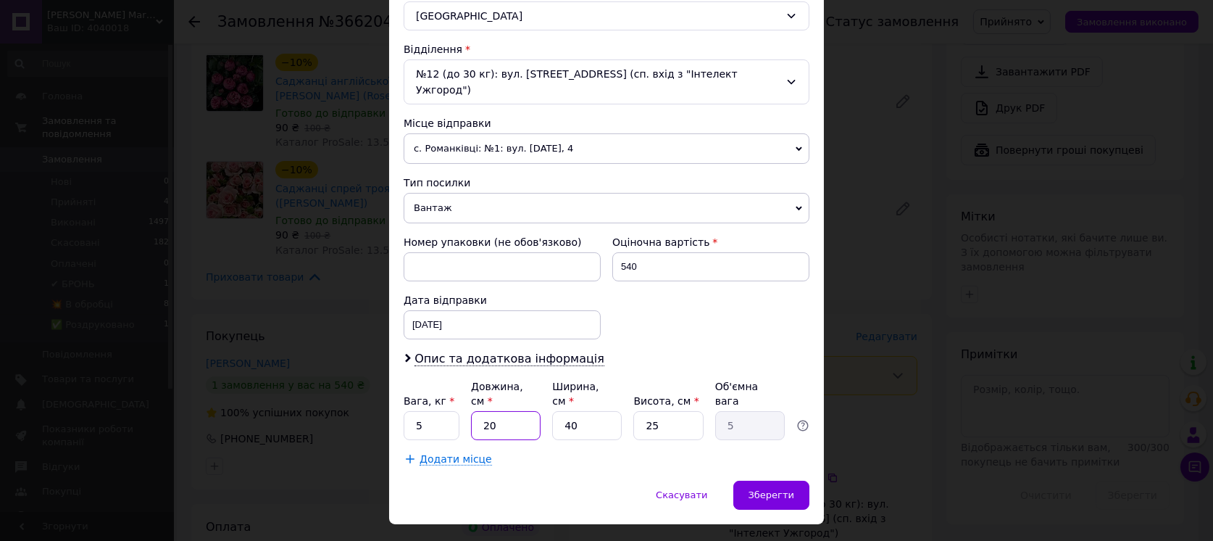
click at [506, 411] on input "20" at bounding box center [506, 425] width 70 height 29
type input "6"
type input "1.5"
type input "60"
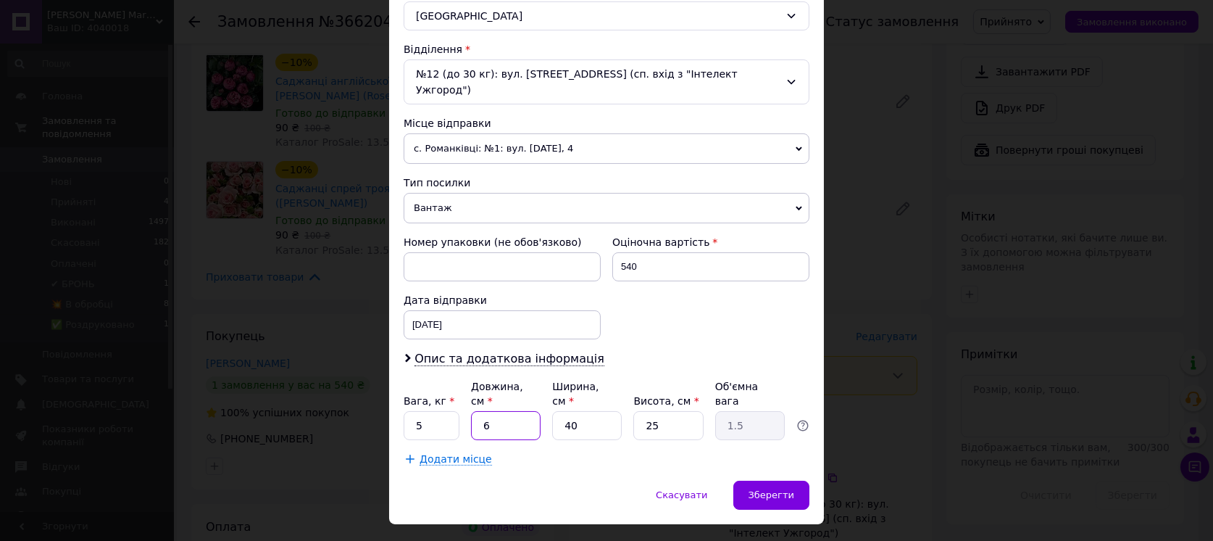
type input "15"
type input "60"
click at [588, 411] on input "40" at bounding box center [587, 425] width 70 height 29
click at [587, 411] on input "40" at bounding box center [587, 425] width 70 height 29
click at [586, 411] on input "40" at bounding box center [587, 425] width 70 height 29
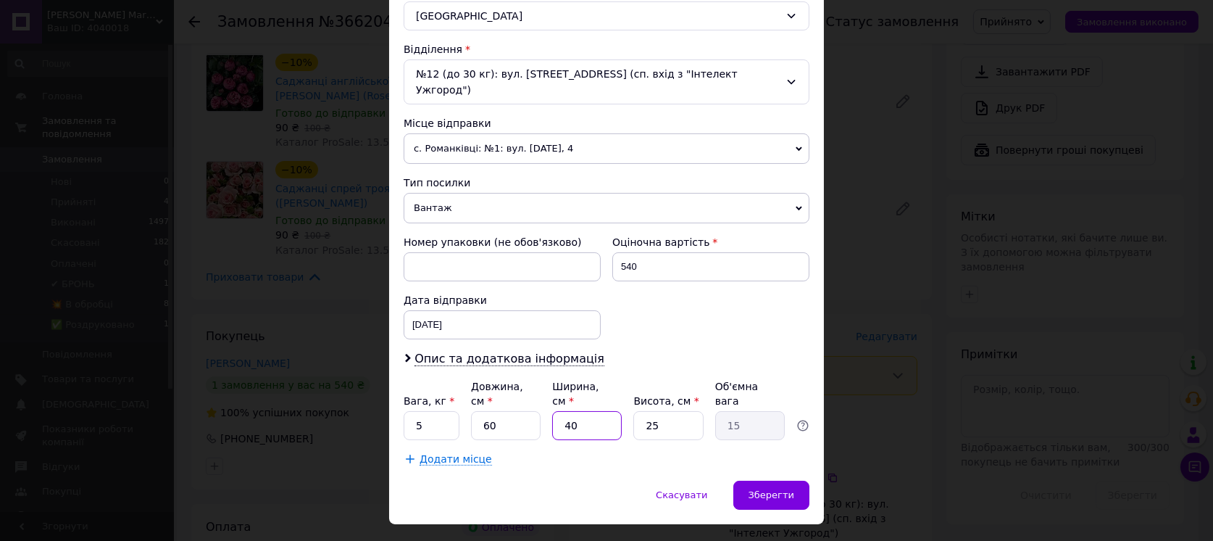
type input "1"
type input "0.38"
type input "16"
type input "6"
type input "16"
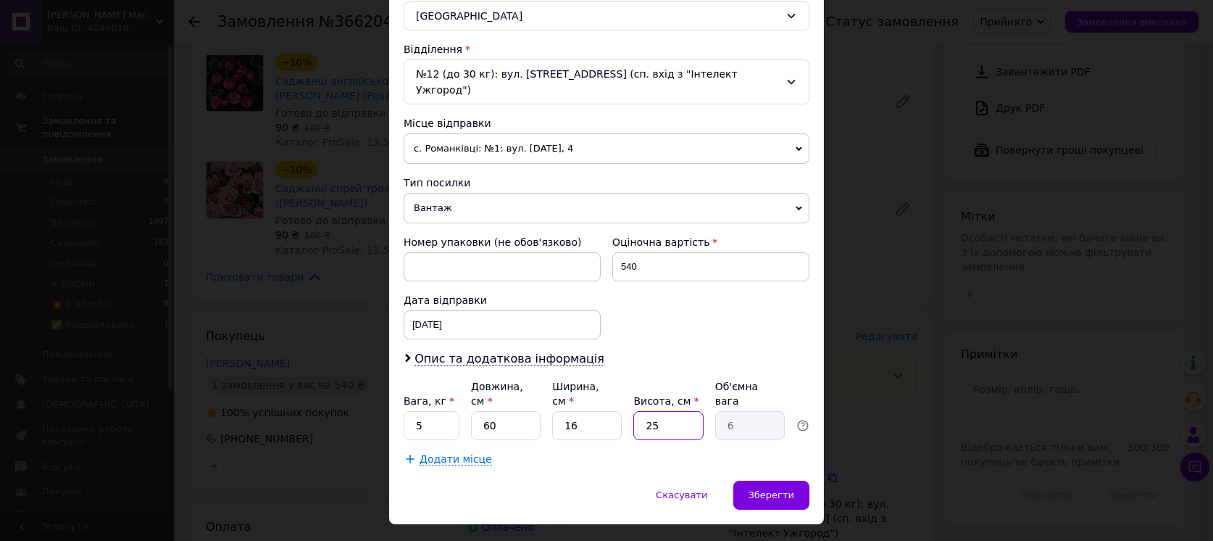
click at [657, 411] on input "25" at bounding box center [668, 425] width 70 height 29
click at [659, 411] on input "25" at bounding box center [668, 425] width 70 height 29
type input "1"
type input "0.24"
type input "12"
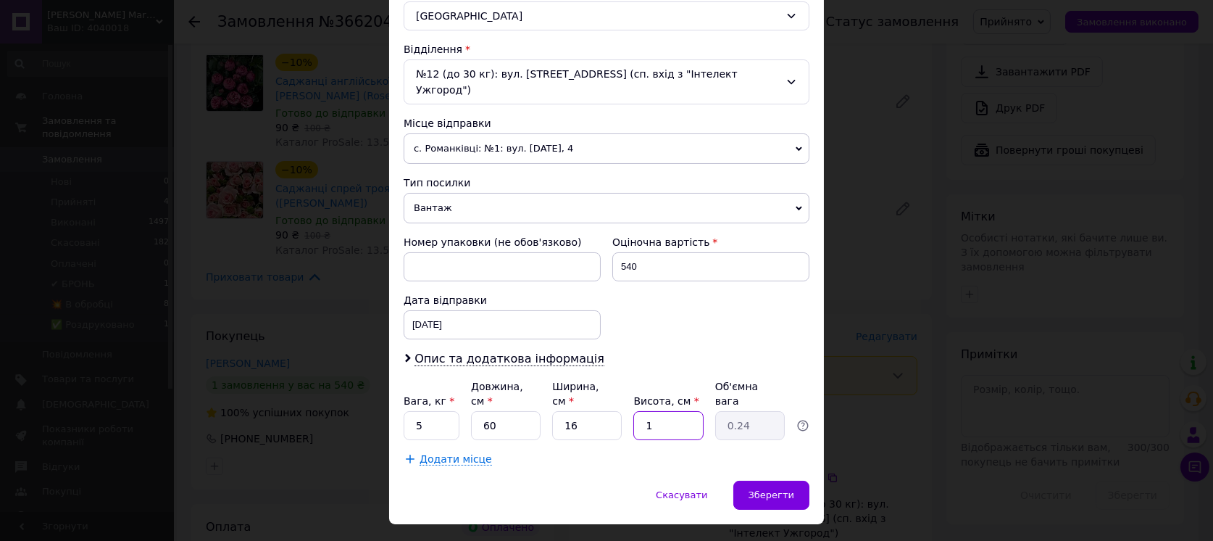
type input "2.88"
type input "12"
click at [786, 481] on div "Скасувати   Зберегти" at bounding box center [606, 502] width 435 height 43
click at [786, 489] on span "Зберегти" at bounding box center [772, 494] width 46 height 11
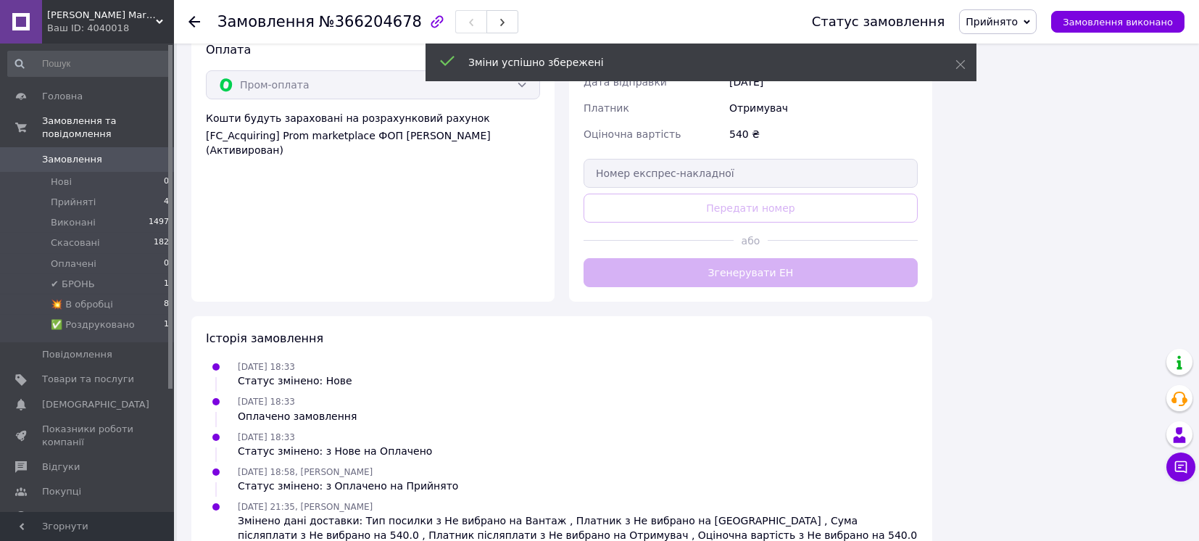
scroll to position [1063, 0]
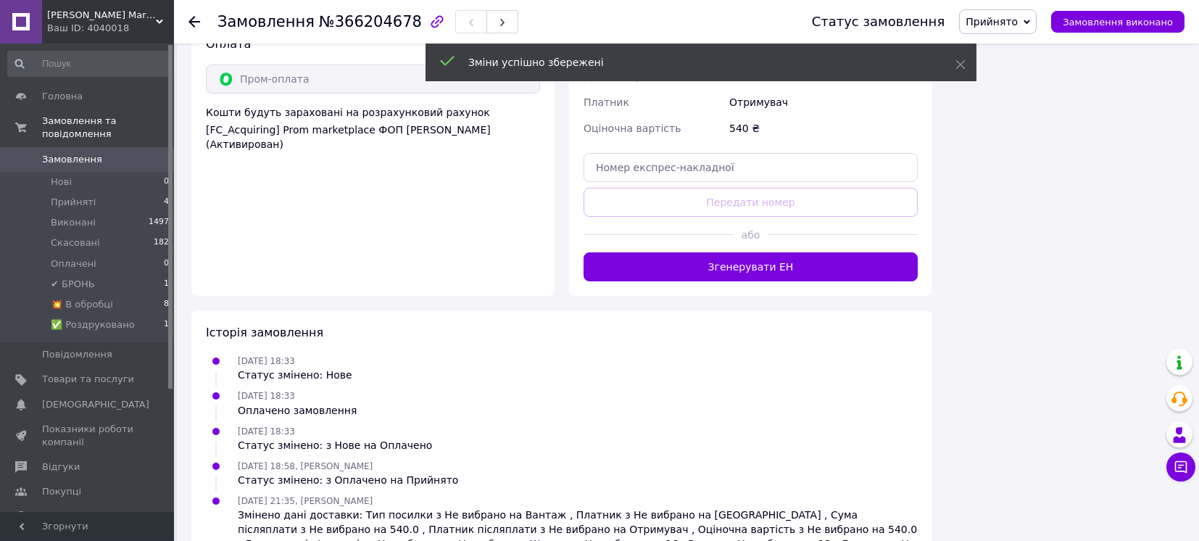
click at [841, 259] on button "Згенерувати ЕН" at bounding box center [750, 266] width 334 height 29
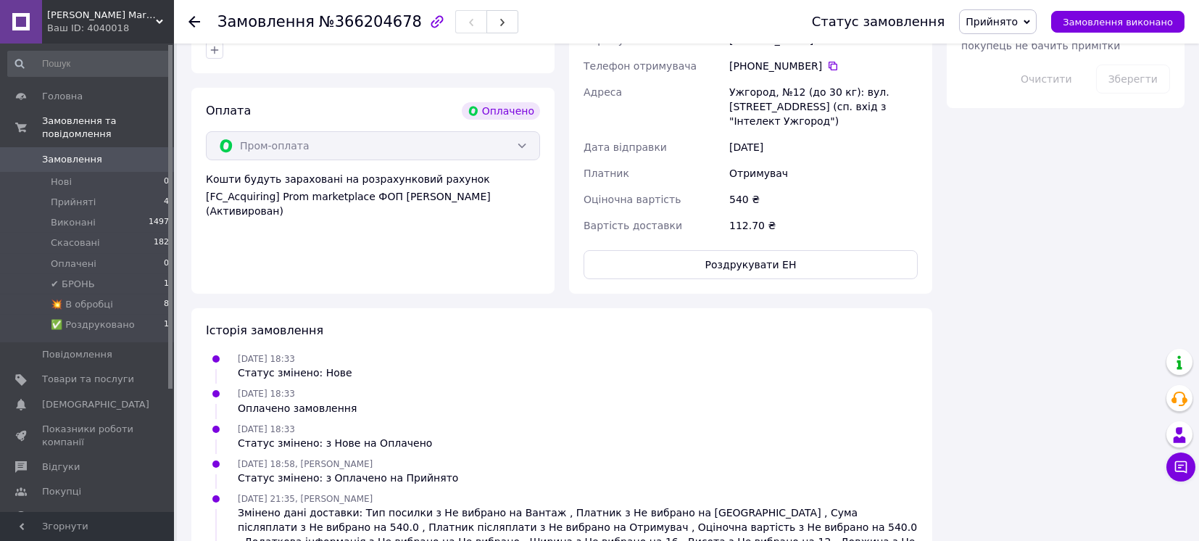
scroll to position [966, 0]
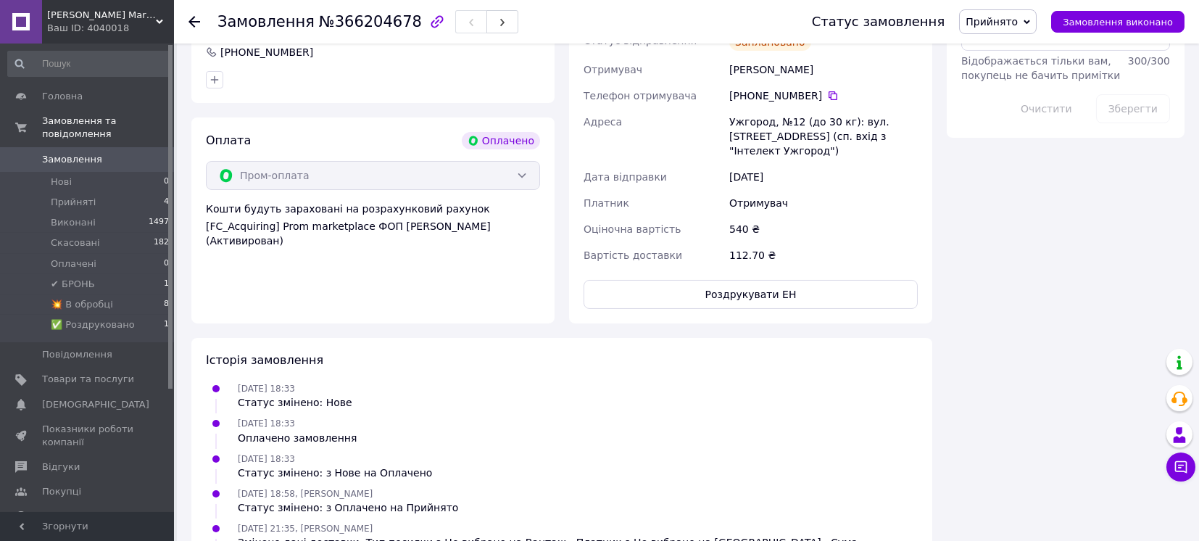
click at [1018, 19] on span "Прийнято" at bounding box center [991, 22] width 52 height 12
click at [1017, 138] on li "💥 В обробці" at bounding box center [1009, 138] width 99 height 22
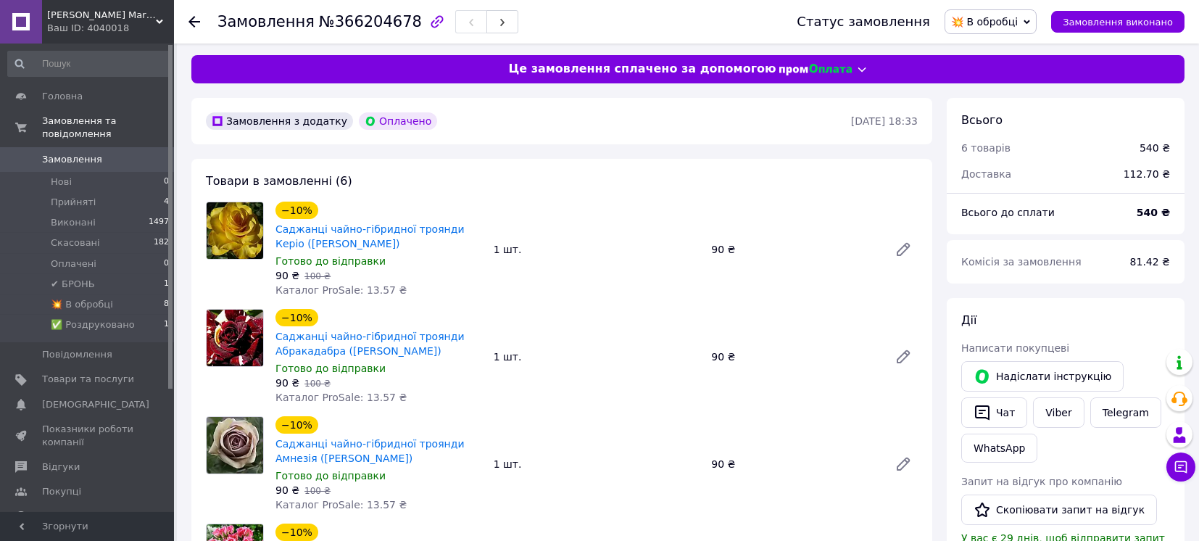
scroll to position [0, 0]
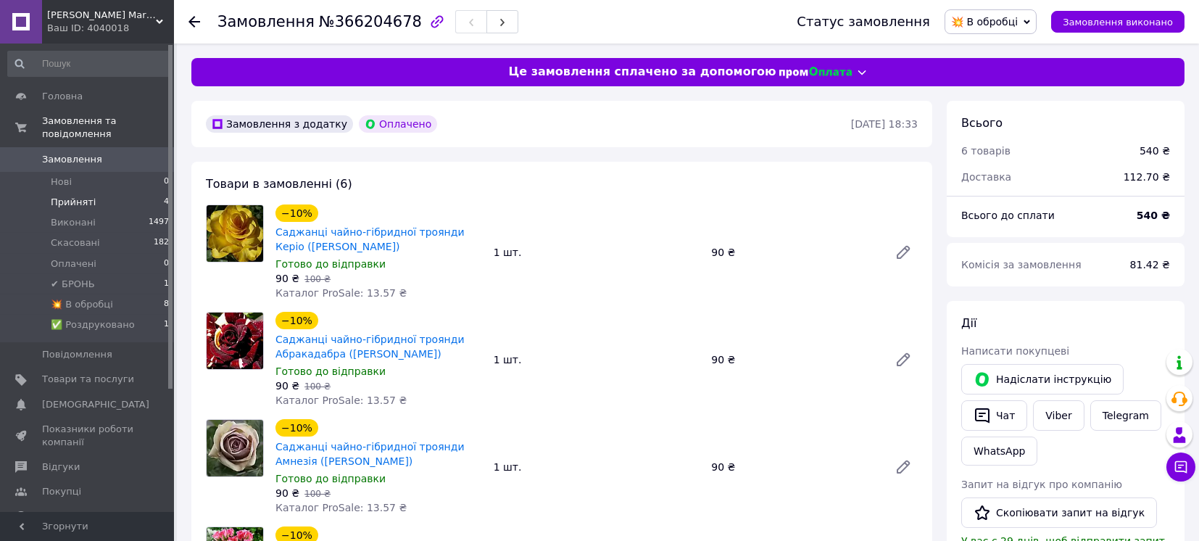
click at [80, 196] on span "Прийняті" at bounding box center [73, 202] width 45 height 13
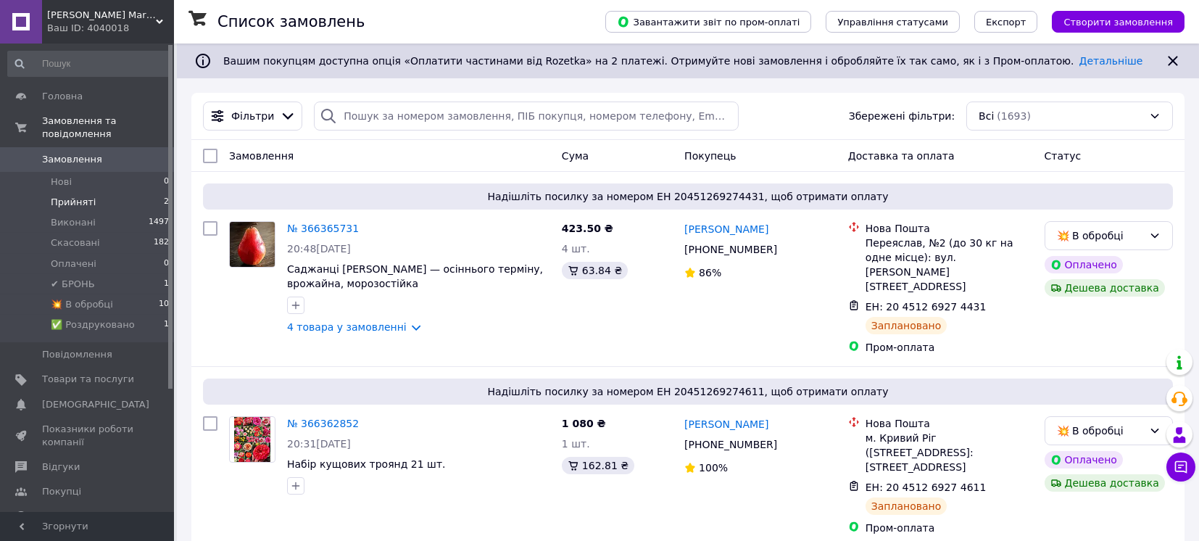
click at [70, 196] on span "Прийняті" at bounding box center [73, 202] width 45 height 13
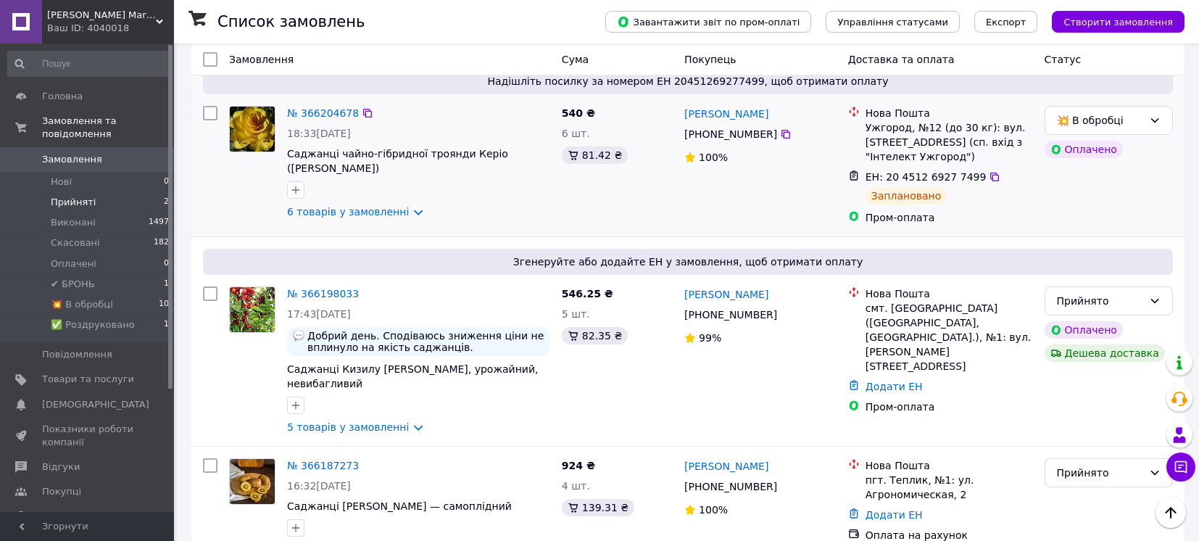
scroll to position [193, 0]
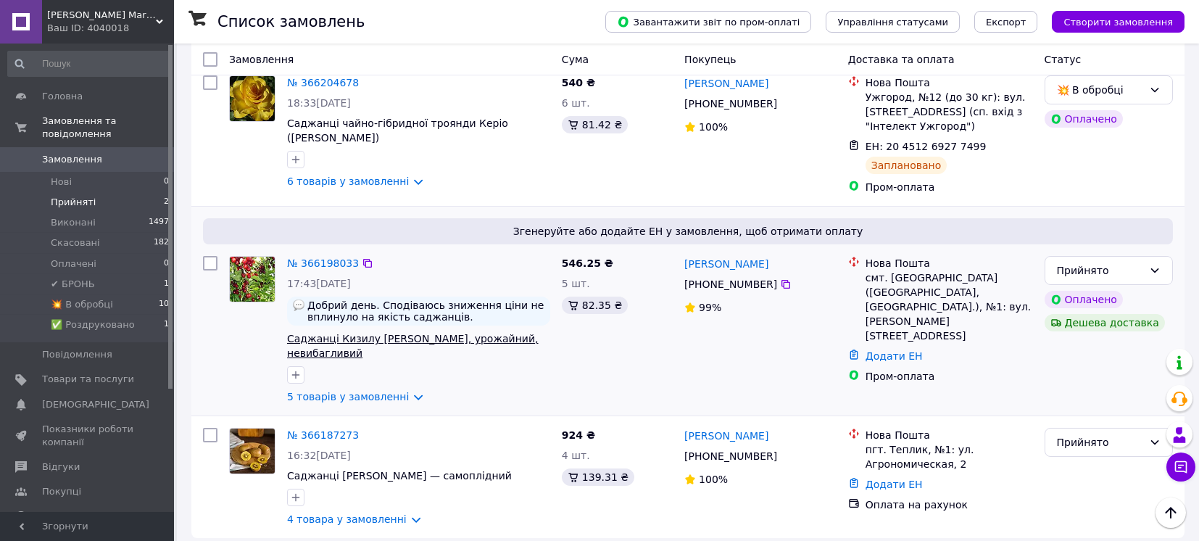
click at [294, 336] on span "Саджанці Кизилу [PERSON_NAME], урожайний, невибагливий" at bounding box center [413, 346] width 252 height 26
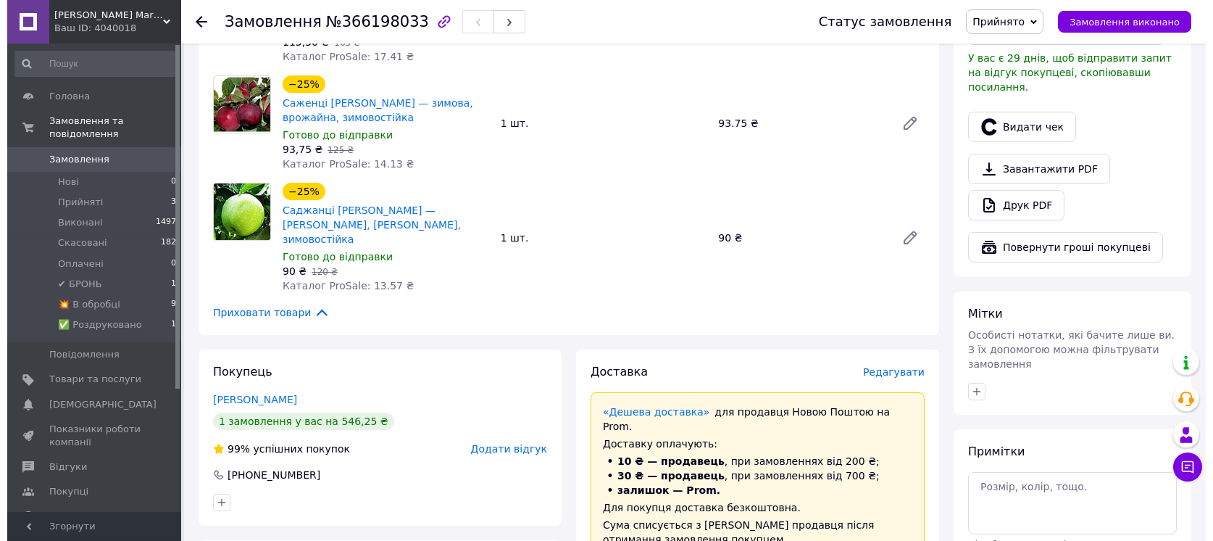
scroll to position [580, 0]
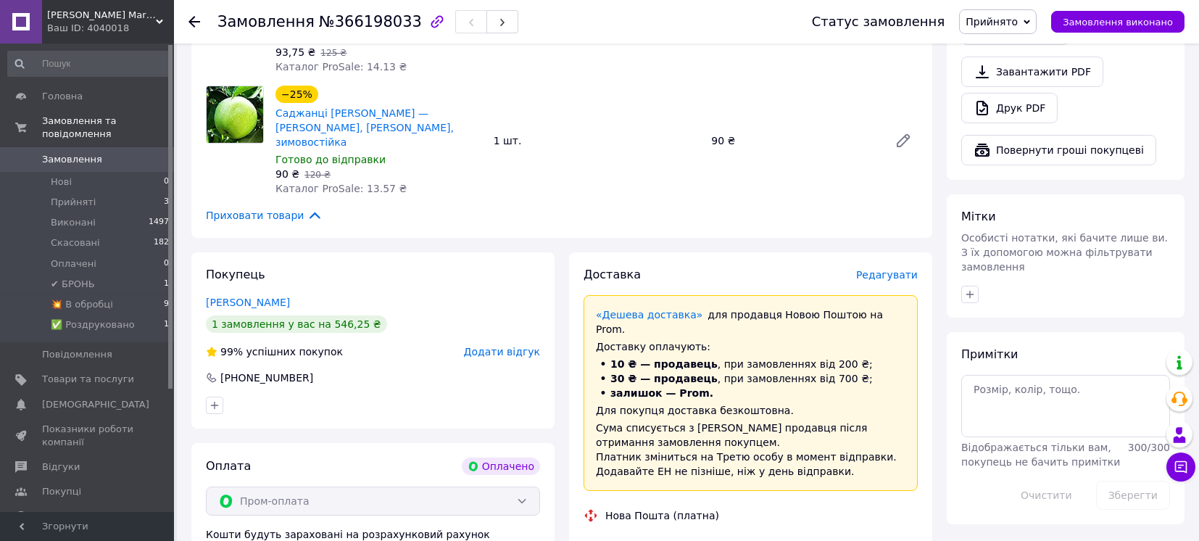
click at [886, 269] on span "Редагувати" at bounding box center [887, 275] width 62 height 12
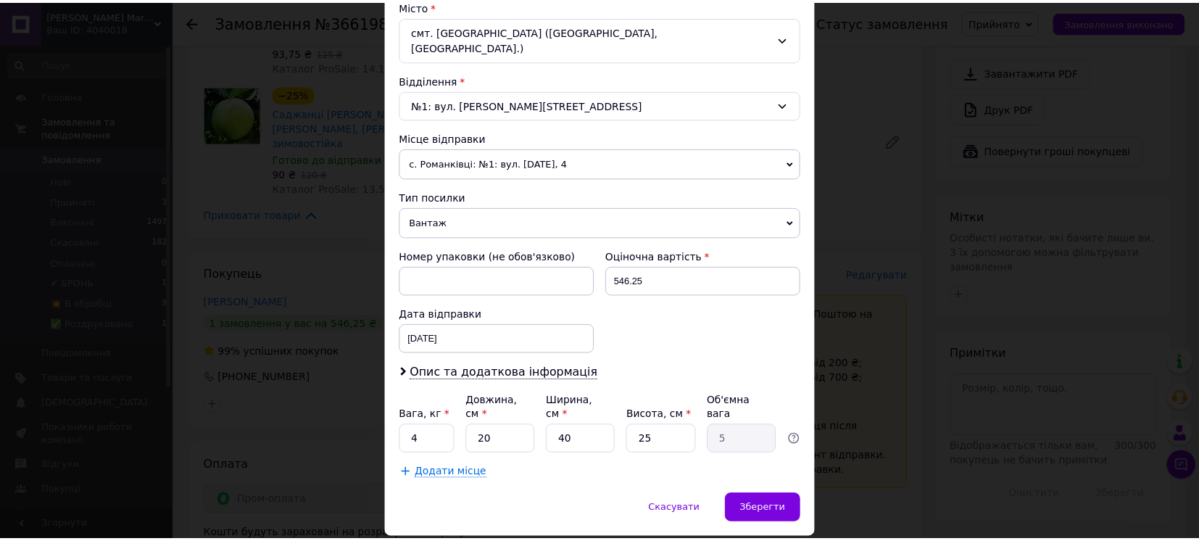
scroll to position [418, 0]
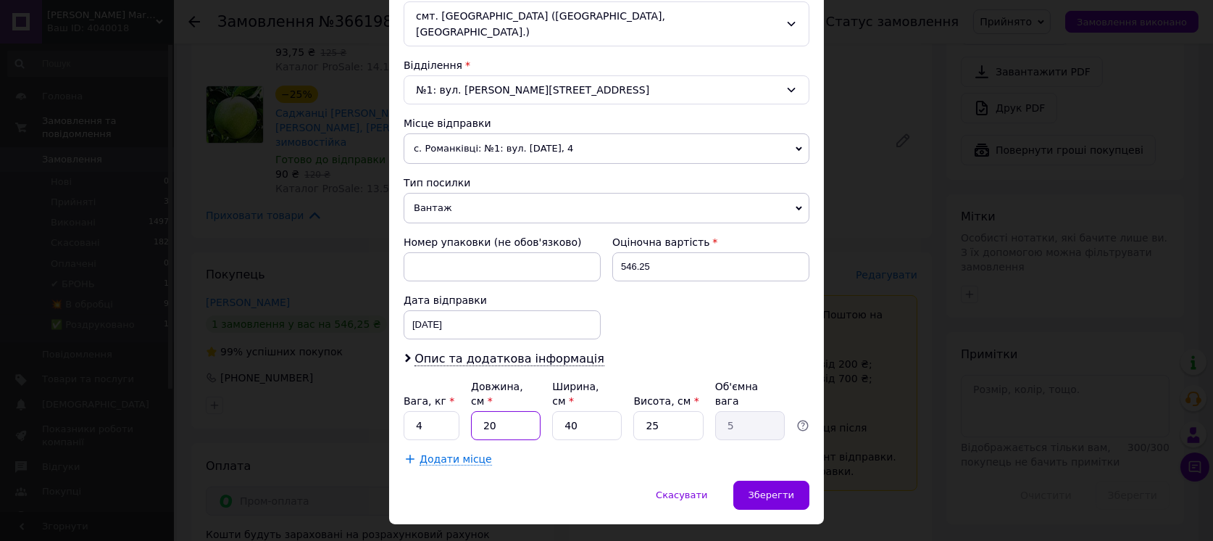
click at [472, 411] on input "20" at bounding box center [506, 425] width 70 height 29
type input "120"
type input "30"
type input "120"
click at [582, 411] on input "40" at bounding box center [587, 425] width 70 height 29
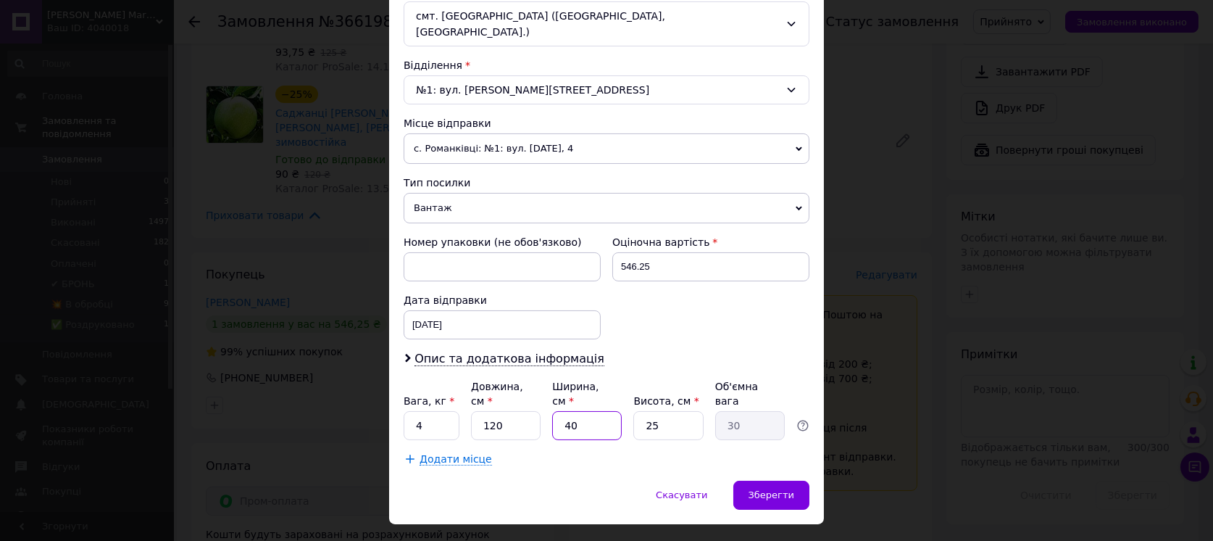
click at [582, 411] on input "40" at bounding box center [587, 425] width 70 height 29
type input "1"
type input "0.75"
type input "11"
type input "8.25"
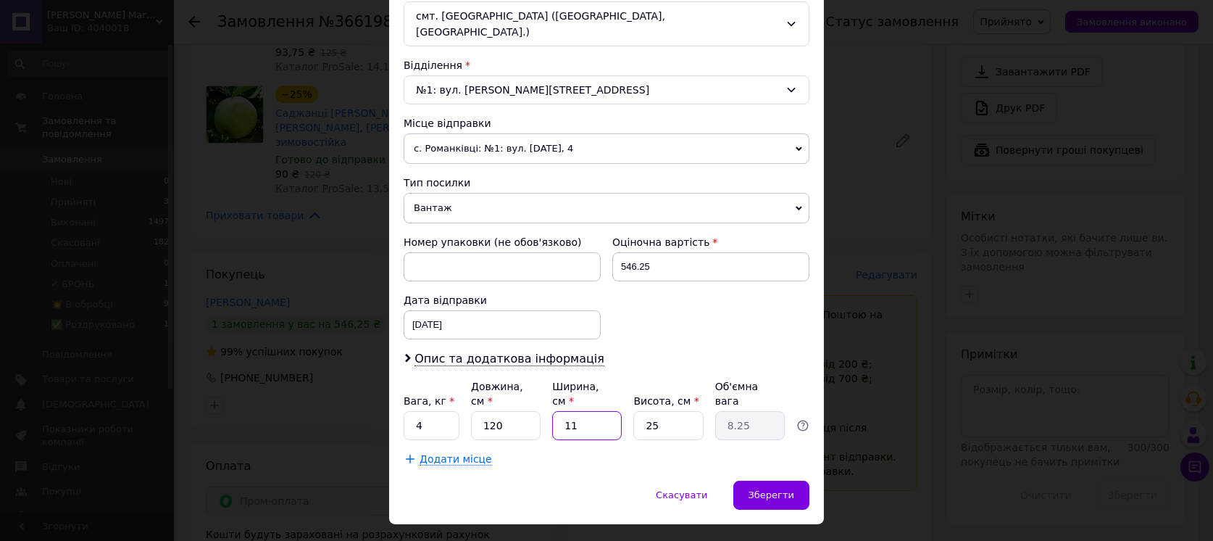
type input "11"
click at [673, 411] on input "25" at bounding box center [668, 425] width 70 height 29
type input "1"
type input "0.33"
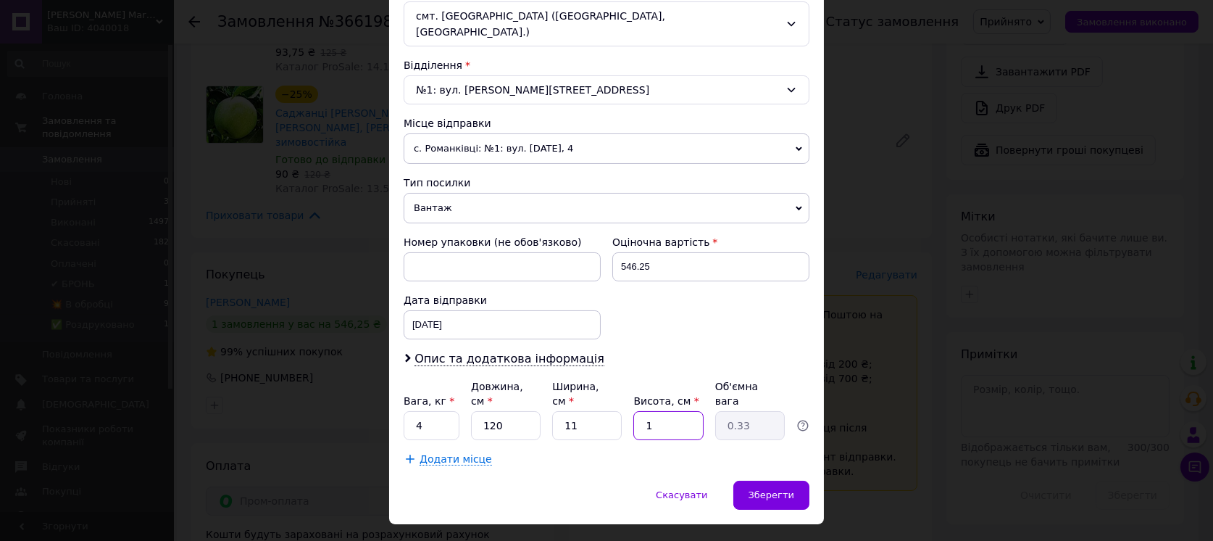
type input "11"
type input "3.63"
type input "11"
click at [798, 481] on div "Зберегти" at bounding box center [771, 495] width 76 height 29
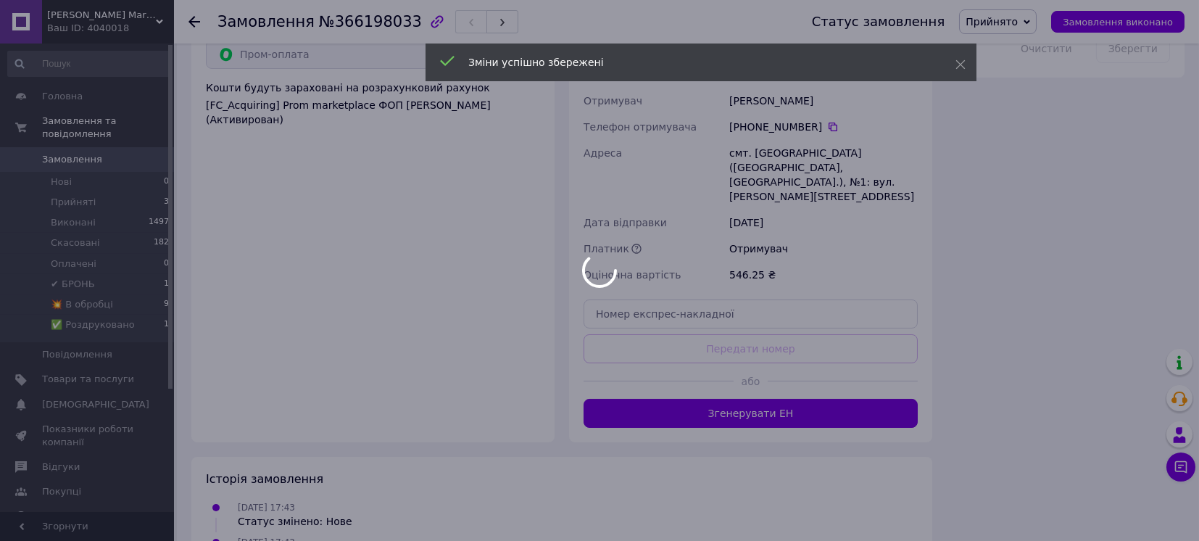
scroll to position [1058, 0]
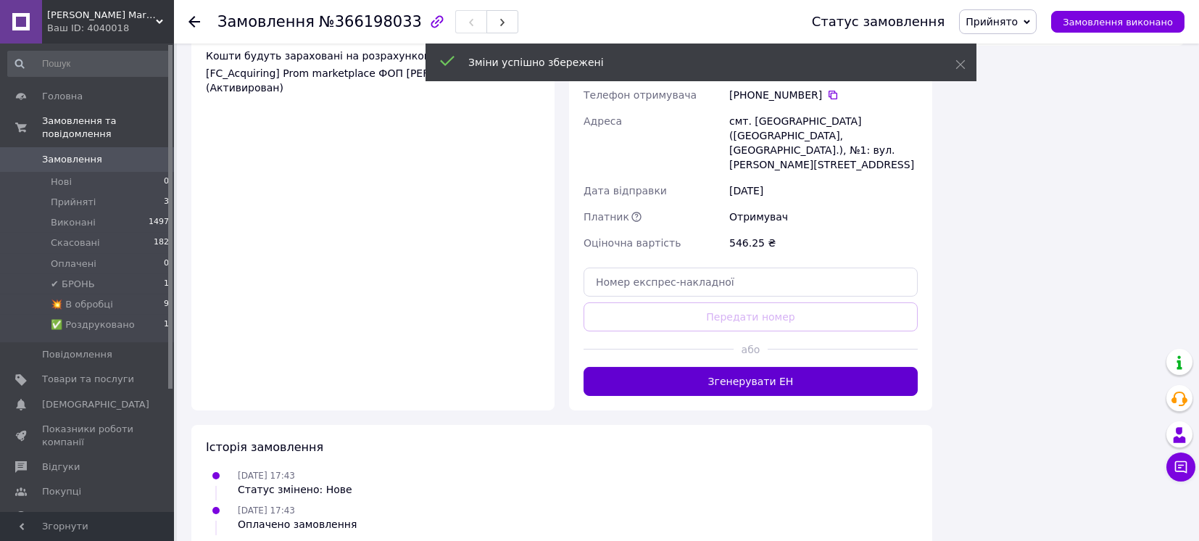
click at [818, 367] on button "Згенерувати ЕН" at bounding box center [750, 381] width 334 height 29
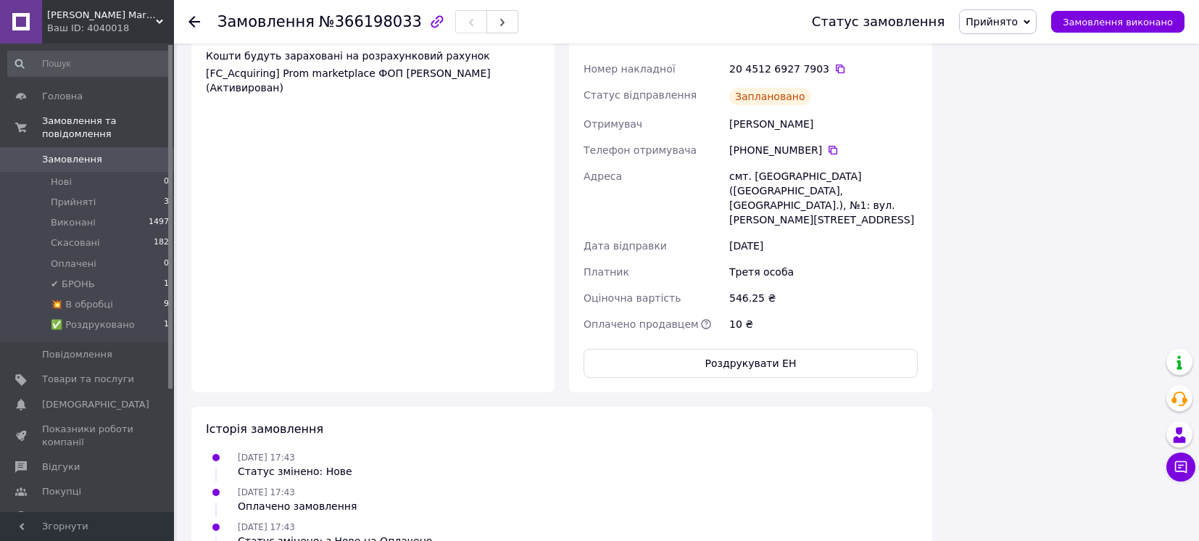
click at [997, 17] on span "Прийнято" at bounding box center [991, 22] width 52 height 12
click at [1007, 136] on li "💥 В обробці" at bounding box center [1009, 138] width 99 height 22
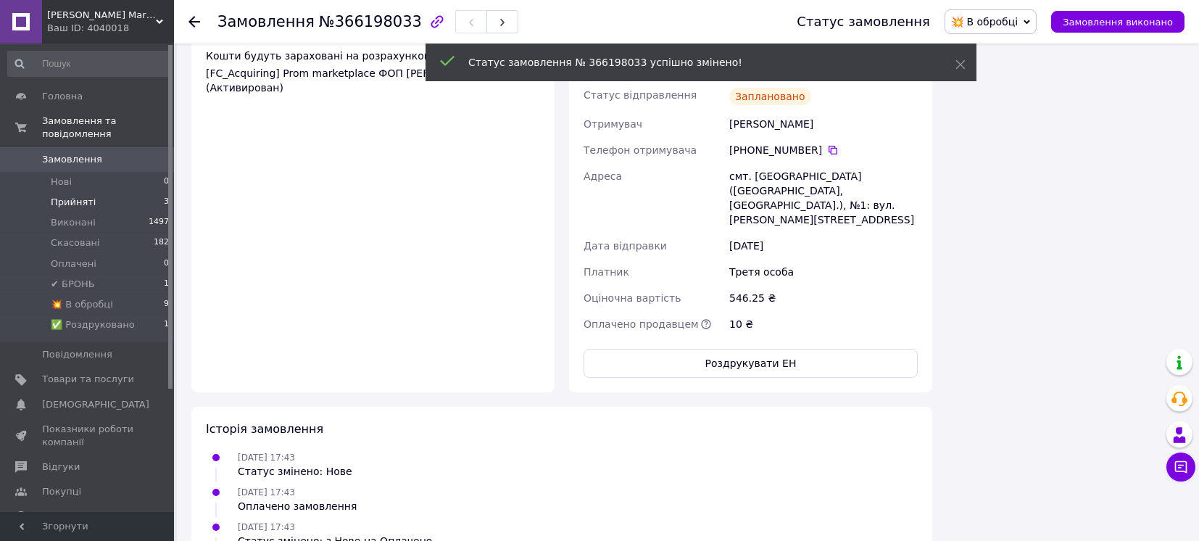
click at [68, 196] on span "Прийняті" at bounding box center [73, 202] width 45 height 13
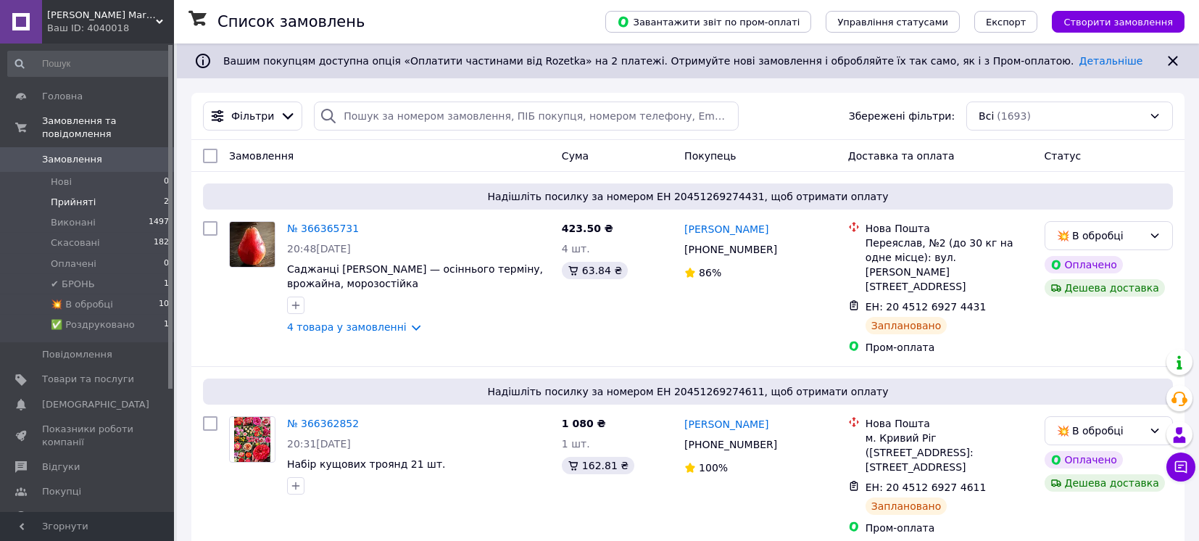
click at [54, 196] on span "Прийняті" at bounding box center [73, 202] width 45 height 13
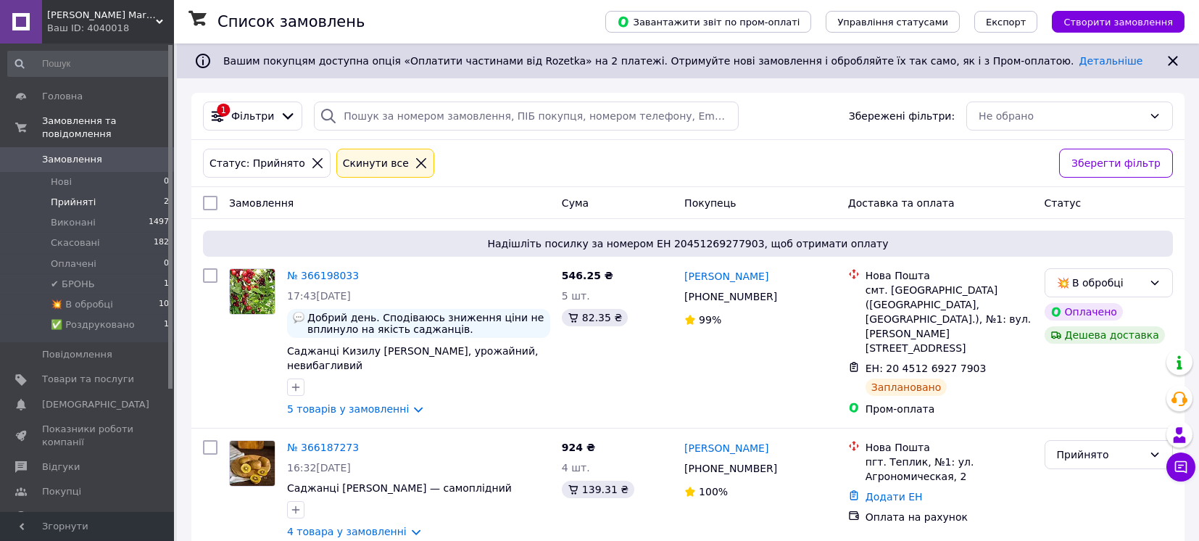
scroll to position [24, 0]
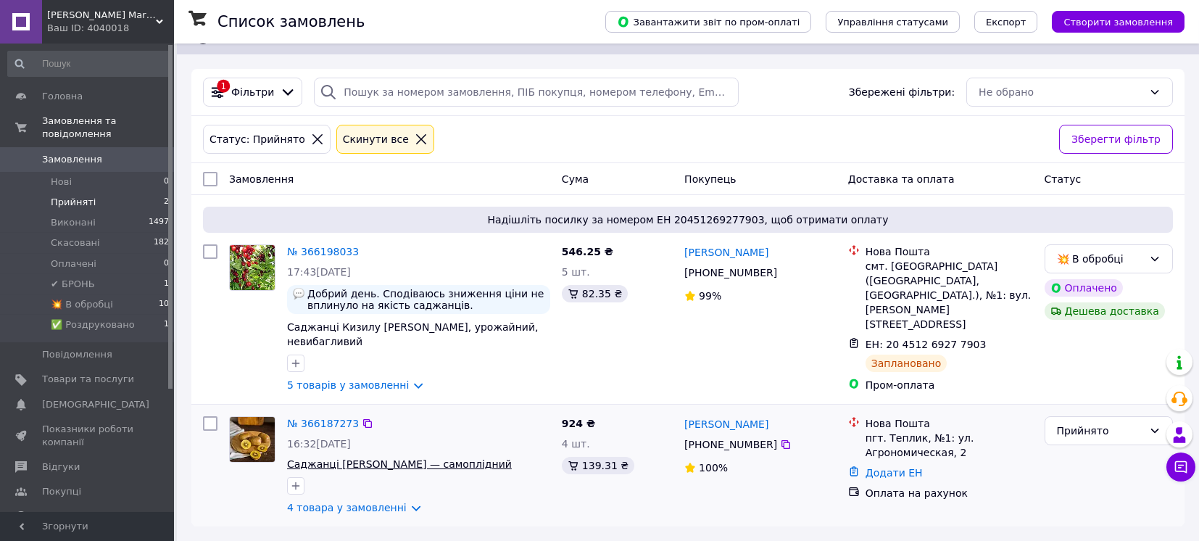
click at [365, 461] on span "Саджанці [PERSON_NAME] — самоплідний" at bounding box center [399, 464] width 225 height 12
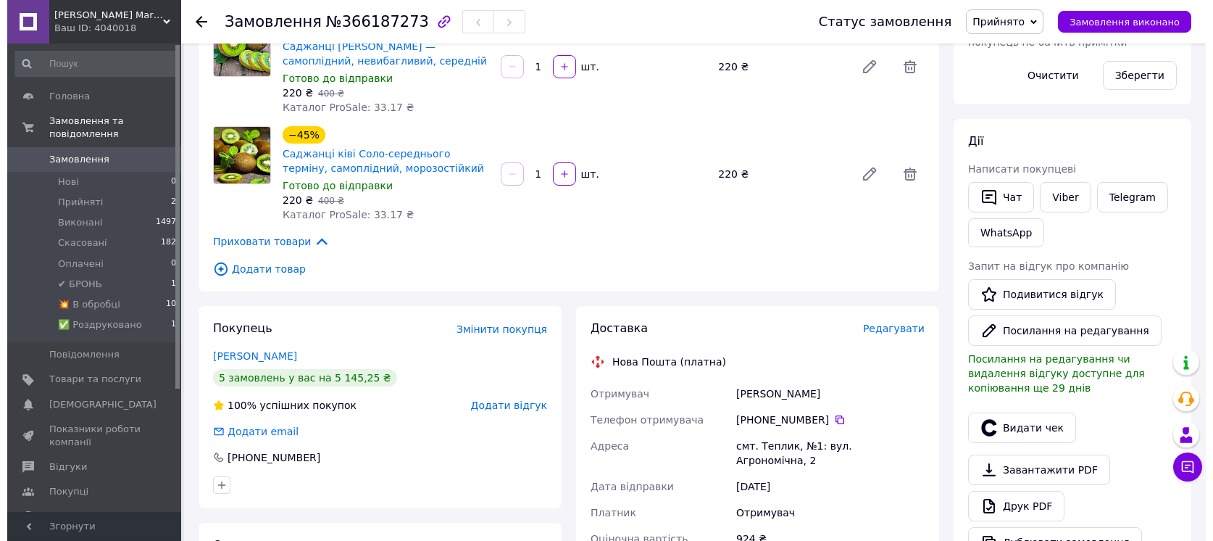
scroll to position [386, 0]
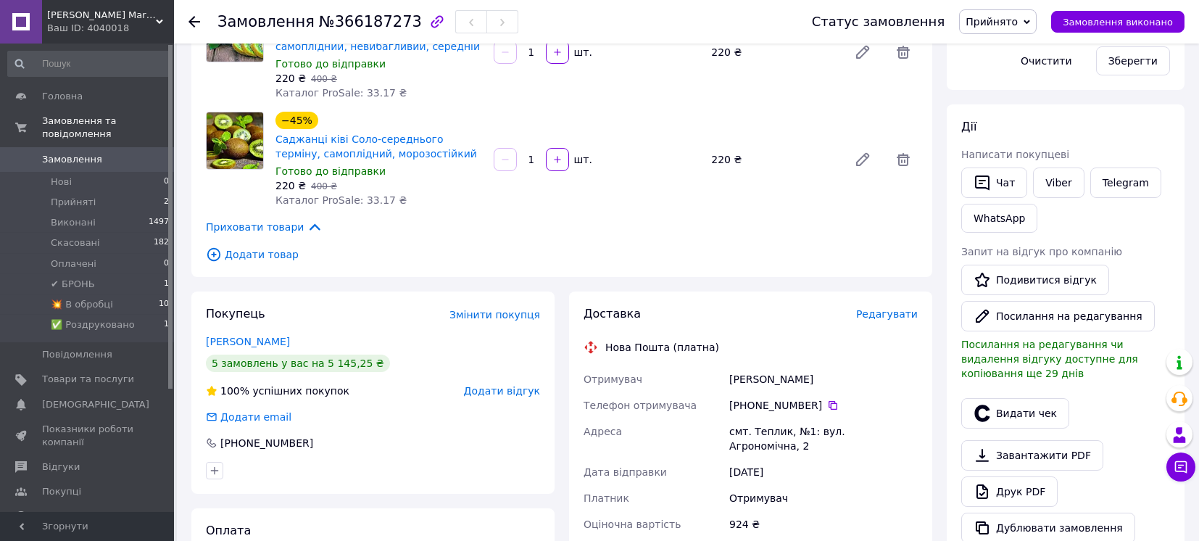
click at [914, 308] on span "Редагувати" at bounding box center [887, 314] width 62 height 12
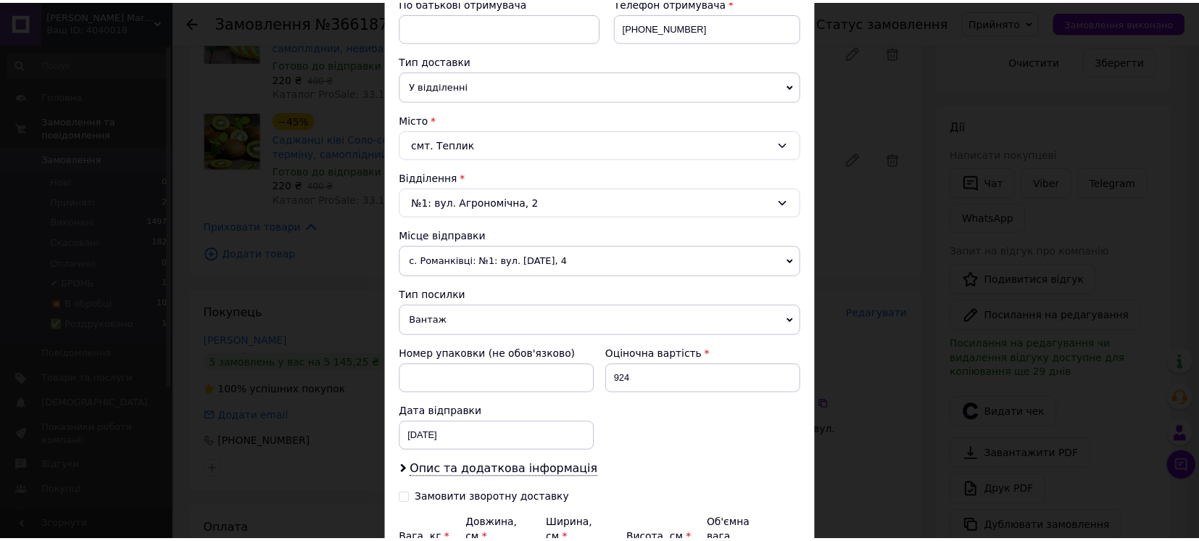
scroll to position [445, 0]
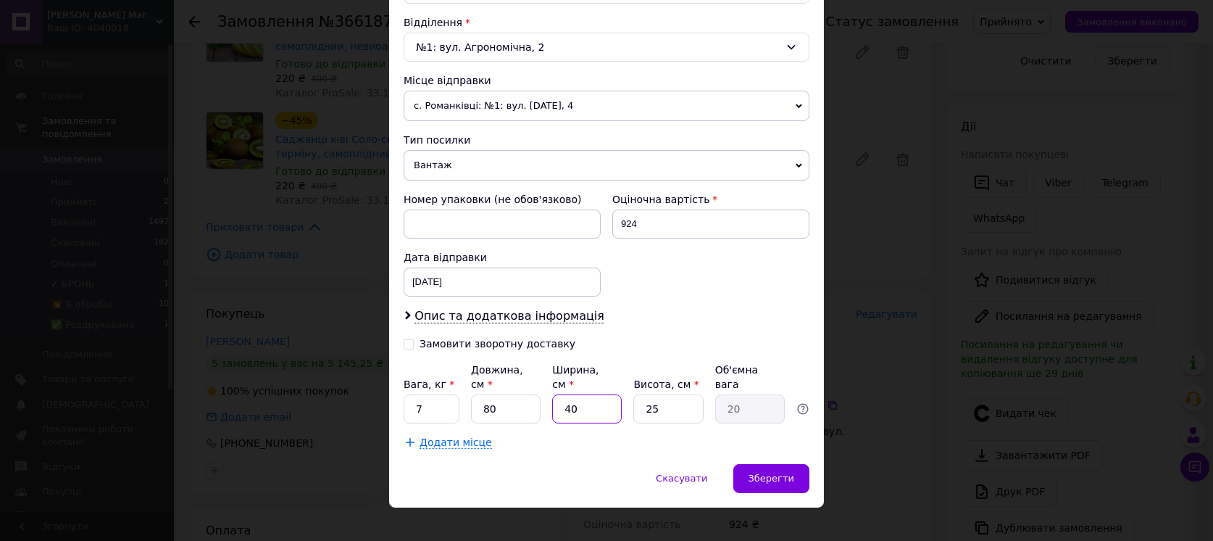
click at [594, 394] on input "40" at bounding box center [587, 408] width 70 height 29
click at [475, 394] on input "80" at bounding box center [506, 408] width 70 height 29
type input "1"
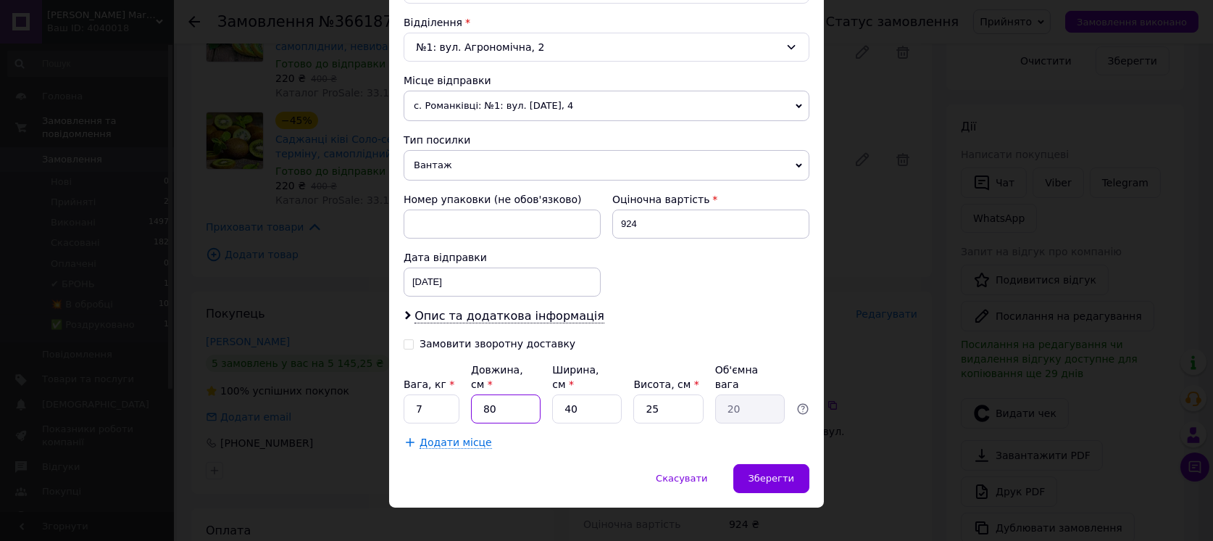
type input "0.25"
type input "12"
type input "3"
type input "120"
type input "30"
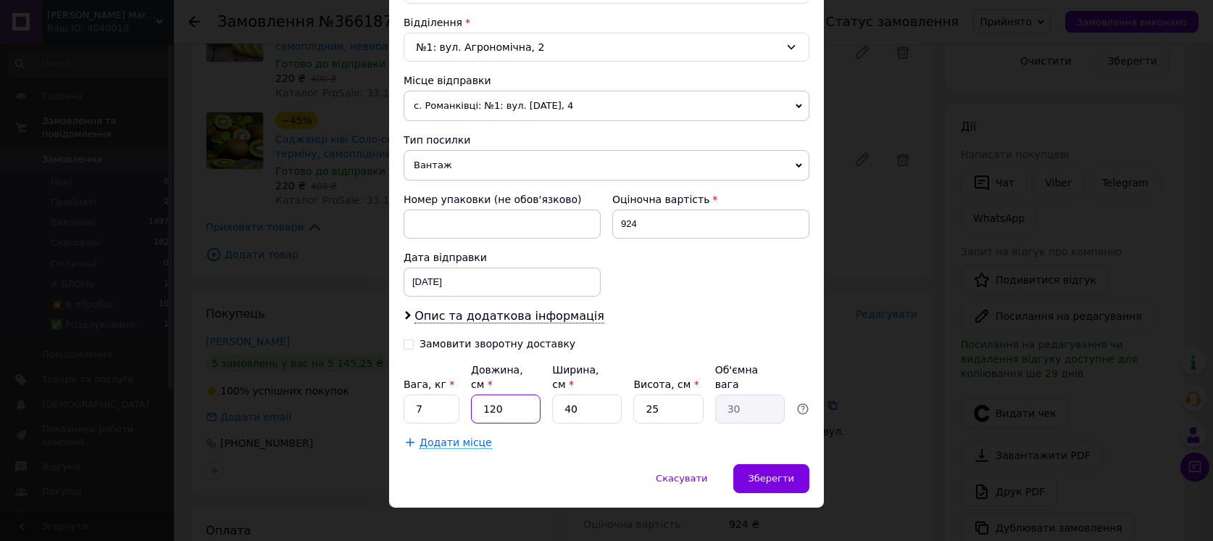
type input "120"
click at [594, 394] on input "40" at bounding box center [587, 408] width 70 height 29
click at [593, 394] on input "40" at bounding box center [587, 408] width 70 height 29
type input "1"
type input "0.75"
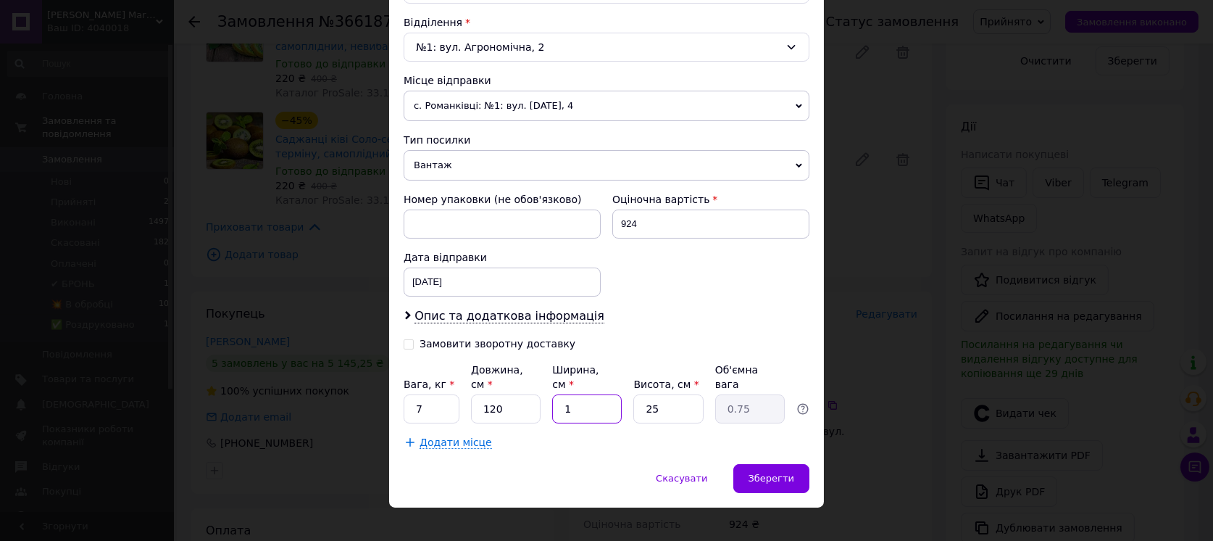
type input "14"
type input "10.5"
type input "14"
click at [668, 396] on input "25" at bounding box center [668, 408] width 70 height 29
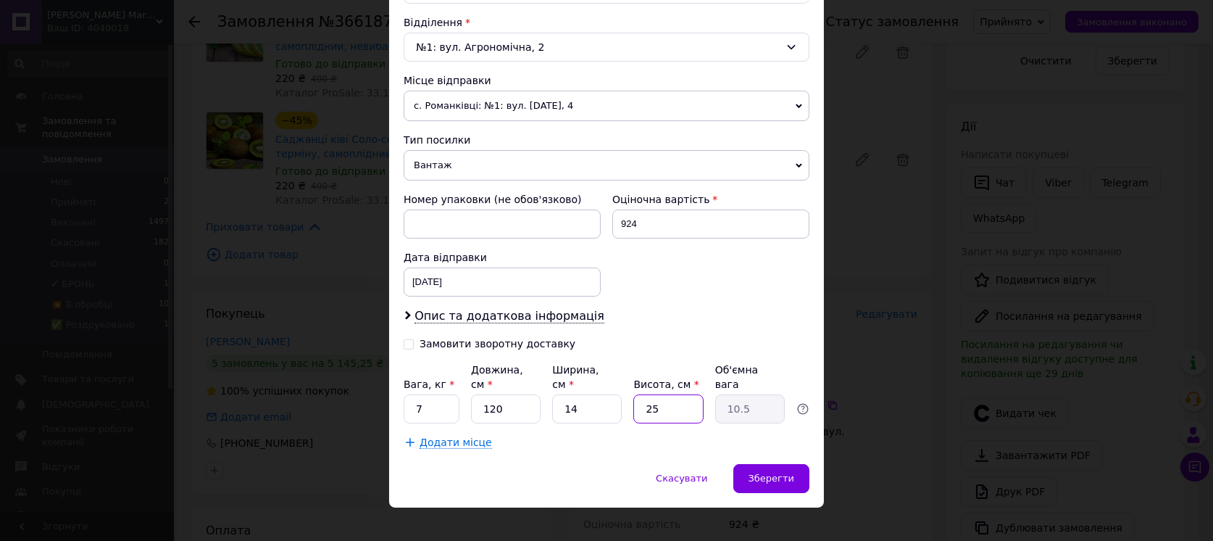
type input "1"
type input "0.42"
type input "11"
type input "4.62"
type input "11"
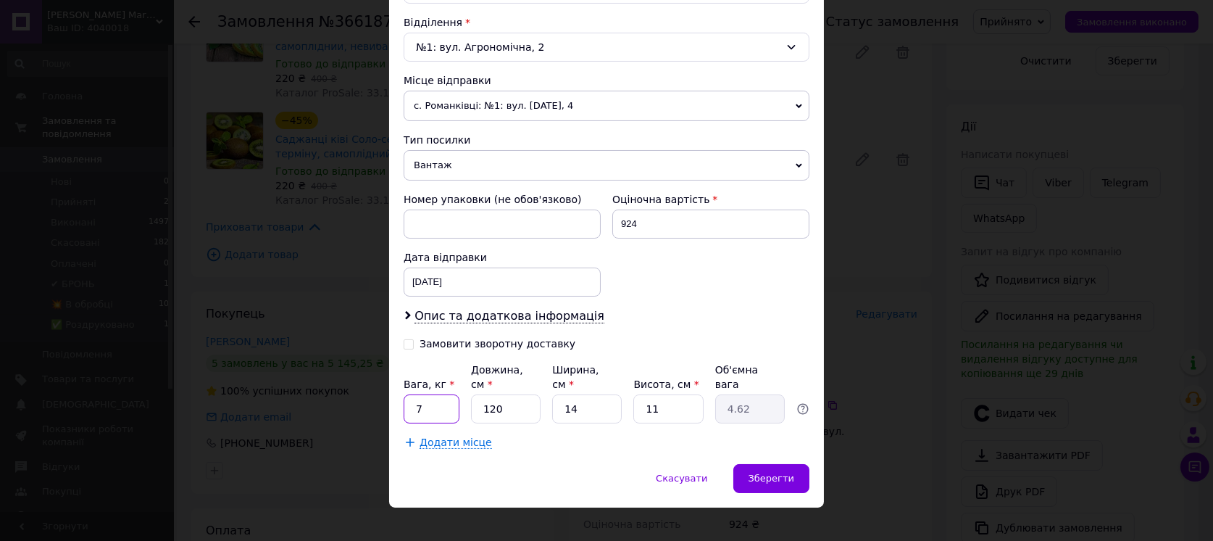
click at [420, 394] on input "7" at bounding box center [432, 408] width 56 height 29
type input "5"
click at [801, 464] on div "Зберегти" at bounding box center [771, 478] width 76 height 29
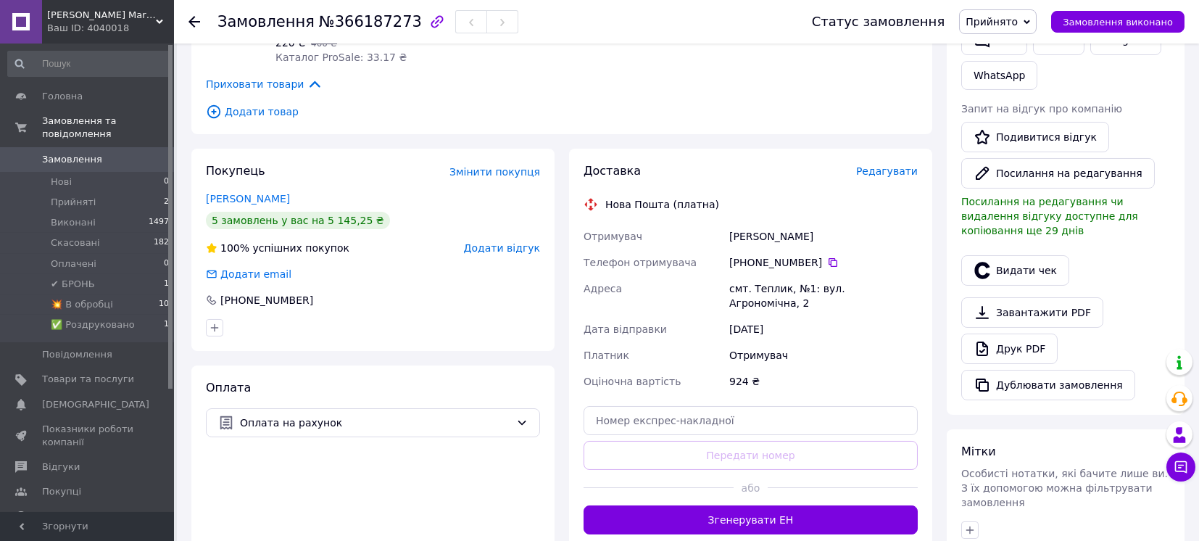
scroll to position [580, 0]
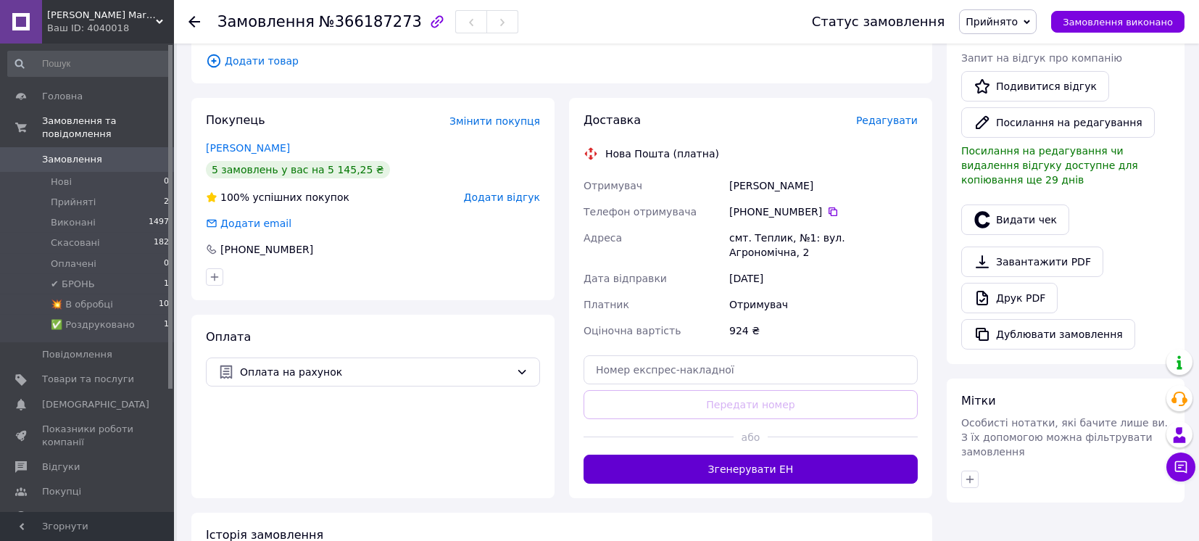
click at [744, 454] on button "Згенерувати ЕН" at bounding box center [750, 468] width 334 height 29
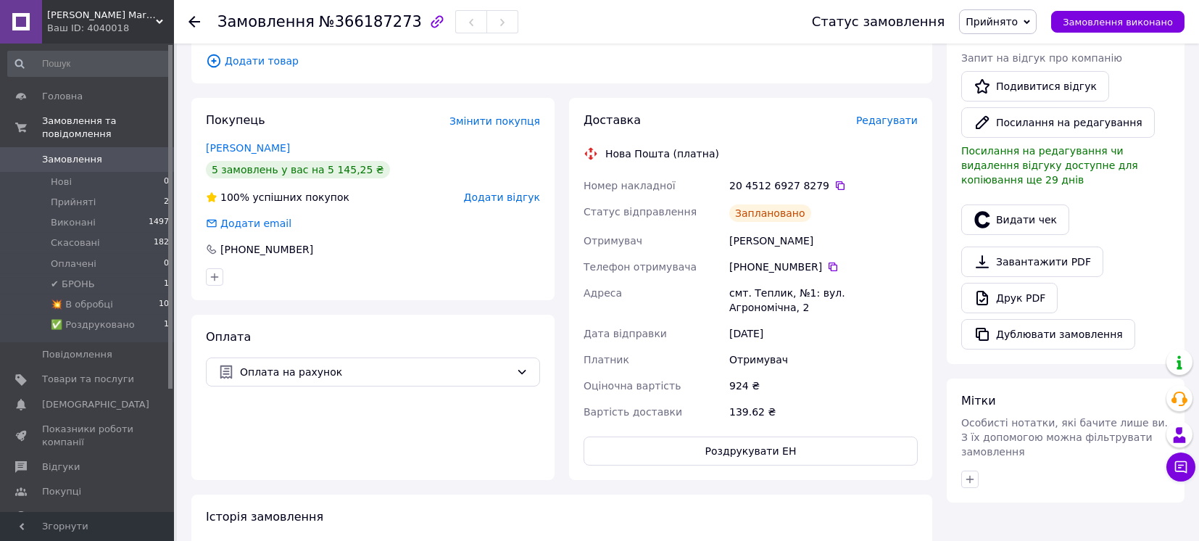
click at [1018, 17] on span "Прийнято" at bounding box center [991, 22] width 52 height 12
click at [999, 134] on li "💥 В обробці" at bounding box center [1009, 138] width 99 height 22
click at [88, 196] on span "Прийняті" at bounding box center [73, 202] width 45 height 13
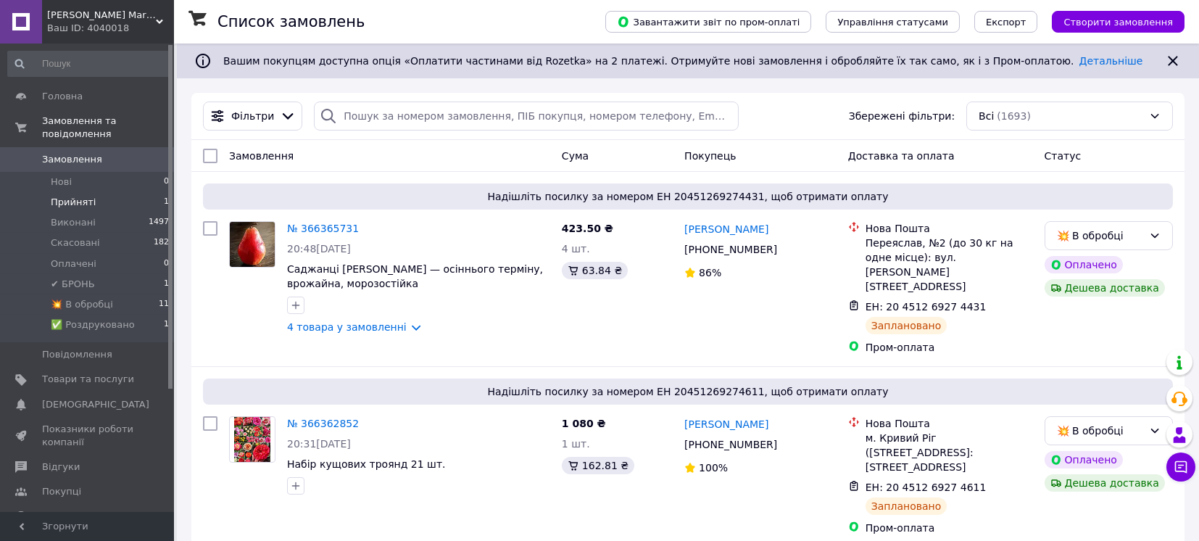
click at [71, 196] on span "Прийняті" at bounding box center [73, 202] width 45 height 13
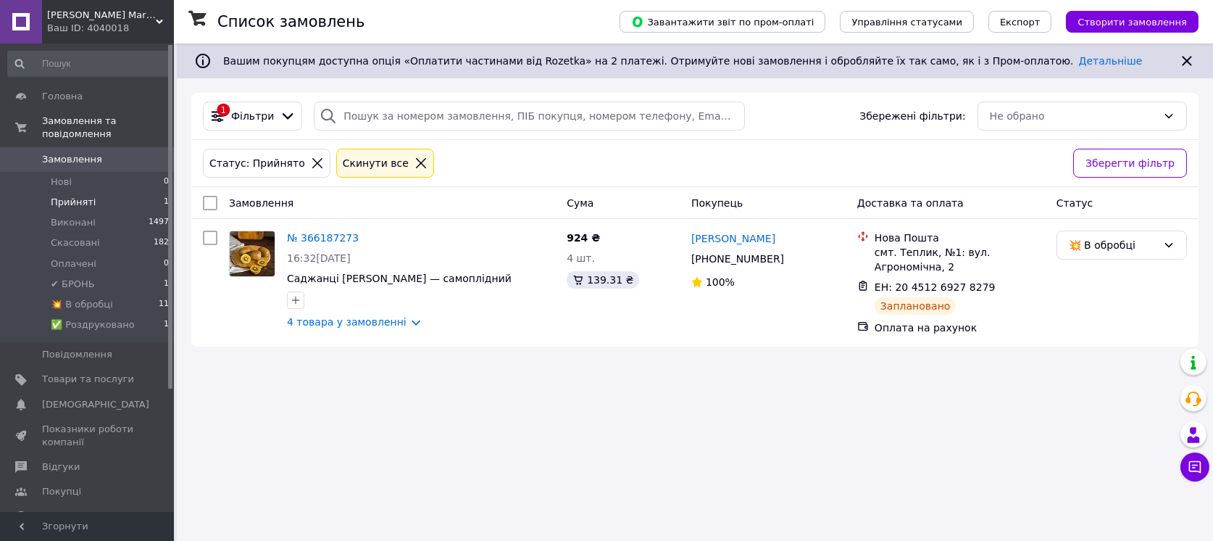
click at [149, 25] on div "Ваш ID: 4040018" at bounding box center [110, 28] width 127 height 13
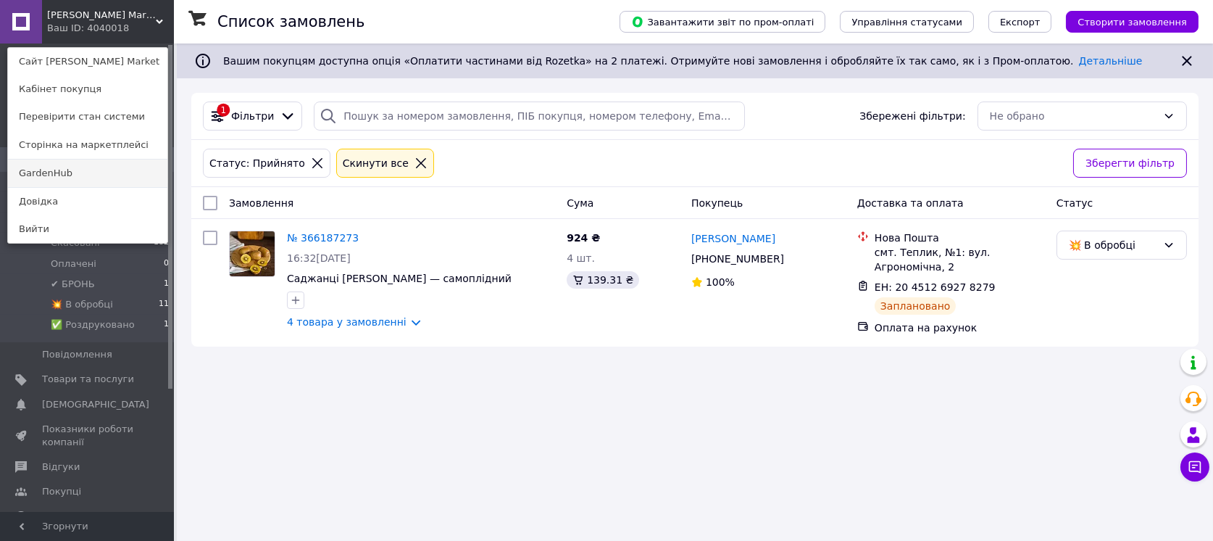
click at [73, 170] on link "GardenHub" at bounding box center [87, 173] width 159 height 28
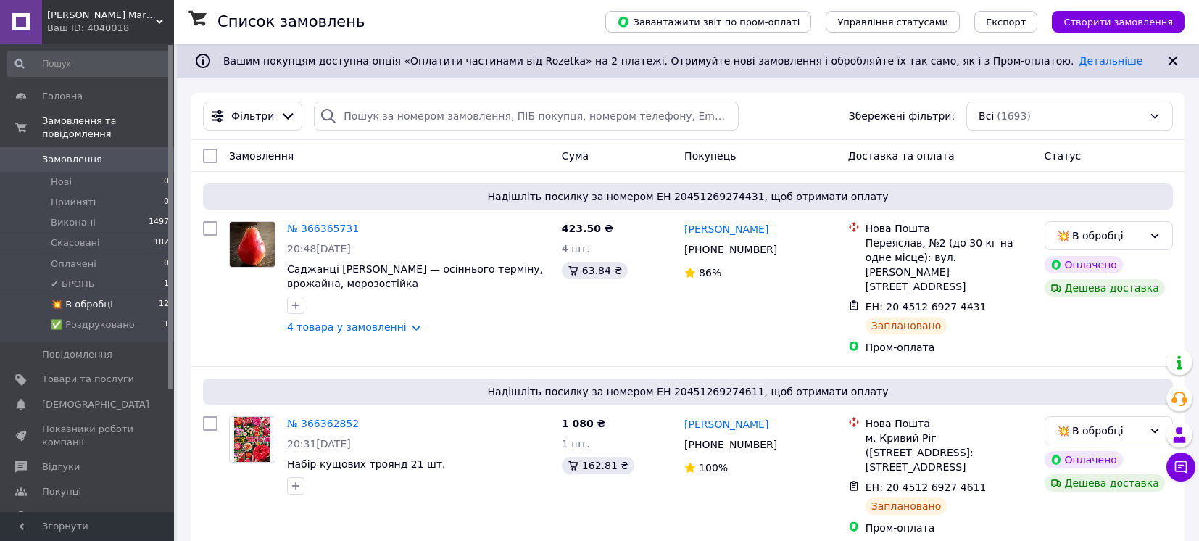
click at [75, 298] on span "💥 В обробці" at bounding box center [82, 304] width 62 height 13
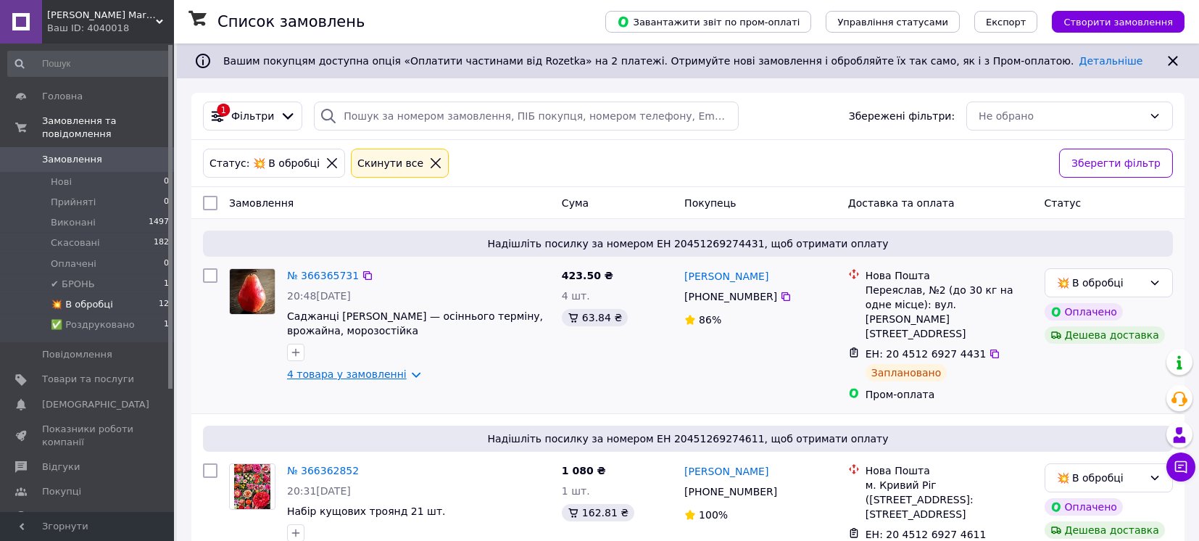
click at [398, 376] on link "4 товара у замовленні" at bounding box center [347, 374] width 120 height 12
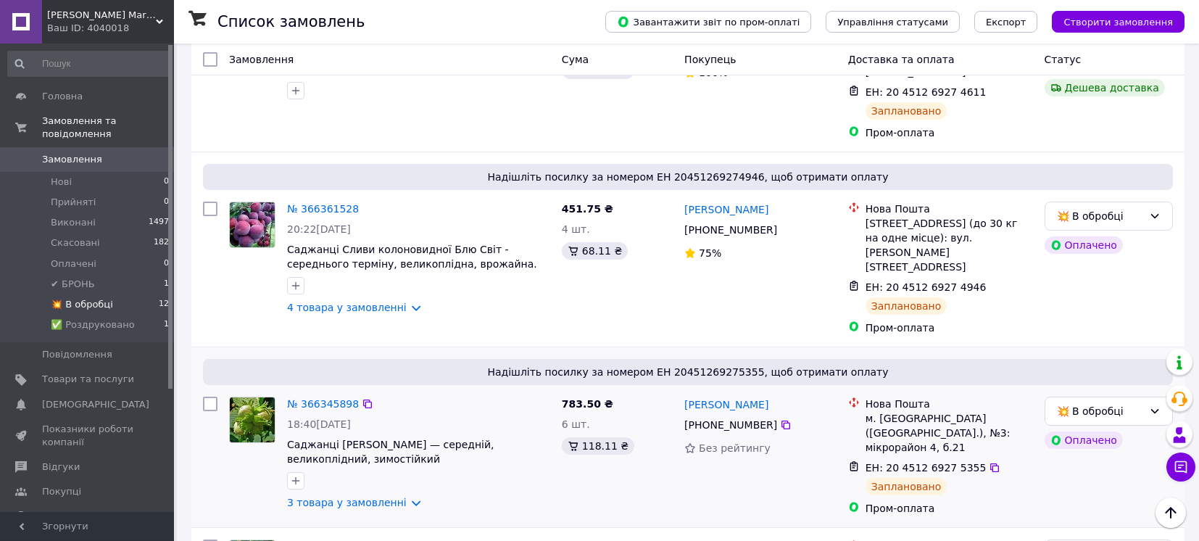
scroll to position [676, 0]
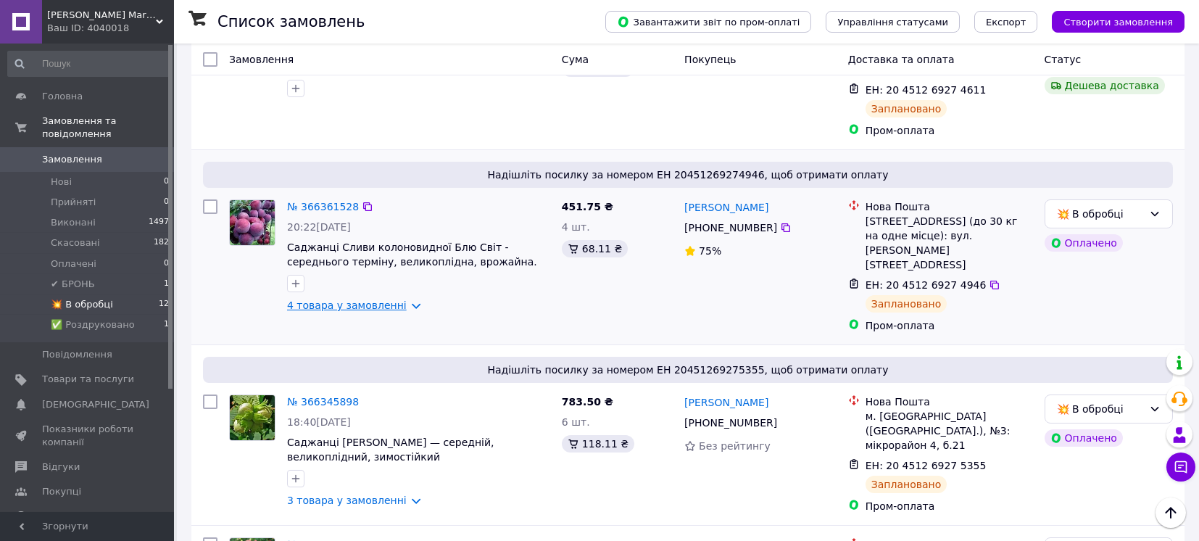
click at [403, 299] on link "4 товара у замовленні" at bounding box center [347, 305] width 120 height 12
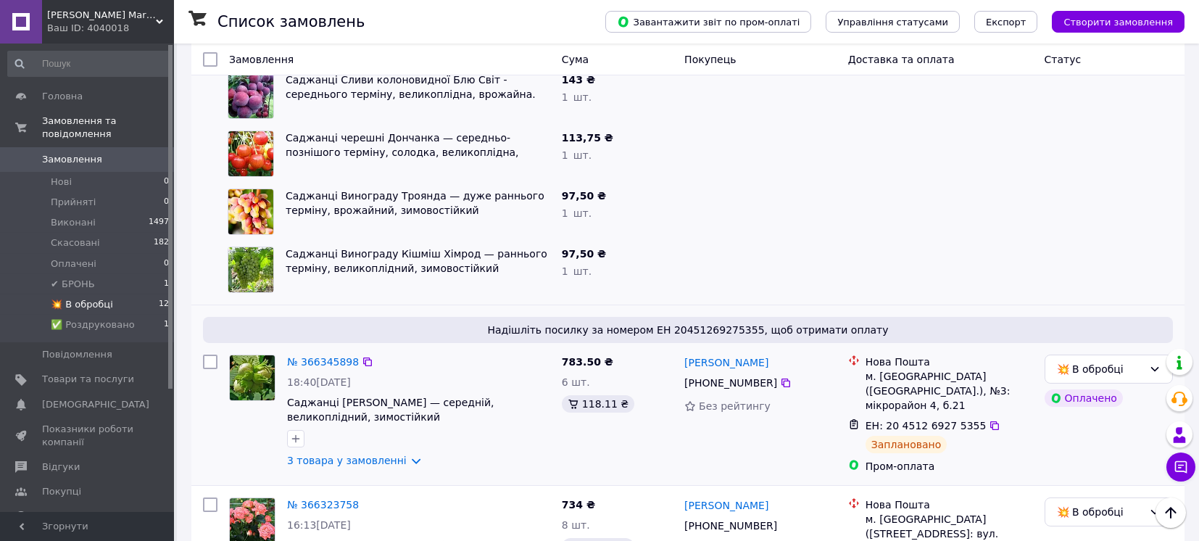
scroll to position [966, 0]
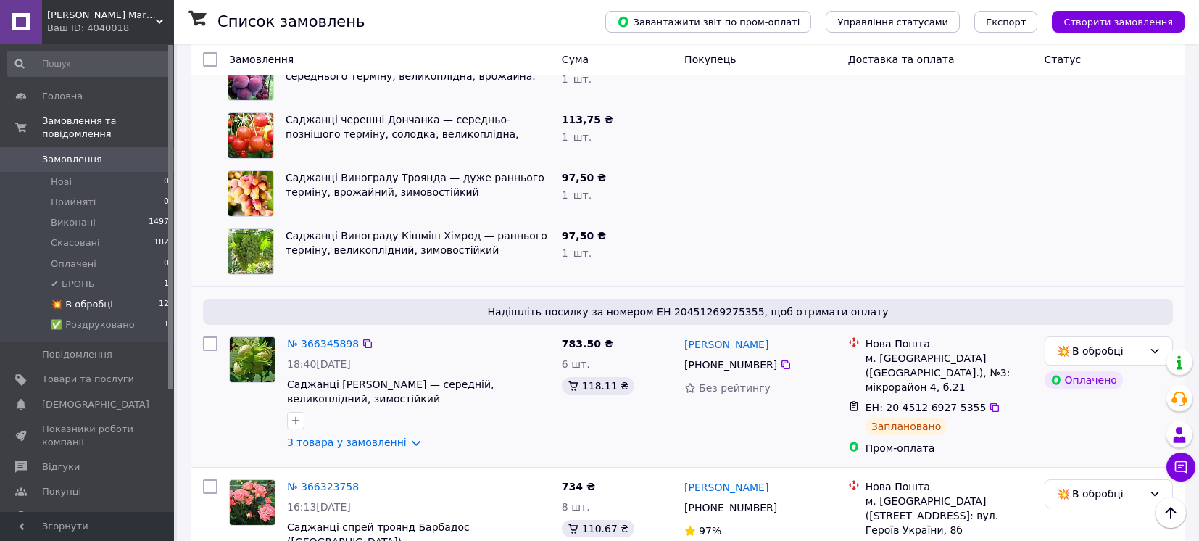
click at [396, 436] on link "3 товара у замовленні" at bounding box center [347, 442] width 120 height 12
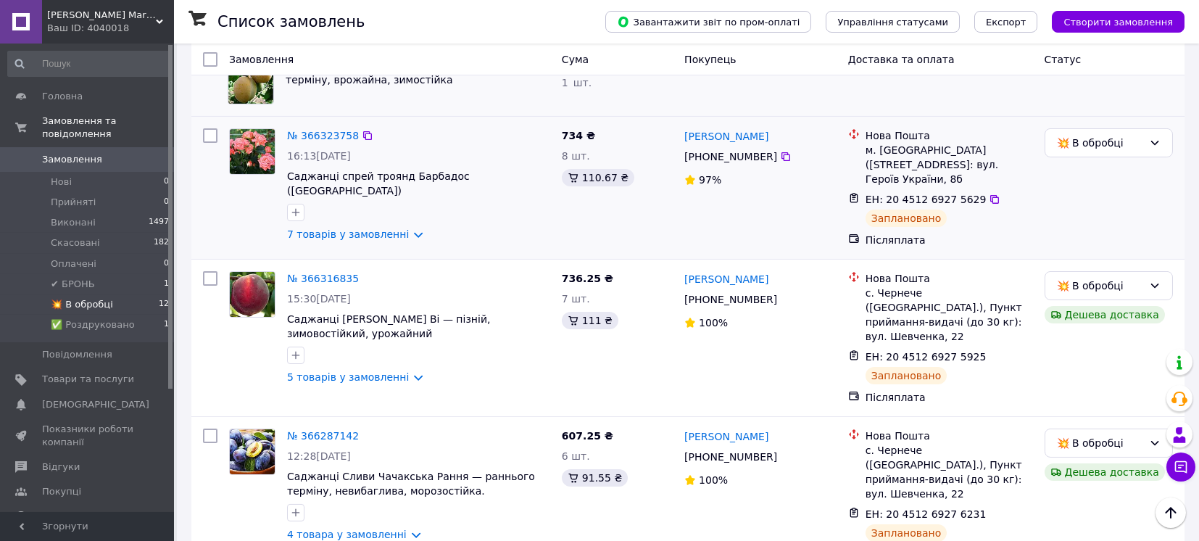
scroll to position [1546, 0]
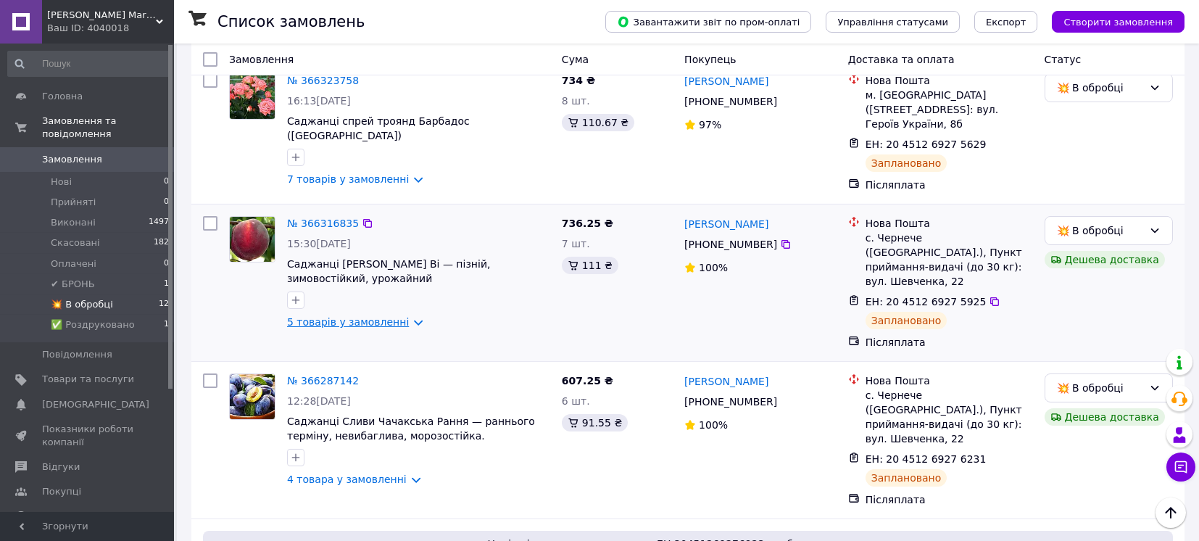
click at [394, 316] on link "5 товарів у замовленні" at bounding box center [348, 322] width 122 height 12
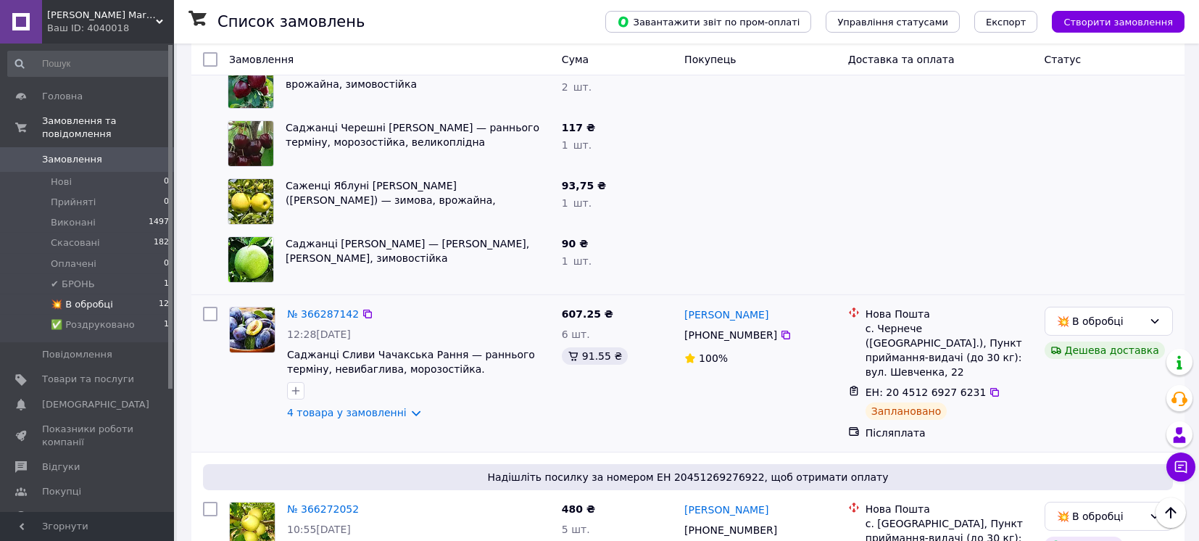
scroll to position [1932, 0]
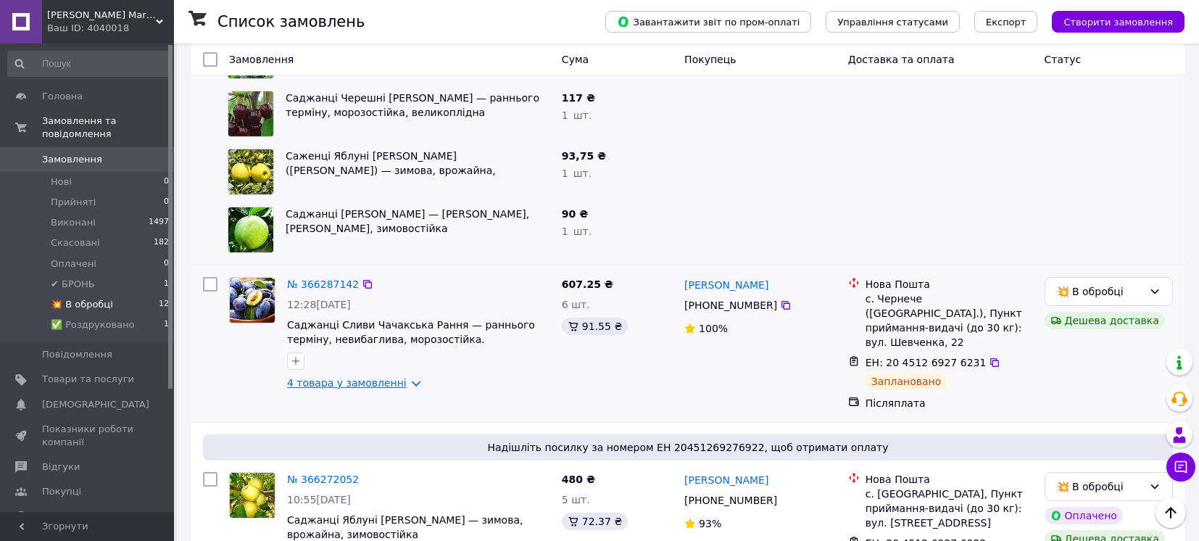
click at [385, 377] on link "4 товара у замовленні" at bounding box center [347, 383] width 120 height 12
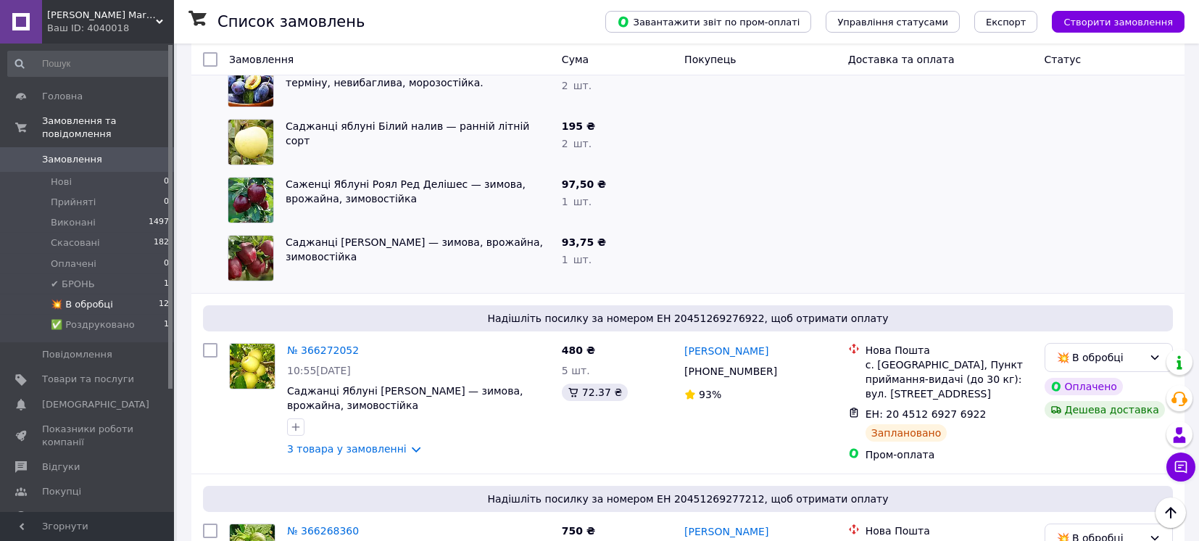
scroll to position [2319, 0]
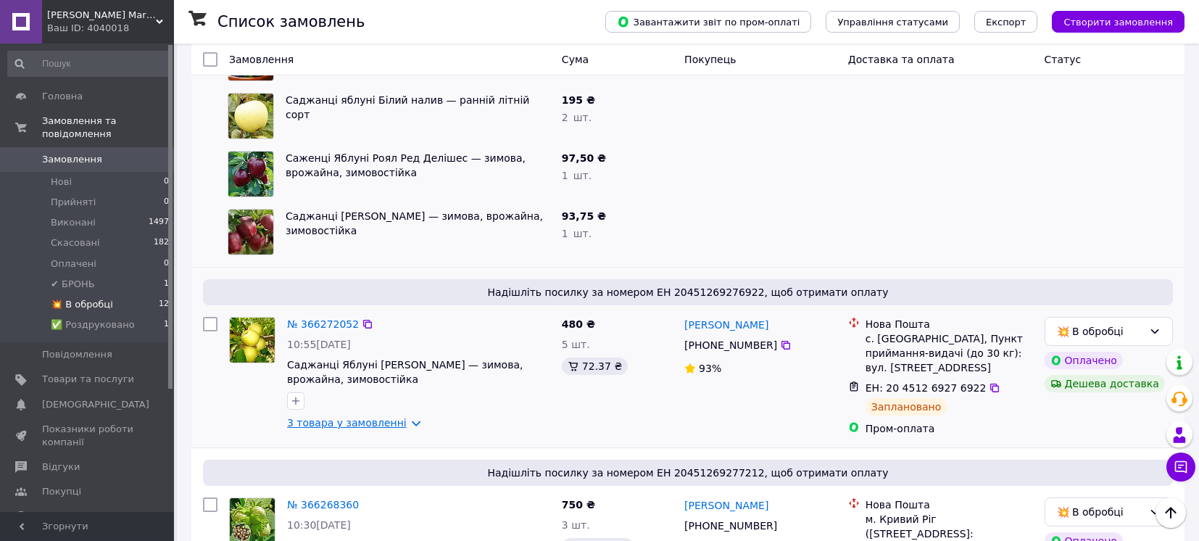
click at [387, 417] on link "3 товара у замовленні" at bounding box center [347, 423] width 120 height 12
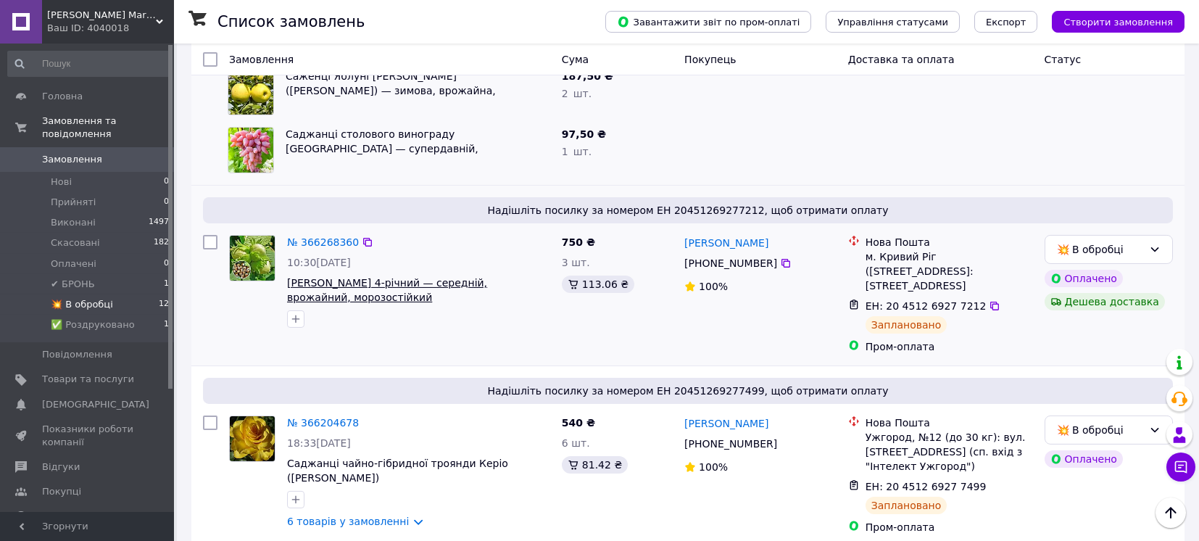
scroll to position [2802, 0]
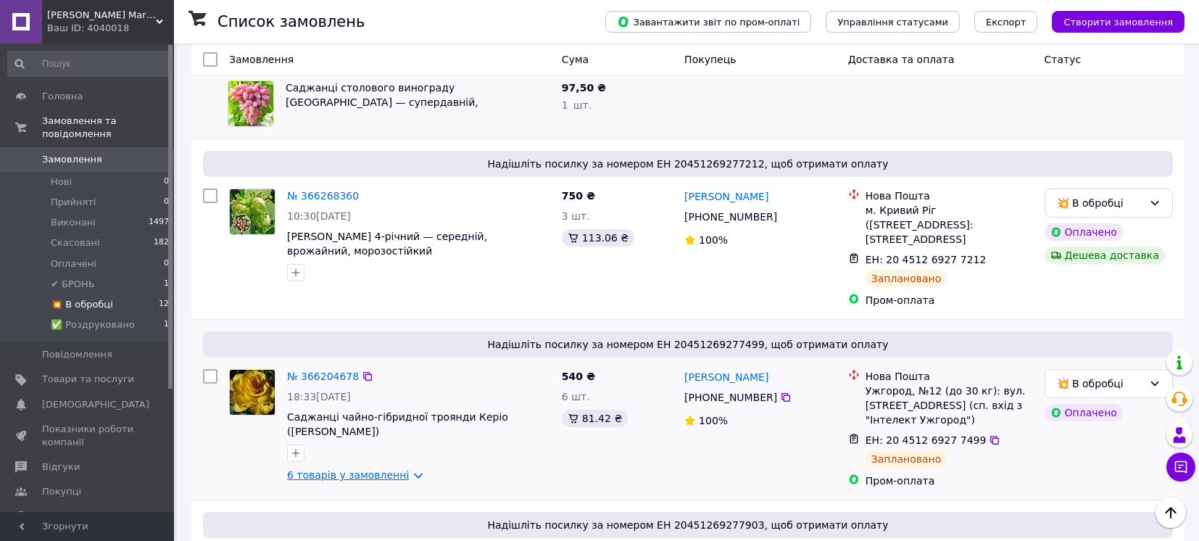
click at [399, 469] on link "6 товарів у замовленні" at bounding box center [348, 475] width 122 height 12
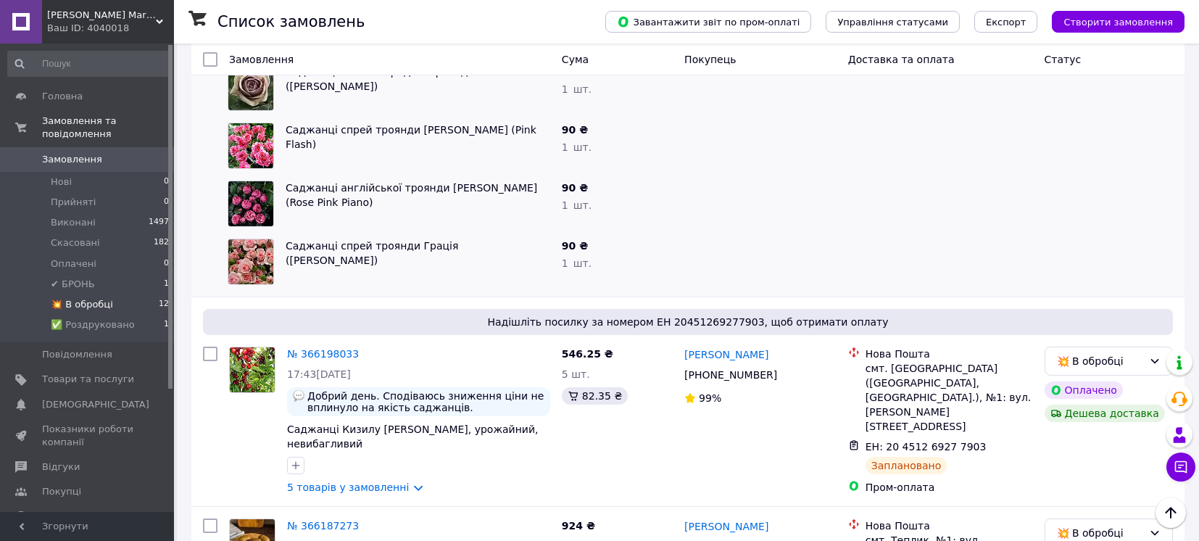
scroll to position [3375, 0]
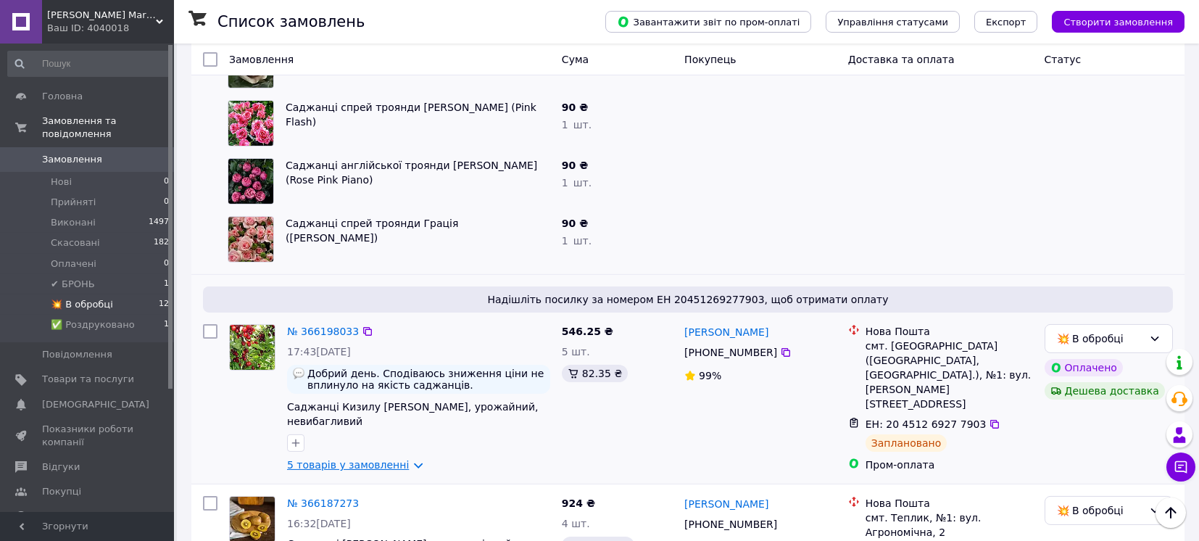
click at [403, 459] on link "5 товарів у замовленні" at bounding box center [348, 465] width 122 height 12
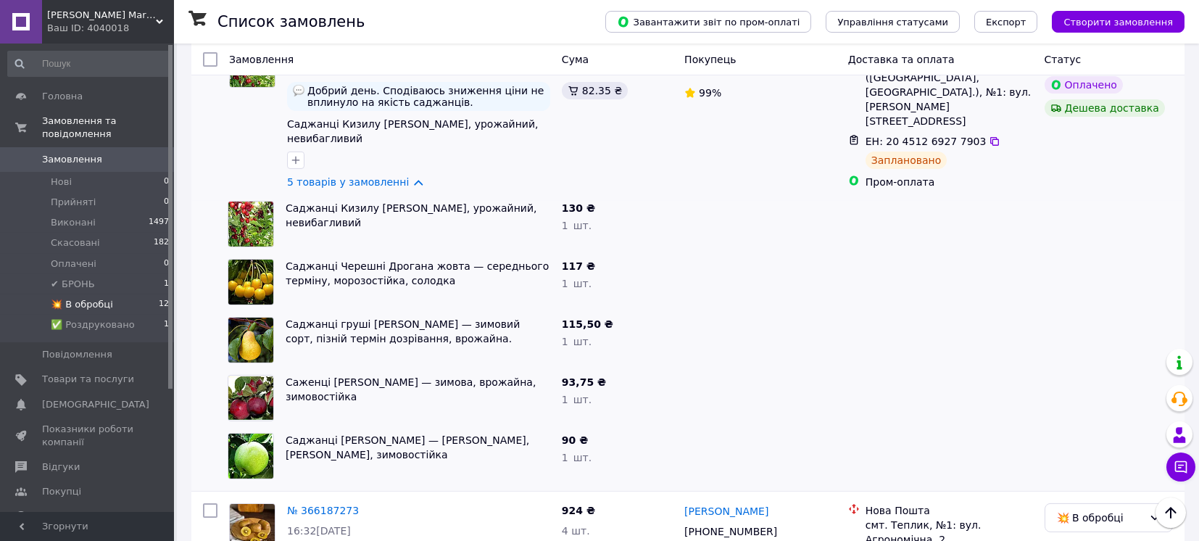
scroll to position [3665, 0]
